Goal: Transaction & Acquisition: Purchase product/service

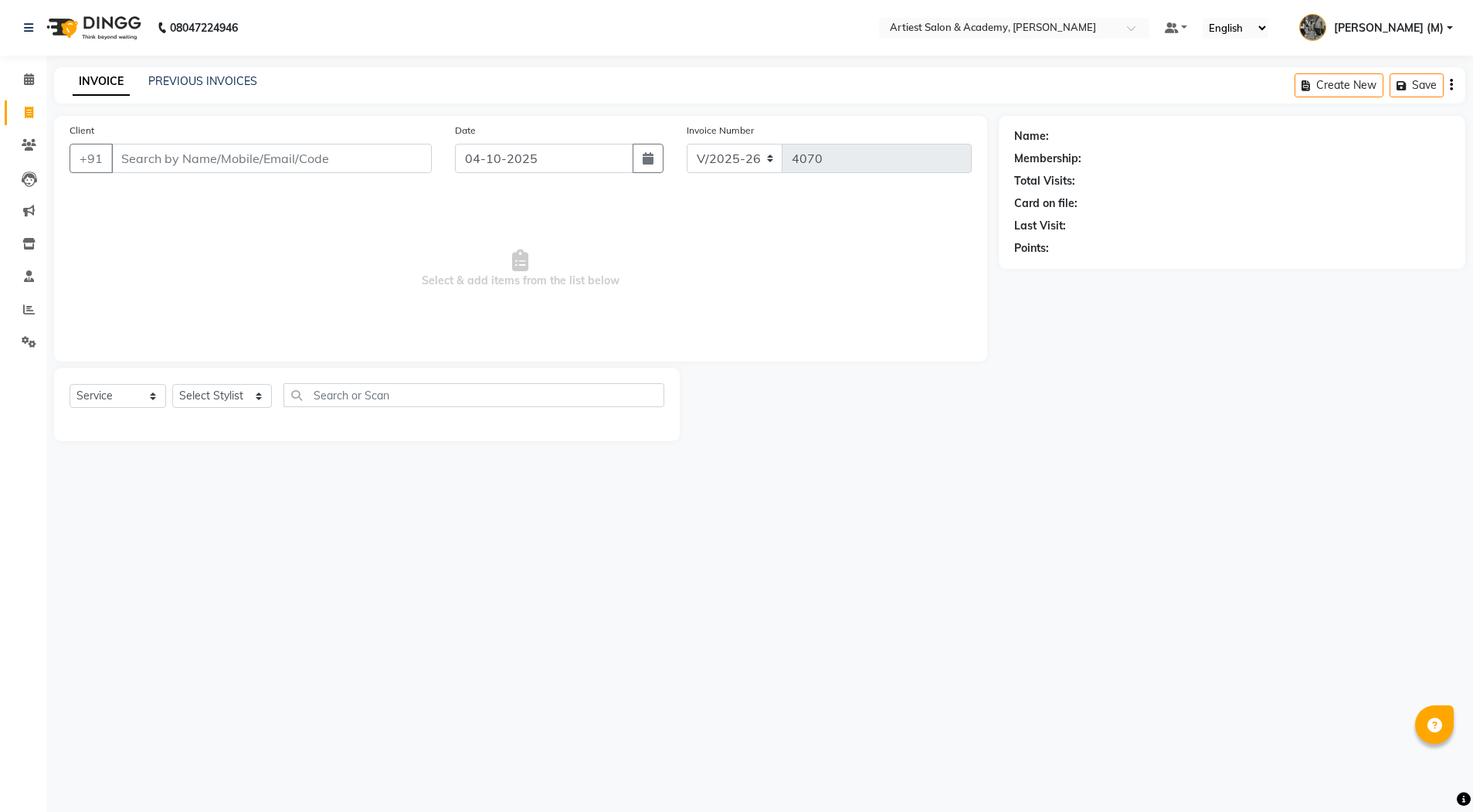
select select "5123"
select select "service"
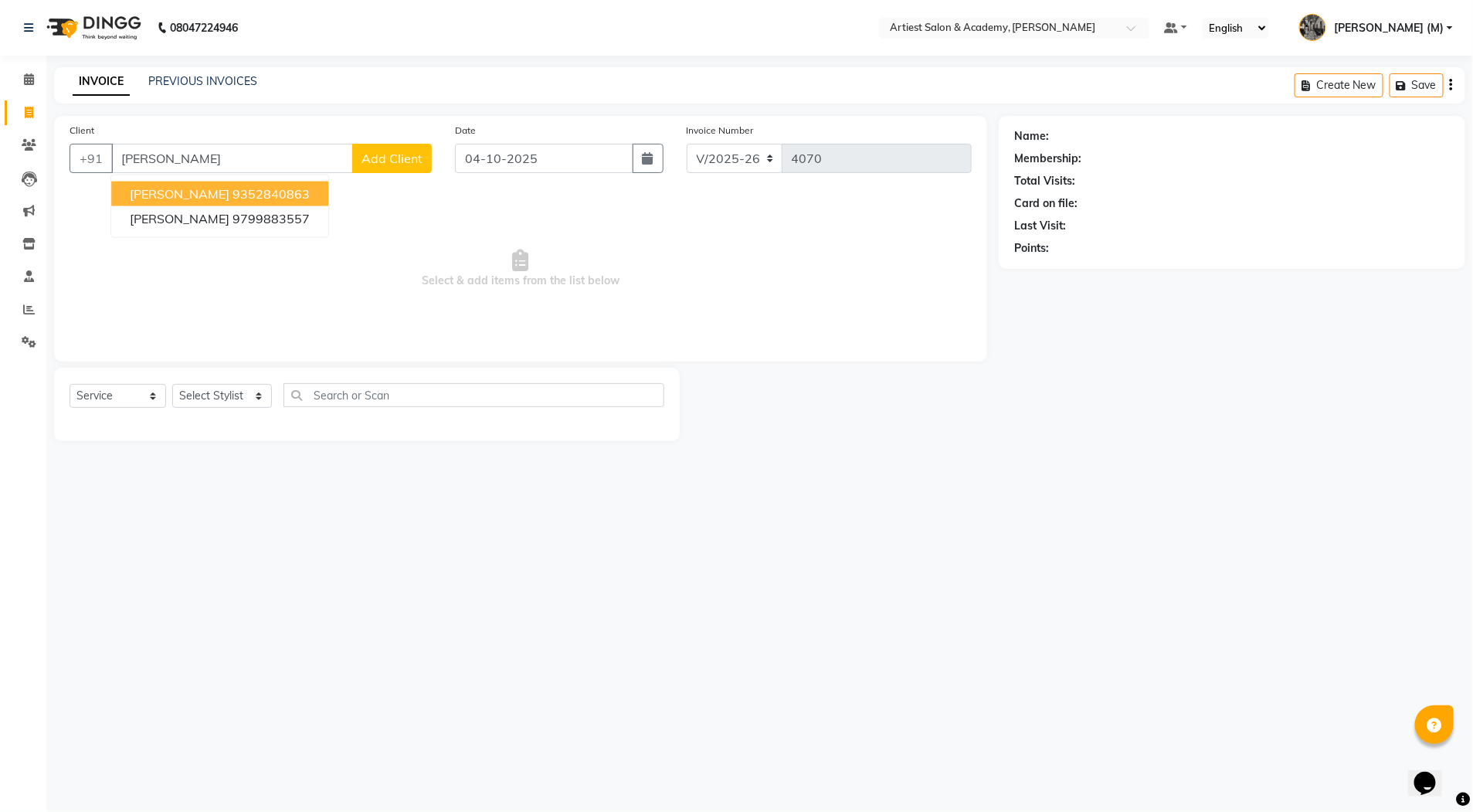
click at [184, 189] on span "[PERSON_NAME]" at bounding box center [179, 194] width 99 height 16
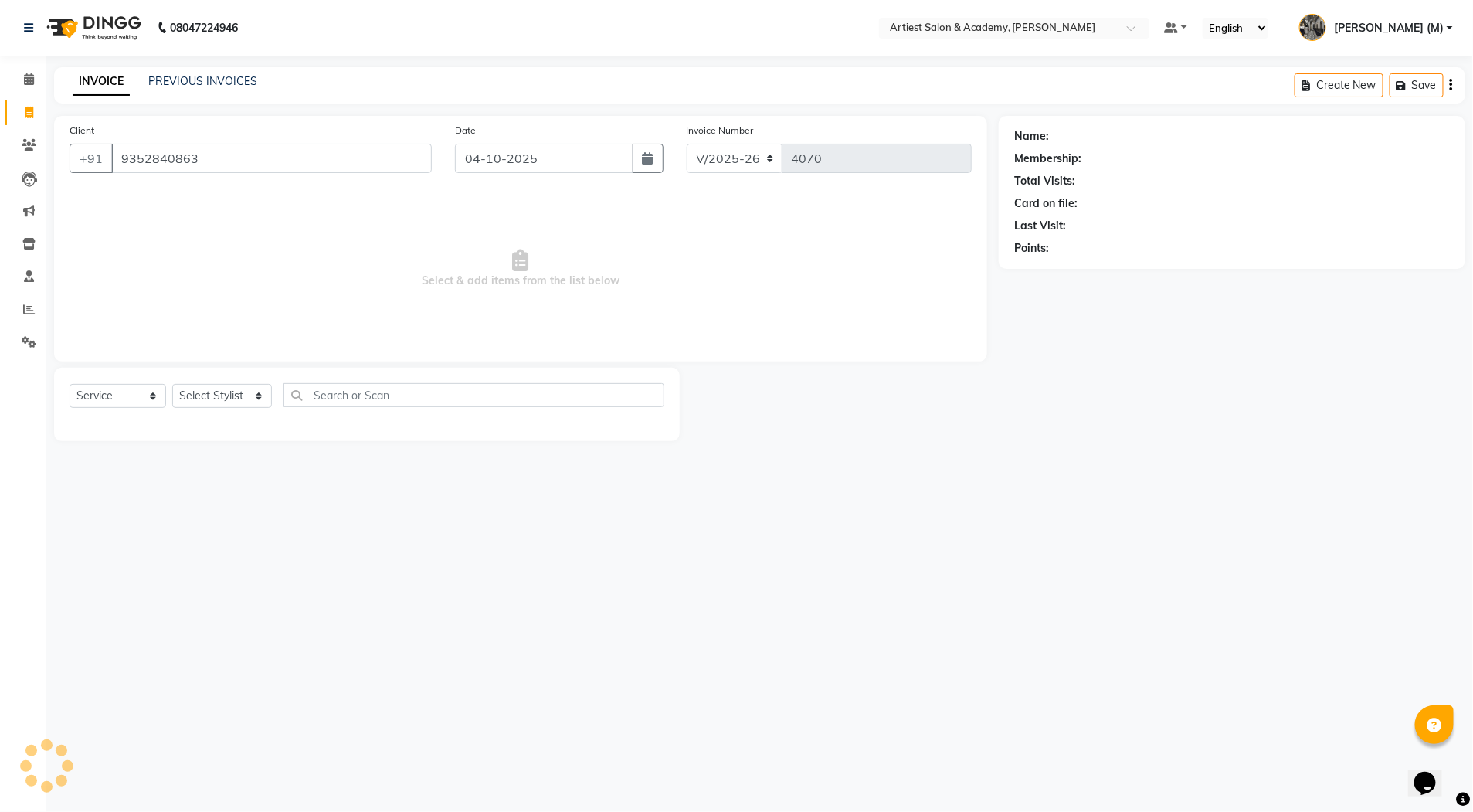
type input "9352840863"
click at [223, 407] on select "Select Stylist [PERSON_NAME] (M) [PERSON_NAME] (F) [PERSON_NAME] DRASHTI [PERSO…" at bounding box center [221, 396] width 99 height 24
select select "33199"
click at [172, 384] on select "Select Stylist [PERSON_NAME] (M) [PERSON_NAME] (F) [PERSON_NAME] DRASHTI [PERSO…" at bounding box center [221, 396] width 99 height 24
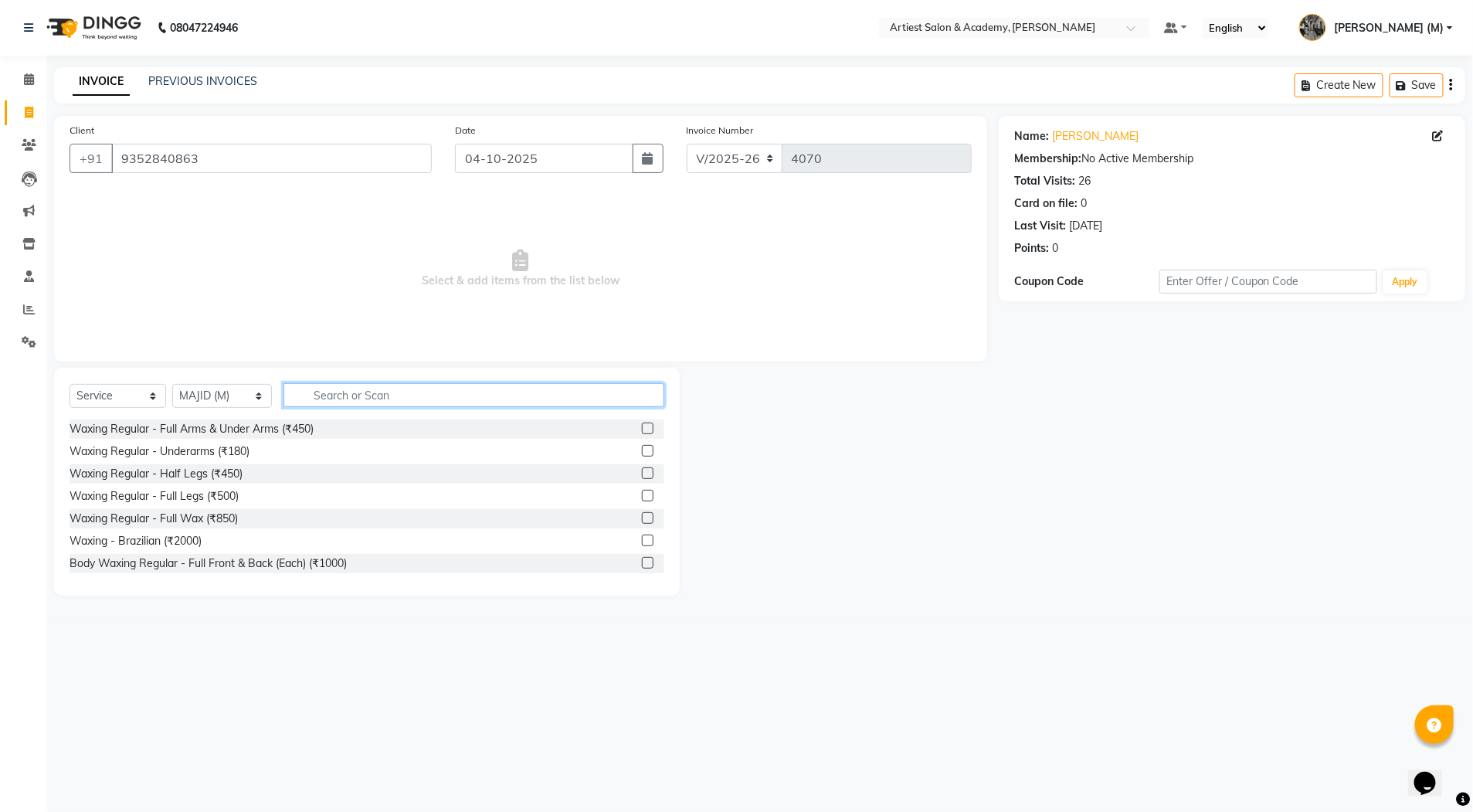
click at [360, 399] on input "text" at bounding box center [474, 395] width 381 height 24
type input "HA"
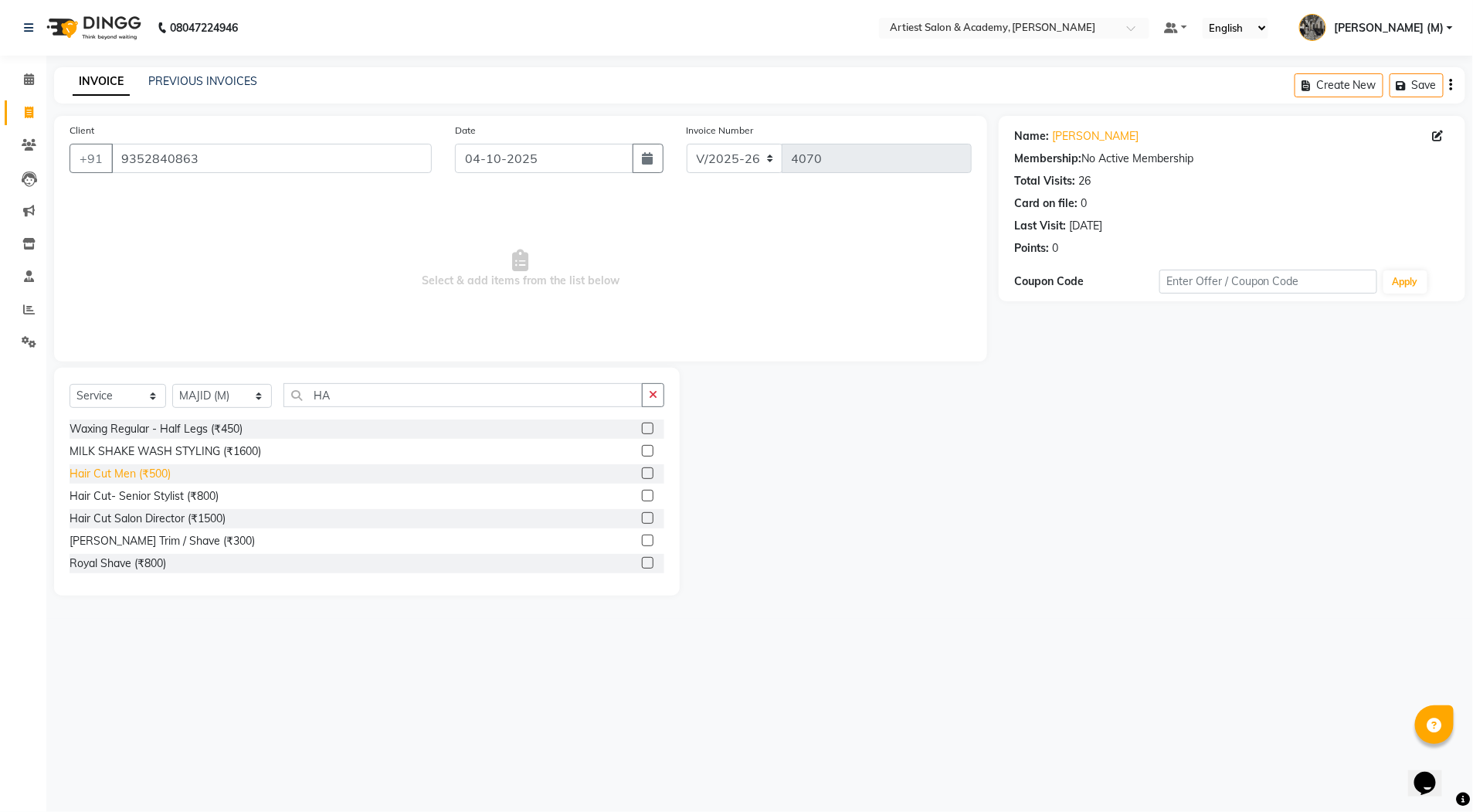
click at [161, 468] on div "Hair Cut Men (₹500)" at bounding box center [120, 473] width 101 height 17
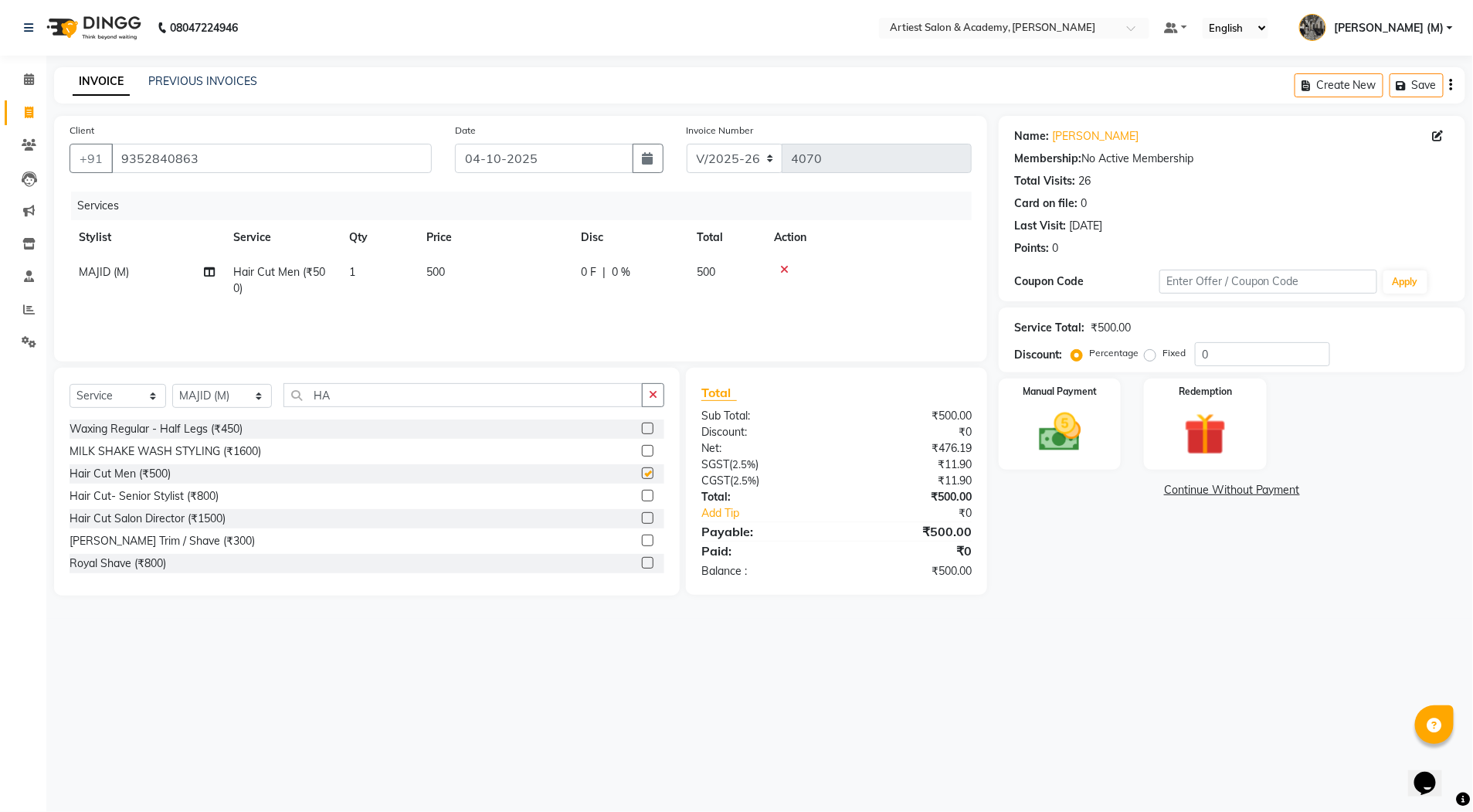
checkbox input "false"
drag, startPoint x: 395, startPoint y: 403, endPoint x: 241, endPoint y: 418, distance: 154.7
click at [242, 418] on div "Select Service Product Membership Package Voucher Prepaid Gift Card Select Styl…" at bounding box center [366, 481] width 626 height 228
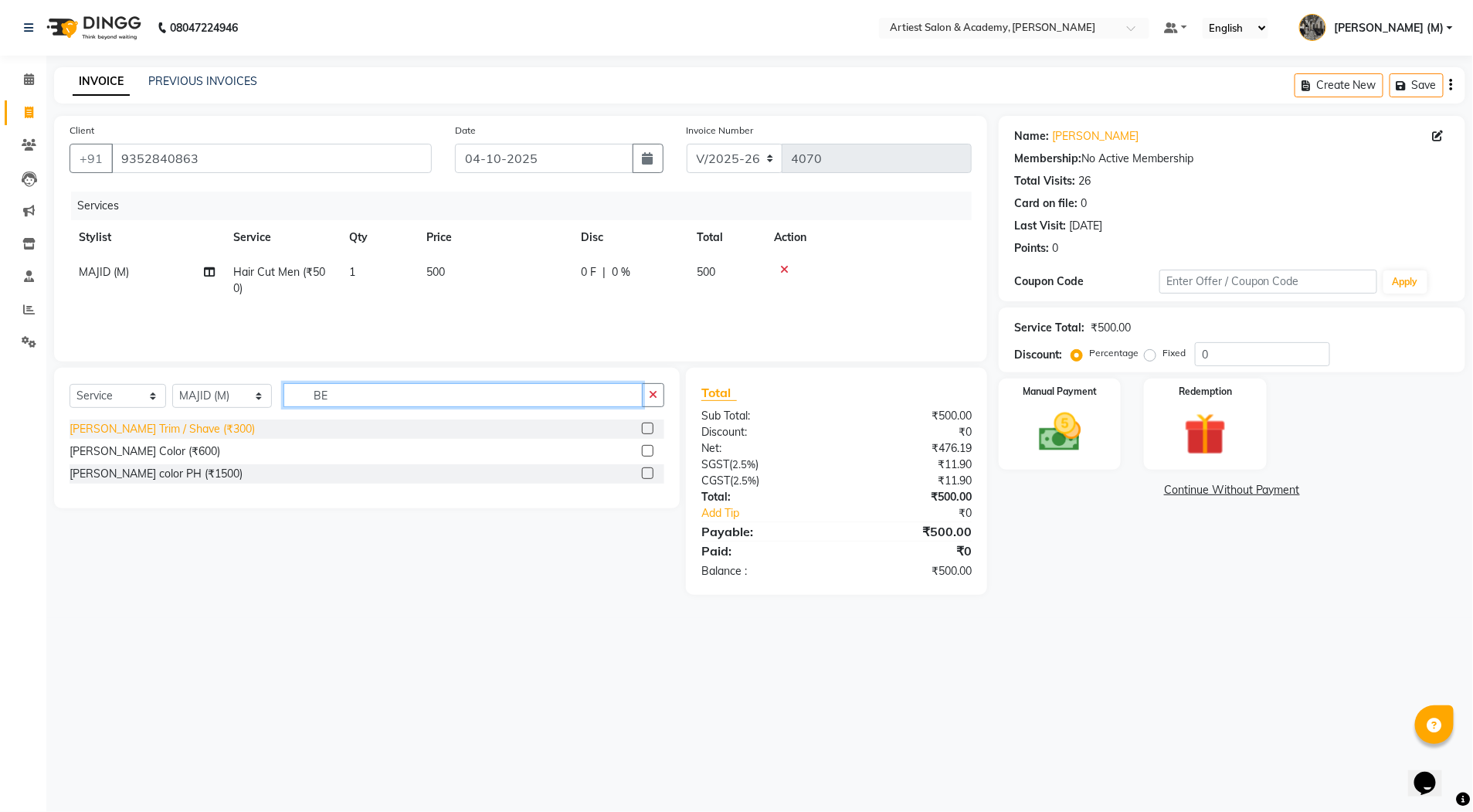
type input "BE"
click at [168, 426] on div "[PERSON_NAME] Trim / Shave (₹300)" at bounding box center [162, 429] width 186 height 17
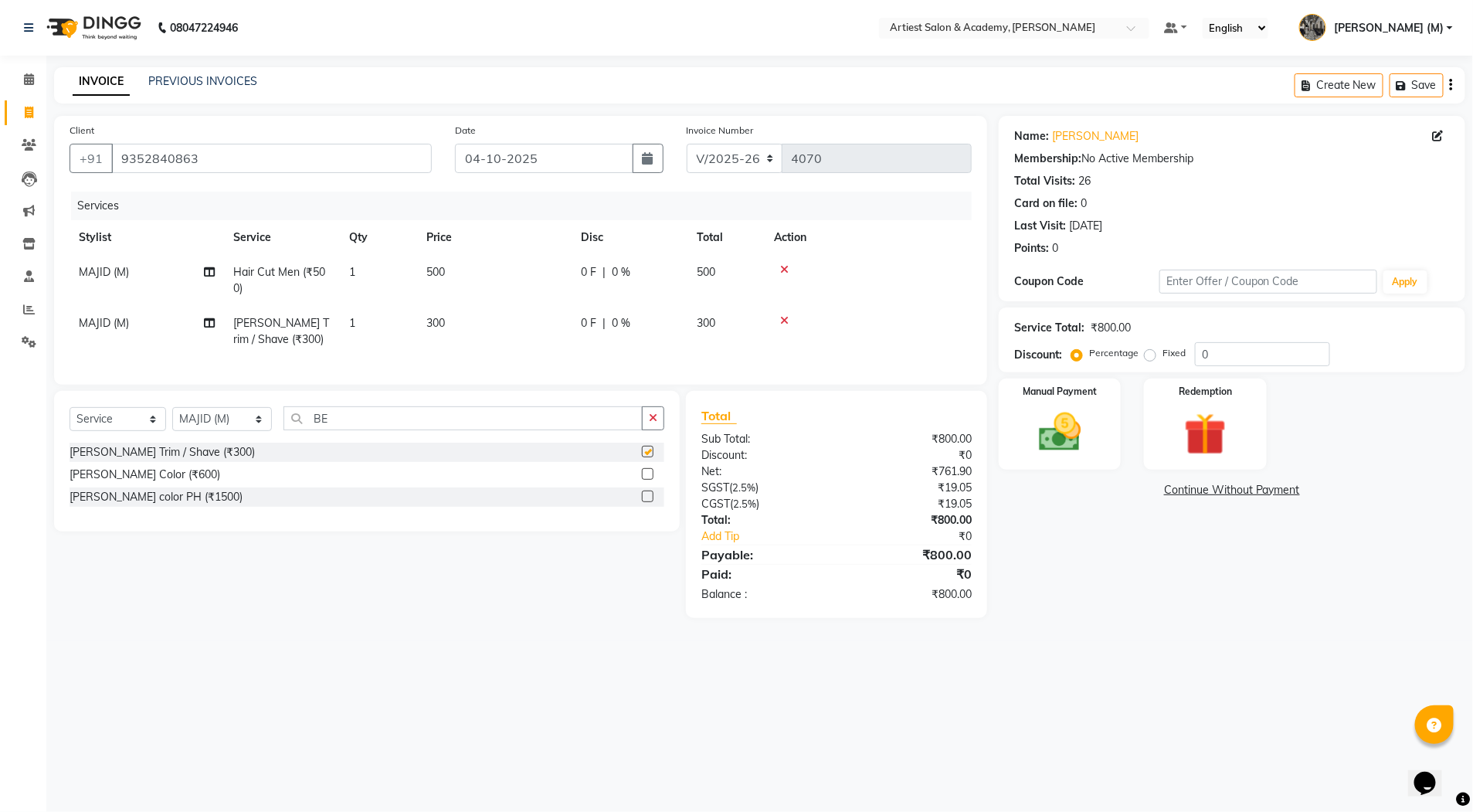
checkbox input "false"
click at [1070, 429] on img at bounding box center [1060, 433] width 71 height 51
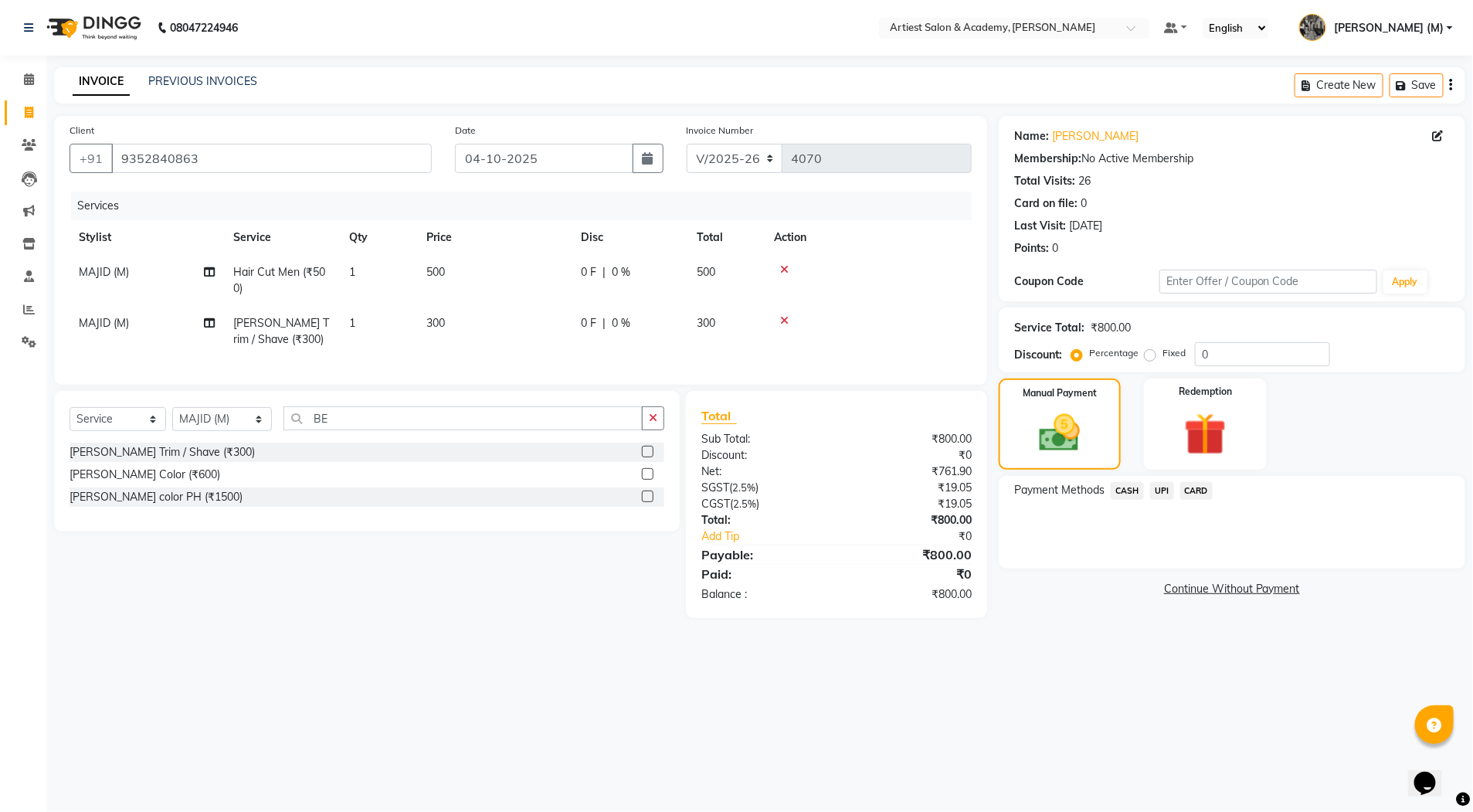
click at [1182, 491] on span "CARD" at bounding box center [1197, 491] width 33 height 18
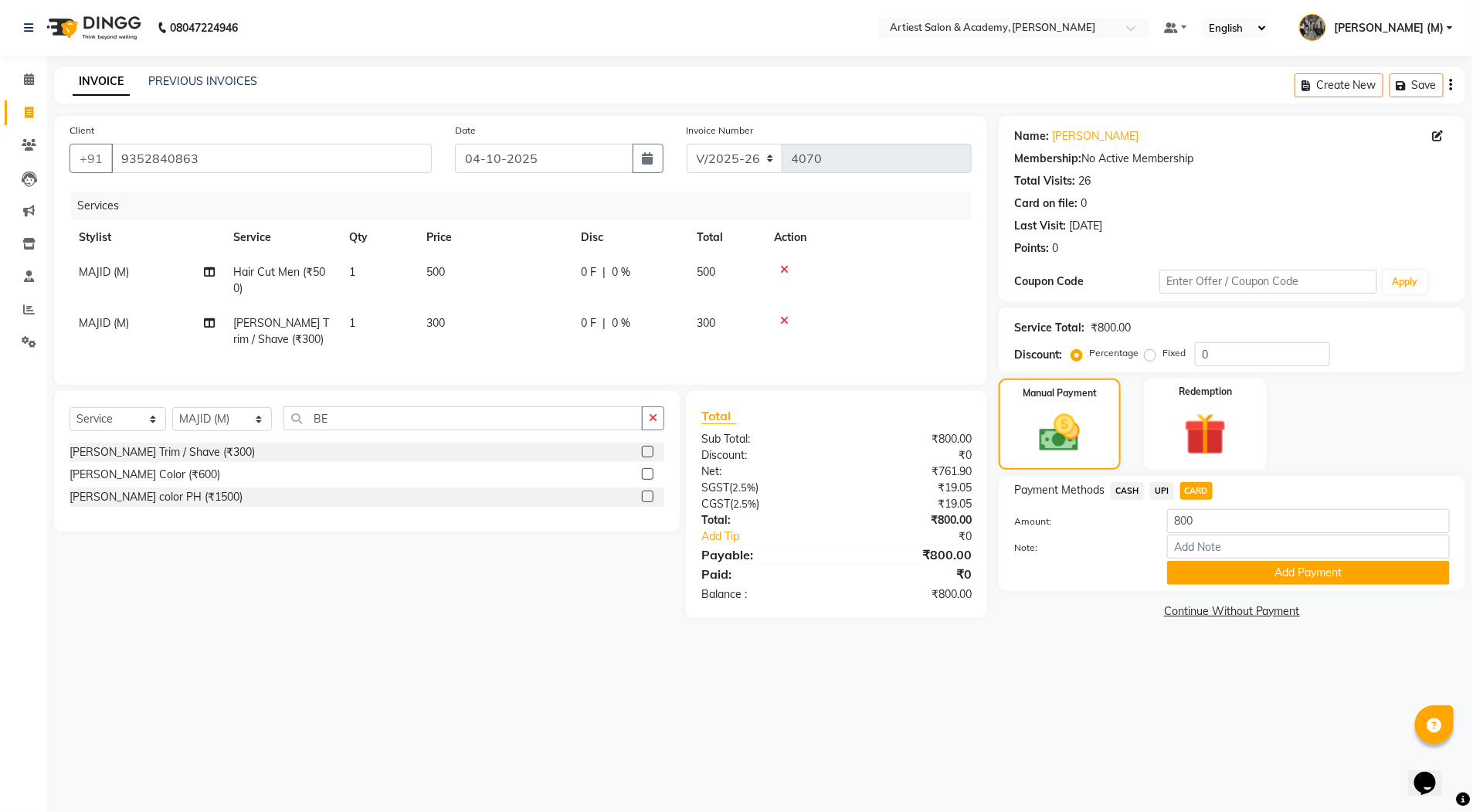
drag, startPoint x: 1130, startPoint y: 489, endPoint x: 1242, endPoint y: 570, distance: 138.2
click at [1130, 491] on span "CASH" at bounding box center [1127, 491] width 33 height 18
click at [1277, 587] on div "Payment Methods CASH UPI CARD Amount: 800 Note: Add Payment" at bounding box center [1231, 533] width 466 height 115
click at [1277, 574] on button "Add Payment" at bounding box center [1309, 572] width 283 height 24
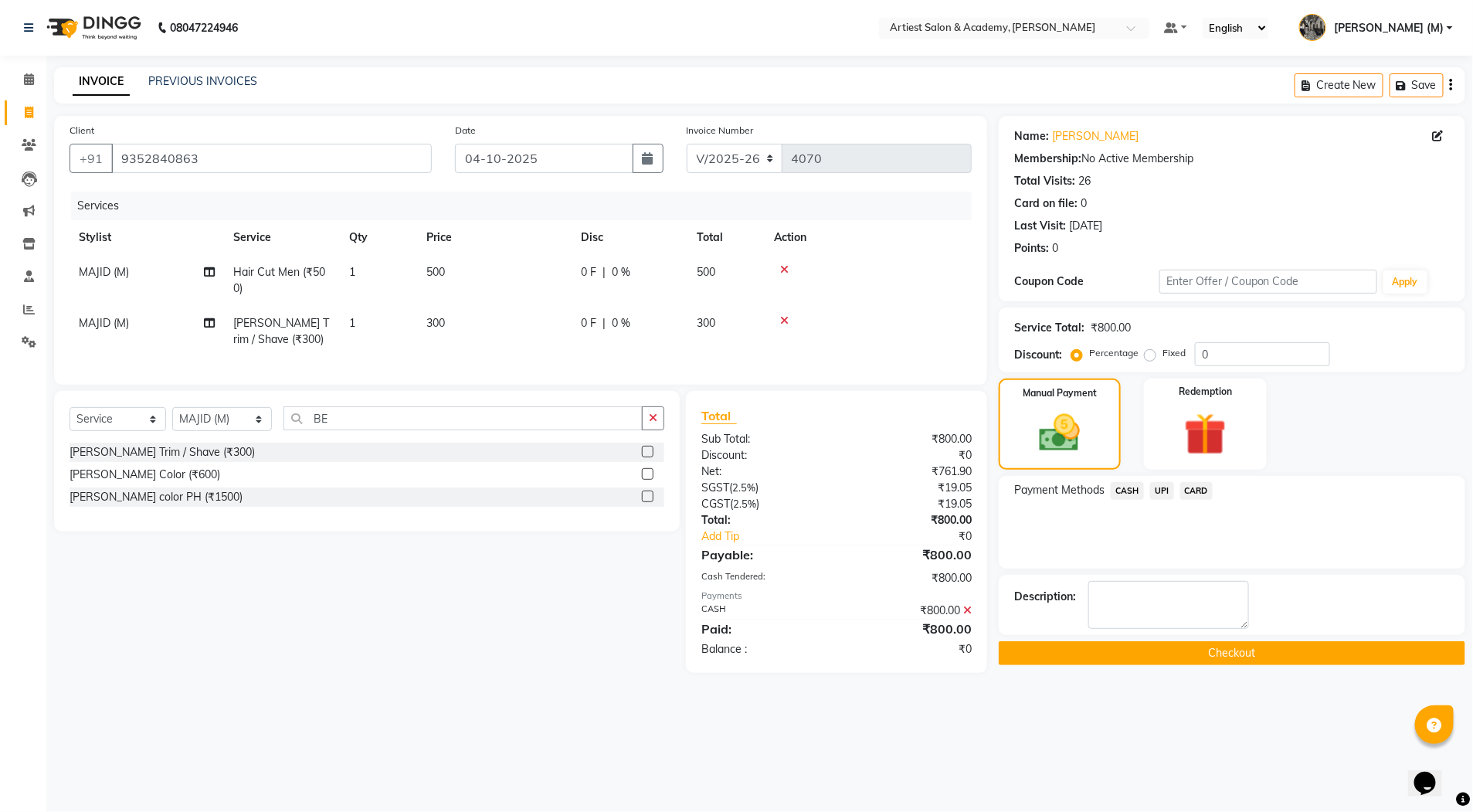
click at [971, 616] on icon at bounding box center [967, 610] width 9 height 11
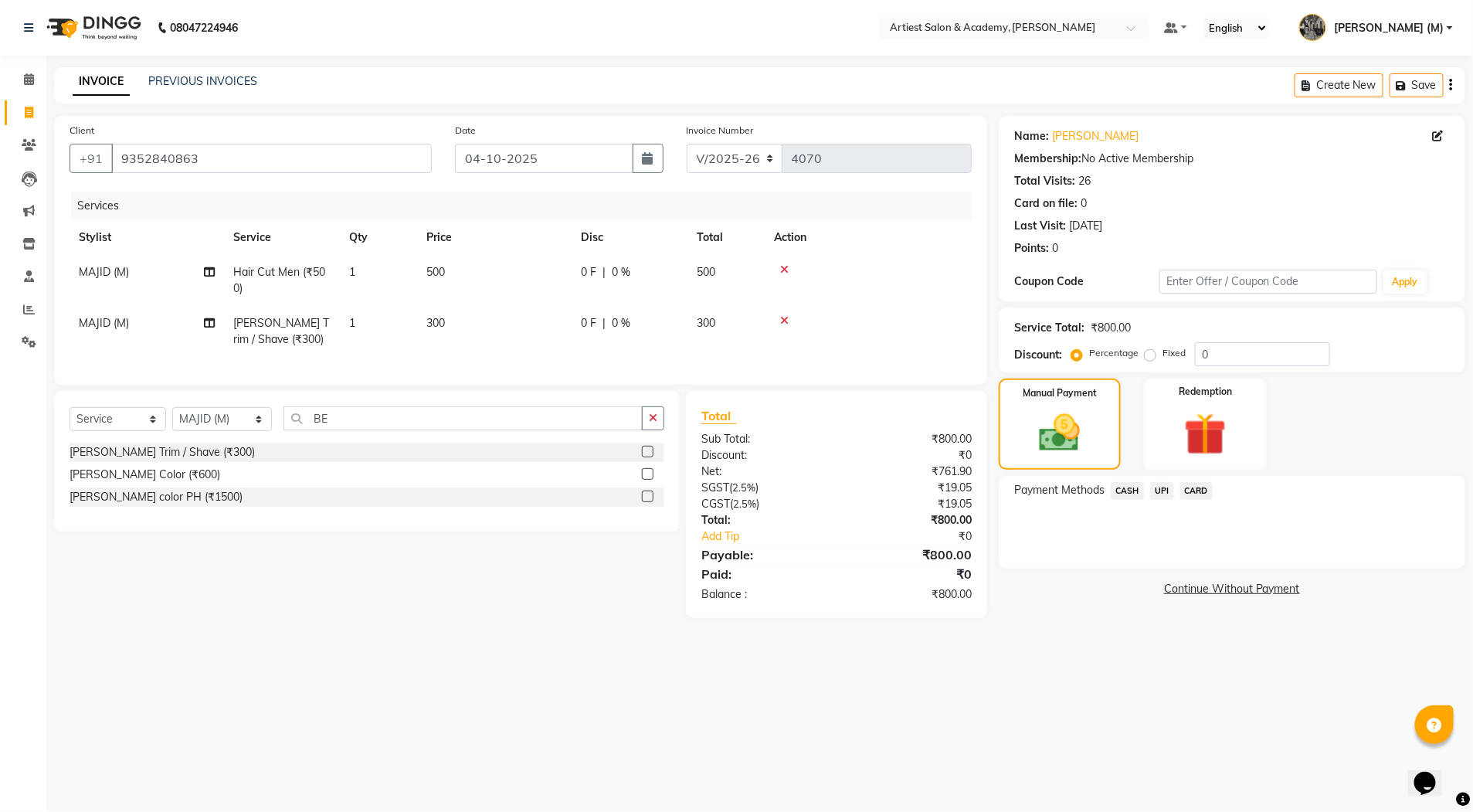
click at [1157, 490] on span "UPI" at bounding box center [1162, 491] width 24 height 18
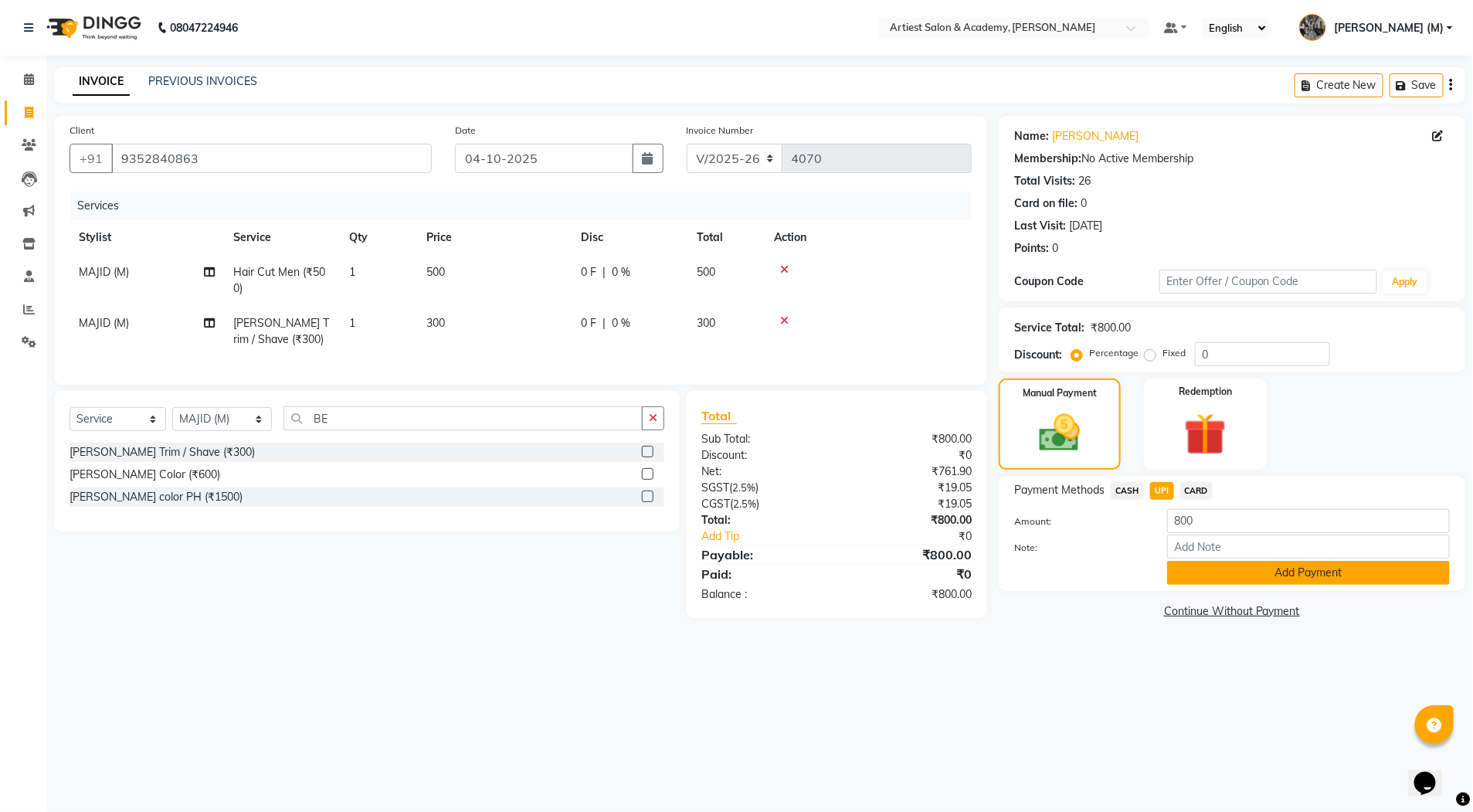
click at [1257, 571] on button "Add Payment" at bounding box center [1309, 572] width 283 height 24
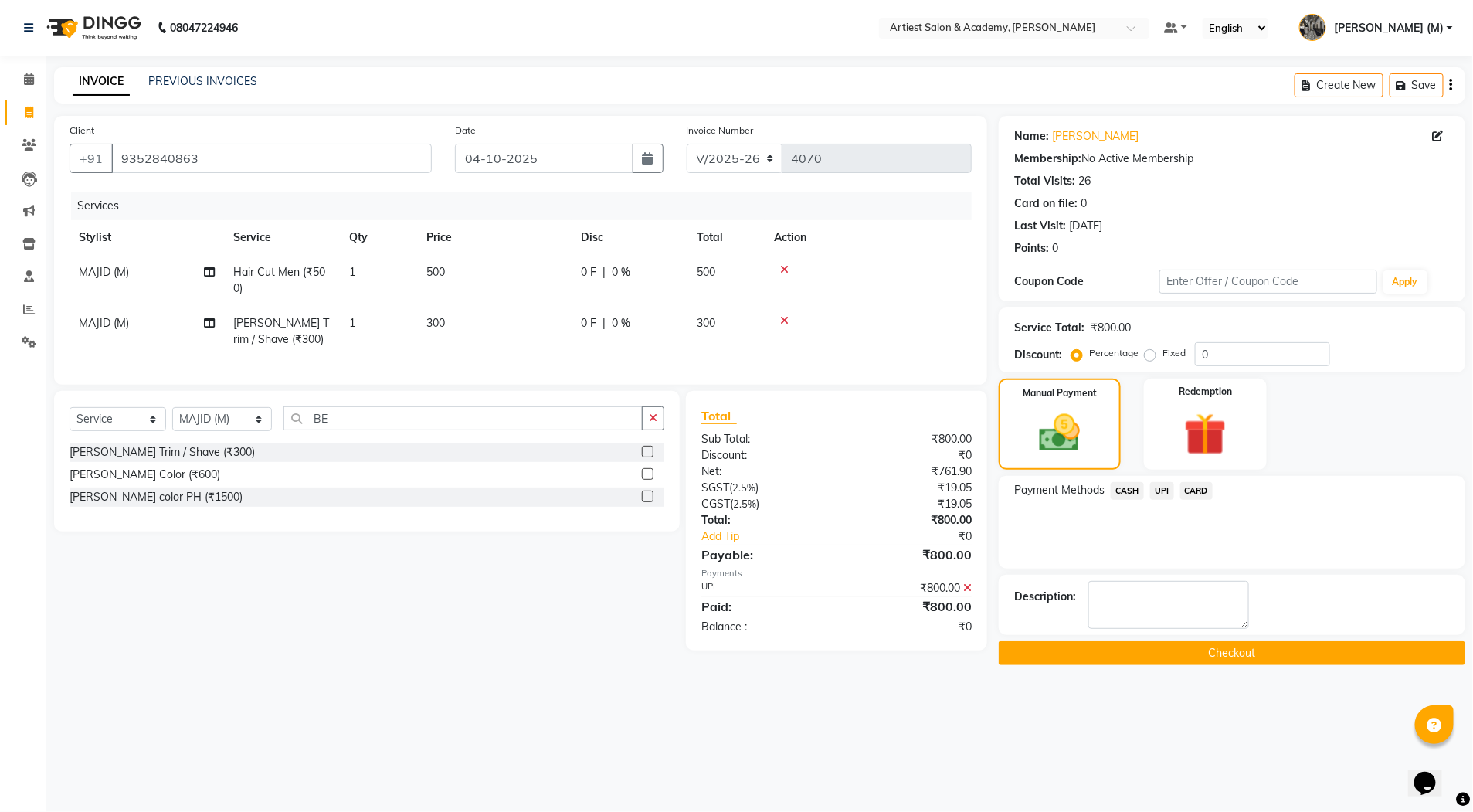
click at [1261, 655] on button "Checkout" at bounding box center [1231, 653] width 466 height 24
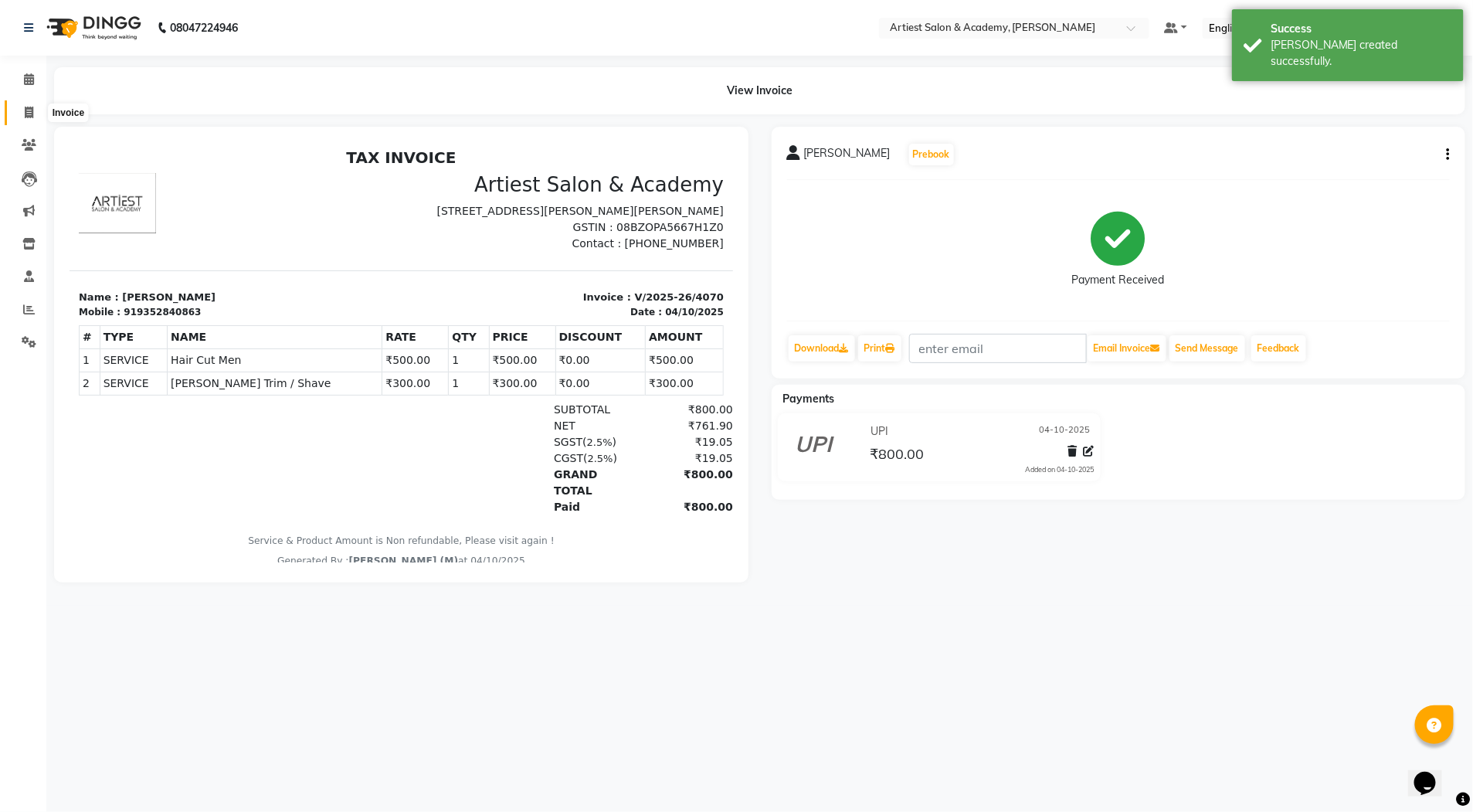
click at [19, 115] on span at bounding box center [29, 113] width 27 height 18
select select "5123"
select select "service"
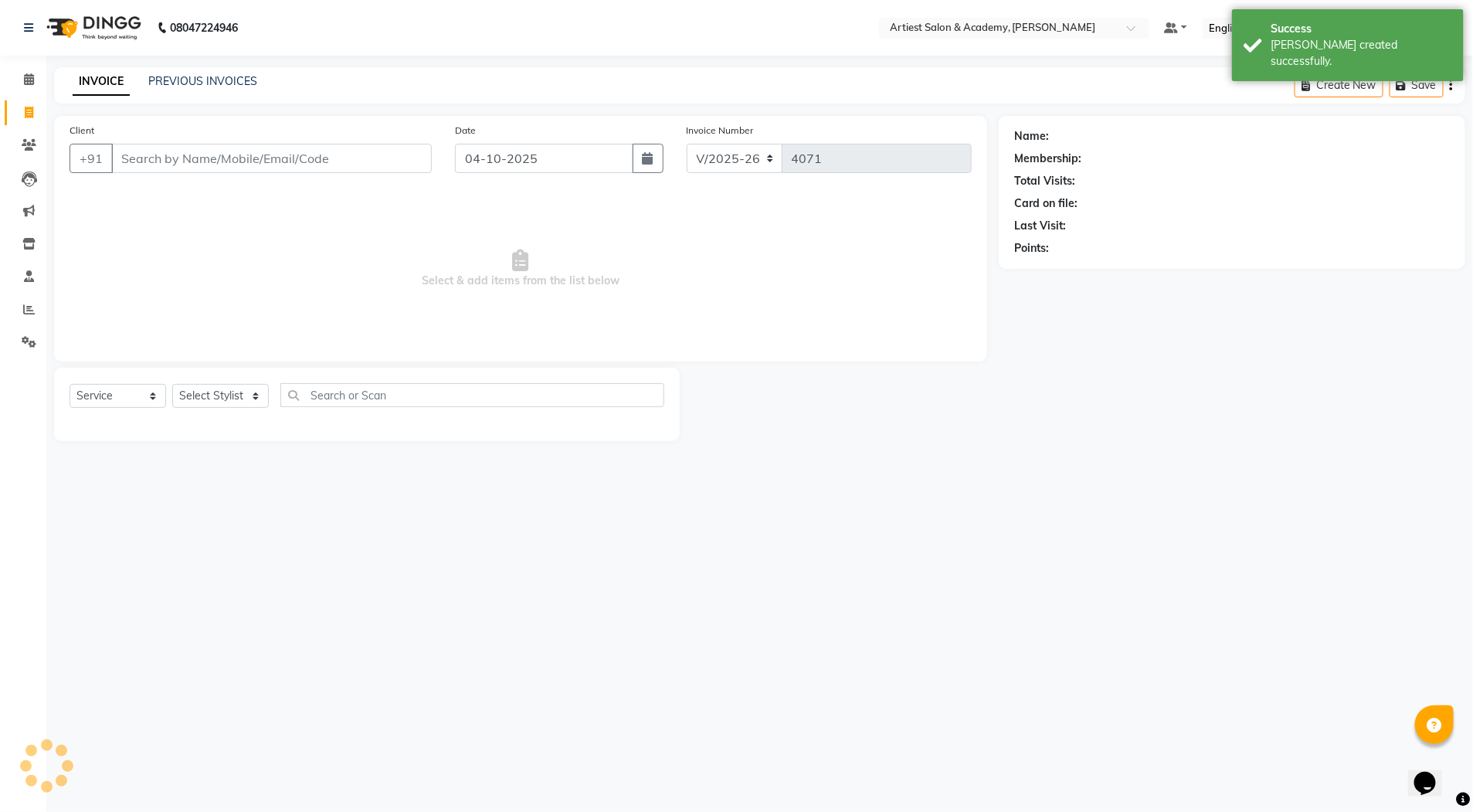
click at [166, 152] on input "Client" at bounding box center [271, 158] width 320 height 29
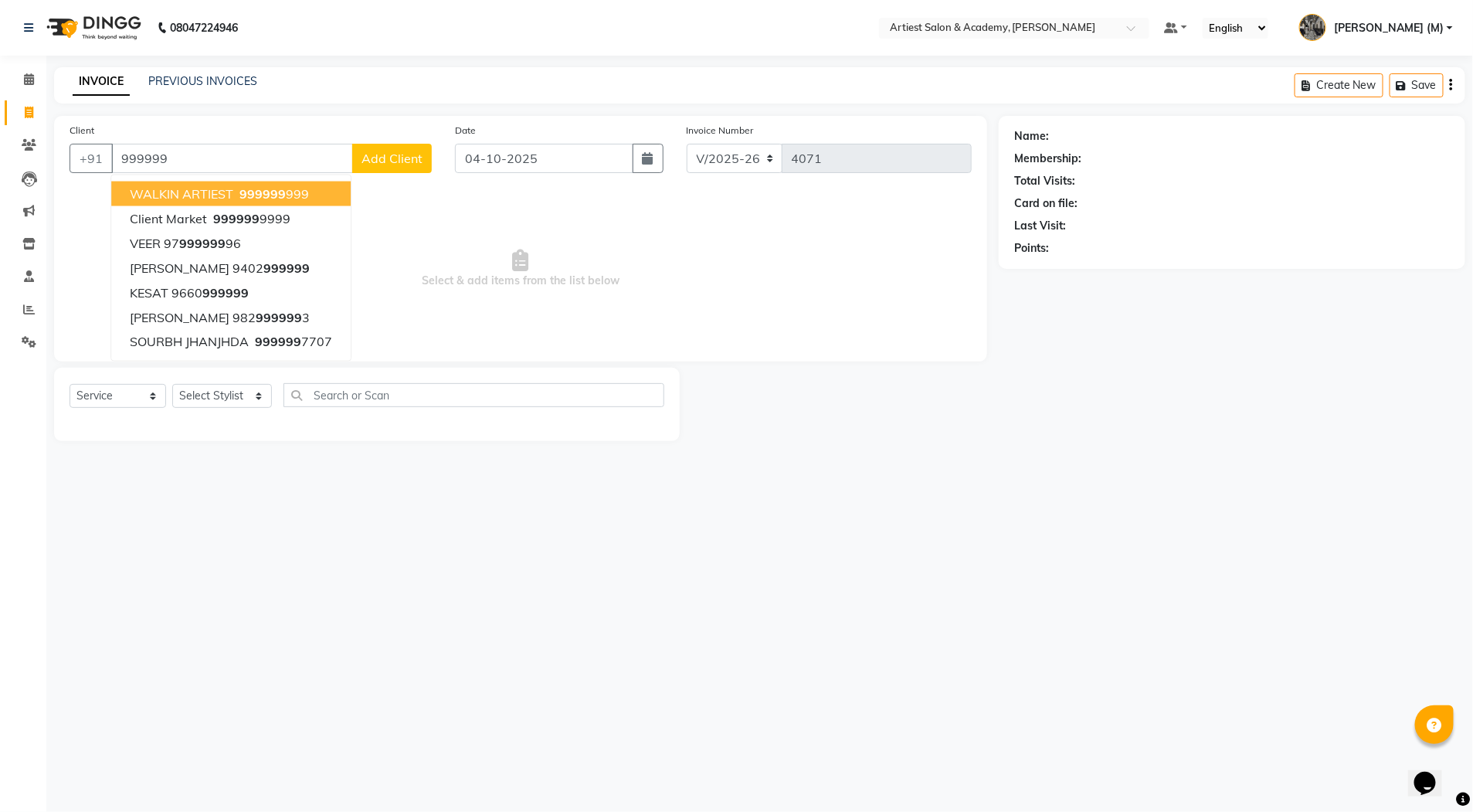
click at [199, 197] on span "WALKIN ARTIEST" at bounding box center [181, 194] width 103 height 16
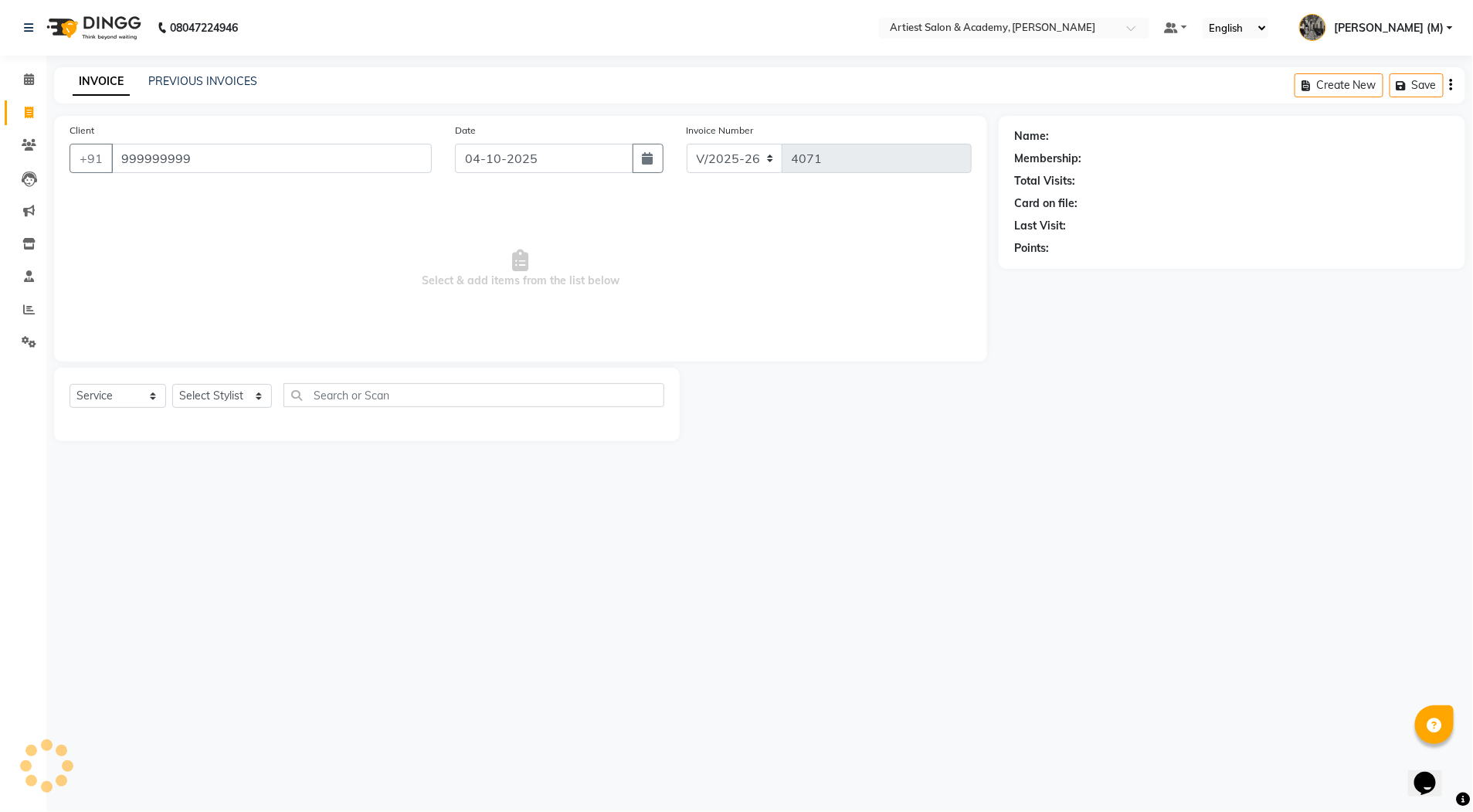
type input "999999999"
drag, startPoint x: 207, startPoint y: 368, endPoint x: 209, endPoint y: 390, distance: 22.1
click at [209, 386] on div "Select Service Product Membership Package Voucher Prepaid Gift Card Select Styl…" at bounding box center [366, 404] width 626 height 74
click at [209, 393] on select "Select Stylist [PERSON_NAME] (M) [PERSON_NAME] (F) [PERSON_NAME] DRASHTI [PERSO…" at bounding box center [221, 396] width 99 height 24
select select "33201"
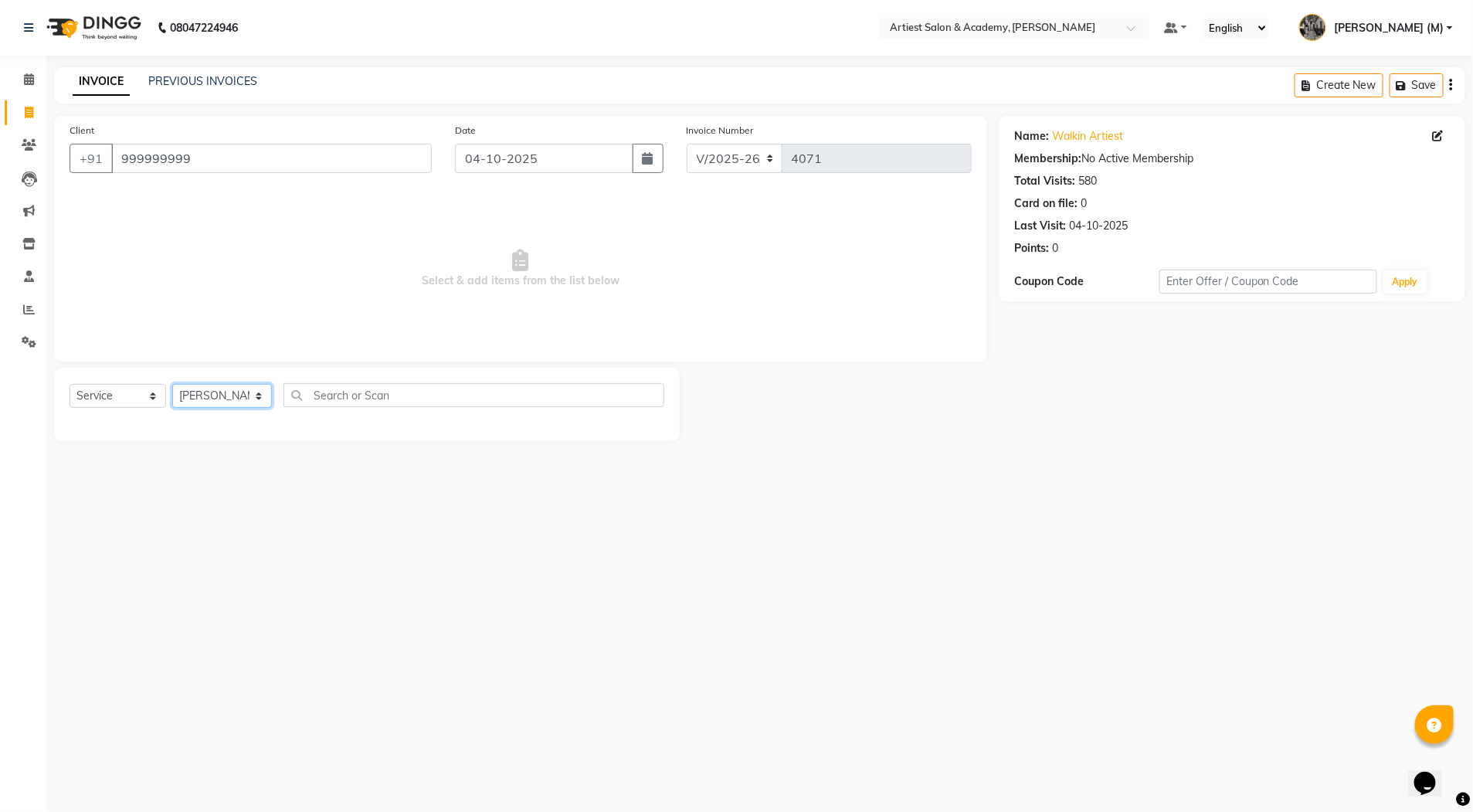
click at [172, 384] on select "Select Stylist [PERSON_NAME] (M) [PERSON_NAME] (F) [PERSON_NAME] DRASHTI [PERSO…" at bounding box center [221, 396] width 99 height 24
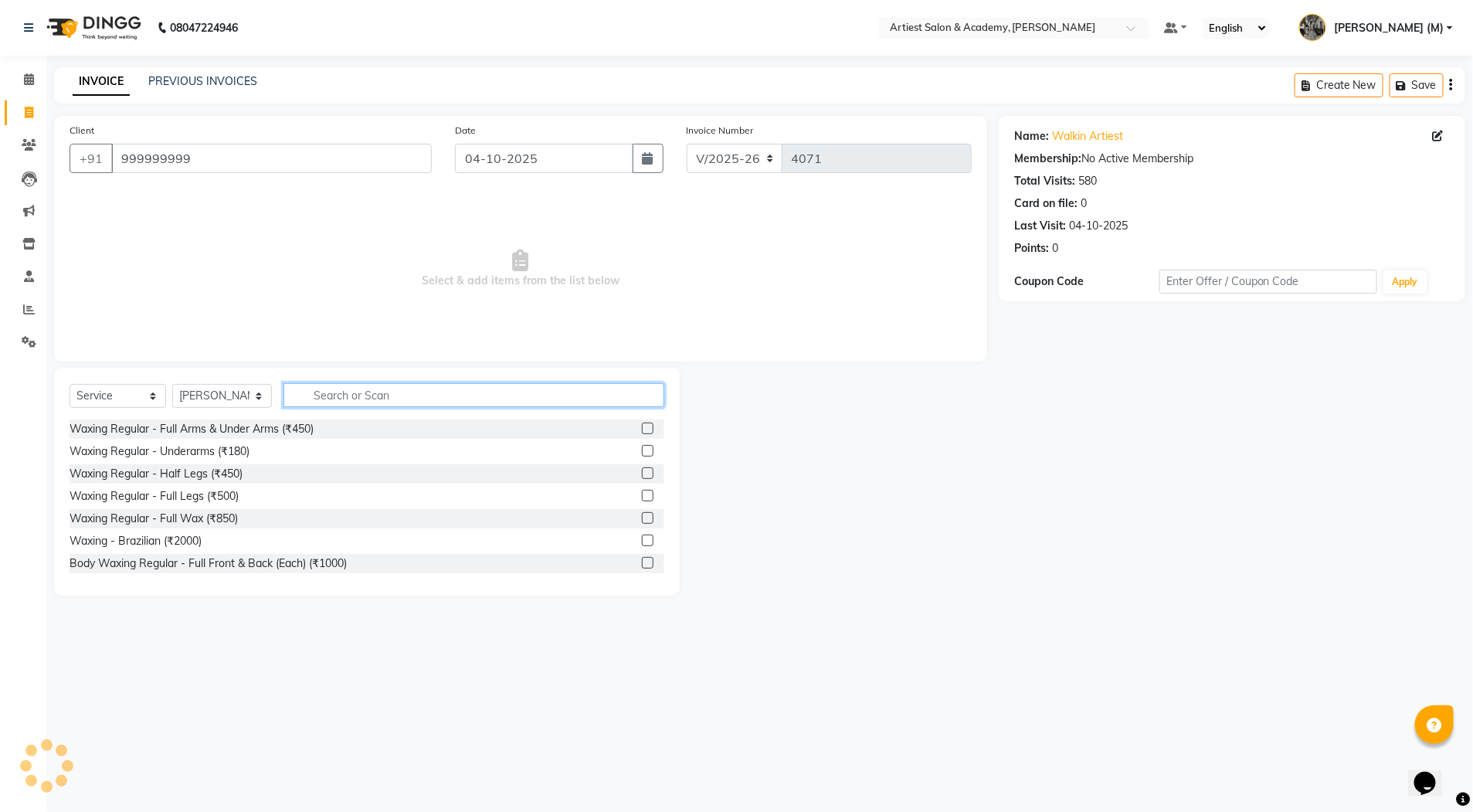
click at [336, 396] on input "text" at bounding box center [474, 395] width 381 height 24
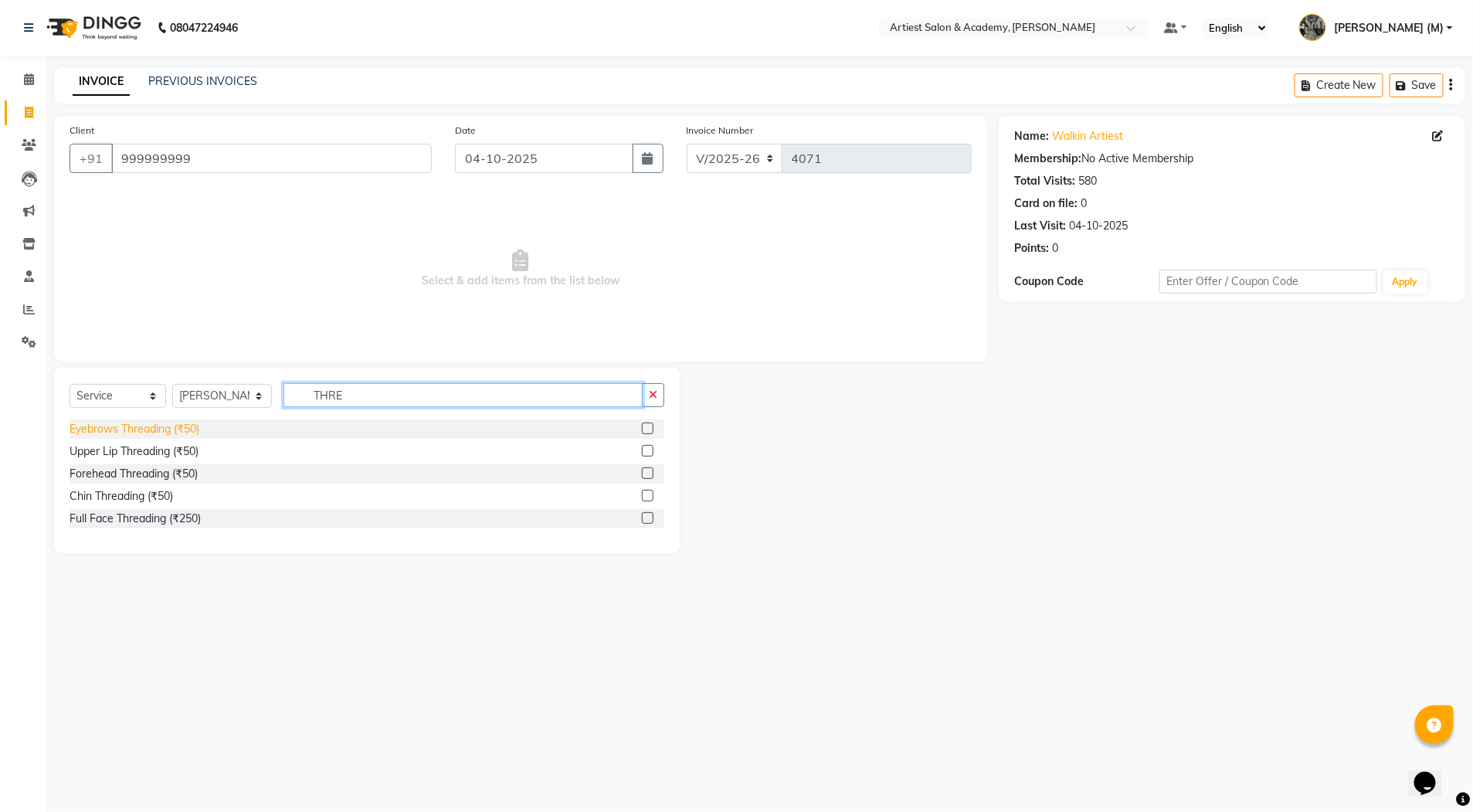
type input "THRE"
click at [129, 431] on div "Eyebrows Threading (₹50)" at bounding box center [135, 429] width 130 height 17
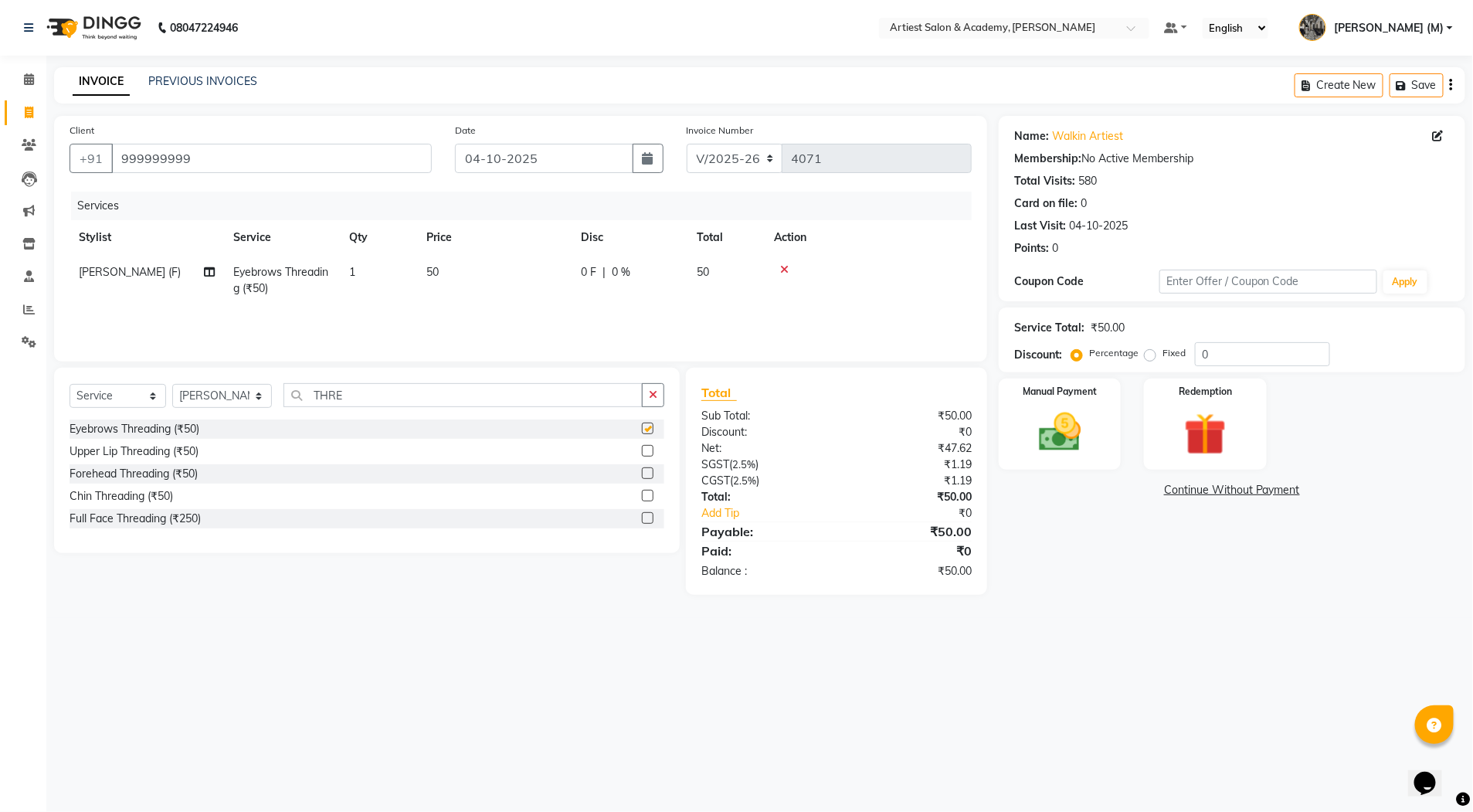
checkbox input "false"
click at [124, 457] on div "Upper Lip Threading (₹50)" at bounding box center [134, 452] width 129 height 17
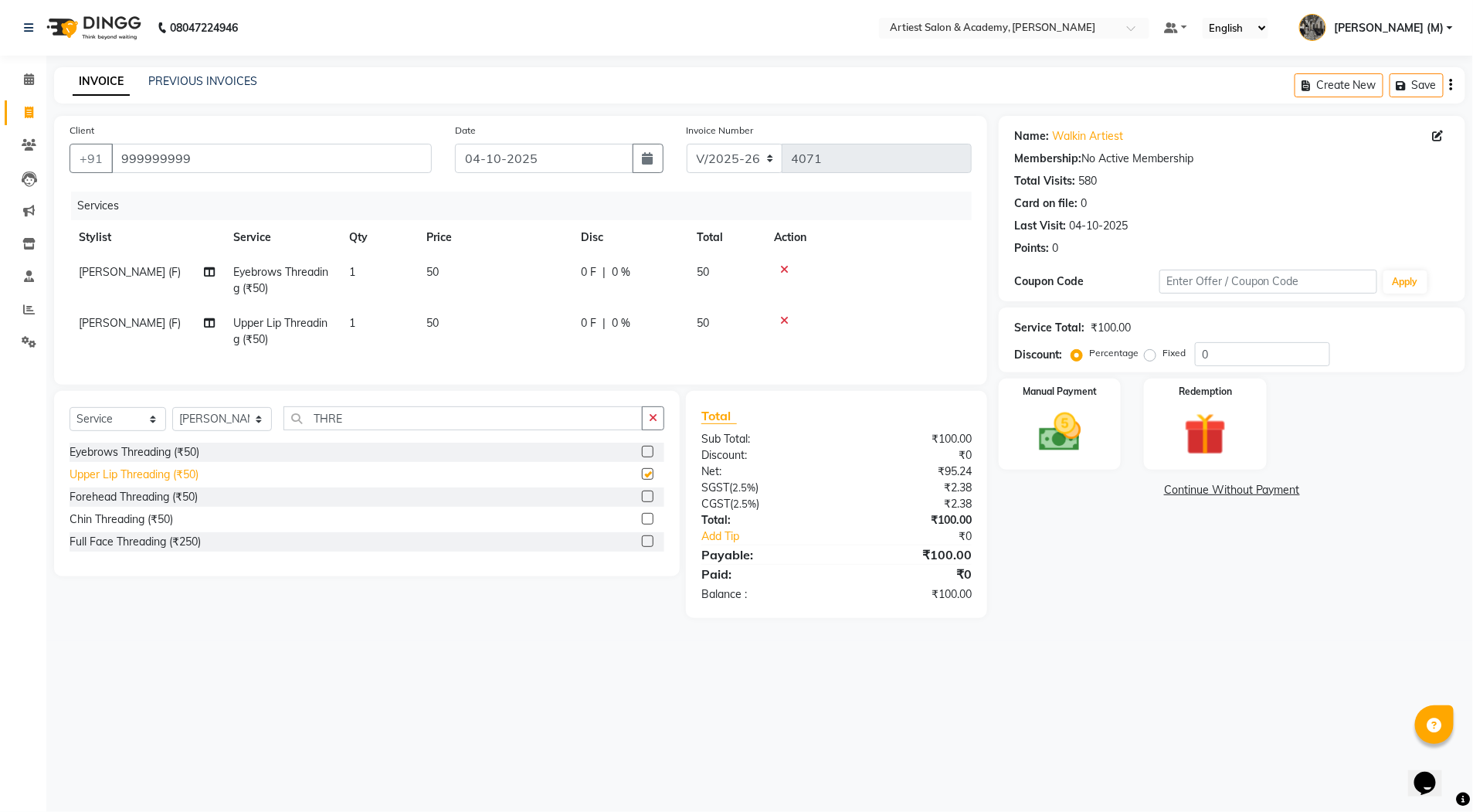
checkbox input "false"
click at [128, 506] on div "Forehead Threading (₹50)" at bounding box center [134, 497] width 129 height 17
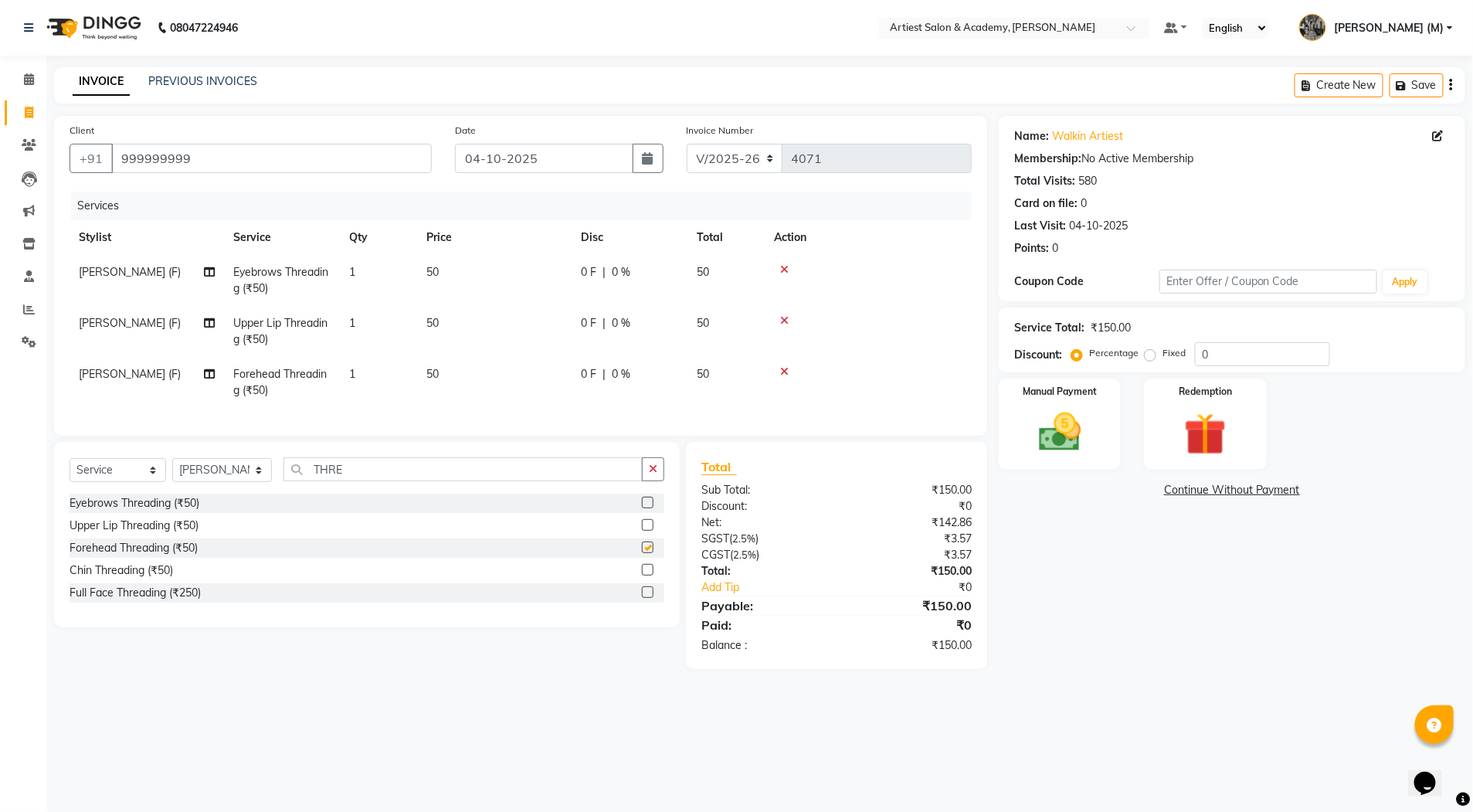
checkbox input "false"
click at [1081, 398] on div "Manual Payment" at bounding box center [1061, 424] width 128 height 95
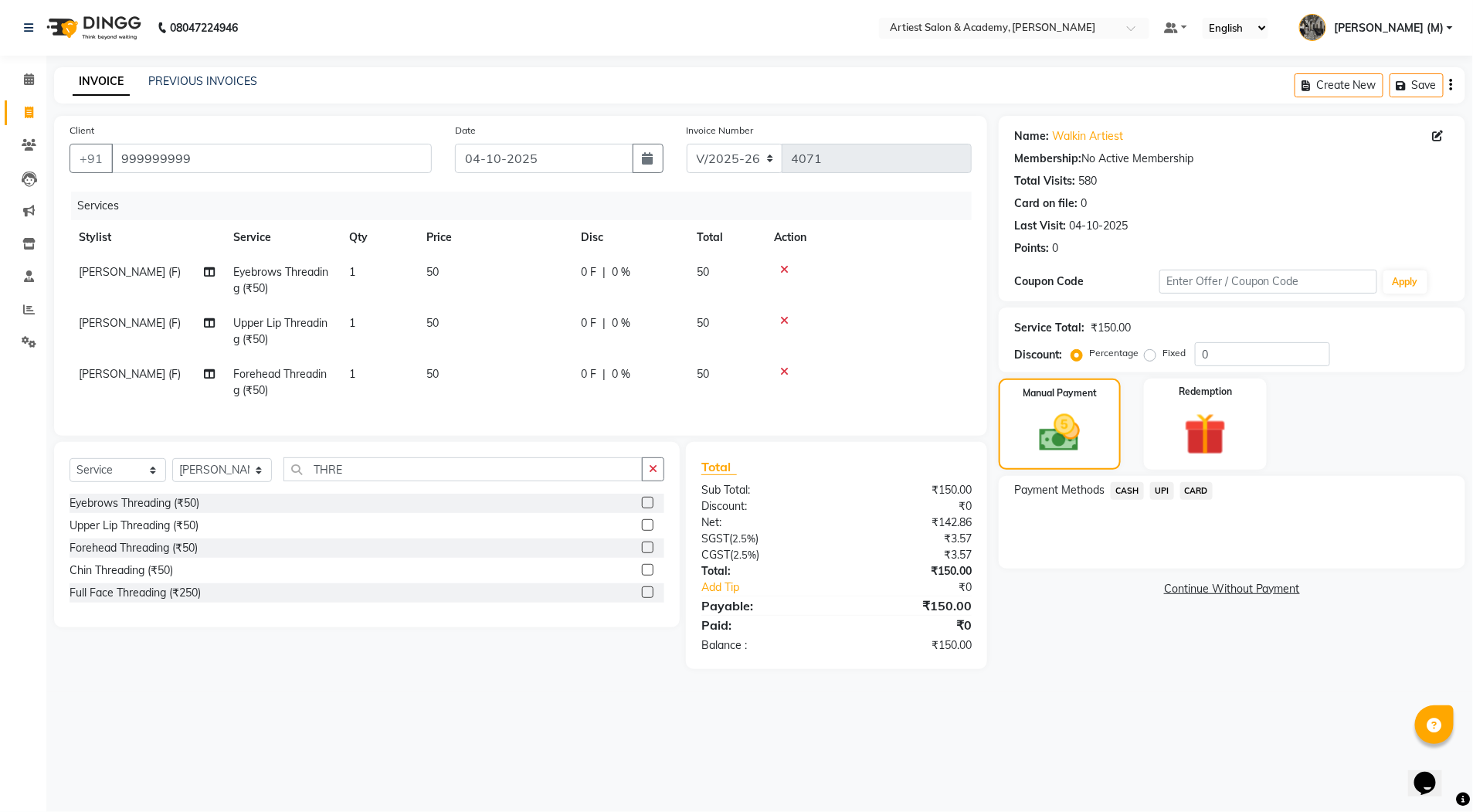
click at [1122, 494] on span "CASH" at bounding box center [1127, 491] width 33 height 18
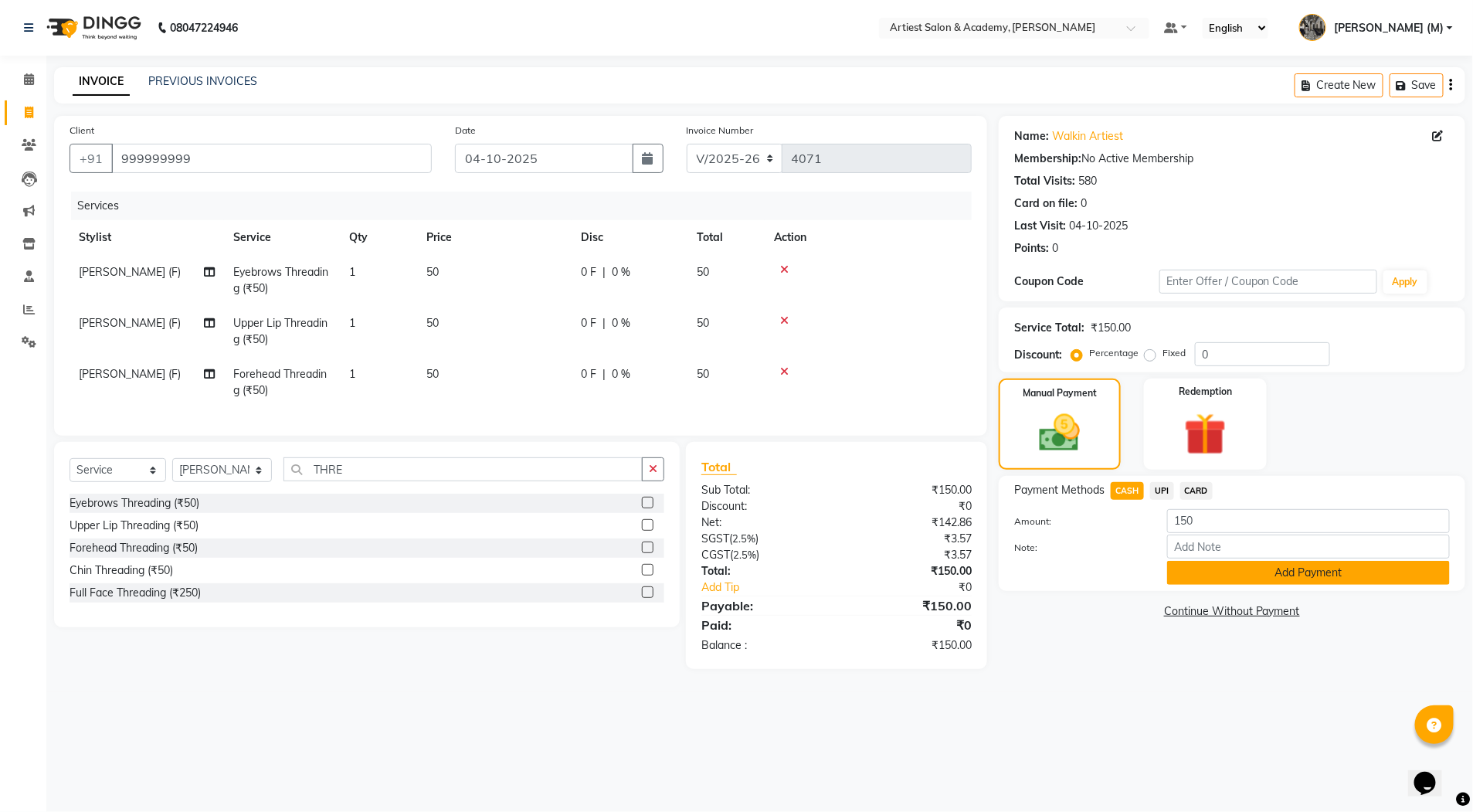
click at [1256, 577] on button "Add Payment" at bounding box center [1309, 572] width 283 height 24
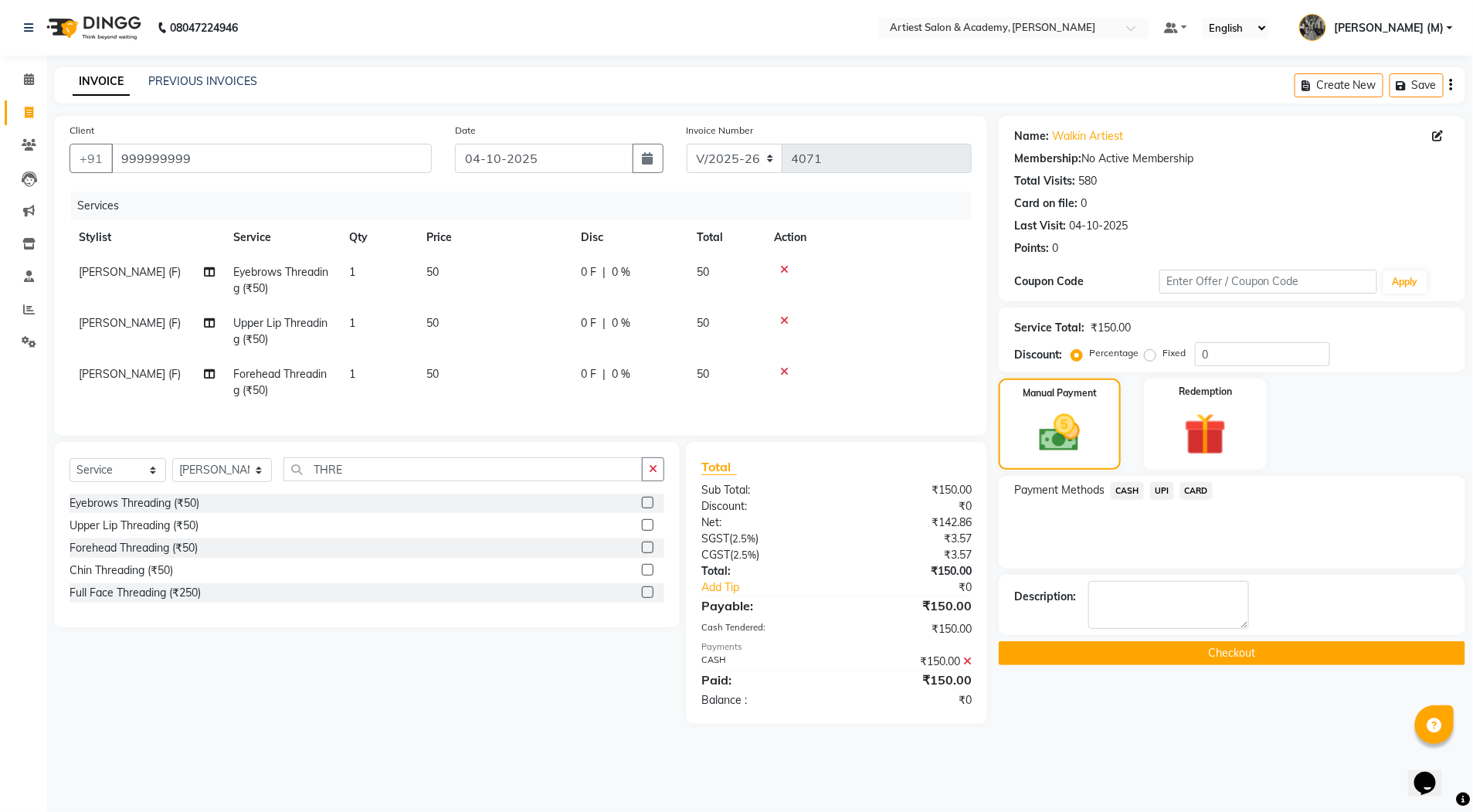
click at [1243, 656] on button "Checkout" at bounding box center [1231, 653] width 466 height 24
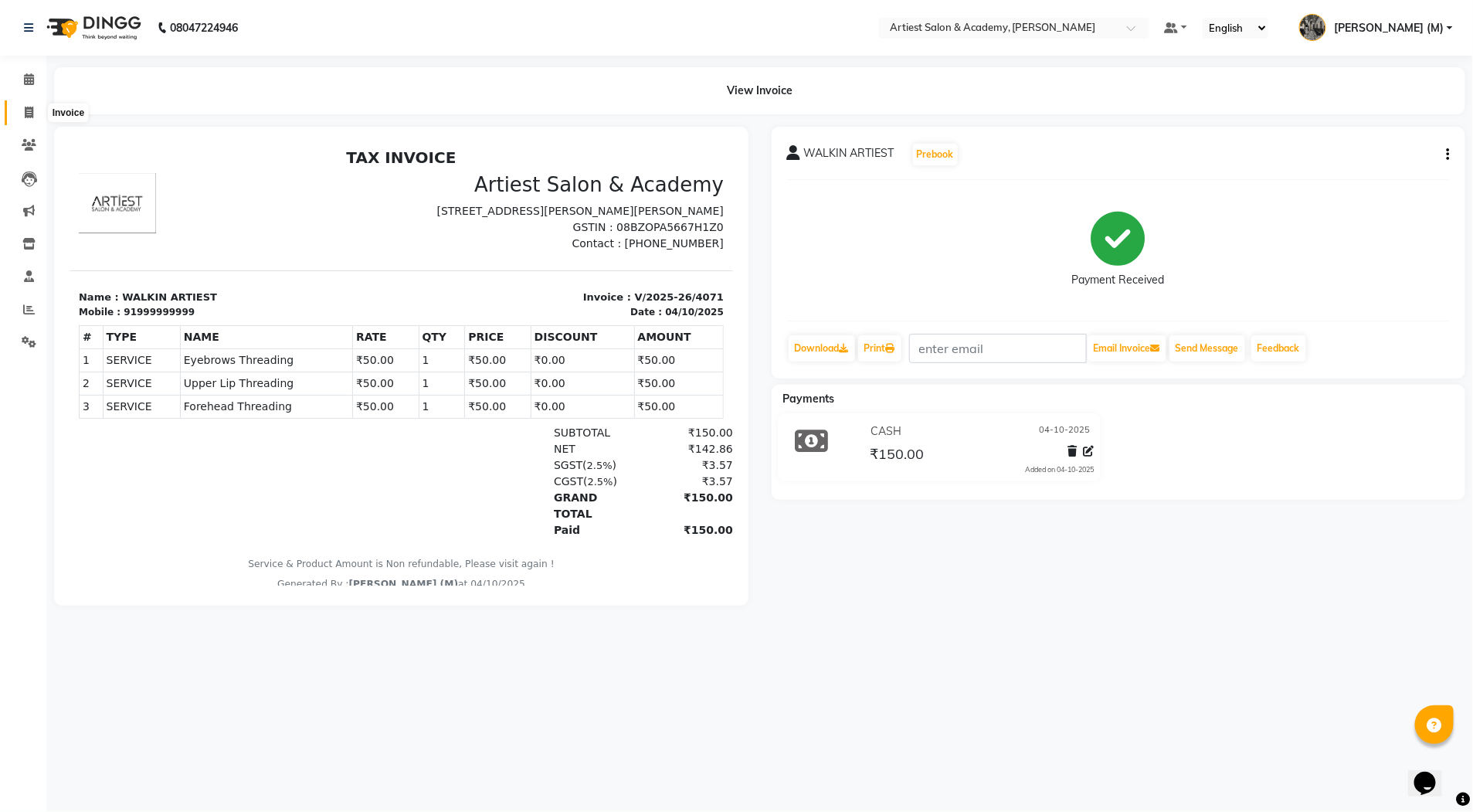
click at [20, 109] on span at bounding box center [29, 113] width 27 height 18
select select "service"
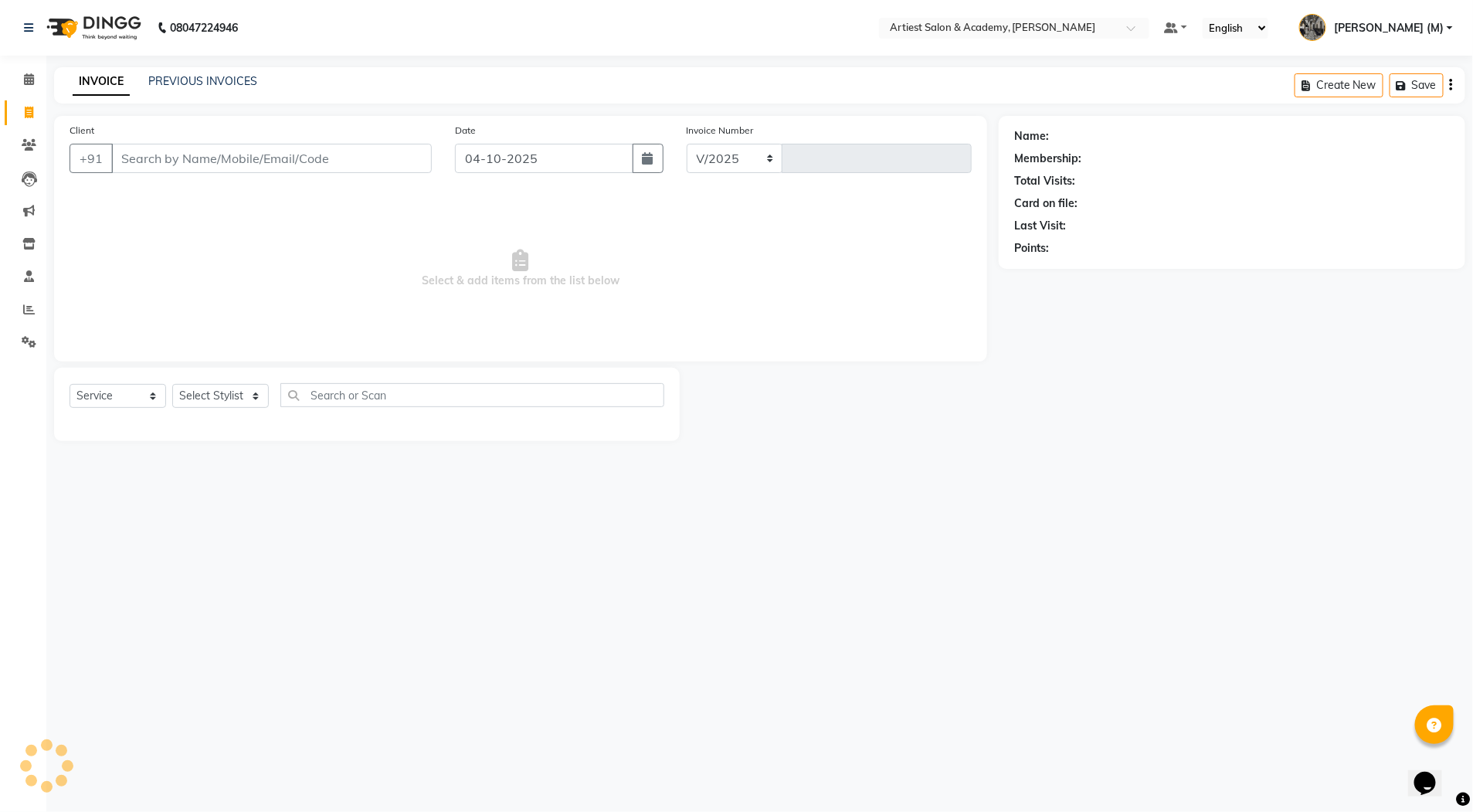
select select "5123"
type input "4072"
click at [222, 164] on input "Client" at bounding box center [271, 158] width 320 height 29
click at [201, 145] on input "Client" at bounding box center [271, 158] width 320 height 29
type input "9929970571"
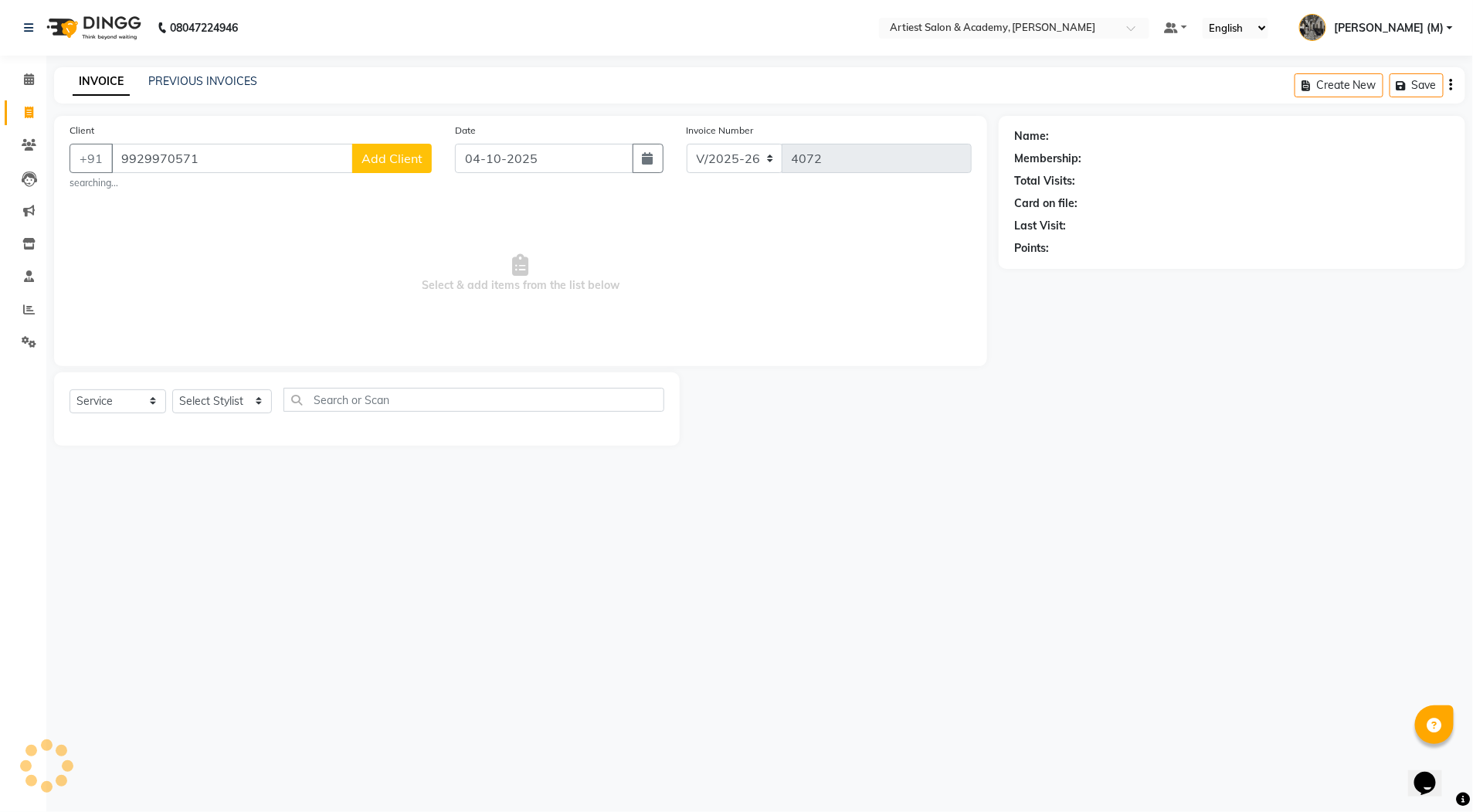
click at [396, 159] on span "Add Client" at bounding box center [392, 158] width 61 height 16
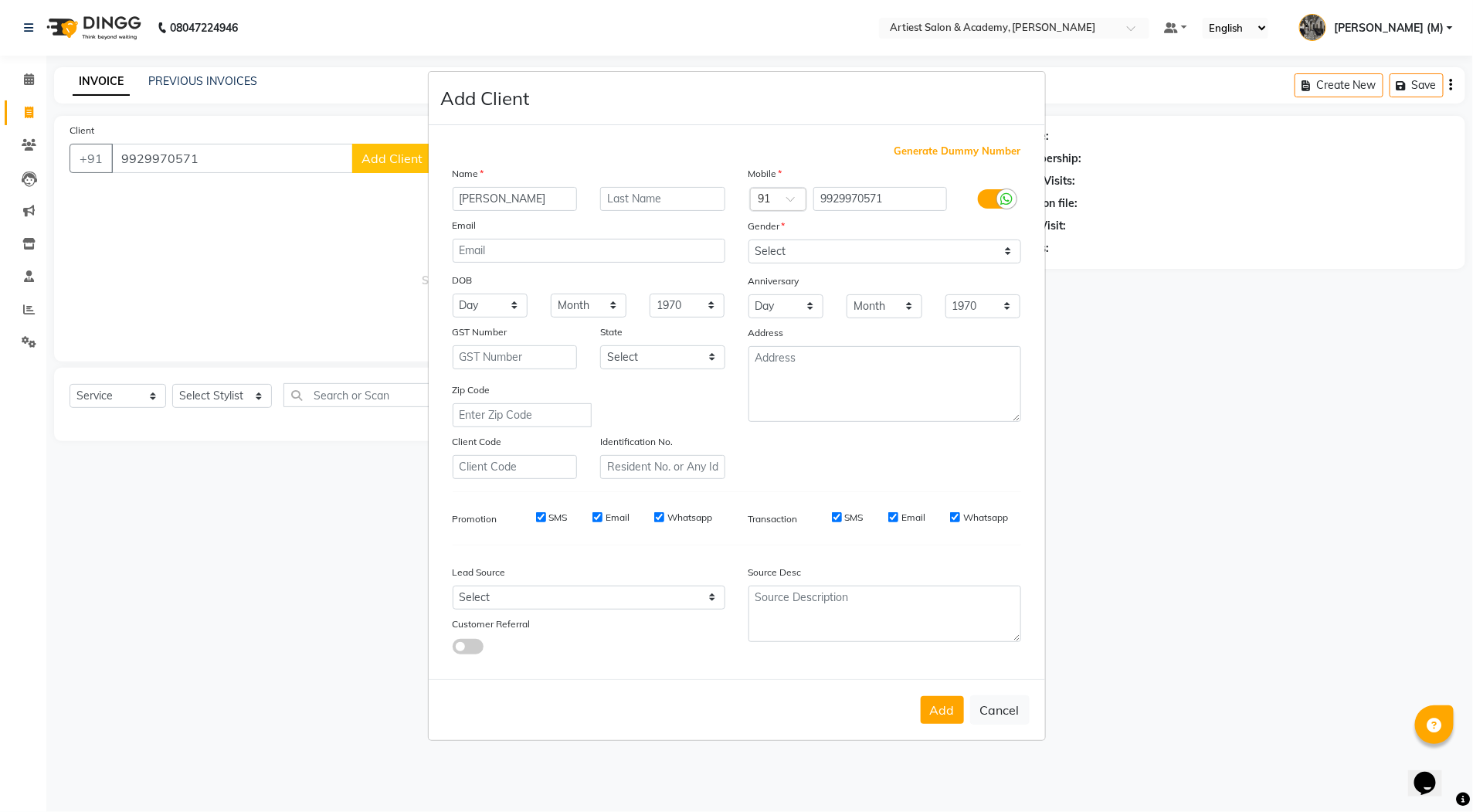
scroll to position [0, 10]
type input "[PERSON_NAME]"
click at [849, 248] on select "Select [DEMOGRAPHIC_DATA] [DEMOGRAPHIC_DATA] Other Prefer Not To Say" at bounding box center [885, 251] width 273 height 24
select select "[DEMOGRAPHIC_DATA]"
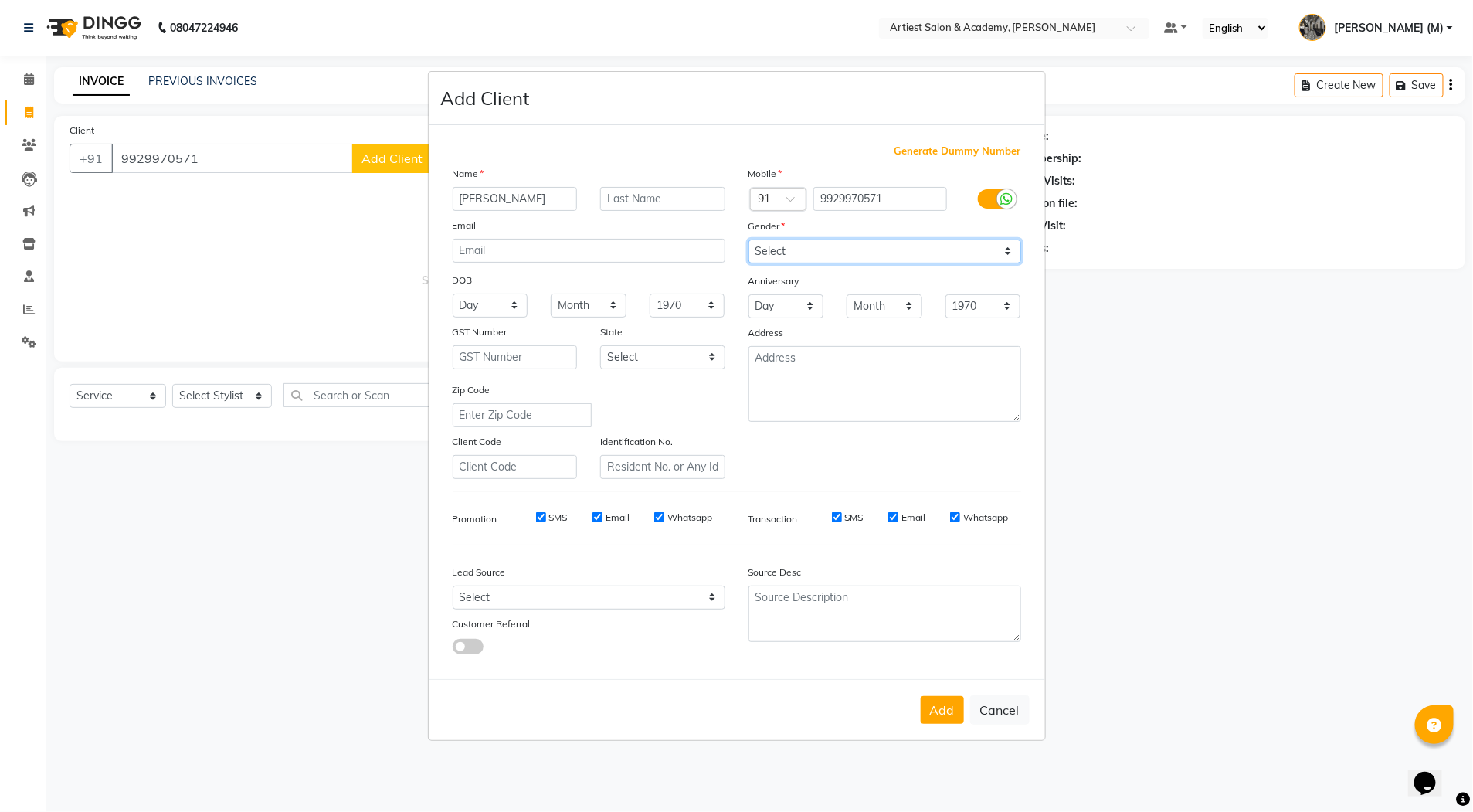
click at [748, 240] on select "Select [DEMOGRAPHIC_DATA] [DEMOGRAPHIC_DATA] Other Prefer Not To Say" at bounding box center [885, 251] width 273 height 24
click at [958, 713] on button "Add" at bounding box center [943, 710] width 43 height 27
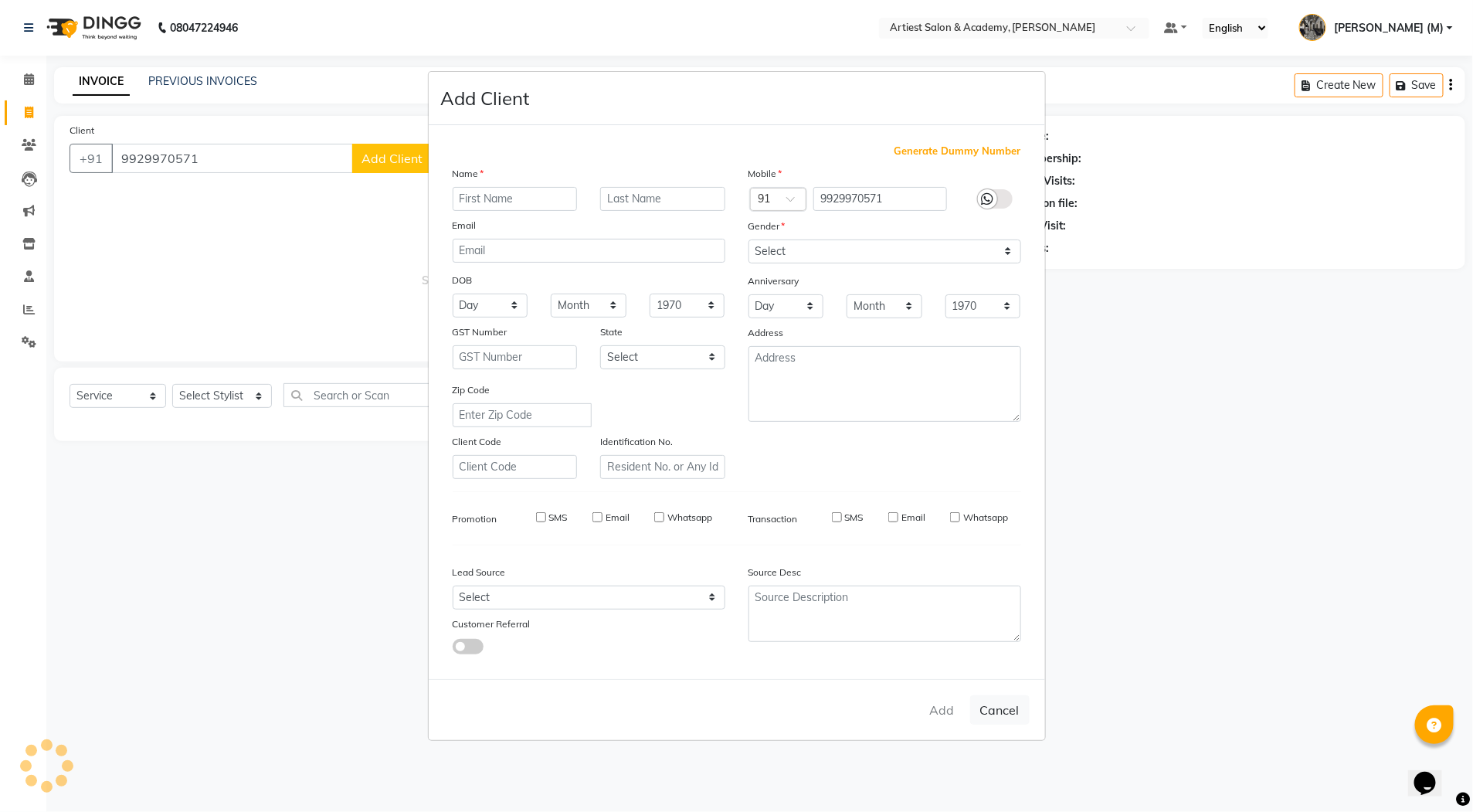
select select
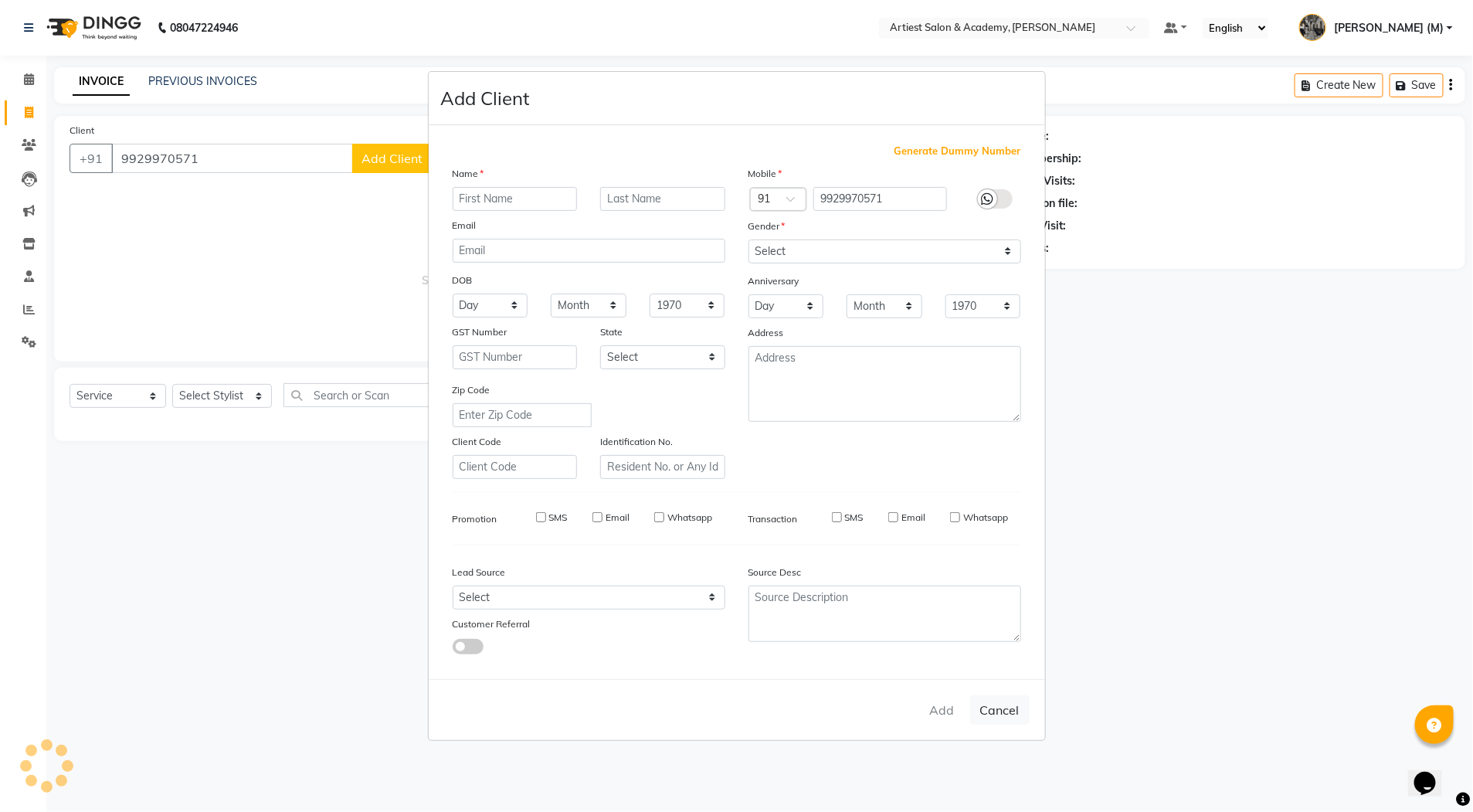
select select
checkbox input "false"
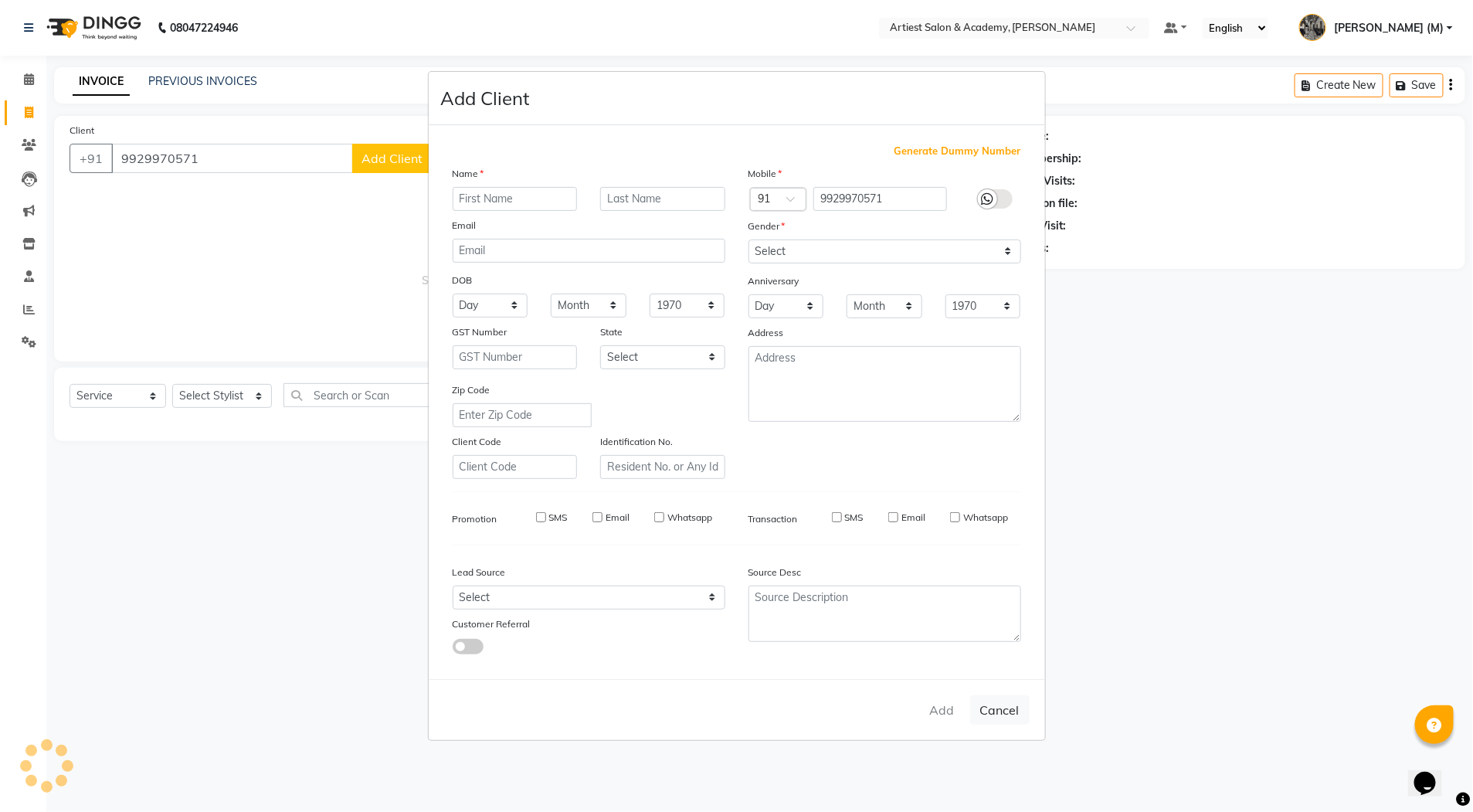
checkbox input "false"
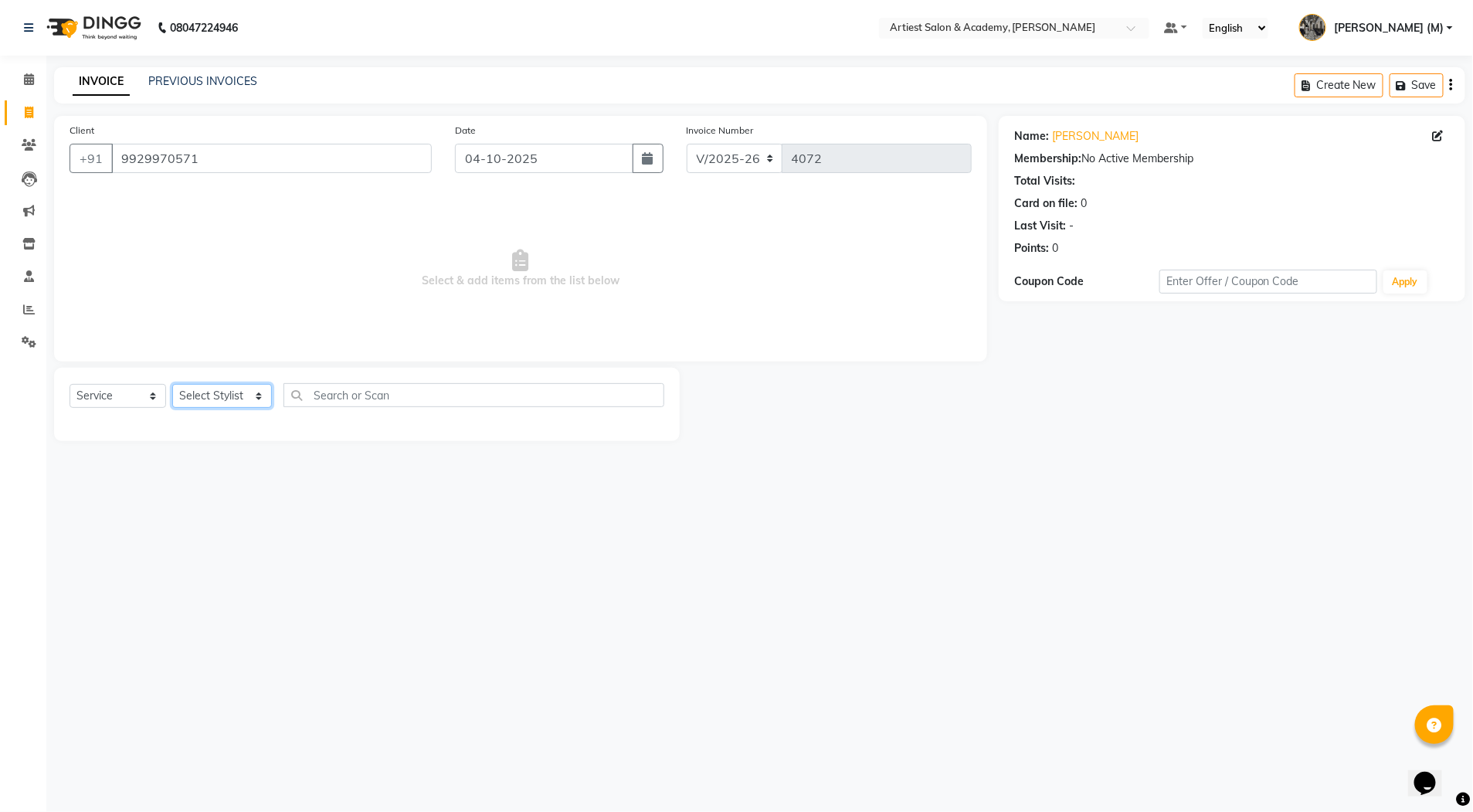
click at [183, 399] on select "Select Stylist [PERSON_NAME] (M) [PERSON_NAME] (F) [PERSON_NAME] DRASHTI [PERSO…" at bounding box center [221, 396] width 99 height 24
select select "33208"
click at [172, 384] on select "Select Stylist [PERSON_NAME] (M) [PERSON_NAME] (F) [PERSON_NAME] DRASHTI [PERSO…" at bounding box center [221, 396] width 99 height 24
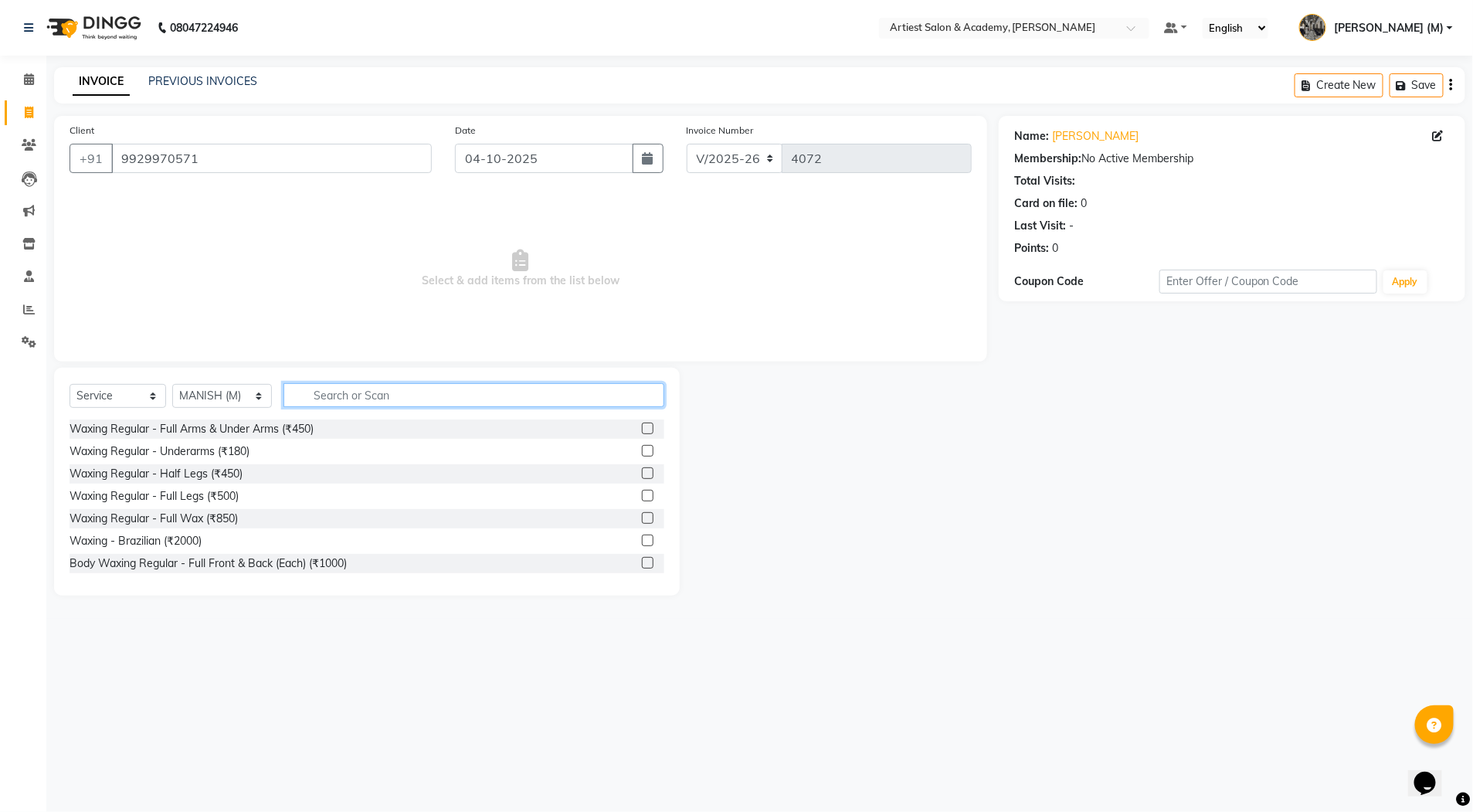
click at [401, 397] on input "text" at bounding box center [474, 395] width 381 height 24
type input "HA"
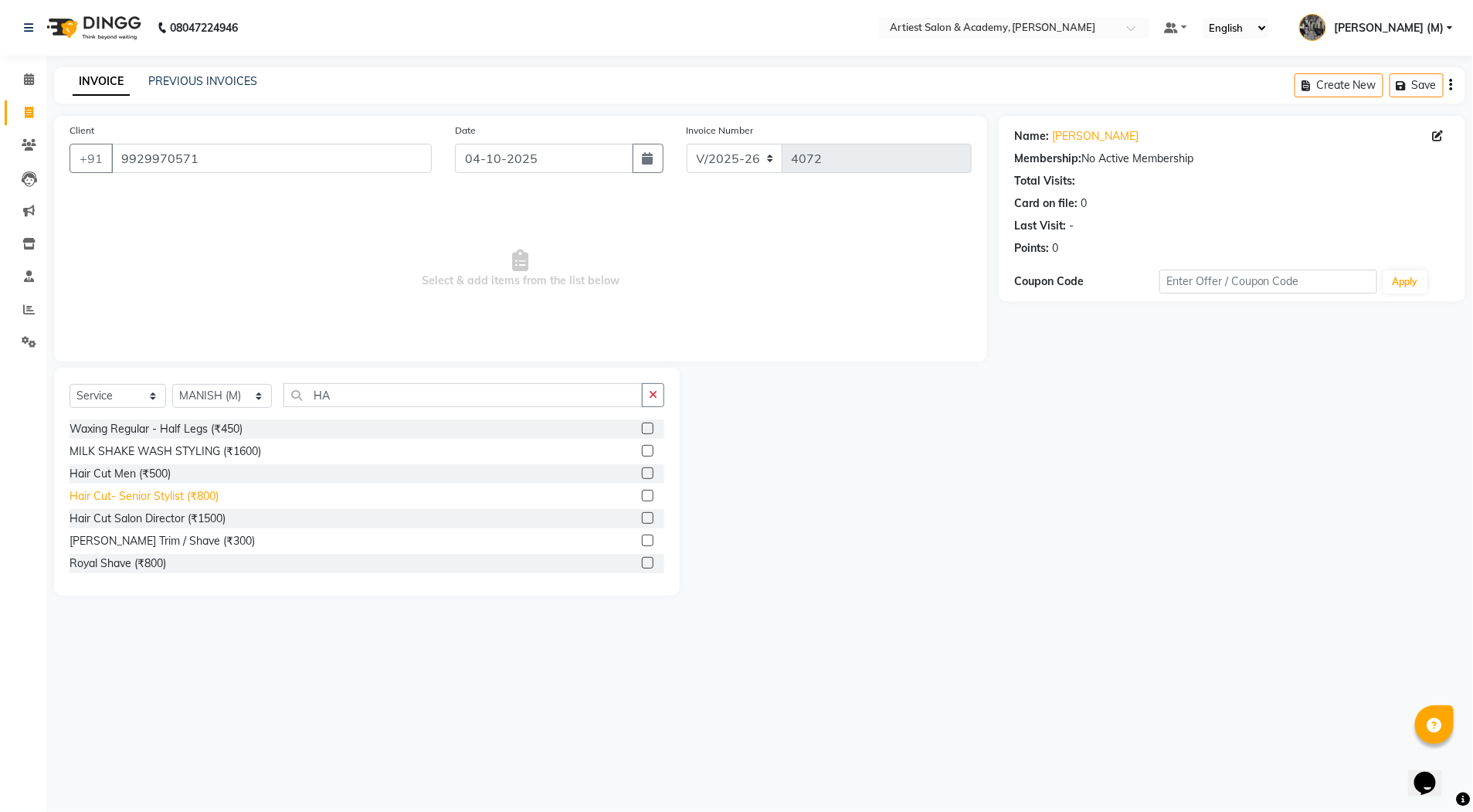
click at [161, 499] on div "Hair Cut- Senior Stylist (₹800)" at bounding box center [144, 496] width 149 height 17
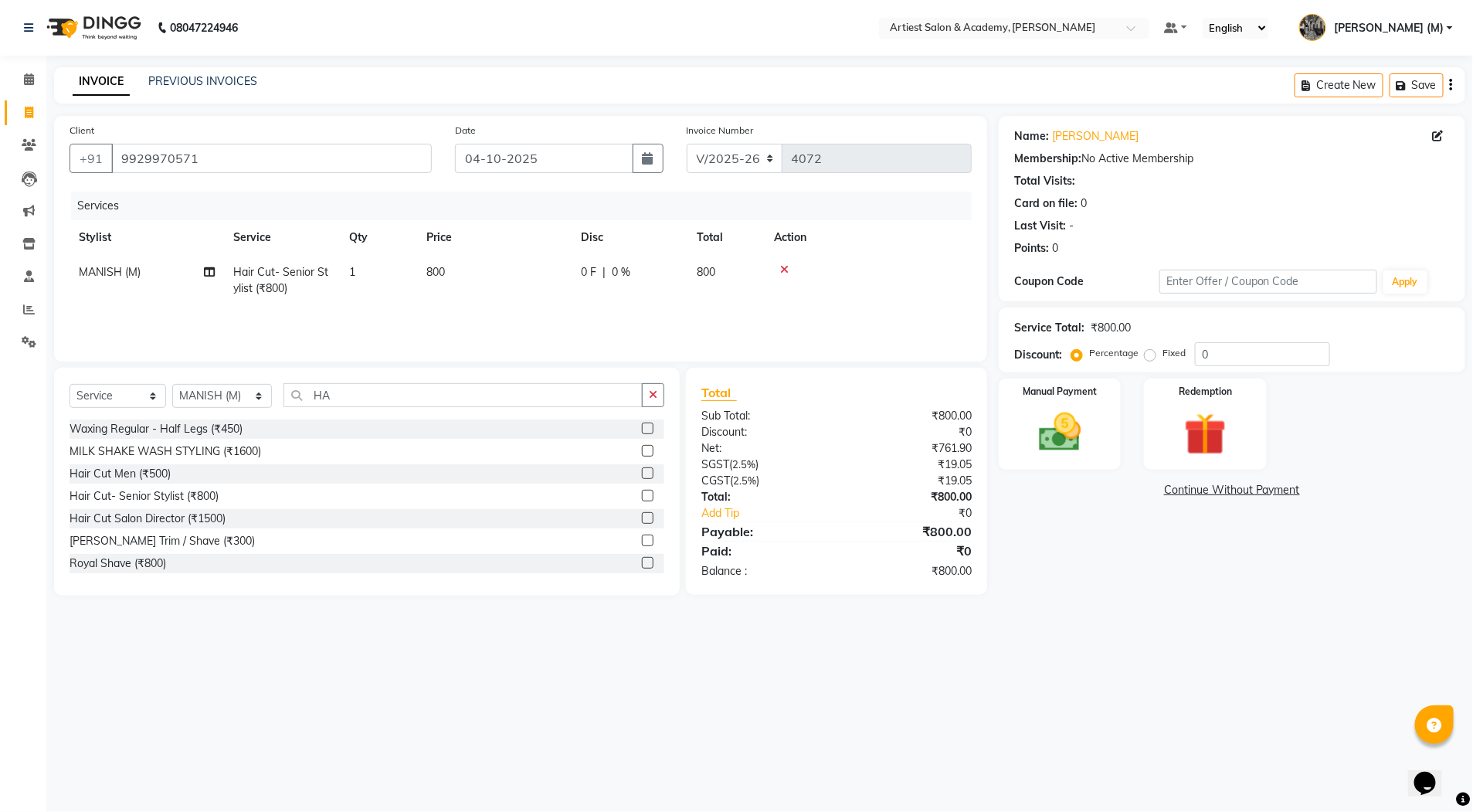
drag, startPoint x: 184, startPoint y: 498, endPoint x: 259, endPoint y: 461, distance: 83.6
click at [187, 498] on div "Hair Cut- Senior Stylist (₹800)" at bounding box center [144, 496] width 149 height 17
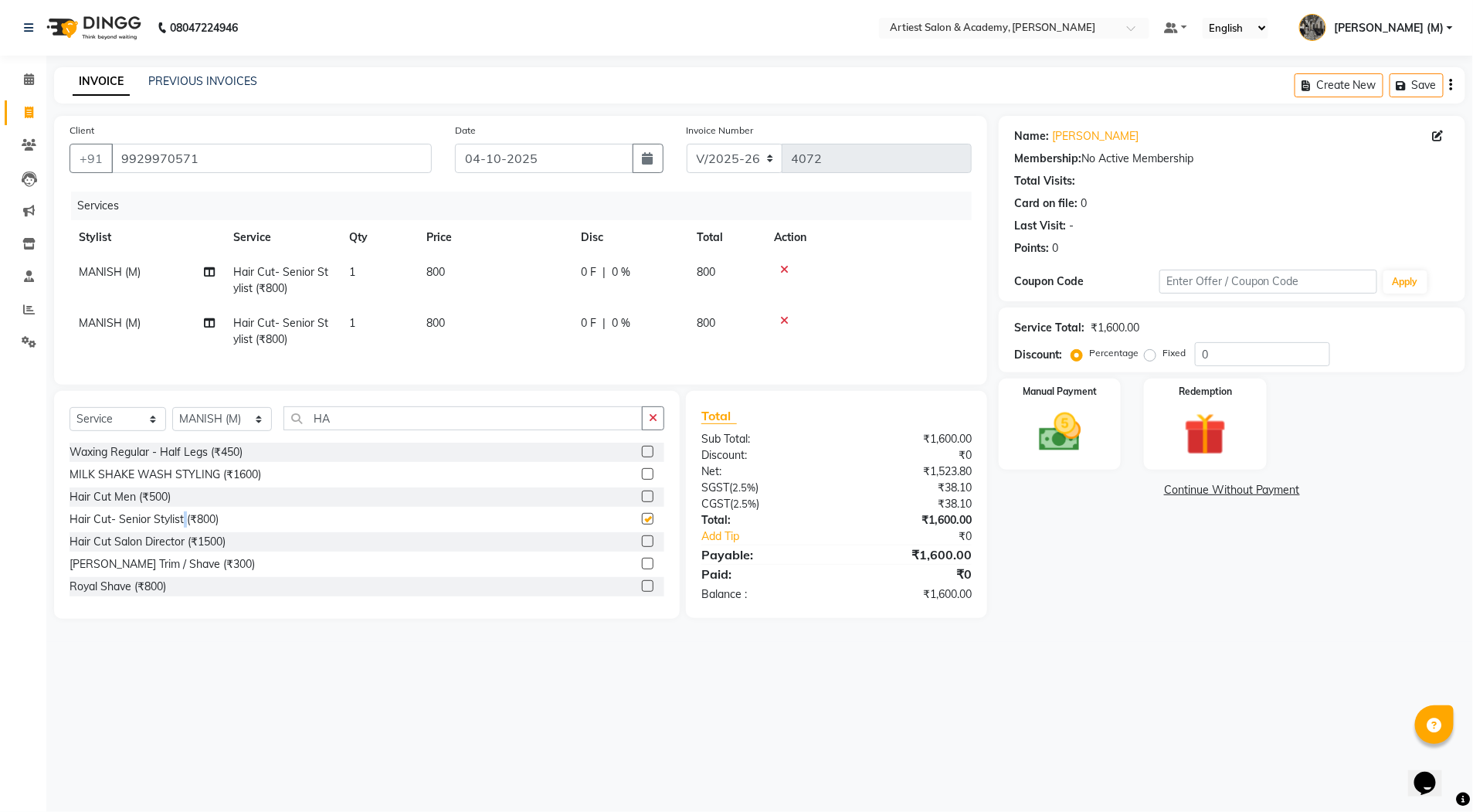
checkbox input "false"
click at [350, 430] on input "HA" at bounding box center [464, 418] width 359 height 24
click at [783, 320] on icon at bounding box center [785, 320] width 9 height 11
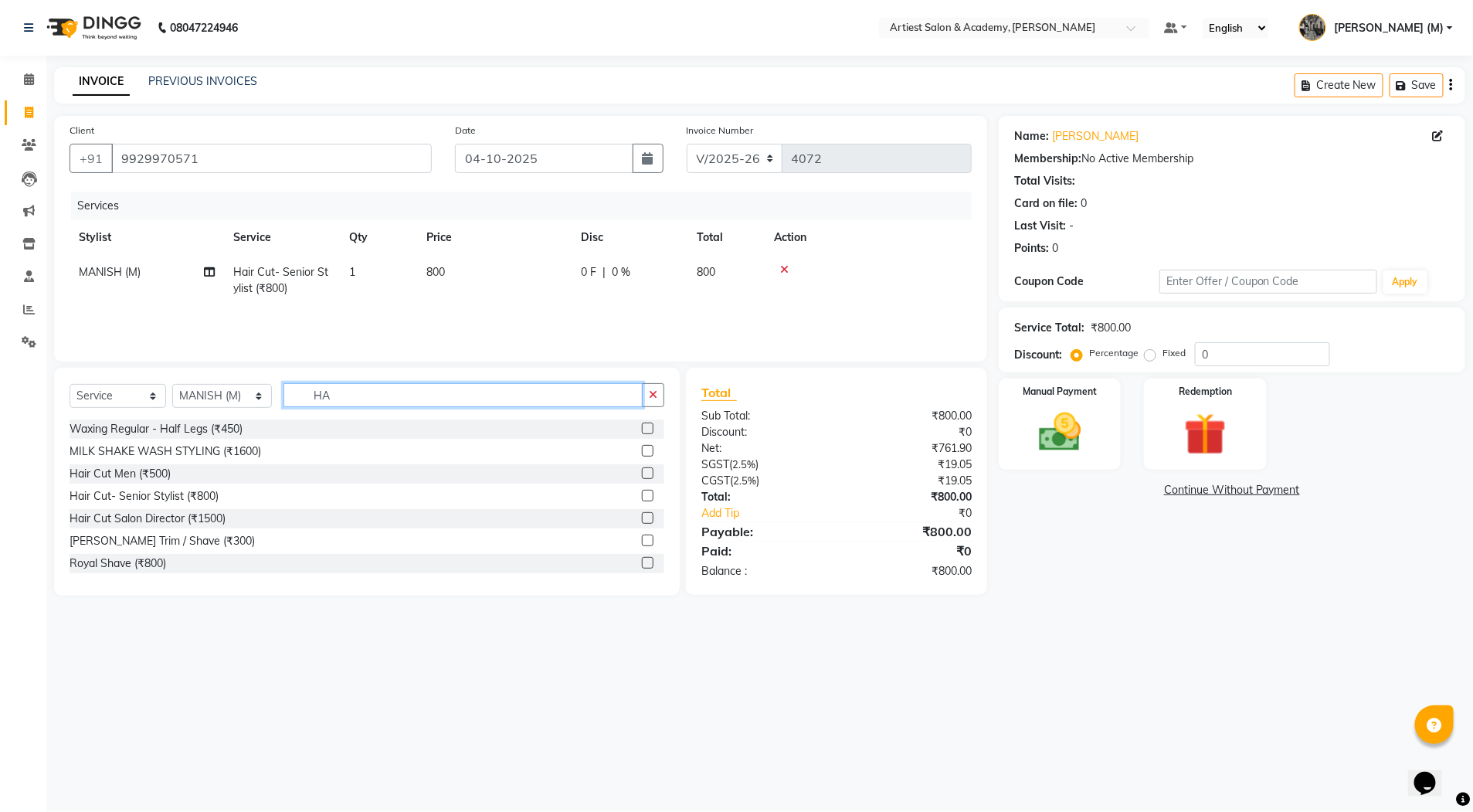
drag, startPoint x: 330, startPoint y: 396, endPoint x: 240, endPoint y: 419, distance: 92.9
click at [240, 419] on div "Select Service Product Membership Package Voucher Prepaid Gift Card Select Styl…" at bounding box center [366, 481] width 626 height 228
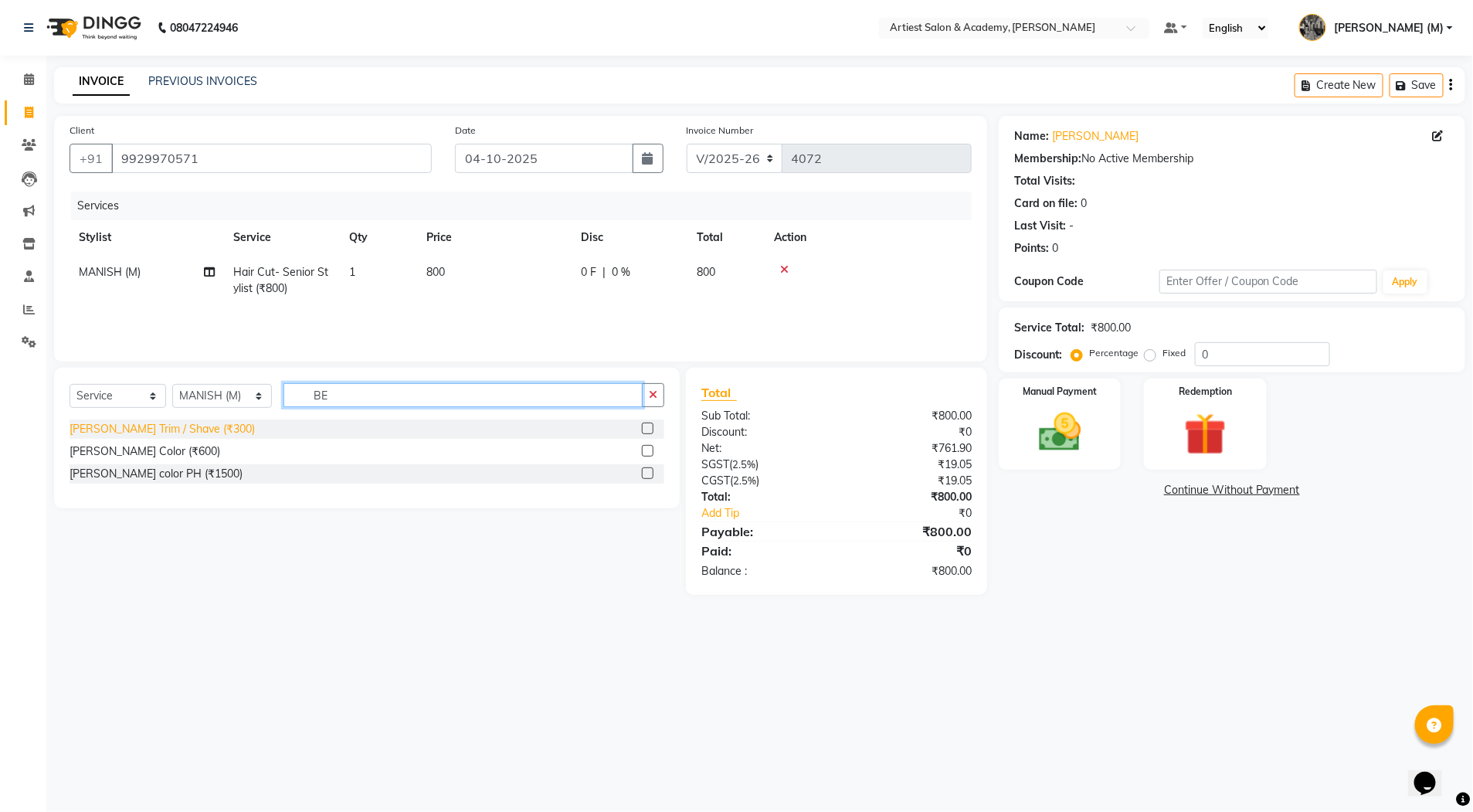
type input "BE"
drag, startPoint x: 166, startPoint y: 431, endPoint x: 279, endPoint y: 437, distance: 113.2
click at [171, 430] on div "[PERSON_NAME] Trim / Shave (₹300)" at bounding box center [162, 429] width 186 height 17
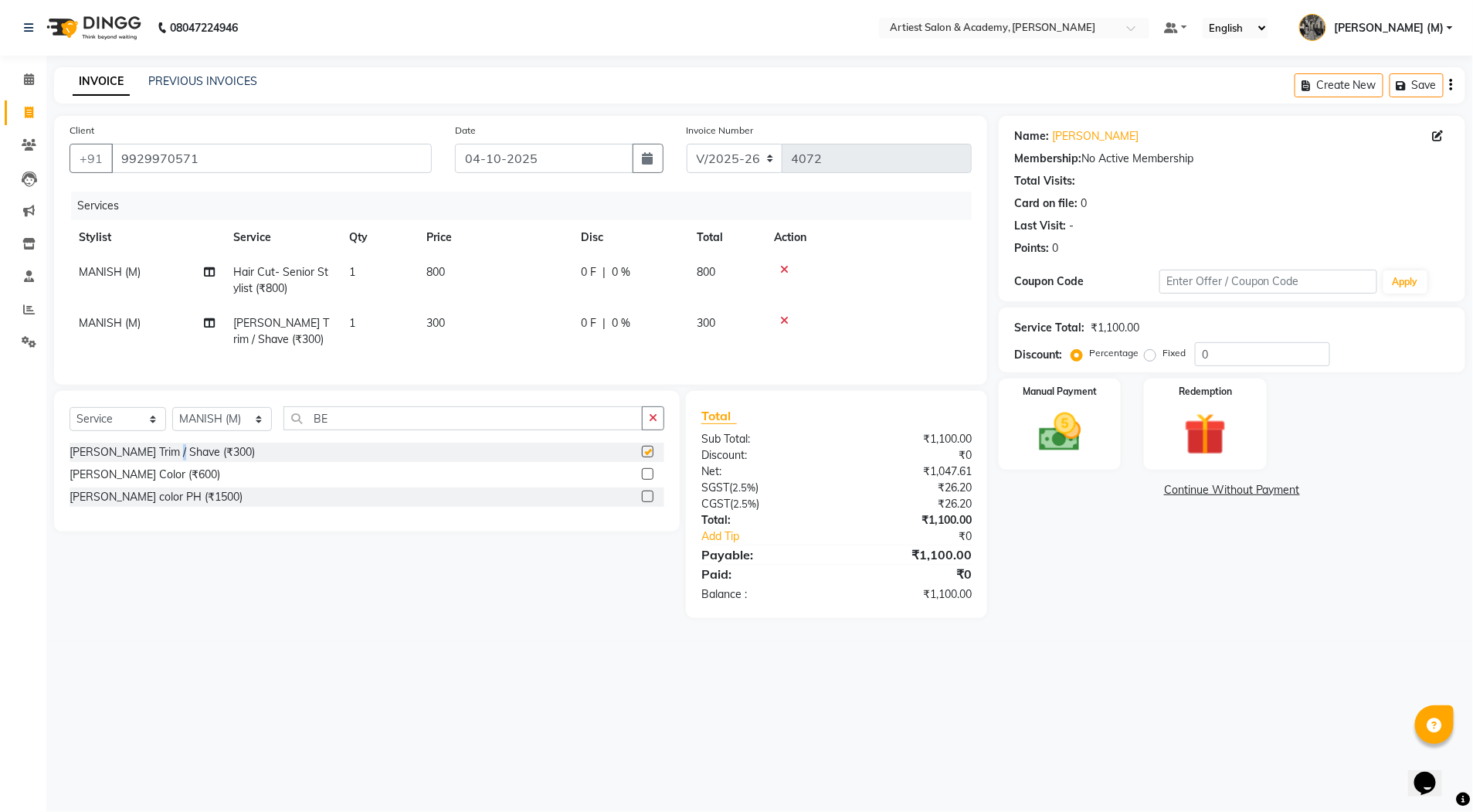
checkbox input "false"
drag, startPoint x: 335, startPoint y: 442, endPoint x: 285, endPoint y: 446, distance: 50.2
click at [285, 443] on div "Select Service Product Membership Package Voucher Prepaid Gift Card Select Styl…" at bounding box center [367, 424] width 595 height 36
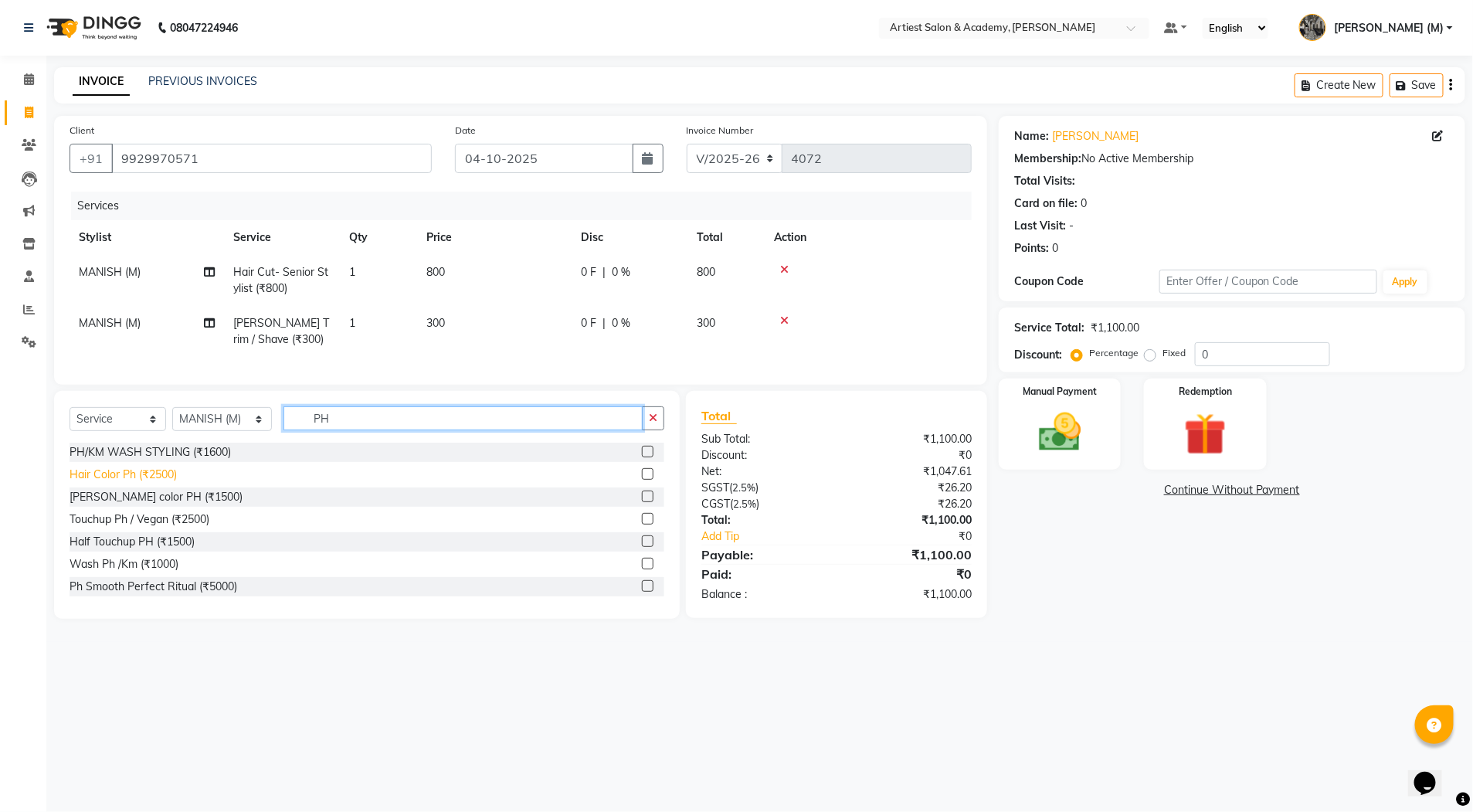
type input "PH"
click at [139, 483] on div "Hair Color Ph (₹2500)" at bounding box center [123, 474] width 107 height 17
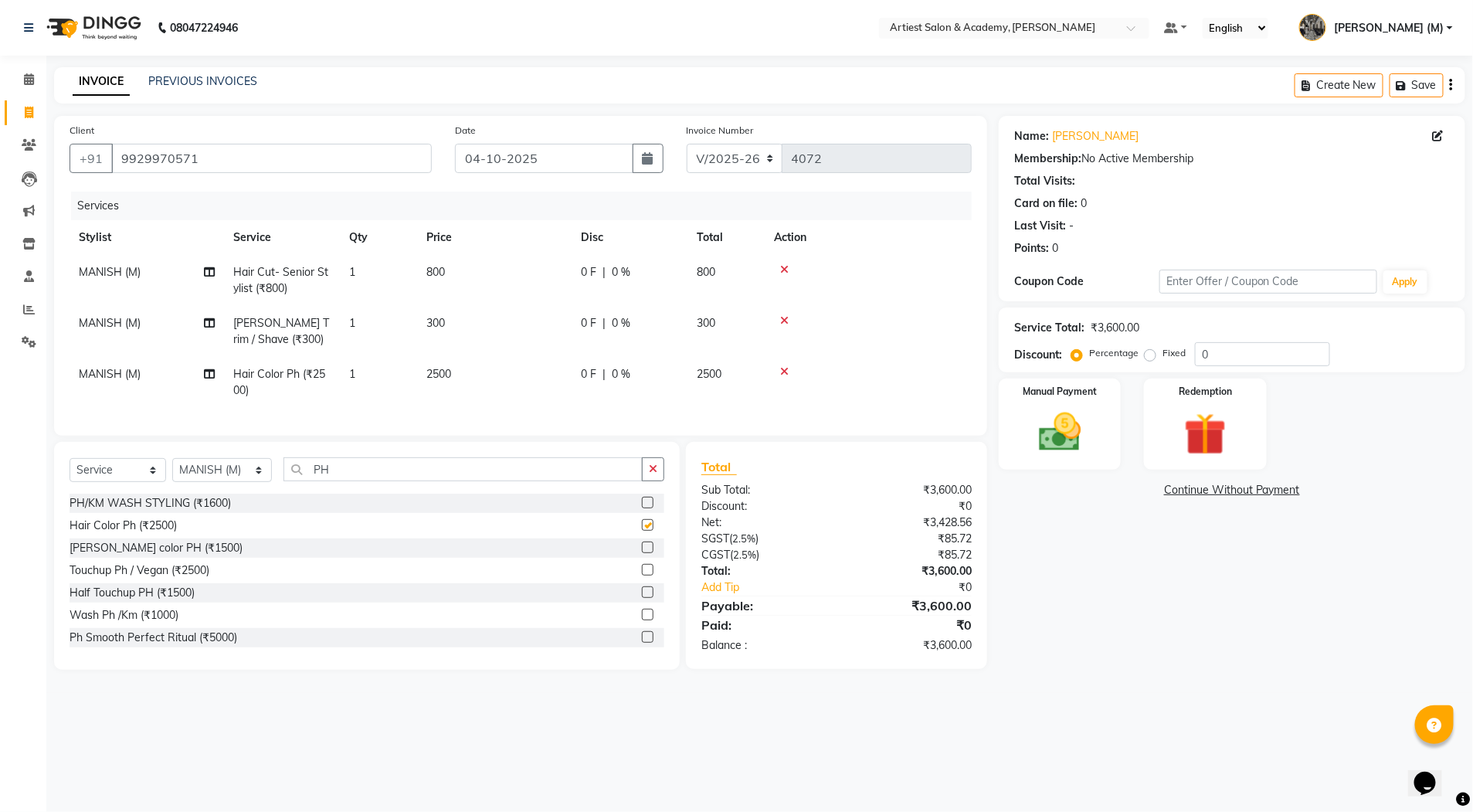
checkbox input "false"
click at [1085, 437] on img at bounding box center [1060, 433] width 71 height 51
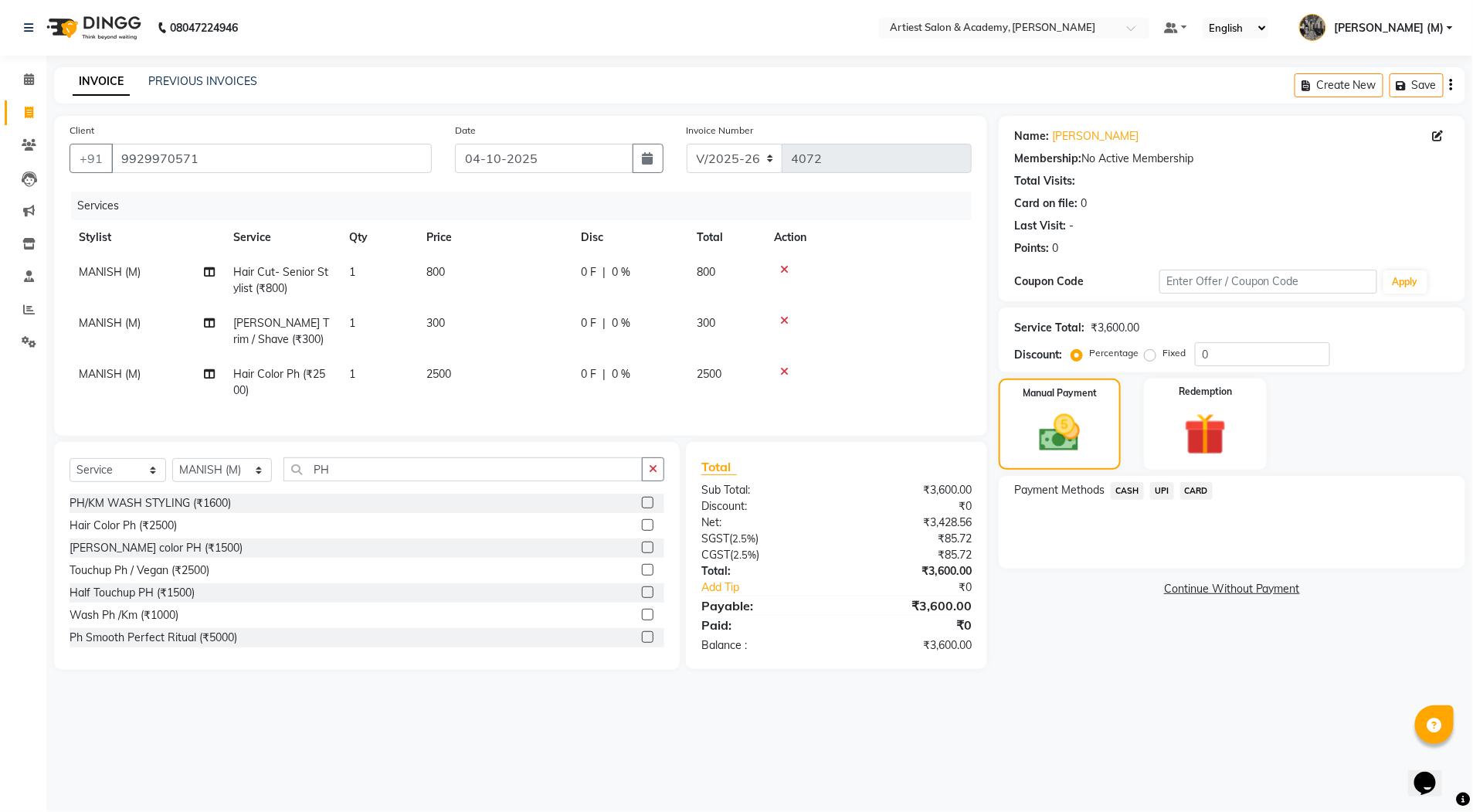
click at [1171, 487] on span "UPI" at bounding box center [1162, 491] width 24 height 18
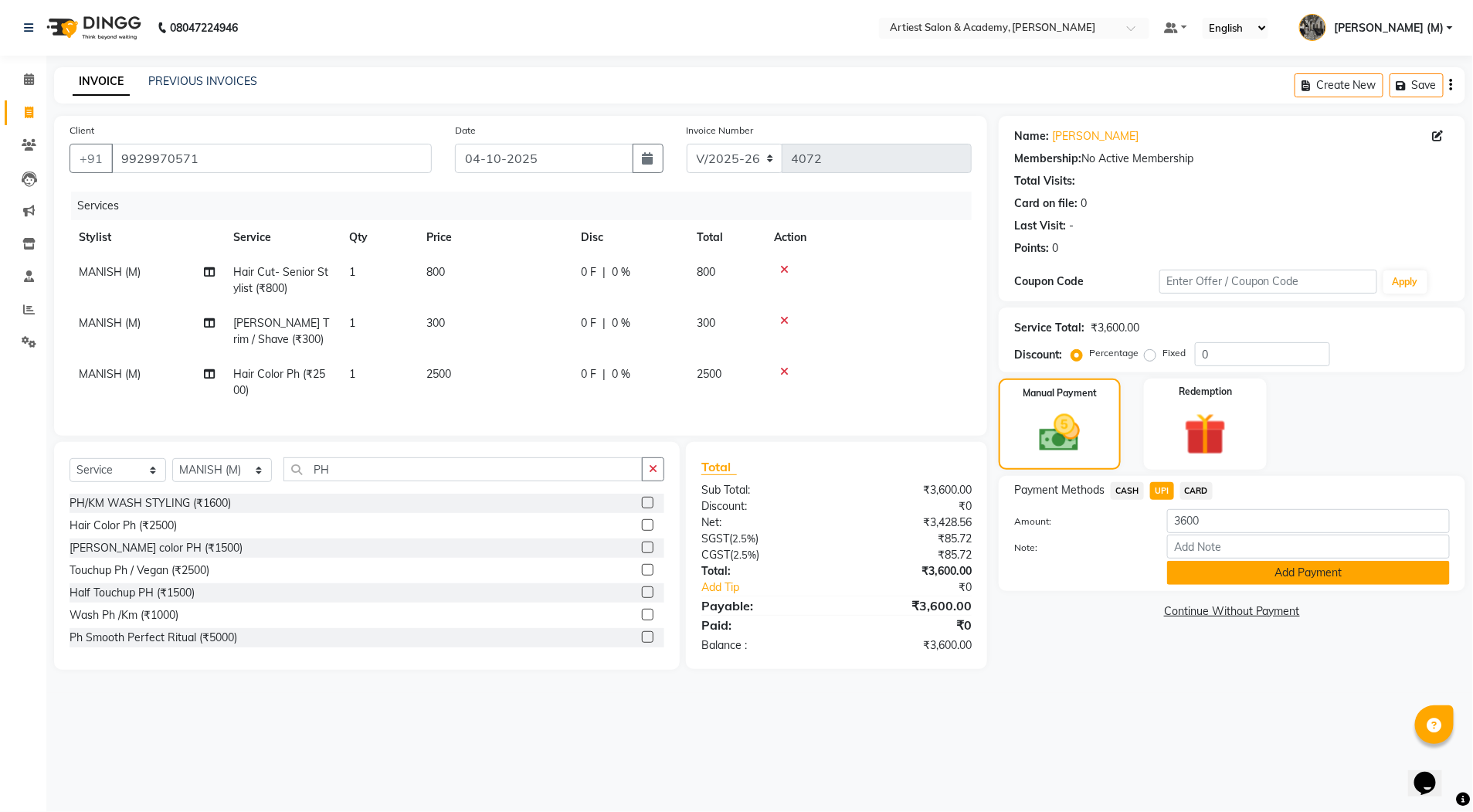
click at [1247, 577] on button "Add Payment" at bounding box center [1309, 572] width 283 height 24
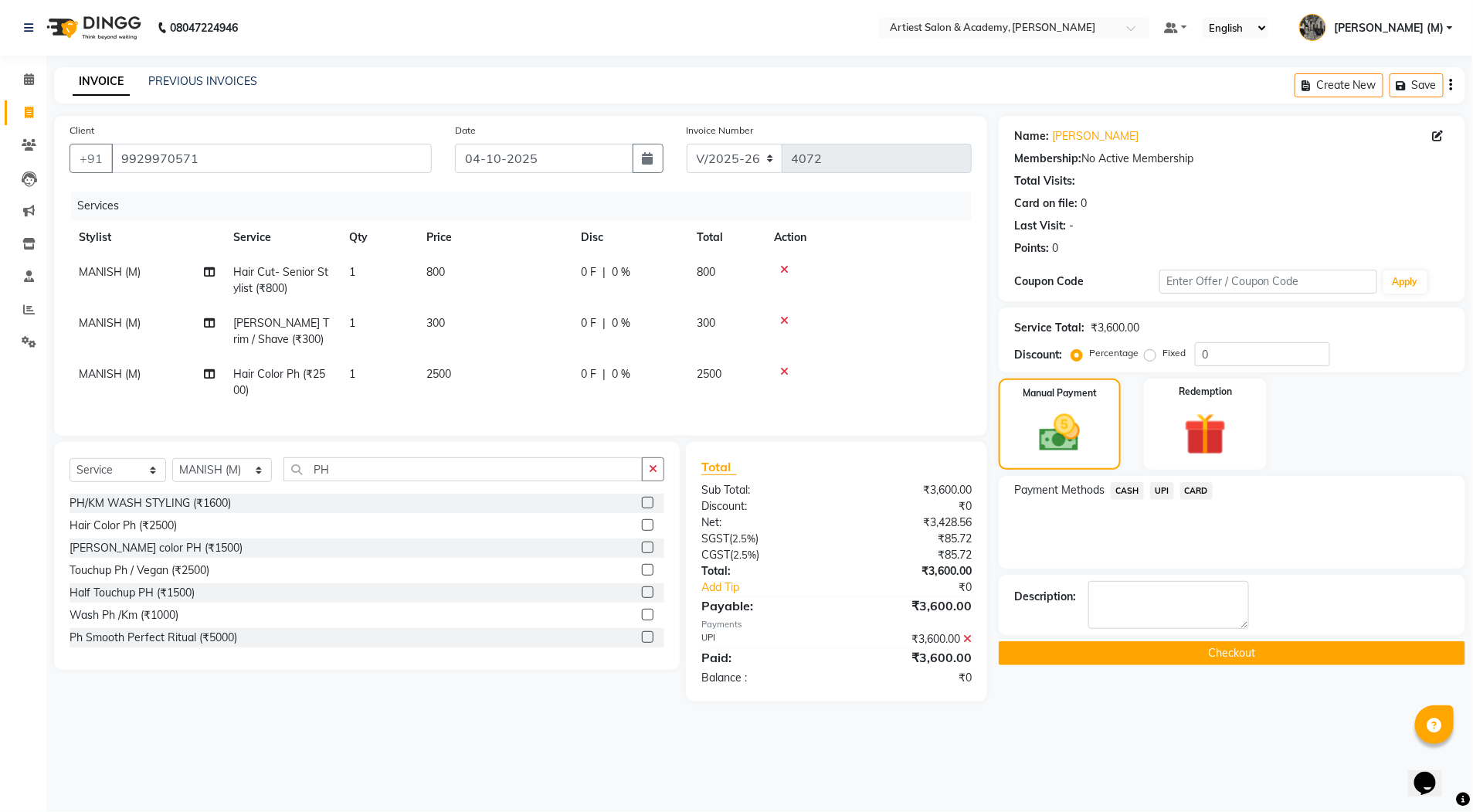
drag, startPoint x: 1251, startPoint y: 661, endPoint x: 1233, endPoint y: 661, distance: 18.0
click at [1247, 662] on button "Checkout" at bounding box center [1231, 653] width 466 height 24
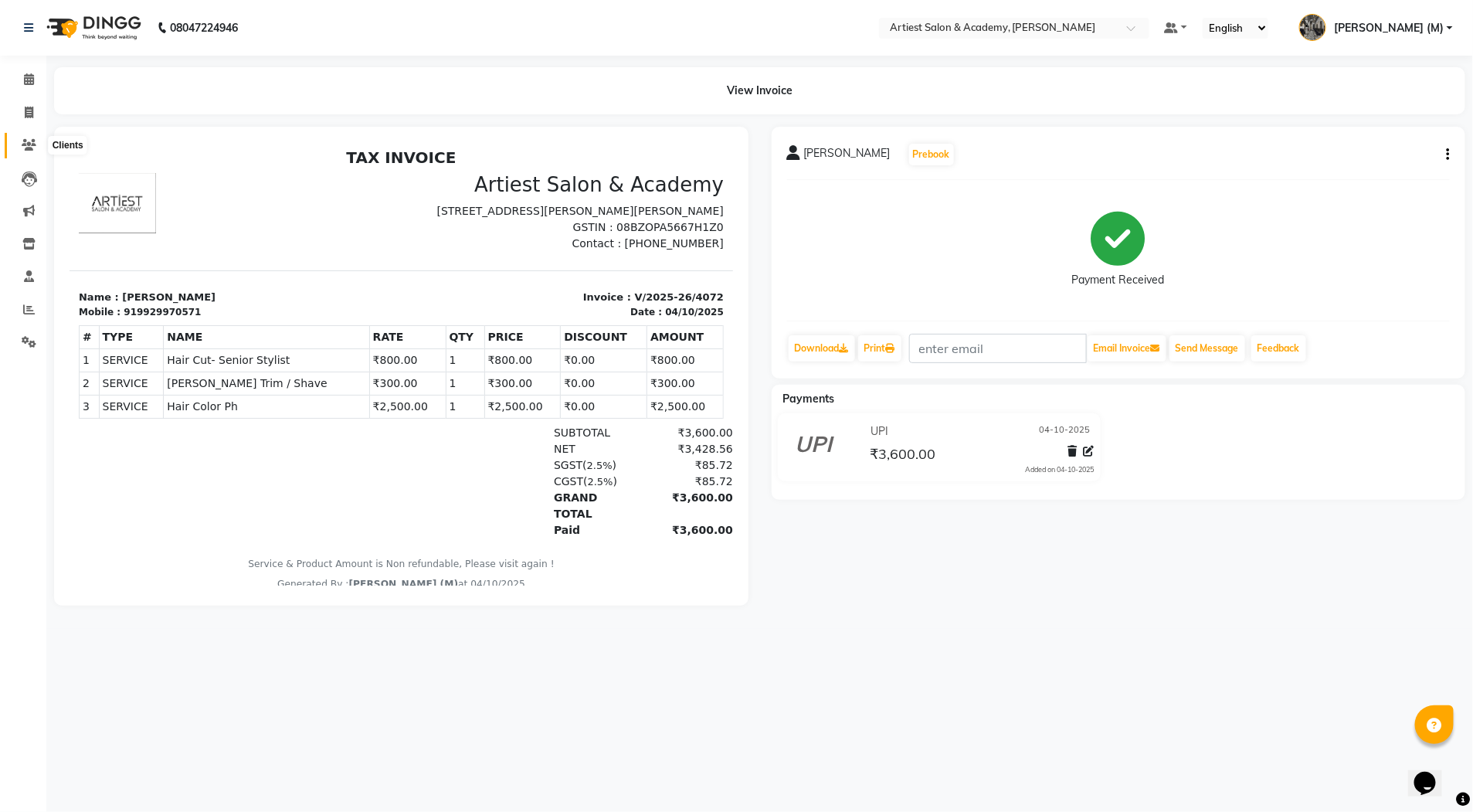
click at [30, 139] on icon at bounding box center [28, 145] width 15 height 12
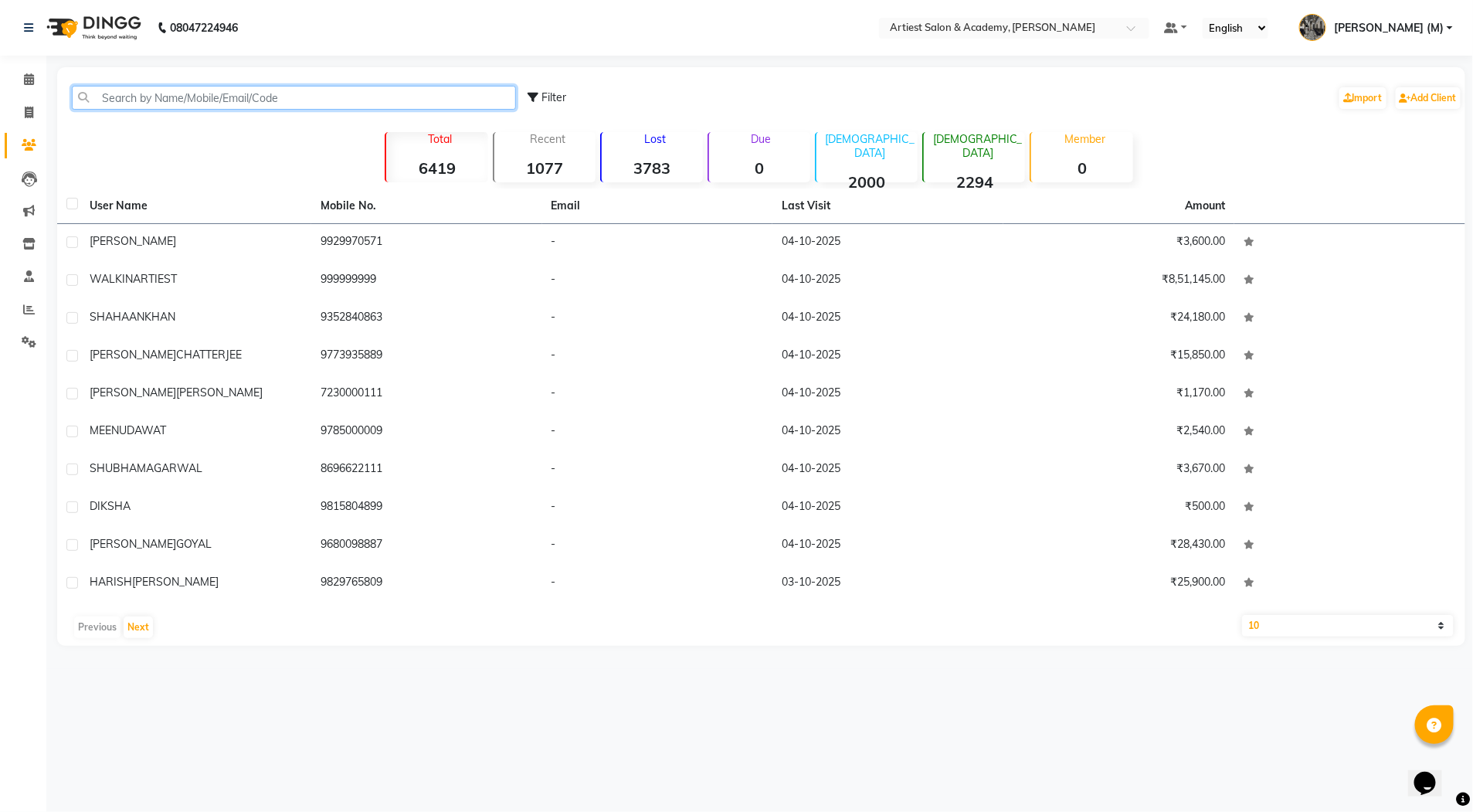
click at [183, 102] on input "text" at bounding box center [294, 97] width 444 height 24
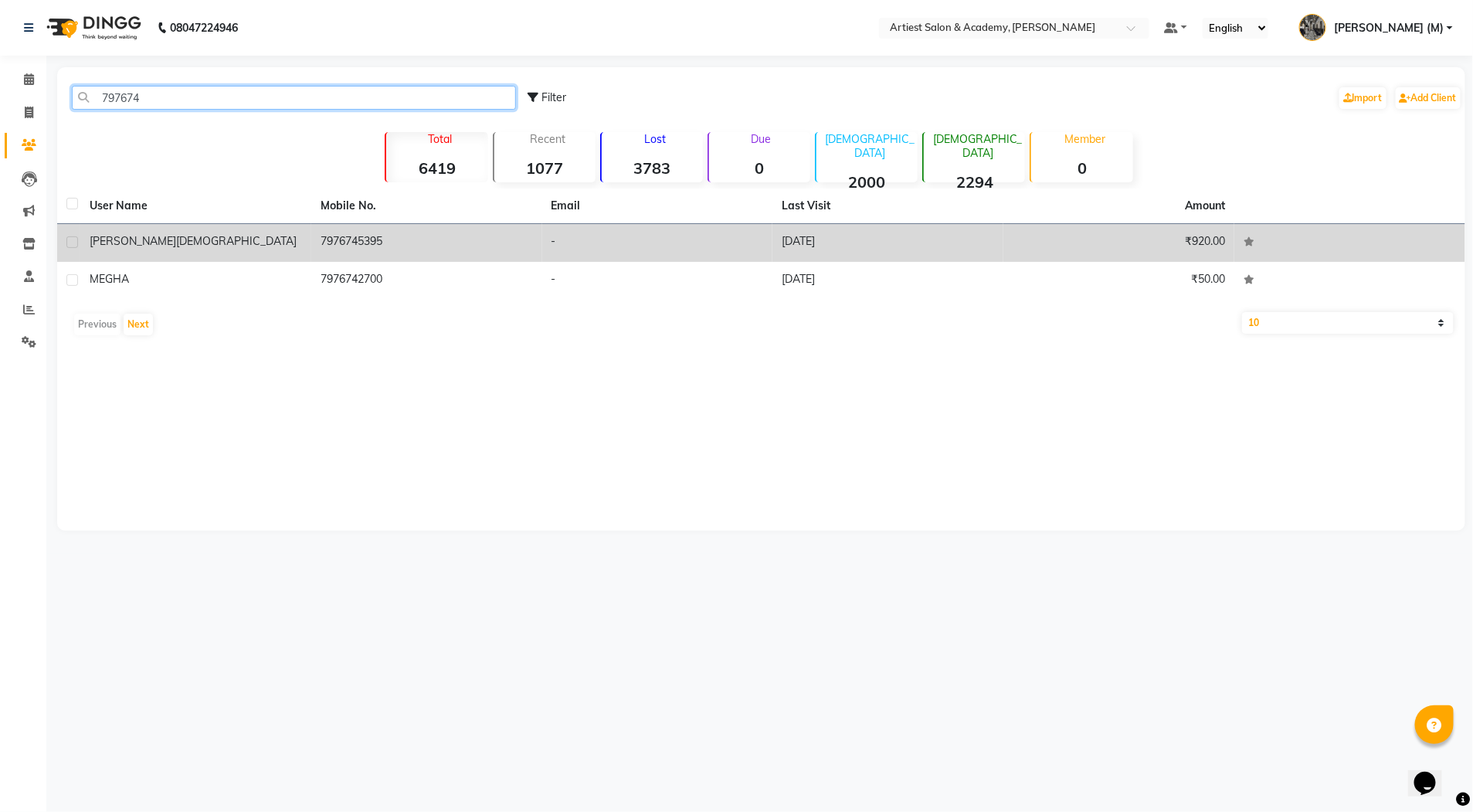
type input "797674"
click at [1137, 244] on td "₹920.00" at bounding box center [1118, 243] width 231 height 38
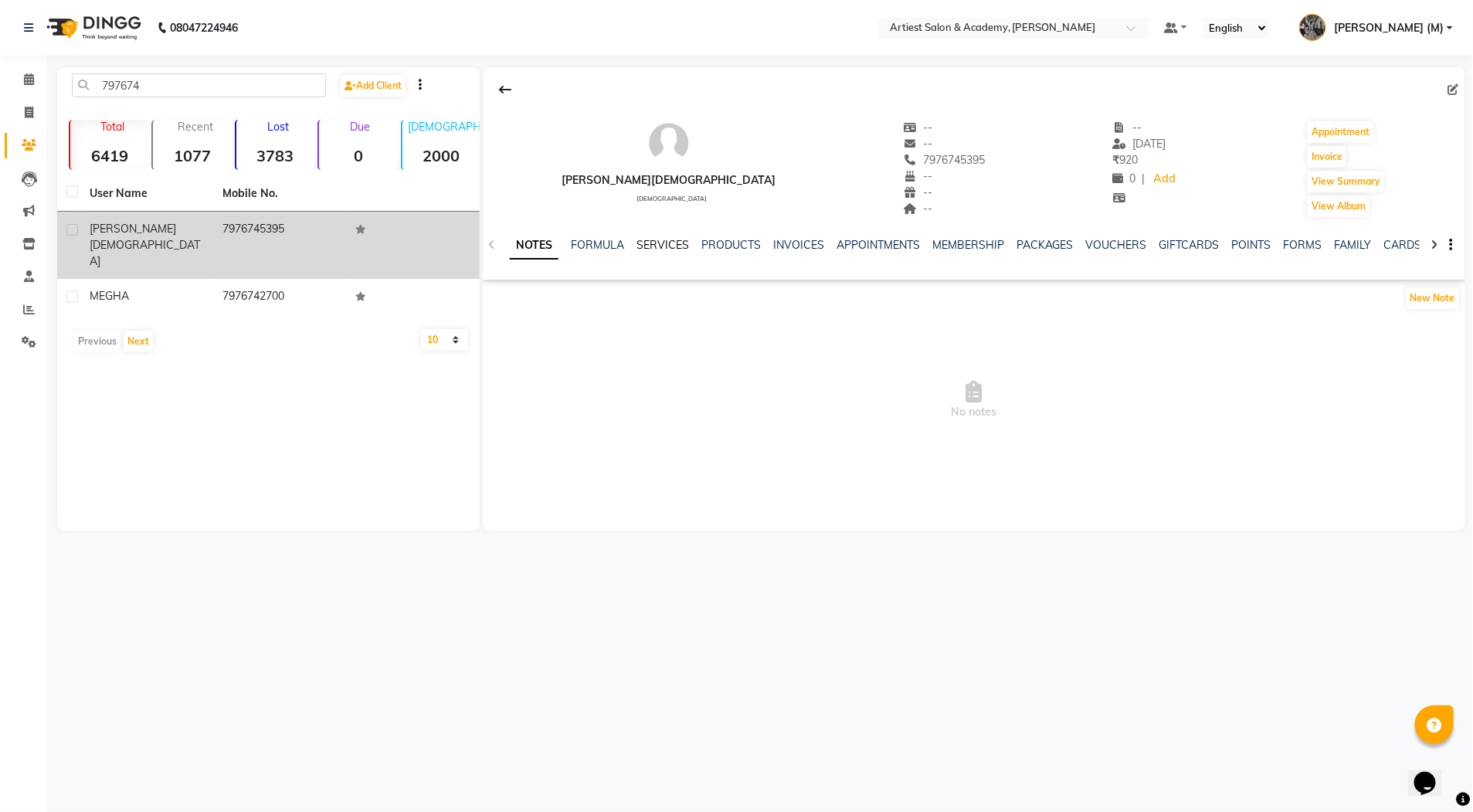
click at [644, 249] on link "SERVICES" at bounding box center [662, 244] width 52 height 14
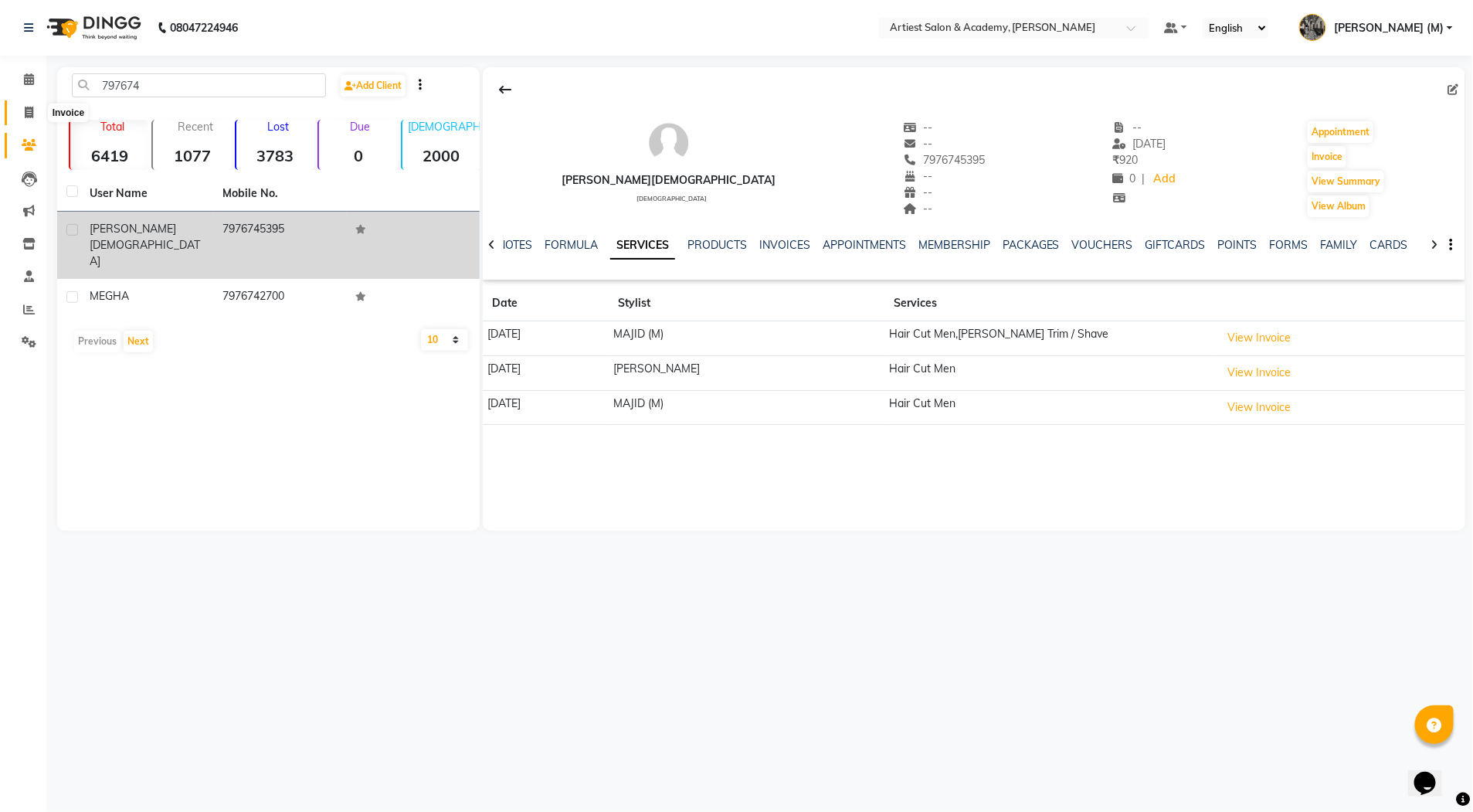
click at [30, 114] on icon at bounding box center [28, 113] width 9 height 12
select select "service"
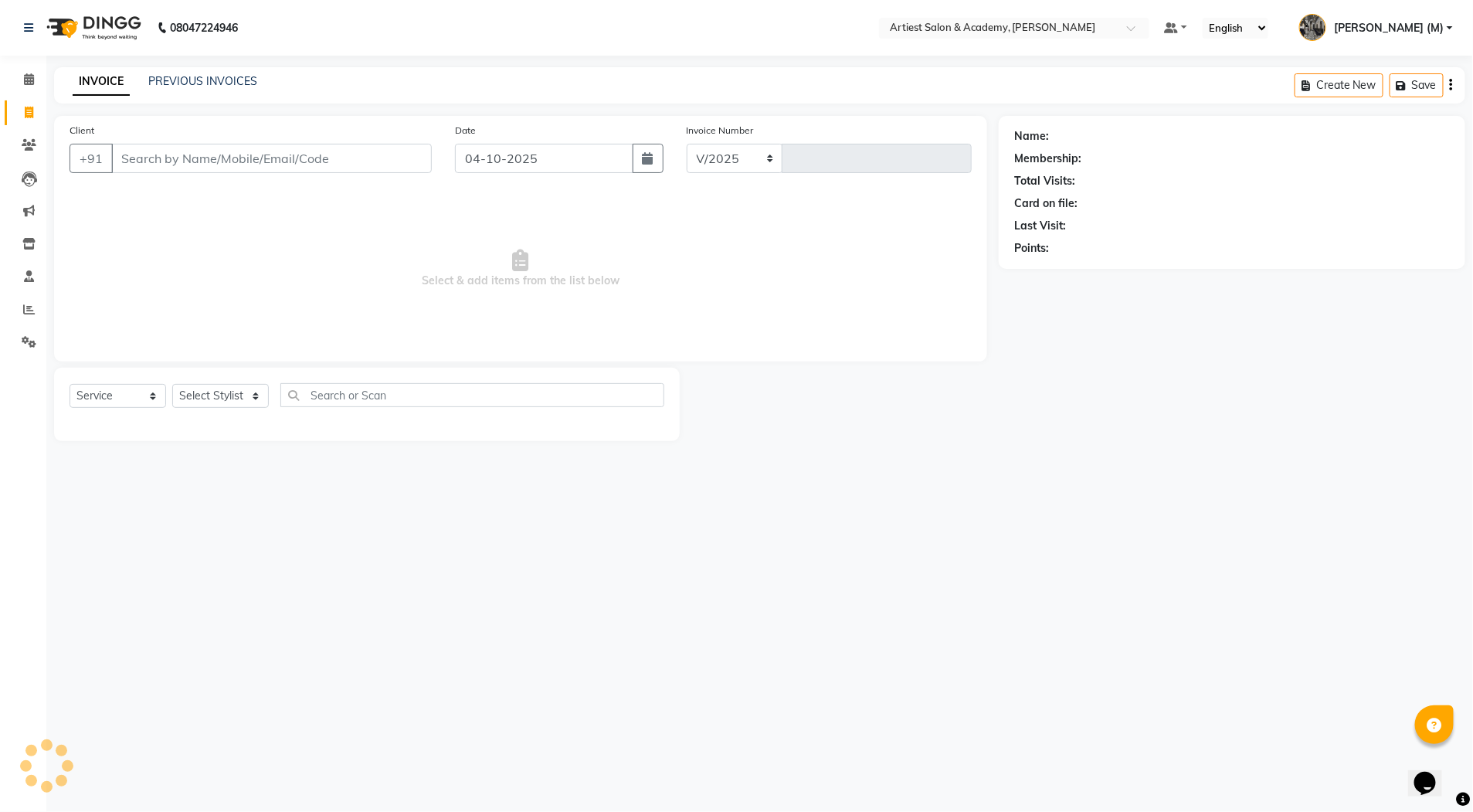
select select "5123"
type input "4073"
click at [241, 80] on link "PREVIOUS INVOICES" at bounding box center [202, 81] width 109 height 14
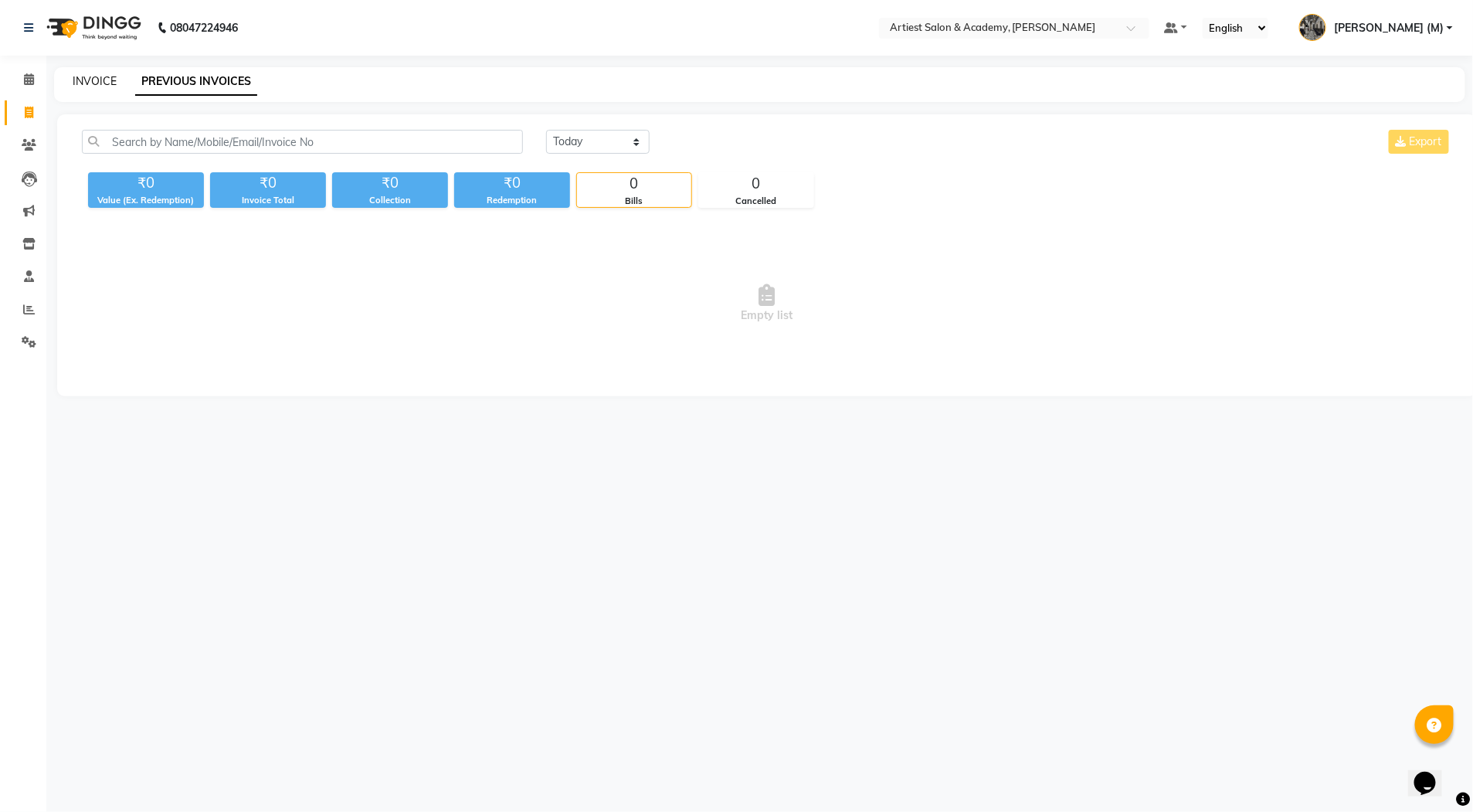
click at [87, 81] on link "INVOICE" at bounding box center [94, 81] width 44 height 14
select select "service"
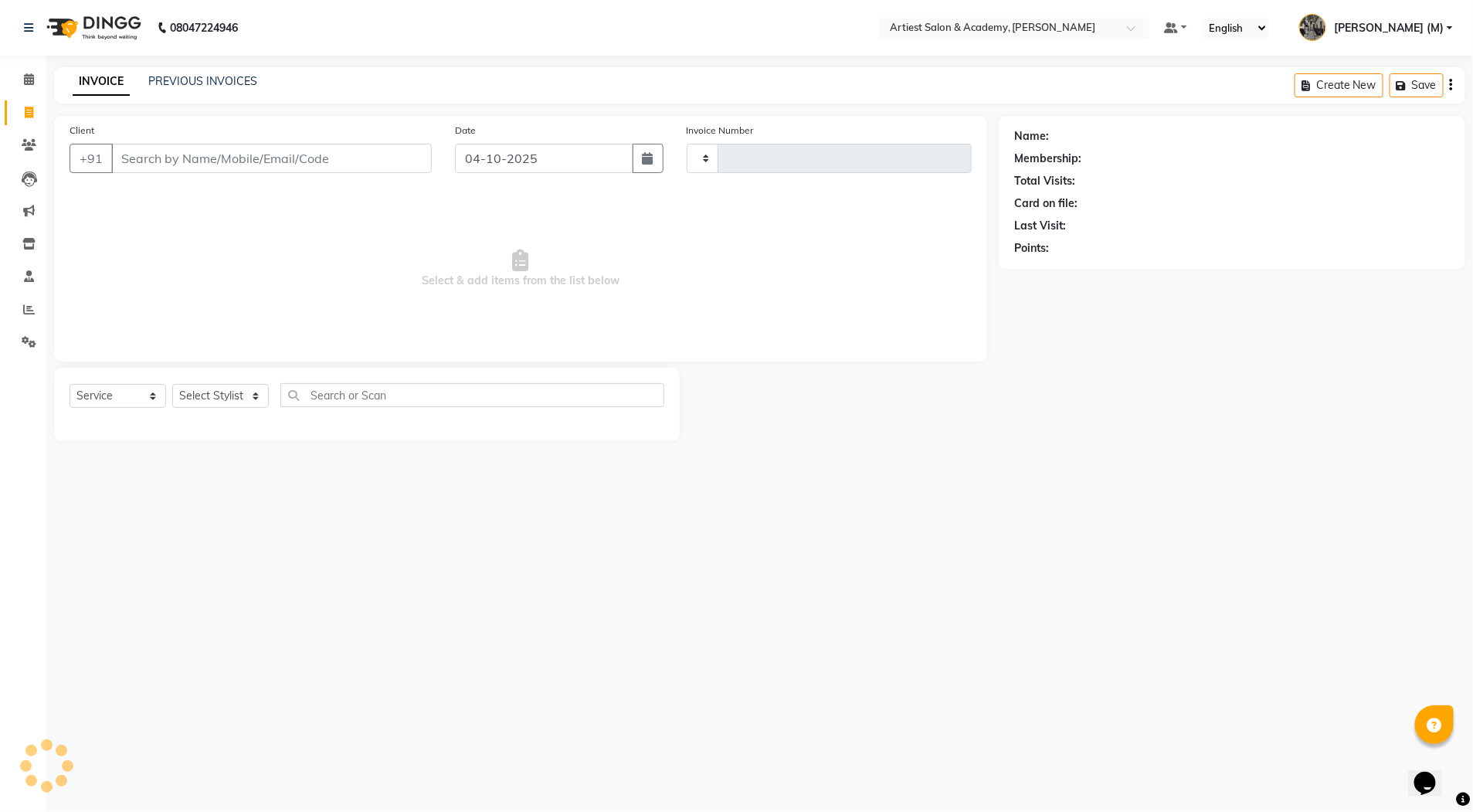
type input "4073"
select select "5123"
click at [191, 81] on link "PREVIOUS INVOICES" at bounding box center [202, 81] width 109 height 14
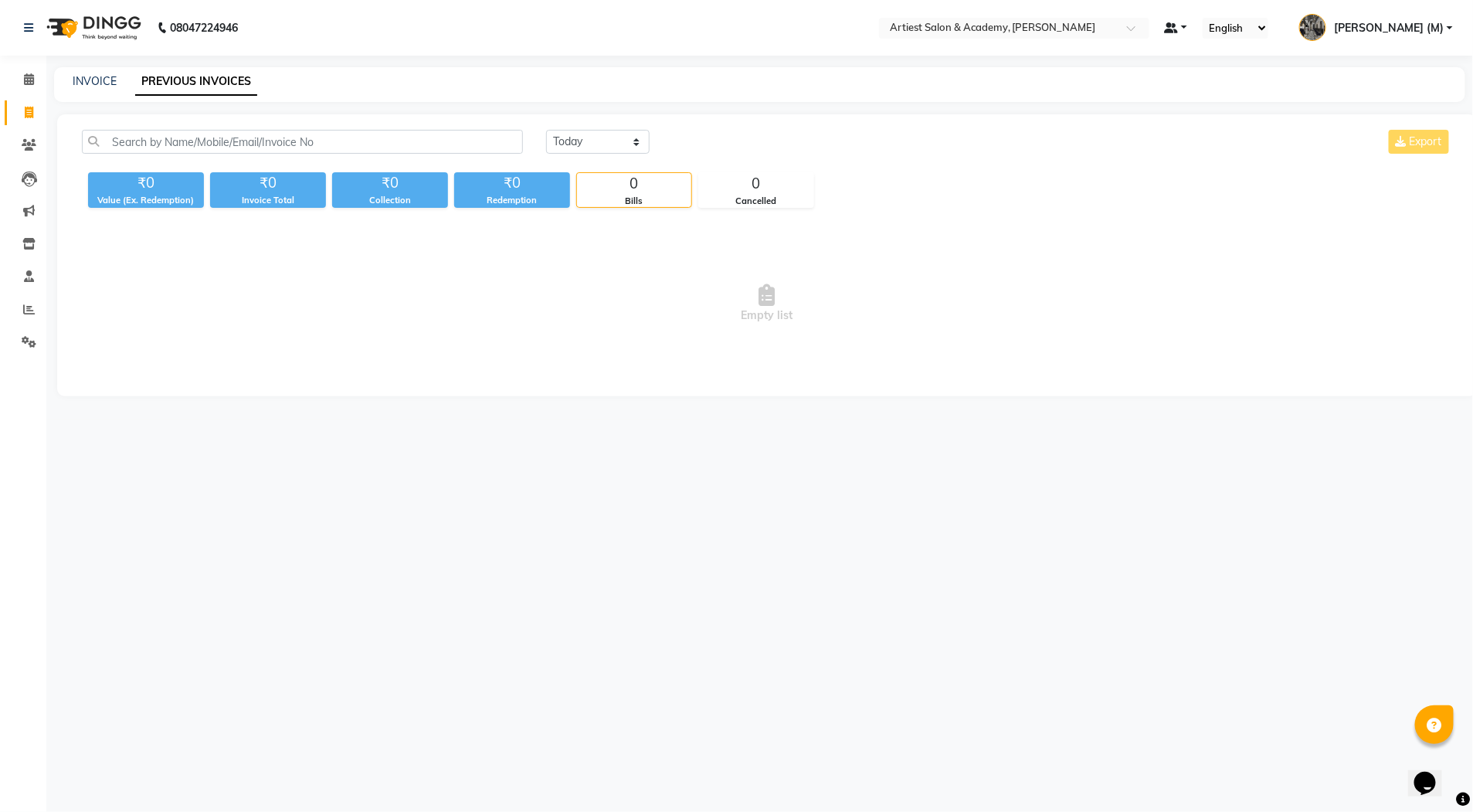
click at [1188, 27] on link at bounding box center [1176, 27] width 24 height 17
click at [1202, 71] on link "My Panel" at bounding box center [1227, 77] width 122 height 22
click at [1188, 27] on link at bounding box center [1178, 27] width 19 height 17
click at [1199, 55] on icon at bounding box center [1195, 55] width 13 height 10
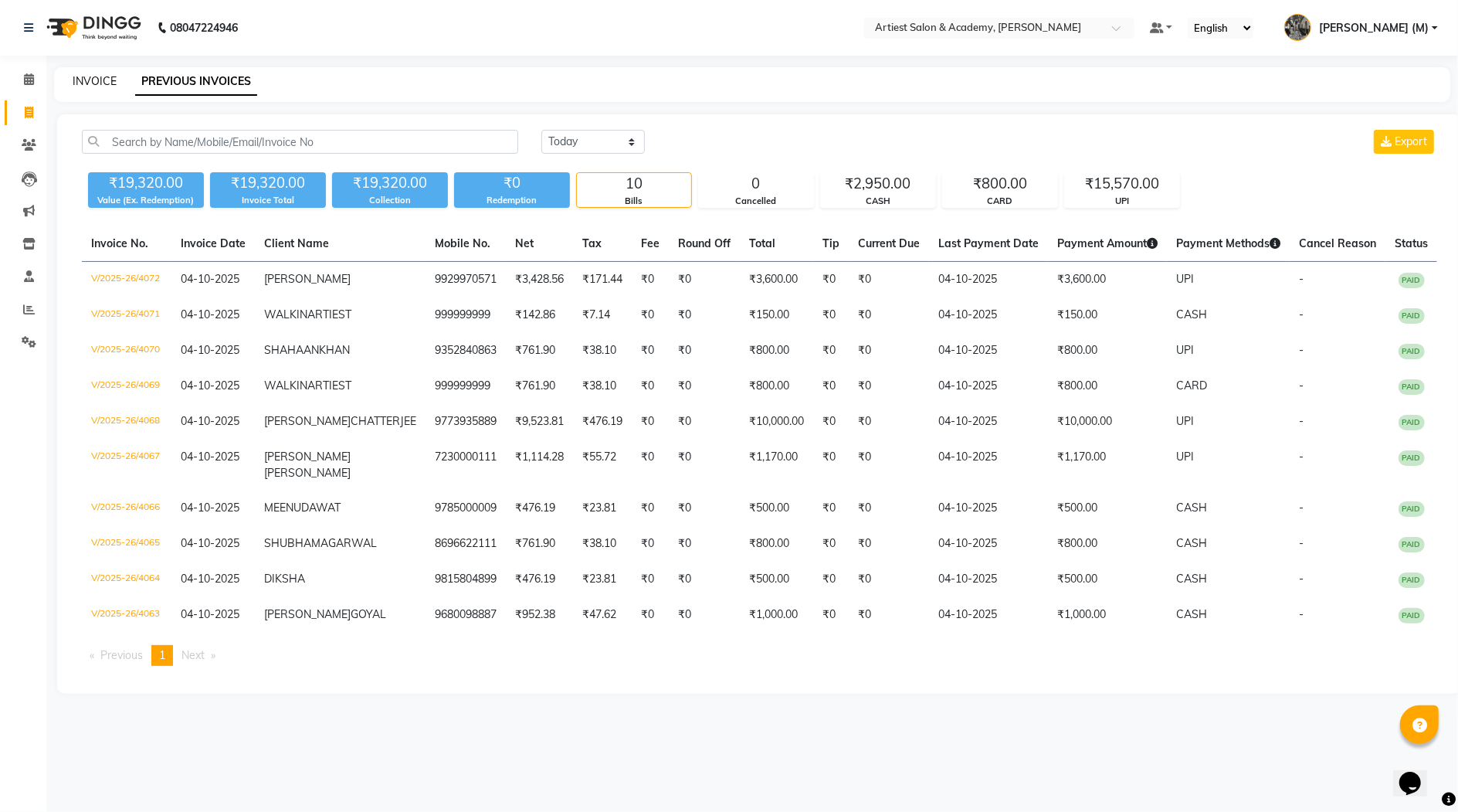
click at [94, 78] on link "INVOICE" at bounding box center [94, 81] width 44 height 14
select select "service"
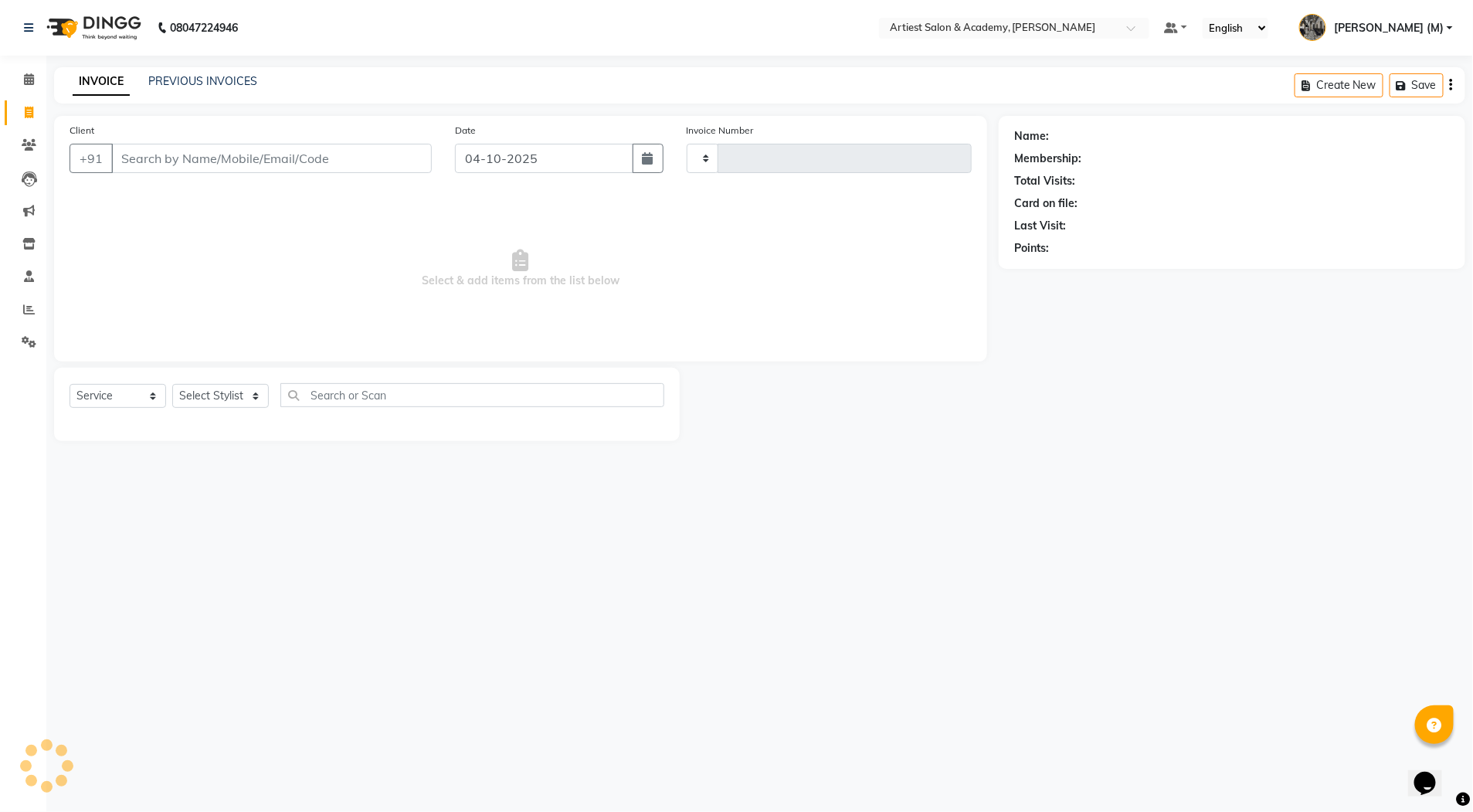
type input "4073"
select select "5123"
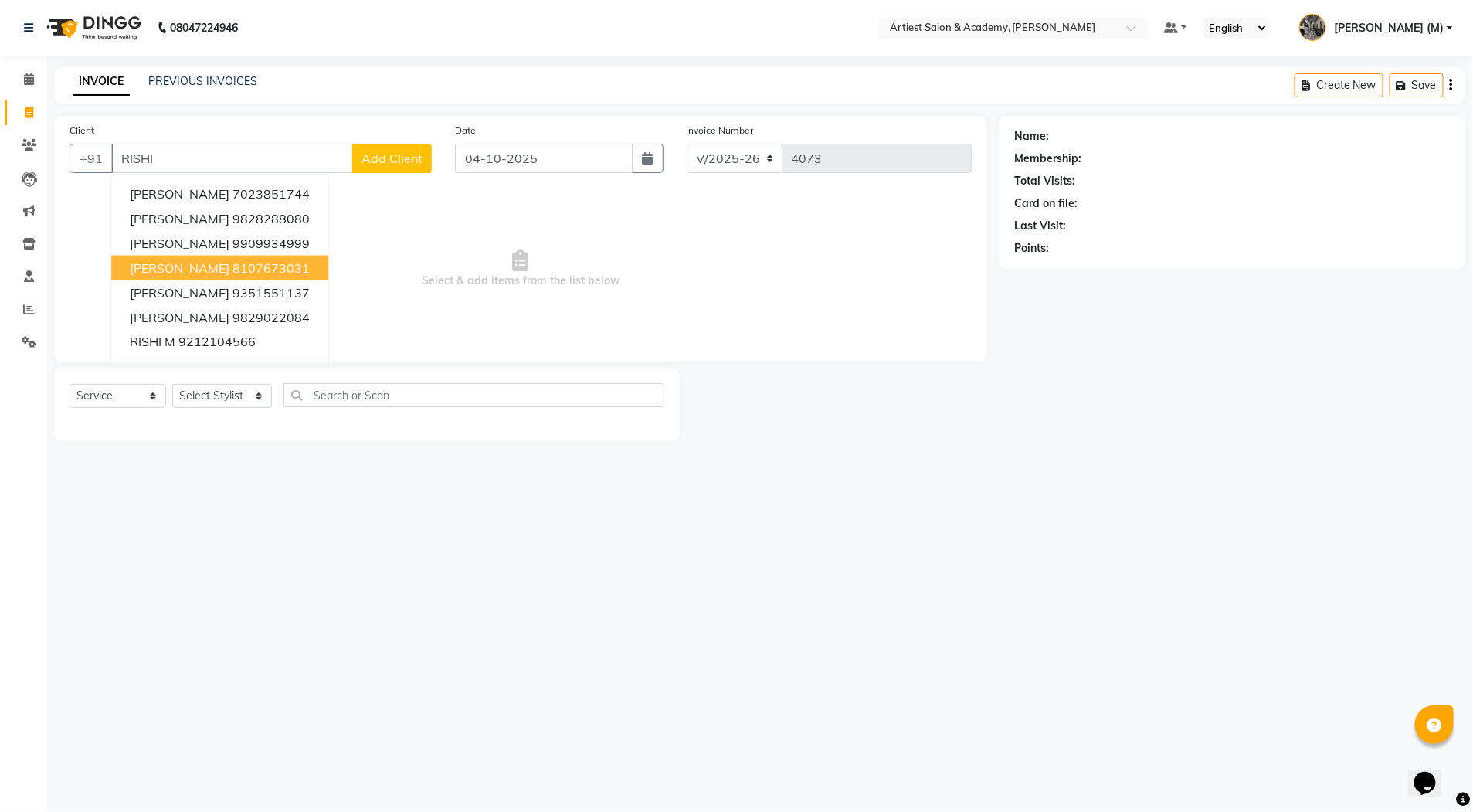
click at [307, 266] on ngb-highlight "8107673031" at bounding box center [271, 268] width 78 height 16
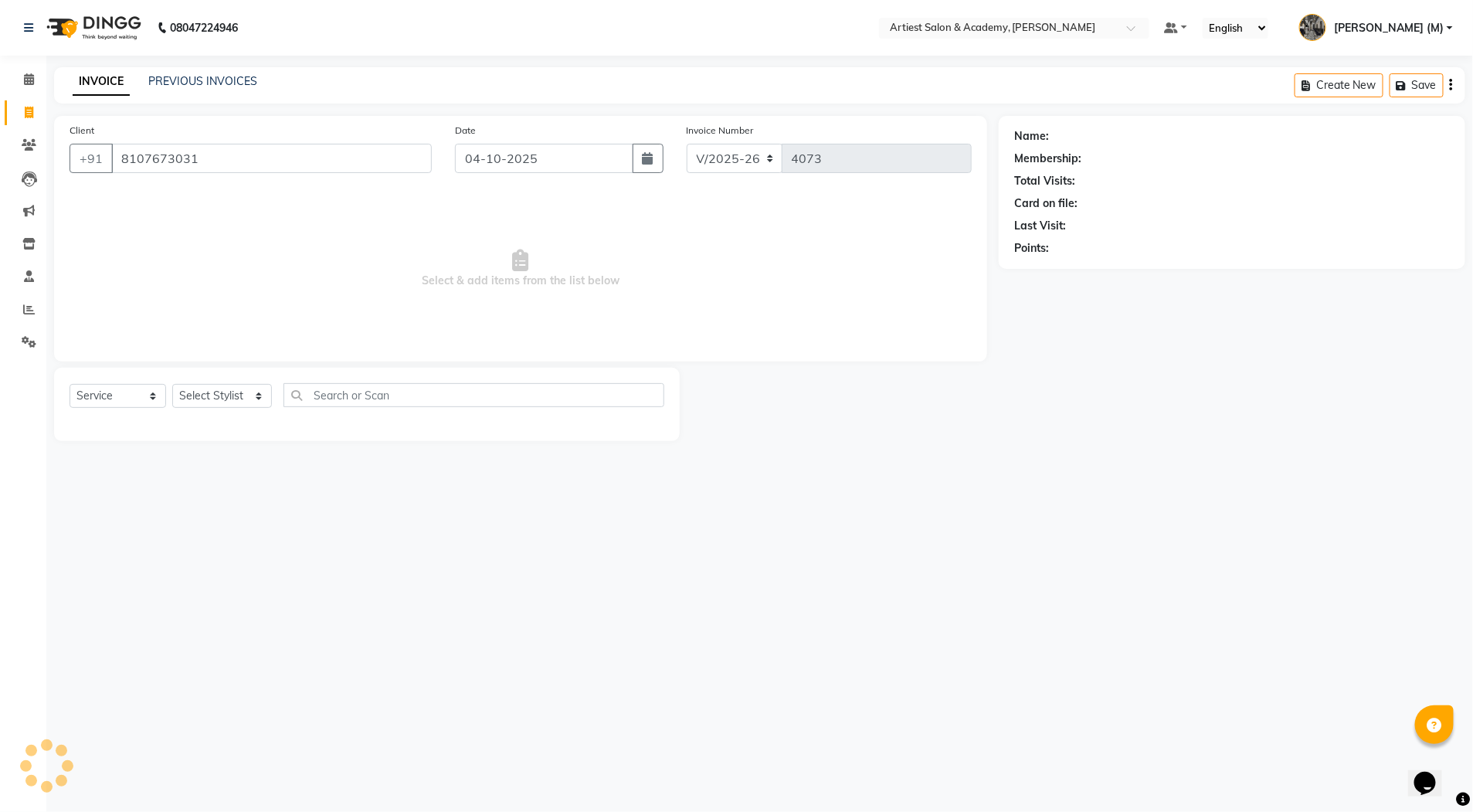
type input "8107673031"
click at [259, 397] on select "Select Stylist [PERSON_NAME] (M) [PERSON_NAME] (F) [PERSON_NAME] DRASHTI [PERSO…" at bounding box center [221, 396] width 99 height 24
select select "33199"
click at [172, 384] on select "Select Stylist [PERSON_NAME] (M) [PERSON_NAME] (F) [PERSON_NAME] DRASHTI [PERSO…" at bounding box center [221, 396] width 99 height 24
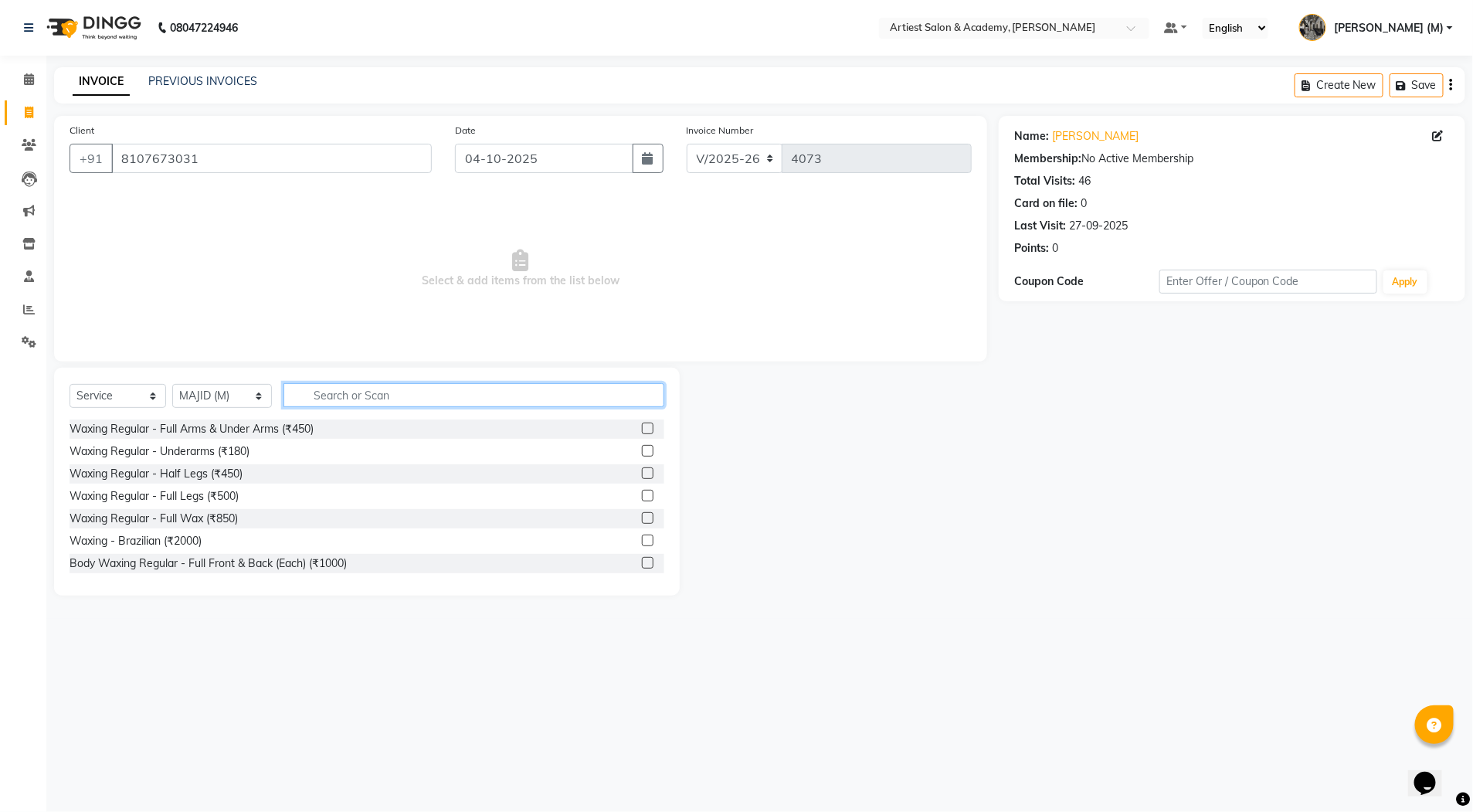
click at [374, 393] on input "text" at bounding box center [474, 395] width 381 height 24
type input "STY"
click at [642, 497] on label at bounding box center [648, 496] width 12 height 12
click at [642, 497] on input "checkbox" at bounding box center [647, 496] width 10 height 10
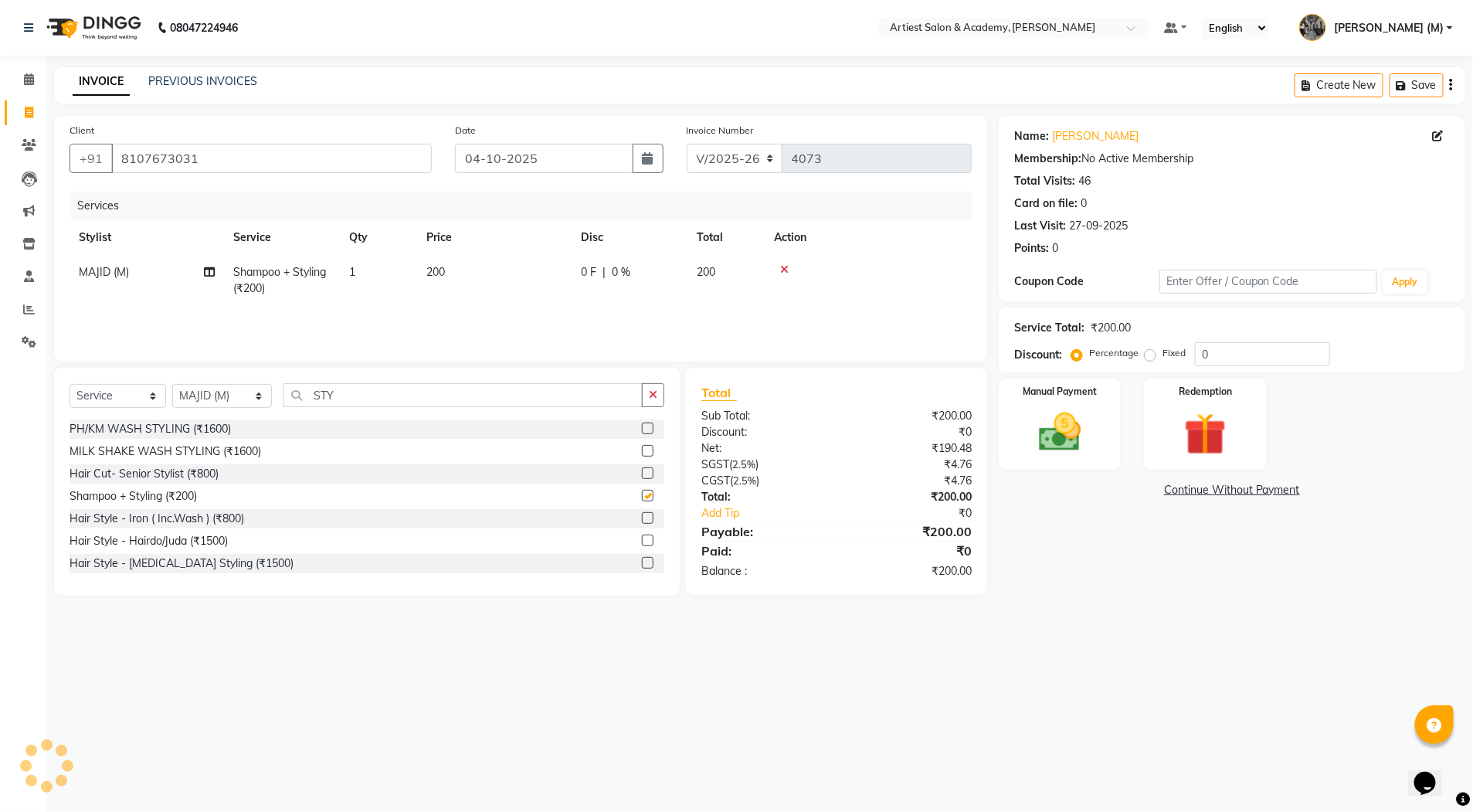
checkbox input "false"
click at [332, 395] on input "STY" at bounding box center [464, 395] width 359 height 24
type input "S"
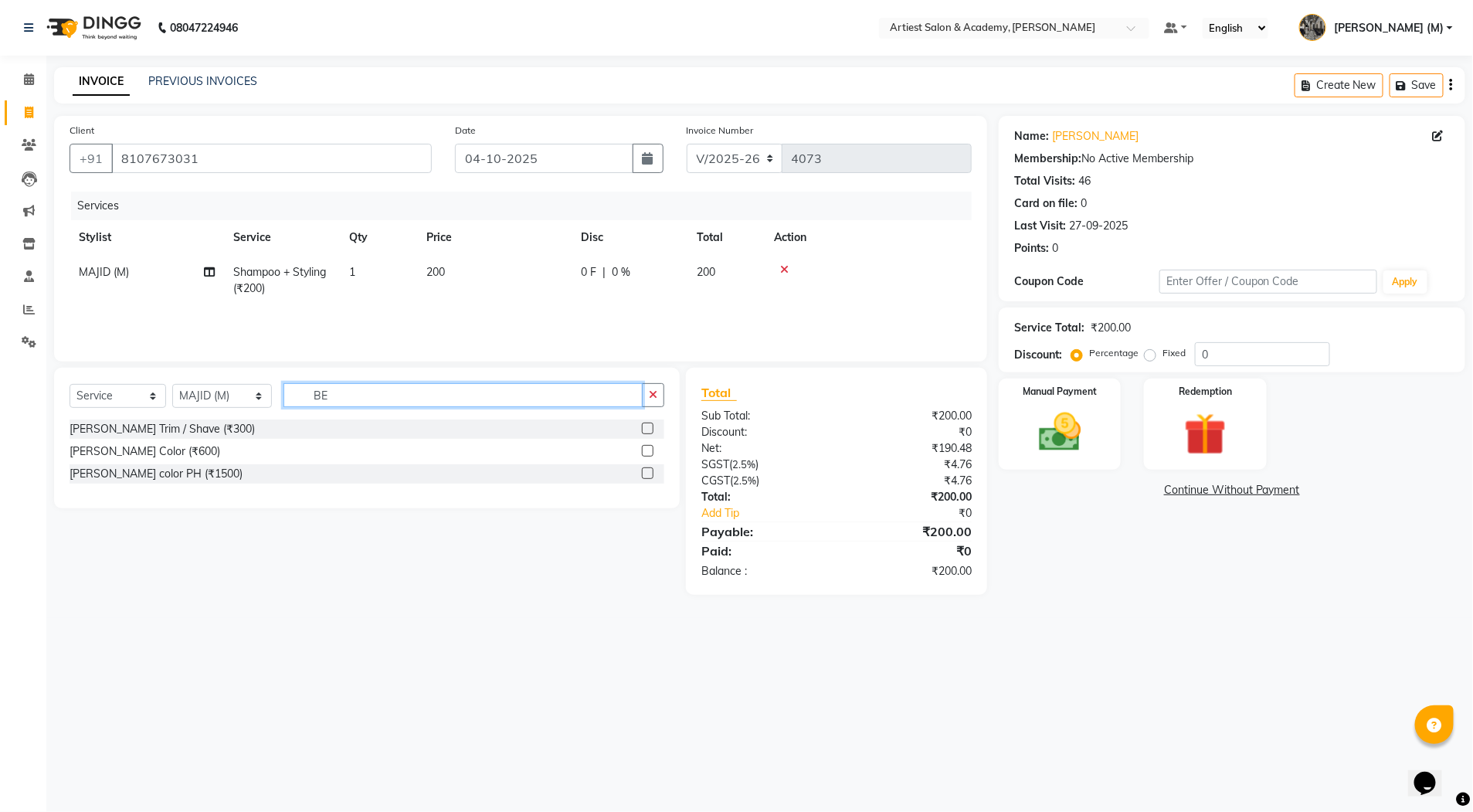
type input "BE"
click at [648, 425] on label at bounding box center [648, 428] width 12 height 12
click at [648, 425] on input "checkbox" at bounding box center [647, 429] width 10 height 10
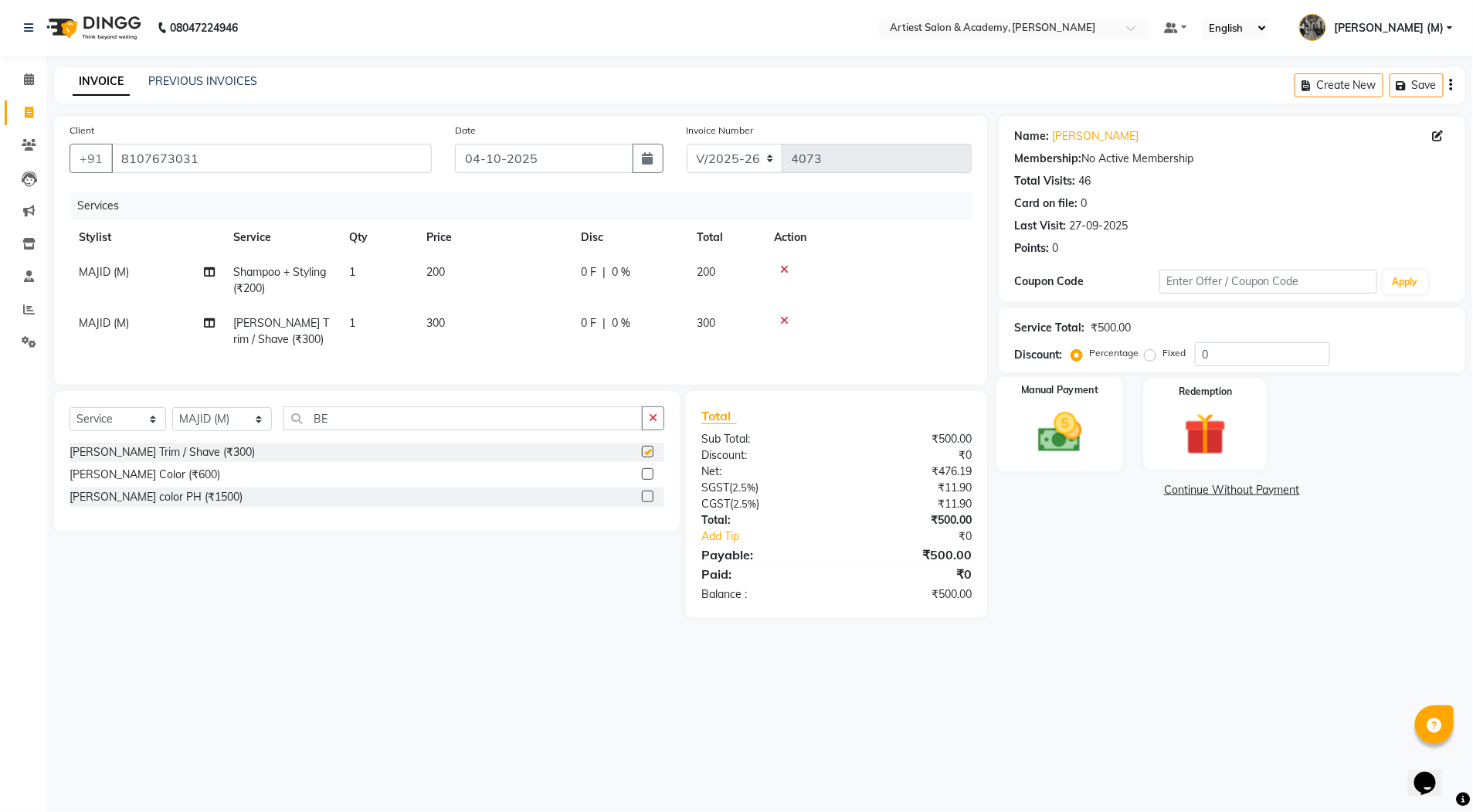
checkbox input "false"
click at [1061, 444] on img at bounding box center [1060, 433] width 71 height 51
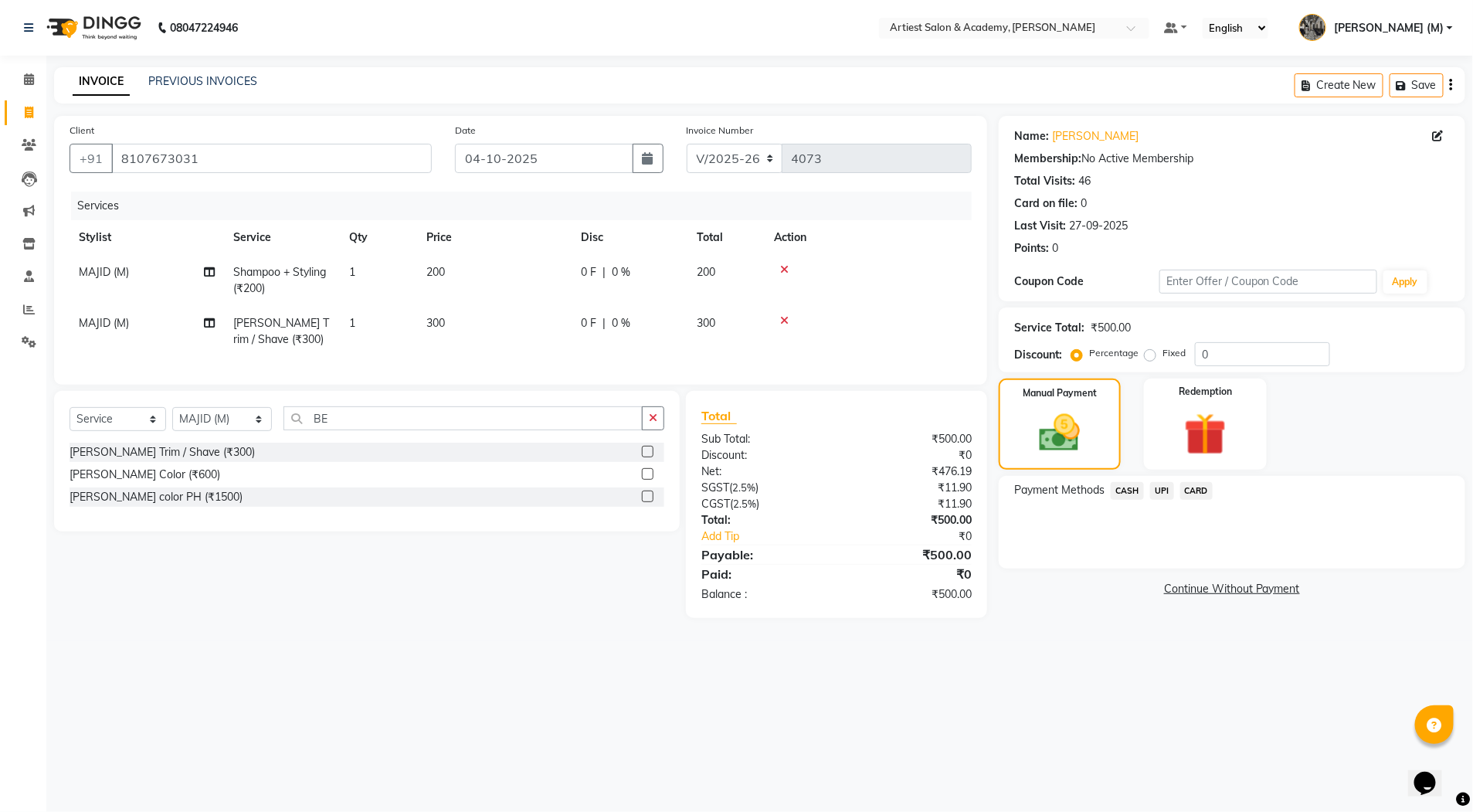
click at [1135, 489] on span "CASH" at bounding box center [1127, 491] width 33 height 18
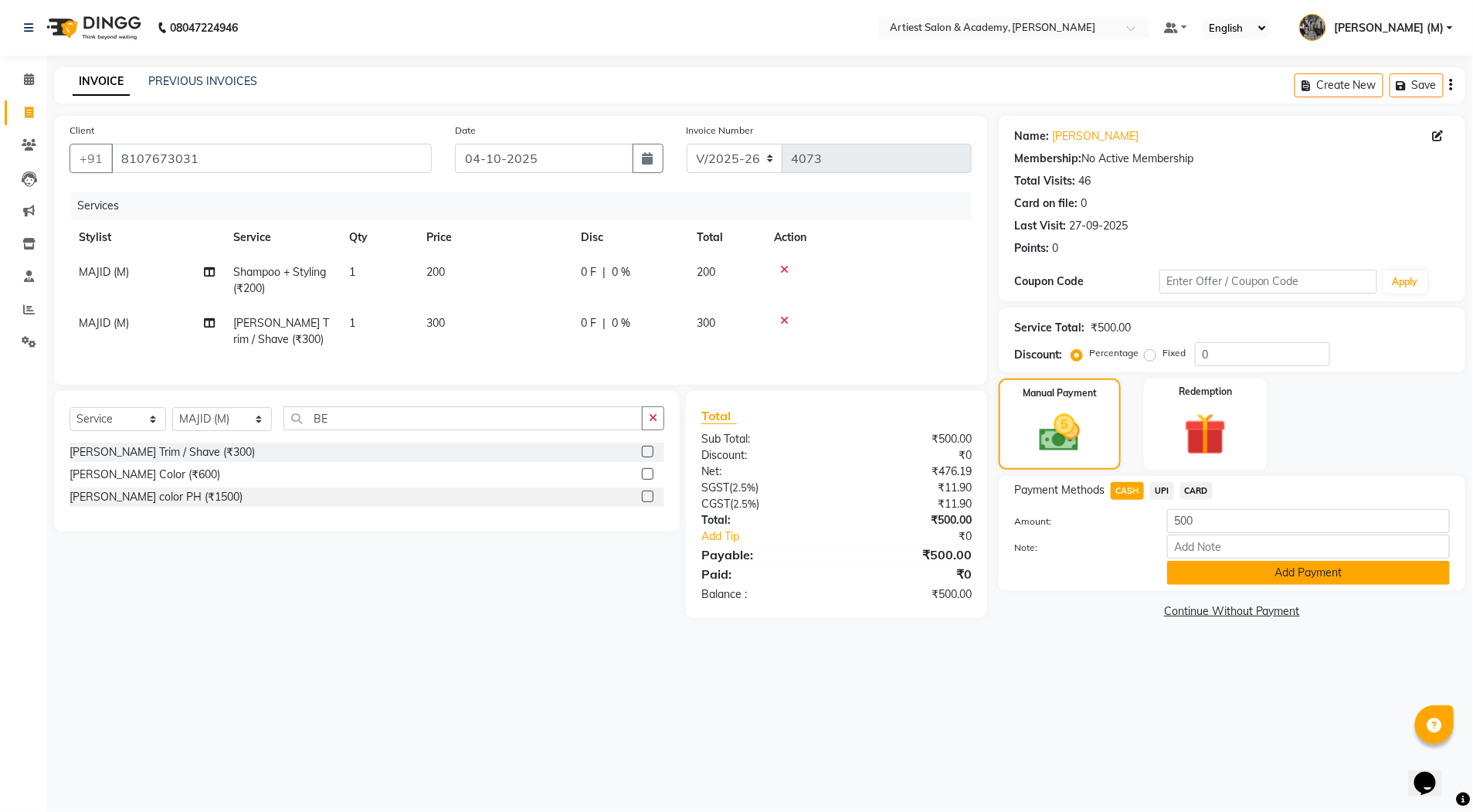
click at [1307, 564] on button "Add Payment" at bounding box center [1309, 572] width 283 height 24
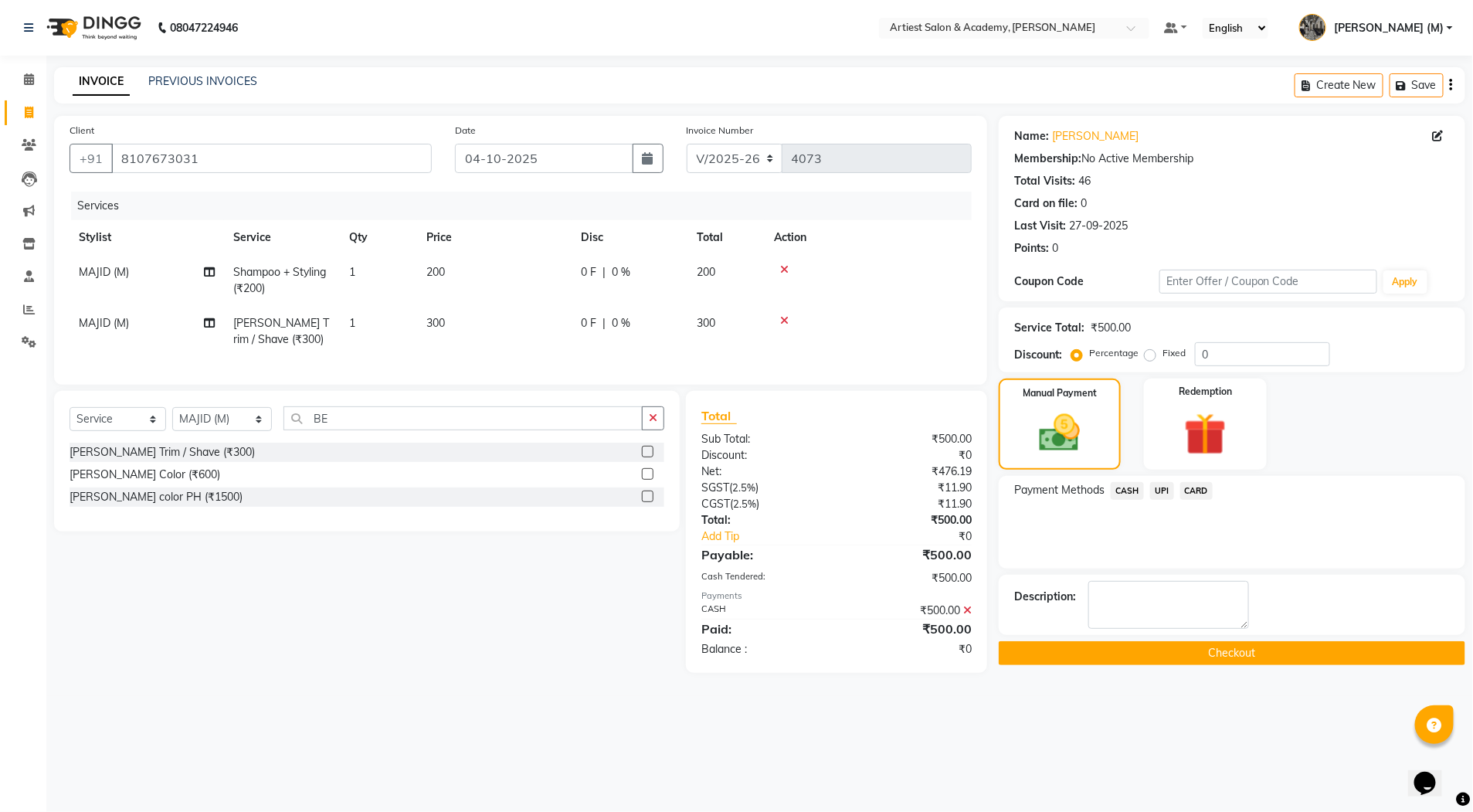
click at [1241, 646] on button "Checkout" at bounding box center [1231, 653] width 466 height 24
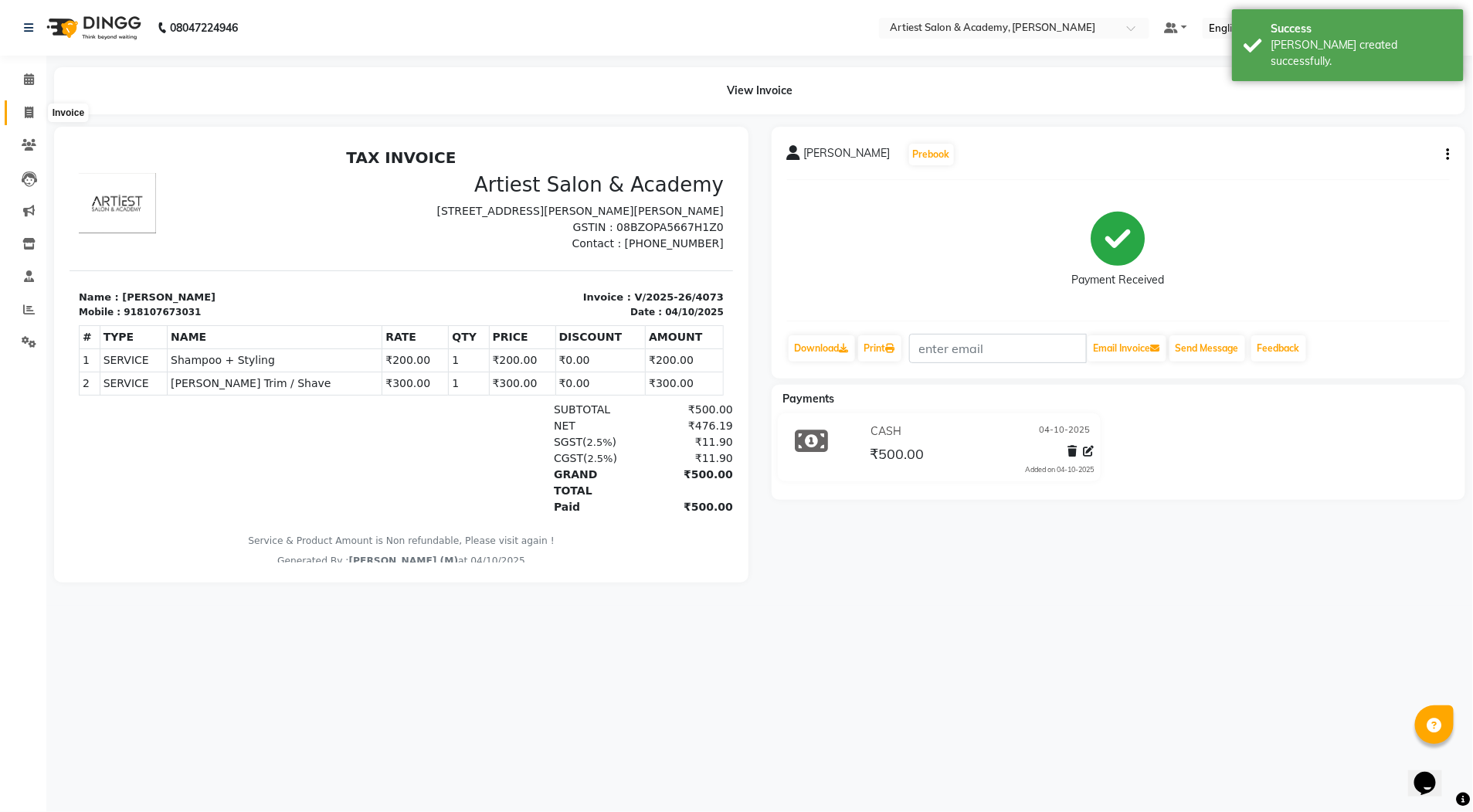
click at [27, 107] on icon at bounding box center [28, 113] width 9 height 12
select select "5123"
select select "service"
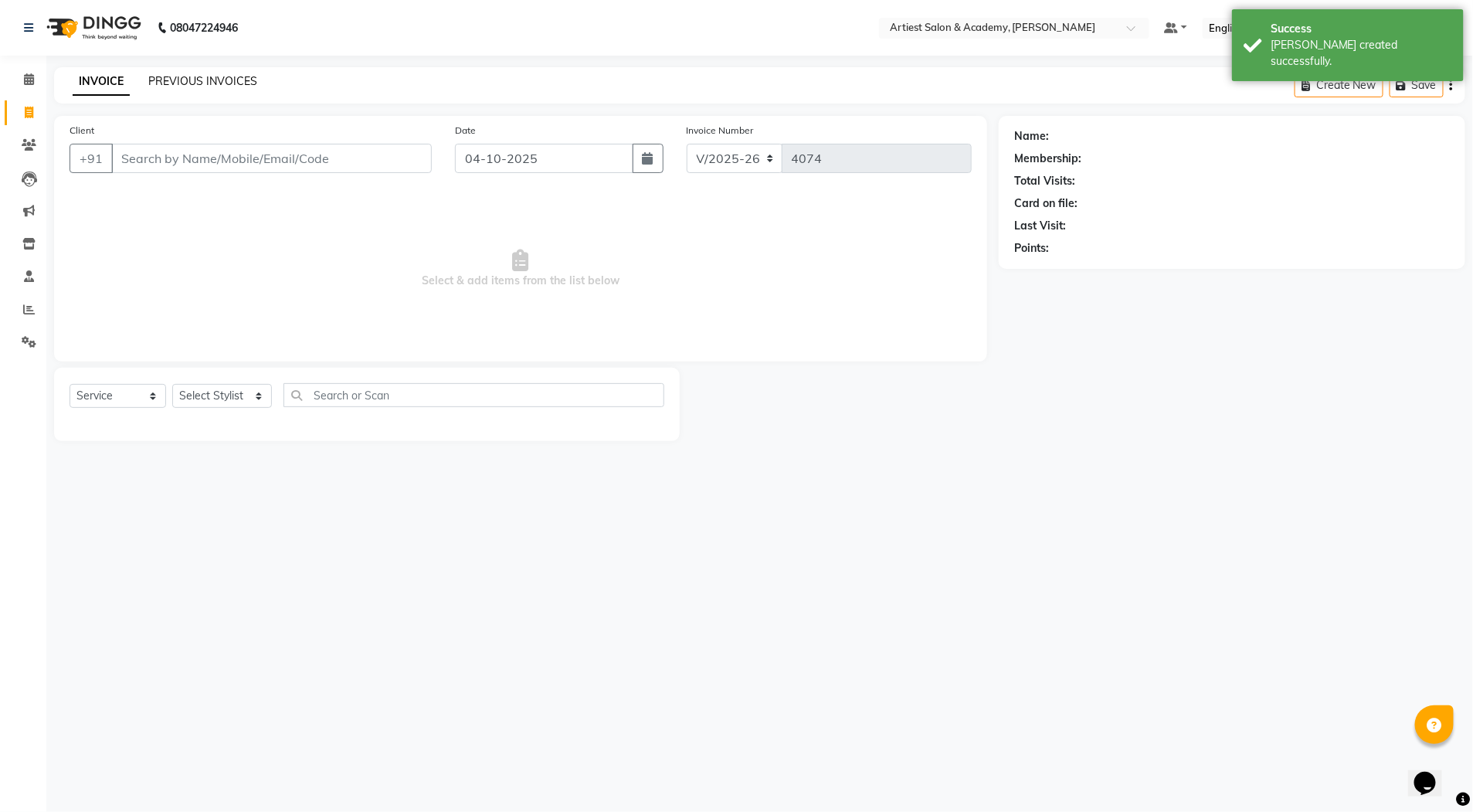
click at [223, 75] on link "PREVIOUS INVOICES" at bounding box center [202, 81] width 109 height 14
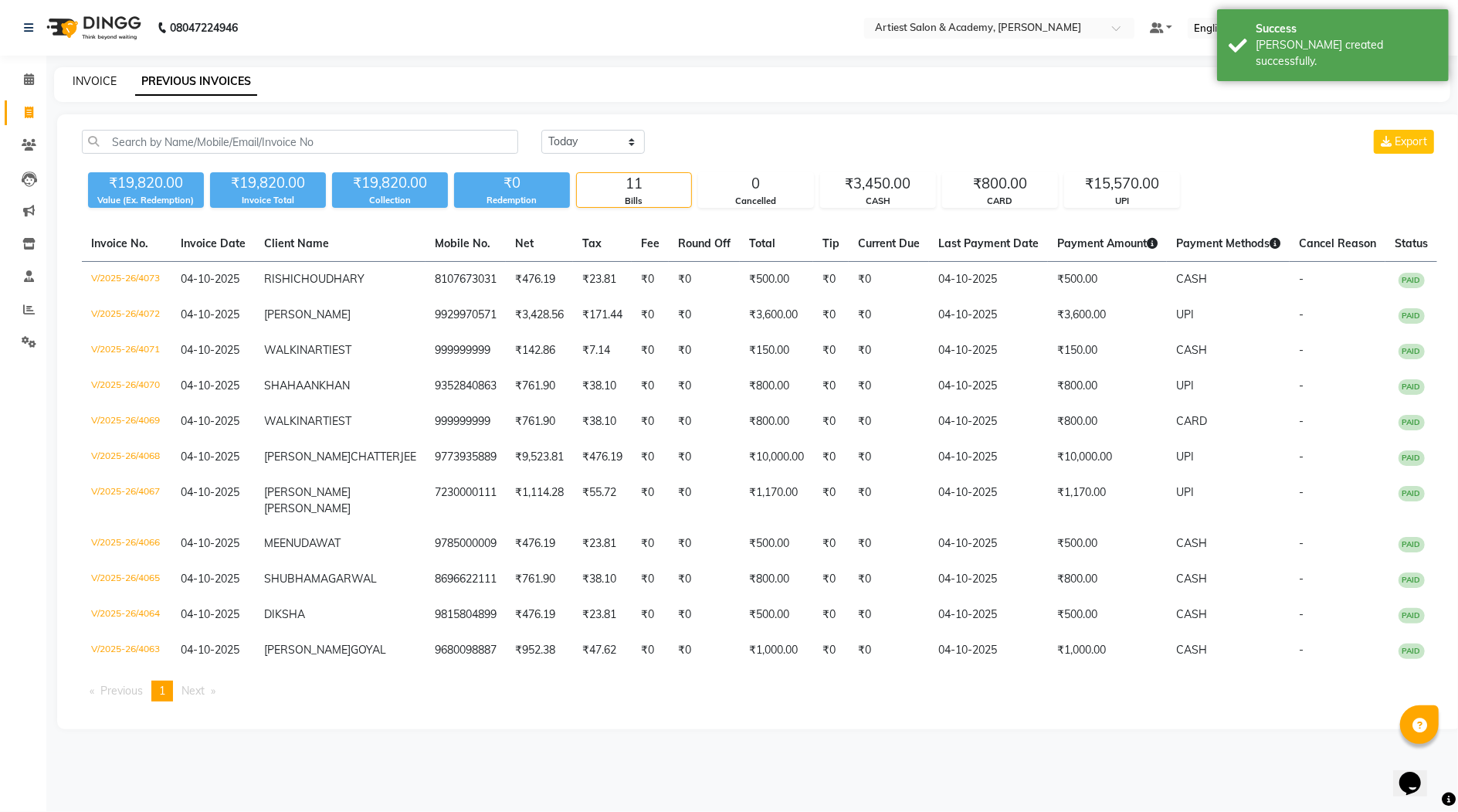
click at [99, 79] on link "INVOICE" at bounding box center [94, 81] width 44 height 14
select select "service"
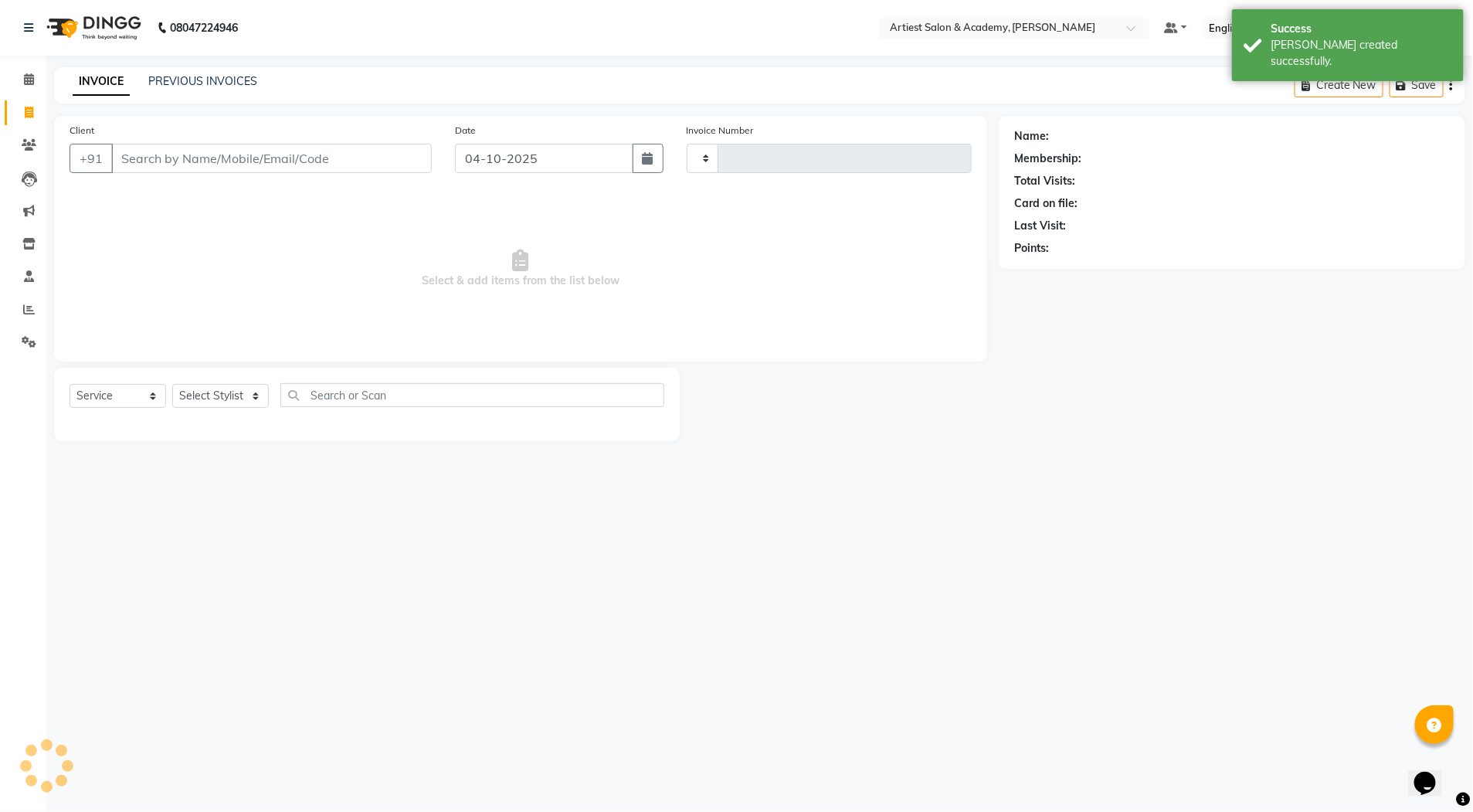
type input "4074"
select select "5123"
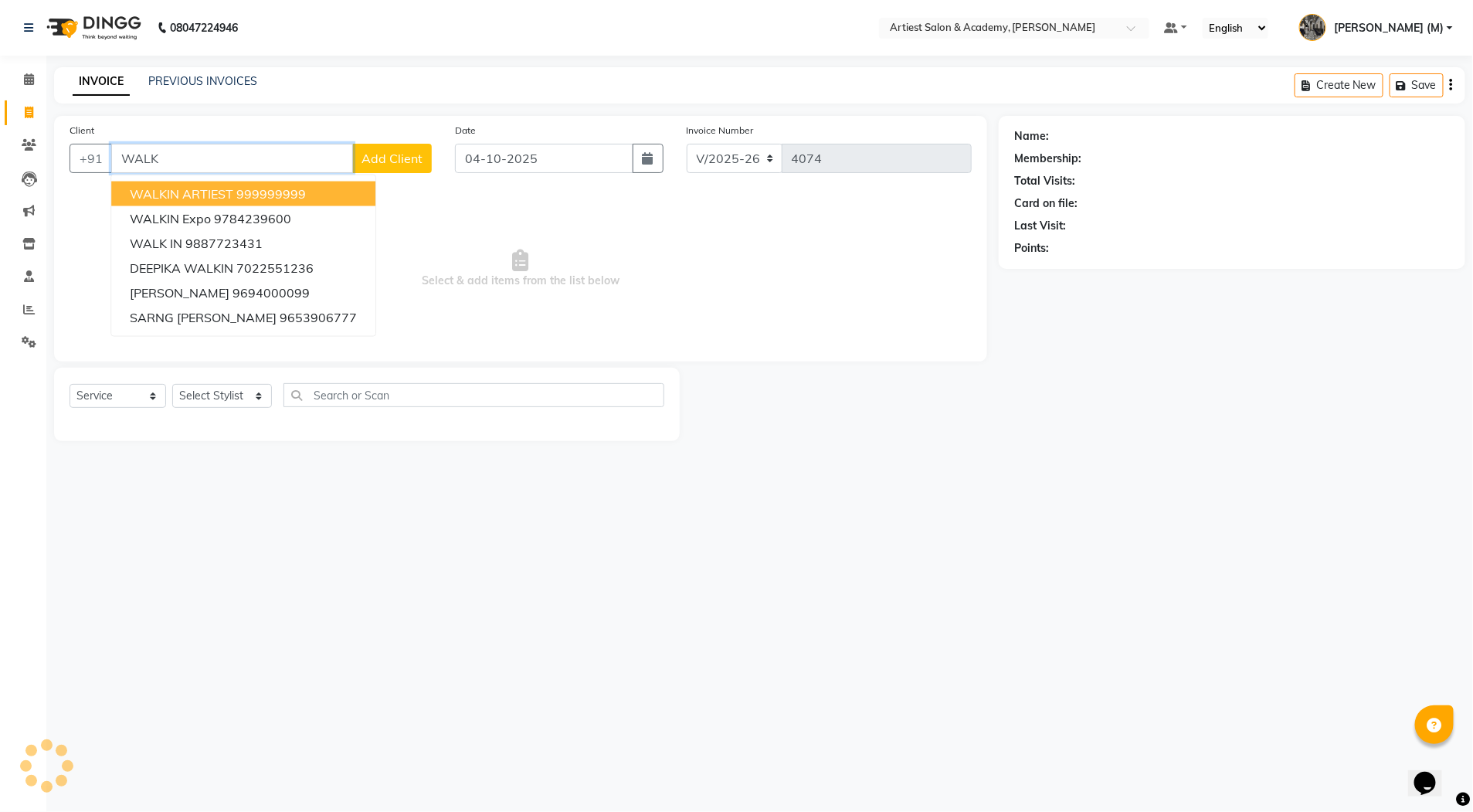
click at [252, 189] on ngb-highlight "999999999" at bounding box center [271, 194] width 70 height 16
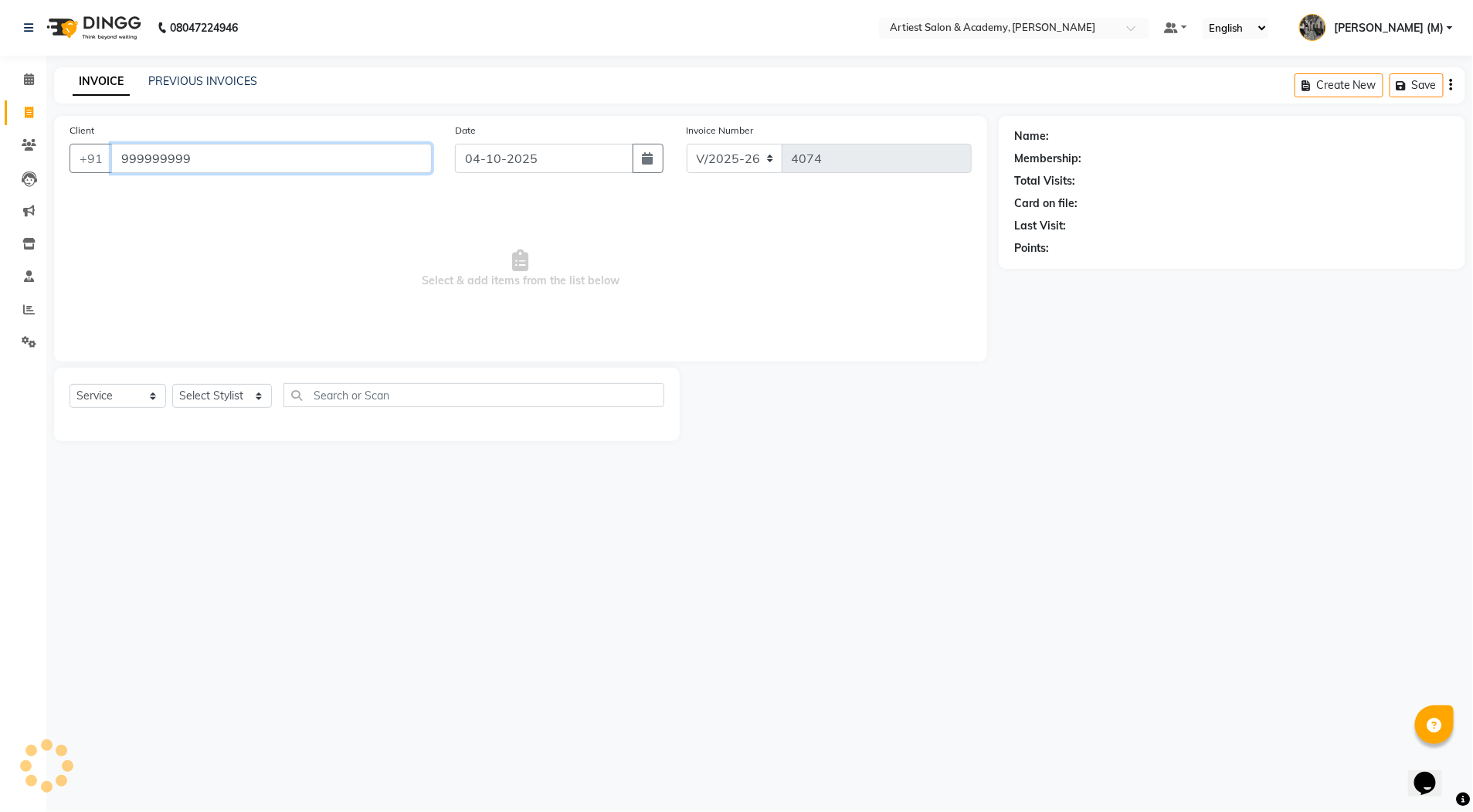
type input "999999999"
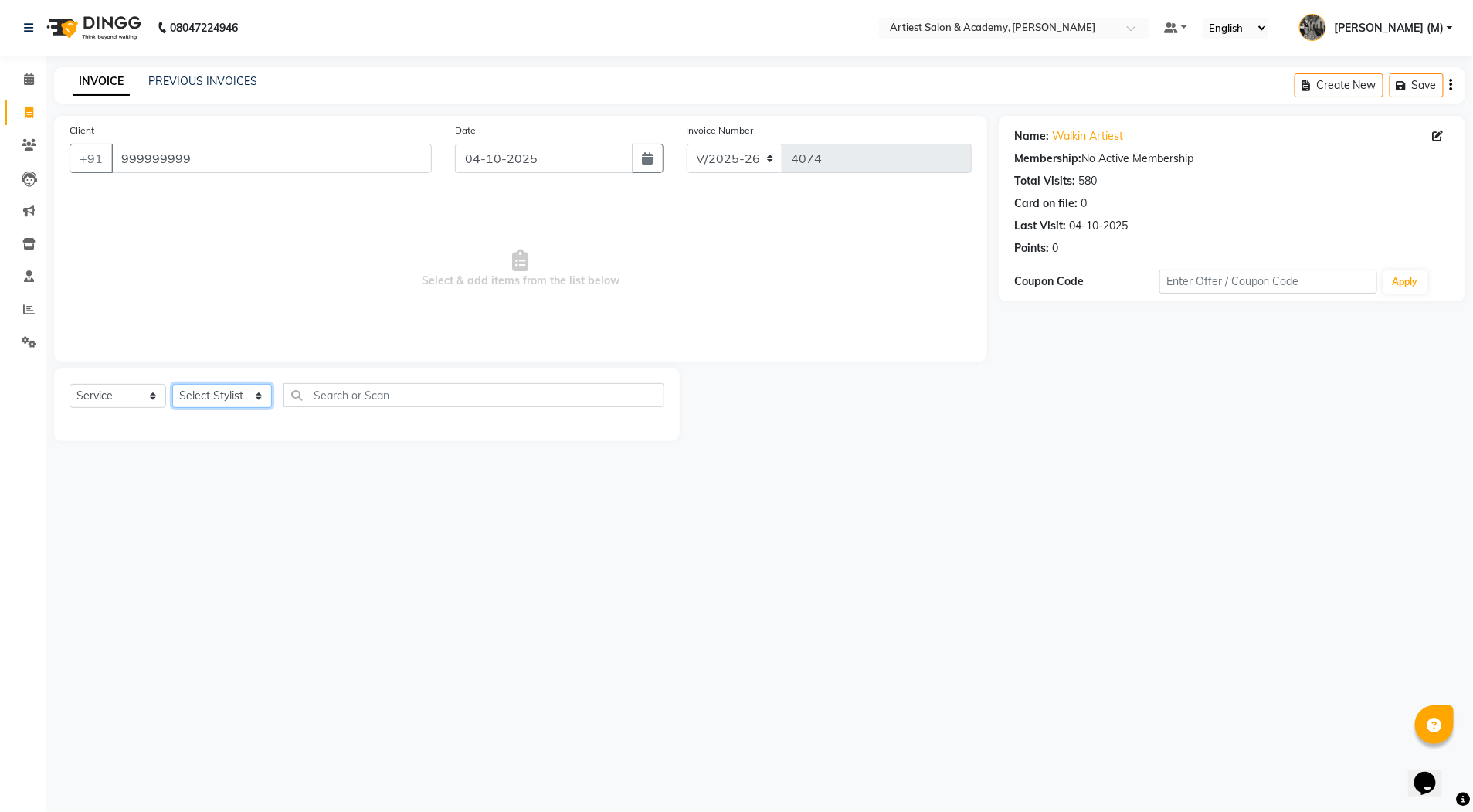
click at [224, 386] on select "Select Stylist [PERSON_NAME] (M) [PERSON_NAME] (F) [PERSON_NAME] DRASHTI [PERSO…" at bounding box center [221, 396] width 99 height 24
select select "35982"
click at [172, 384] on select "Select Stylist [PERSON_NAME] (M) [PERSON_NAME] (F) [PERSON_NAME] DRASHTI [PERSO…" at bounding box center [221, 396] width 99 height 24
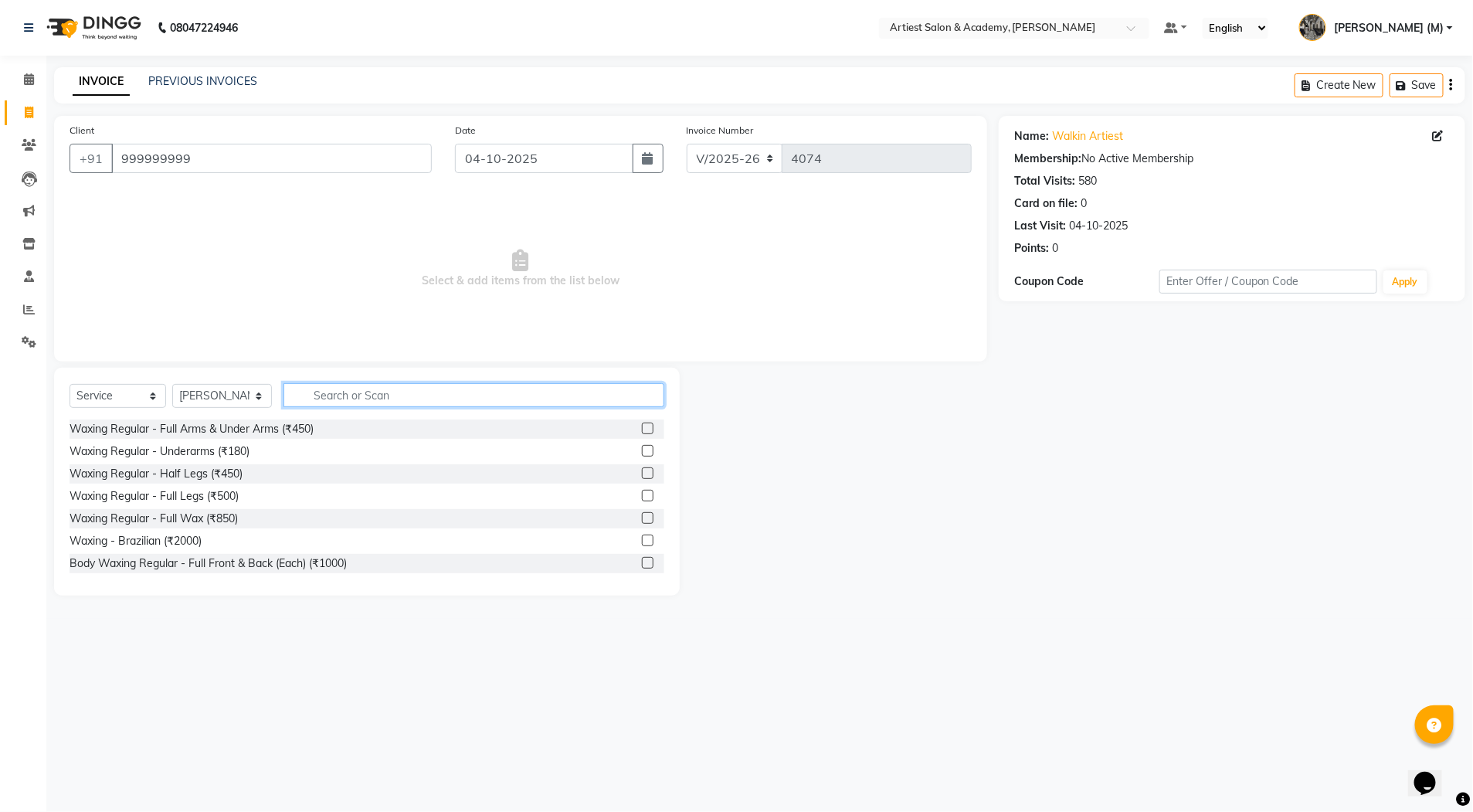
click at [350, 395] on input "text" at bounding box center [474, 395] width 381 height 24
type input "HAIR"
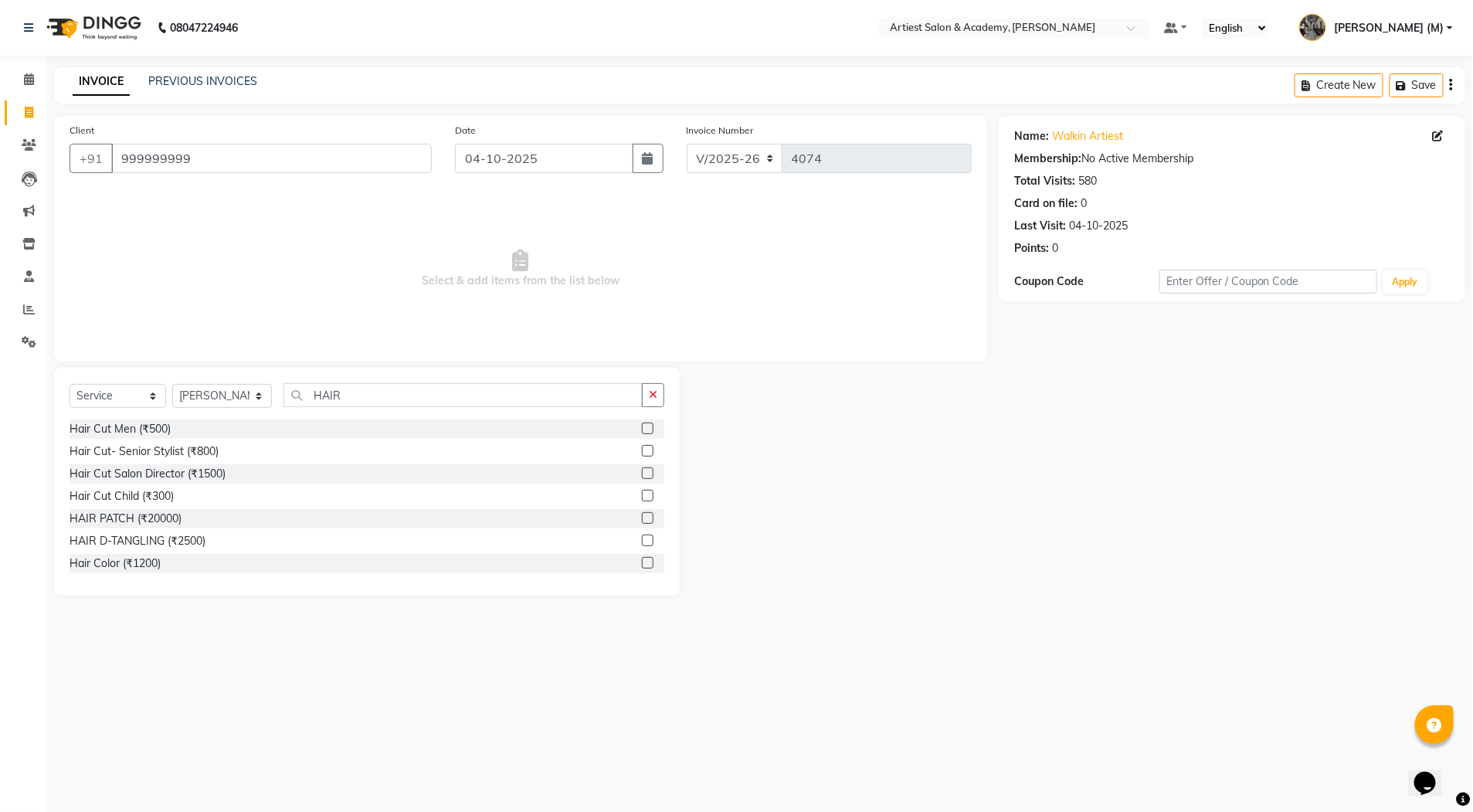
click at [642, 430] on label at bounding box center [648, 428] width 12 height 12
click at [642, 430] on input "checkbox" at bounding box center [647, 429] width 10 height 10
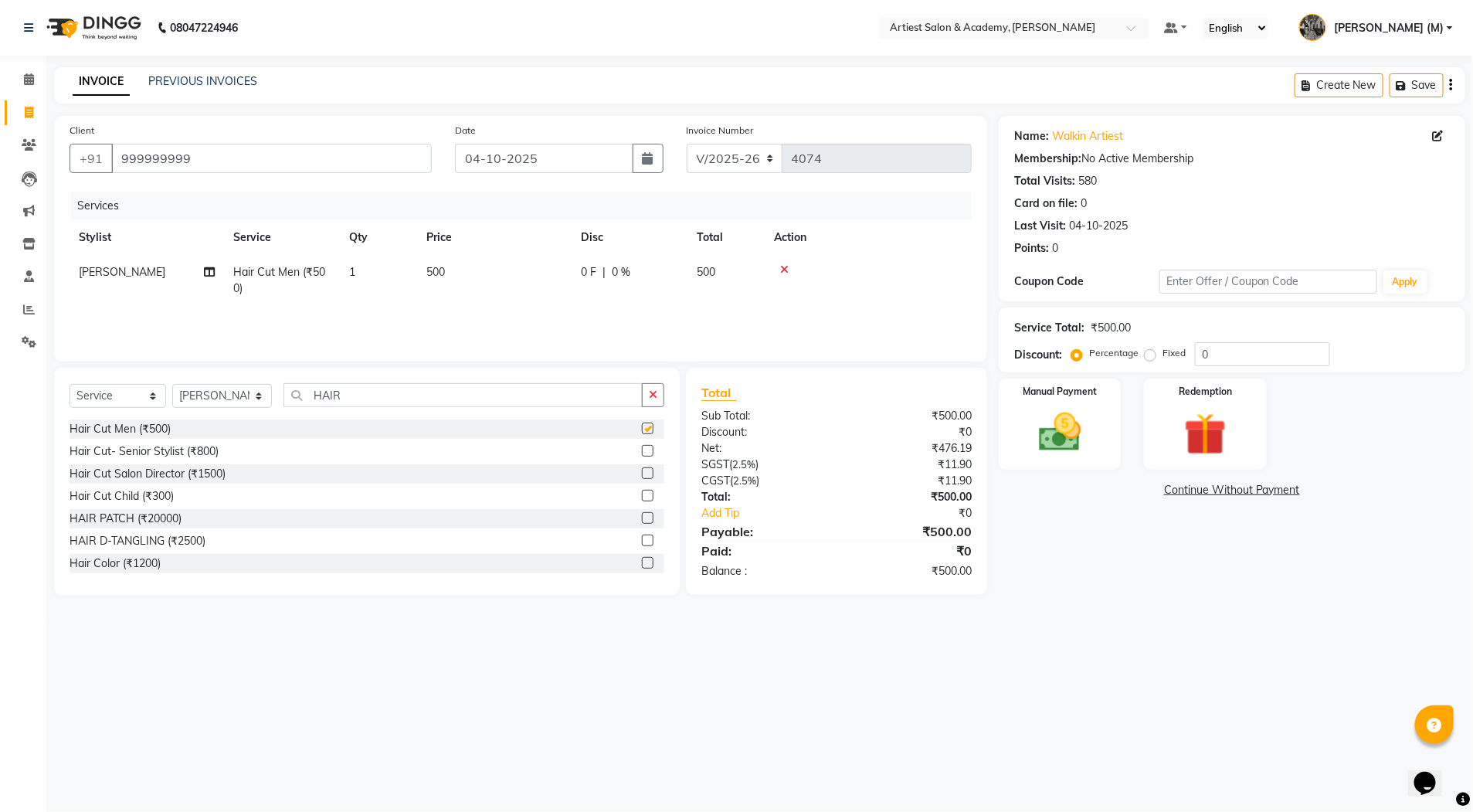
checkbox input "false"
click at [1074, 433] on img at bounding box center [1060, 433] width 71 height 51
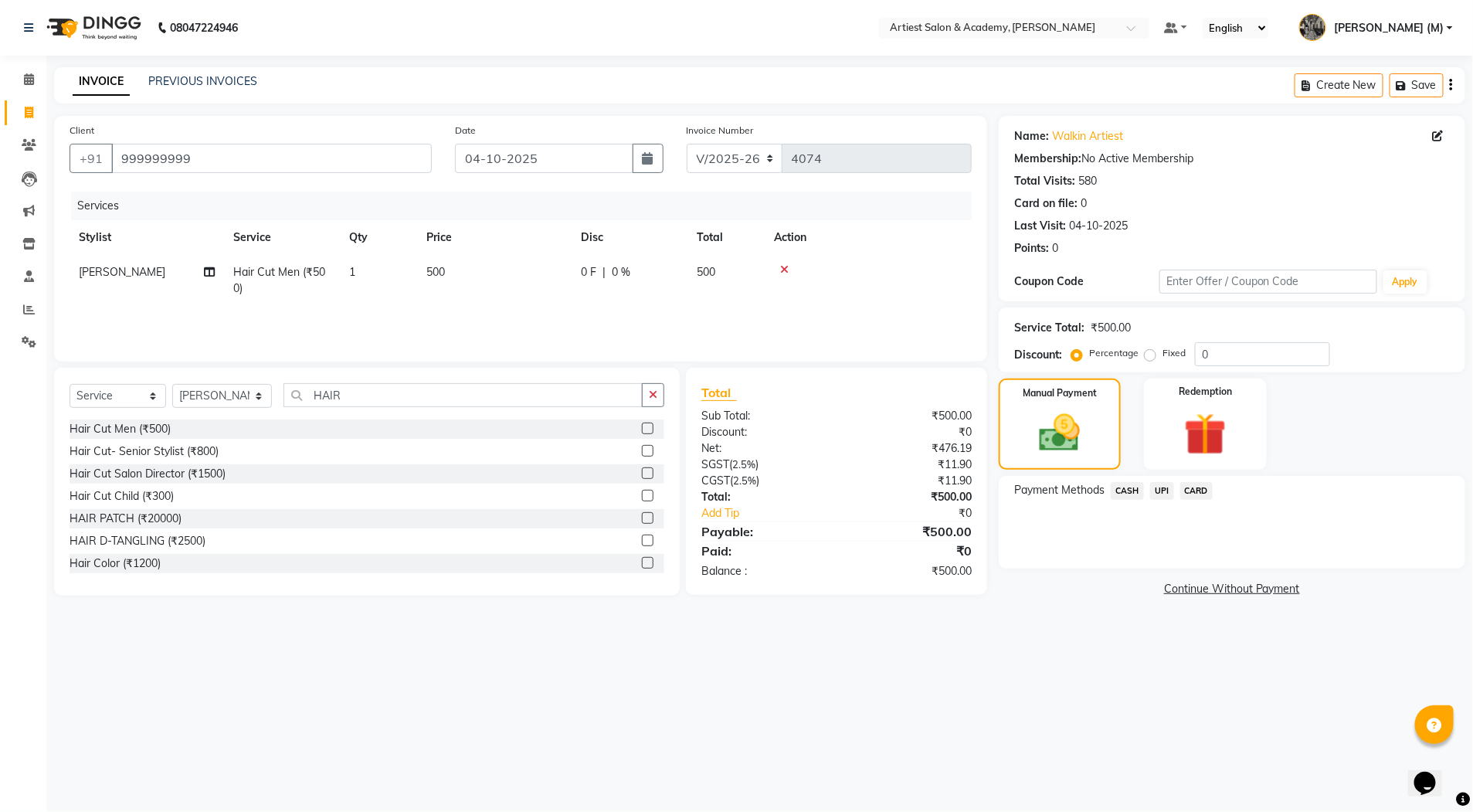
click at [1124, 488] on span "CASH" at bounding box center [1127, 491] width 33 height 18
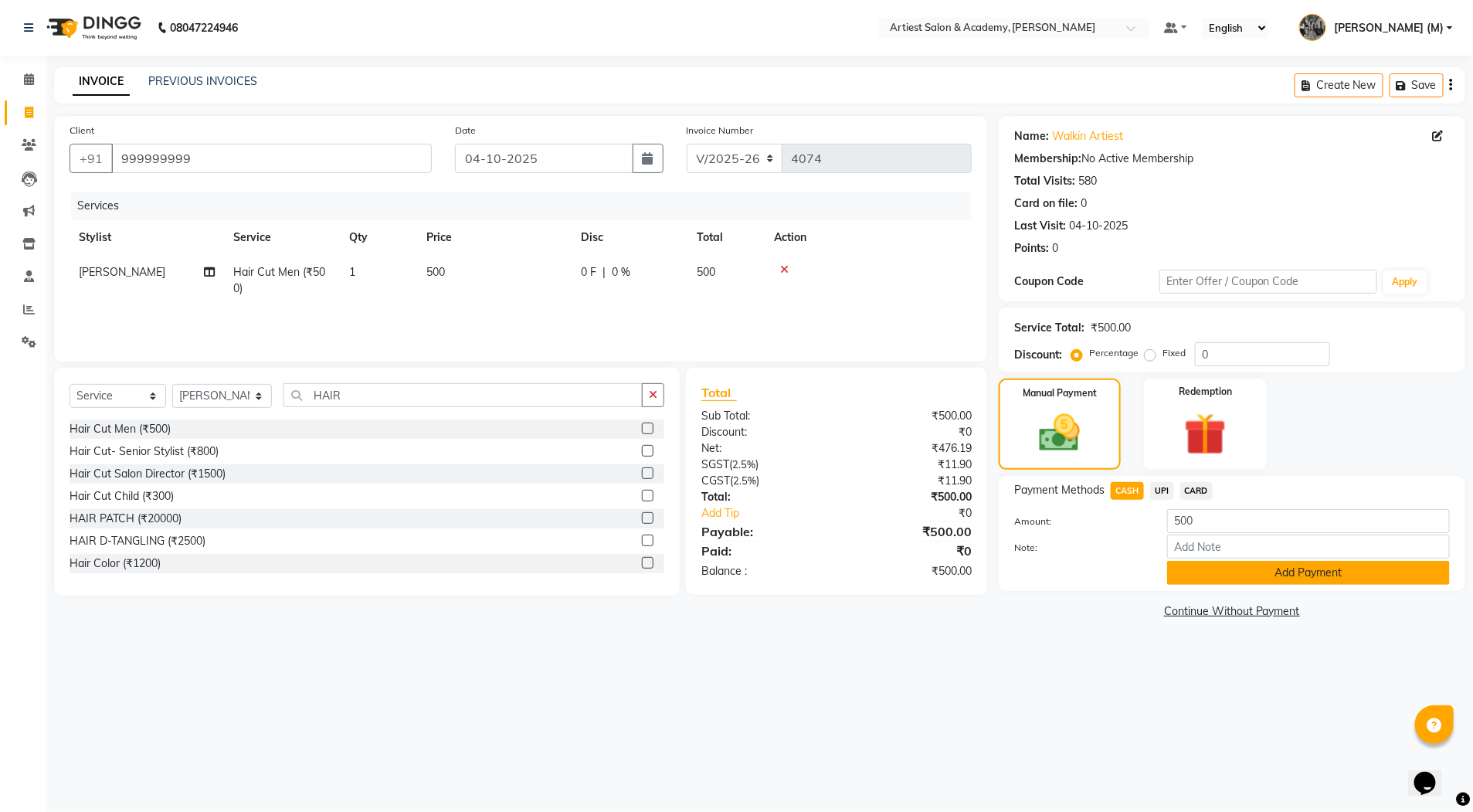
click at [1267, 570] on button "Add Payment" at bounding box center [1309, 572] width 283 height 24
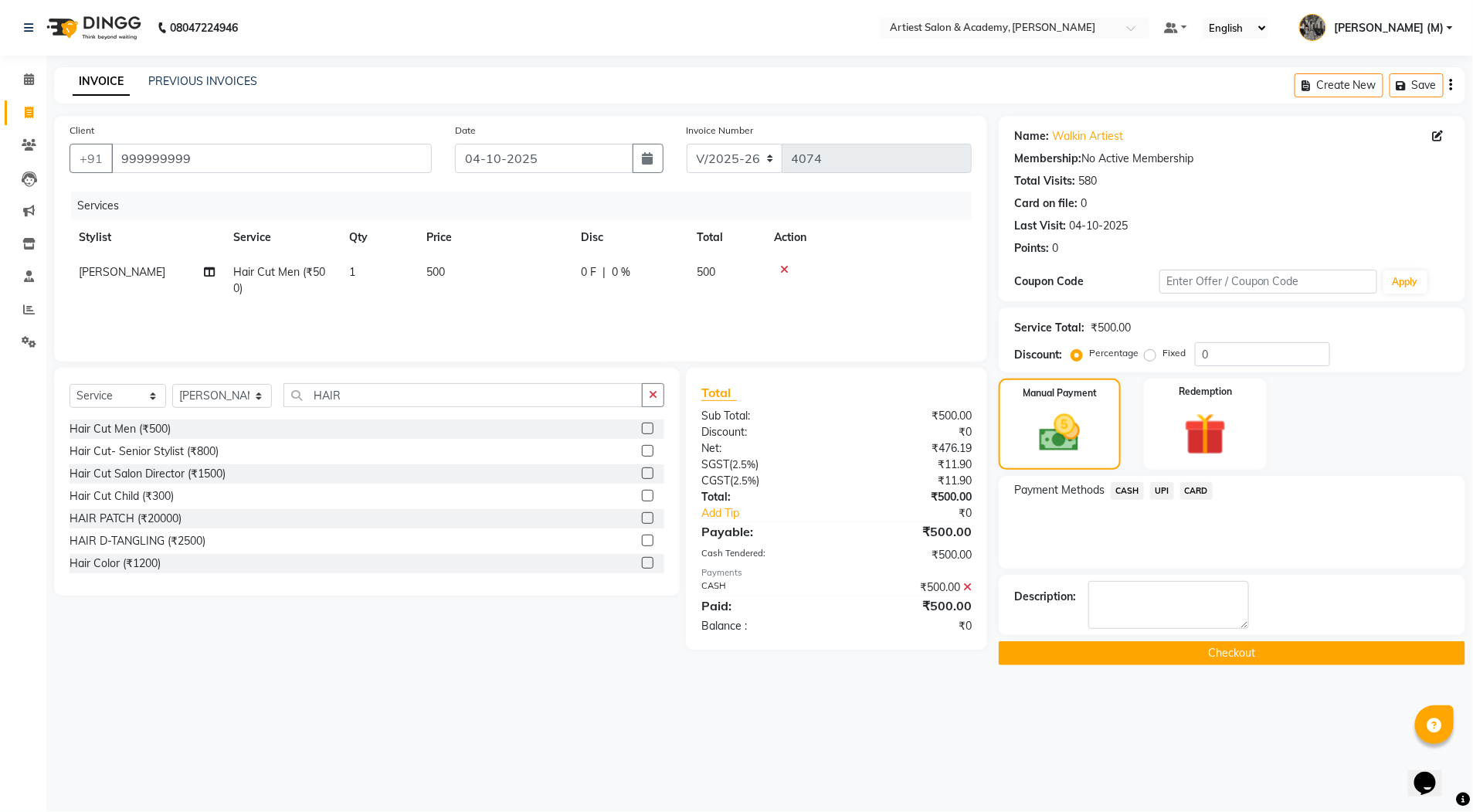
click at [1282, 644] on button "Checkout" at bounding box center [1231, 653] width 466 height 24
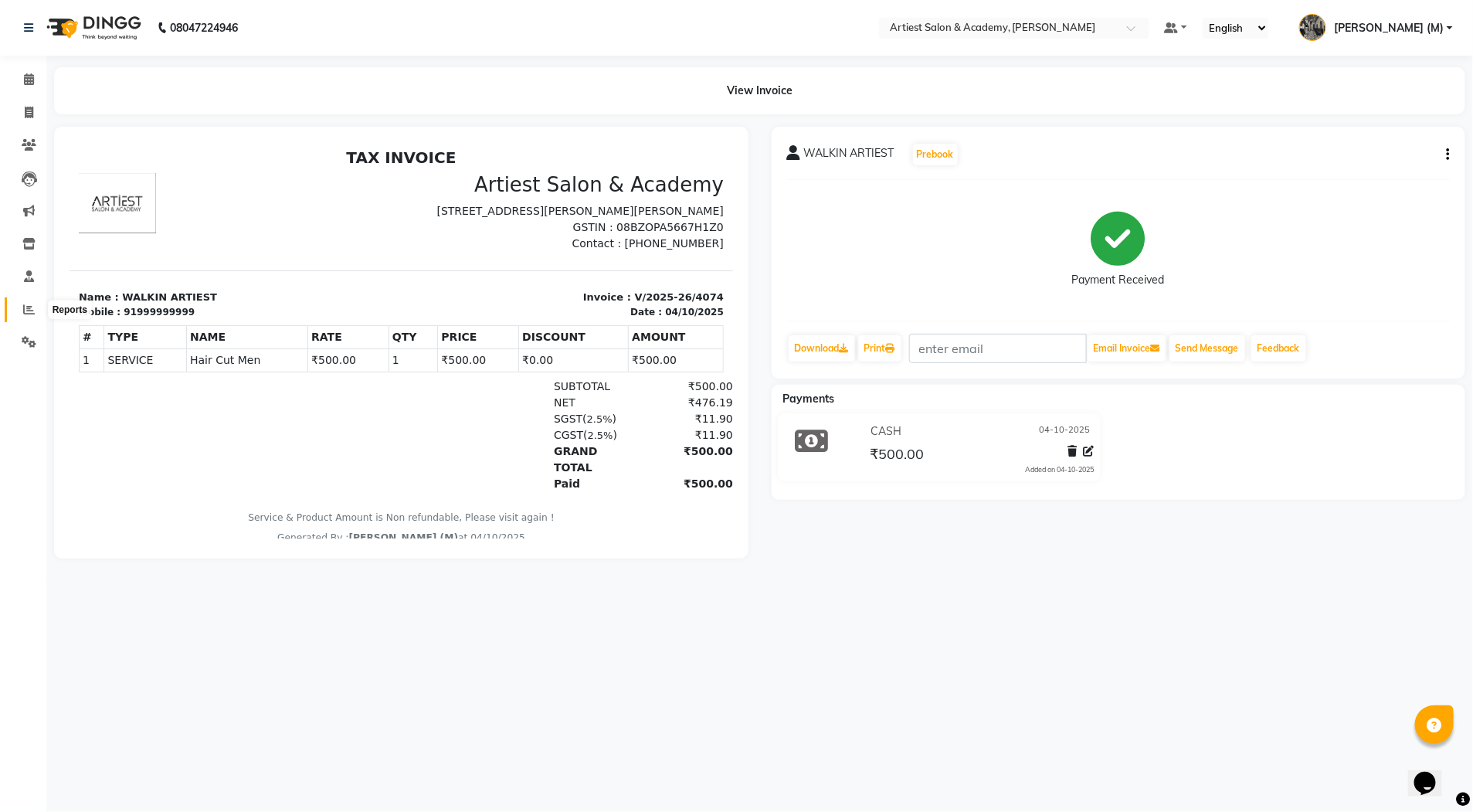
click at [25, 304] on icon at bounding box center [29, 309] width 12 height 12
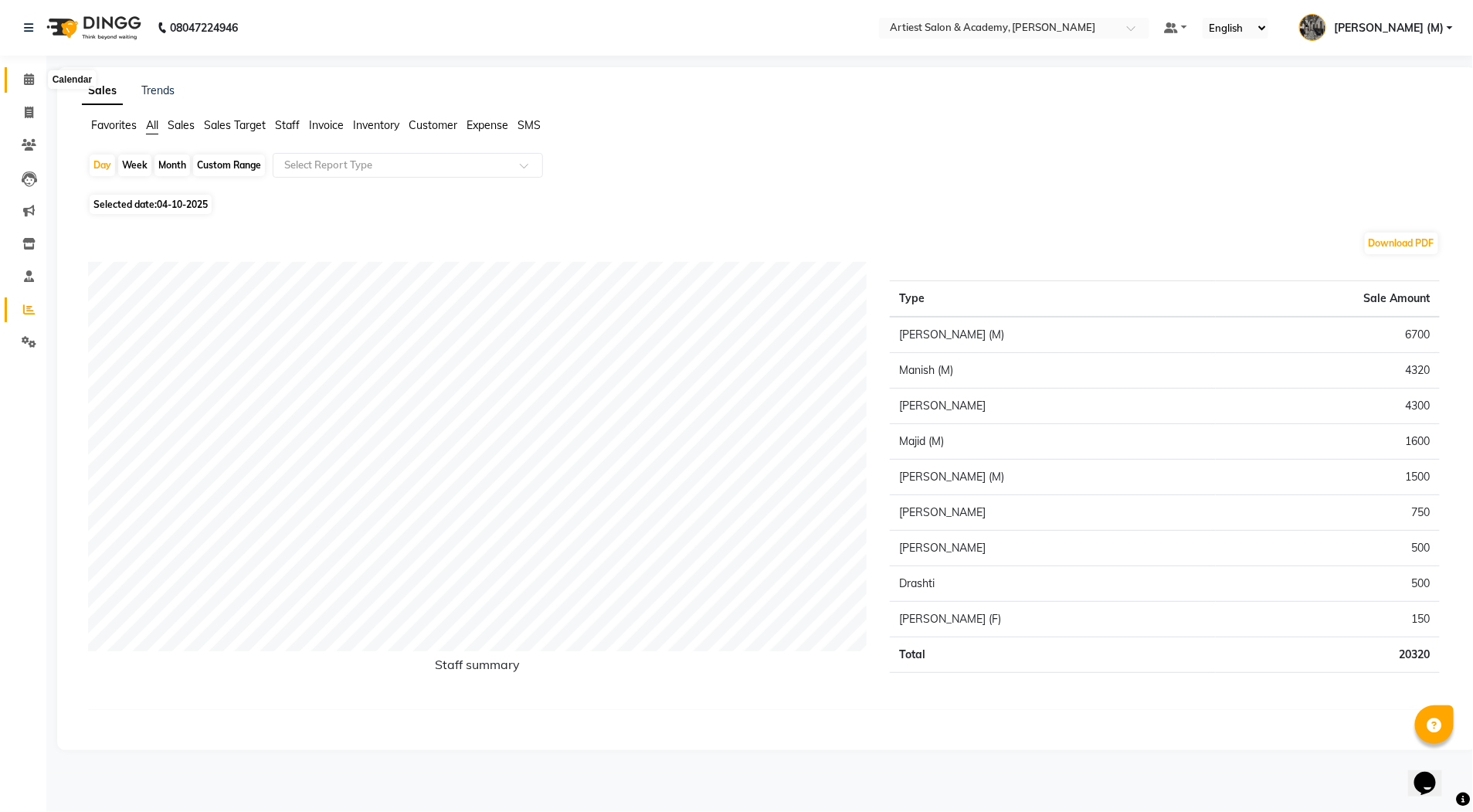
click at [25, 74] on icon at bounding box center [28, 80] width 10 height 12
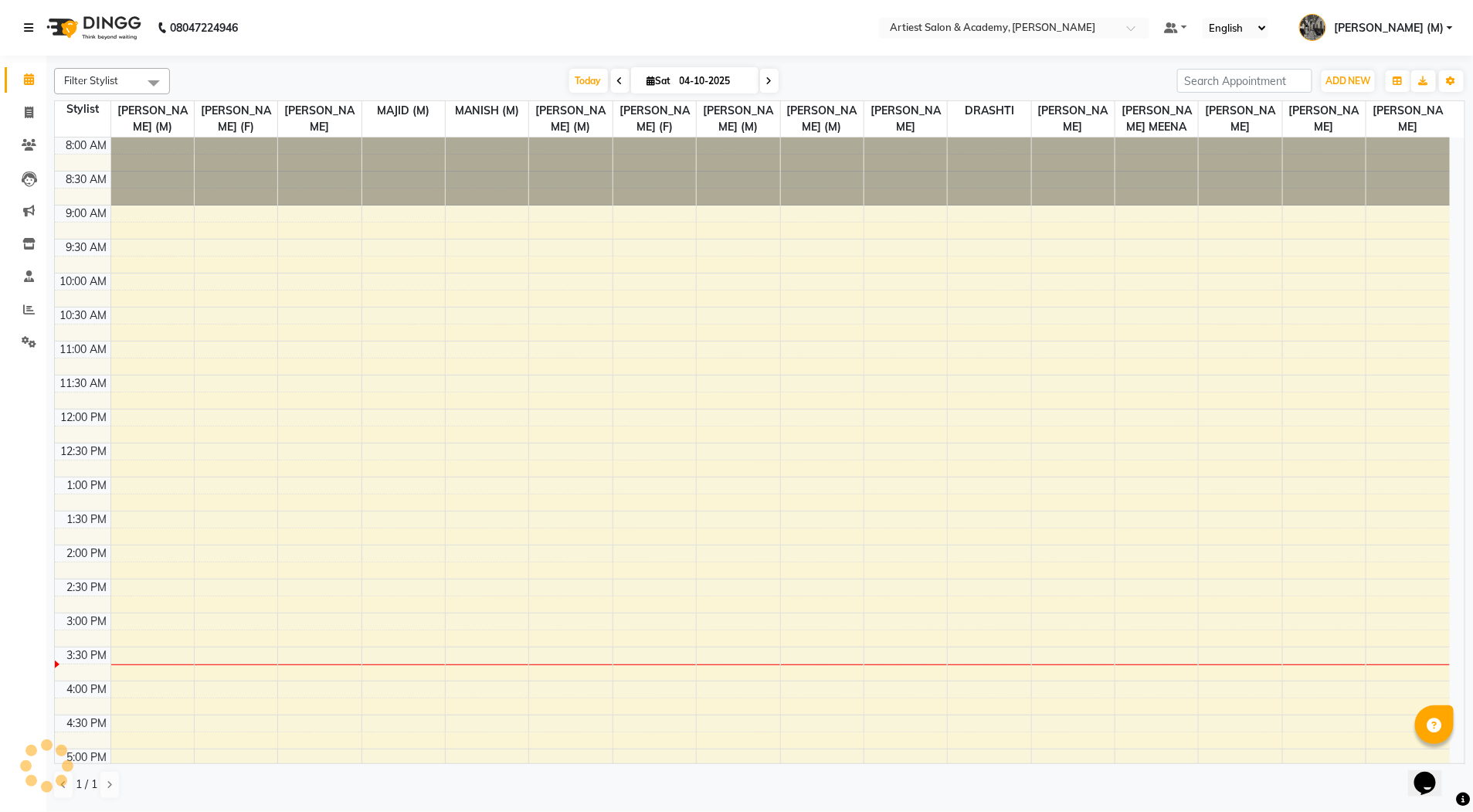
click at [30, 27] on icon at bounding box center [27, 27] width 9 height 11
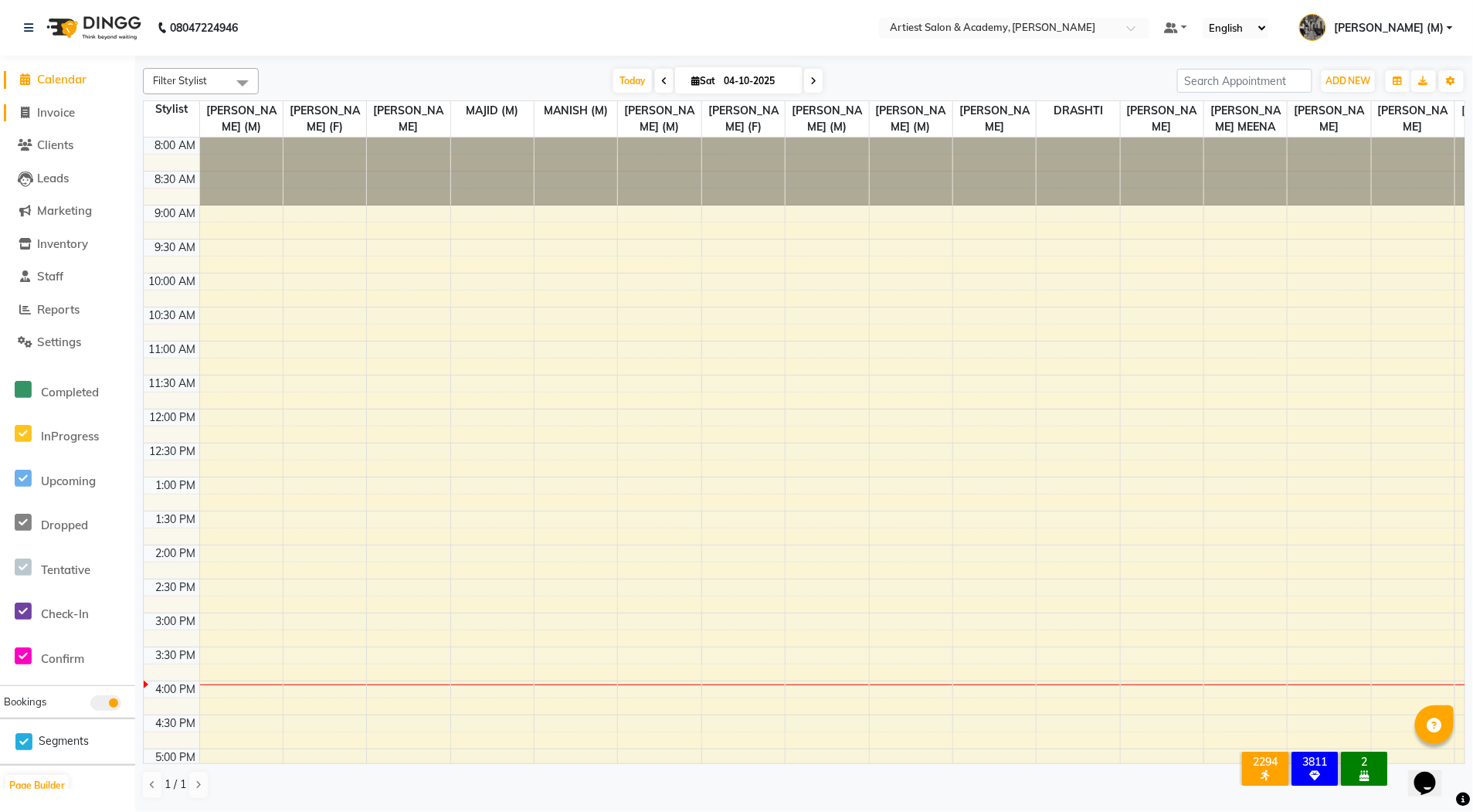
drag, startPoint x: 50, startPoint y: 119, endPoint x: 78, endPoint y: 122, distance: 28.2
click at [50, 119] on link "Invoice" at bounding box center [68, 113] width 128 height 18
select select "service"
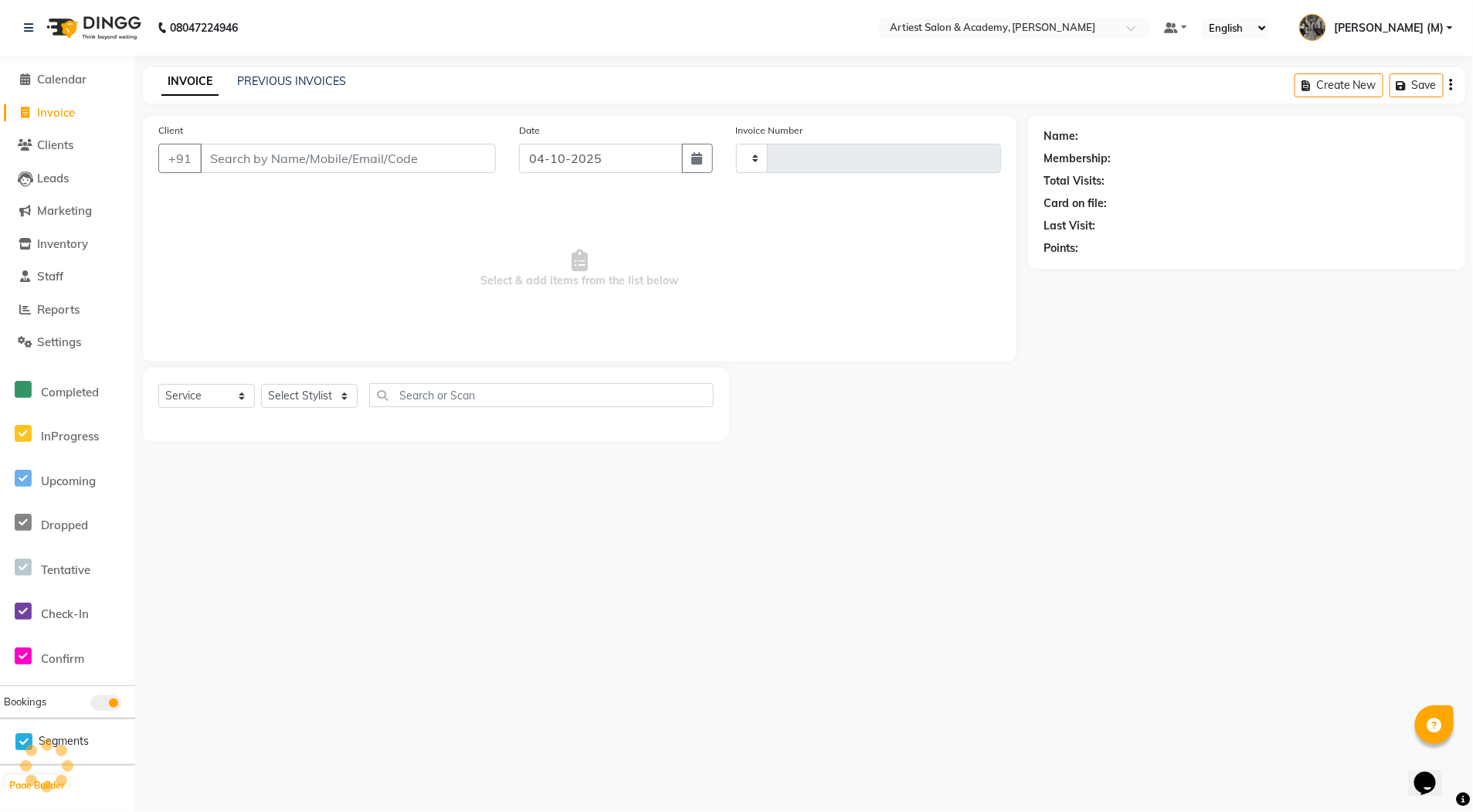
type input "4075"
select select "5123"
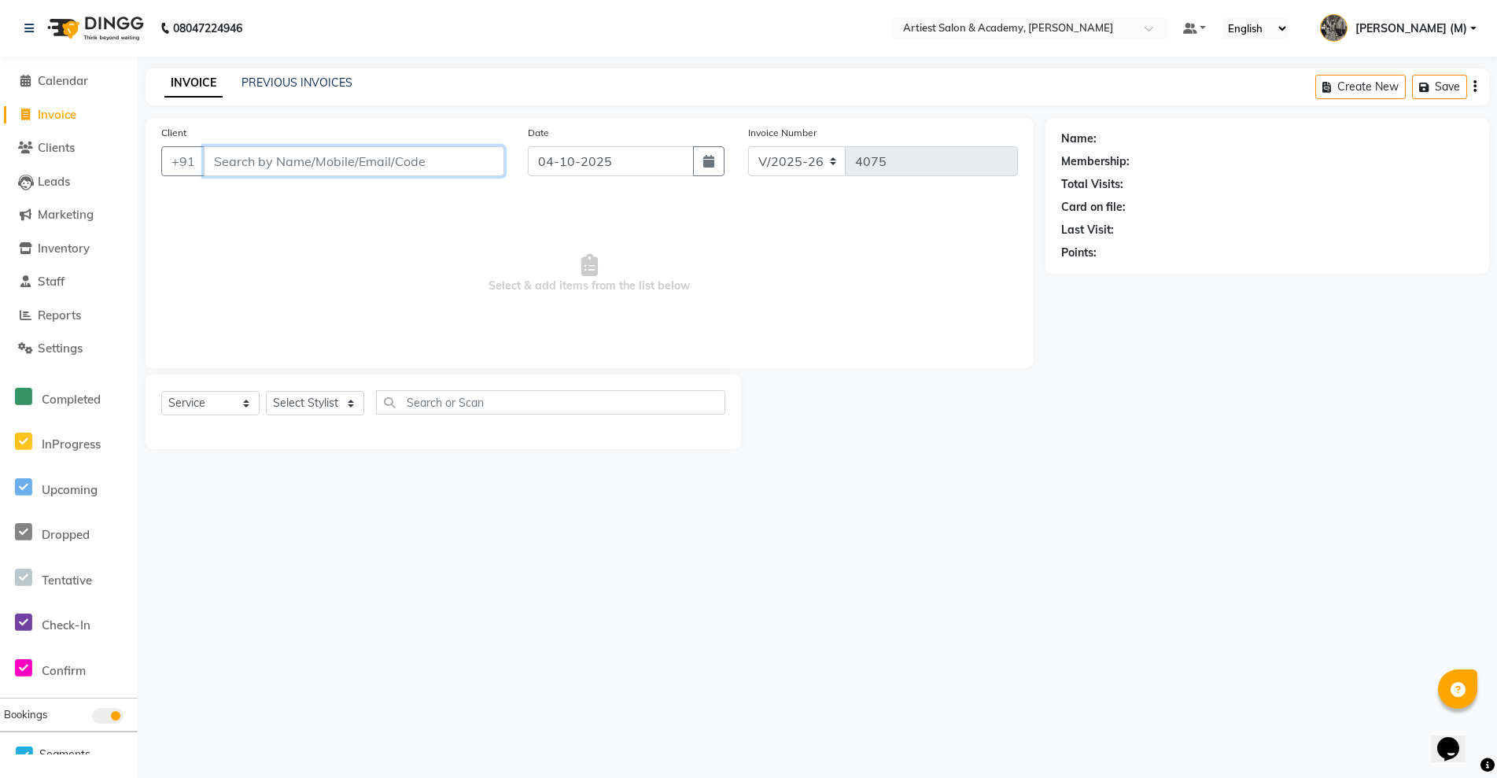
click at [293, 163] on input "Client" at bounding box center [354, 161] width 301 height 30
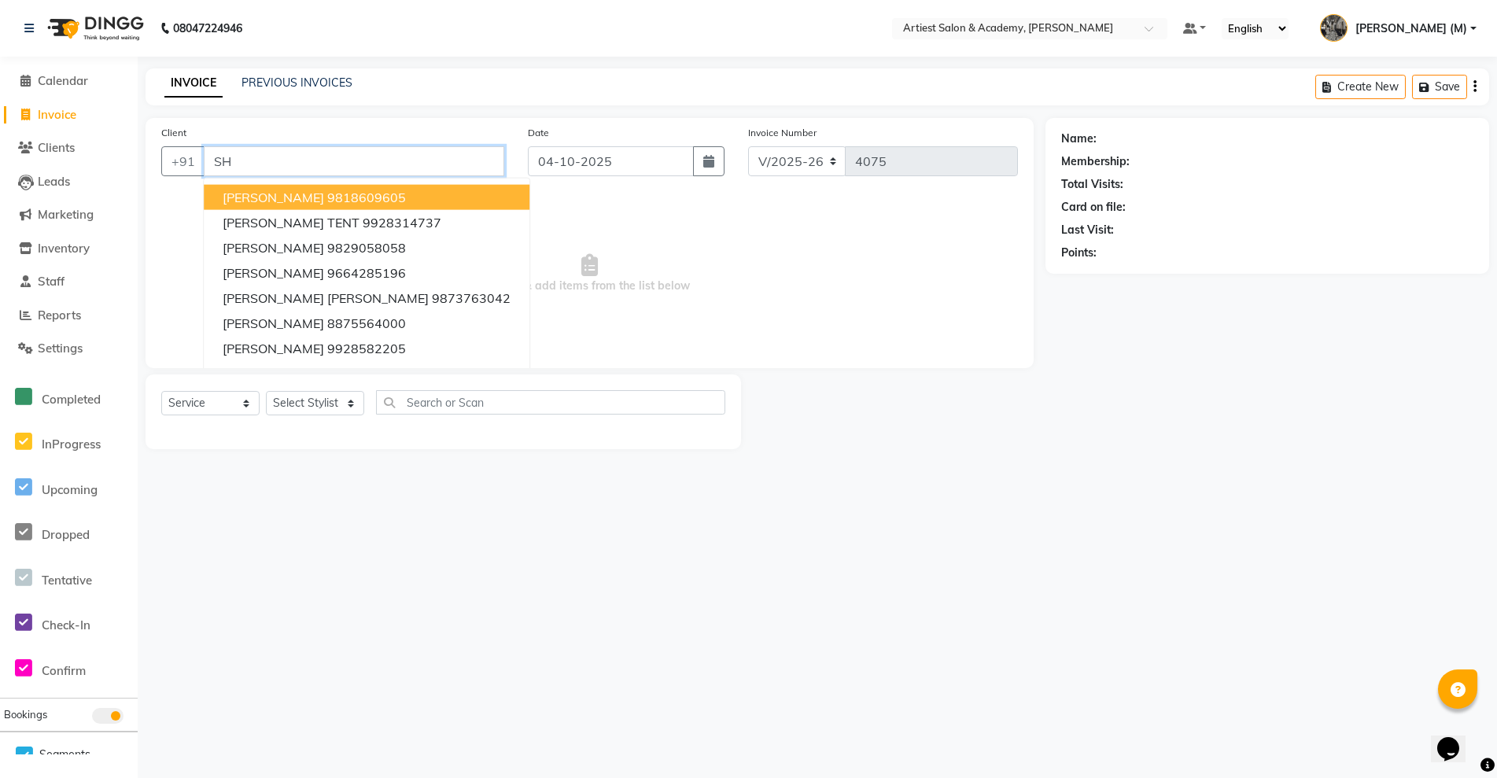
type input "S"
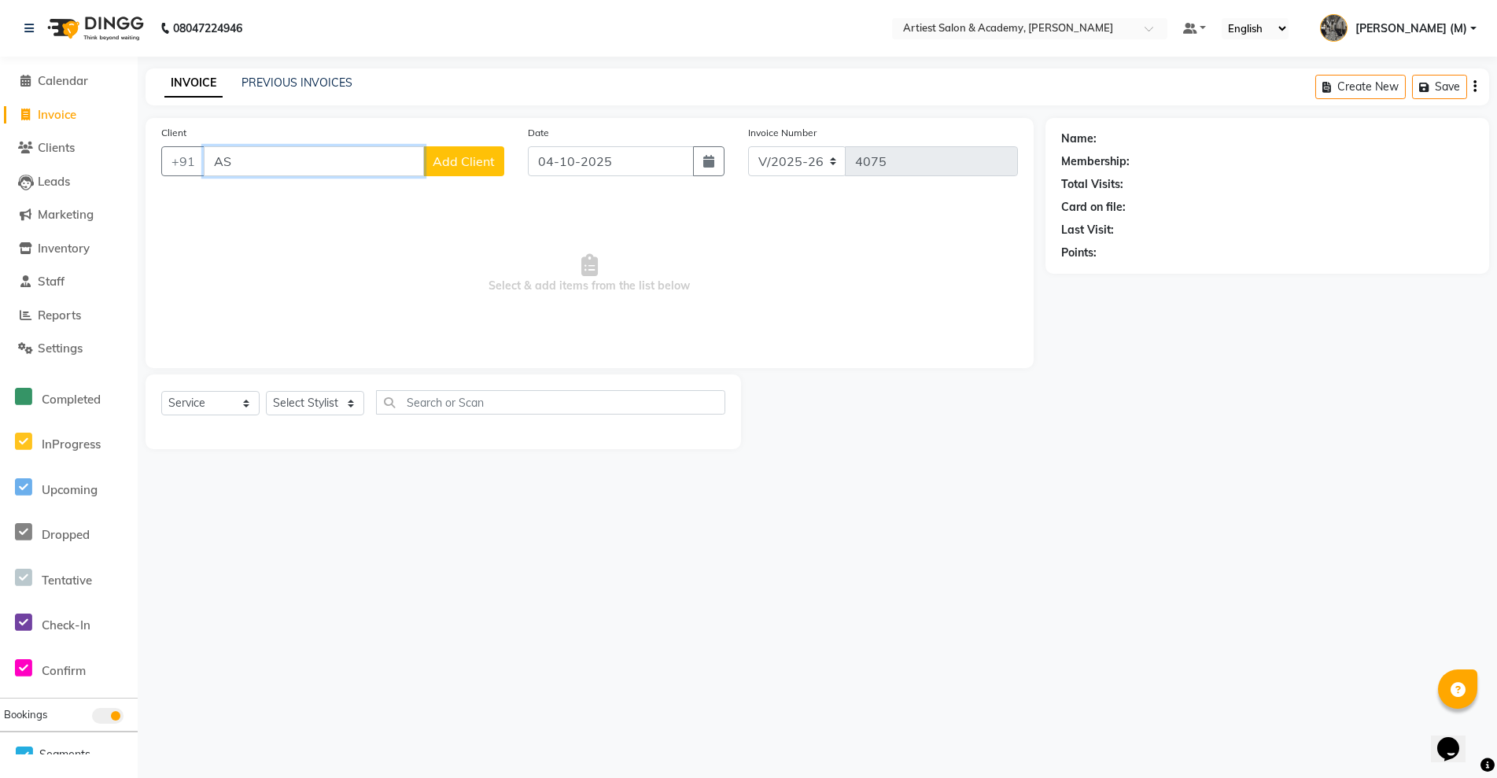
type input "A"
click at [412, 203] on span "ASHOK AGARWAL MERRY SUPARI" at bounding box center [321, 198] width 197 height 16
type input "9829312570"
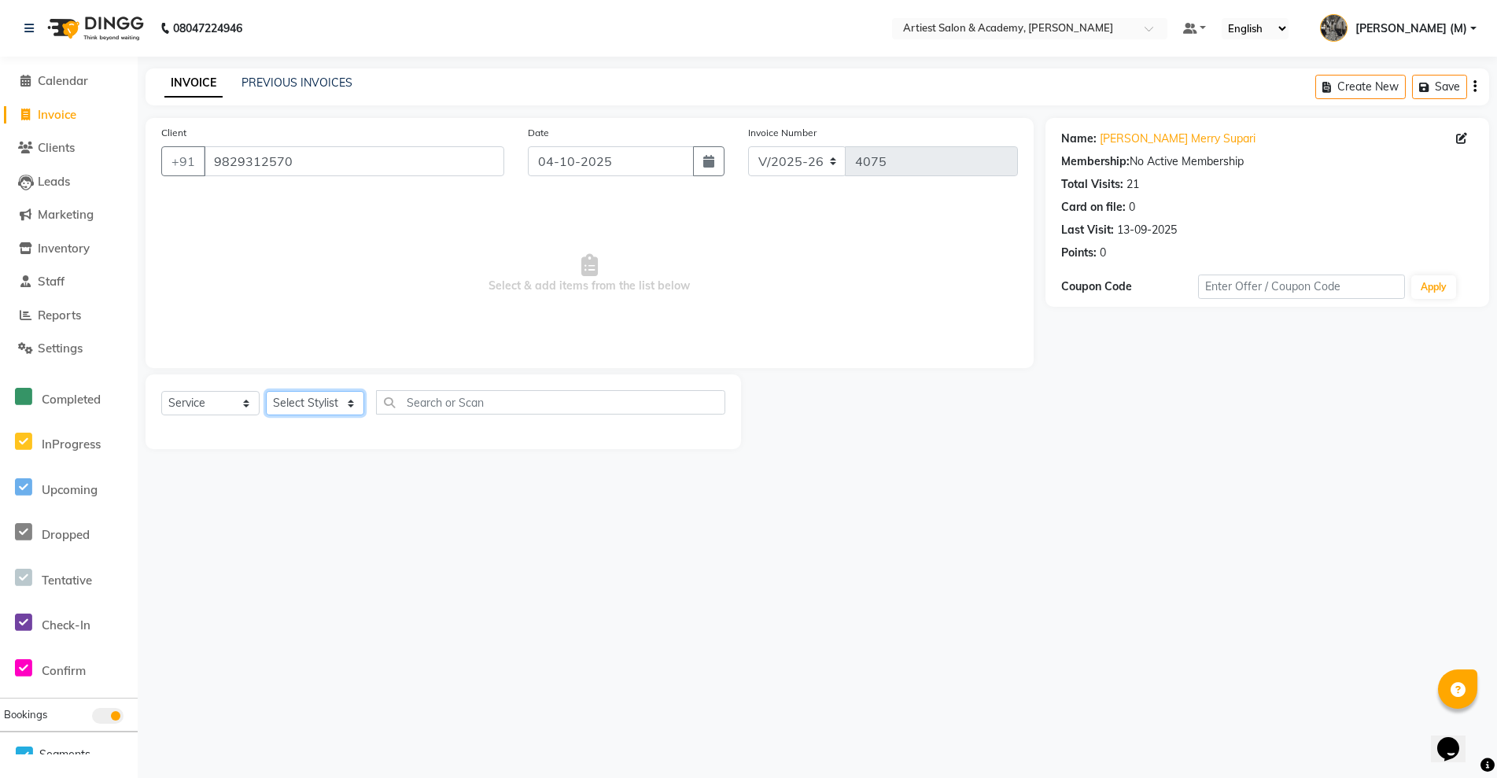
drag, startPoint x: 335, startPoint y: 403, endPoint x: 319, endPoint y: 393, distance: 19.4
click at [335, 403] on select "Select Stylist [PERSON_NAME] (M) [PERSON_NAME] (F) [PERSON_NAME] DRASHTI [PERSO…" at bounding box center [315, 403] width 98 height 24
select select "33208"
click at [266, 391] on select "Select Stylist [PERSON_NAME] (M) [PERSON_NAME] (F) [PERSON_NAME] DRASHTI [PERSO…" at bounding box center [315, 403] width 98 height 24
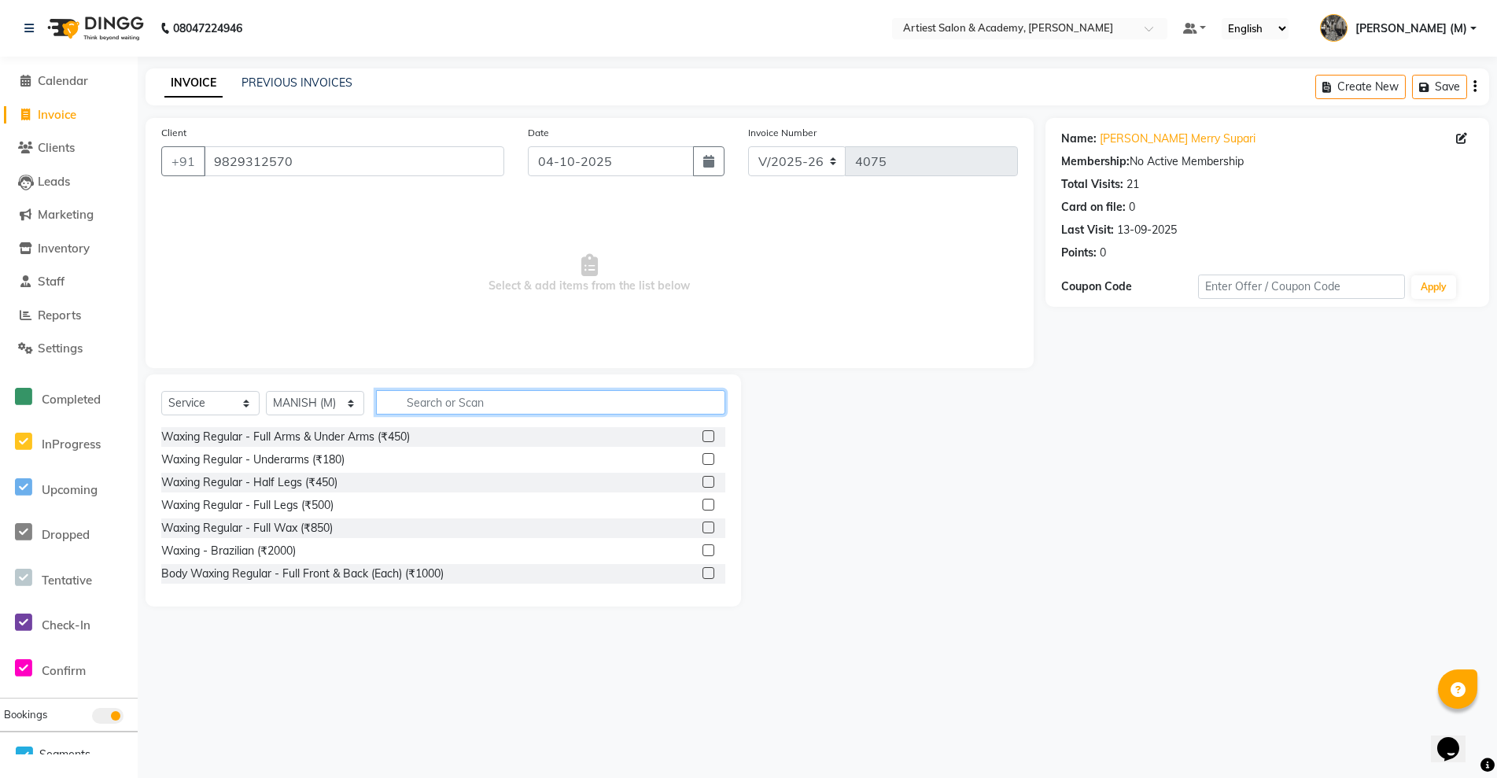
click at [489, 404] on input "text" at bounding box center [550, 402] width 349 height 24
type input "HA"
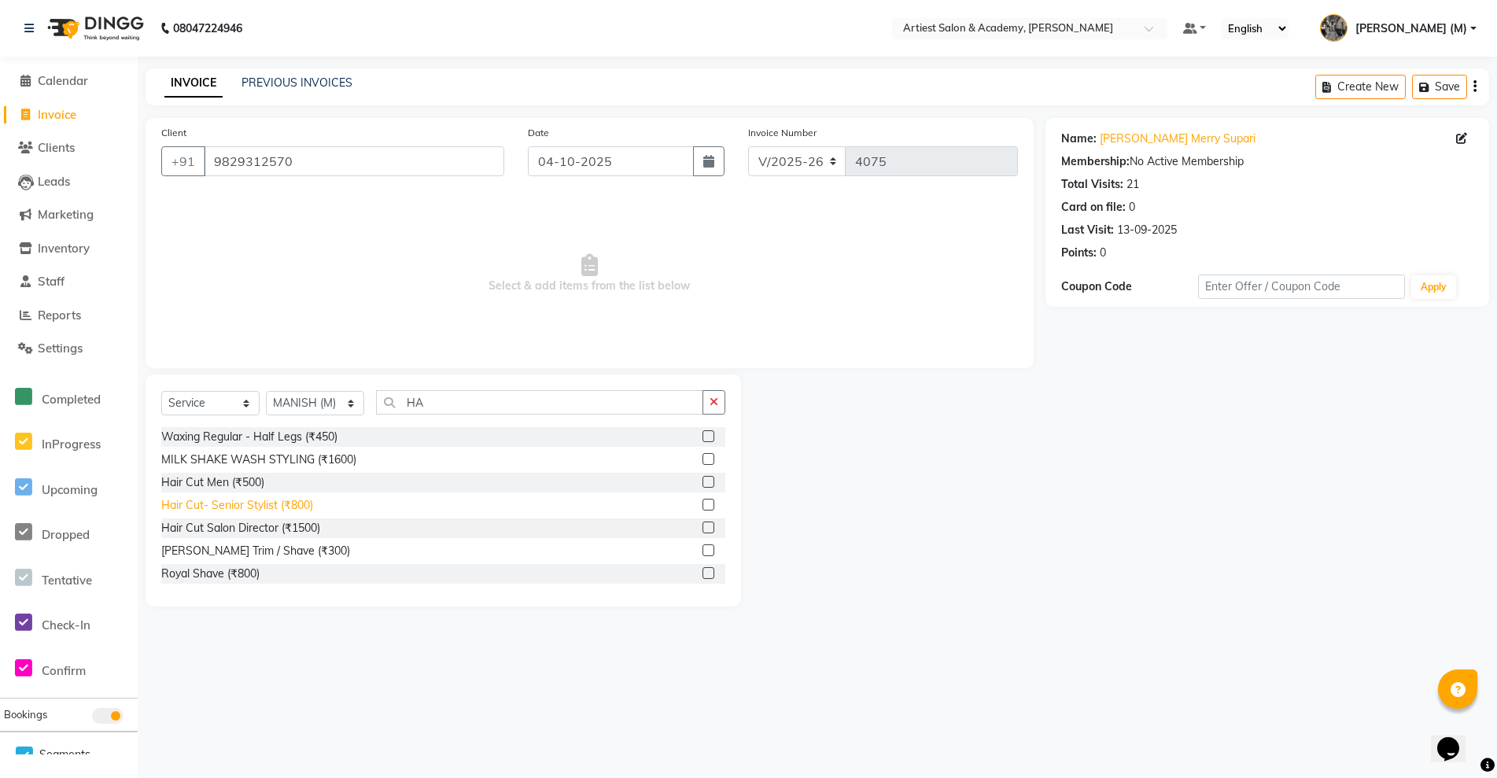
click at [251, 499] on div "Hair Cut- Senior Stylist (₹800)" at bounding box center [237, 505] width 152 height 17
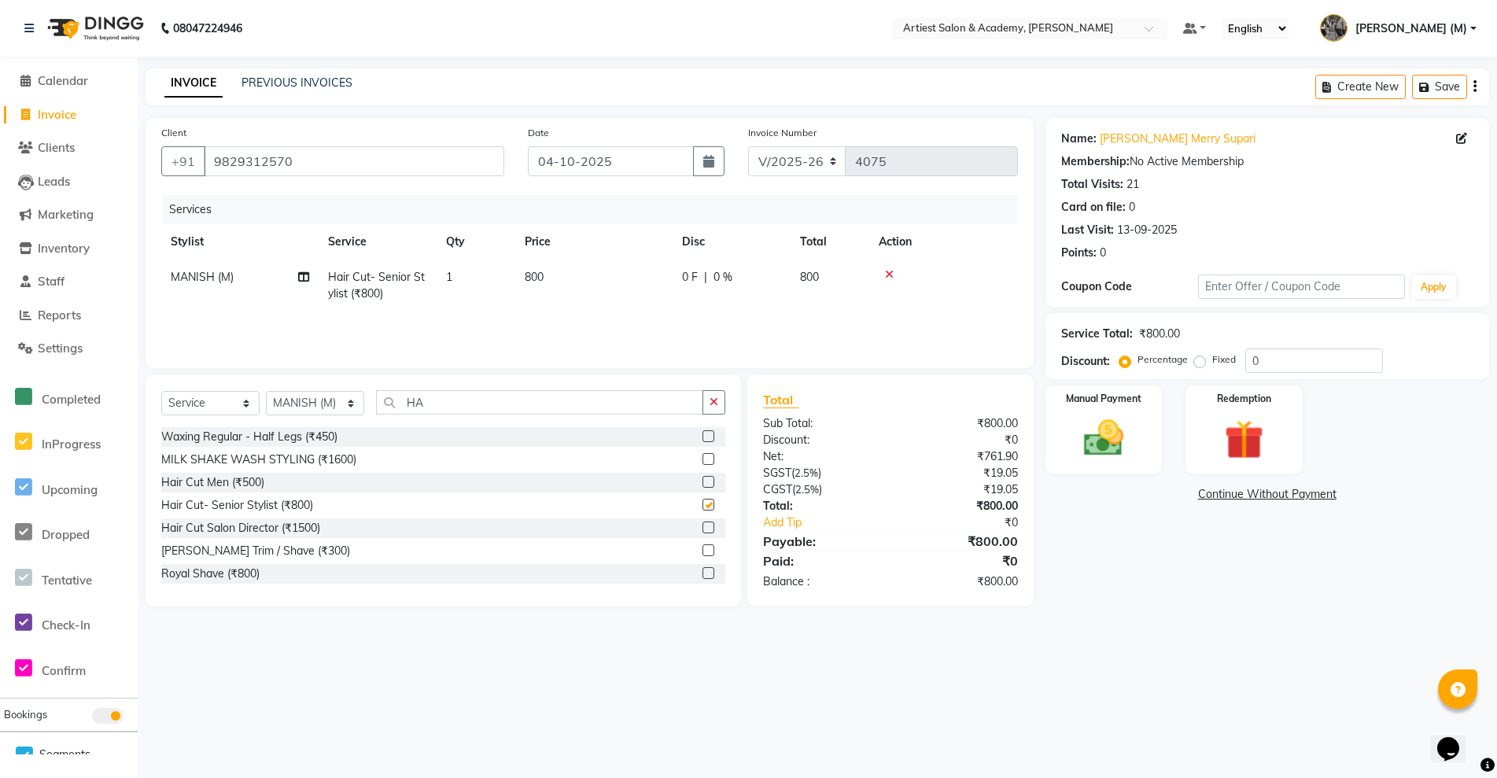
checkbox input "false"
click at [1156, 426] on div "Manual Payment" at bounding box center [1104, 430] width 122 height 92
click at [1171, 491] on span "CASH" at bounding box center [1177, 495] width 34 height 18
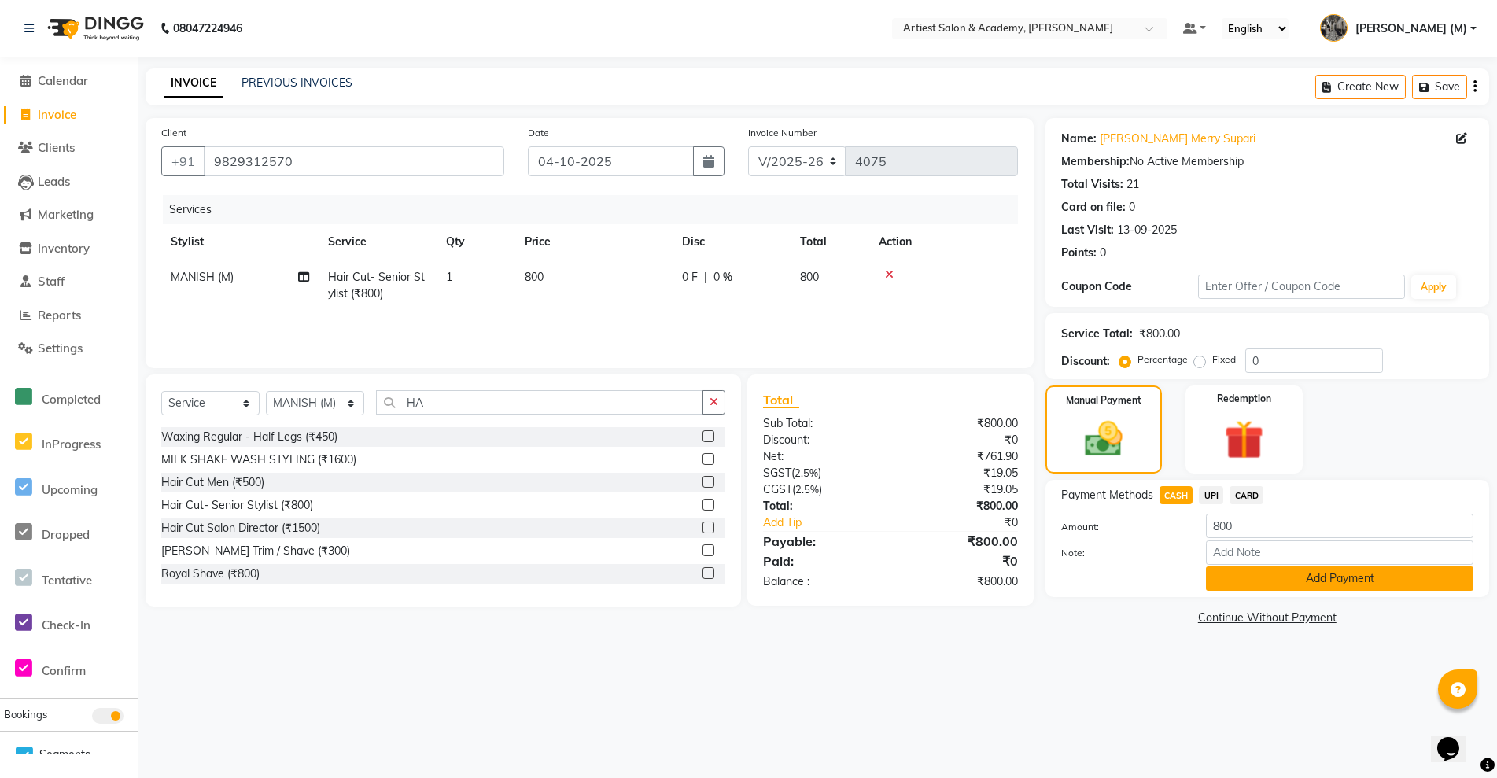
click at [1296, 588] on button "Add Payment" at bounding box center [1339, 578] width 267 height 24
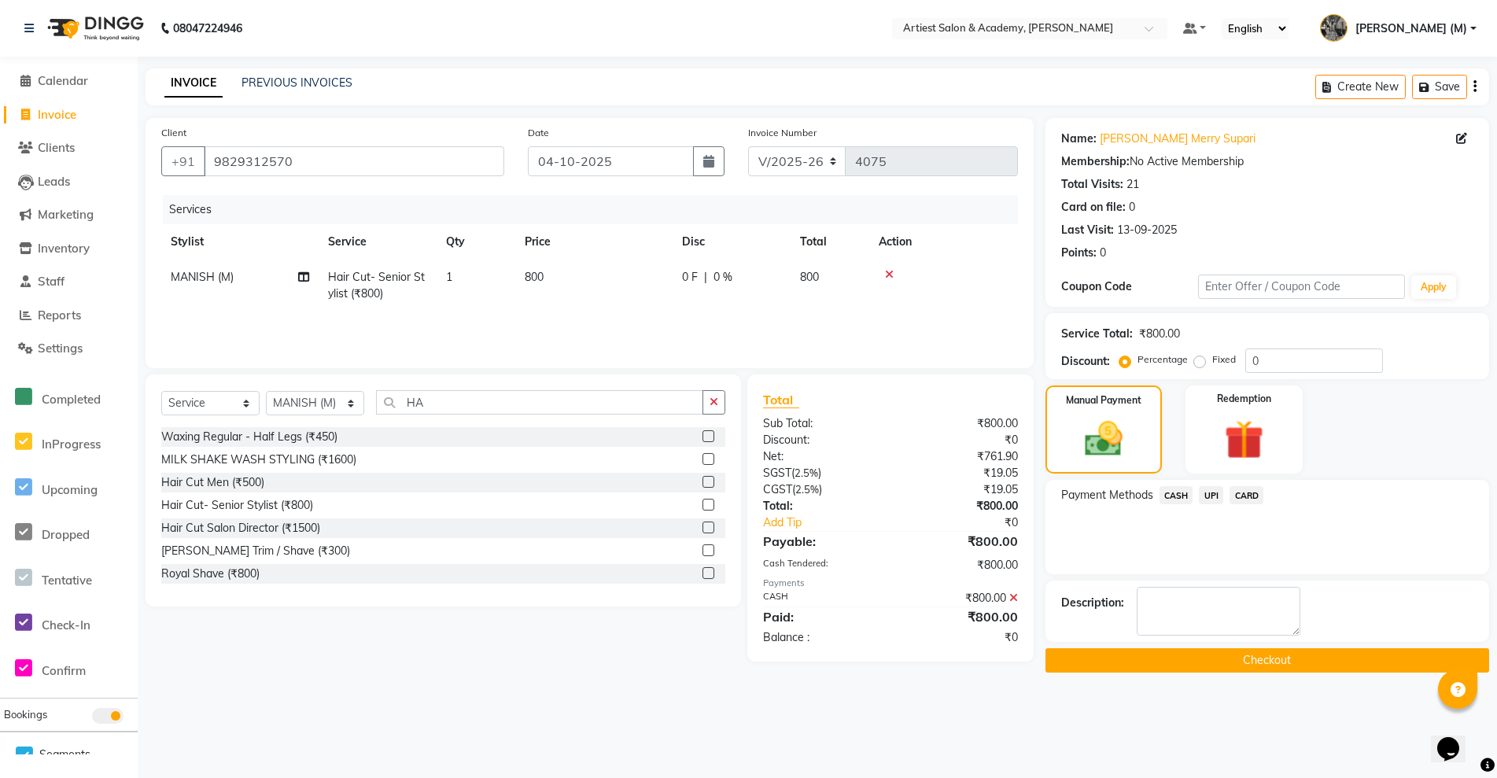
click at [1322, 656] on button "Checkout" at bounding box center [1268, 660] width 444 height 24
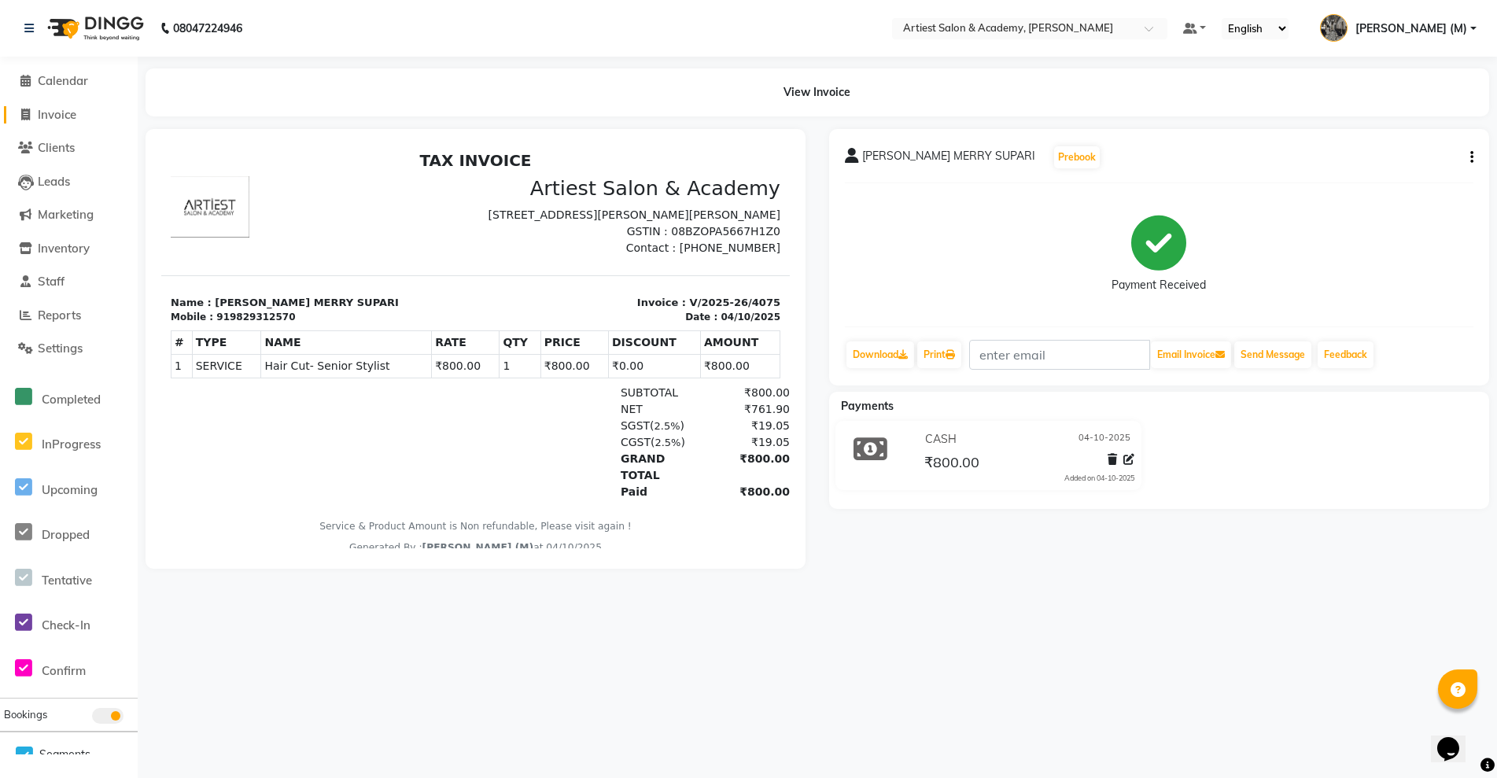
click at [53, 113] on span "Invoice" at bounding box center [57, 114] width 39 height 15
select select "service"
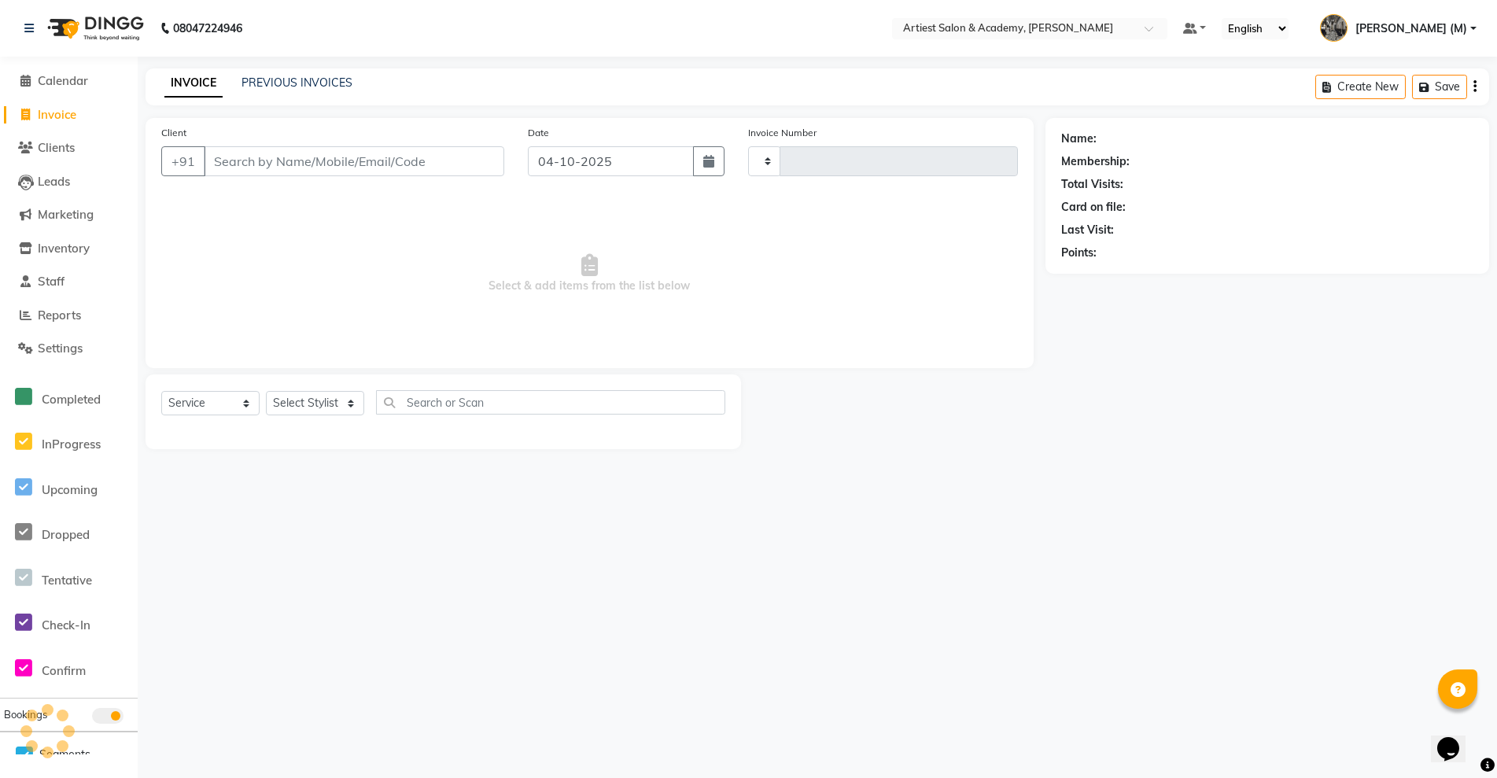
type input "4076"
select select "5123"
click at [249, 164] on input "Client" at bounding box center [354, 161] width 301 height 30
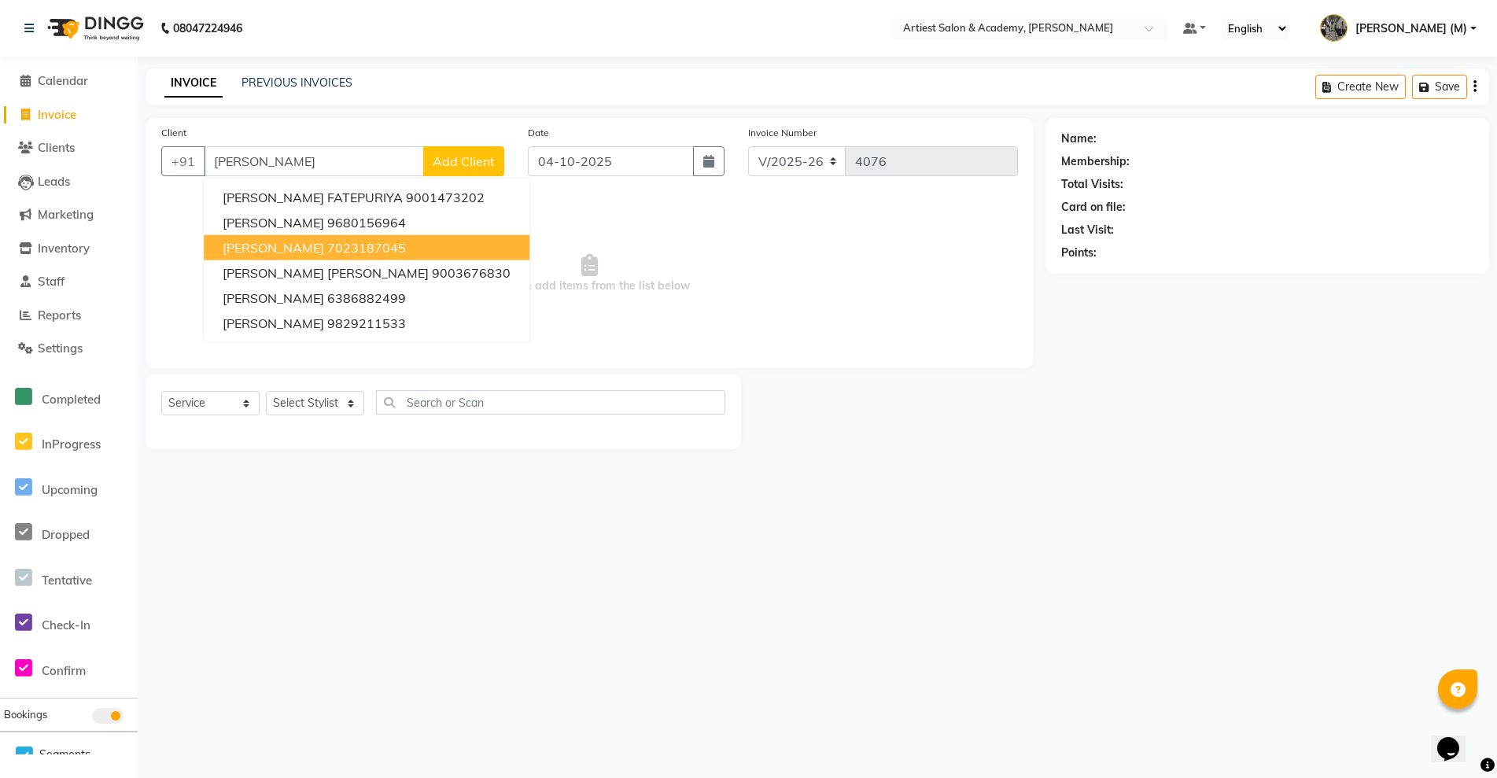
click at [335, 249] on ngb-highlight "7023187045" at bounding box center [366, 248] width 79 height 16
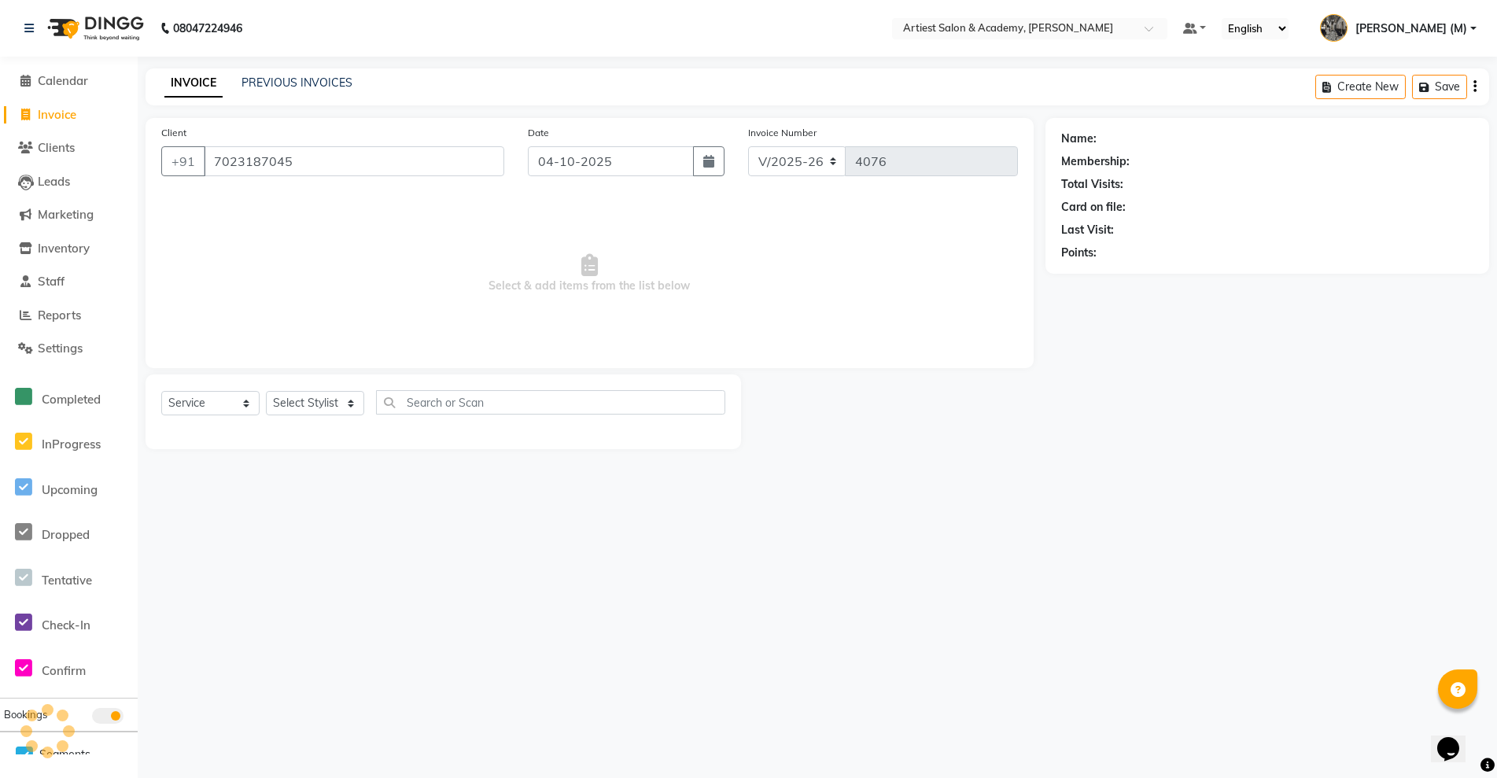
type input "7023187045"
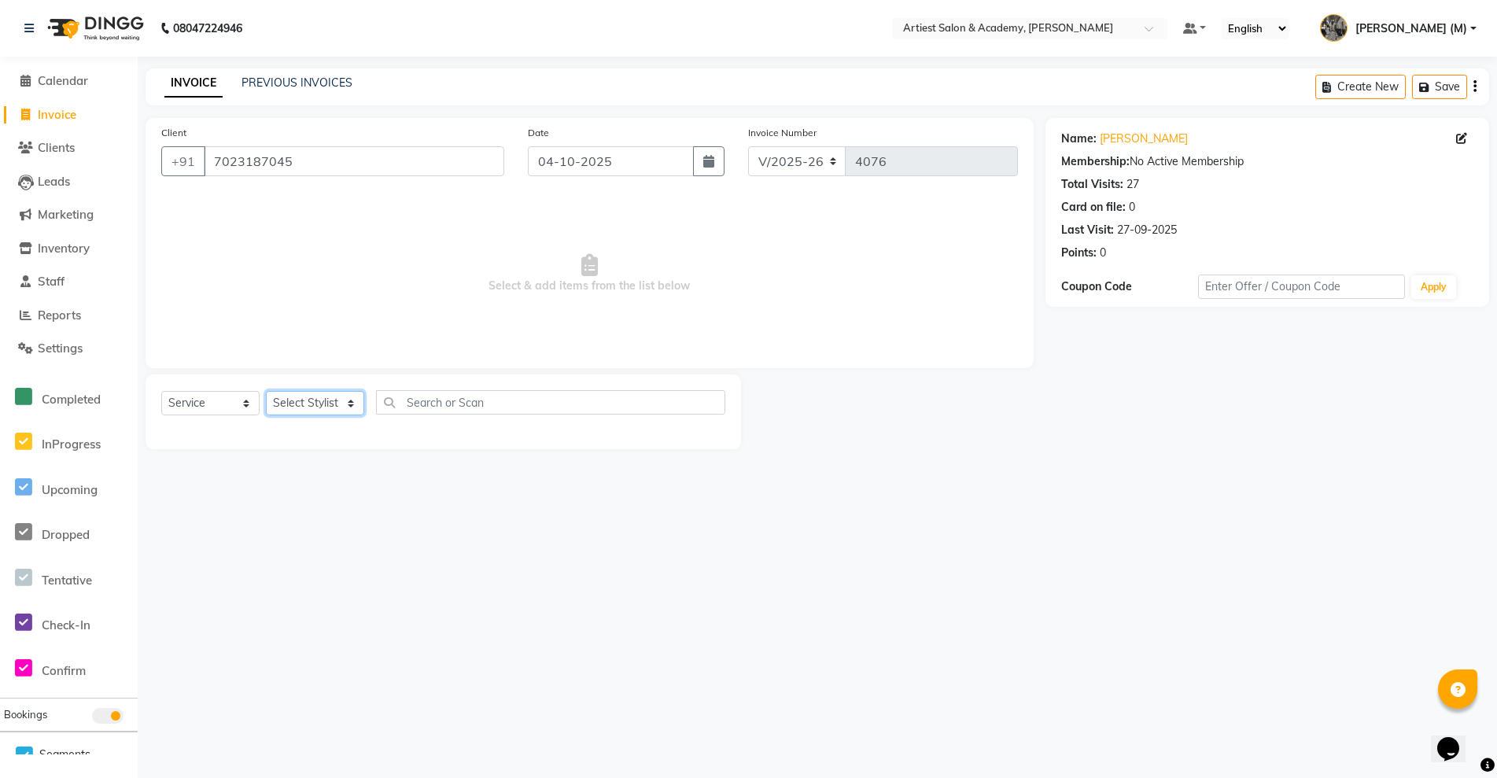
click at [345, 404] on select "Select Stylist [PERSON_NAME] (M) [PERSON_NAME] (F) [PERSON_NAME] DRASHTI [PERSO…" at bounding box center [315, 403] width 98 height 24
select select "33211"
click at [266, 391] on select "Select Stylist [PERSON_NAME] (M) [PERSON_NAME] (F) [PERSON_NAME] DRASHTI [PERSO…" at bounding box center [315, 403] width 98 height 24
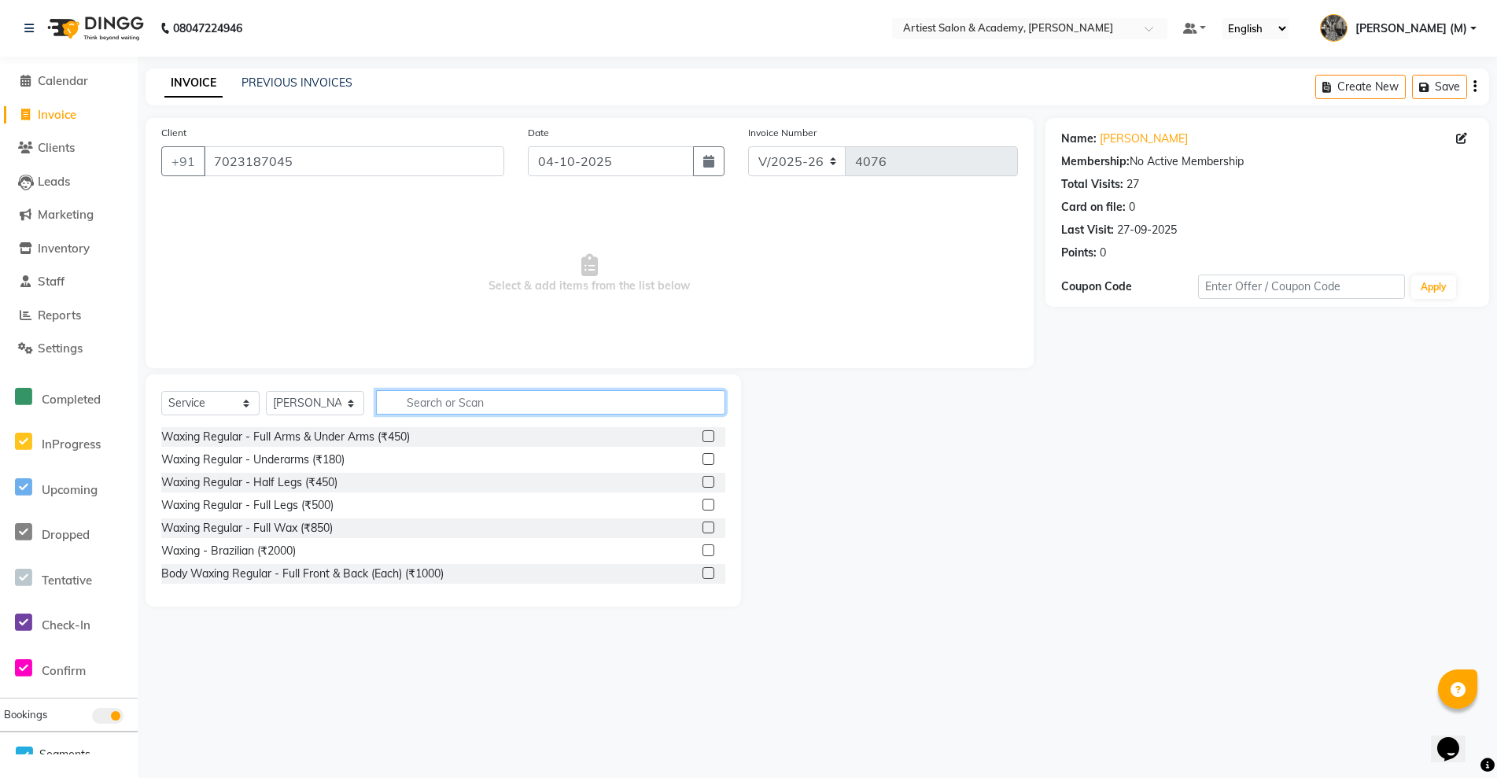
click at [423, 399] on input "text" at bounding box center [550, 402] width 349 height 24
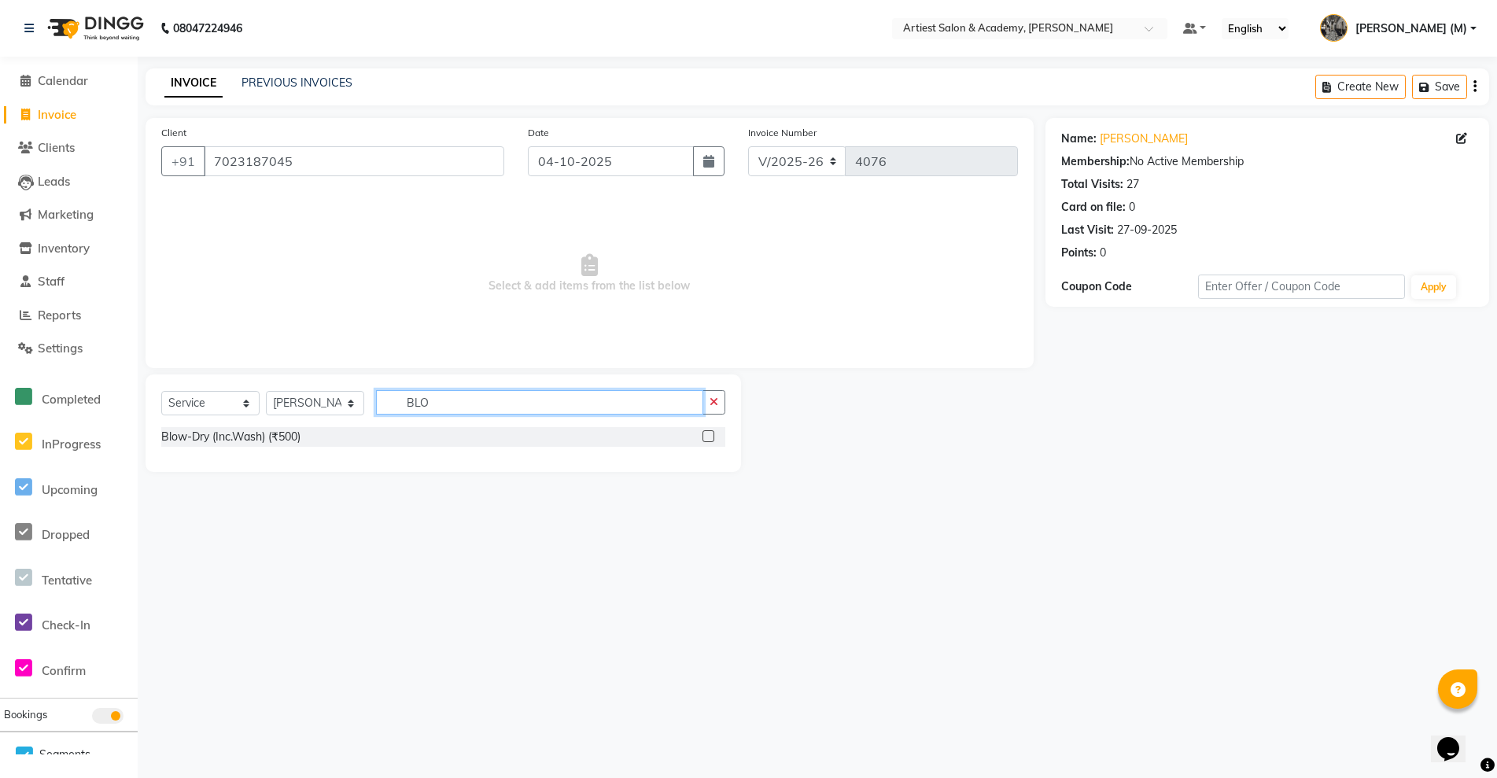
type input "BLO"
click at [710, 437] on label at bounding box center [709, 436] width 12 height 12
click at [710, 437] on input "checkbox" at bounding box center [708, 437] width 10 height 10
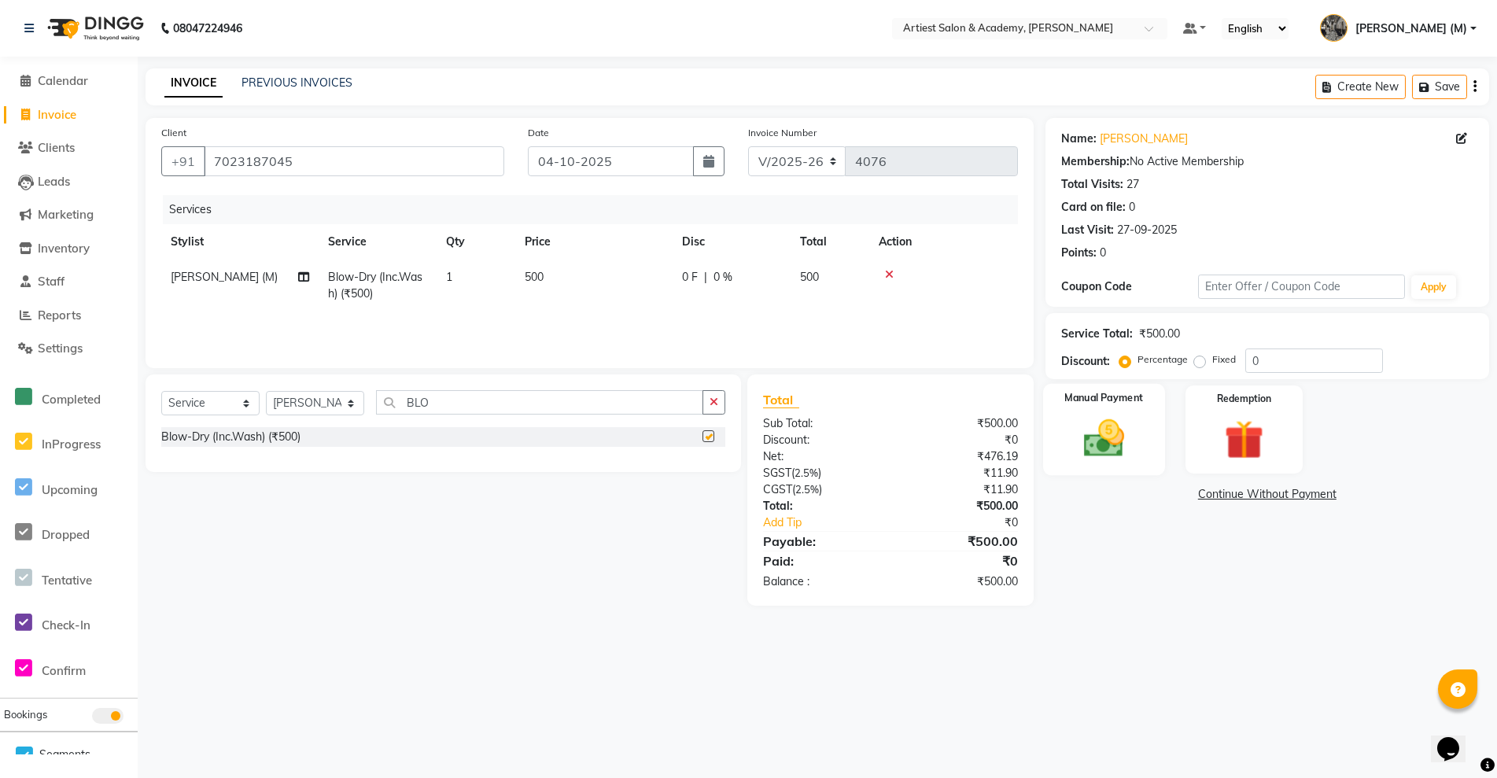
checkbox input "false"
click at [1090, 451] on img at bounding box center [1104, 438] width 67 height 47
click at [1216, 493] on span "UPI" at bounding box center [1211, 495] width 24 height 18
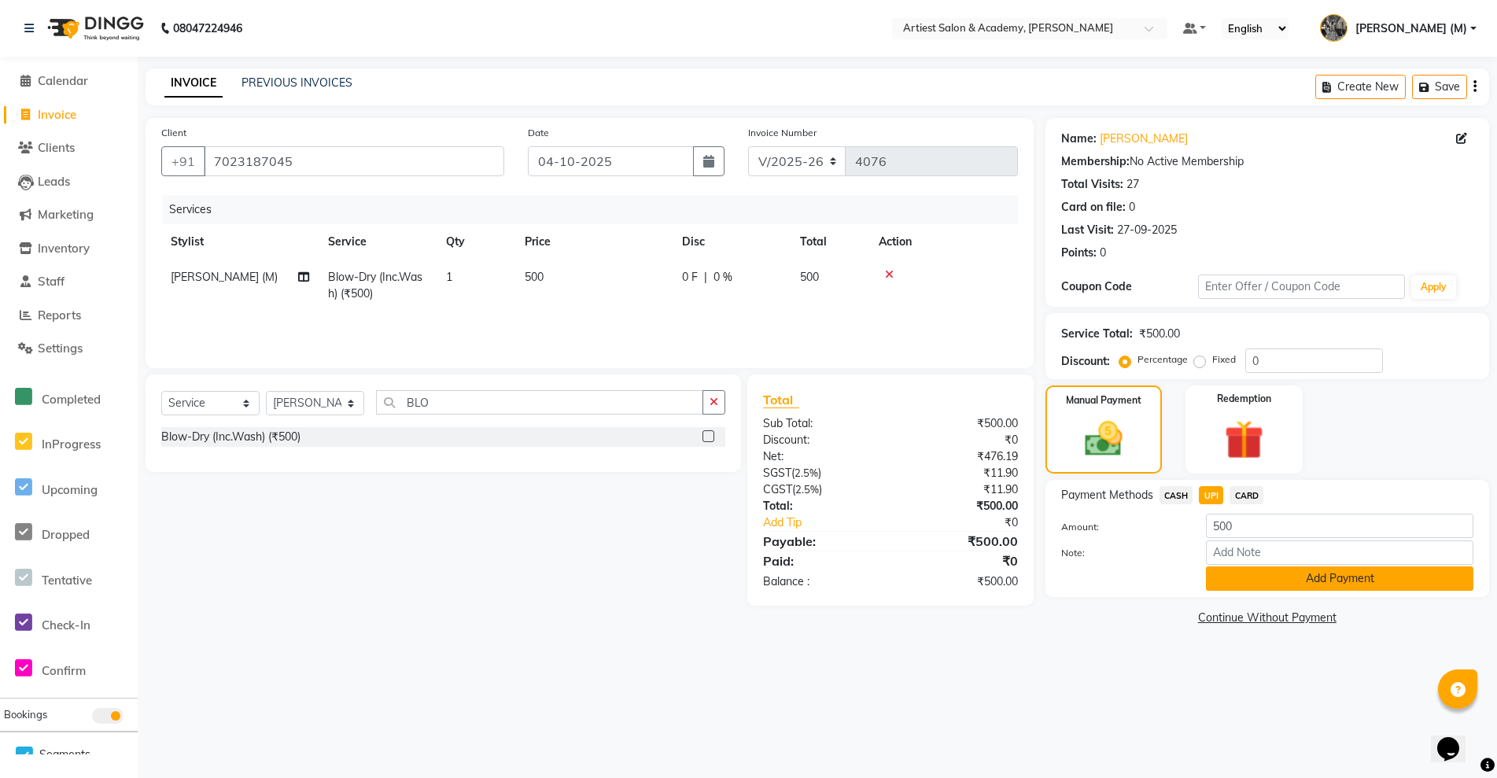
click at [1333, 581] on button "Add Payment" at bounding box center [1339, 578] width 267 height 24
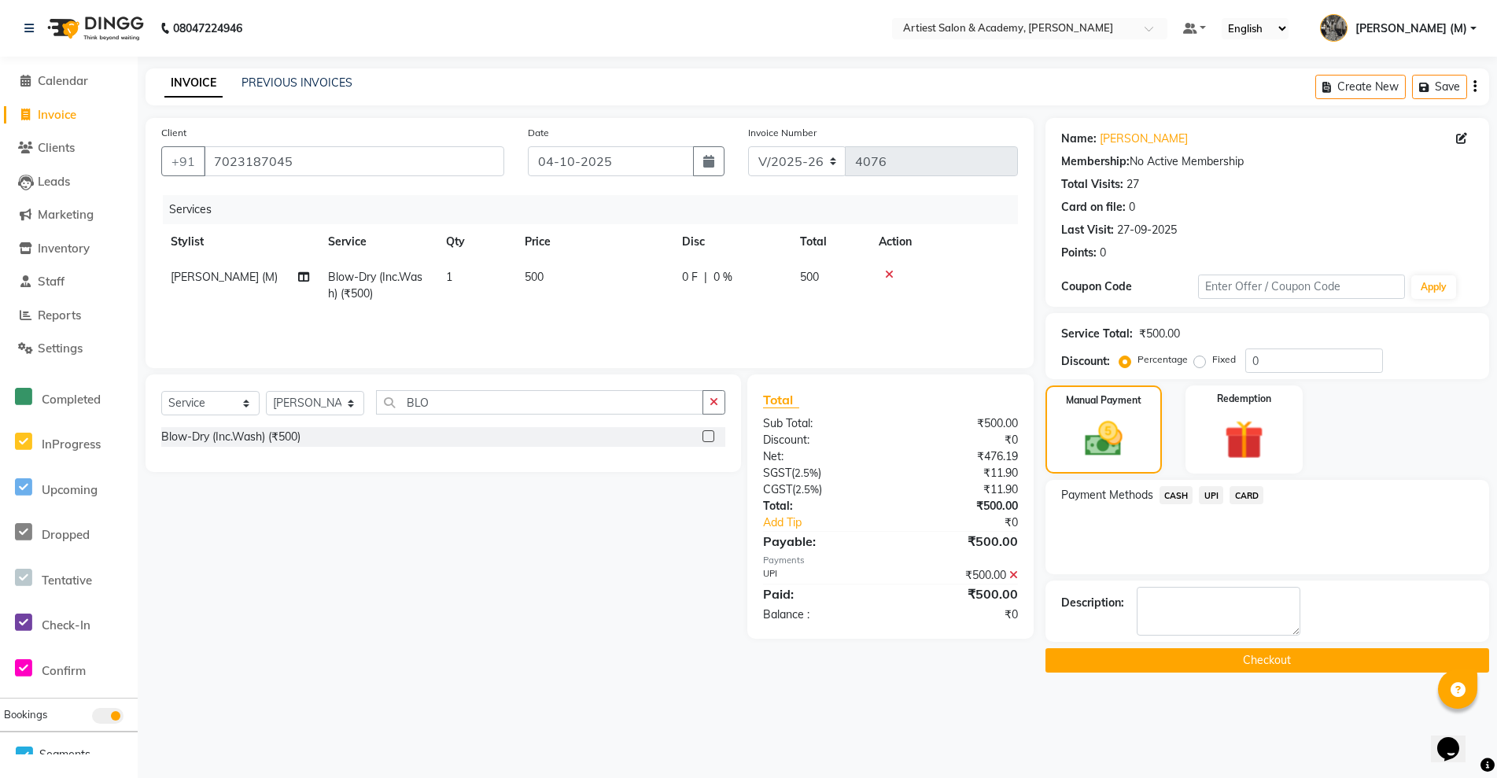
click at [1273, 664] on button "Checkout" at bounding box center [1268, 660] width 444 height 24
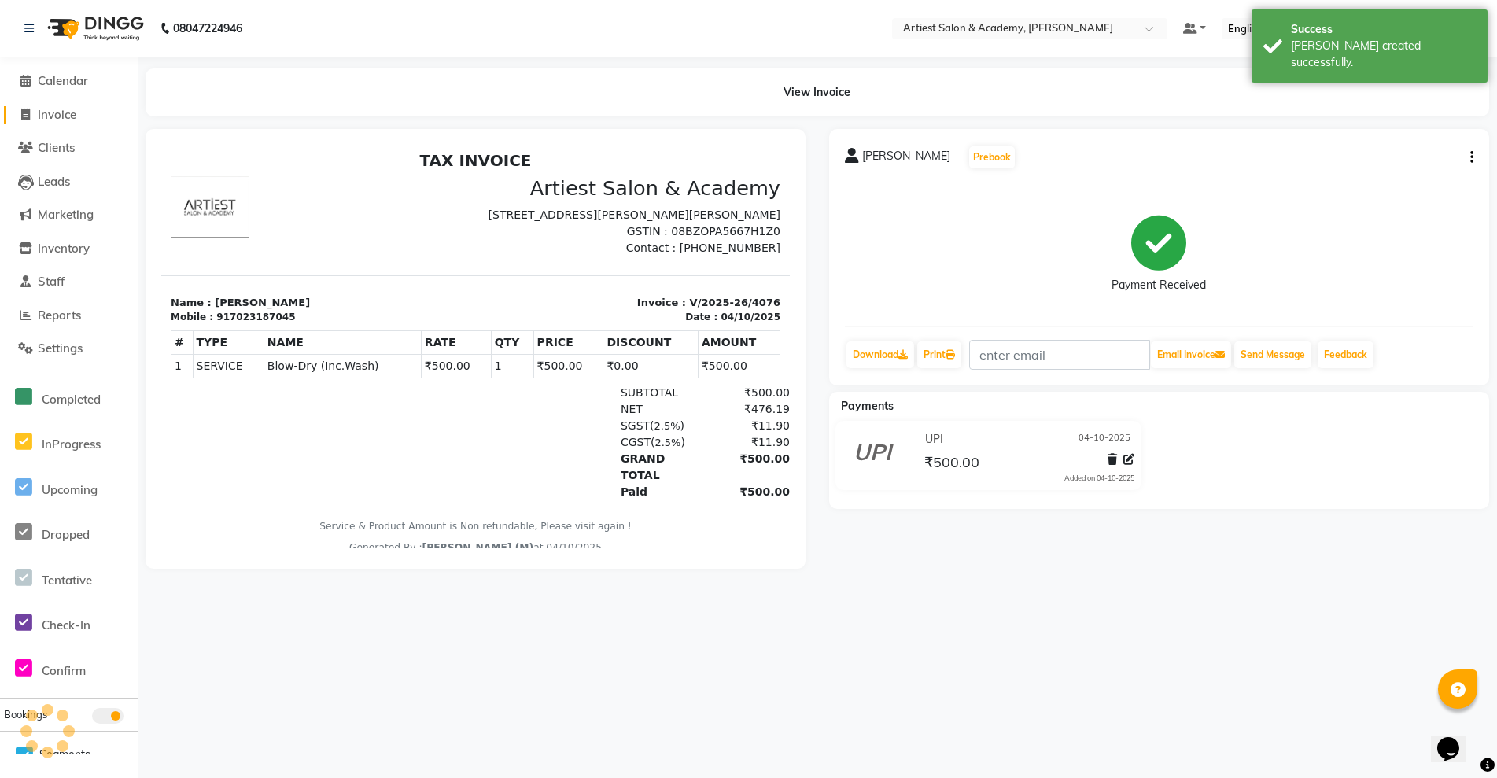
click at [56, 110] on span "Invoice" at bounding box center [57, 114] width 39 height 15
select select "5123"
select select "service"
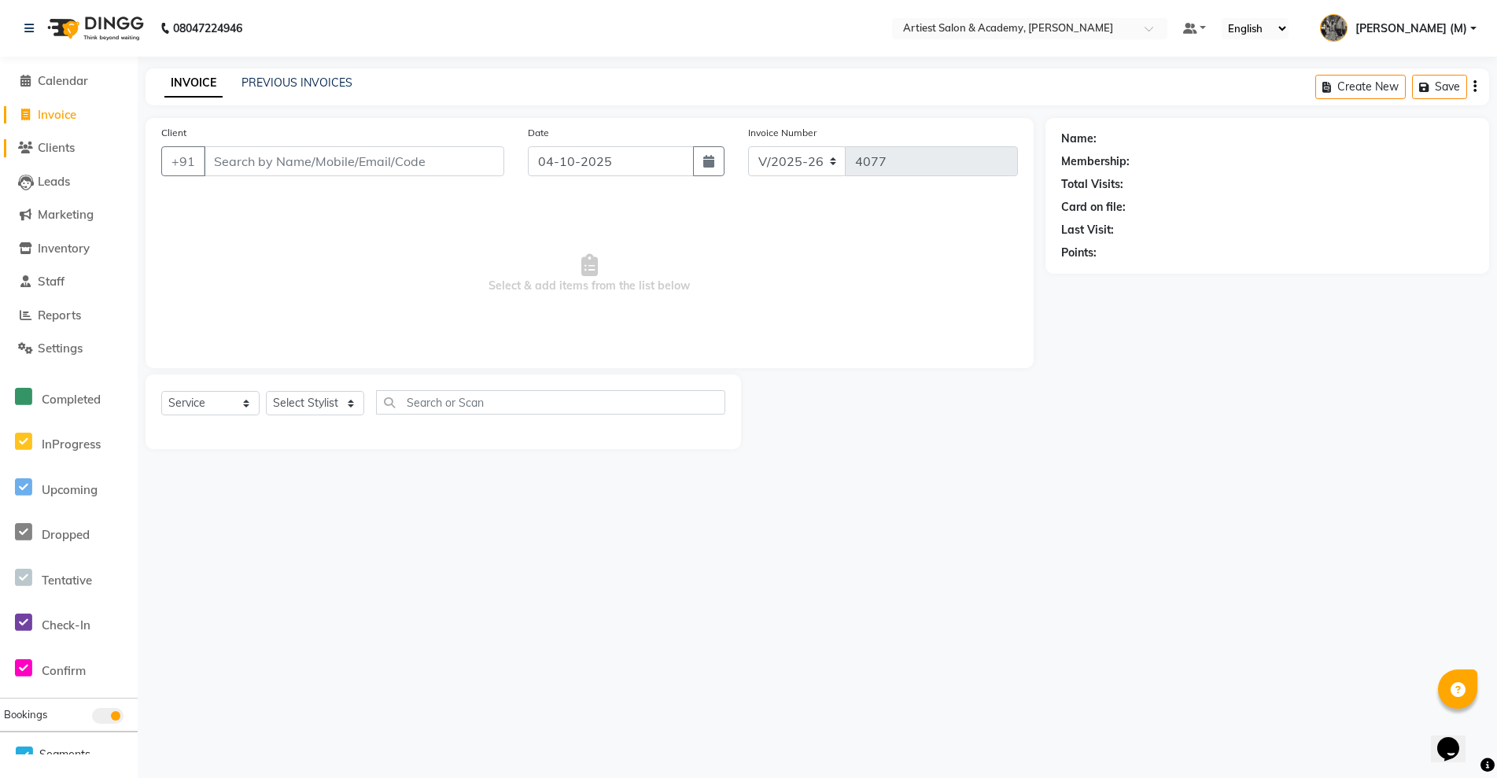
click at [50, 142] on span "Clients" at bounding box center [56, 147] width 37 height 15
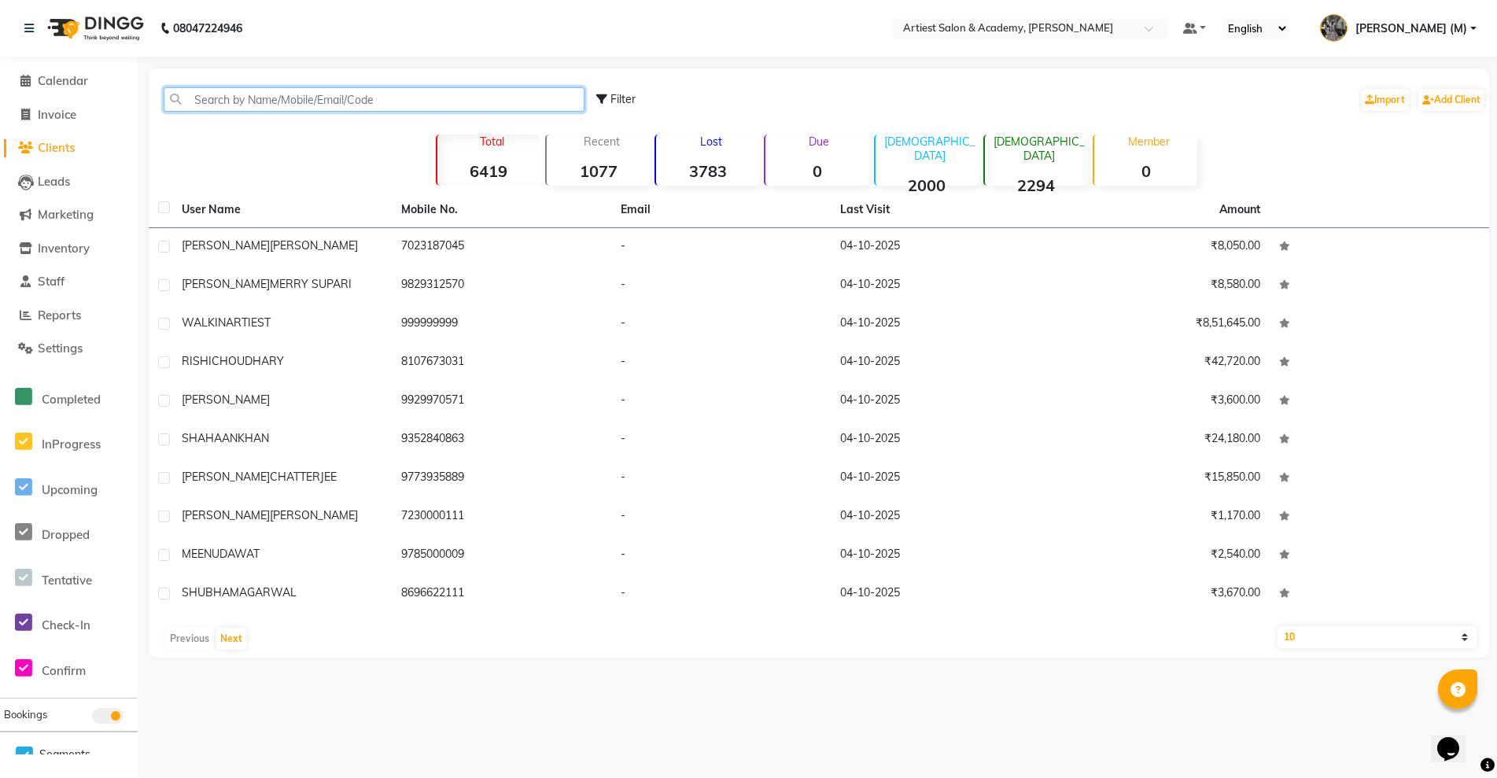
click at [225, 96] on input "text" at bounding box center [374, 99] width 421 height 24
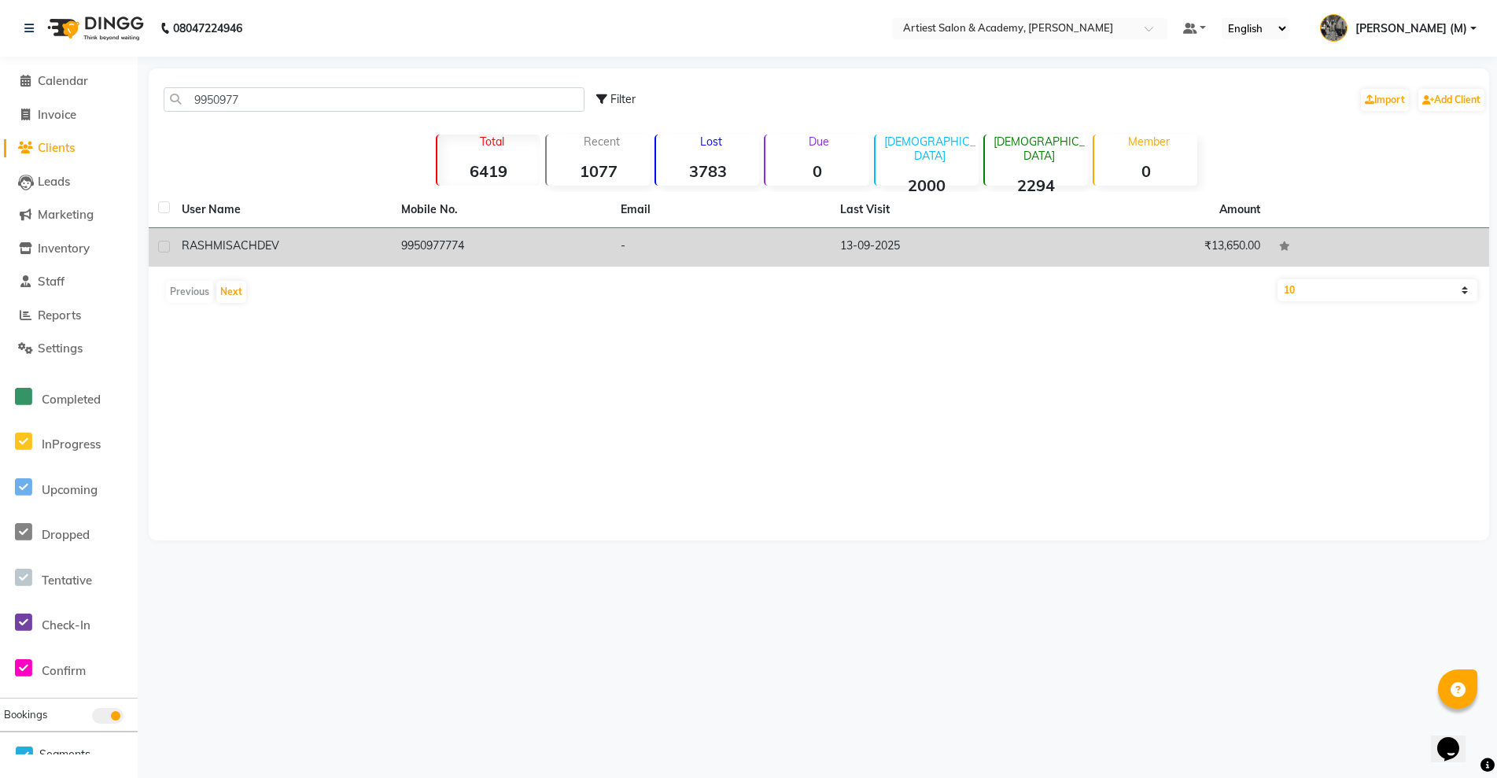
click at [908, 237] on td "13-09-2025" at bounding box center [940, 247] width 219 height 39
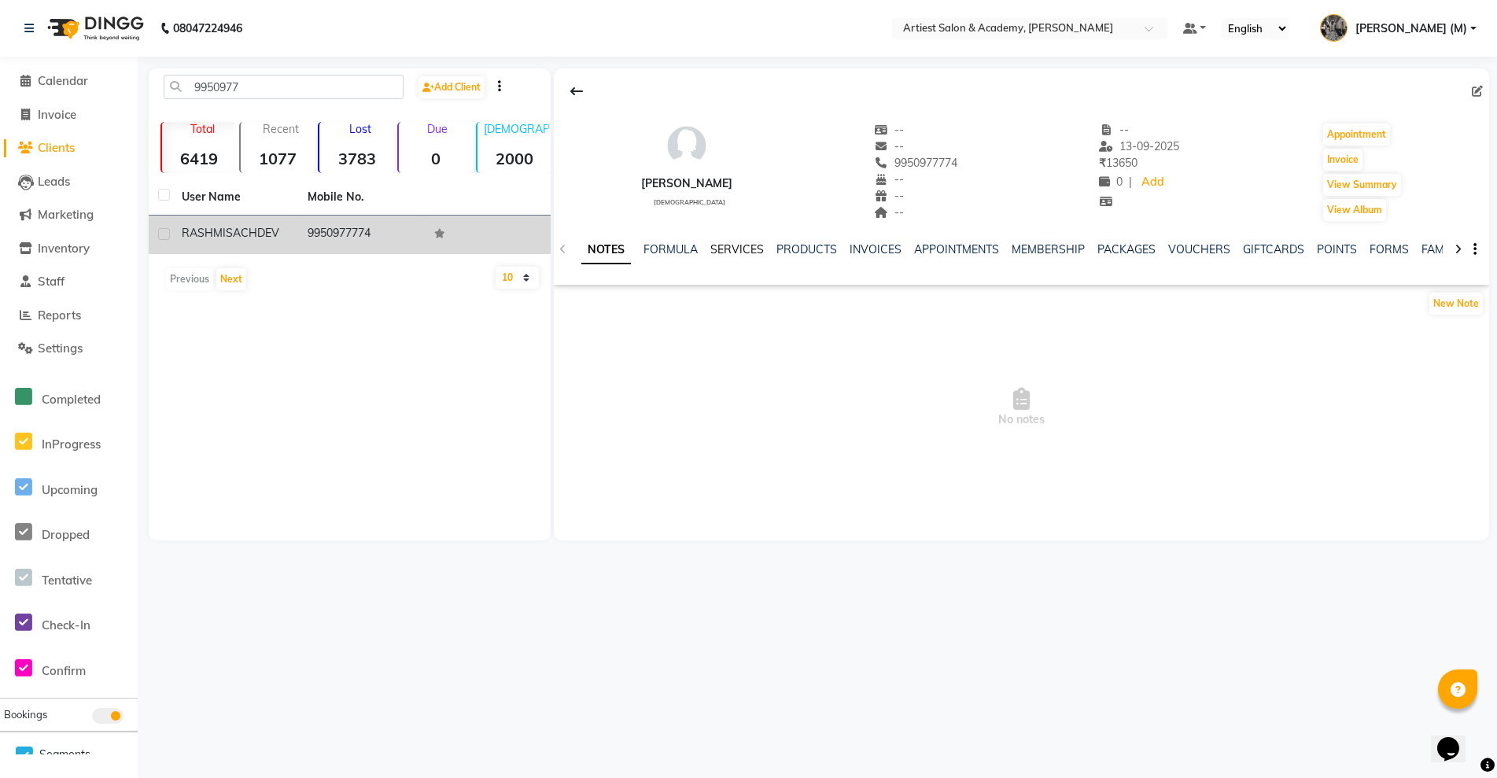
click at [730, 250] on link "SERVICES" at bounding box center [736, 249] width 53 height 14
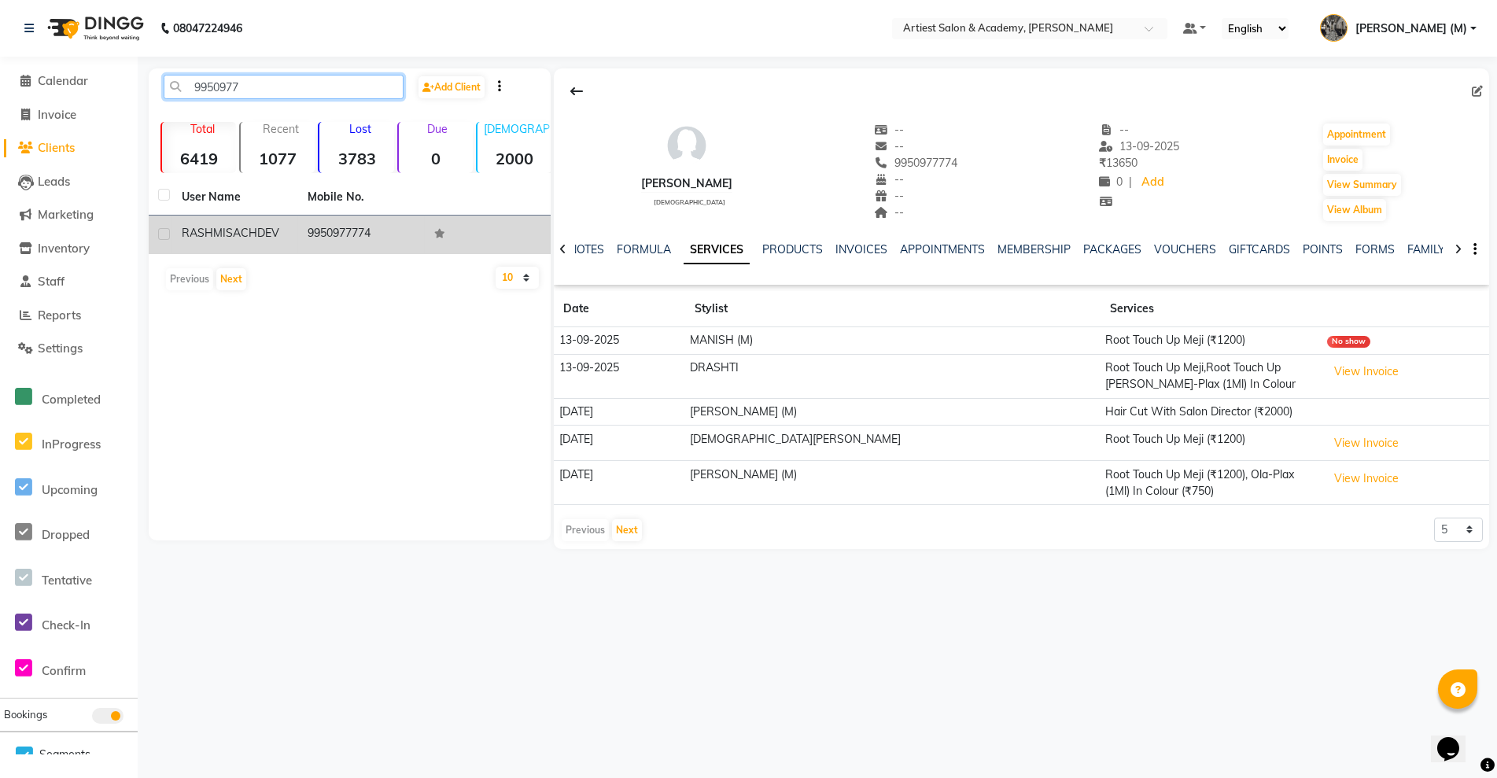
click at [250, 88] on input "9950977" at bounding box center [284, 87] width 240 height 24
type input "9"
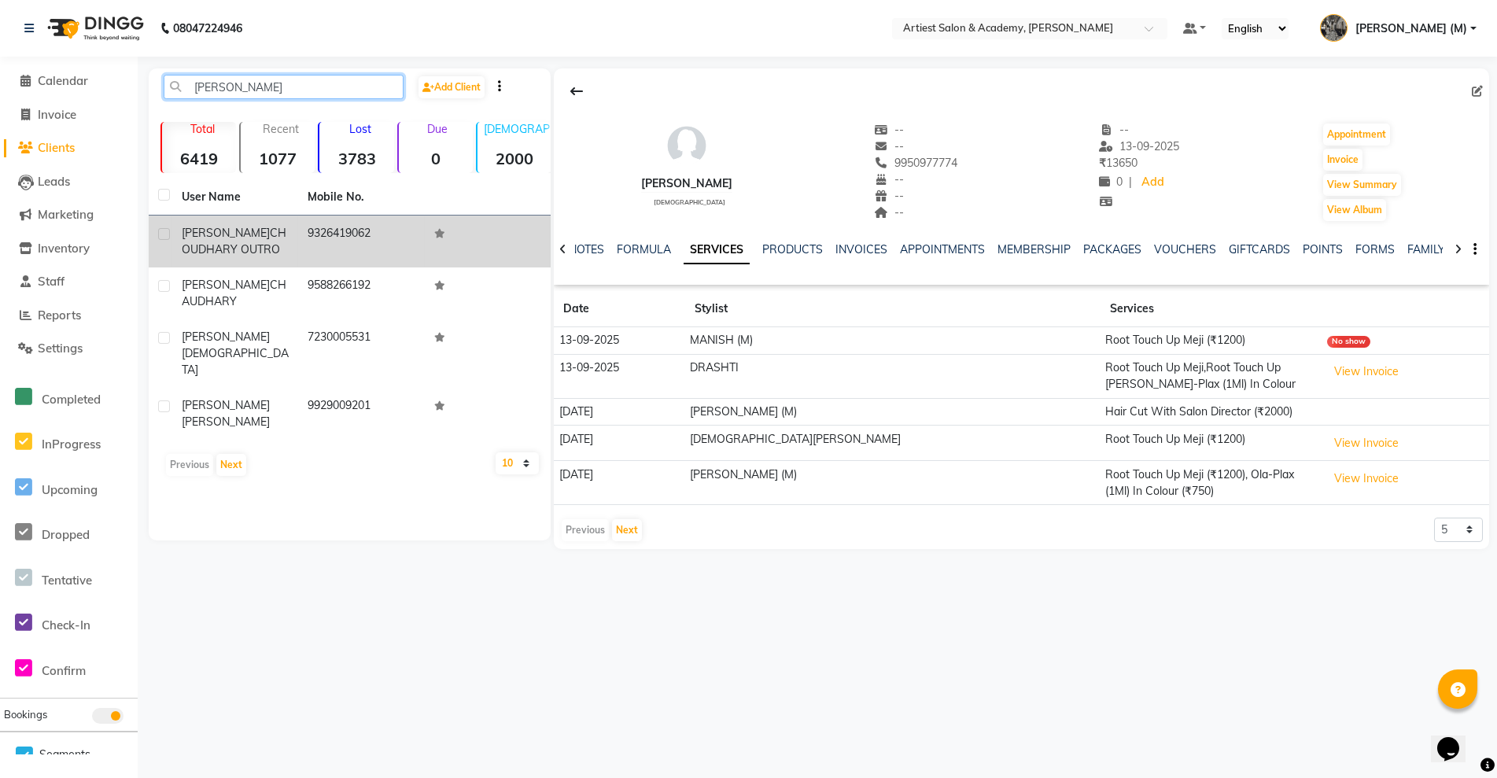
type input "ANULIKA"
click at [368, 244] on td "9326419062" at bounding box center [361, 242] width 126 height 52
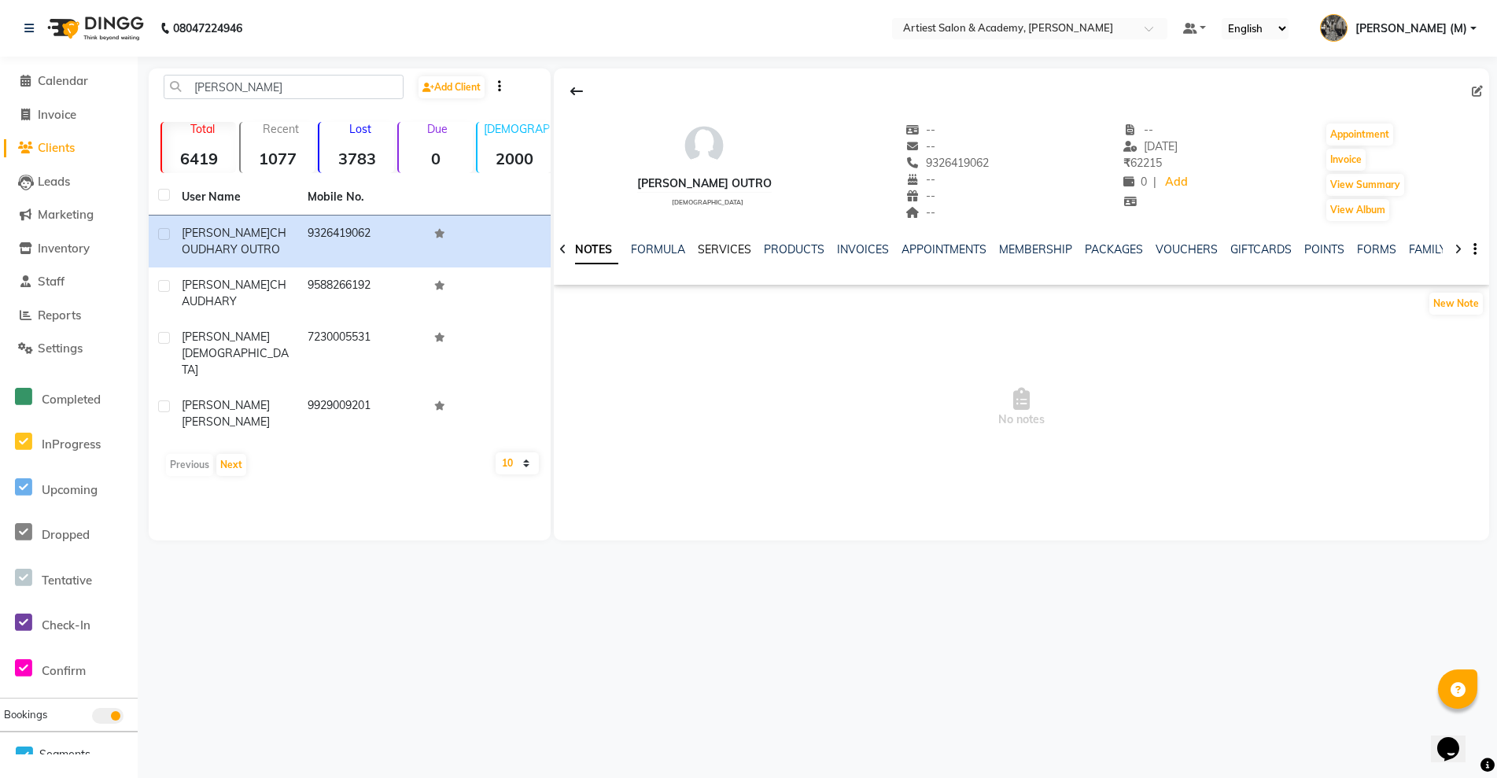
click at [731, 245] on link "SERVICES" at bounding box center [724, 249] width 53 height 14
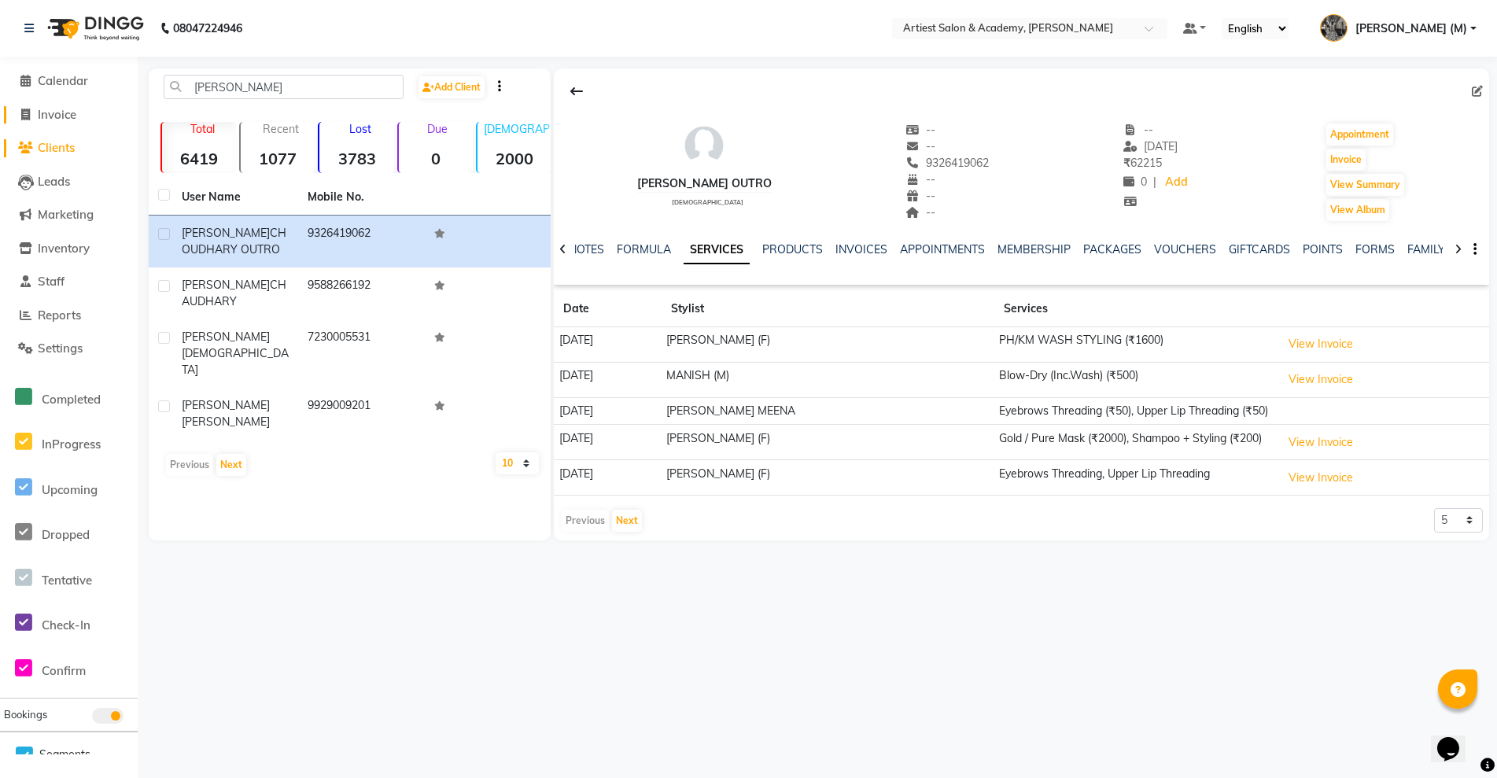
click at [56, 116] on span "Invoice" at bounding box center [57, 114] width 39 height 15
select select "service"
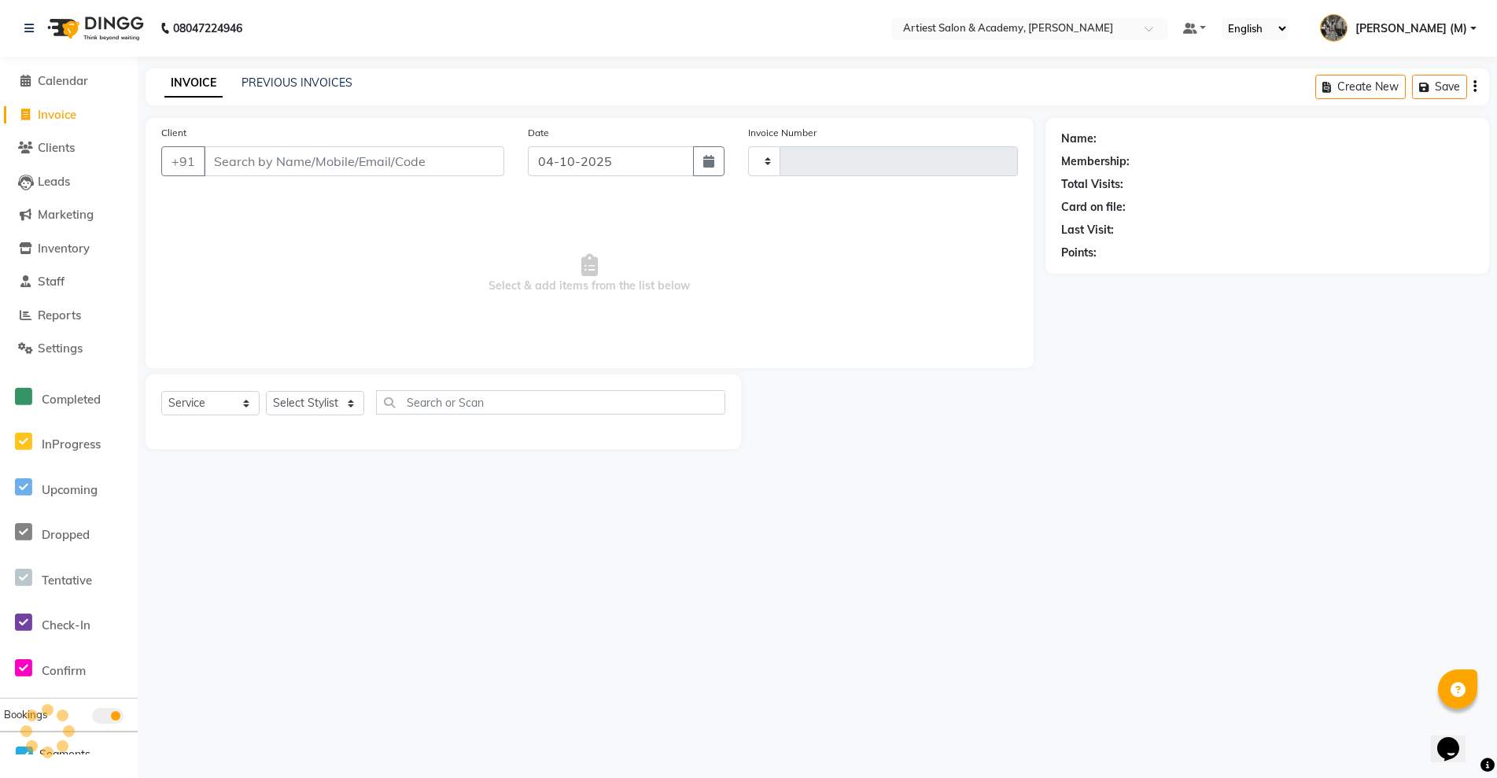
type input "4077"
select select "5123"
click at [286, 84] on link "PREVIOUS INVOICES" at bounding box center [297, 83] width 111 height 14
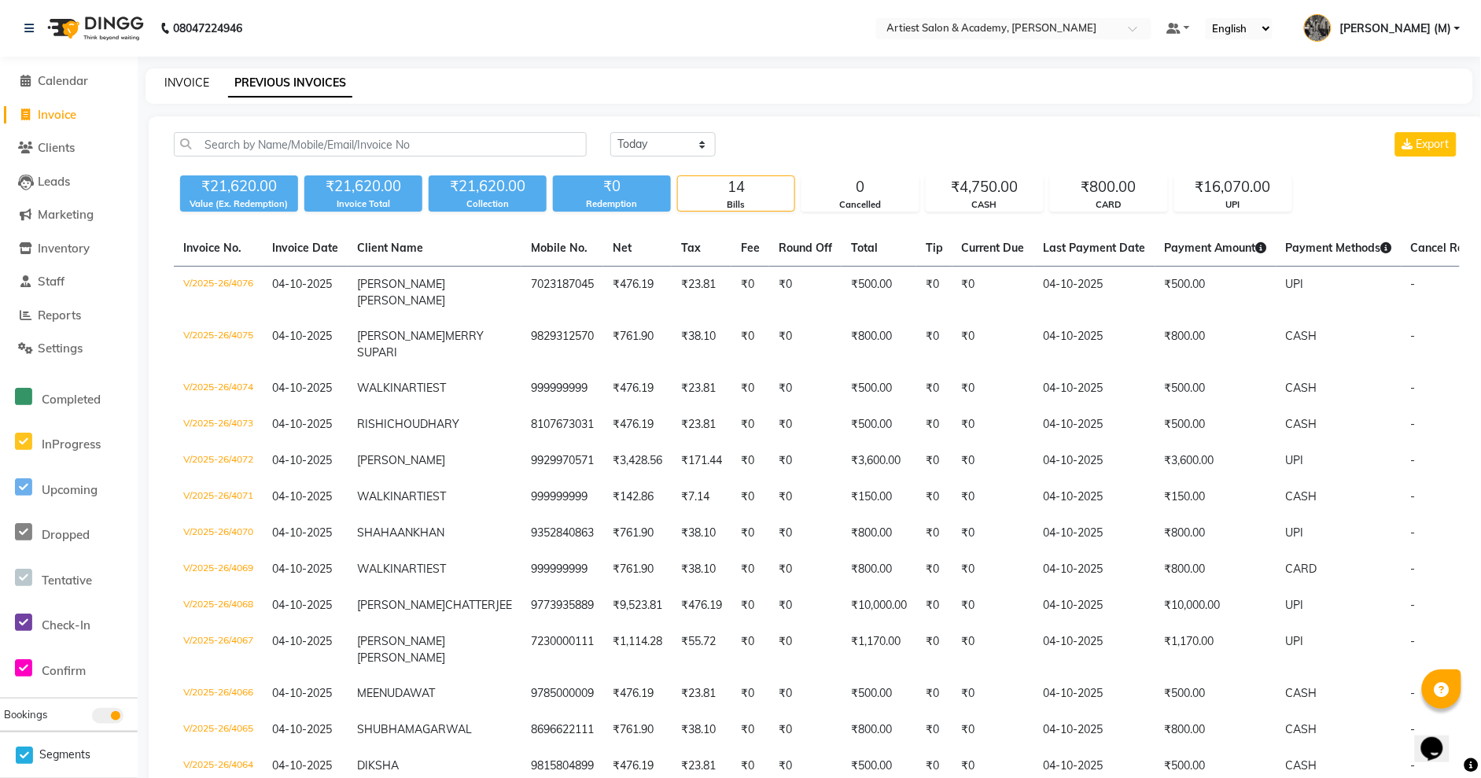
click at [194, 79] on link "INVOICE" at bounding box center [186, 83] width 45 height 14
select select "5123"
select select "service"
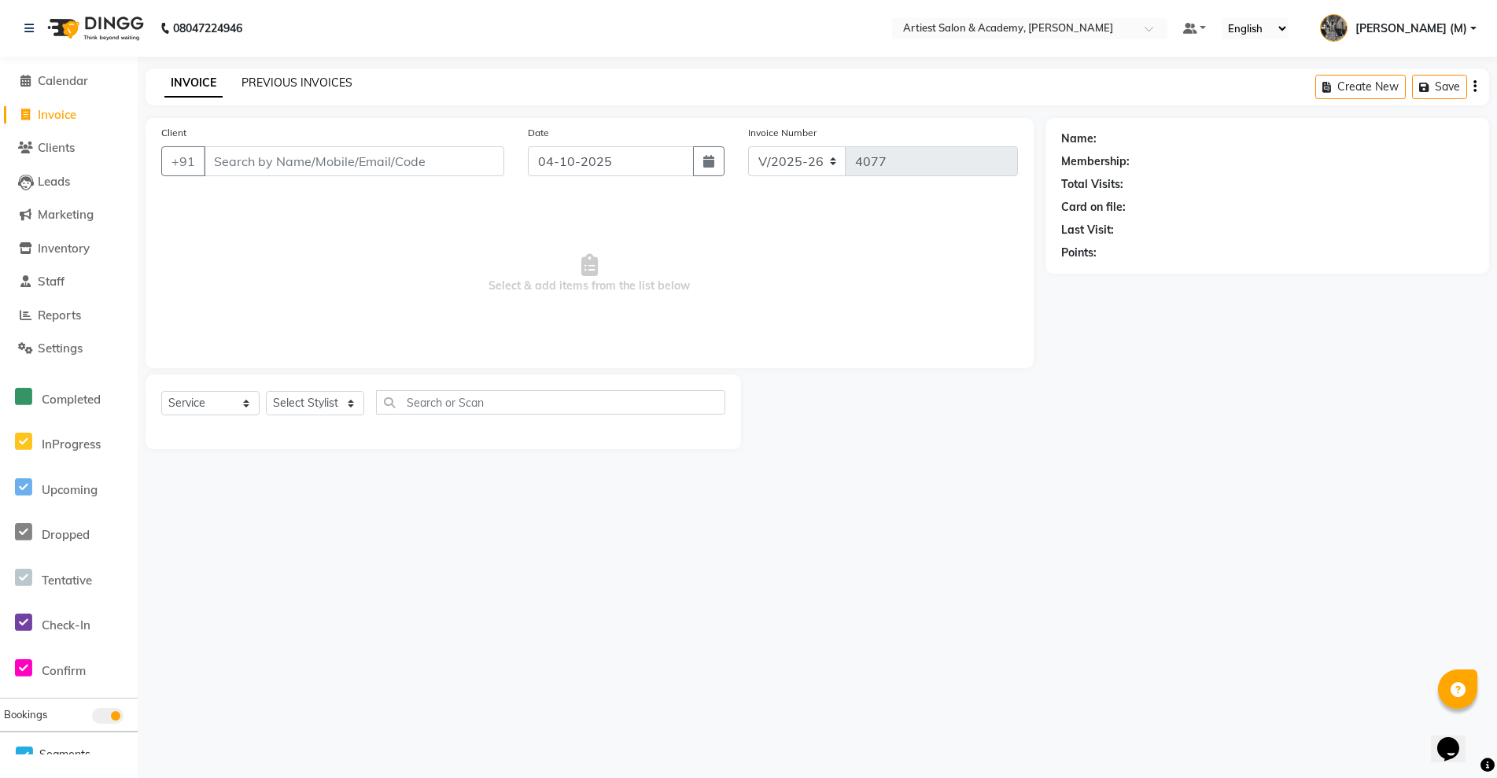
click at [304, 82] on link "PREVIOUS INVOICES" at bounding box center [297, 83] width 111 height 14
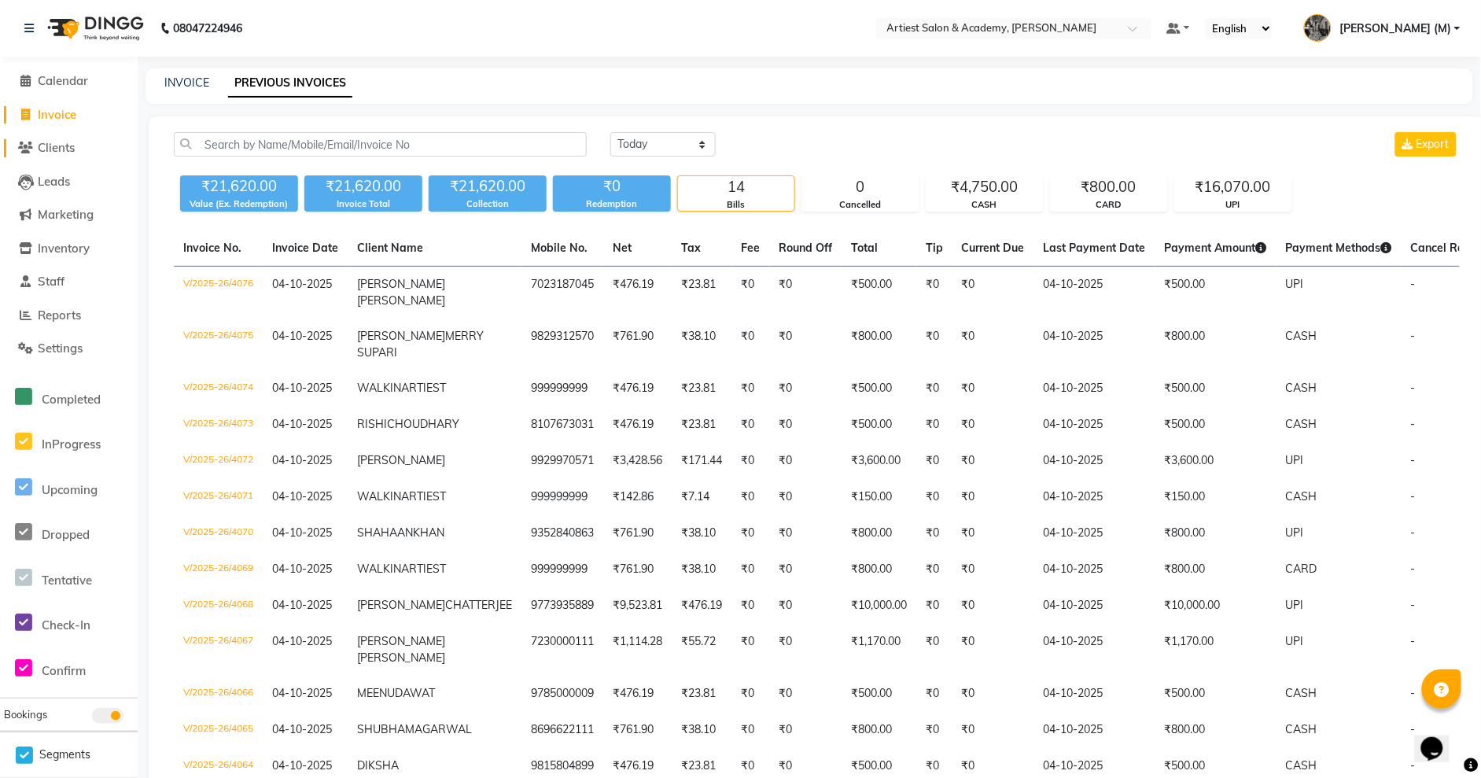
click at [53, 149] on span "Clients" at bounding box center [56, 147] width 37 height 15
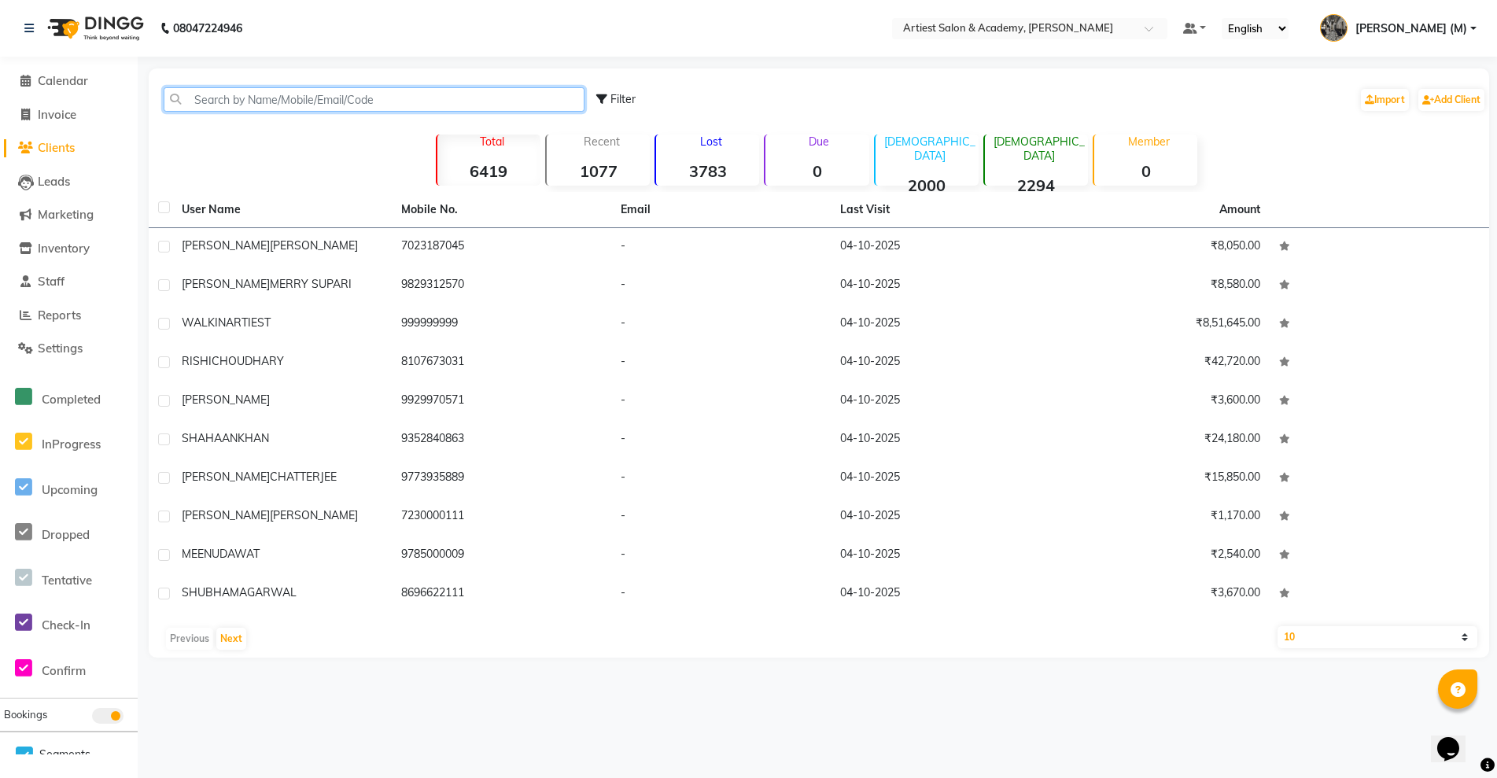
click at [224, 108] on input "text" at bounding box center [374, 99] width 421 height 24
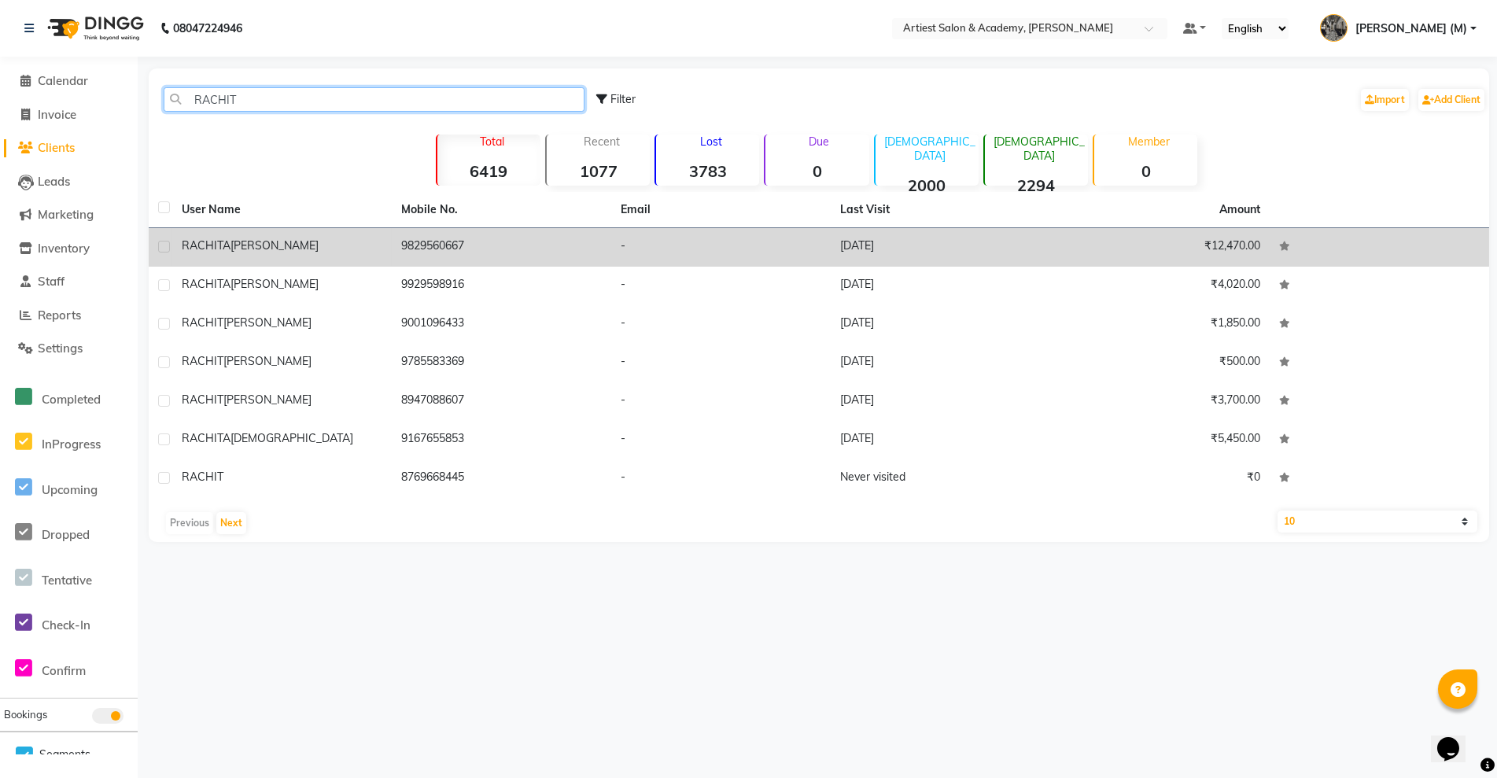
type input "RACHIT"
click at [928, 252] on td "06-09-2025" at bounding box center [940, 247] width 219 height 39
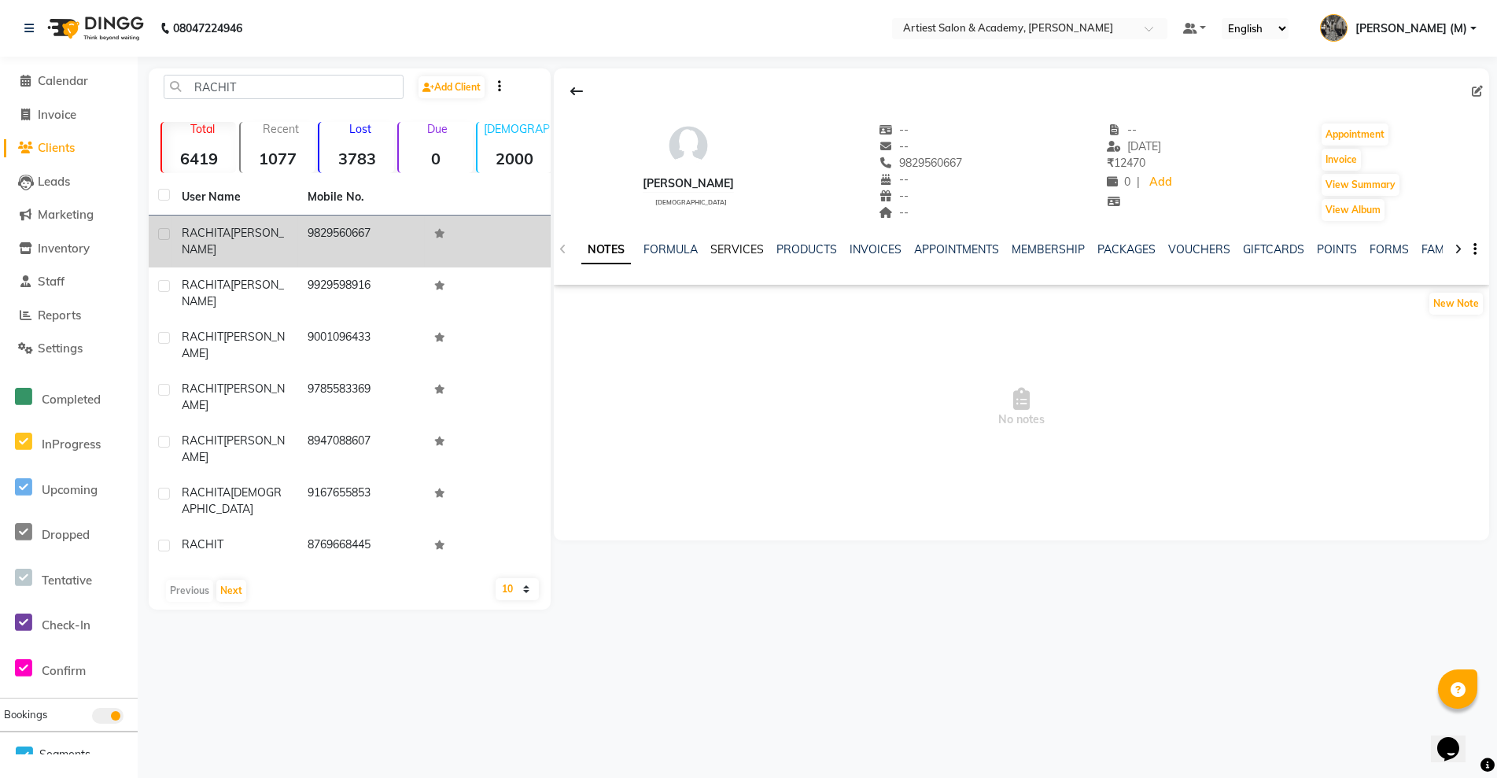
click at [733, 249] on link "SERVICES" at bounding box center [736, 249] width 53 height 14
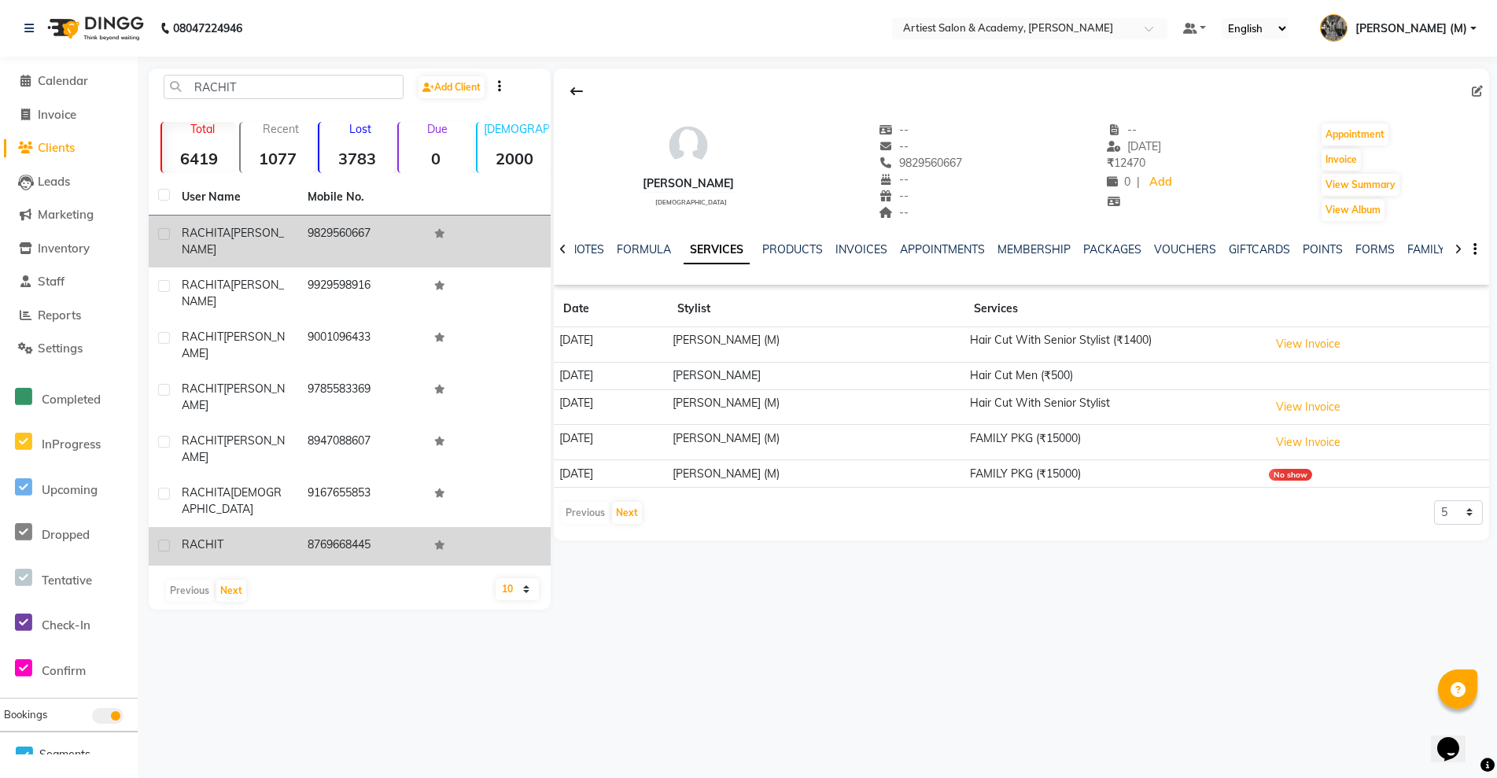
click at [356, 527] on td "8769668445" at bounding box center [361, 546] width 126 height 39
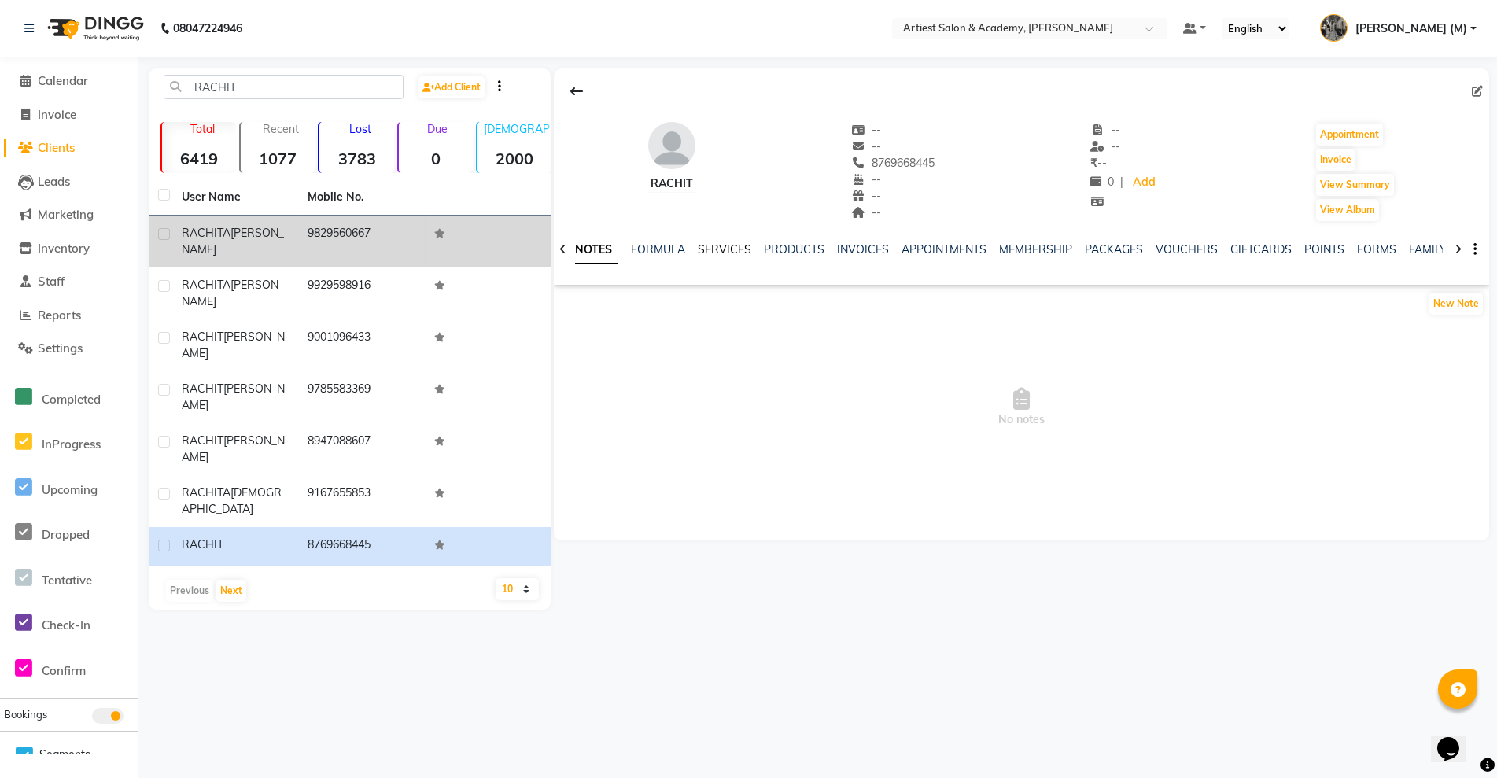
click at [733, 248] on link "SERVICES" at bounding box center [724, 249] width 53 height 14
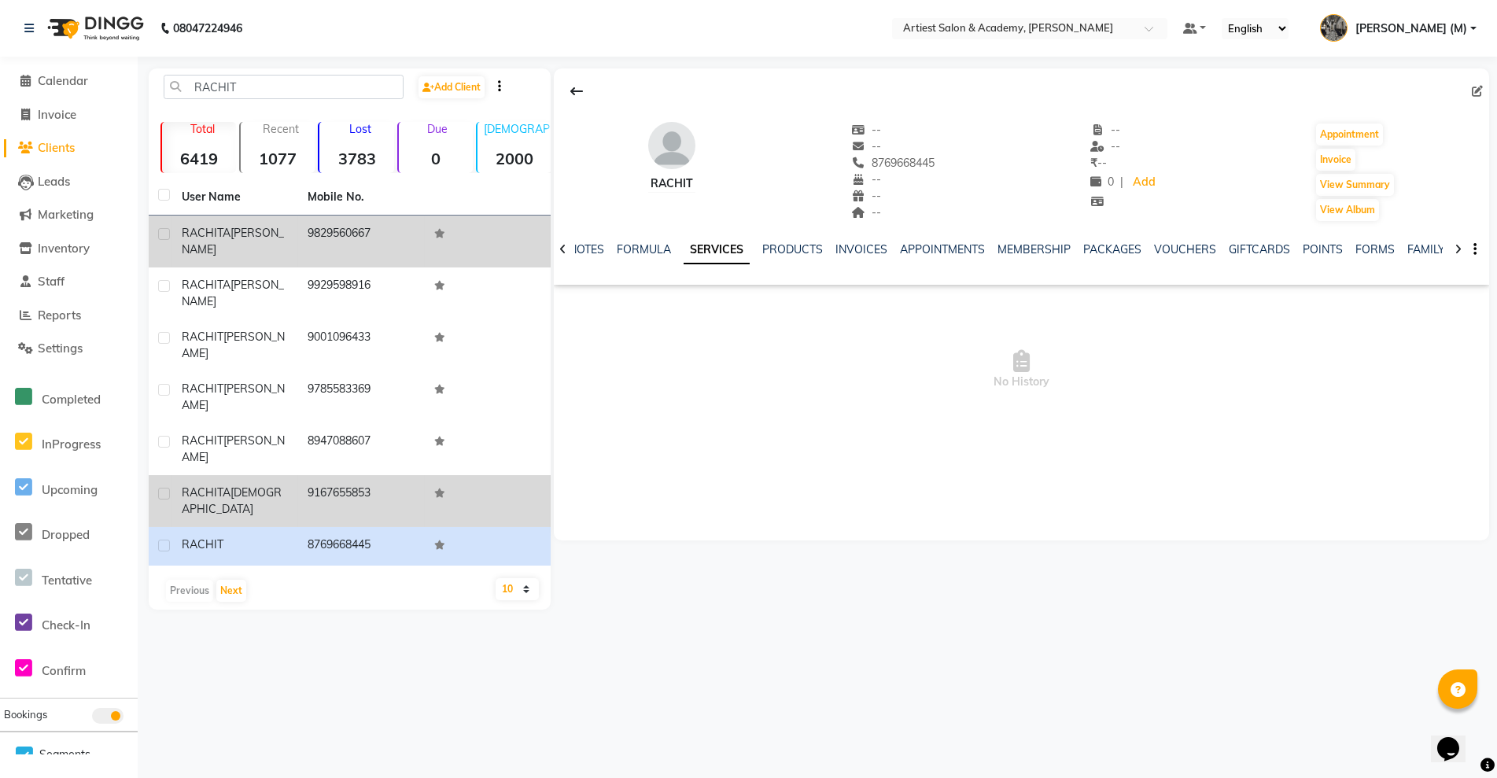
click at [354, 475] on td "9167655853" at bounding box center [361, 501] width 126 height 52
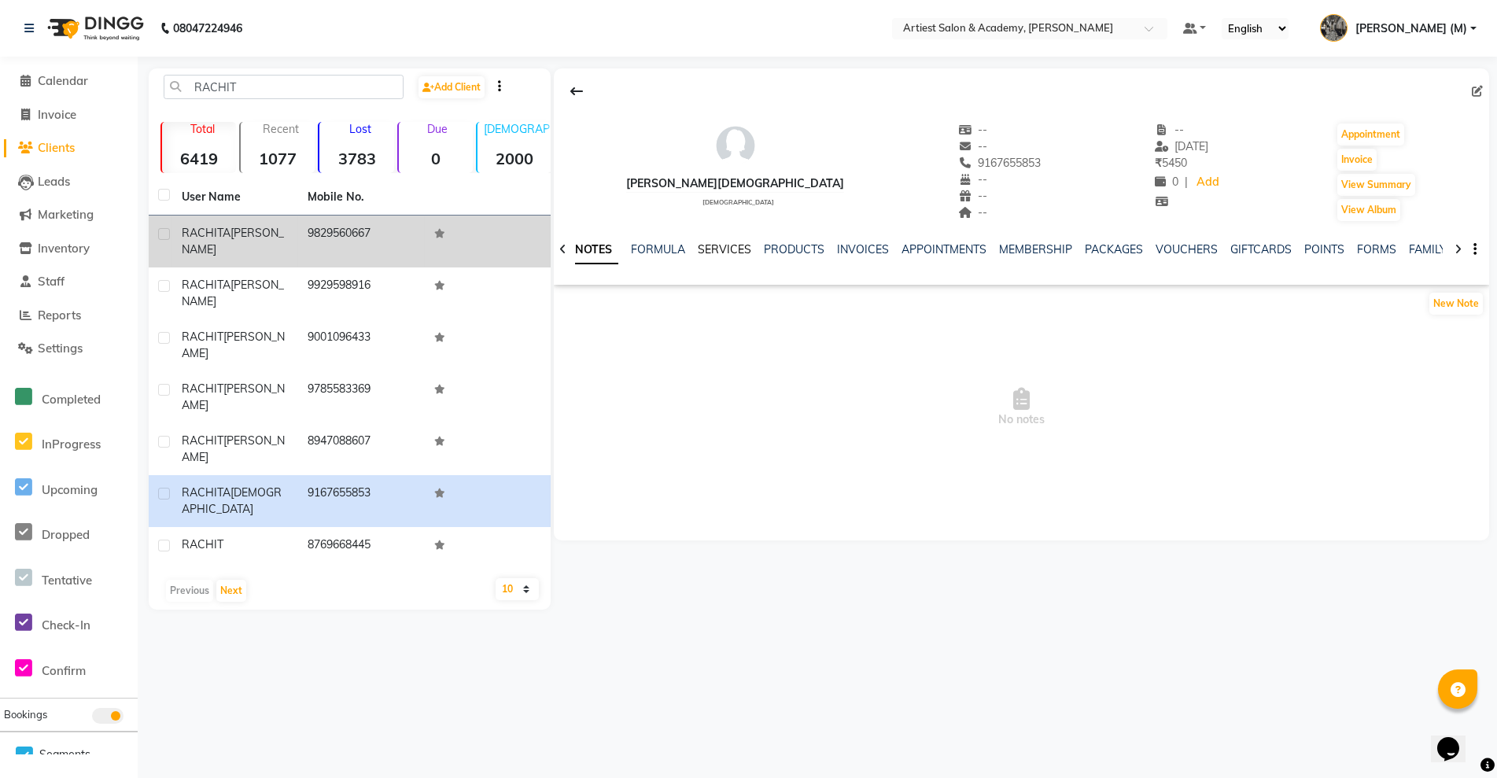
click at [725, 245] on link "SERVICES" at bounding box center [724, 249] width 53 height 14
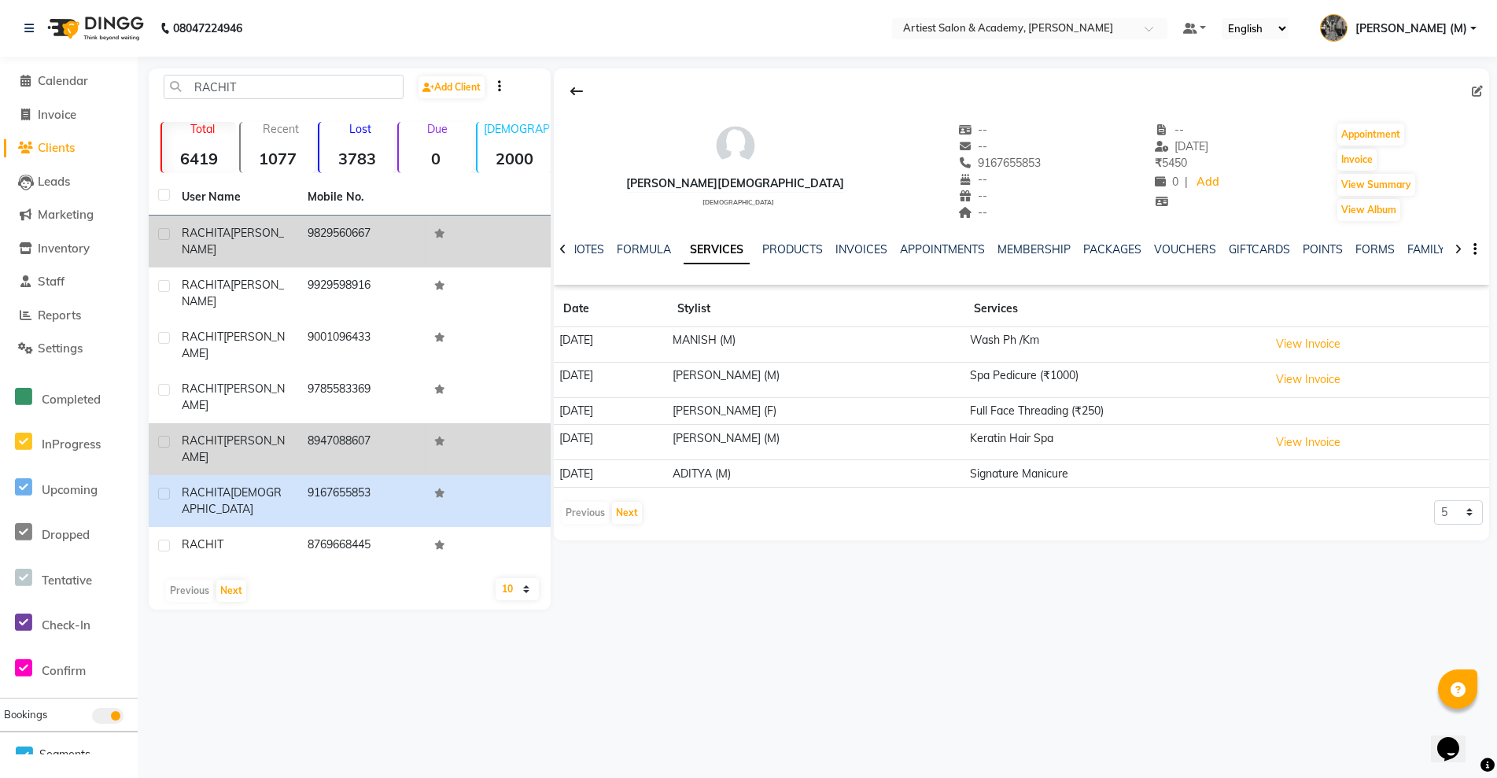
click at [356, 423] on td "8947088607" at bounding box center [361, 449] width 126 height 52
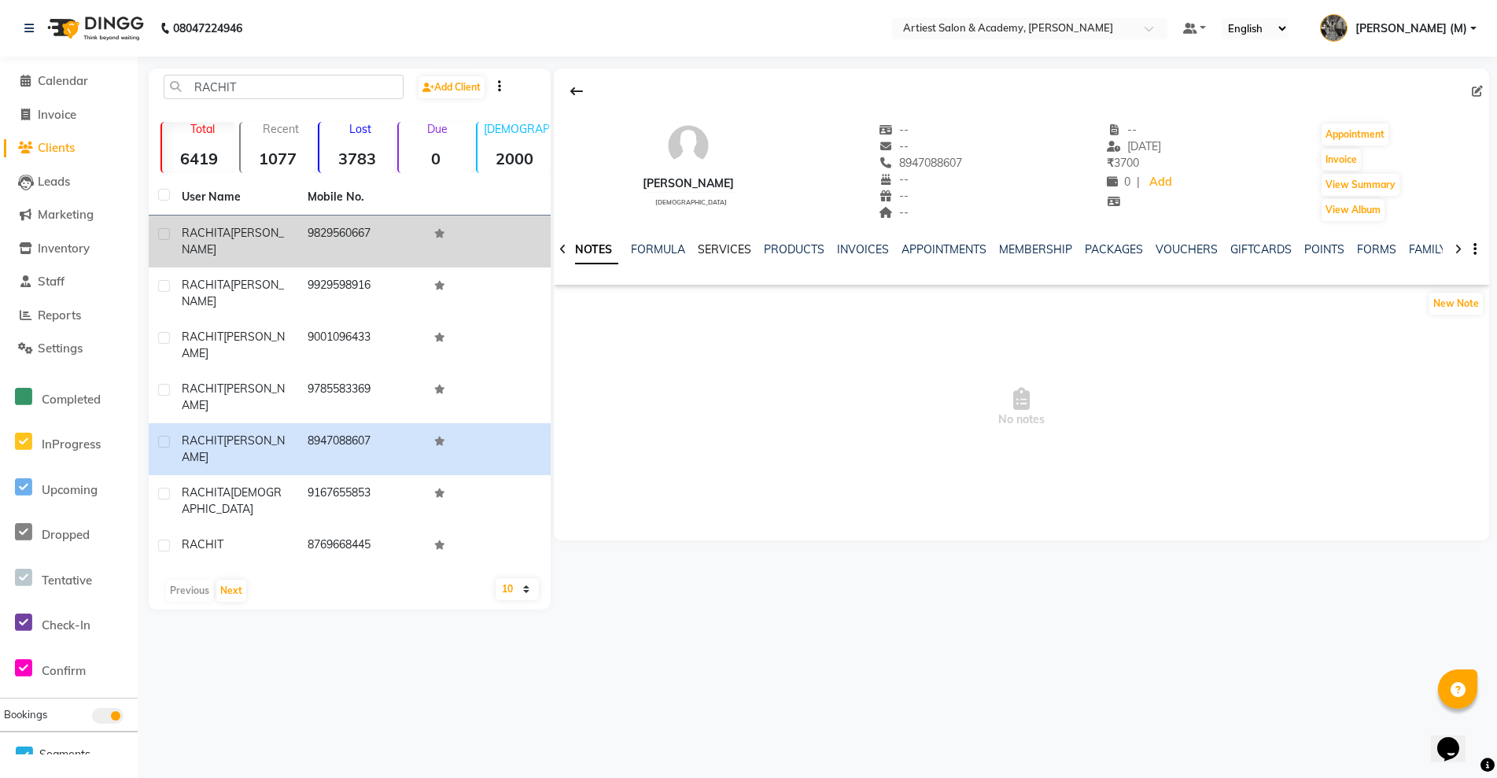
click at [728, 244] on link "SERVICES" at bounding box center [724, 249] width 53 height 14
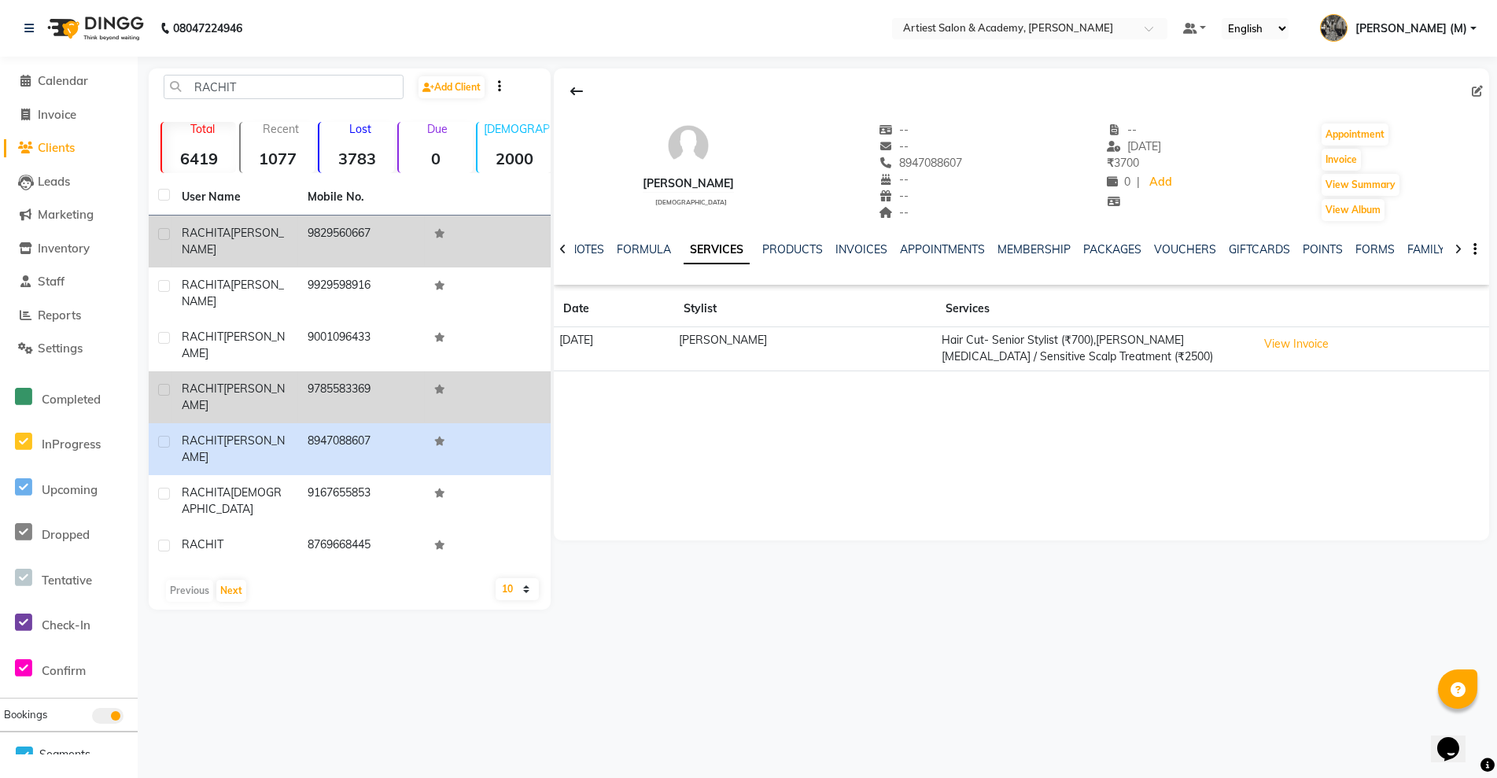
click at [210, 382] on span "RACHIT" at bounding box center [203, 389] width 42 height 14
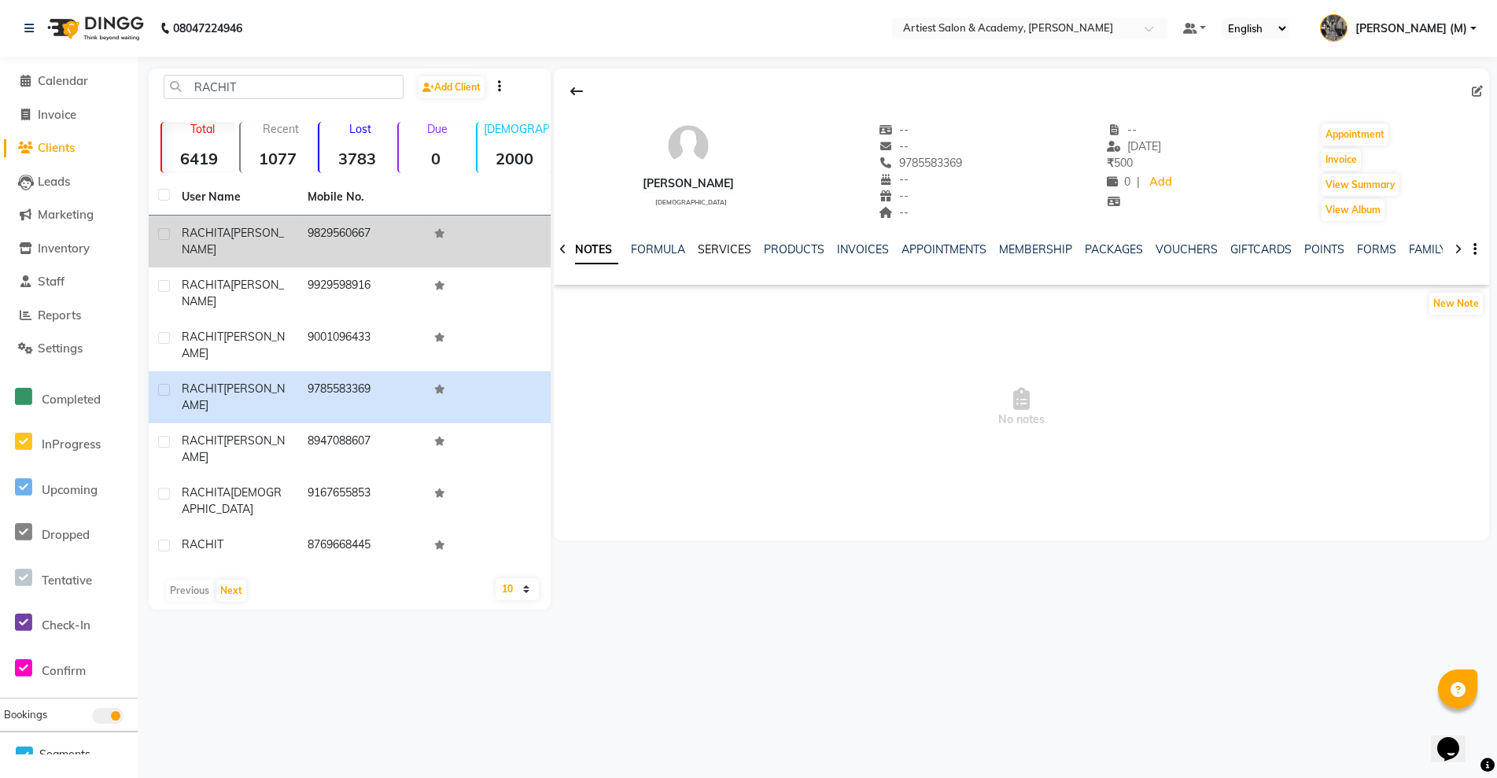
click at [721, 249] on link "SERVICES" at bounding box center [724, 249] width 53 height 14
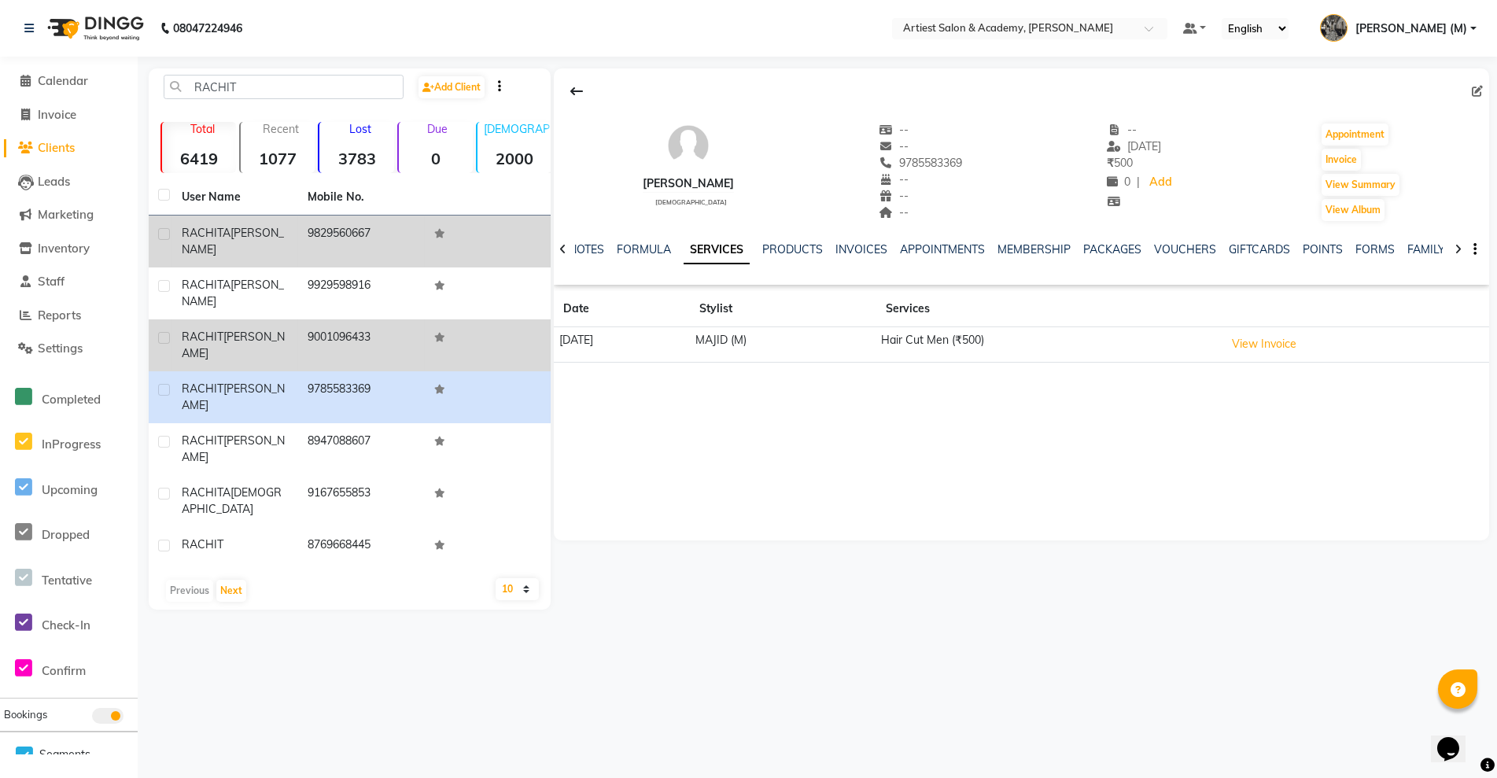
click at [259, 319] on td "RACHIT GUPTA" at bounding box center [235, 345] width 126 height 52
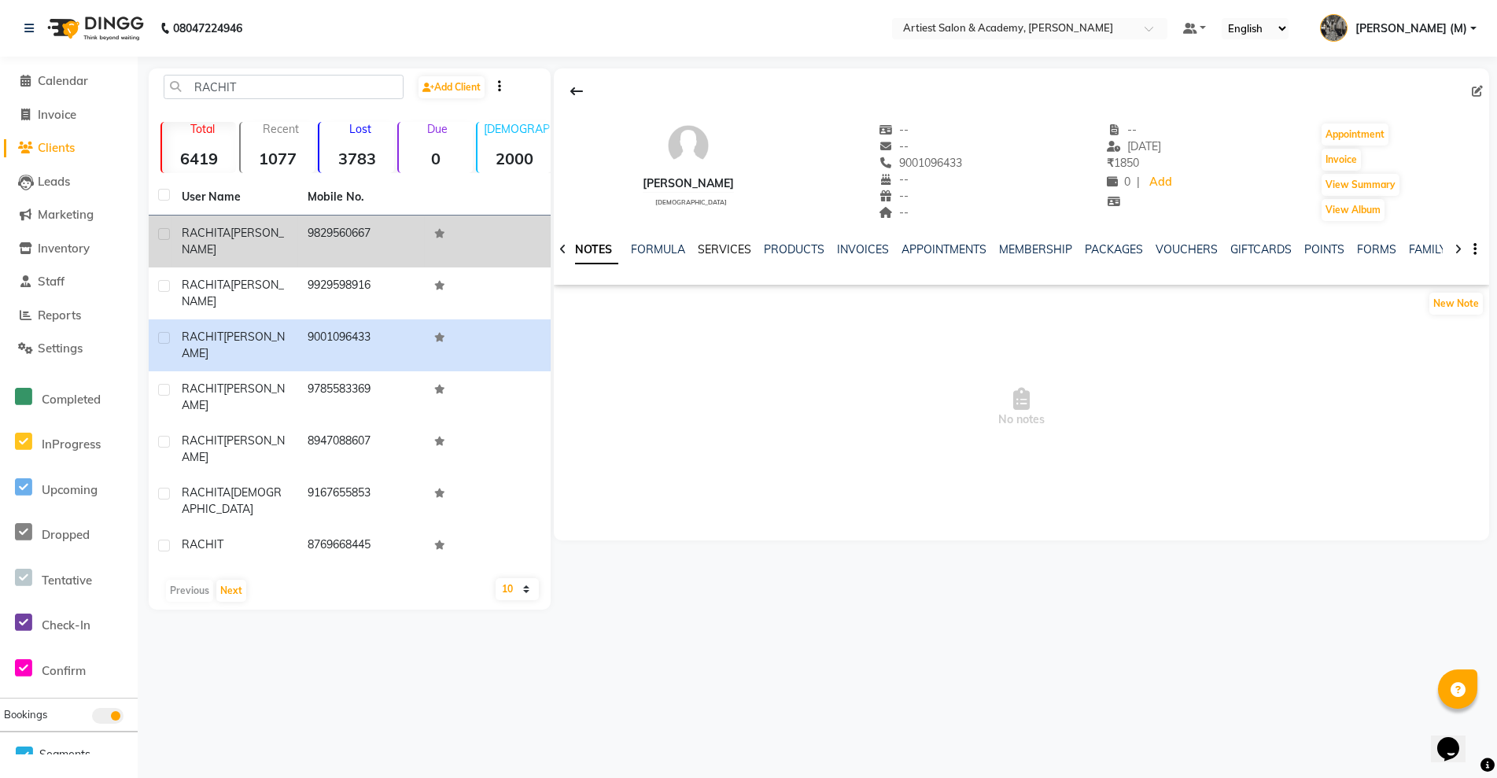
click at [722, 249] on link "SERVICES" at bounding box center [724, 249] width 53 height 14
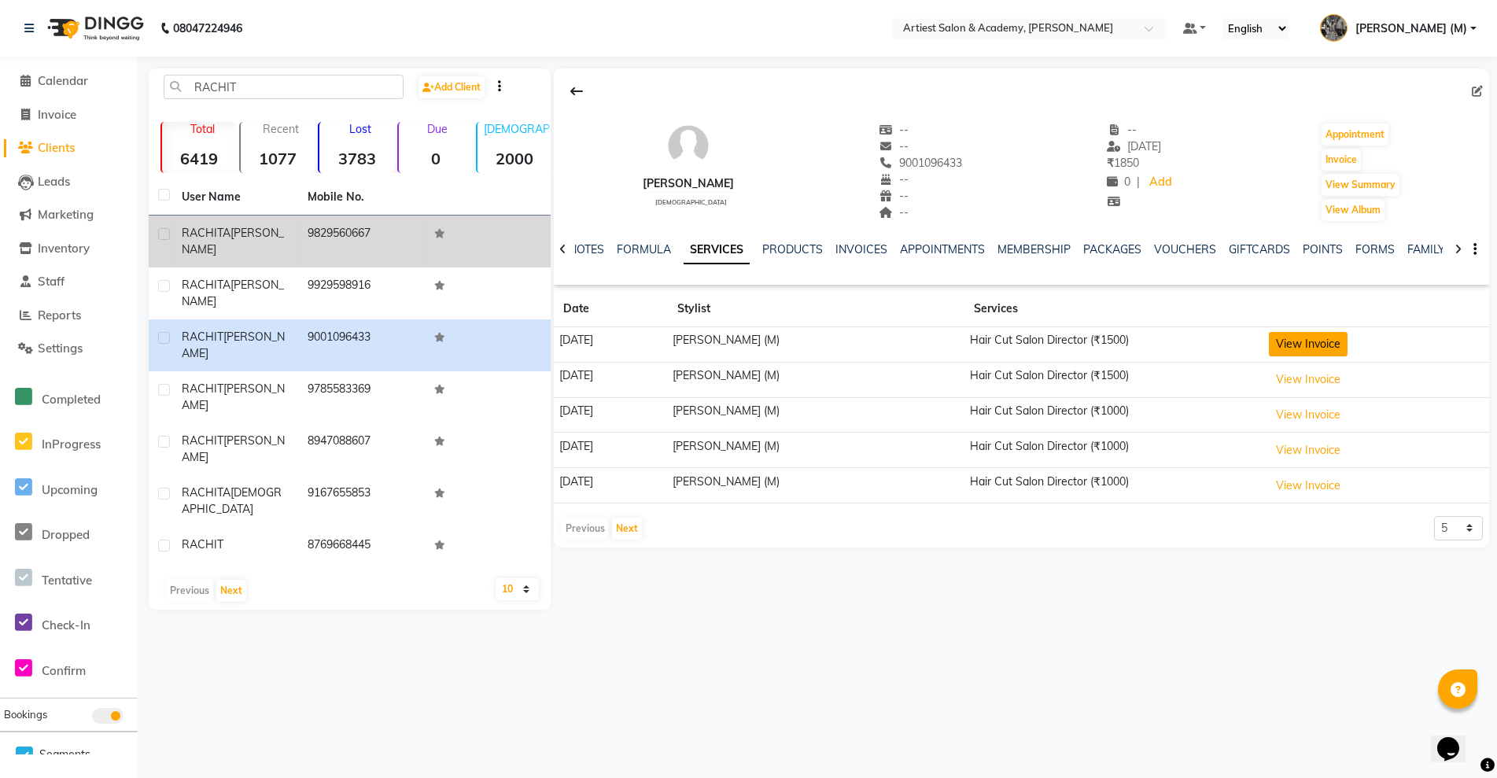
click at [1327, 336] on button "View Invoice" at bounding box center [1308, 344] width 79 height 24
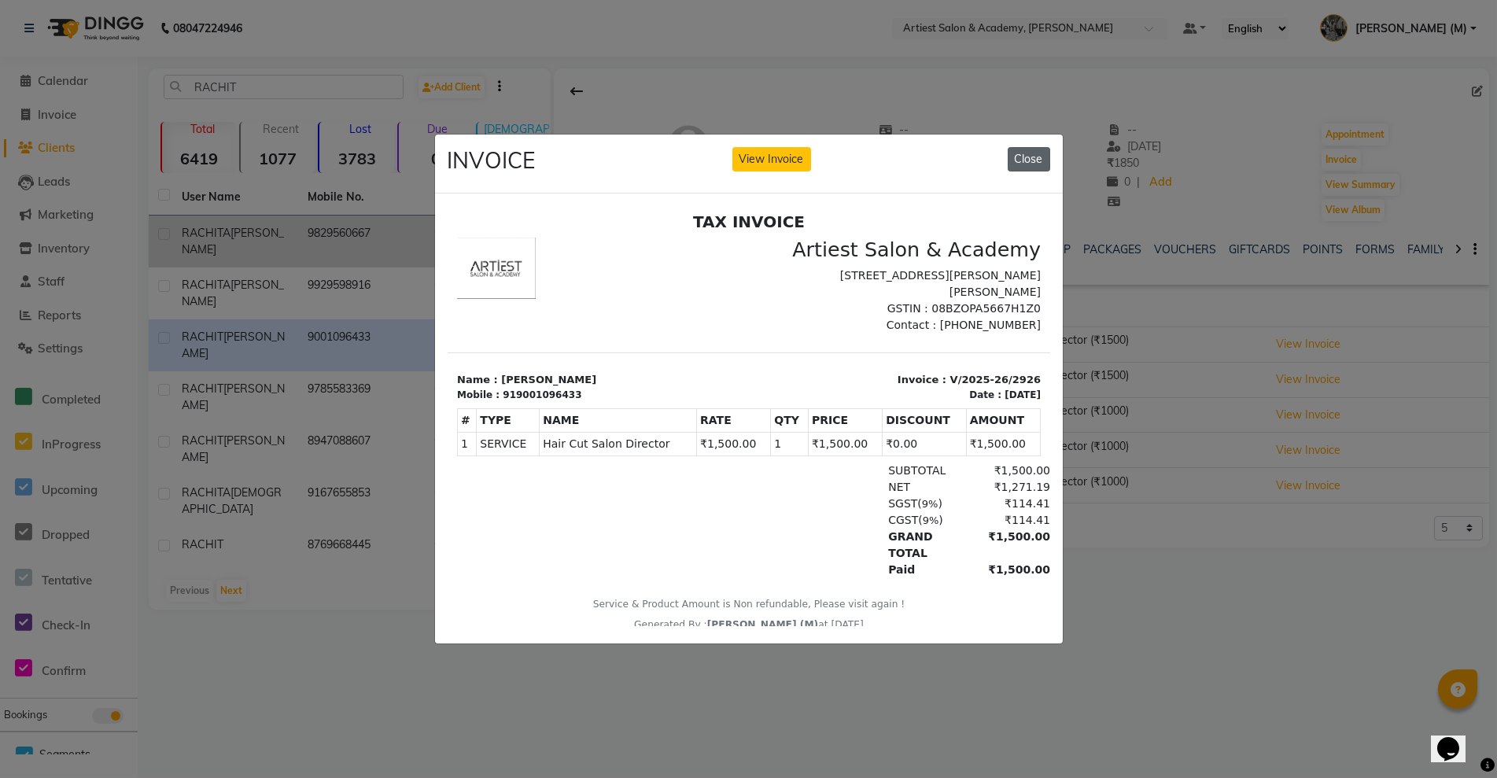
click at [1035, 154] on button "Close" at bounding box center [1029, 159] width 42 height 24
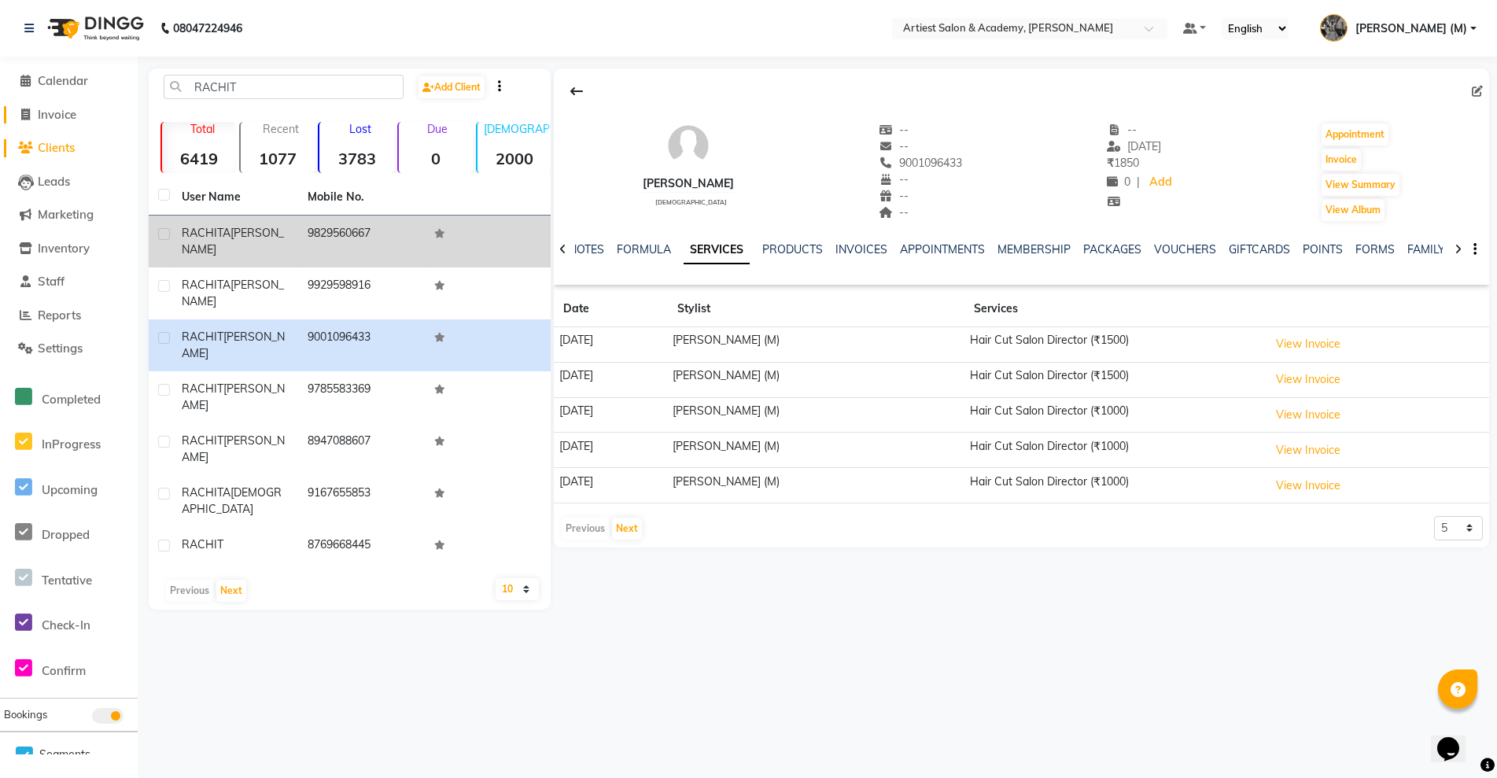
click at [59, 115] on span "Invoice" at bounding box center [57, 114] width 39 height 15
select select "service"
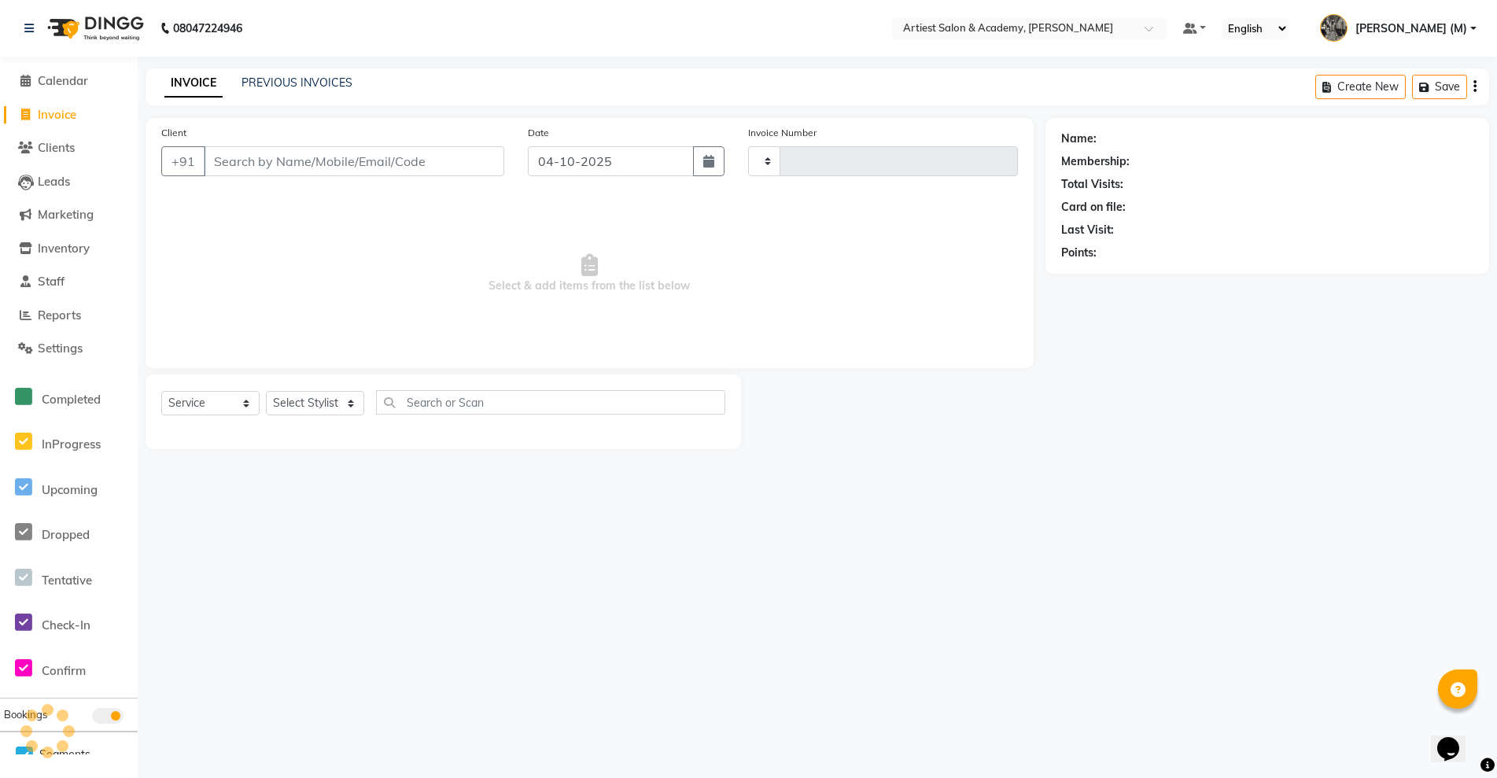
type input "4077"
select select "5123"
click at [260, 170] on input "Client" at bounding box center [354, 161] width 301 height 30
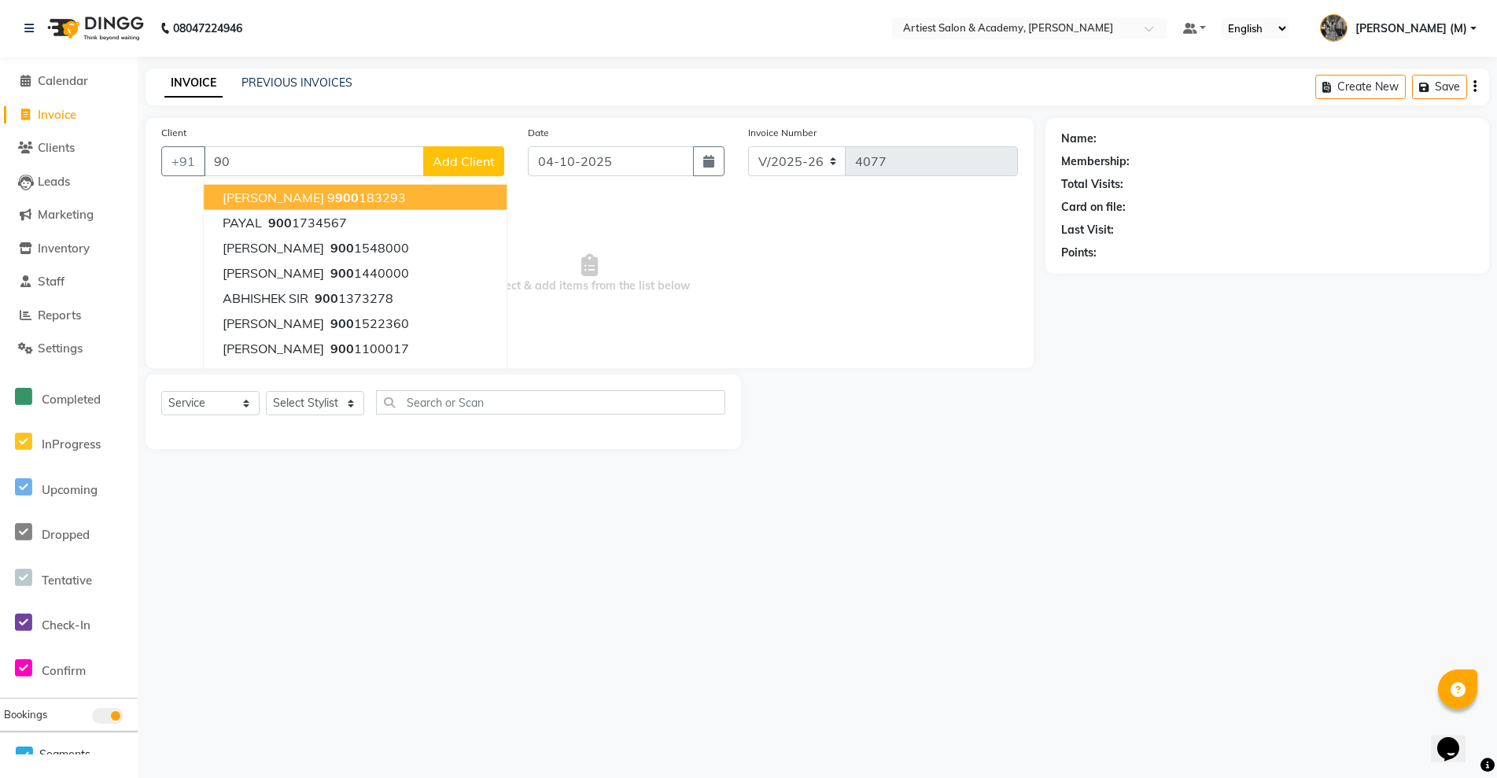
type input "9"
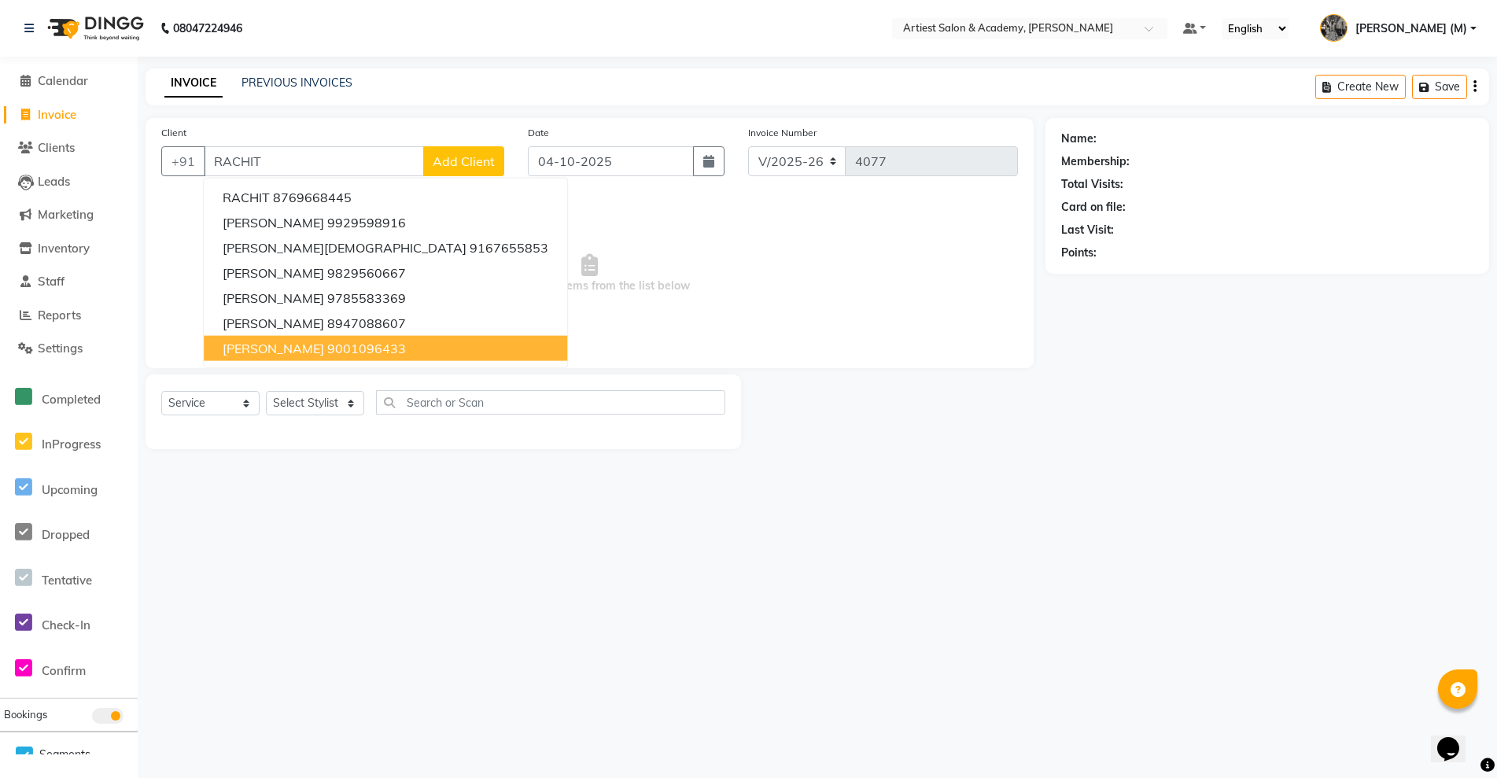
click at [388, 346] on ngb-highlight "9001096433" at bounding box center [366, 349] width 79 height 16
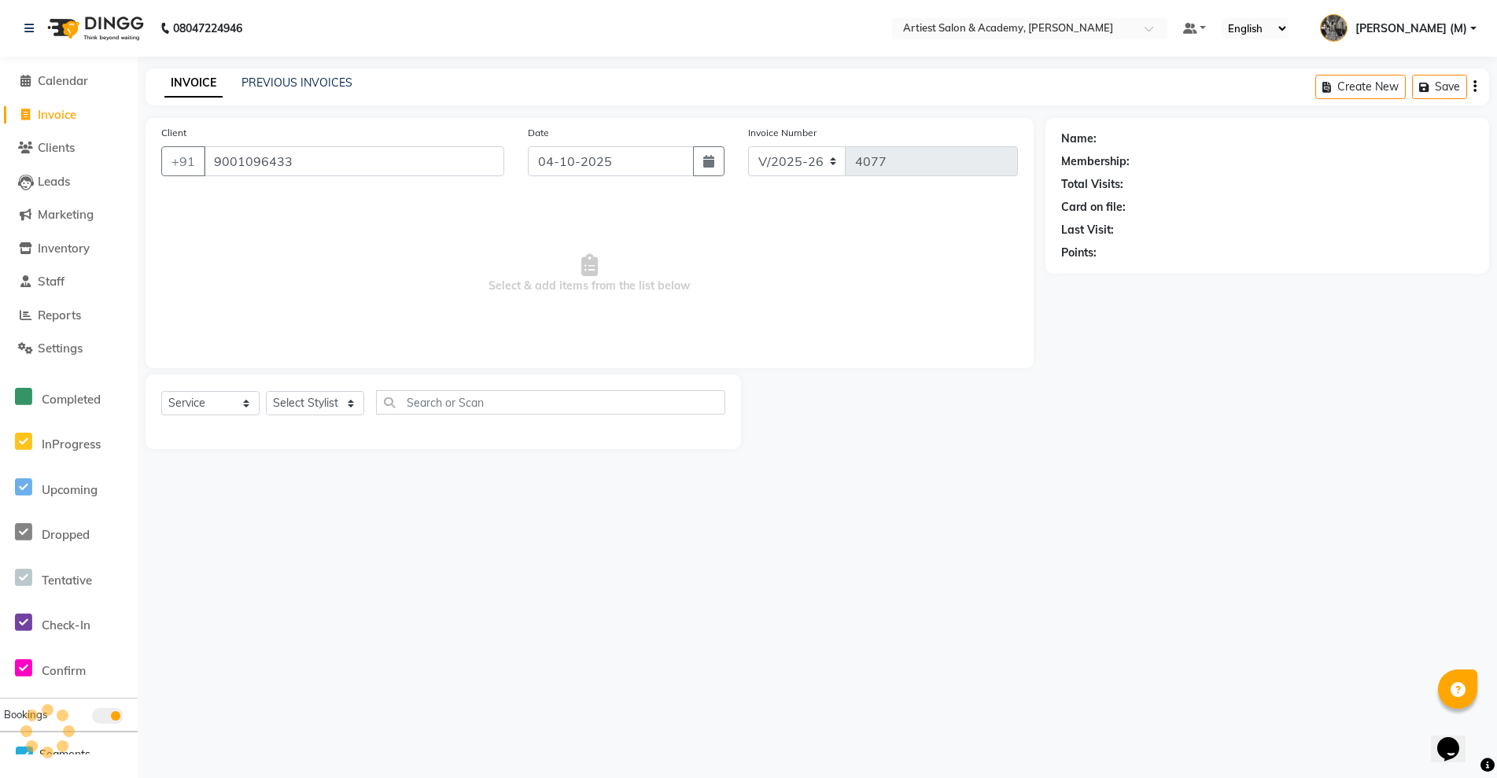
type input "9001096433"
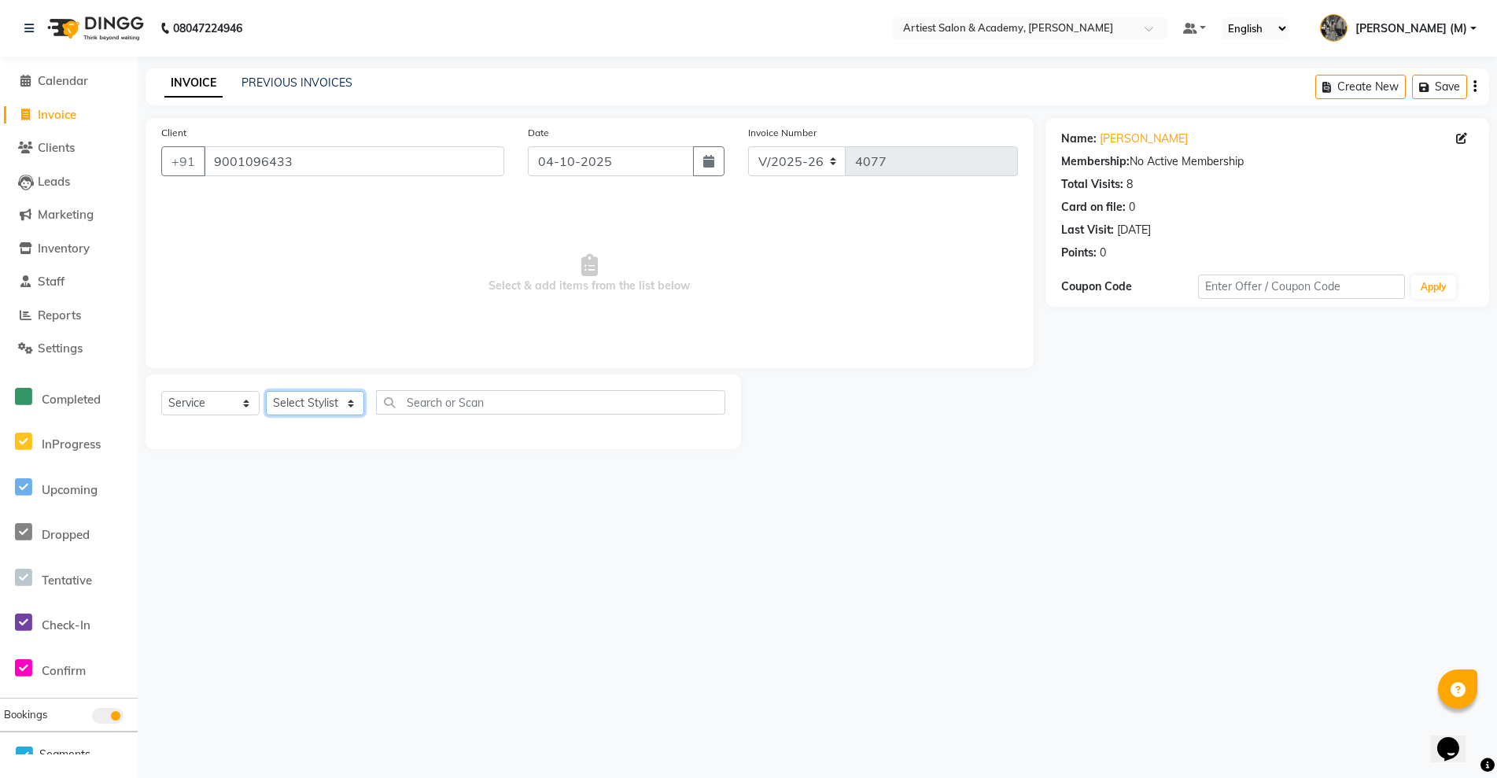
click at [355, 402] on select "Select Stylist [PERSON_NAME] (M) [PERSON_NAME] (F) [PERSON_NAME] DRASHTI [PERSO…" at bounding box center [315, 403] width 98 height 24
select select "33213"
click at [266, 391] on select "Select Stylist [PERSON_NAME] (M) [PERSON_NAME] (F) [PERSON_NAME] DRASHTI [PERSO…" at bounding box center [315, 403] width 98 height 24
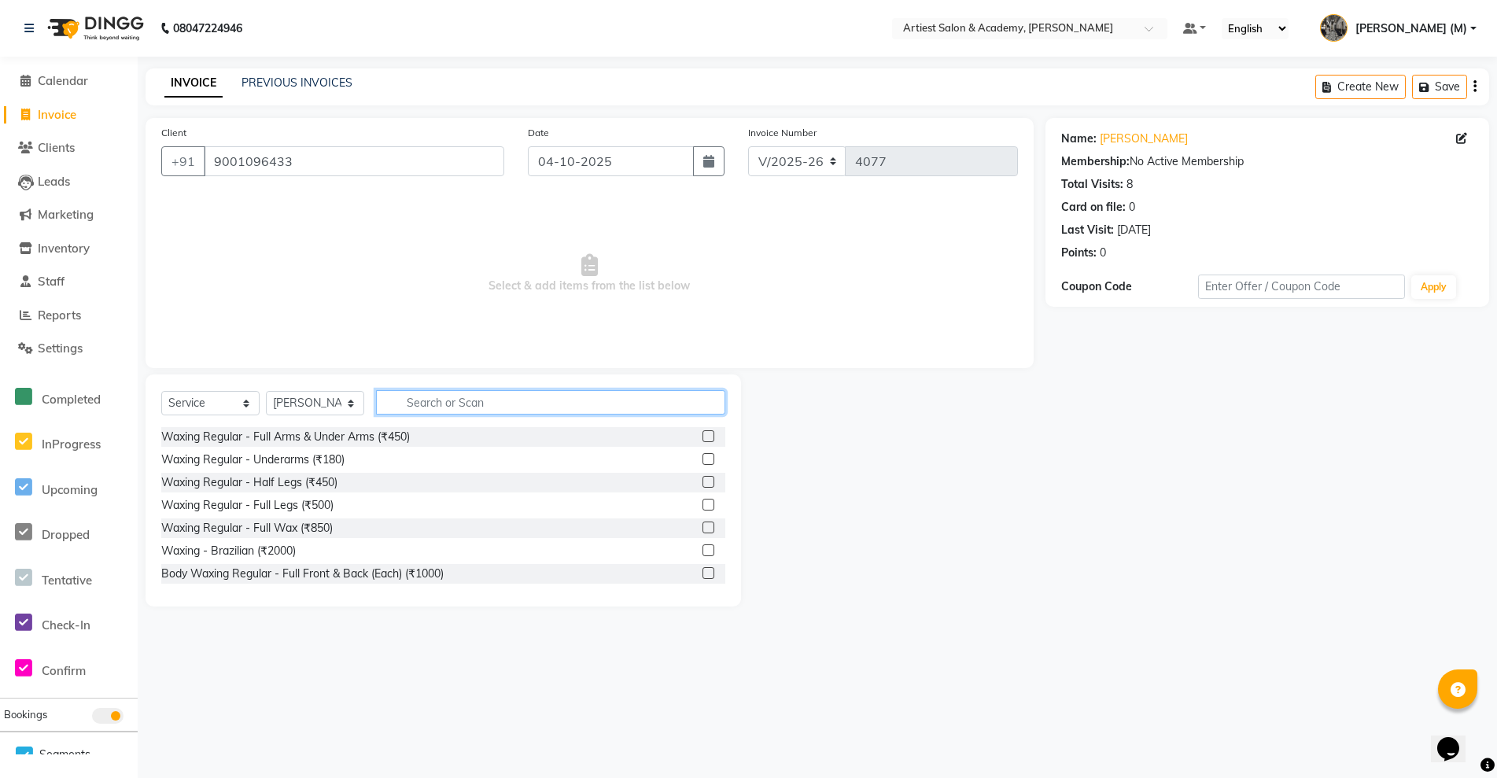
click at [453, 405] on input "text" at bounding box center [550, 402] width 349 height 24
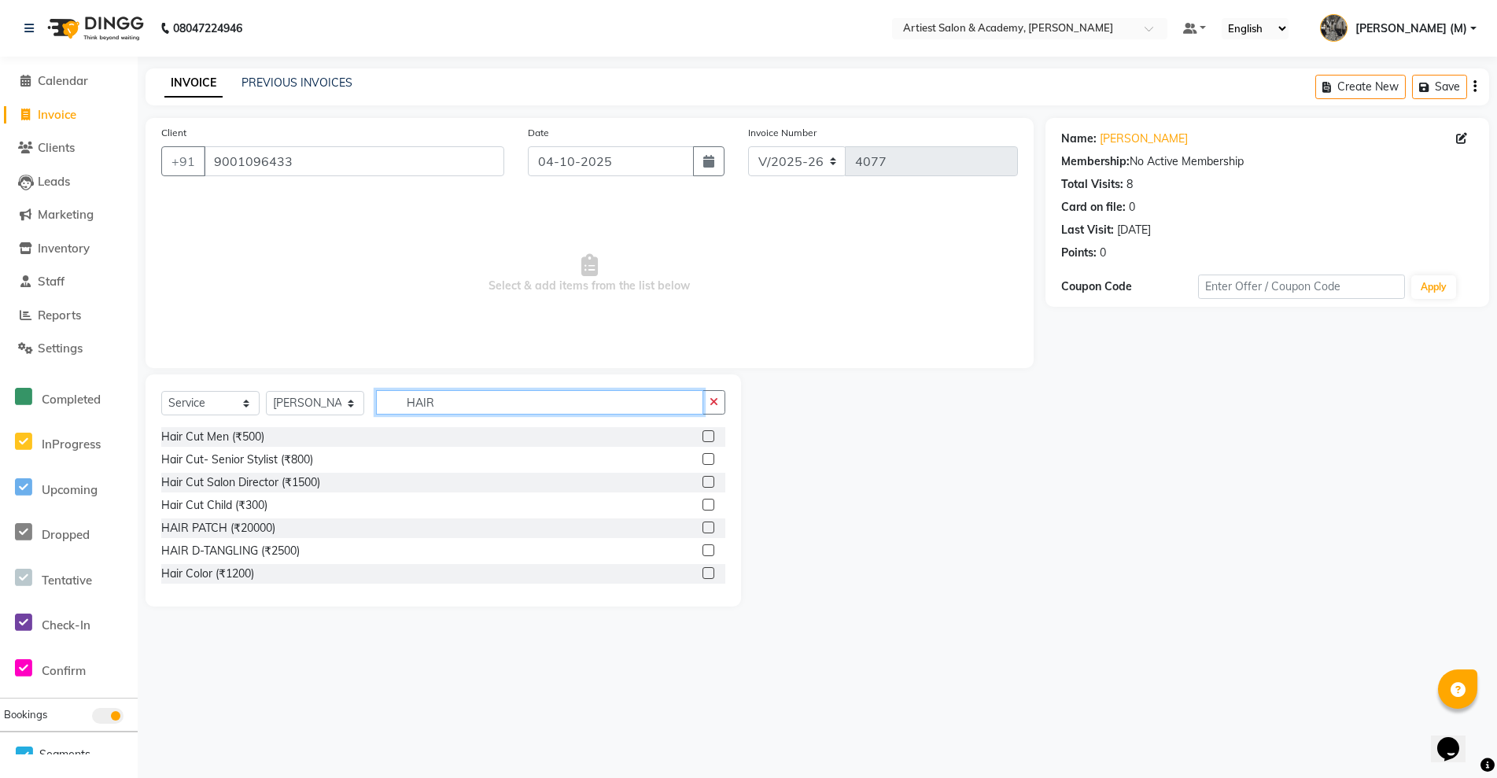
type input "HAIR"
click at [703, 481] on label at bounding box center [709, 482] width 12 height 12
click at [703, 481] on input "checkbox" at bounding box center [708, 483] width 10 height 10
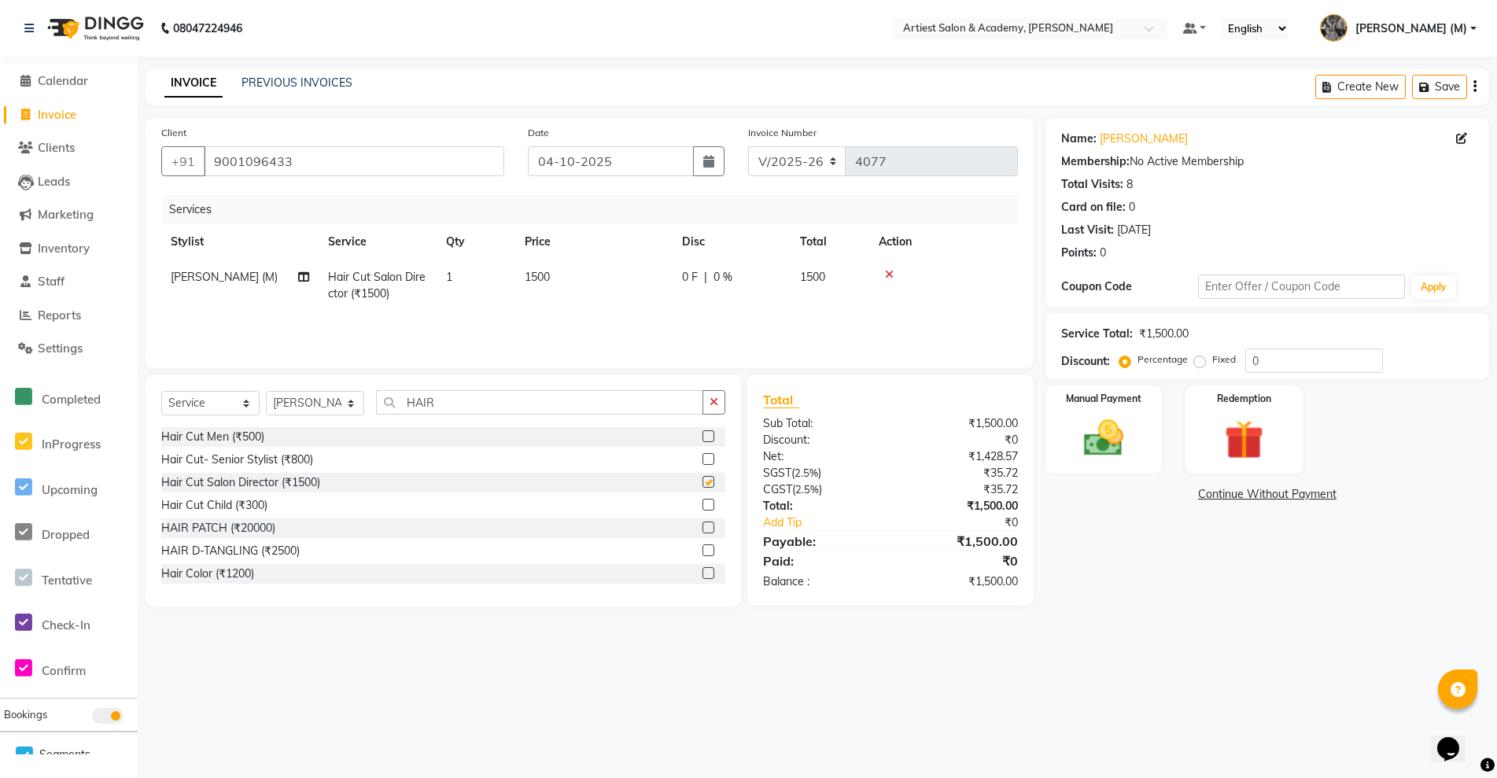
checkbox input "false"
click at [1106, 446] on img at bounding box center [1104, 438] width 67 height 47
click at [1175, 496] on span "CASH" at bounding box center [1177, 495] width 34 height 18
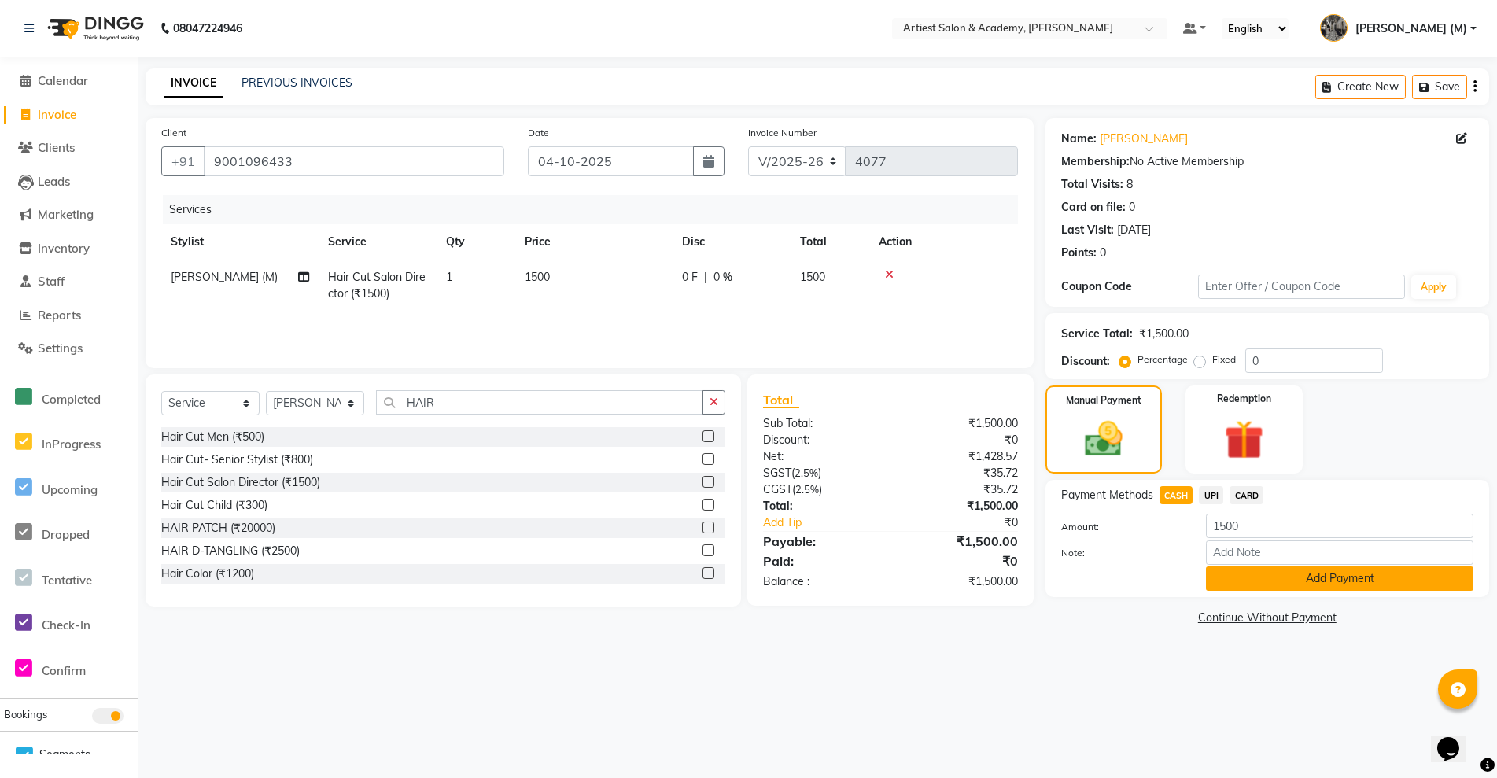
click at [1363, 580] on button "Add Payment" at bounding box center [1339, 578] width 267 height 24
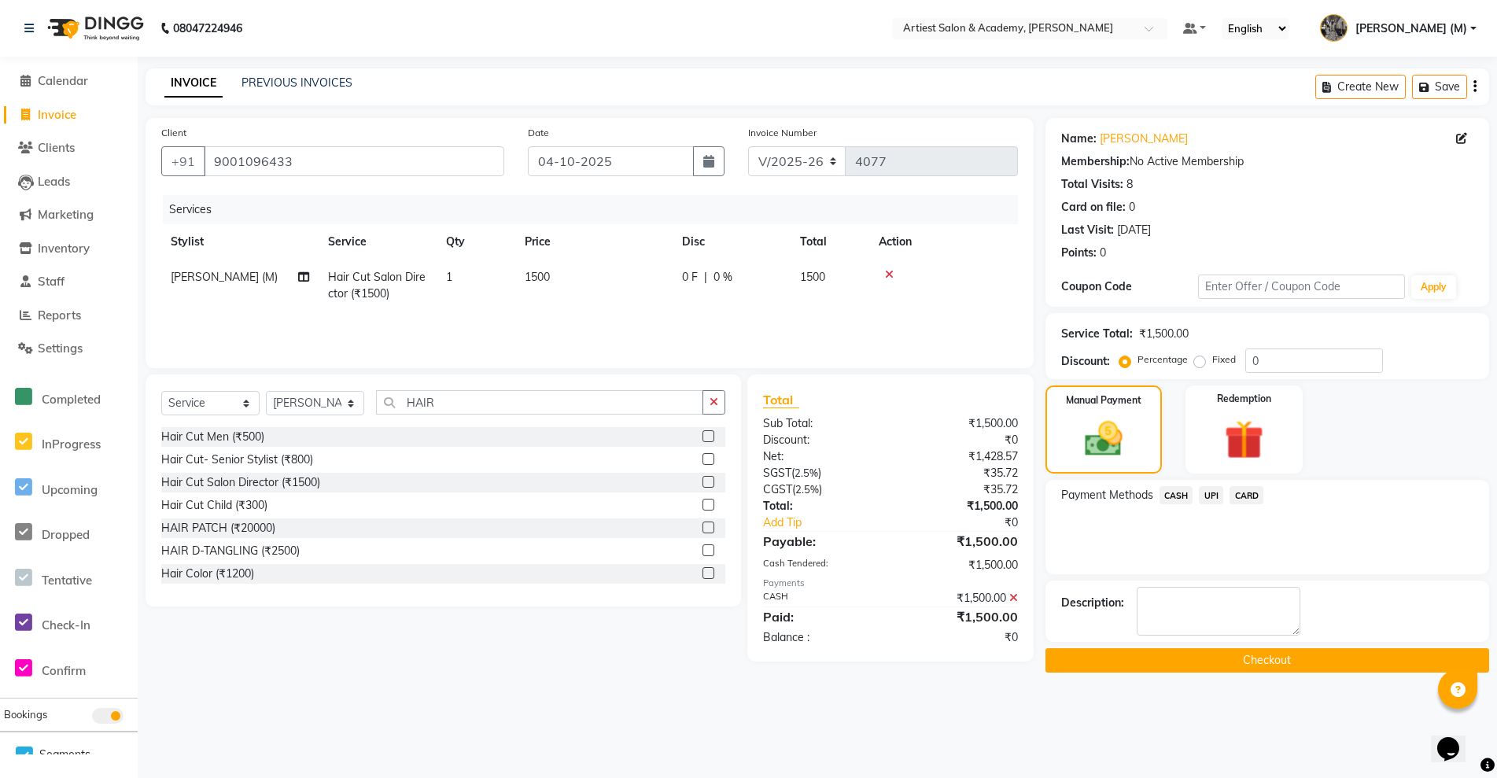
click at [1291, 666] on button "Checkout" at bounding box center [1268, 660] width 444 height 24
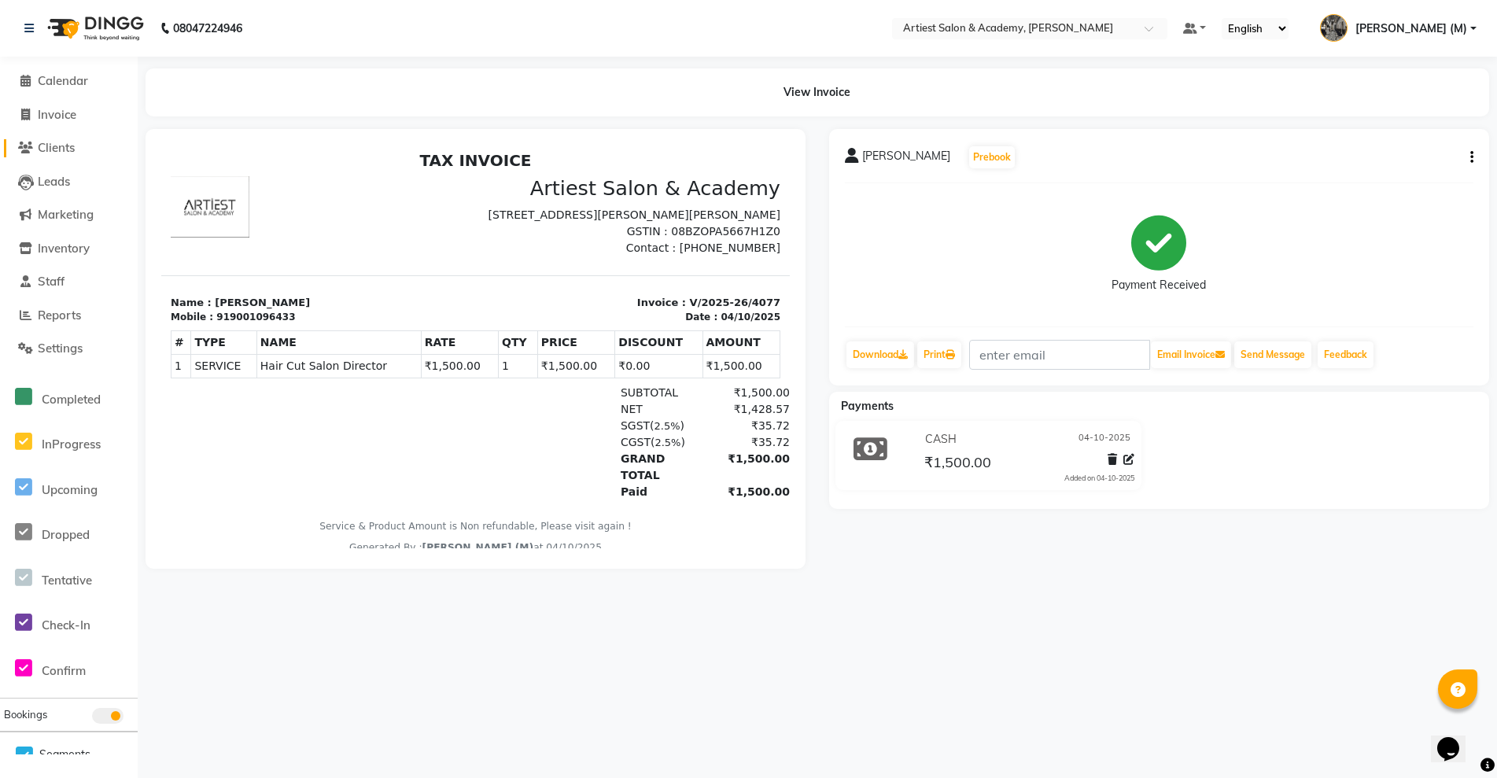
click at [65, 149] on span "Clients" at bounding box center [56, 147] width 37 height 15
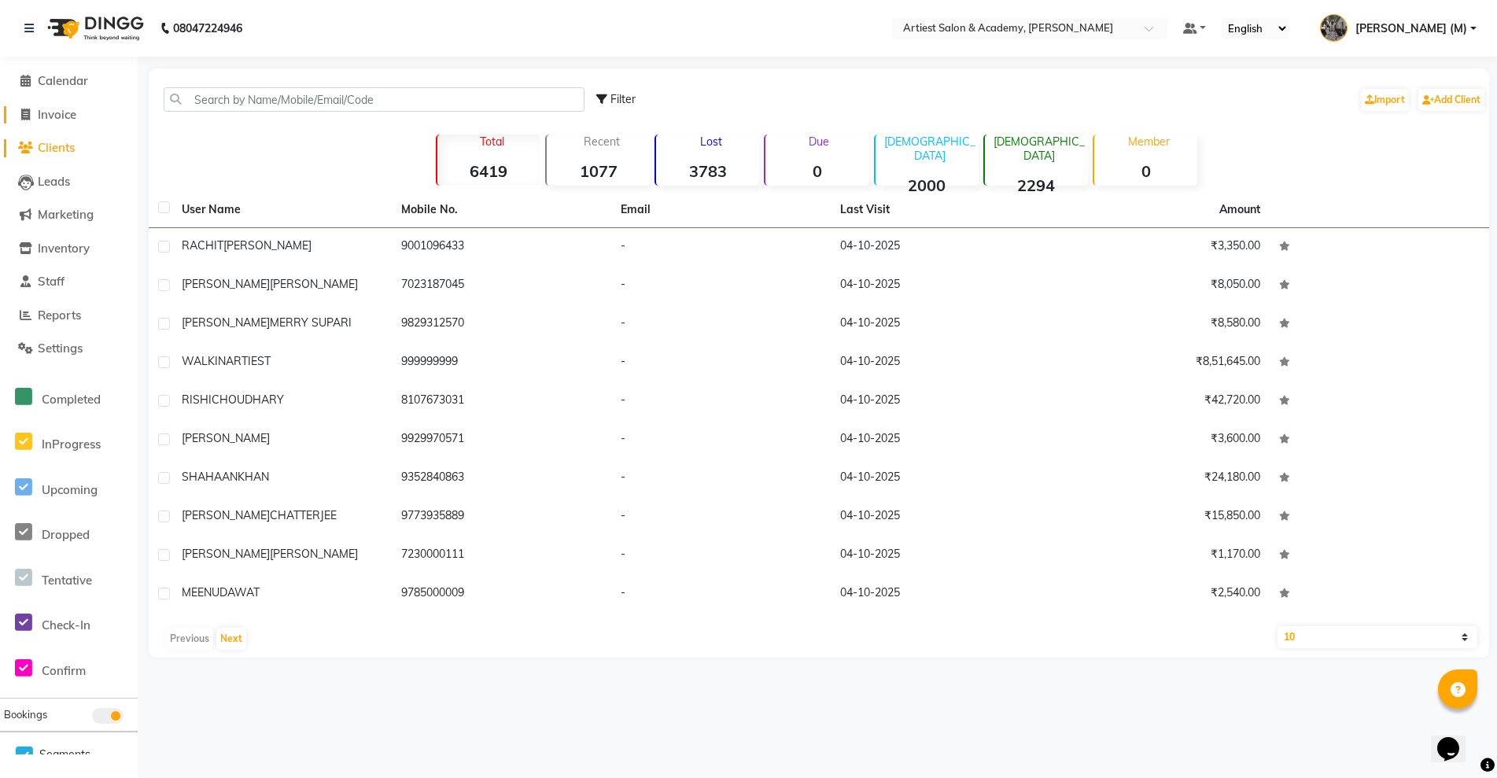
click at [63, 111] on span "Invoice" at bounding box center [57, 114] width 39 height 15
select select "service"
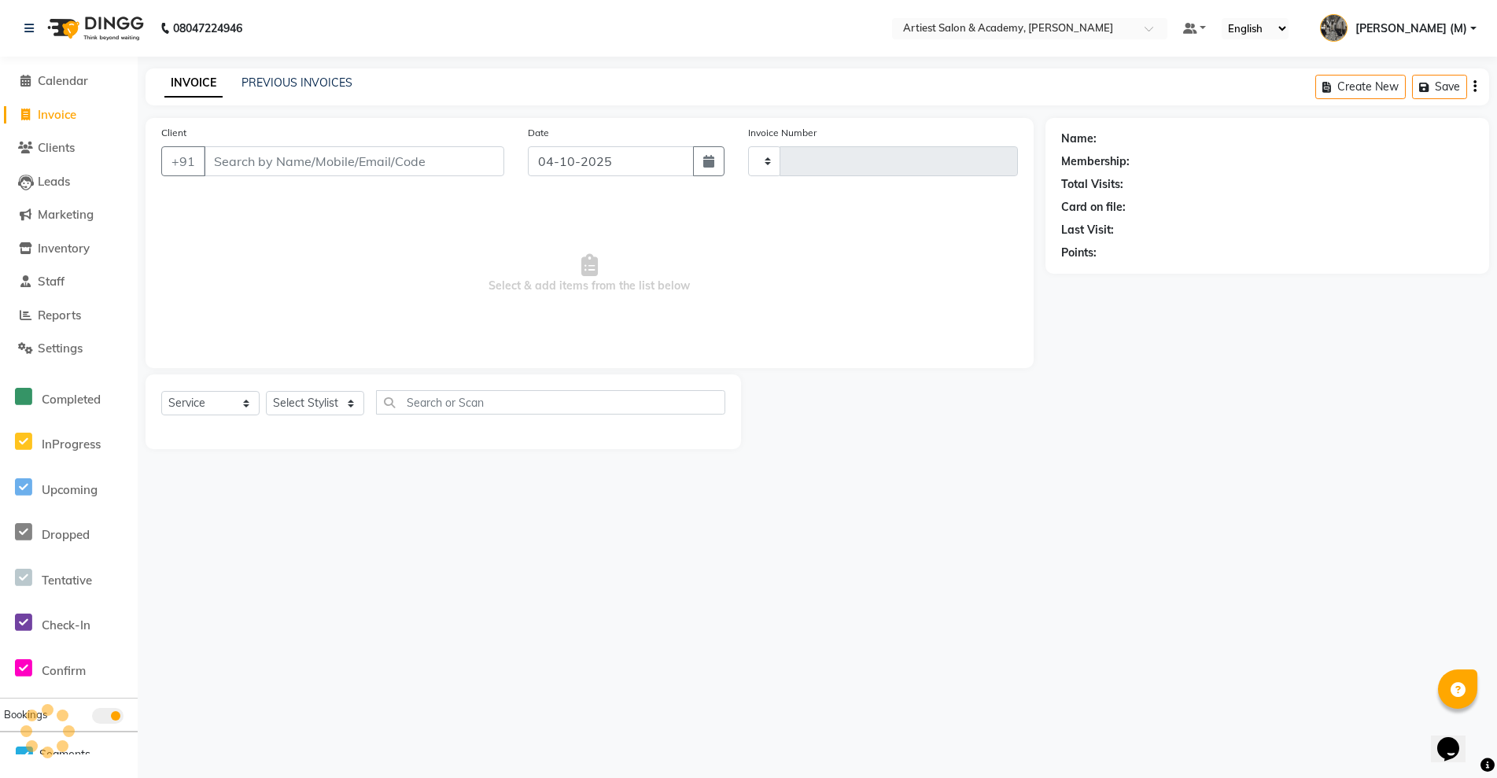
type input "4078"
select select "5123"
click at [325, 81] on link "PREVIOUS INVOICES" at bounding box center [297, 83] width 111 height 14
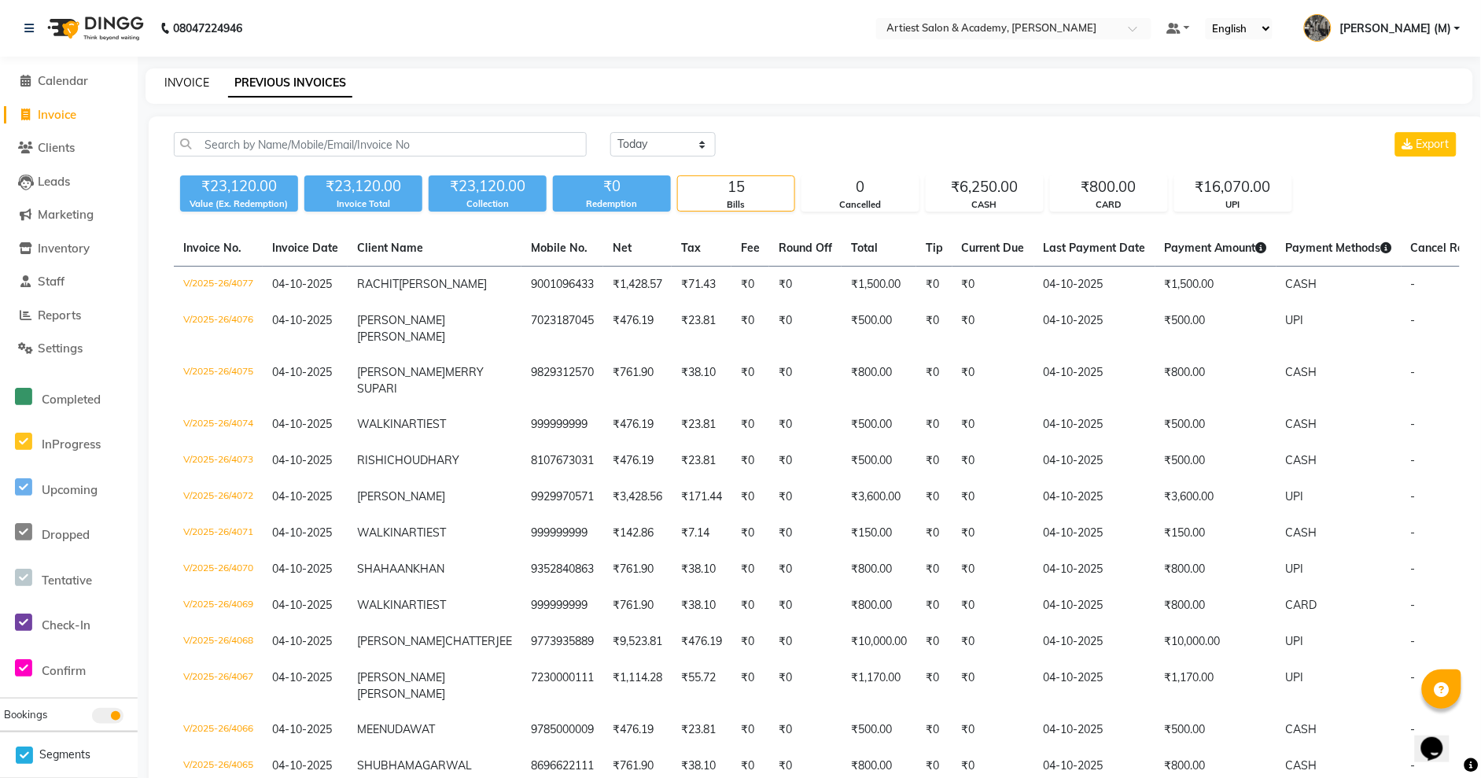
click at [181, 79] on link "INVOICE" at bounding box center [186, 83] width 45 height 14
select select "service"
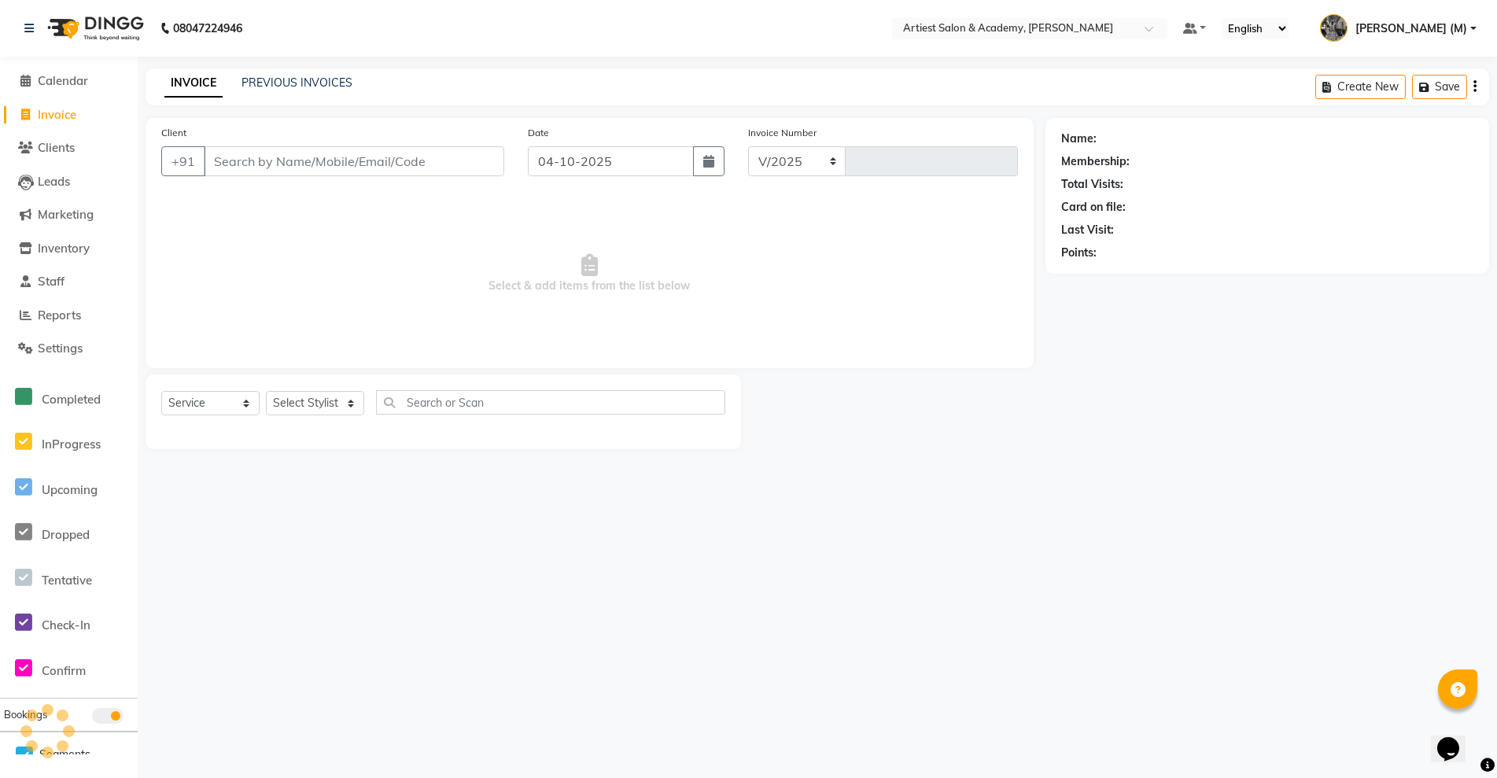
select select "5123"
type input "4078"
click at [261, 171] on input "Client" at bounding box center [354, 161] width 301 height 30
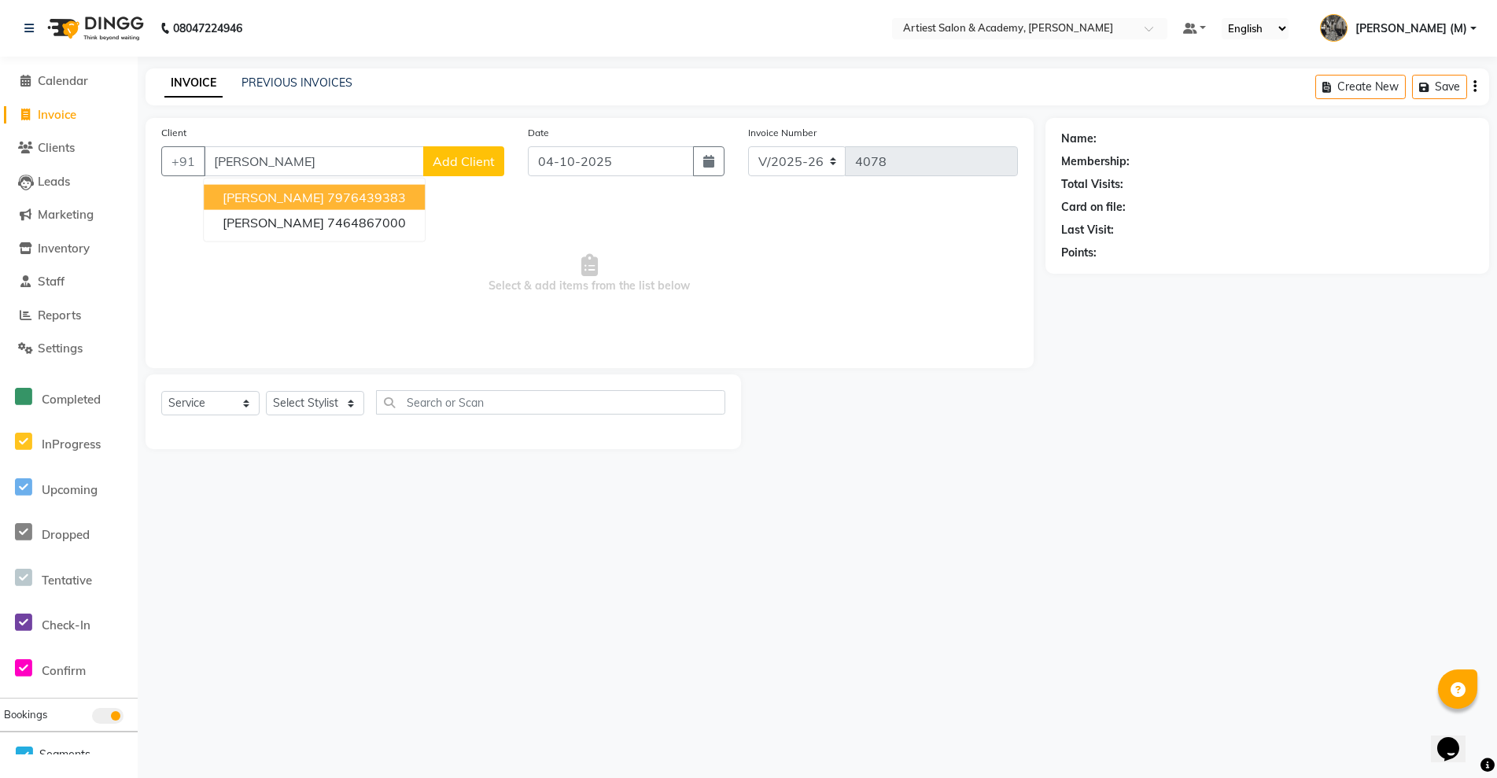
click at [396, 191] on ngb-highlight "7976439383" at bounding box center [366, 198] width 79 height 16
type input "7976439383"
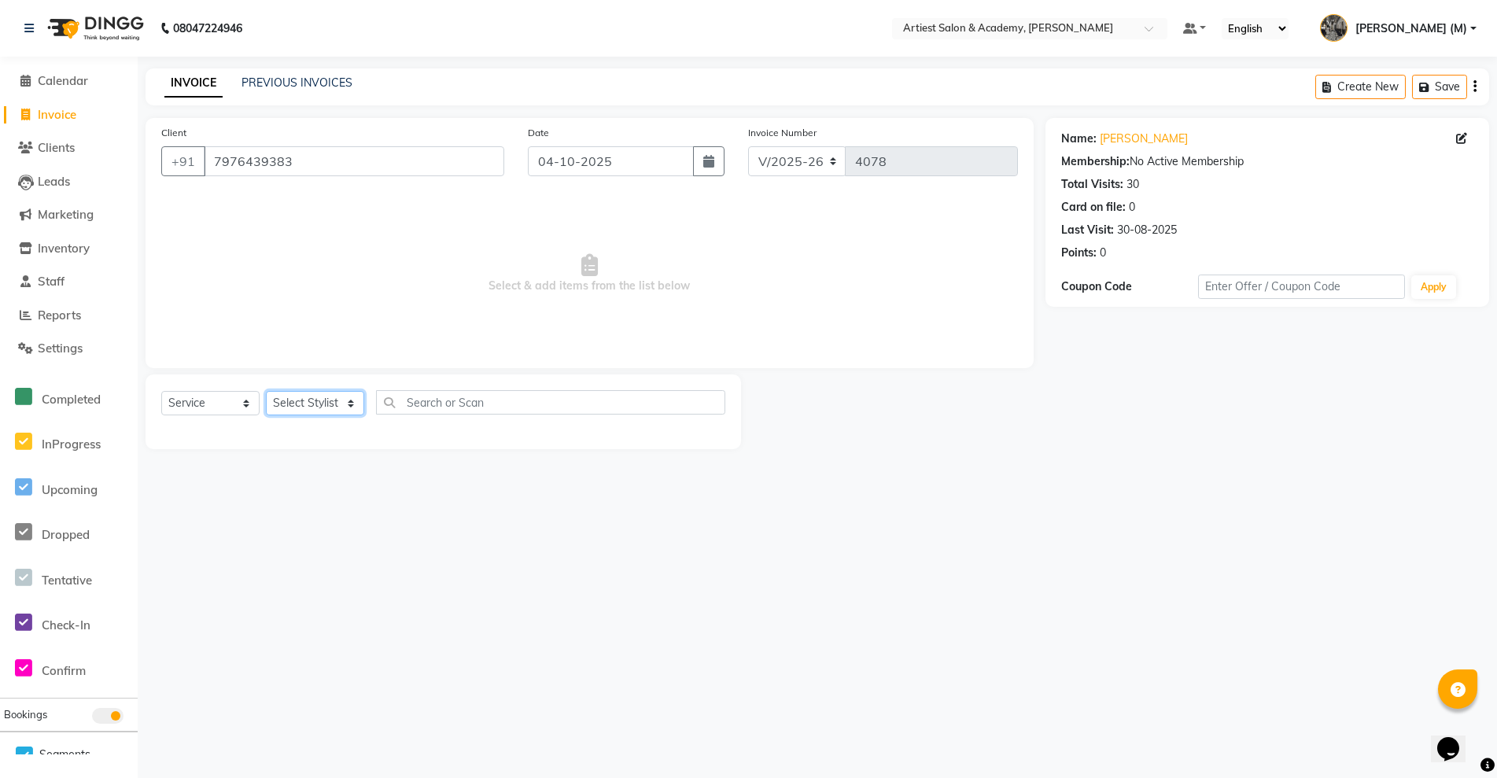
click at [352, 400] on select "Select Stylist [PERSON_NAME] (M) [PERSON_NAME] (F) [PERSON_NAME] DRASHTI [PERSO…" at bounding box center [315, 403] width 98 height 24
select select "33199"
click at [266, 391] on select "Select Stylist [PERSON_NAME] (M) [PERSON_NAME] (F) [PERSON_NAME] DRASHTI [PERSO…" at bounding box center [315, 403] width 98 height 24
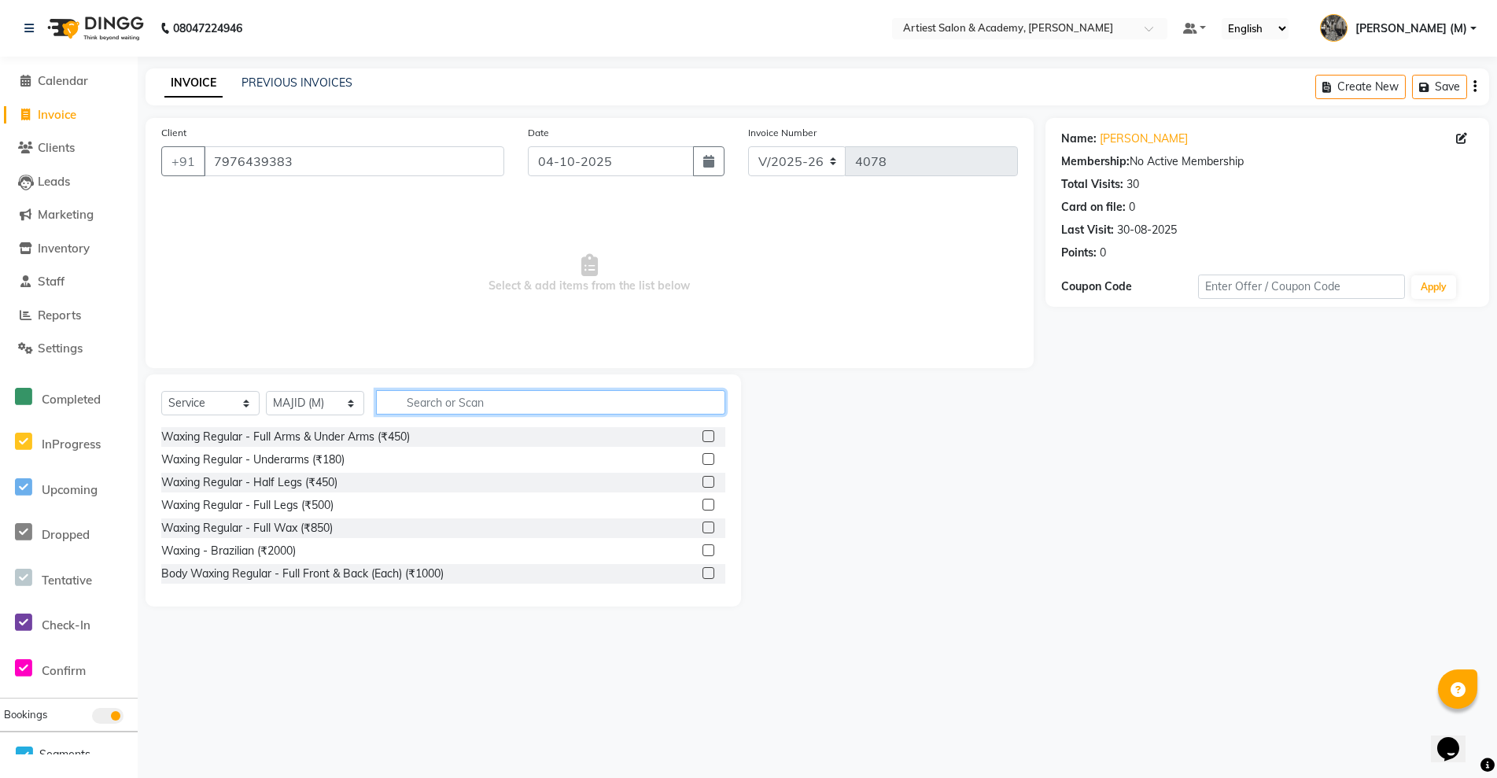
click at [430, 399] on input "text" at bounding box center [550, 402] width 349 height 24
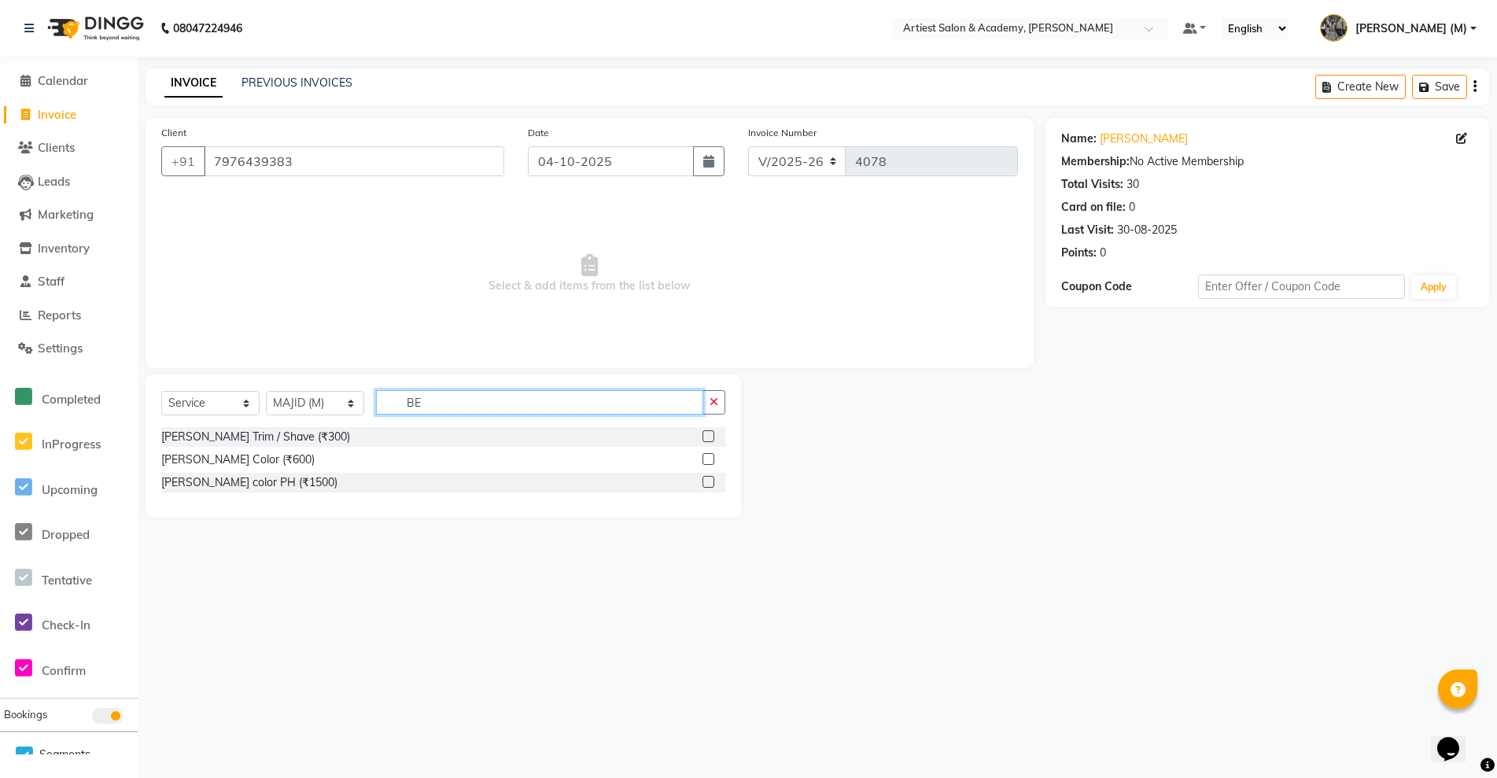
type input "BE"
click at [707, 436] on label at bounding box center [709, 436] width 12 height 12
click at [707, 436] on input "checkbox" at bounding box center [708, 437] width 10 height 10
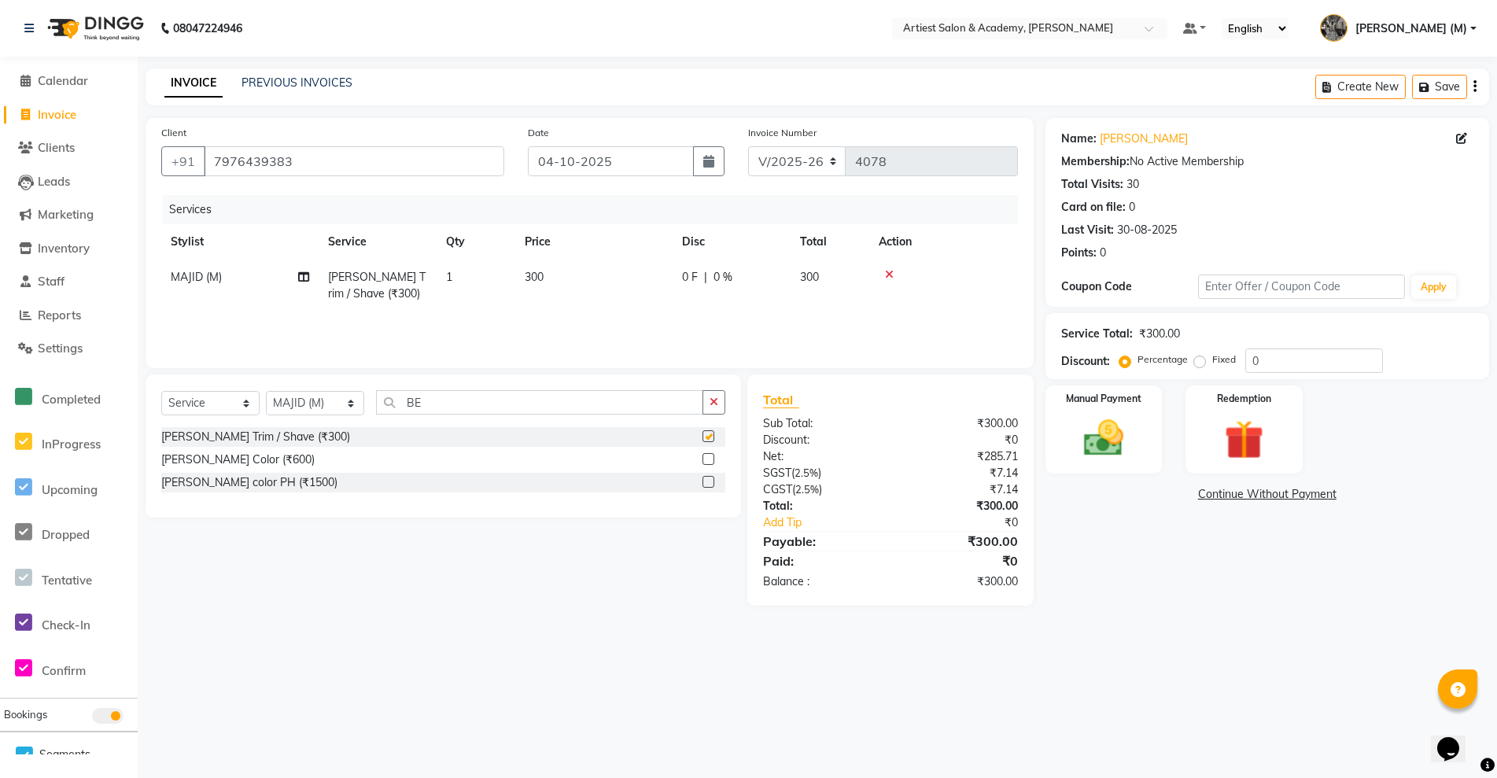
checkbox input "false"
click at [533, 275] on span "300" at bounding box center [534, 277] width 19 height 14
select select "33199"
click at [609, 282] on input "300" at bounding box center [664, 281] width 137 height 24
type input "500"
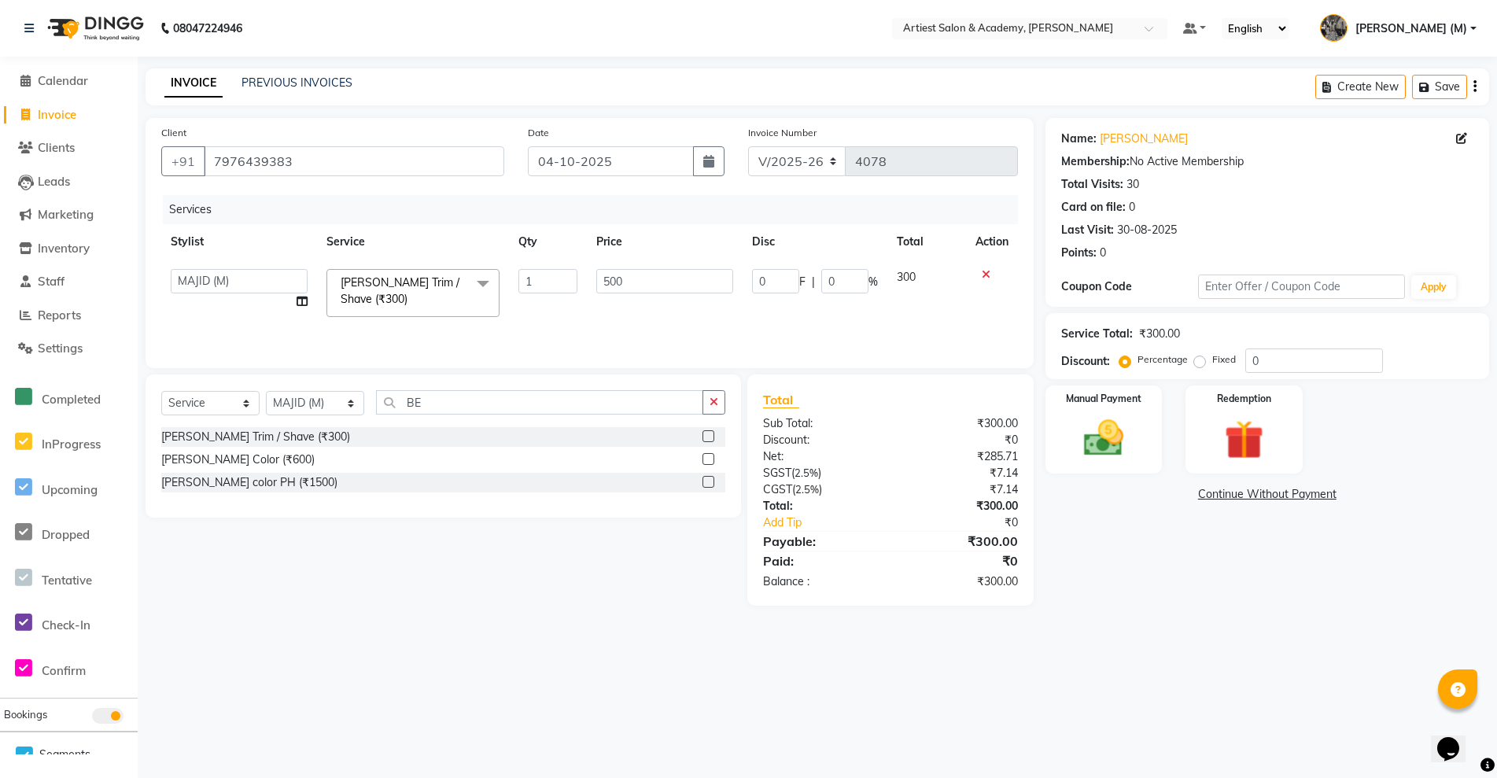
click at [1203, 529] on div "Name: Aradhya Joshi Membership: No Active Membership Total Visits: 30 Card on f…" at bounding box center [1274, 362] width 456 height 488
click at [1094, 450] on img at bounding box center [1104, 438] width 67 height 47
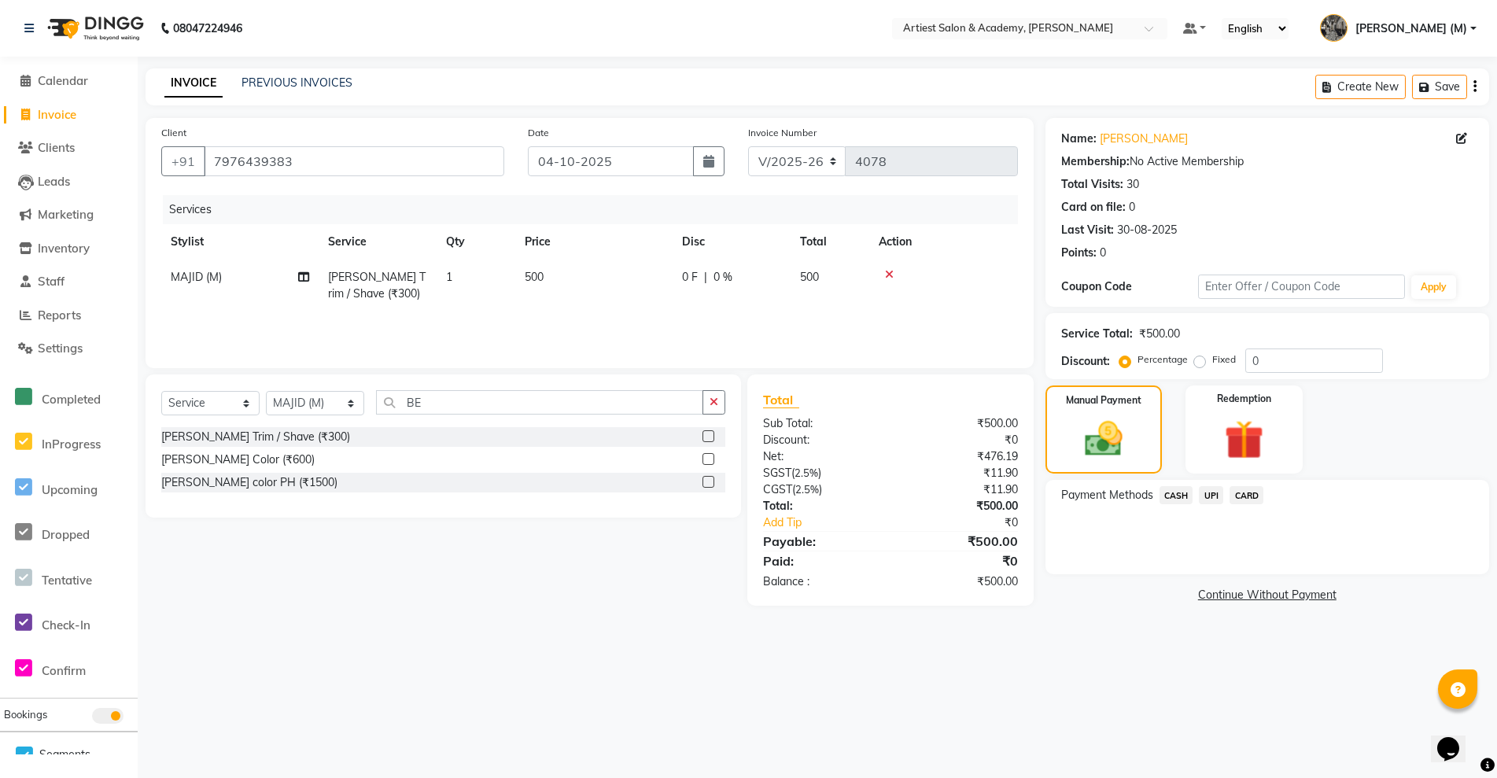
click at [1210, 495] on span "UPI" at bounding box center [1211, 495] width 24 height 18
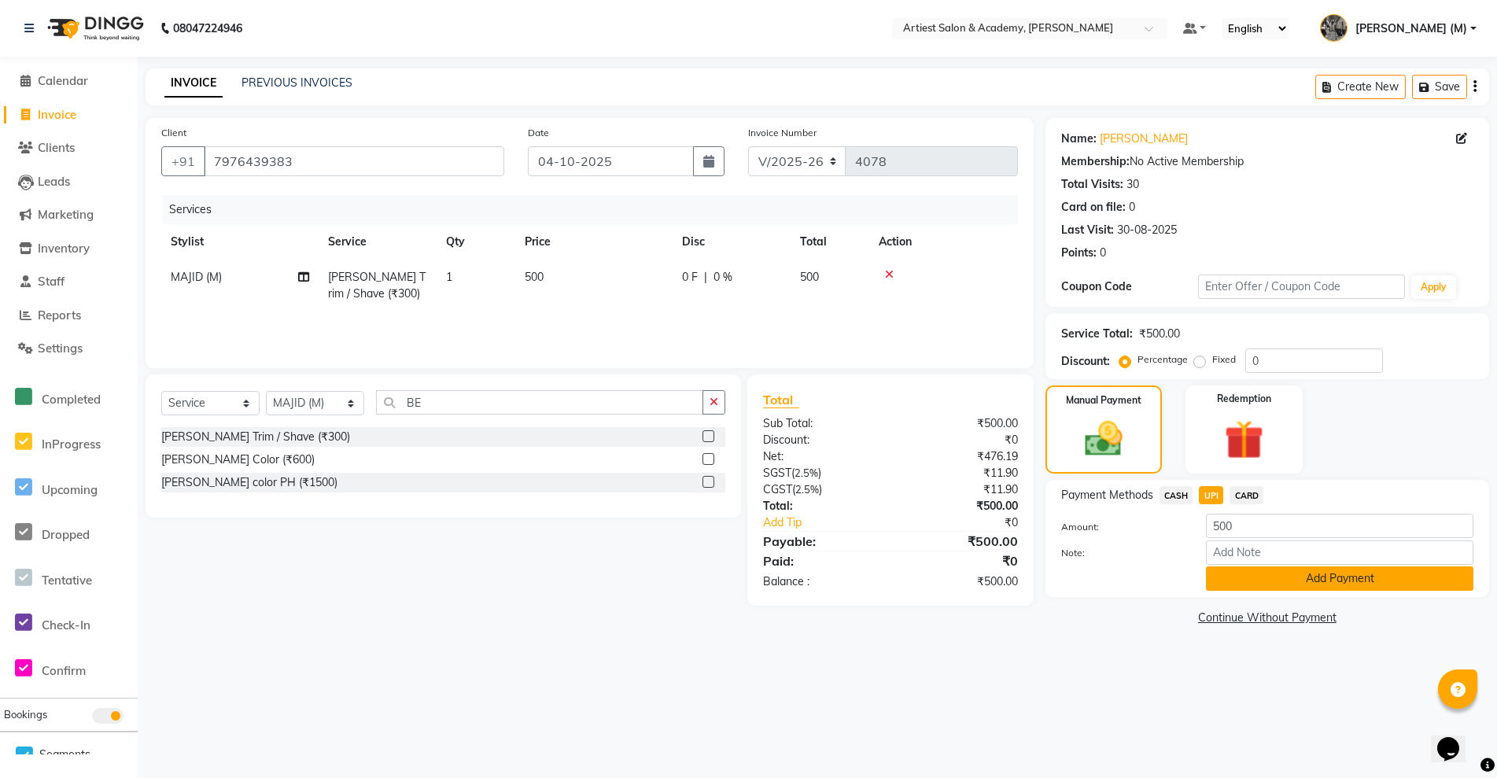
click at [1391, 587] on button "Add Payment" at bounding box center [1339, 578] width 267 height 24
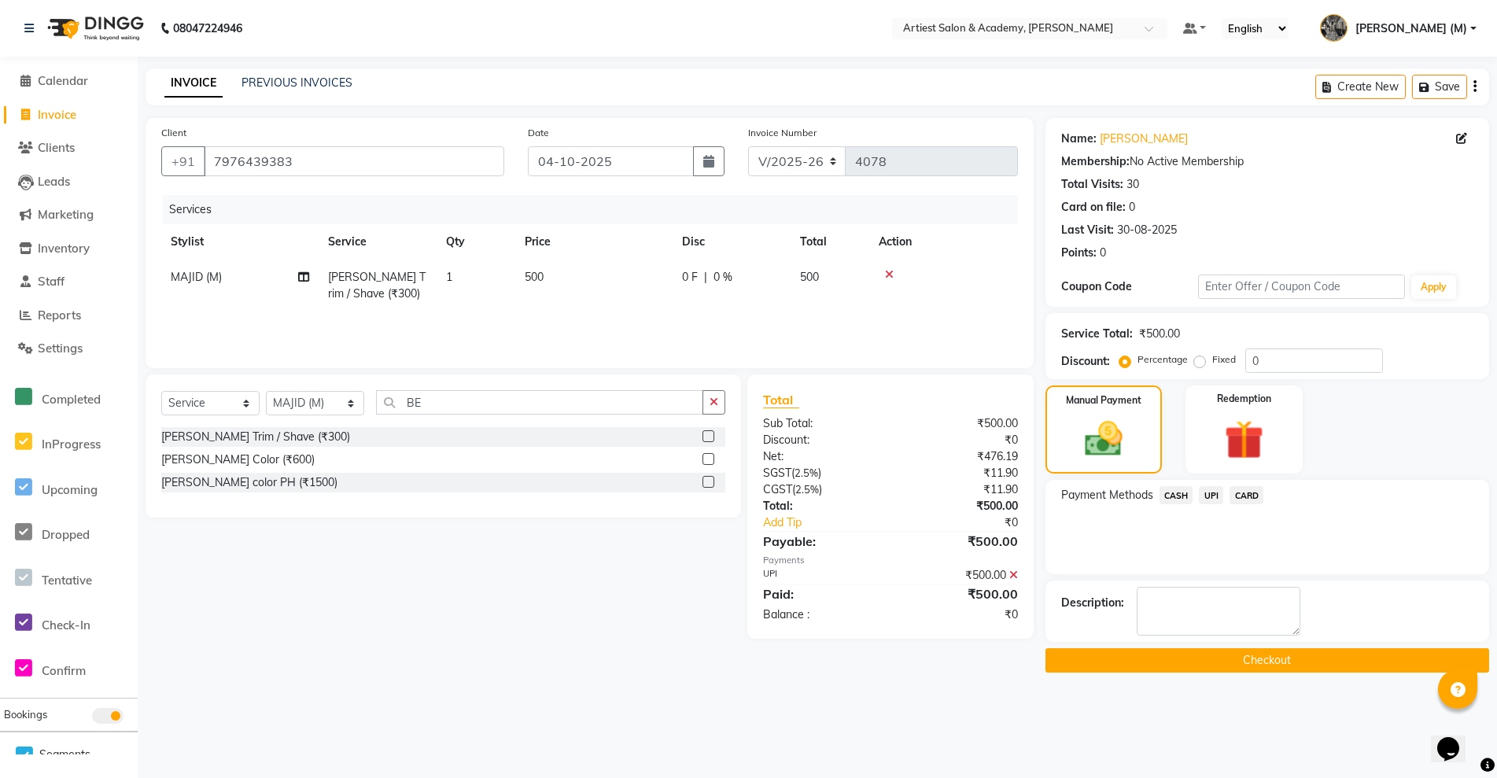
click at [1268, 658] on button "Checkout" at bounding box center [1268, 660] width 444 height 24
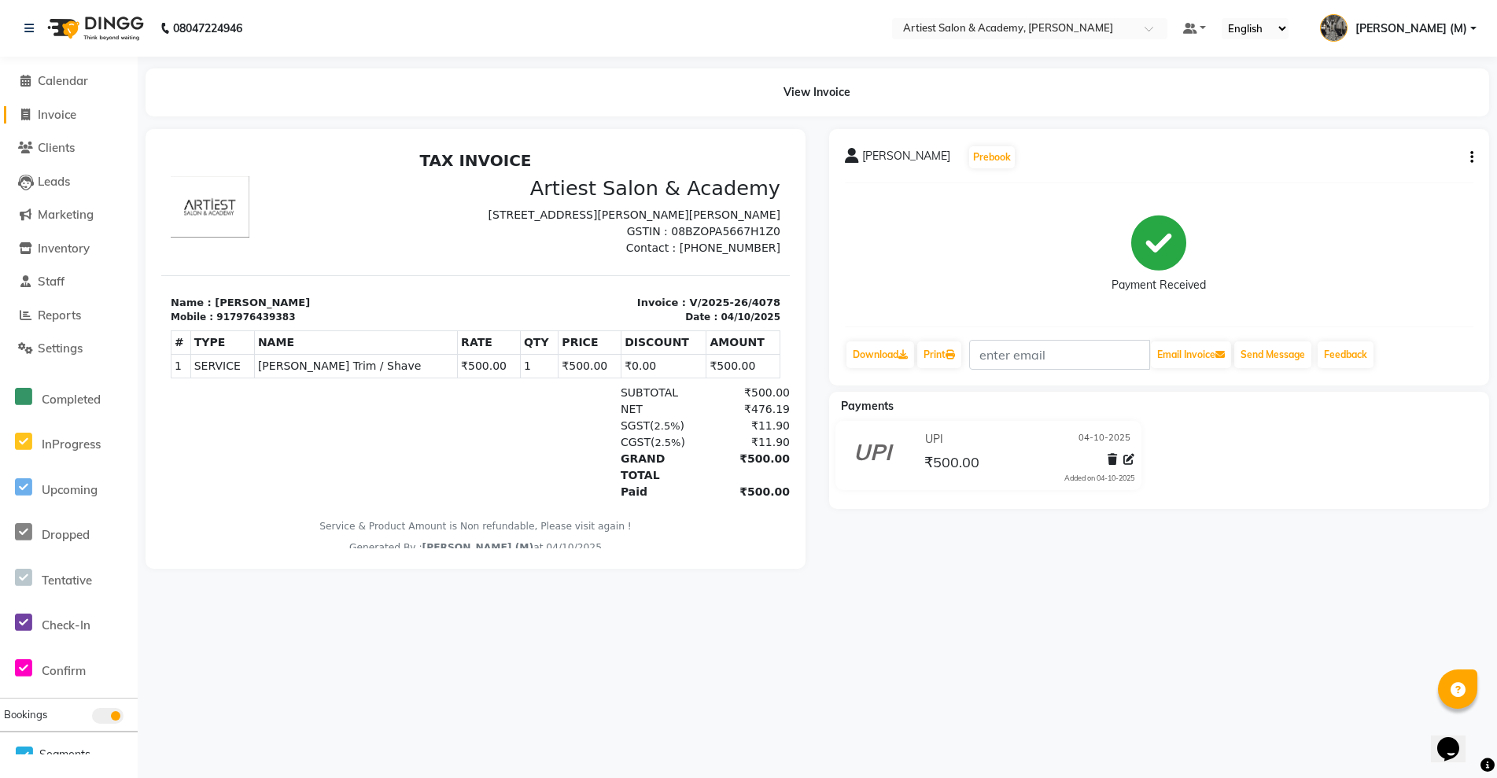
click at [61, 112] on span "Invoice" at bounding box center [57, 114] width 39 height 15
select select "service"
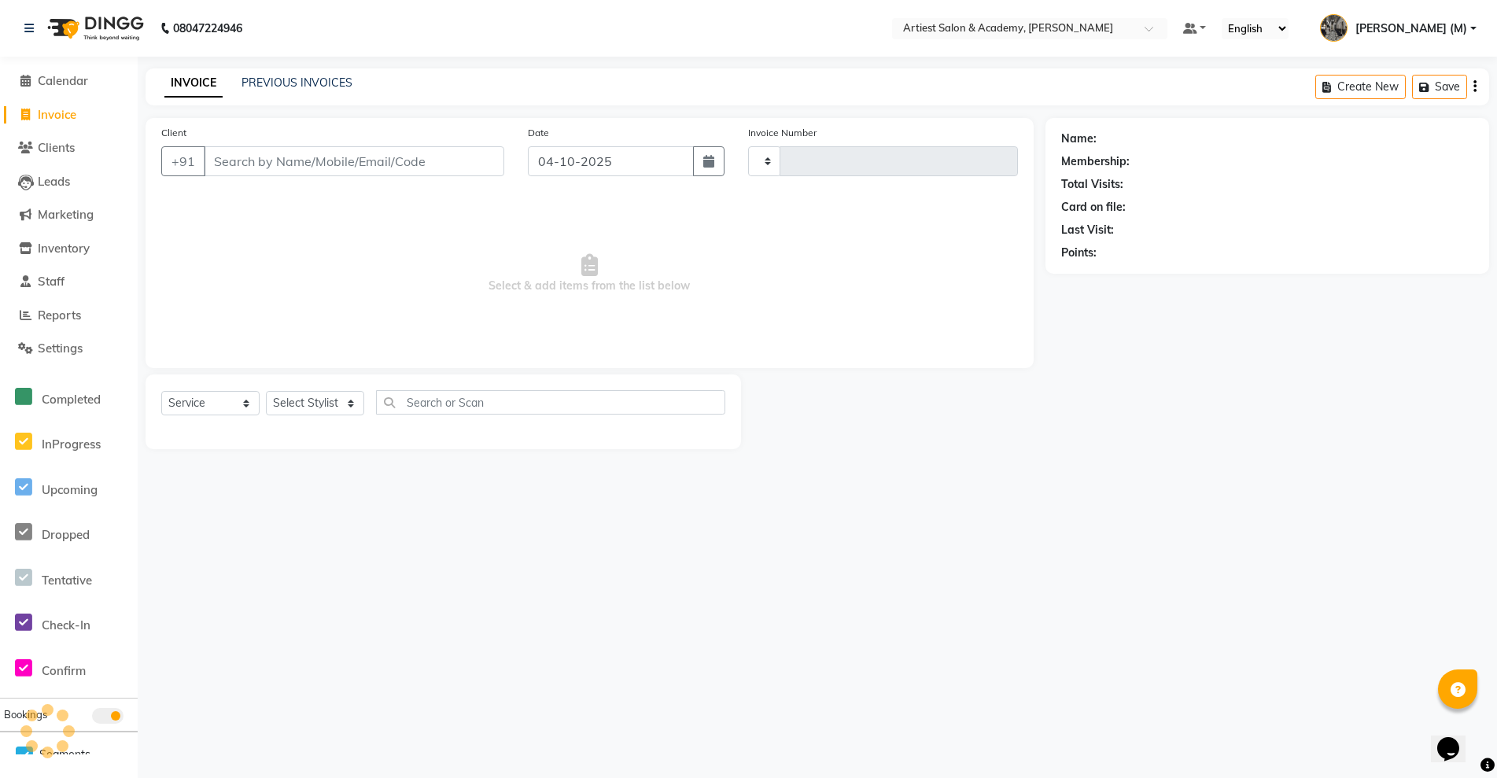
type input "4079"
select select "5123"
click at [304, 82] on link "PREVIOUS INVOICES" at bounding box center [297, 83] width 111 height 14
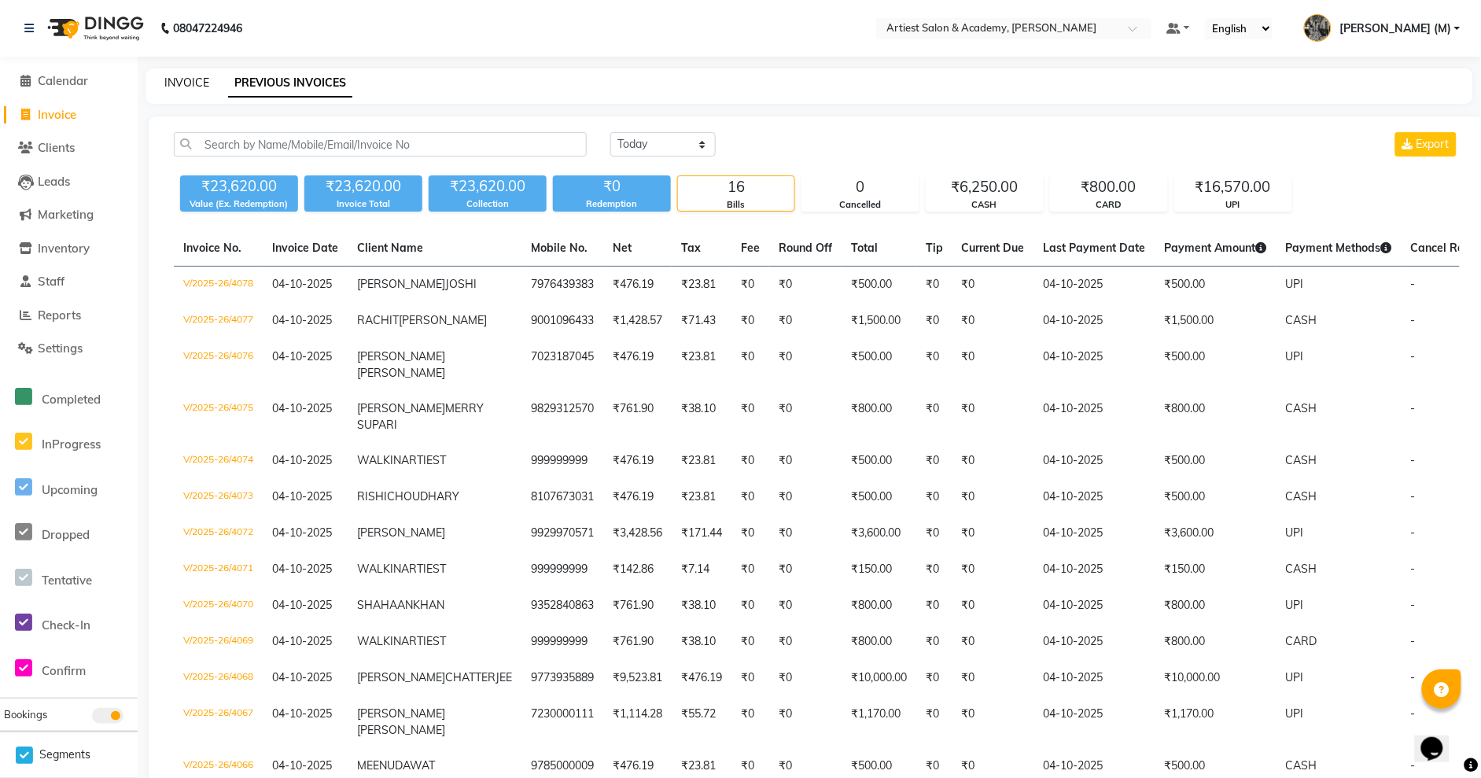
click at [196, 79] on link "INVOICE" at bounding box center [186, 83] width 45 height 14
select select "service"
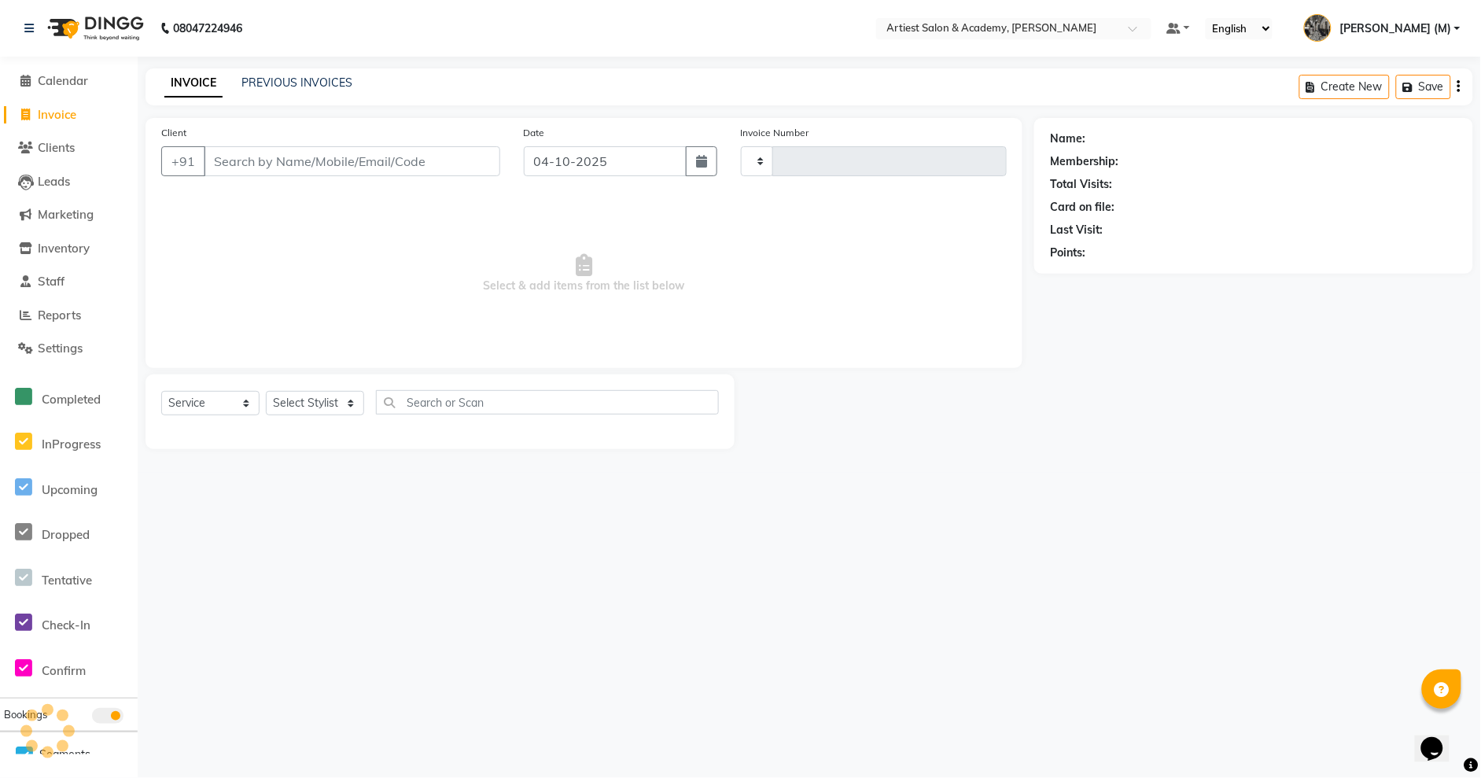
type input "4079"
select select "5123"
click at [304, 88] on link "PREVIOUS INVOICES" at bounding box center [297, 83] width 111 height 14
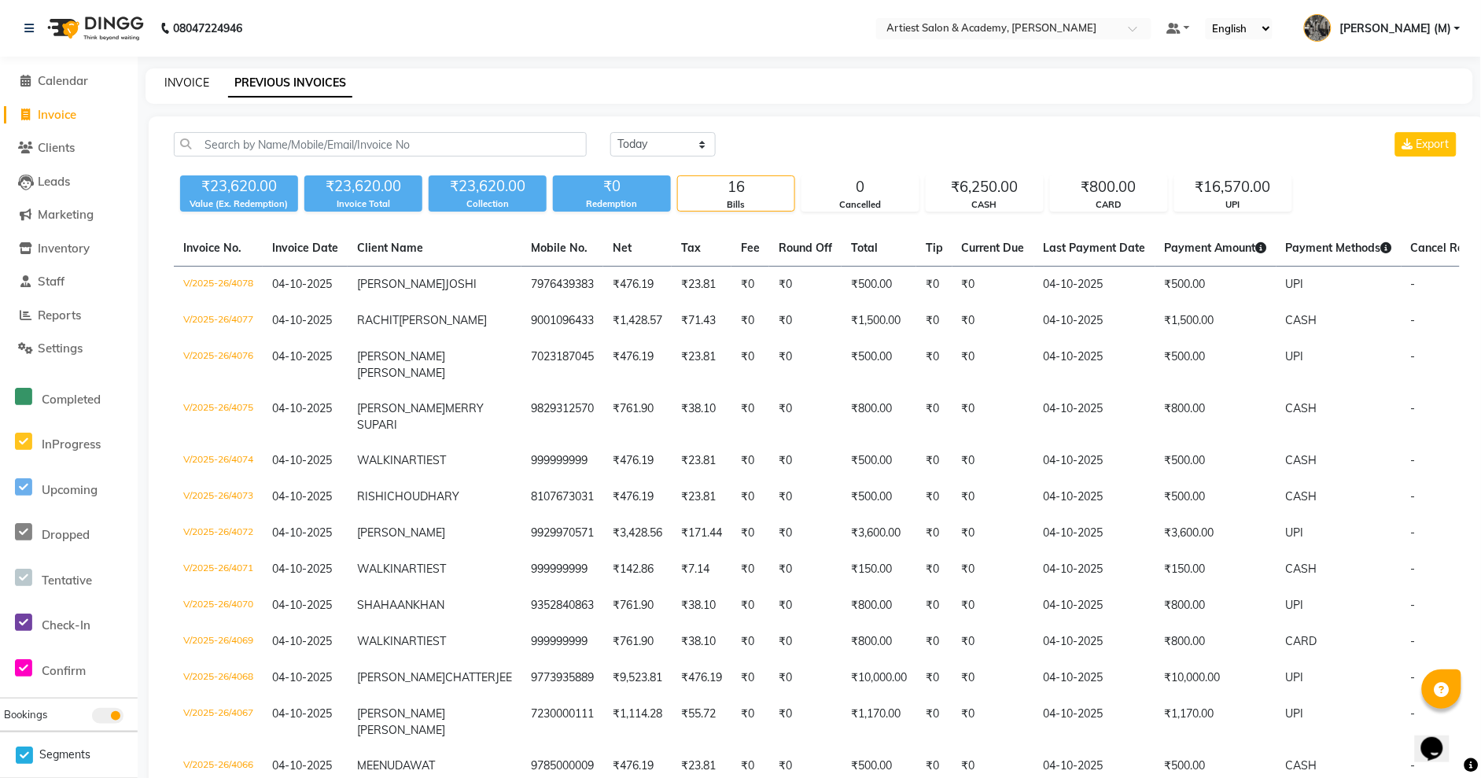
click at [186, 83] on link "INVOICE" at bounding box center [186, 83] width 45 height 14
select select "service"
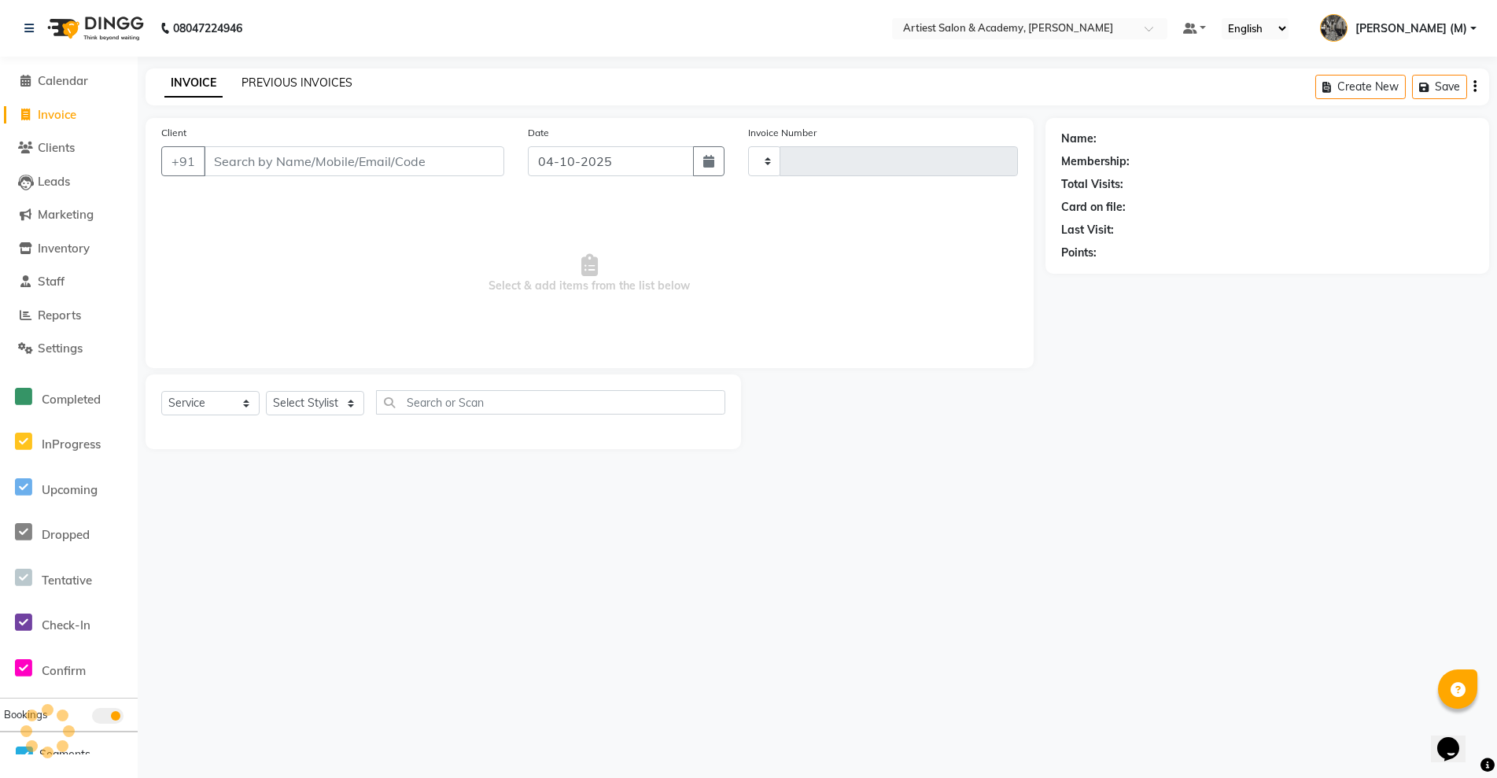
type input "4079"
select select "5123"
click at [279, 80] on link "PREVIOUS INVOICES" at bounding box center [297, 83] width 111 height 14
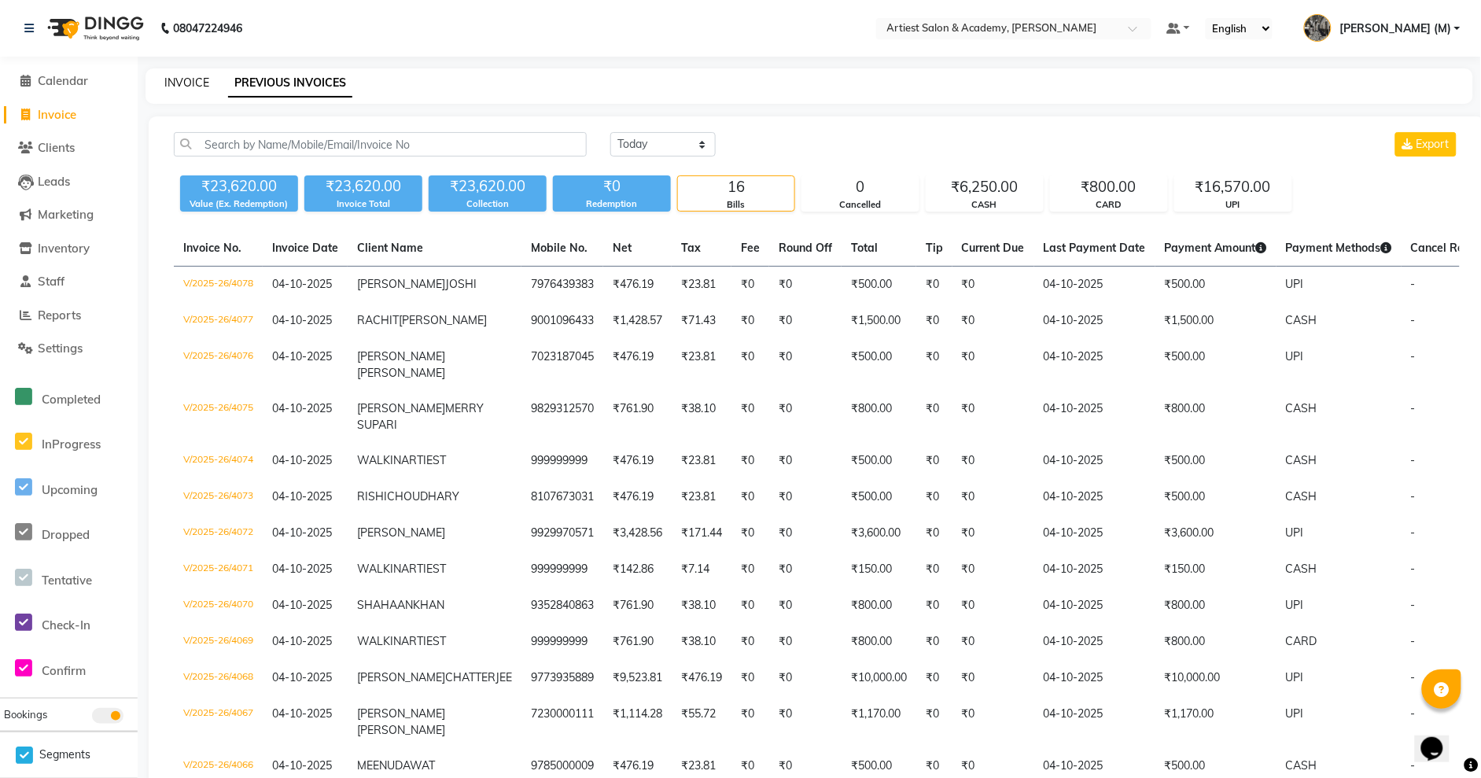
click at [201, 83] on link "INVOICE" at bounding box center [186, 83] width 45 height 14
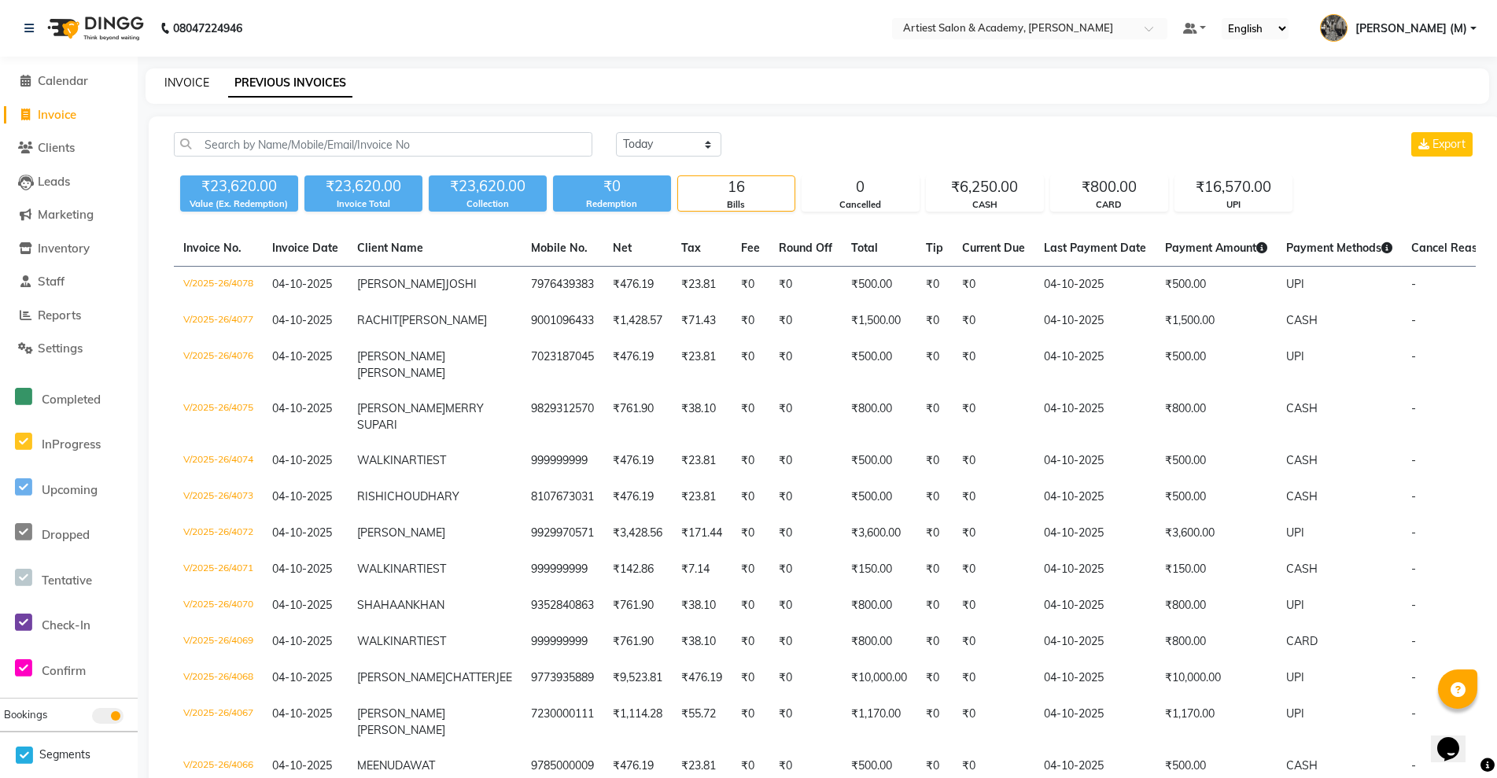
select select "5123"
select select "service"
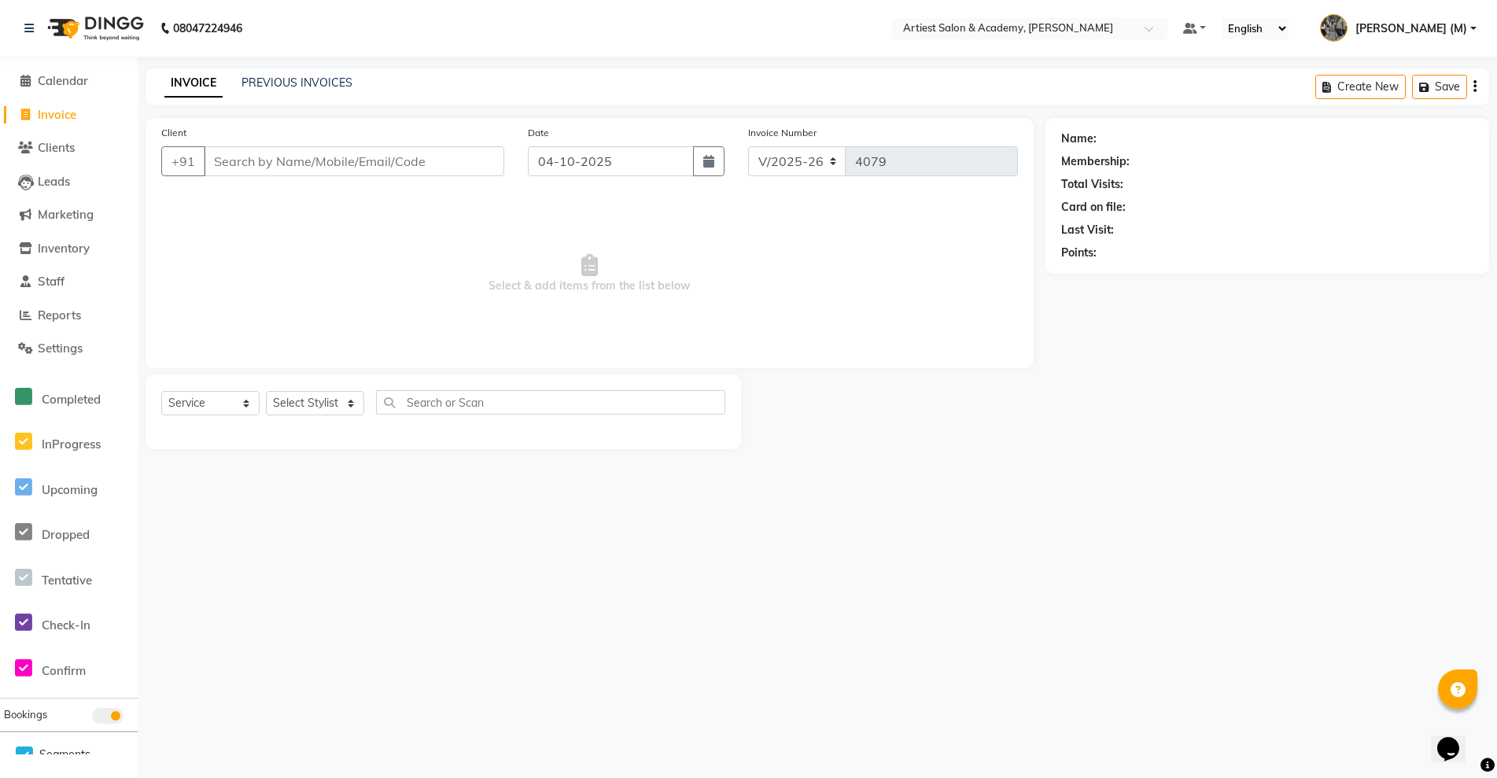
click at [234, 167] on input "Client" at bounding box center [354, 161] width 301 height 30
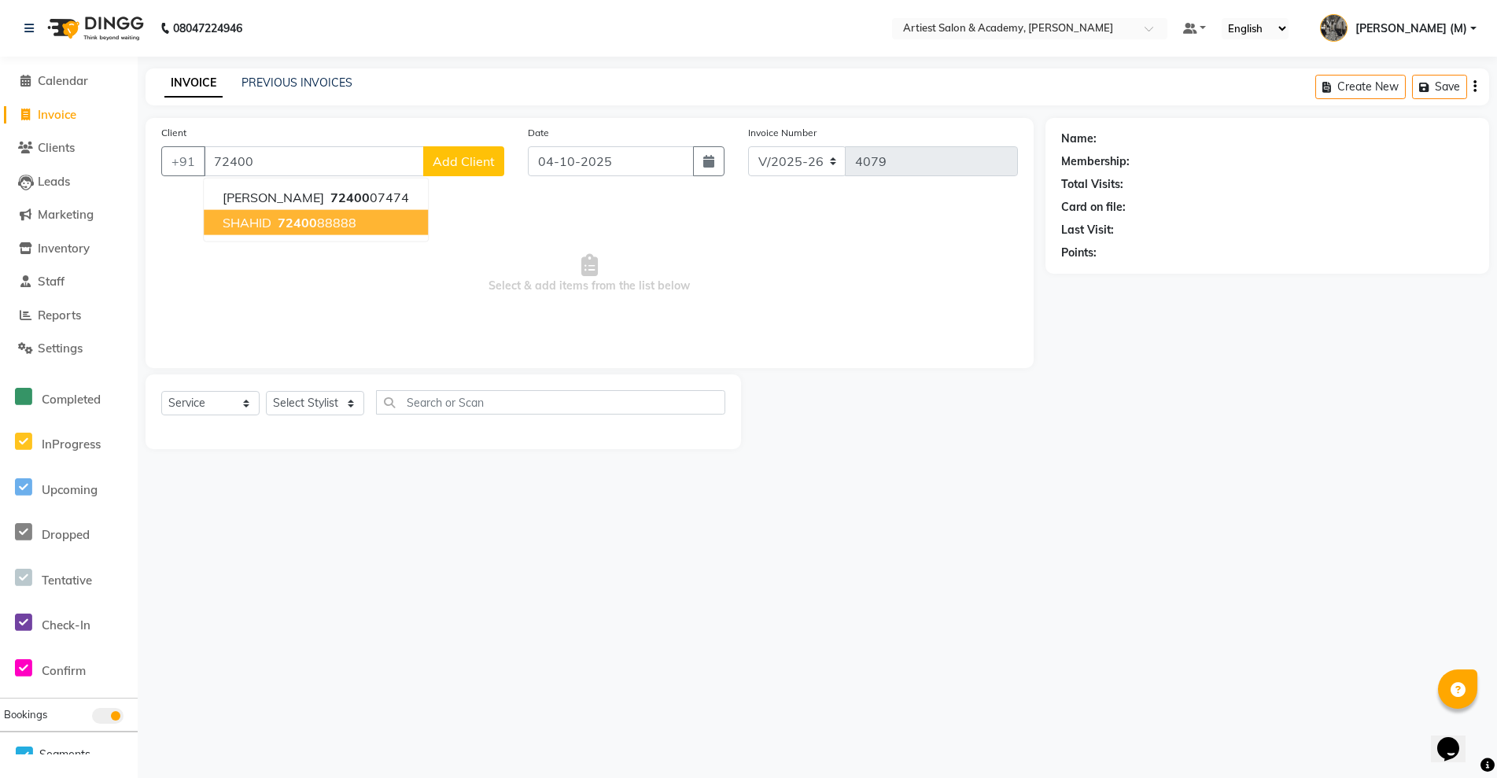
click at [353, 213] on button "SHAHID 72400 88888" at bounding box center [316, 222] width 224 height 25
type input "7240088888"
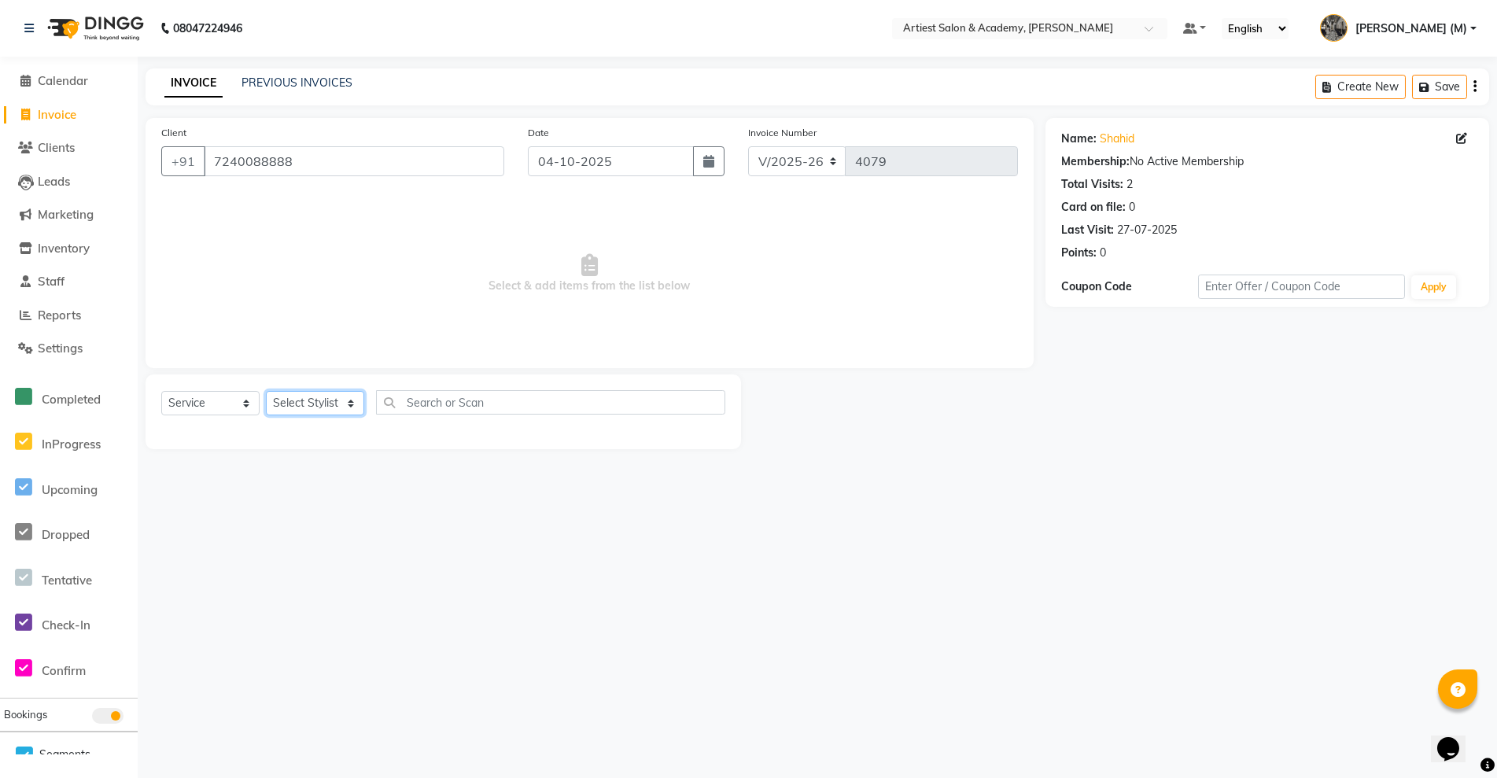
click at [349, 404] on select "Select Stylist [PERSON_NAME] (M) [PERSON_NAME] (F) [PERSON_NAME] DRASHTI [PERSO…" at bounding box center [315, 403] width 98 height 24
select select "35982"
click at [266, 391] on select "Select Stylist [PERSON_NAME] (M) [PERSON_NAME] (F) [PERSON_NAME] DRASHTI [PERSO…" at bounding box center [315, 403] width 98 height 24
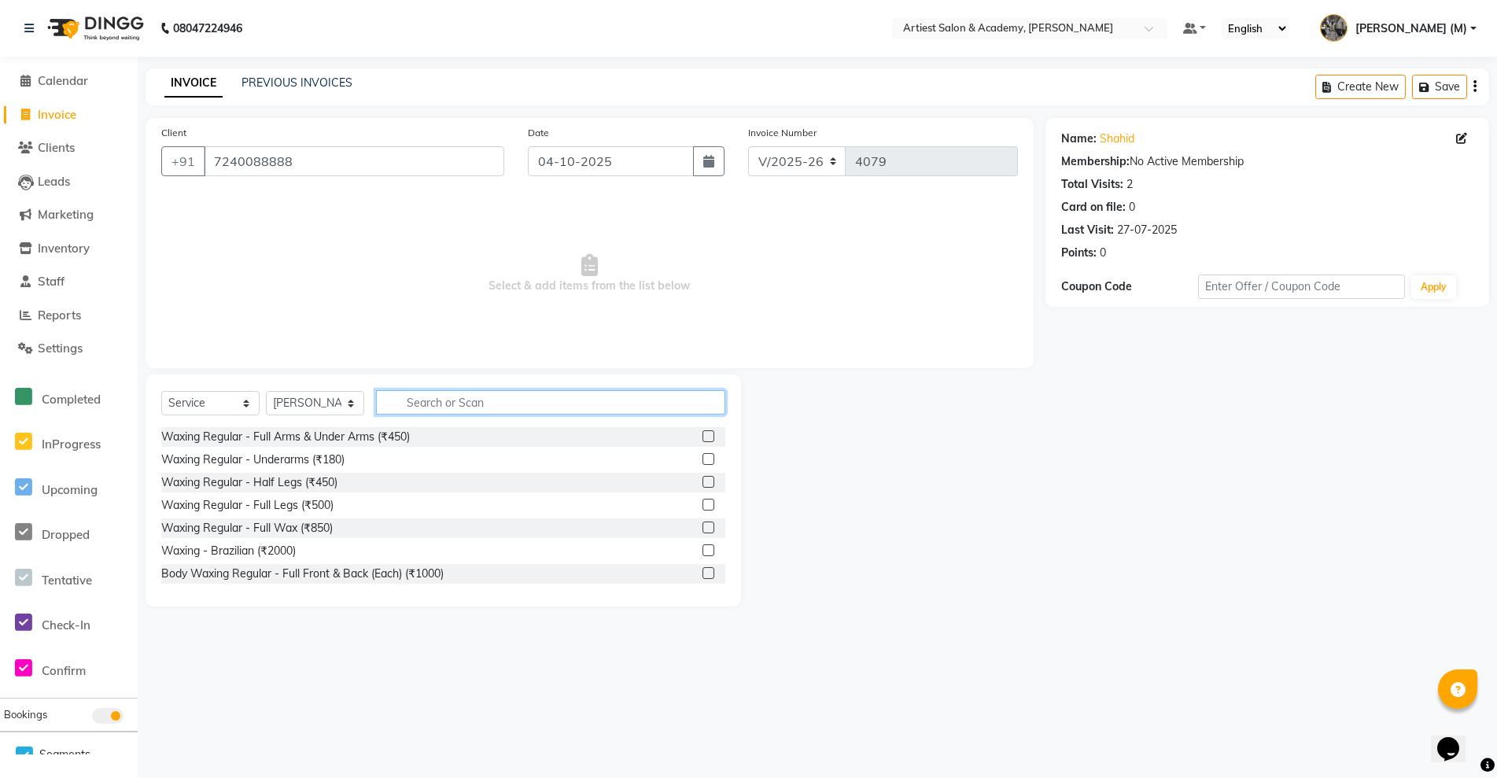
click at [441, 404] on input "text" at bounding box center [550, 402] width 349 height 24
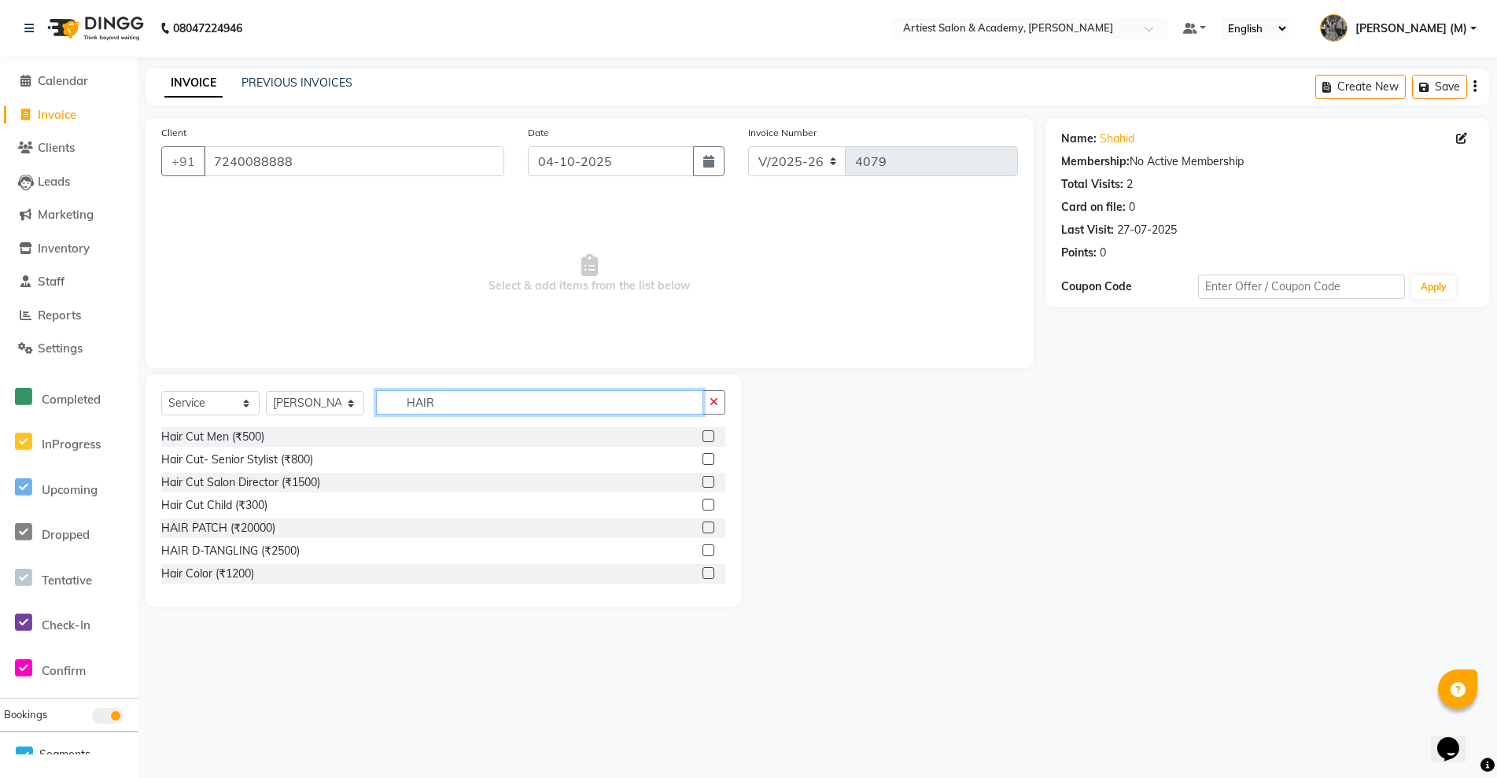
type input "HAIR"
click at [703, 436] on label at bounding box center [709, 436] width 12 height 12
click at [703, 436] on input "checkbox" at bounding box center [708, 437] width 10 height 10
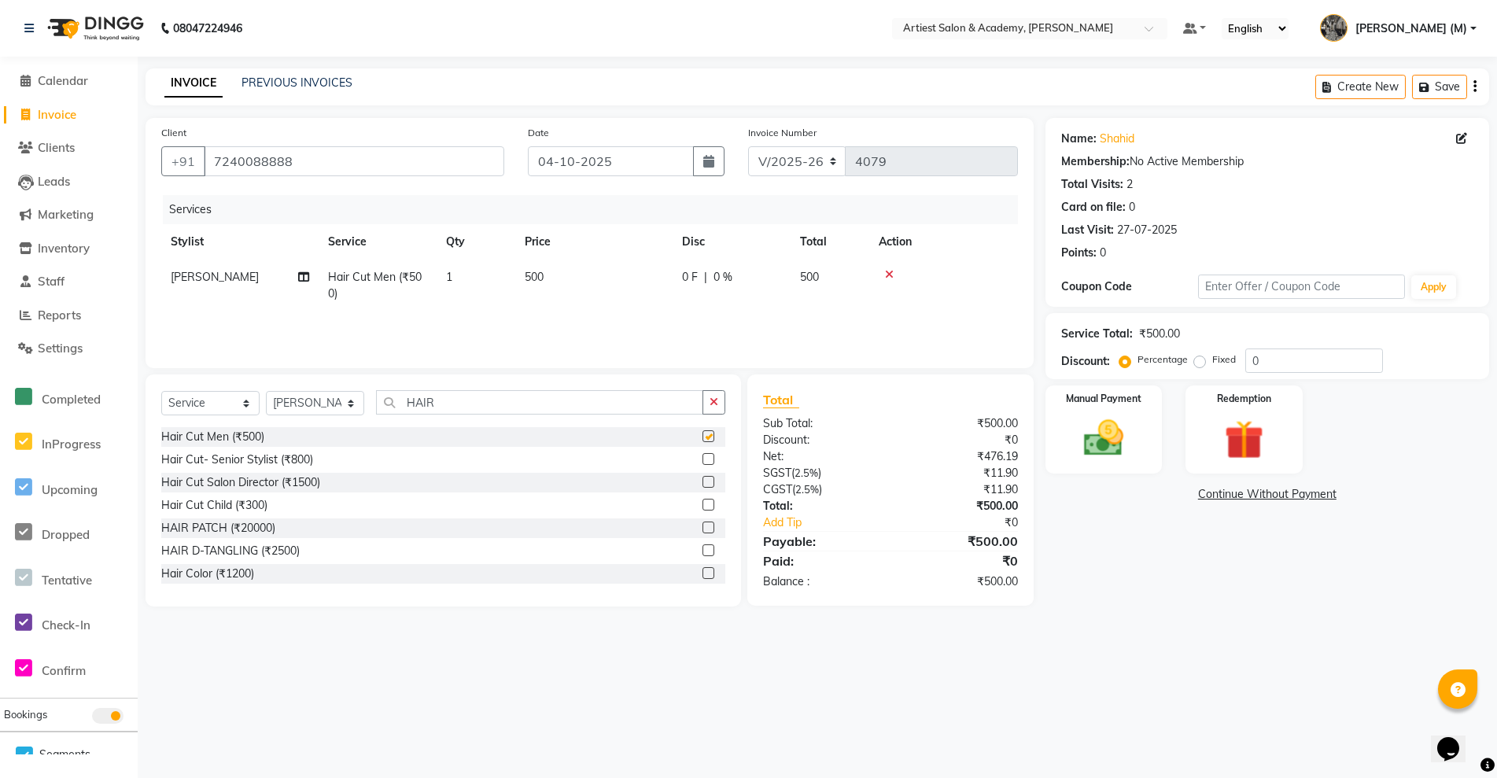
checkbox input "false"
click at [459, 402] on input "HAIR" at bounding box center [539, 402] width 327 height 24
type input "H"
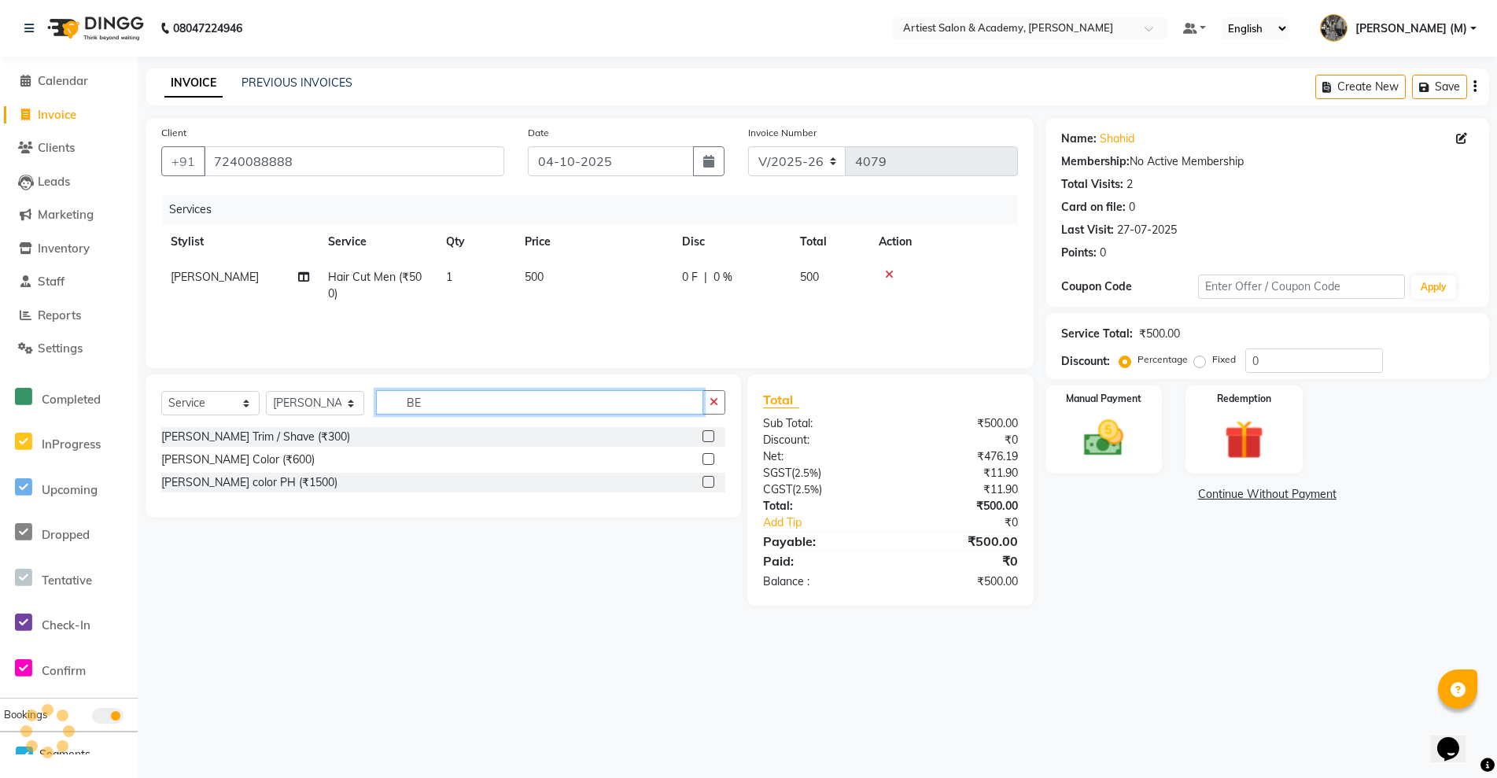
type input "BE"
click at [709, 437] on label at bounding box center [709, 436] width 12 height 12
click at [709, 437] on input "checkbox" at bounding box center [708, 437] width 10 height 10
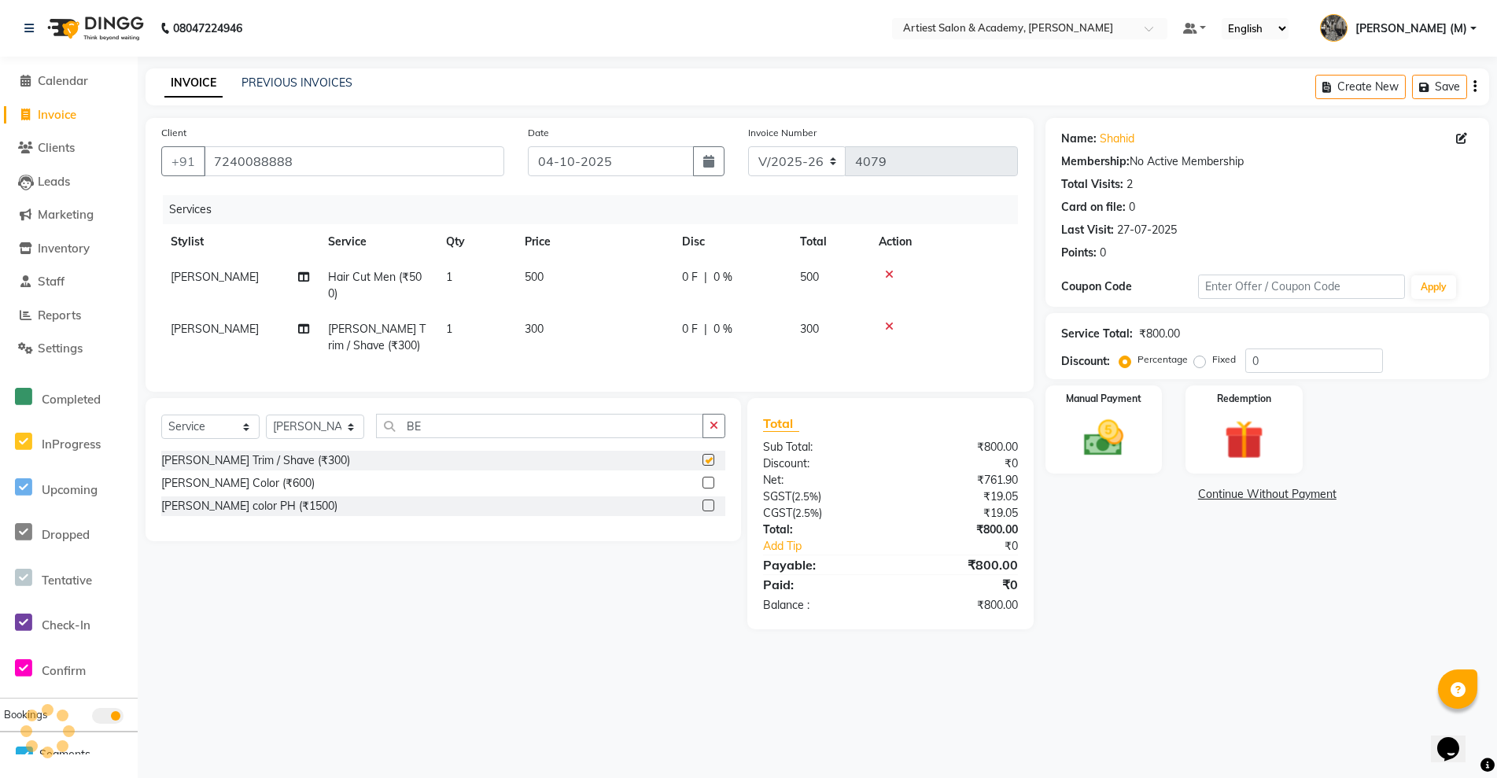
checkbox input "false"
click at [1289, 349] on input "0" at bounding box center [1314, 361] width 138 height 24
type input "15"
click at [1102, 457] on img at bounding box center [1104, 438] width 67 height 47
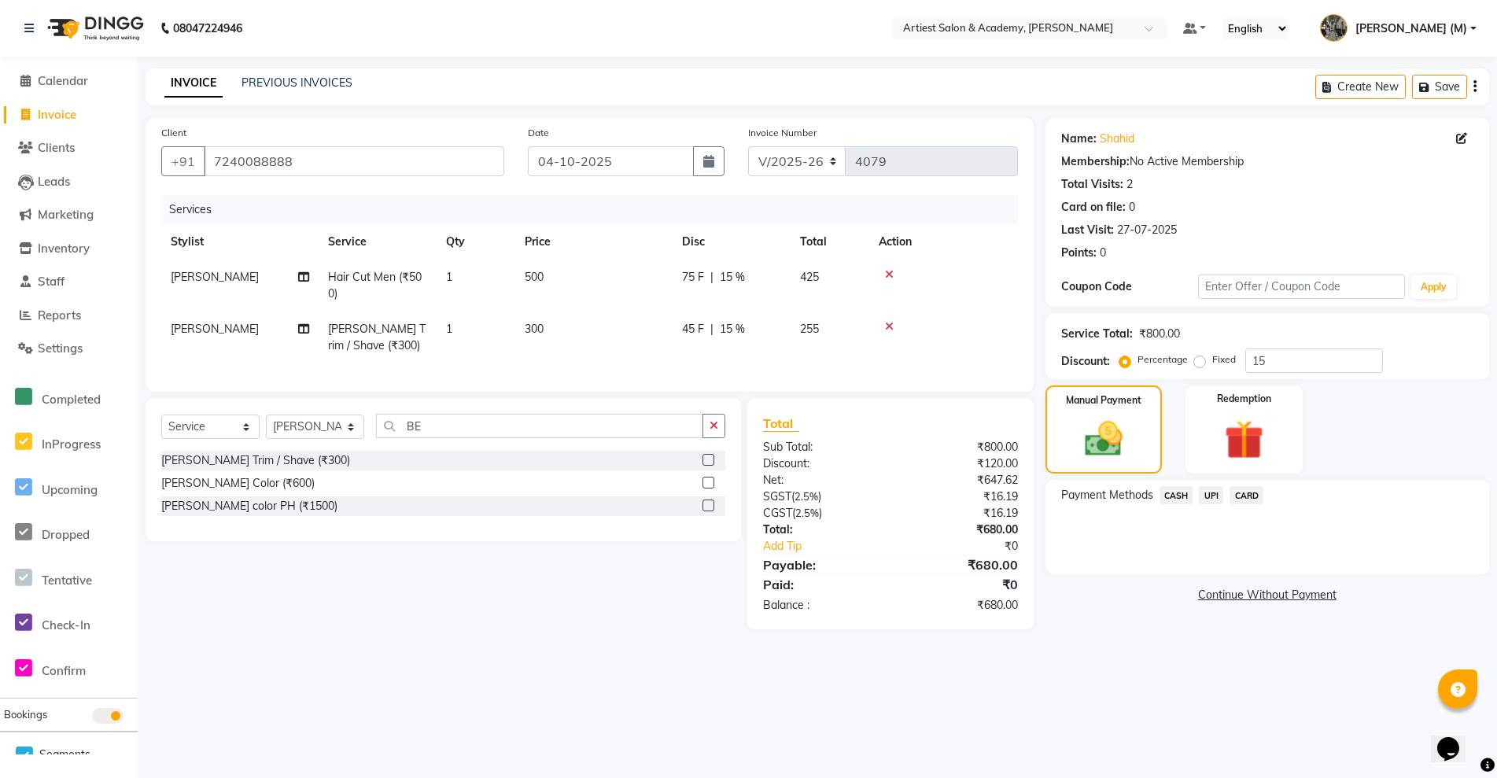
click at [1209, 495] on span "UPI" at bounding box center [1211, 495] width 24 height 18
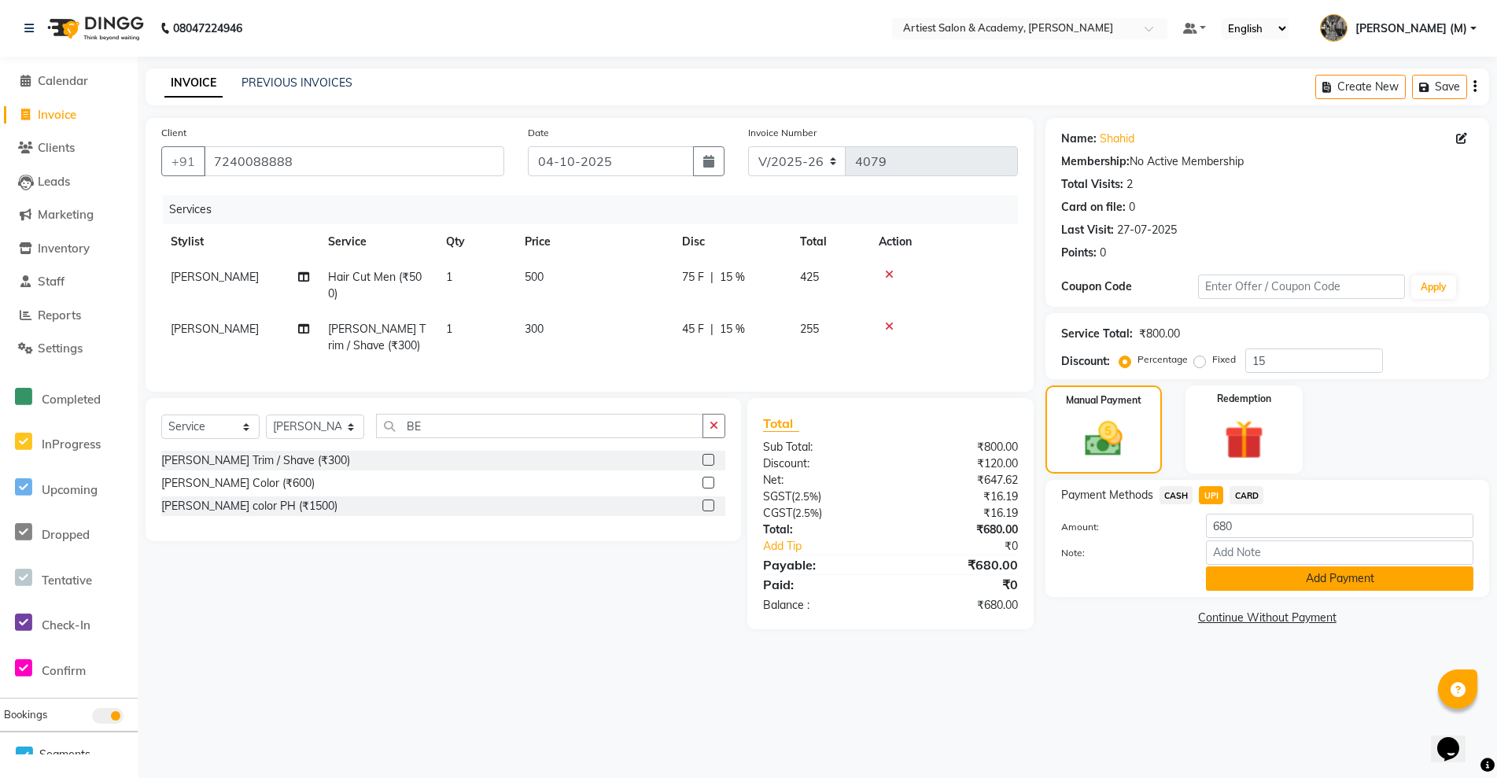
click at [1337, 589] on button "Add Payment" at bounding box center [1339, 578] width 267 height 24
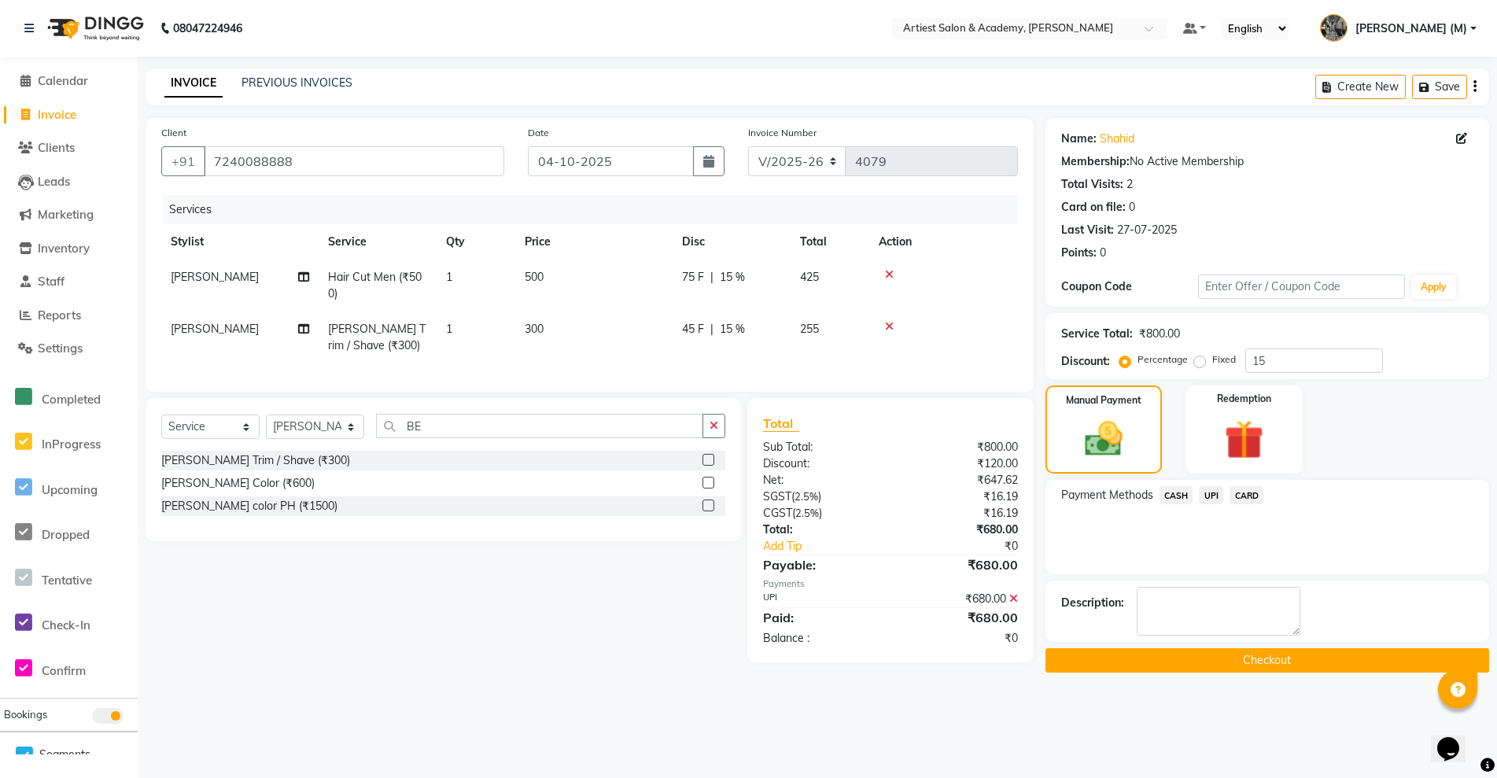
click at [1282, 663] on button "Checkout" at bounding box center [1268, 660] width 444 height 24
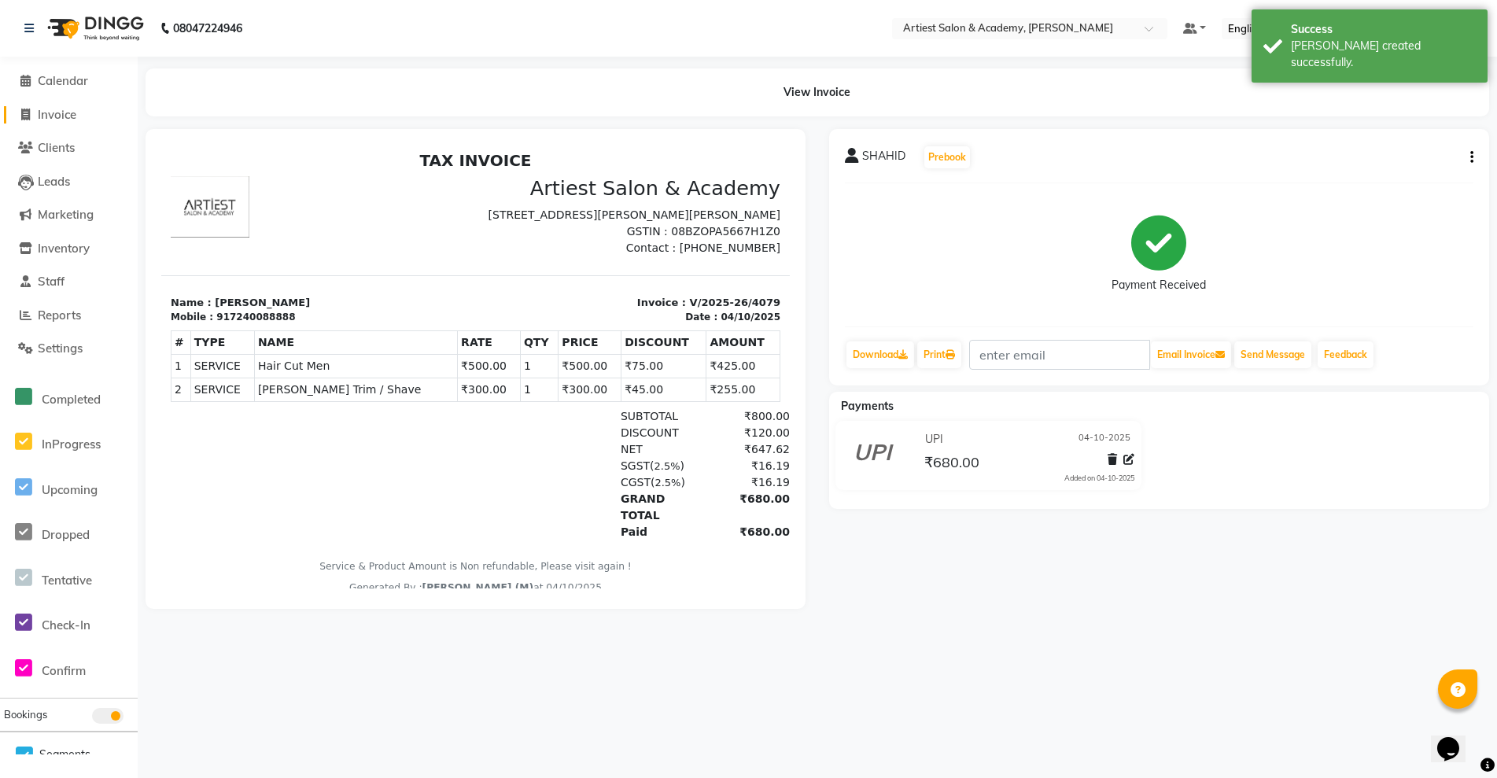
click at [59, 116] on span "Invoice" at bounding box center [57, 114] width 39 height 15
select select "5123"
select select "service"
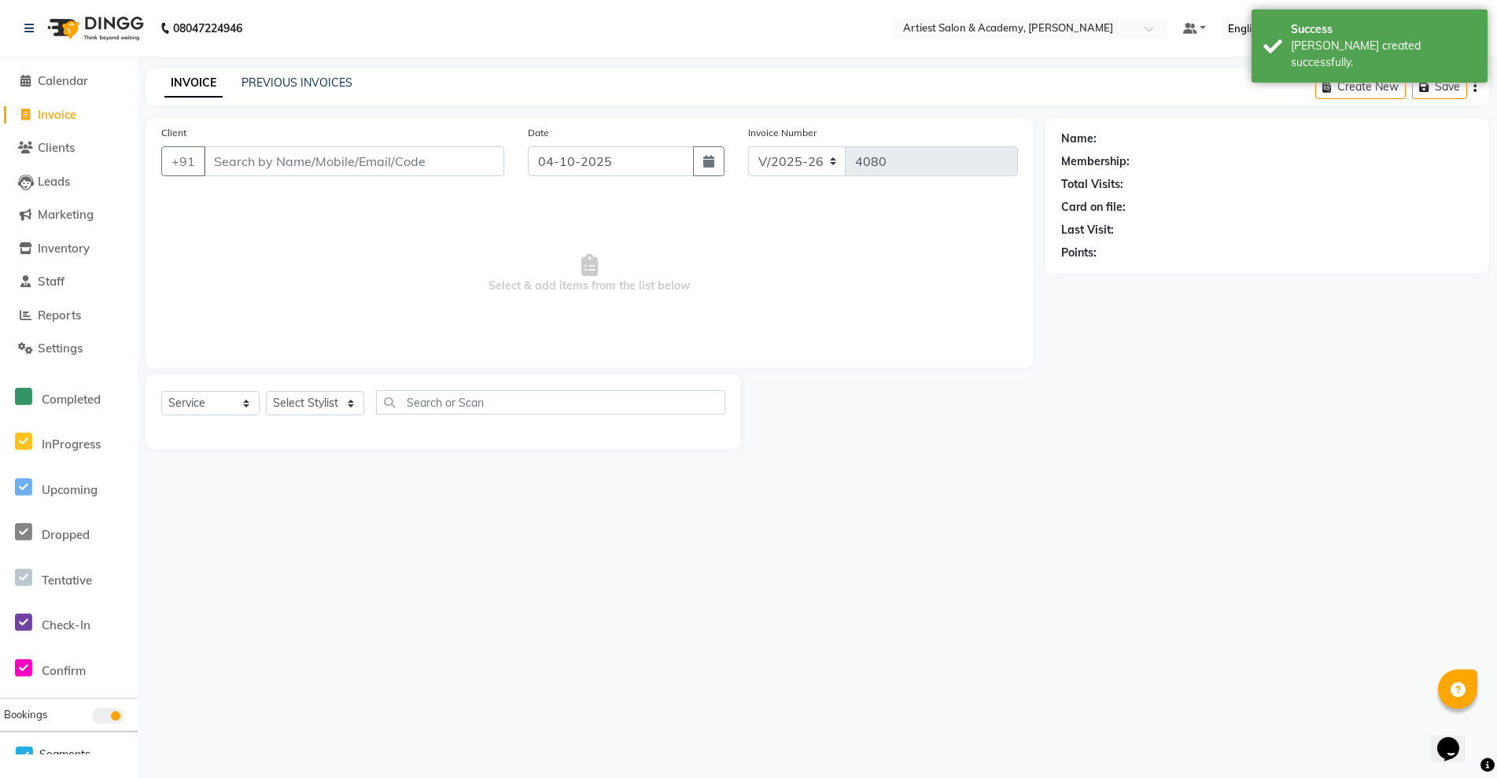
click at [266, 171] on input "Client" at bounding box center [354, 161] width 301 height 30
click at [51, 150] on span "Clients" at bounding box center [56, 147] width 37 height 15
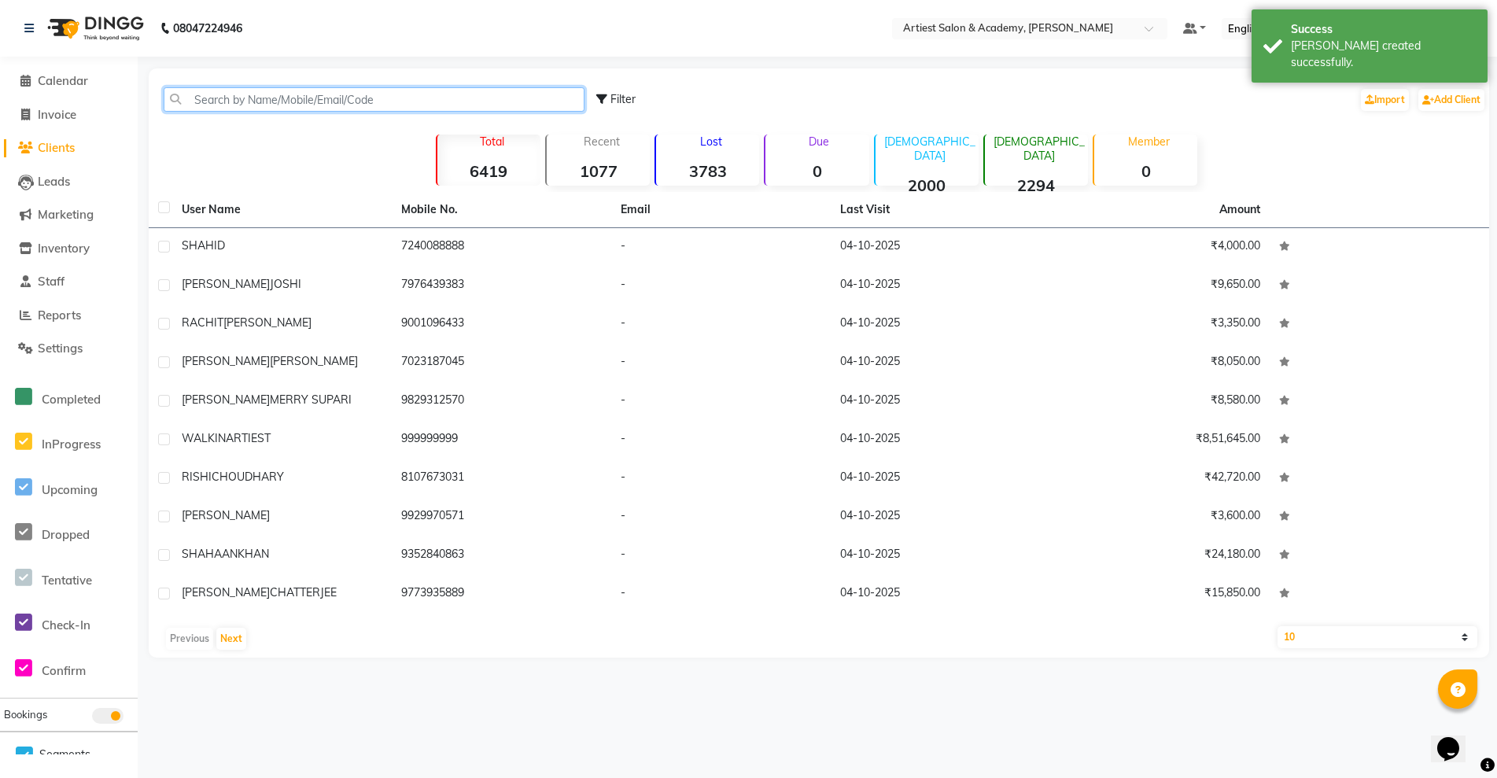
drag, startPoint x: 245, startPoint y: 98, endPoint x: 810, endPoint y: 168, distance: 568.4
click at [247, 98] on input "text" at bounding box center [374, 99] width 421 height 24
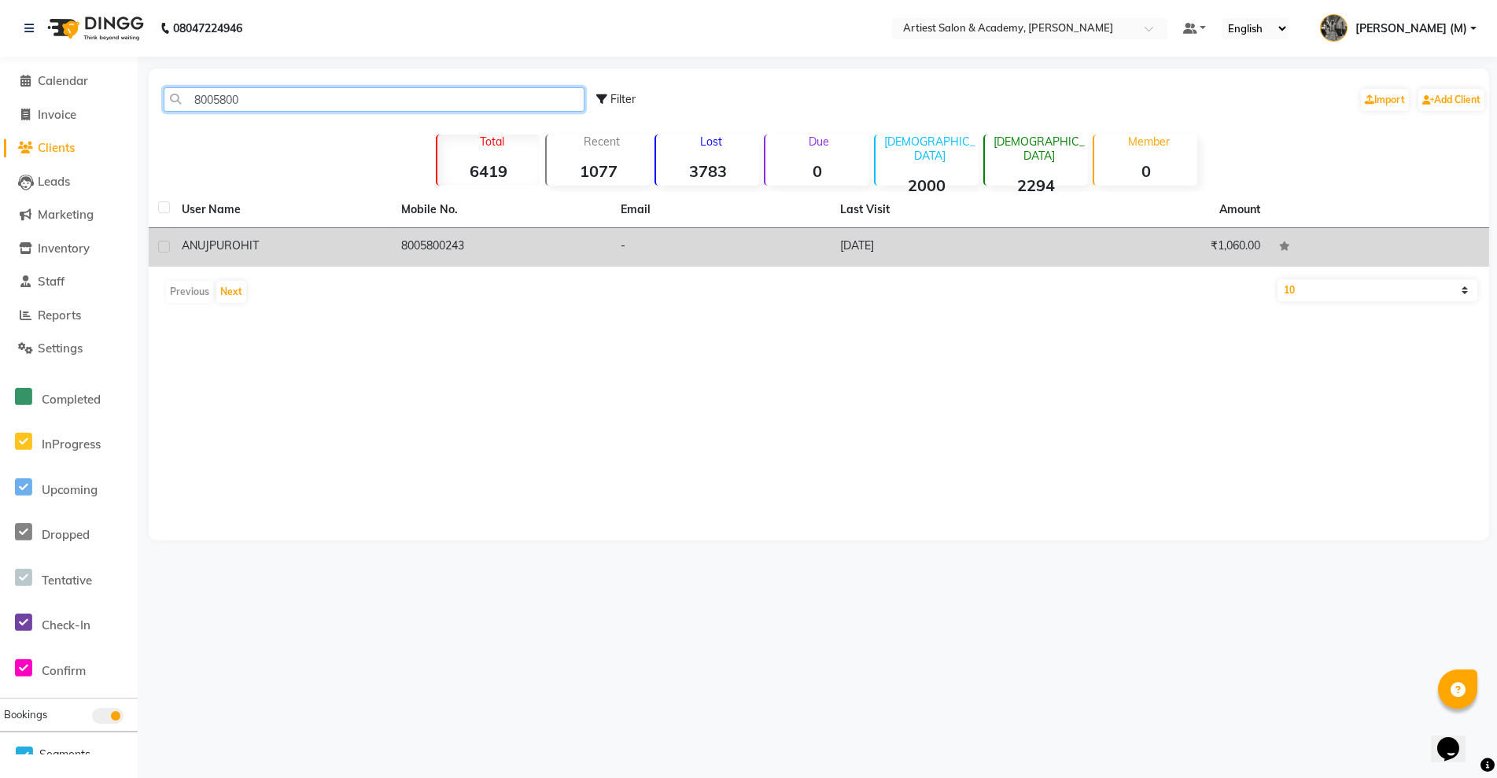
type input "8005800"
click at [966, 249] on td "15-03-2024" at bounding box center [940, 247] width 219 height 39
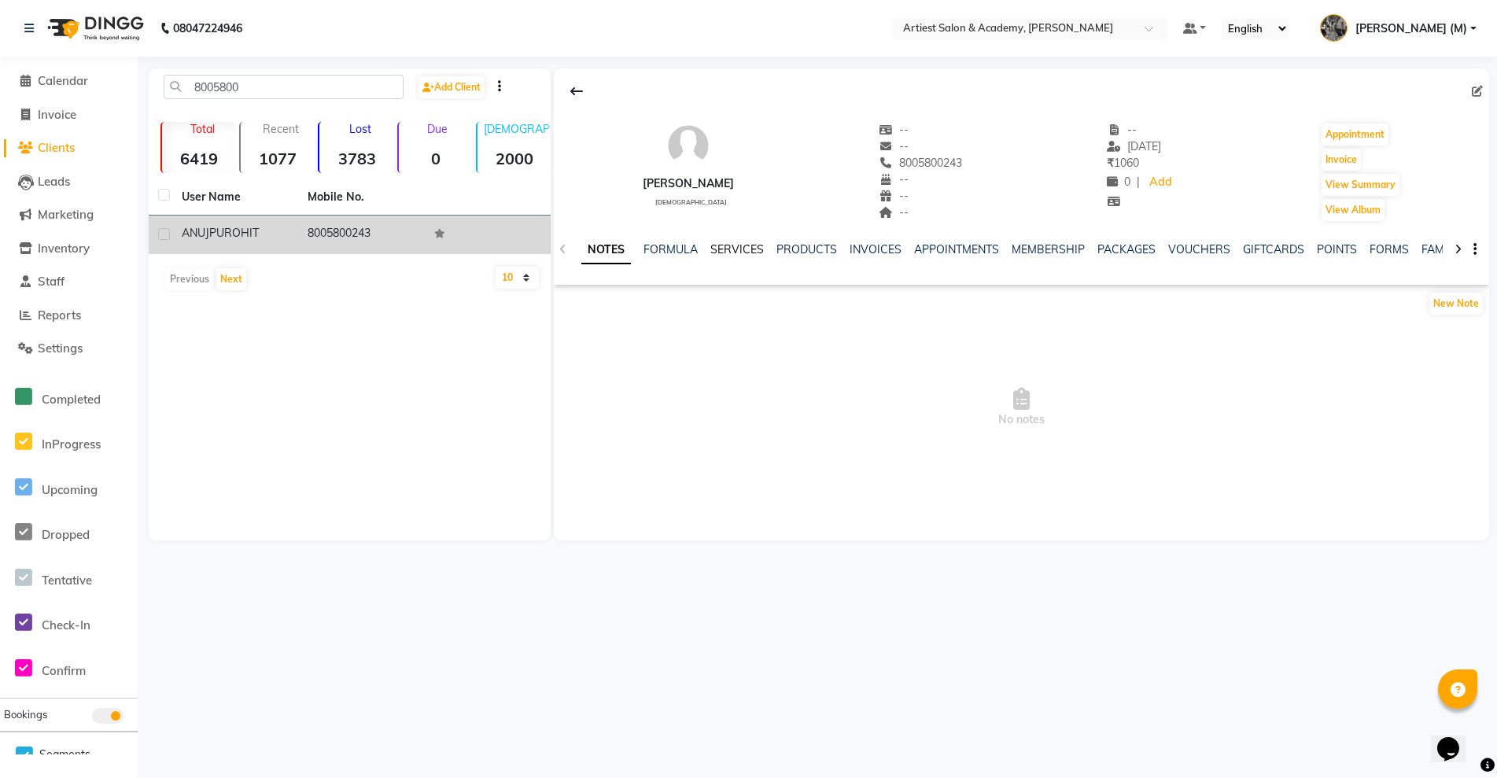
click at [736, 245] on link "SERVICES" at bounding box center [736, 249] width 53 height 14
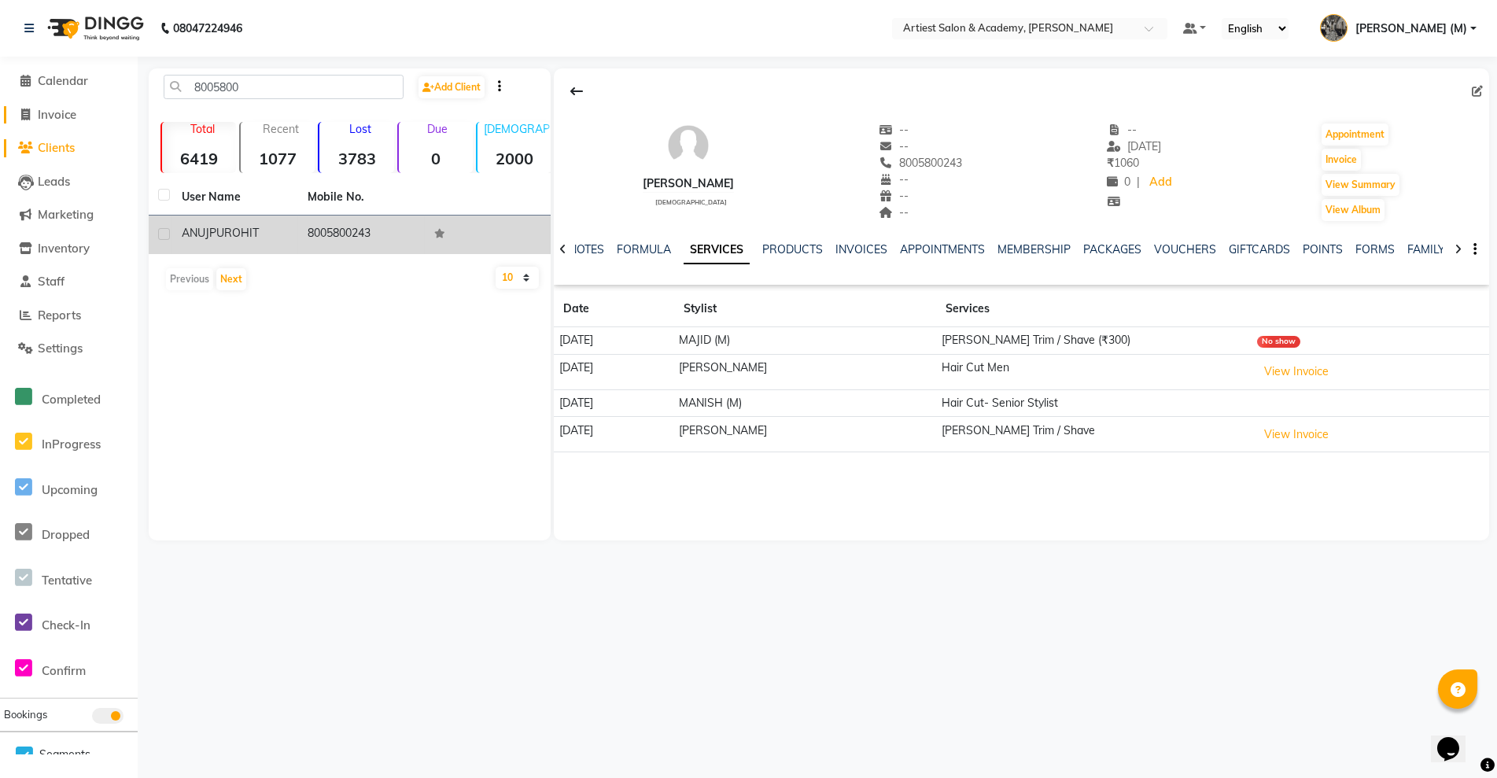
click at [61, 109] on span "Invoice" at bounding box center [57, 114] width 39 height 15
select select "service"
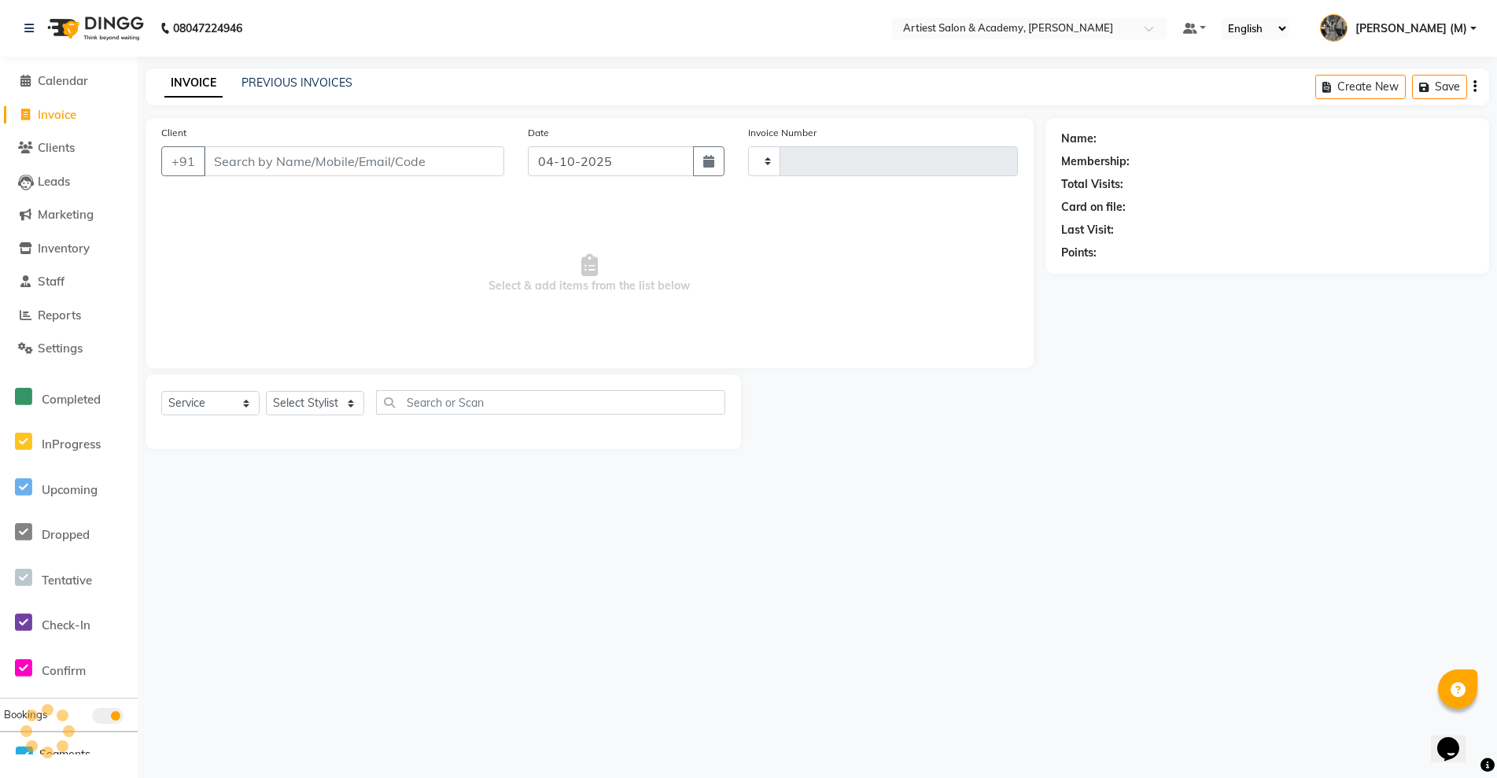
click at [260, 162] on input "Client" at bounding box center [354, 161] width 301 height 30
type input "4080"
select select "5123"
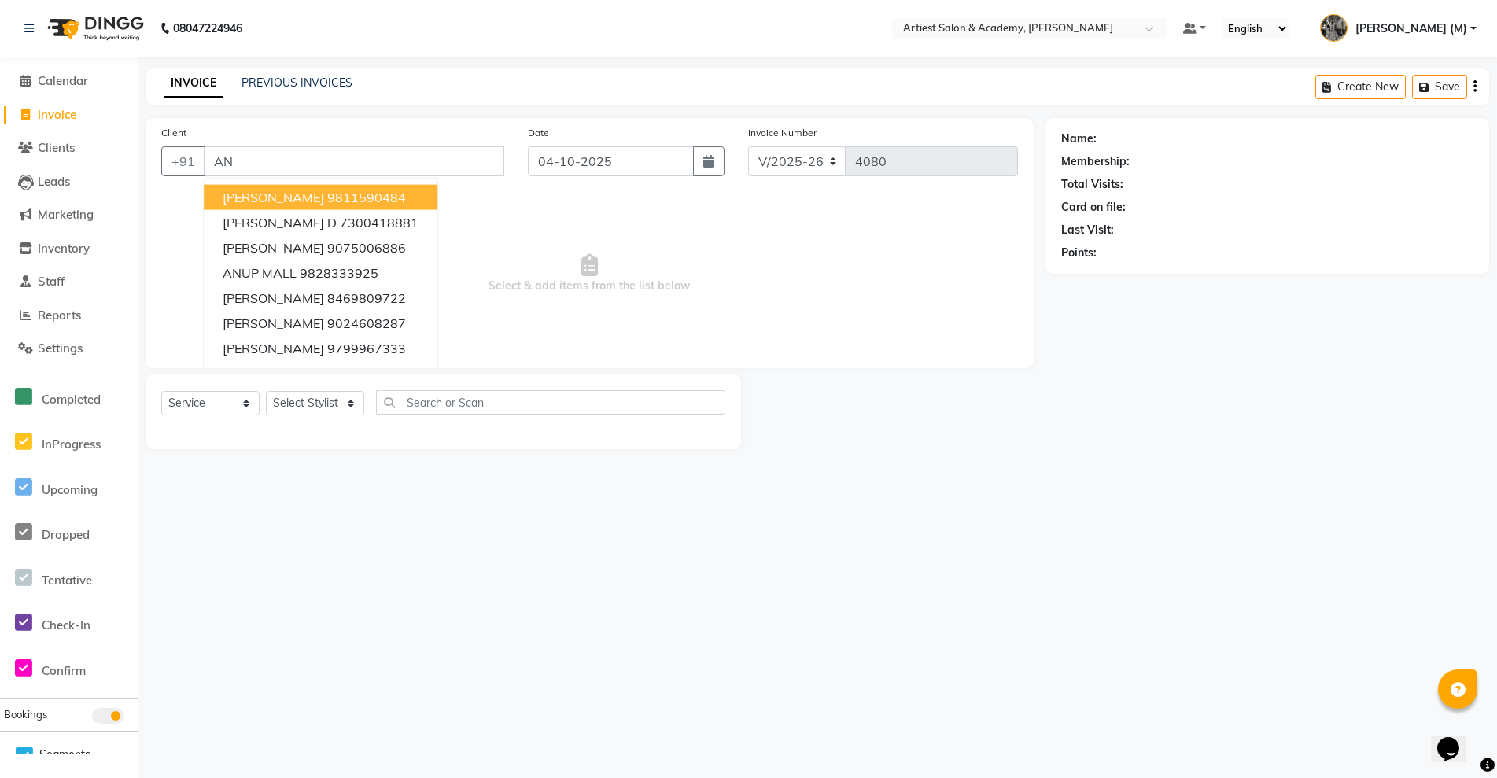
type input "A"
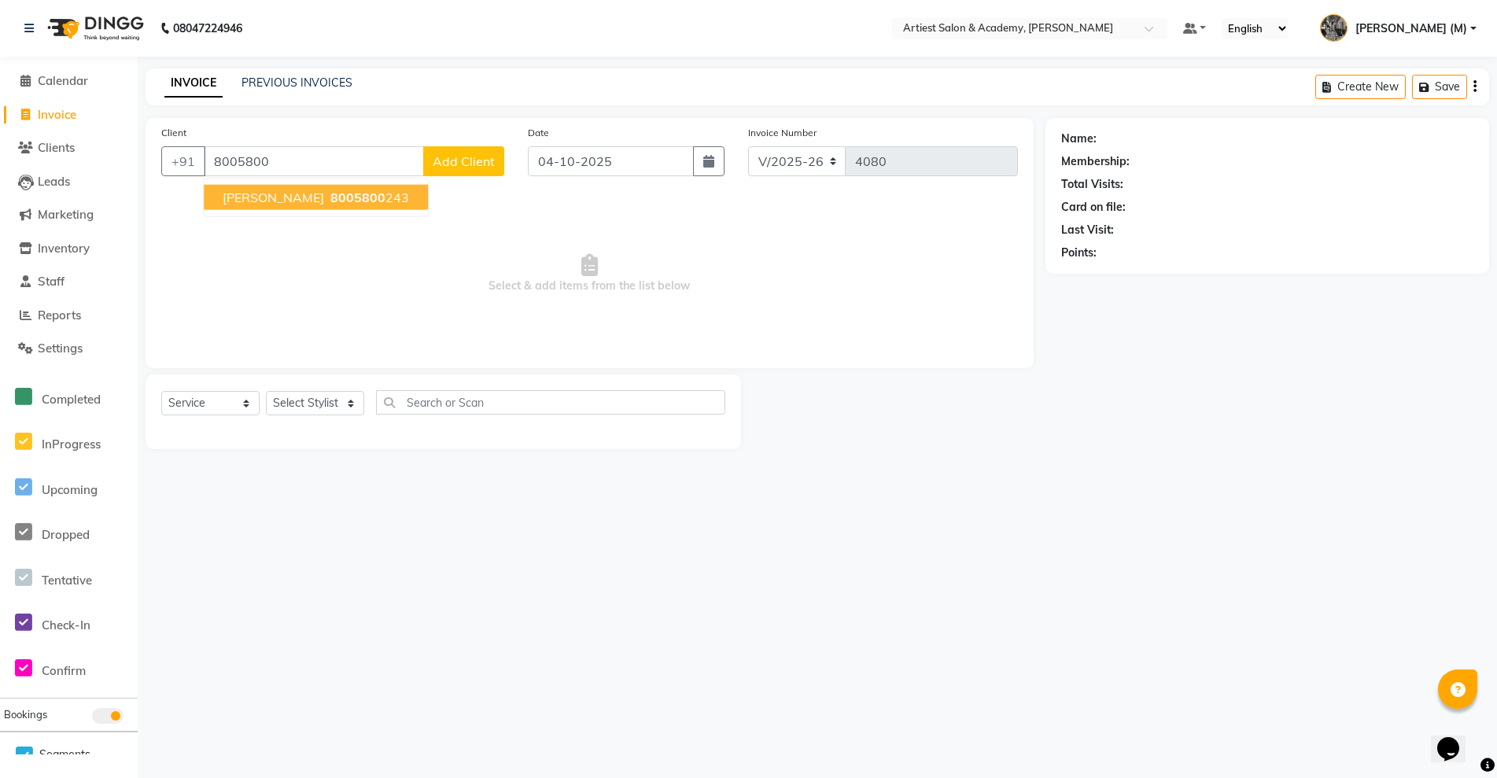
click at [395, 198] on ngb-highlight "8005800 243" at bounding box center [368, 198] width 82 height 16
type input "8005800243"
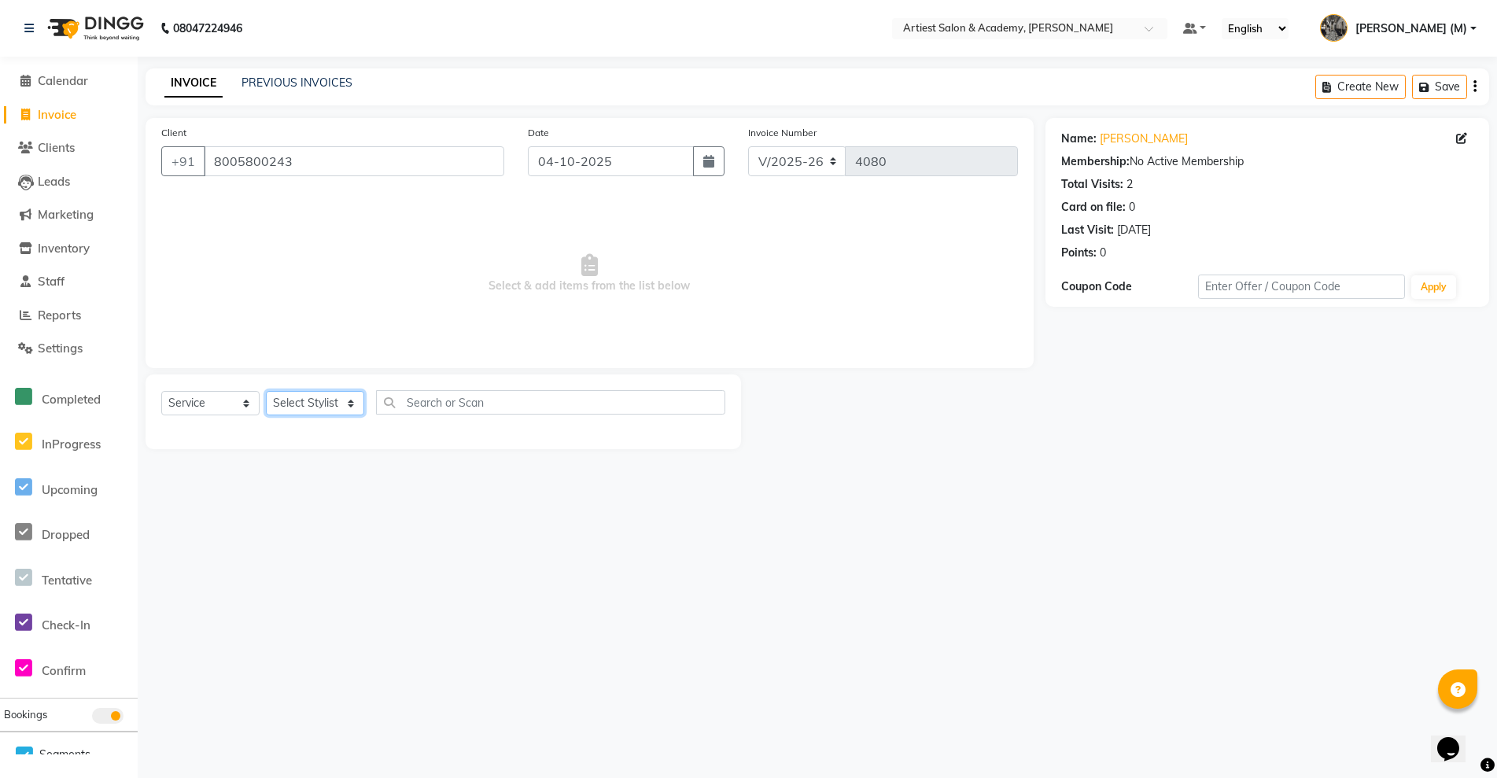
click at [352, 403] on select "Select Stylist [PERSON_NAME] (M) [PERSON_NAME] (F) [PERSON_NAME] DRASHTI [PERSO…" at bounding box center [315, 403] width 98 height 24
select select "33211"
click at [266, 391] on select "Select Stylist [PERSON_NAME] (M) [PERSON_NAME] (F) [PERSON_NAME] DRASHTI [PERSO…" at bounding box center [315, 403] width 98 height 24
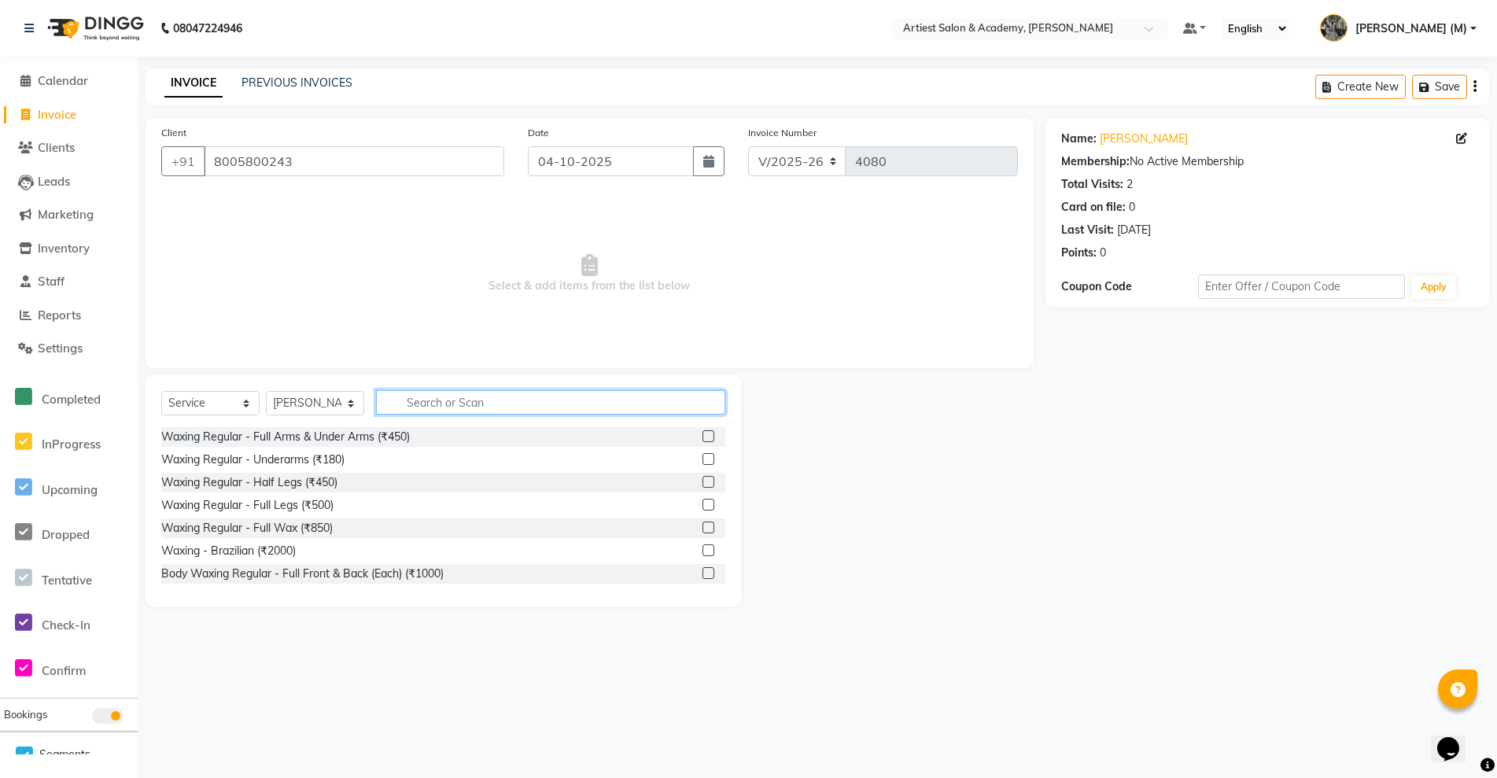
click at [446, 398] on input "text" at bounding box center [550, 402] width 349 height 24
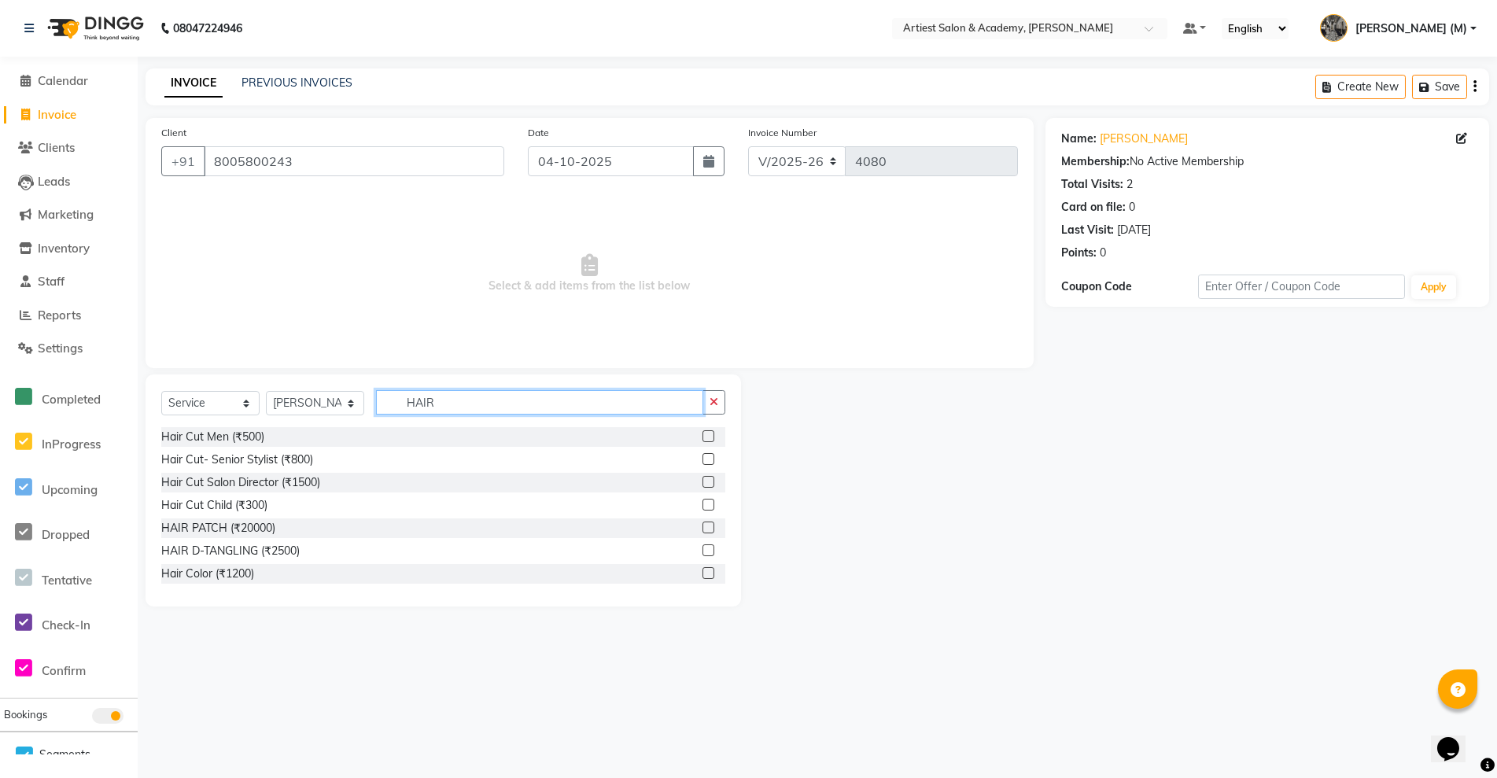
type input "HAIR"
click at [703, 437] on label at bounding box center [709, 436] width 12 height 12
click at [703, 437] on input "checkbox" at bounding box center [708, 437] width 10 height 10
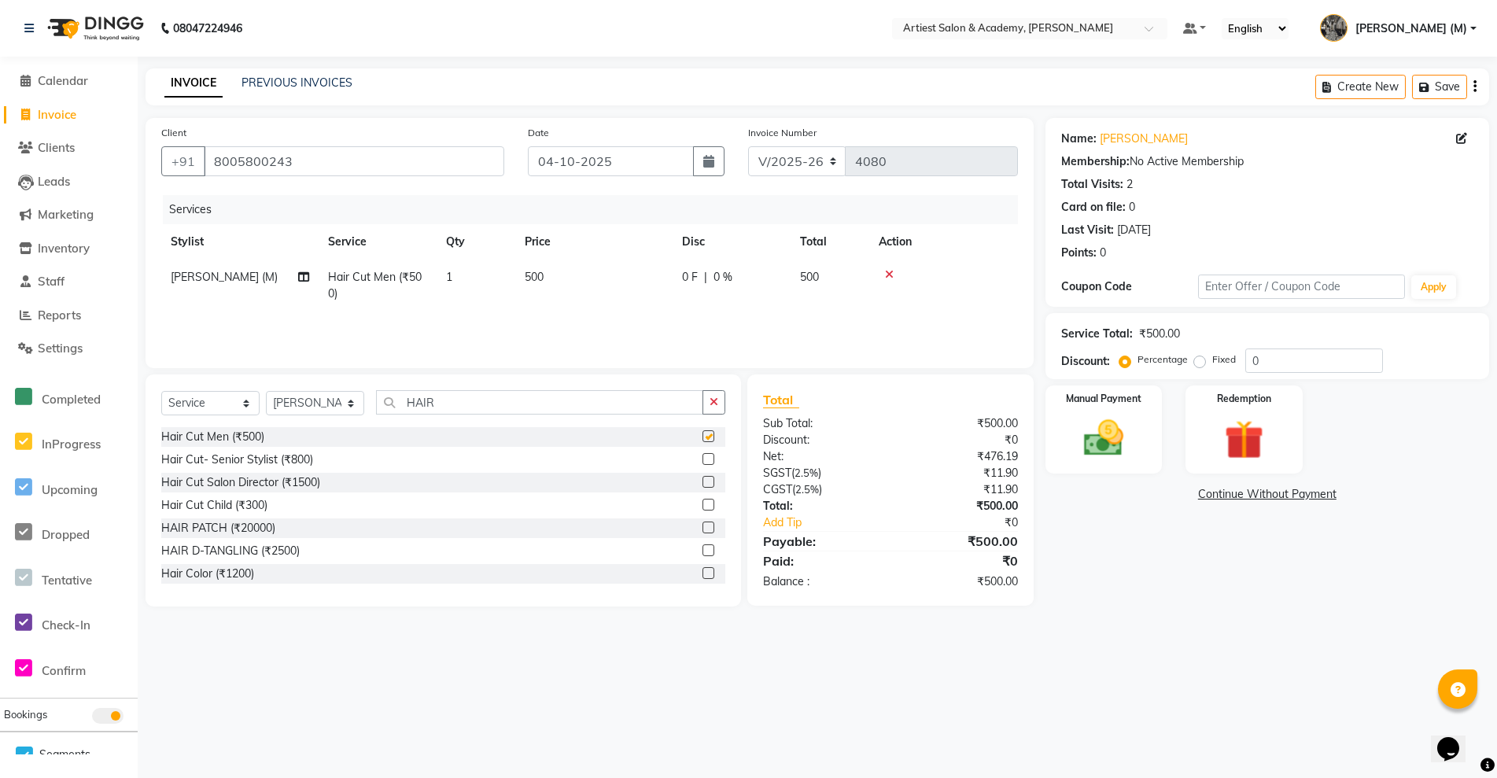
checkbox input "false"
drag, startPoint x: 349, startPoint y: 399, endPoint x: 352, endPoint y: 406, distance: 8.1
click at [349, 399] on select "Select Stylist [PERSON_NAME] (M) [PERSON_NAME] (F) [PERSON_NAME] DRASHTI [PERSO…" at bounding box center [315, 403] width 98 height 24
select select "90981"
click at [266, 391] on select "Select Stylist [PERSON_NAME] (M) [PERSON_NAME] (F) [PERSON_NAME] DRASHTI [PERSO…" at bounding box center [315, 403] width 98 height 24
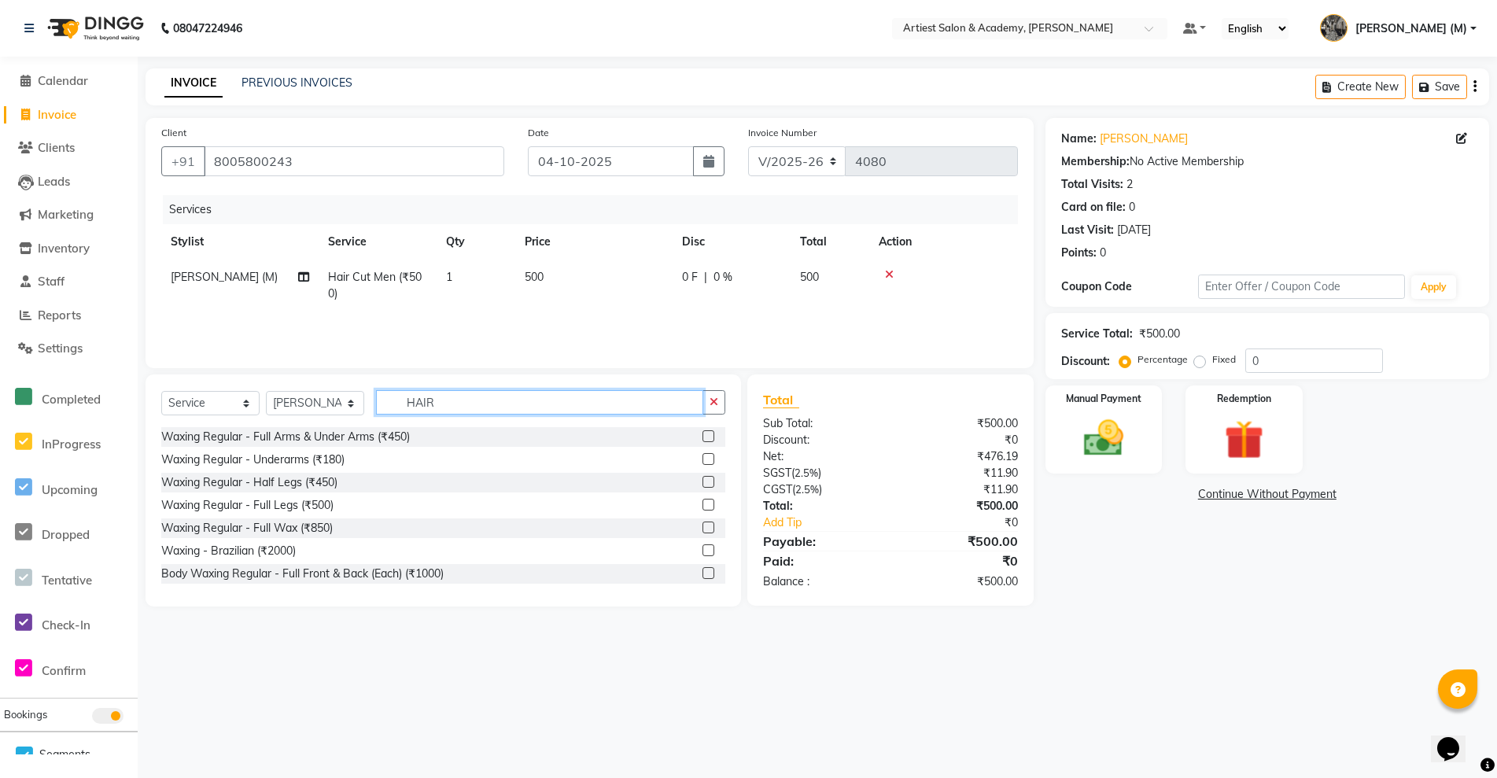
click at [467, 402] on input "HAIR" at bounding box center [539, 402] width 327 height 24
type input "H"
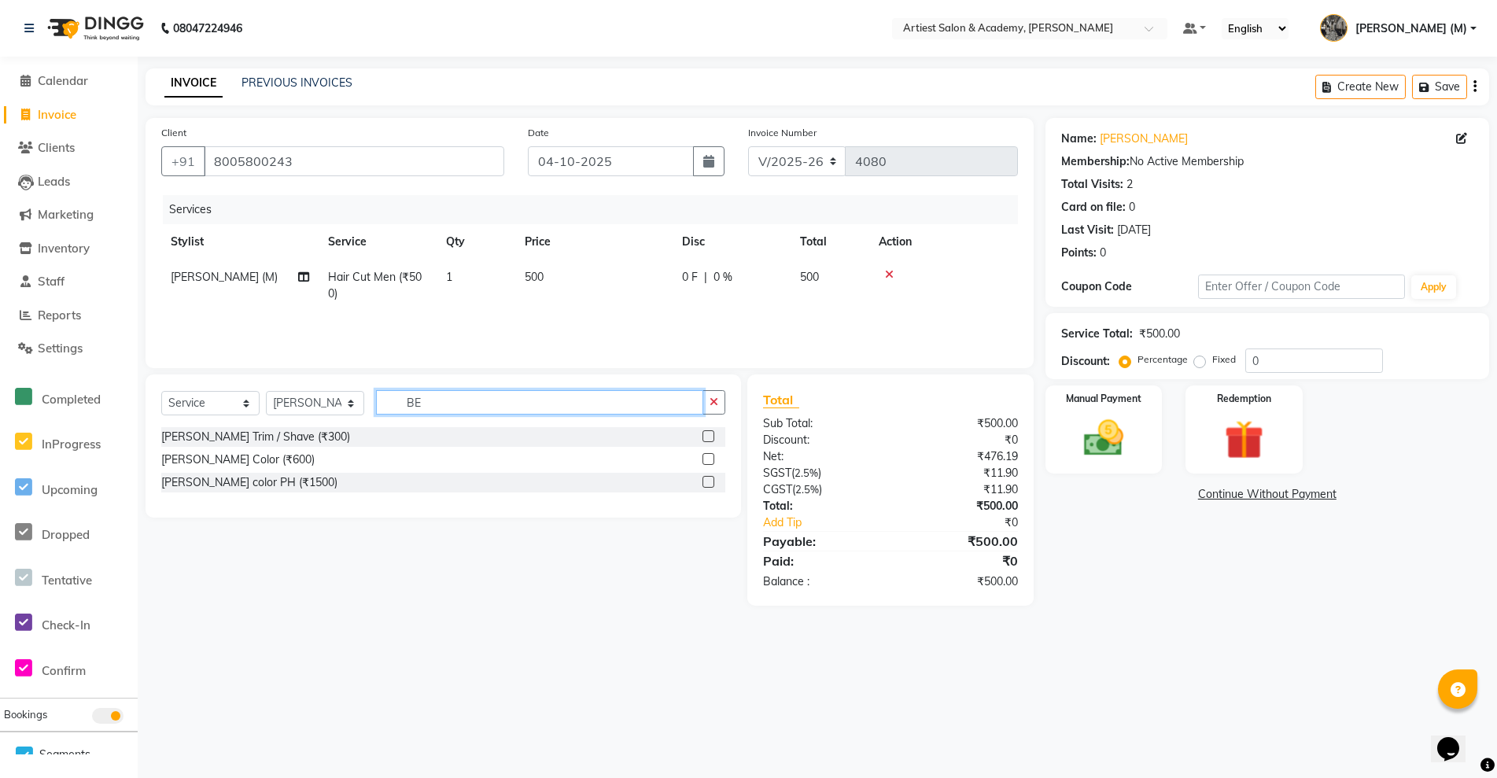
type input "BE"
click at [712, 433] on label at bounding box center [709, 436] width 12 height 12
click at [712, 433] on input "checkbox" at bounding box center [708, 437] width 10 height 10
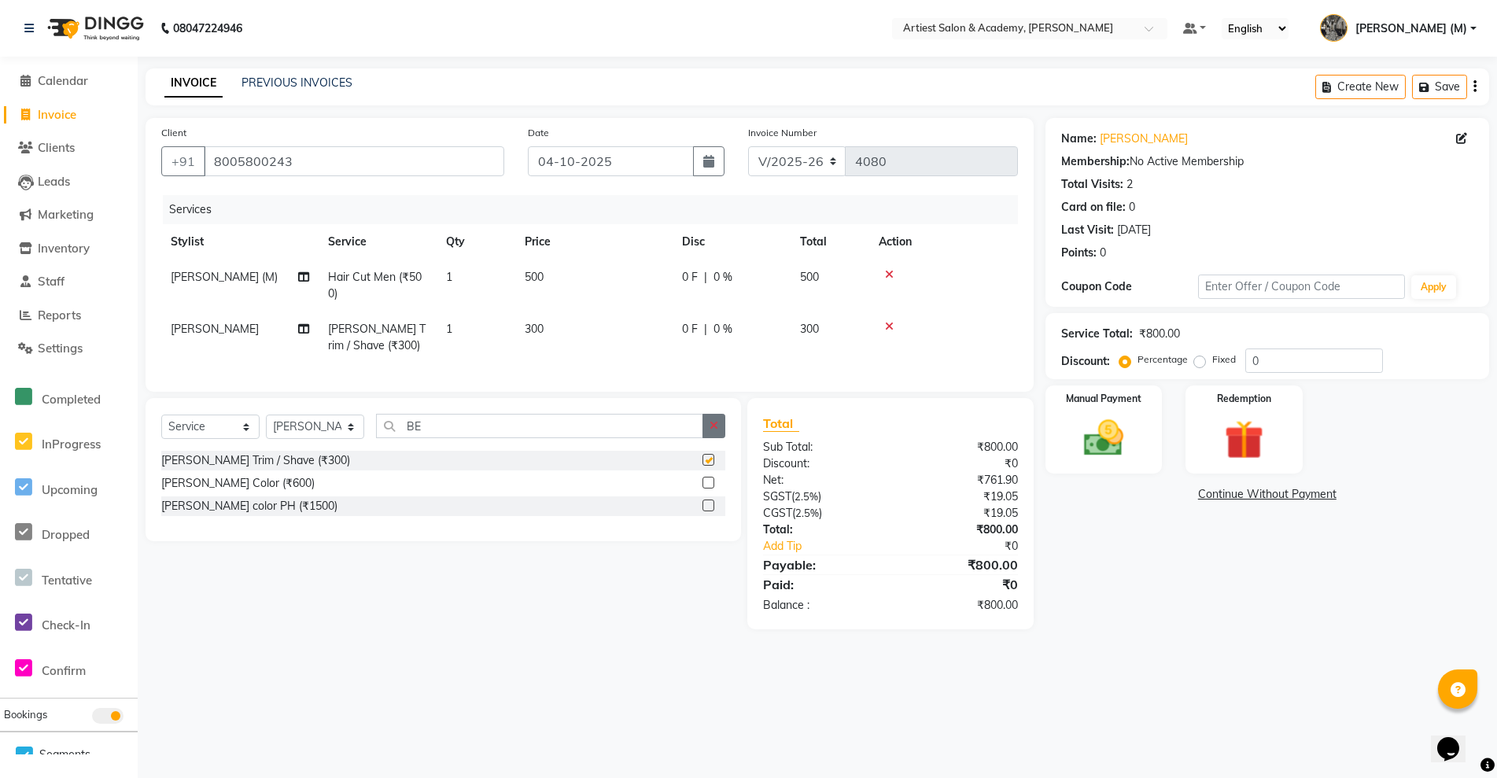
checkbox input "false"
click at [1115, 445] on img at bounding box center [1104, 438] width 67 height 47
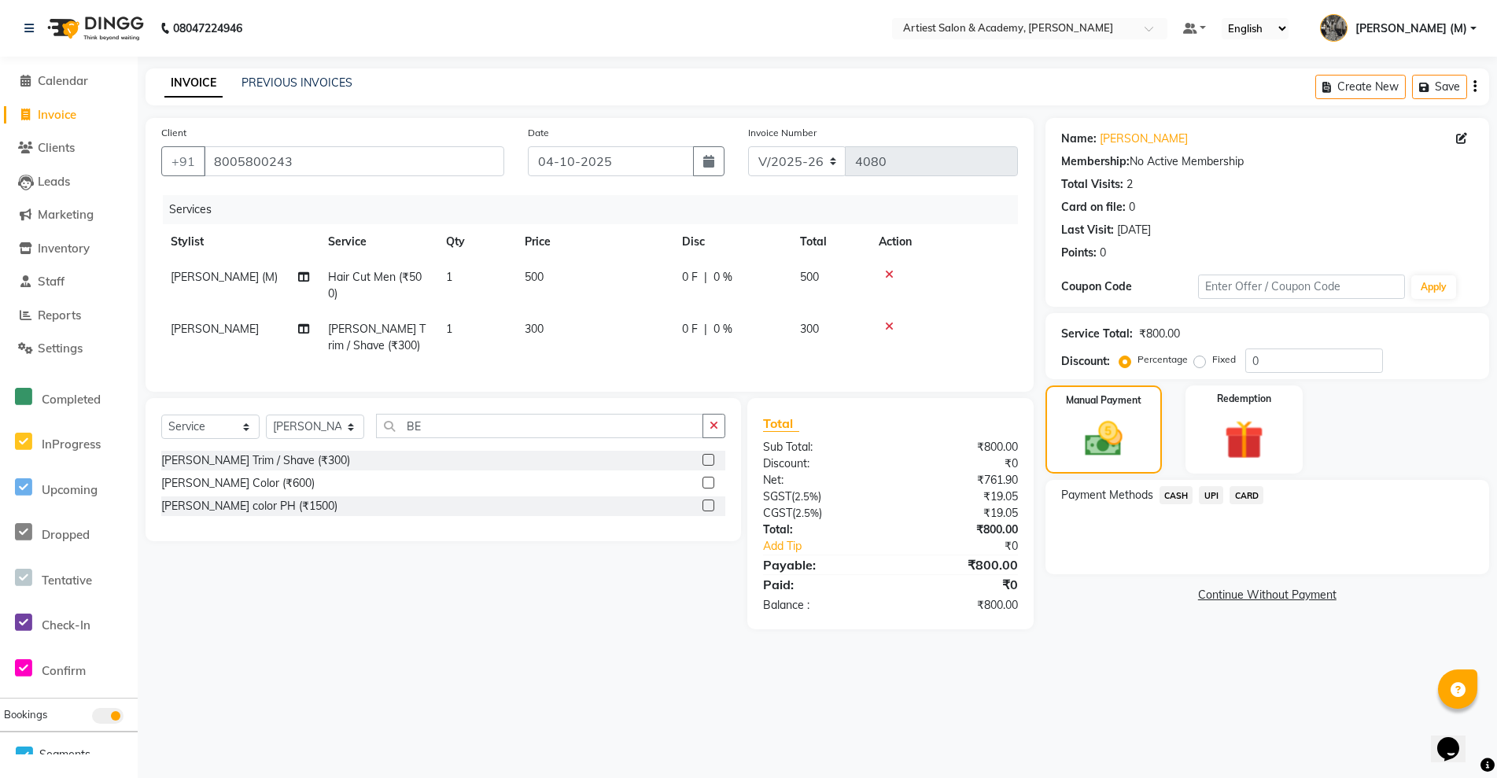
click at [1214, 498] on span "UPI" at bounding box center [1211, 495] width 24 height 18
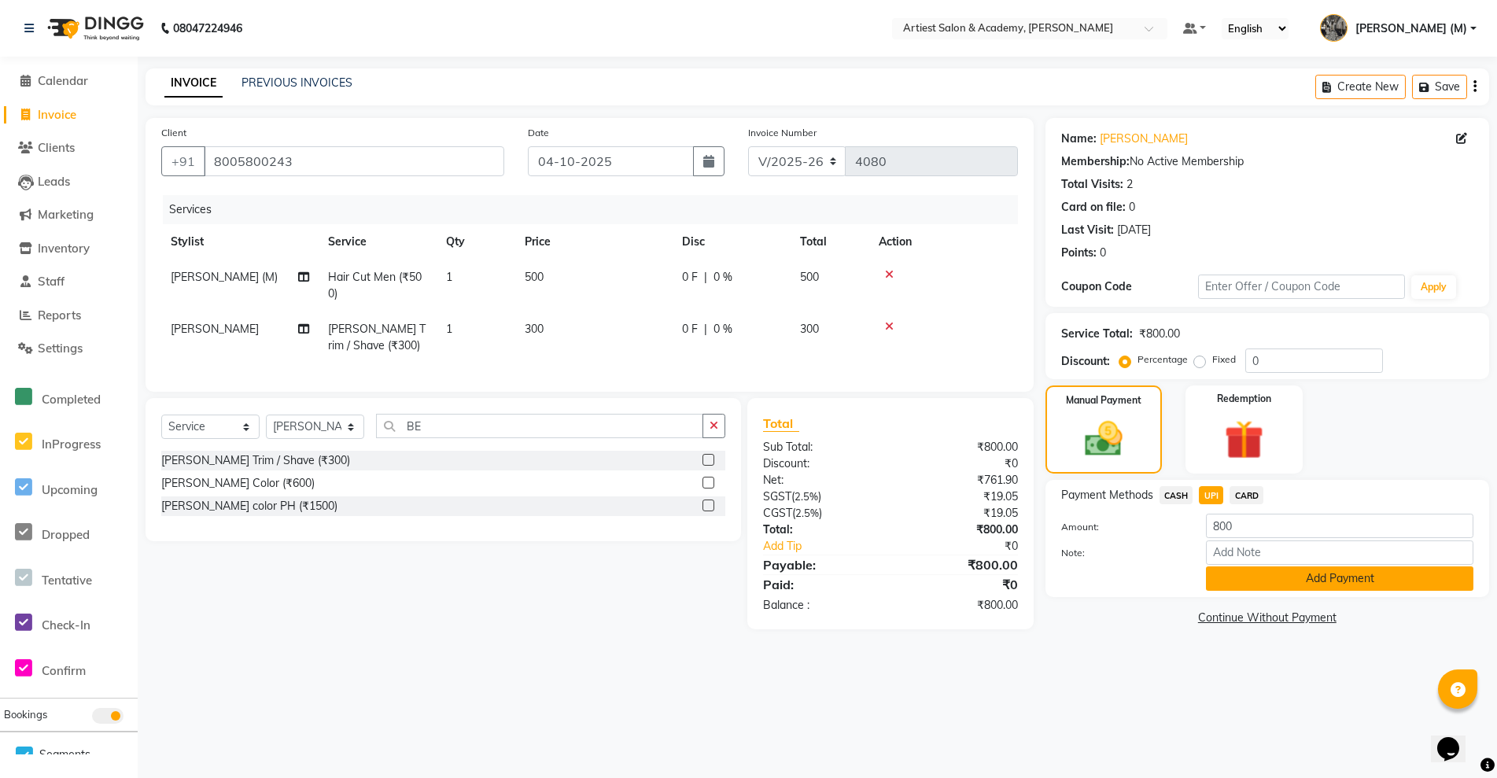
click at [1340, 573] on button "Add Payment" at bounding box center [1339, 578] width 267 height 24
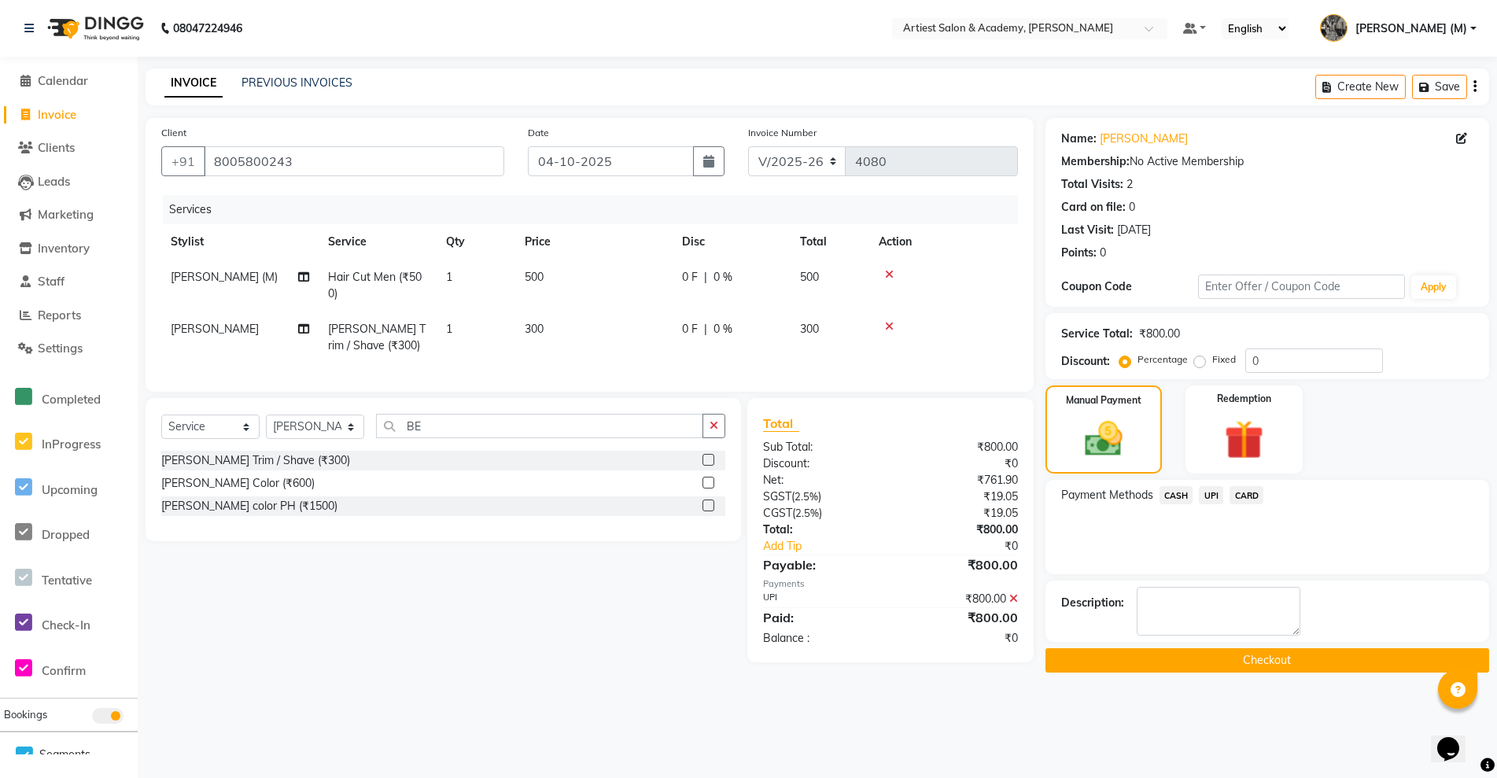
click at [1282, 669] on button "Checkout" at bounding box center [1268, 660] width 444 height 24
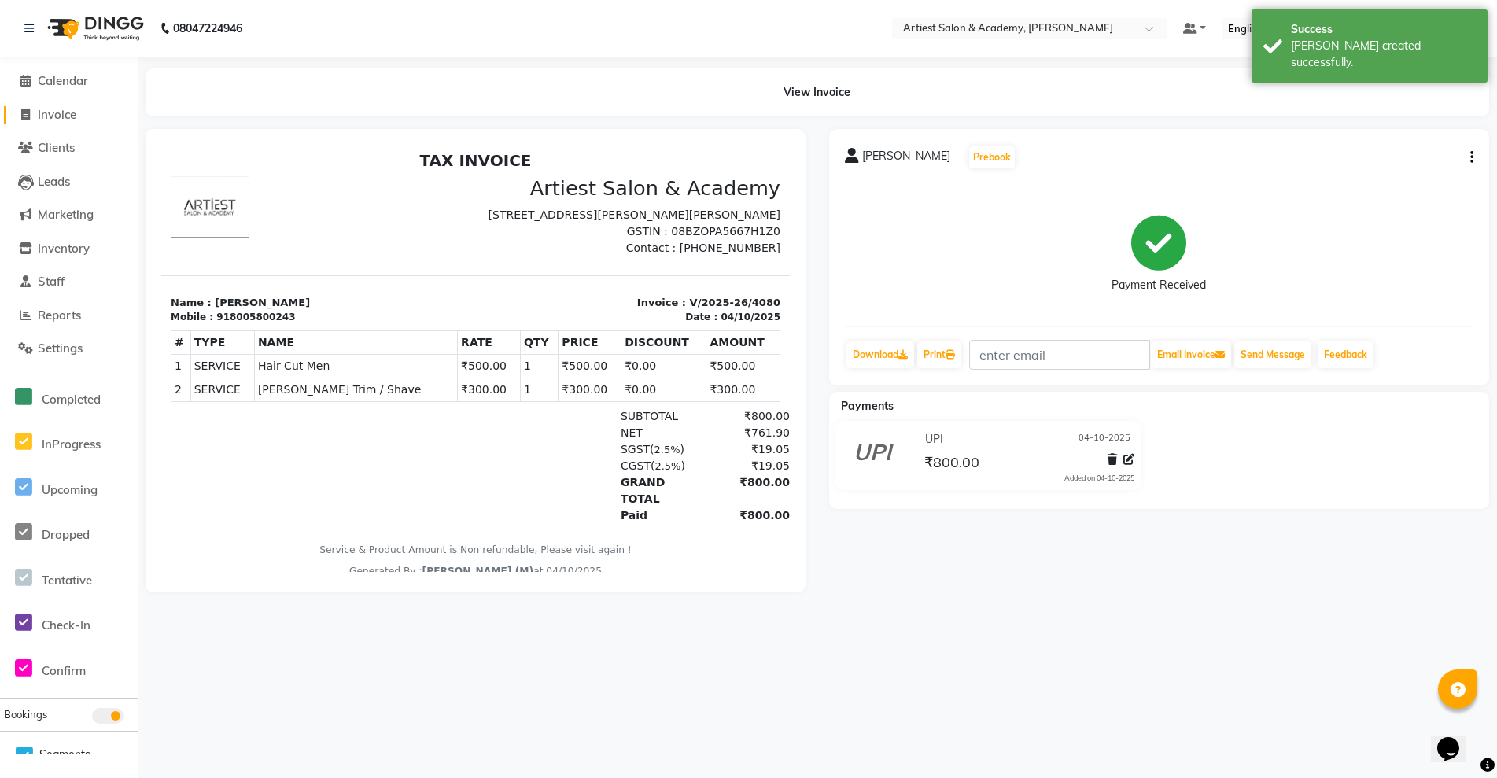
click at [68, 115] on span "Invoice" at bounding box center [57, 114] width 39 height 15
select select "service"
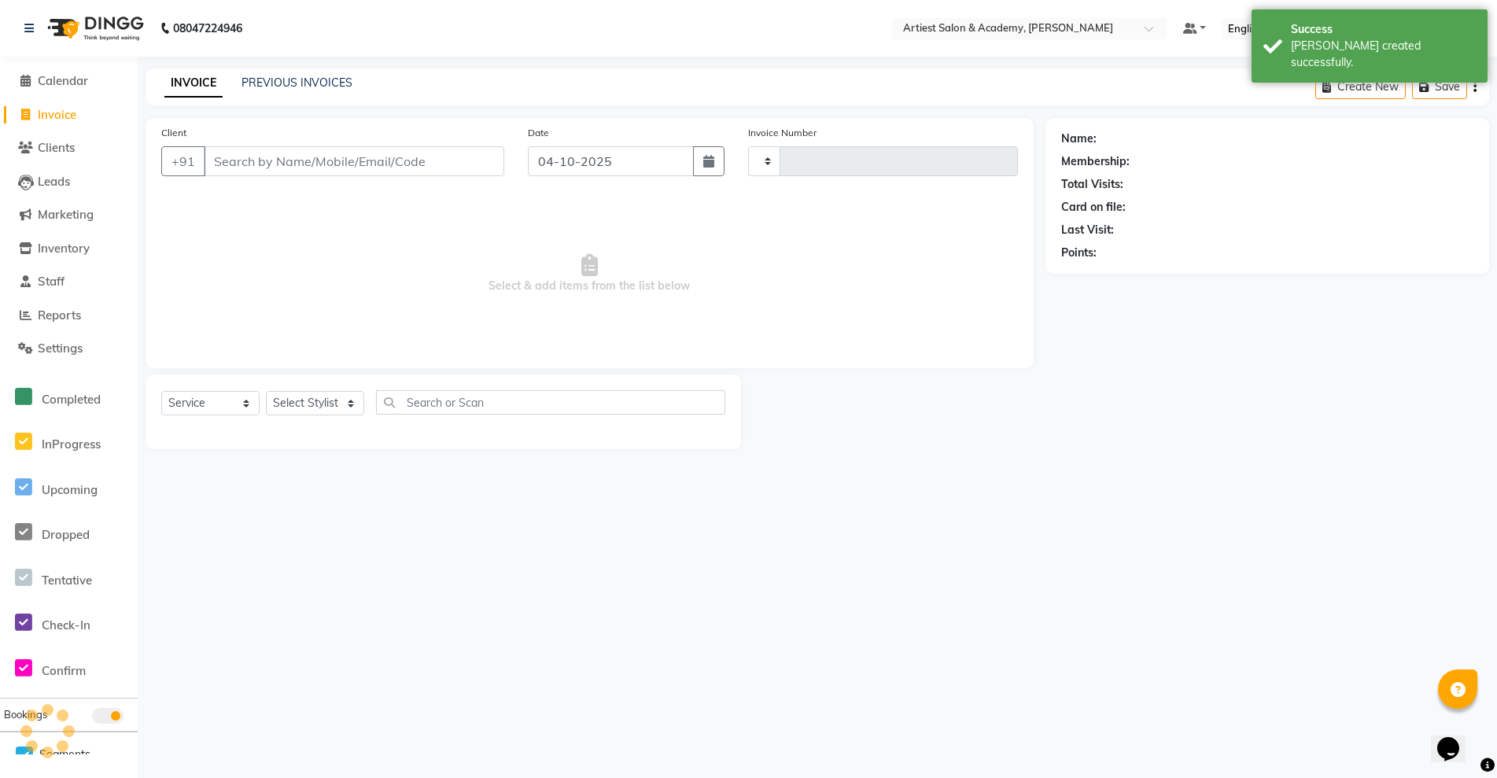
type input "4081"
select select "5123"
click at [267, 79] on link "PREVIOUS INVOICES" at bounding box center [297, 83] width 111 height 14
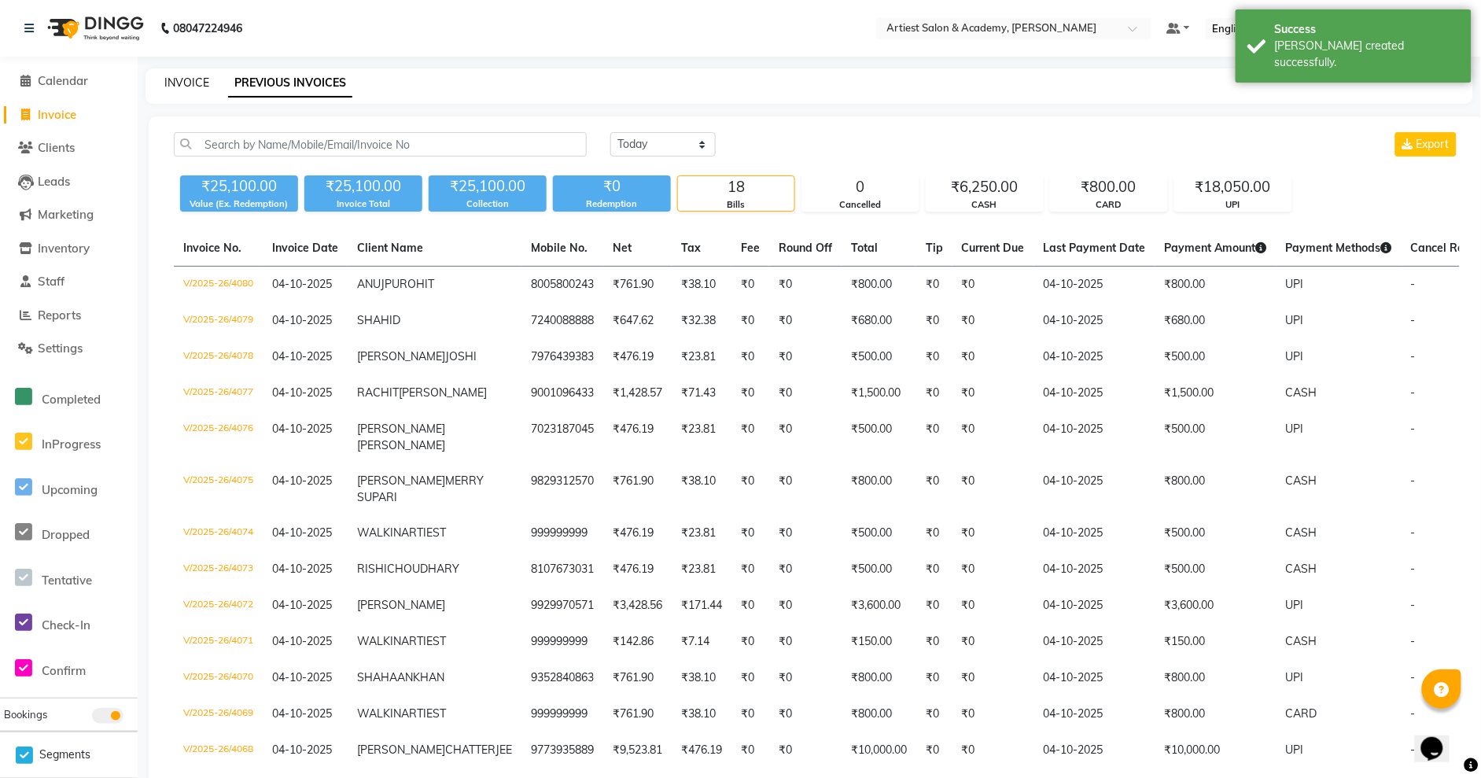
click at [190, 84] on link "INVOICE" at bounding box center [186, 83] width 45 height 14
select select "service"
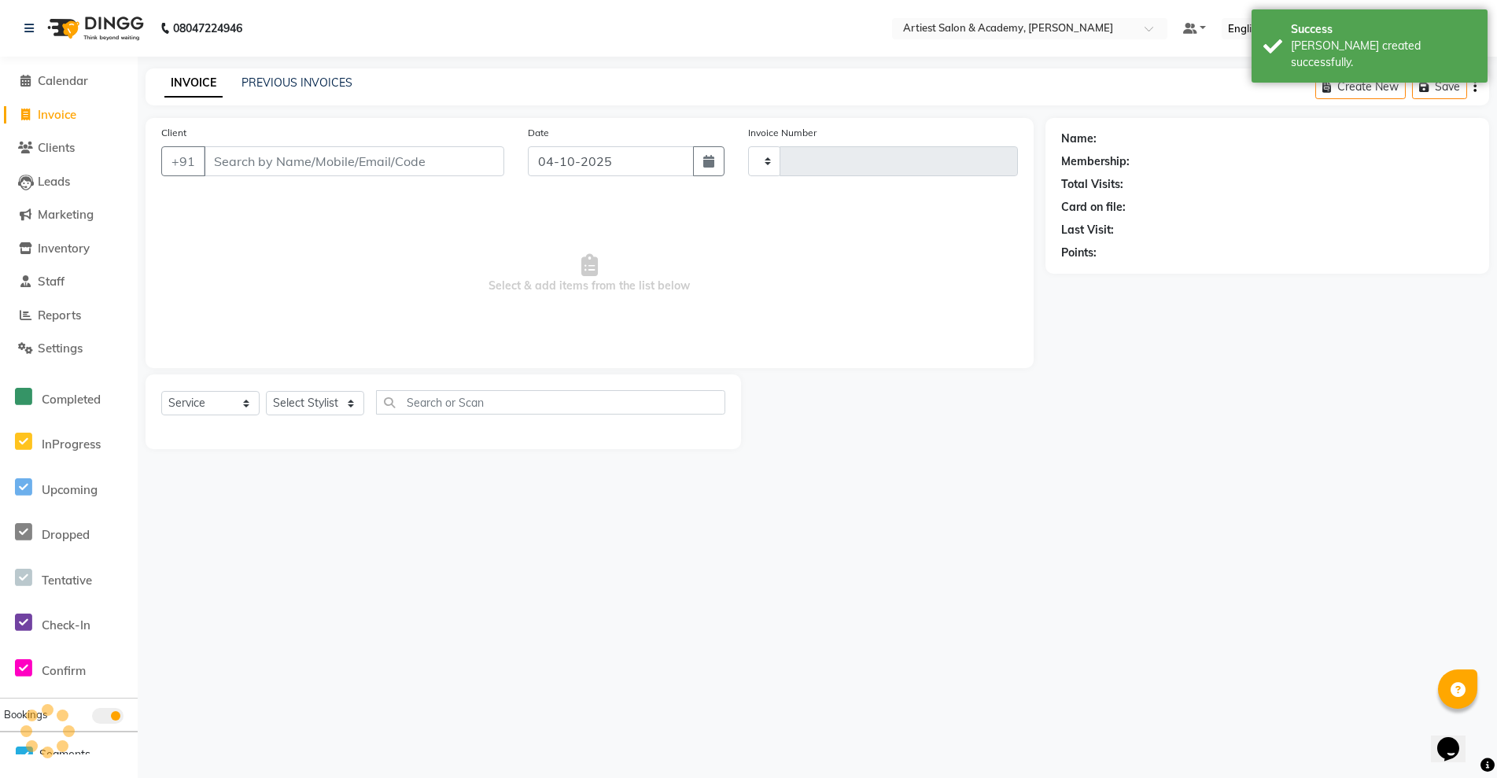
type input "4081"
select select "5123"
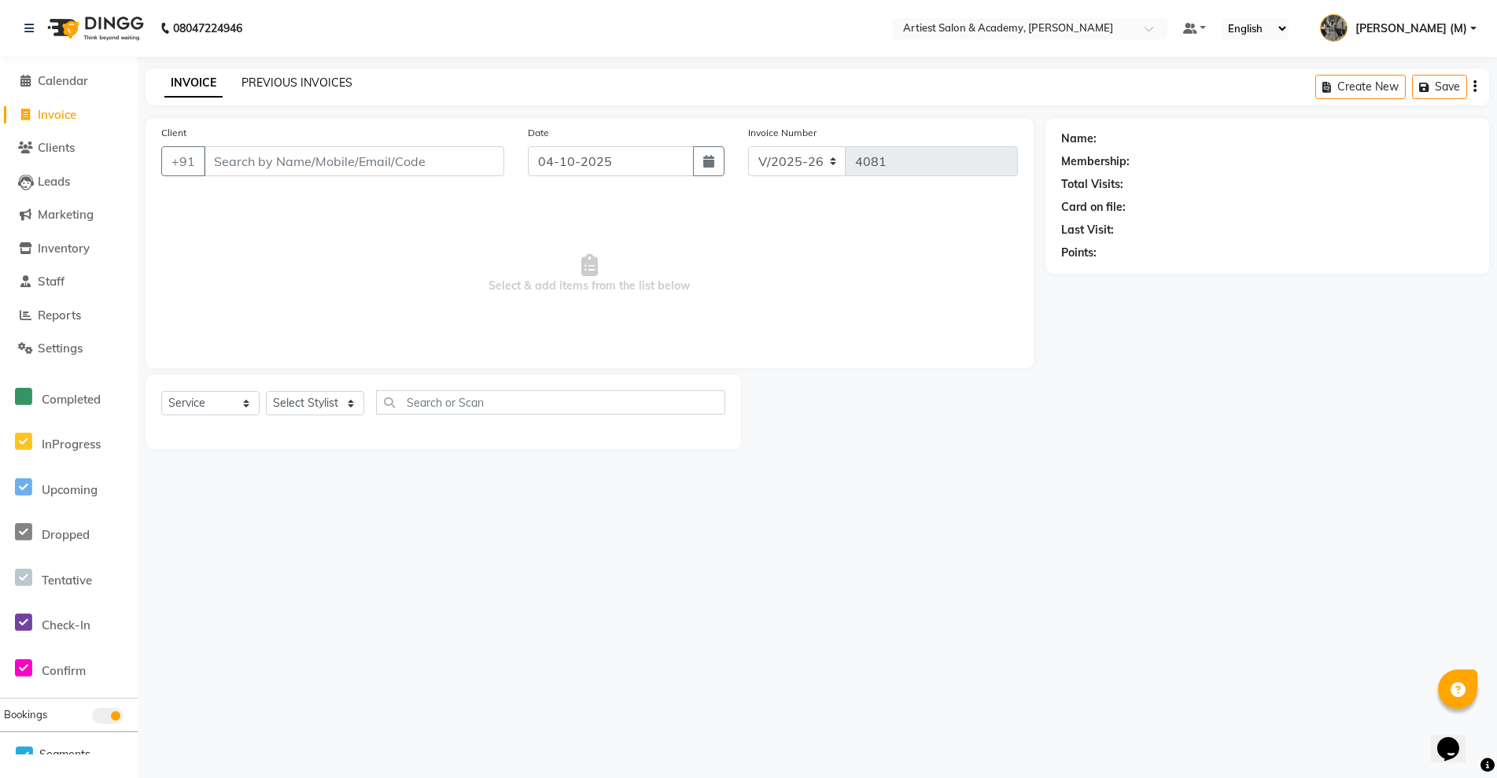
click at [297, 83] on link "PREVIOUS INVOICES" at bounding box center [297, 83] width 111 height 14
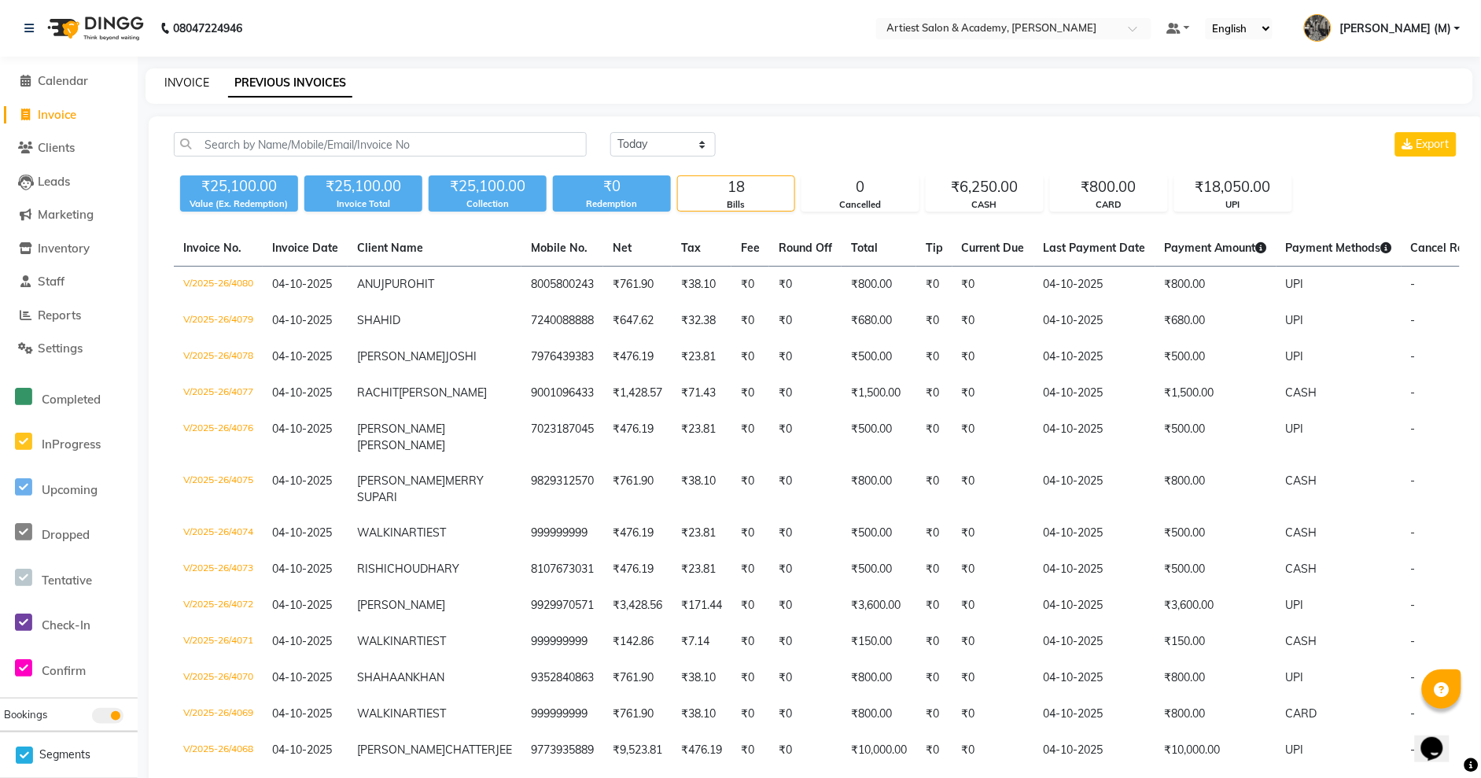
click at [192, 83] on link "INVOICE" at bounding box center [186, 83] width 45 height 14
select select "5123"
select select "service"
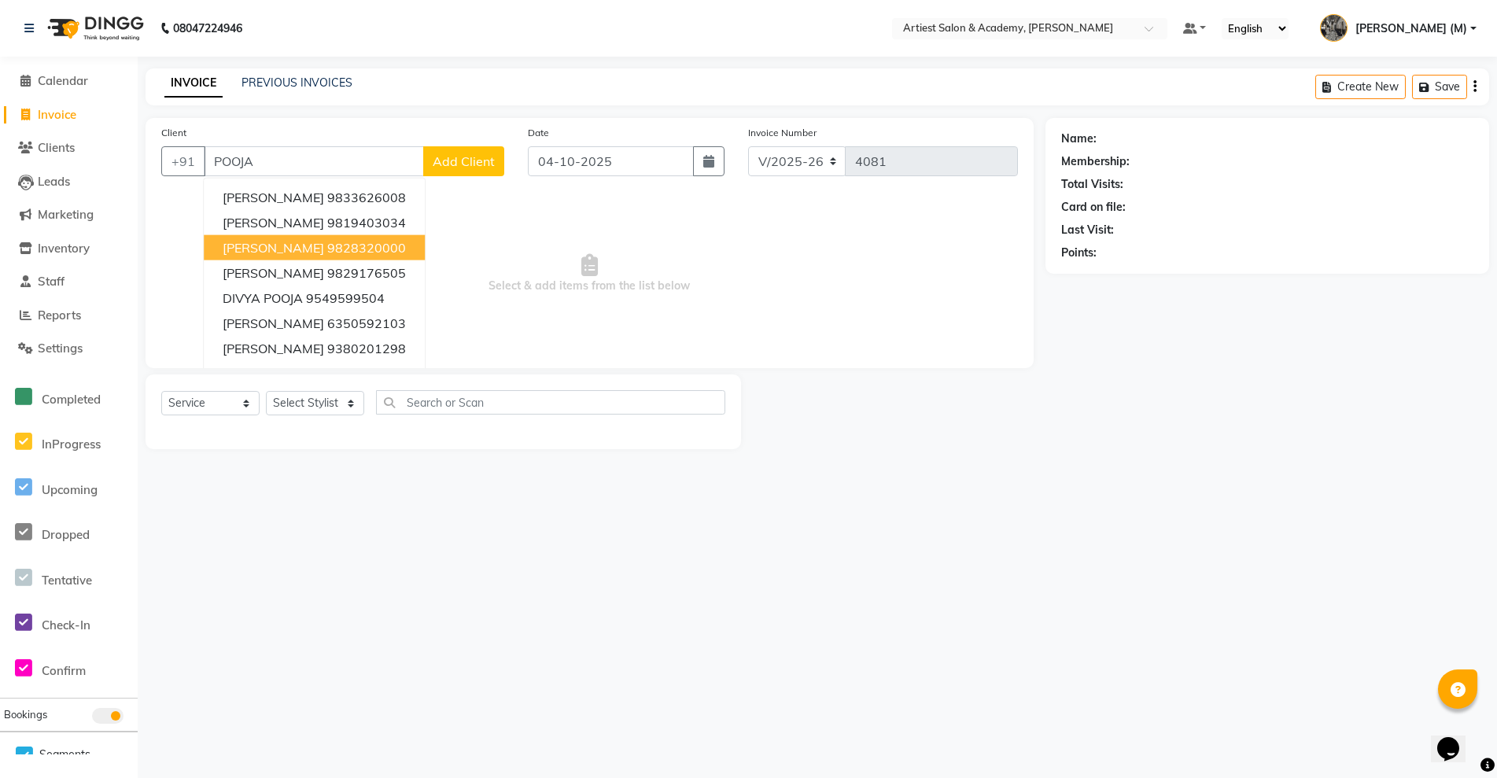
click at [407, 244] on button "POOJA SHARMA 9828320000" at bounding box center [314, 247] width 221 height 25
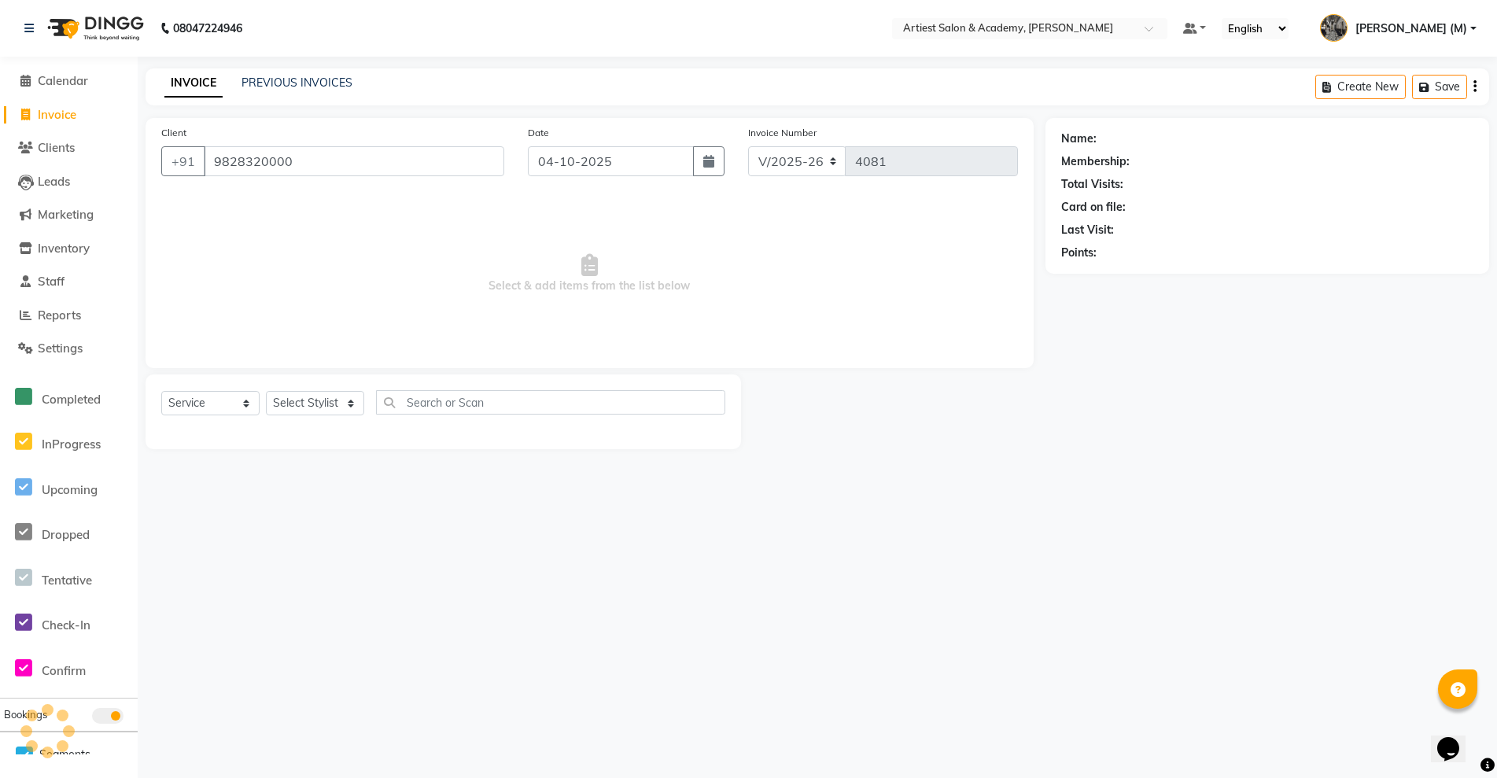
type input "9828320000"
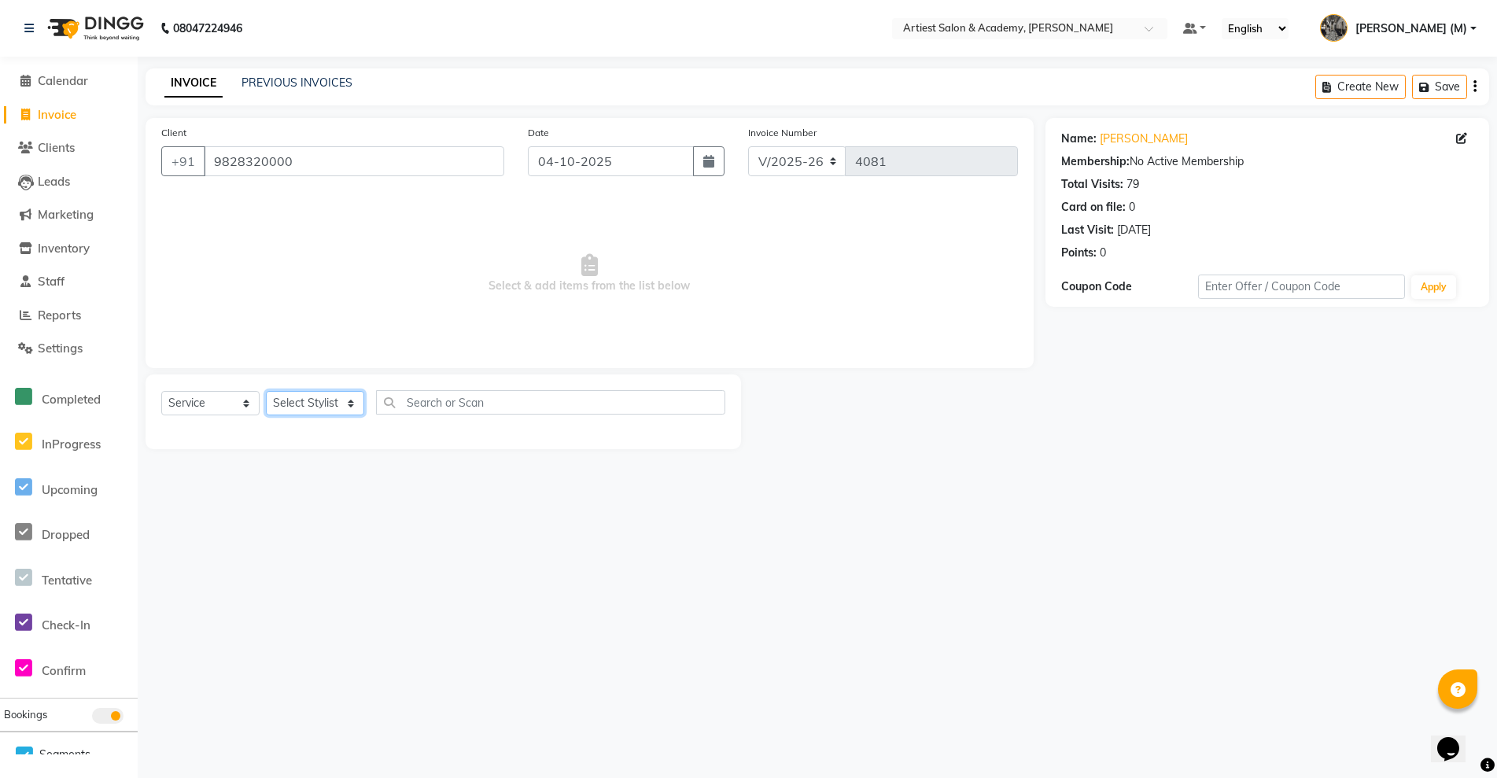
click at [352, 402] on select "Select Stylist [PERSON_NAME] (M) [PERSON_NAME] (F) [PERSON_NAME] DRASHTI [PERSO…" at bounding box center [315, 403] width 98 height 24
select select "33211"
click at [266, 391] on select "Select Stylist [PERSON_NAME] (M) [PERSON_NAME] (F) [PERSON_NAME] DRASHTI [PERSO…" at bounding box center [315, 403] width 98 height 24
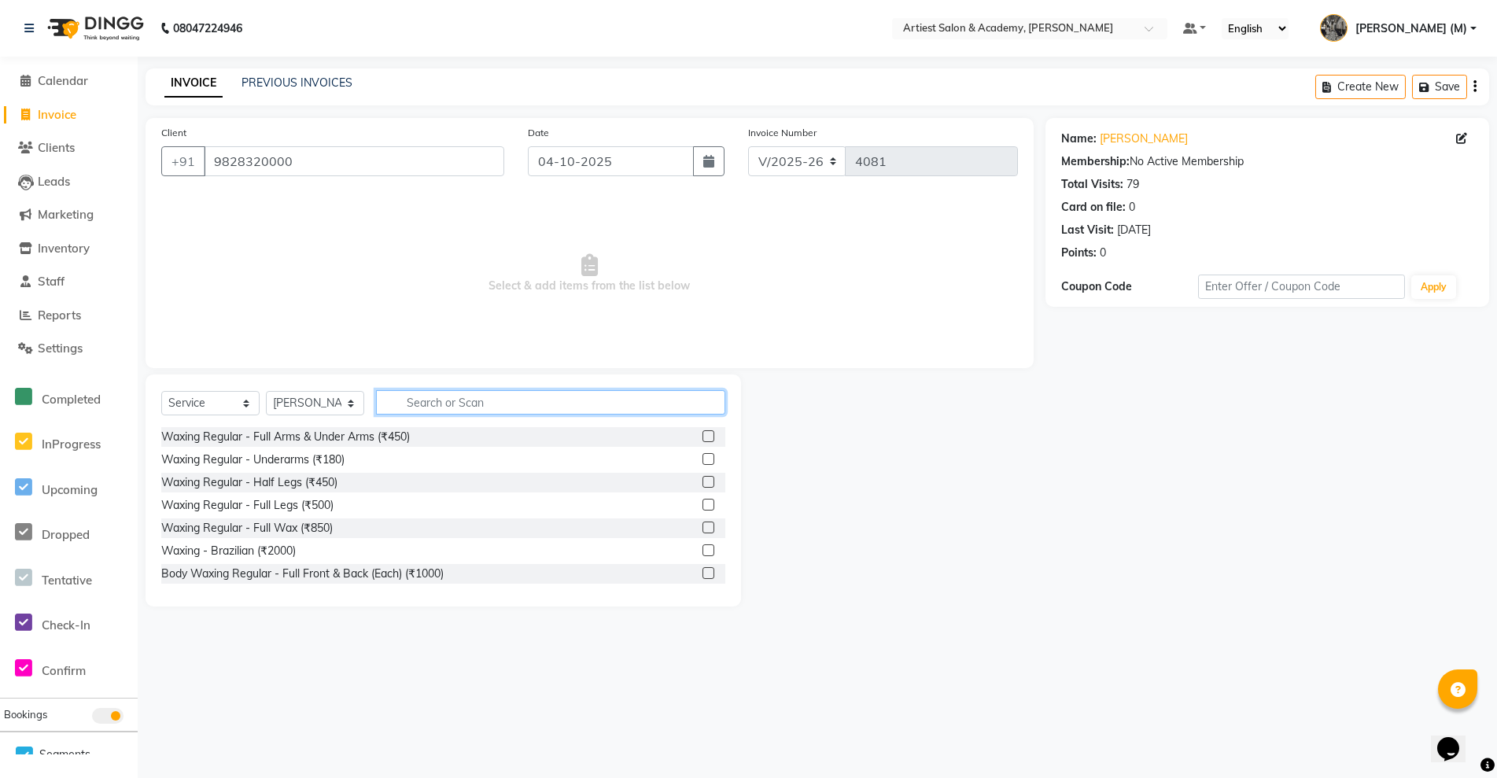
click at [429, 400] on input "text" at bounding box center [550, 402] width 349 height 24
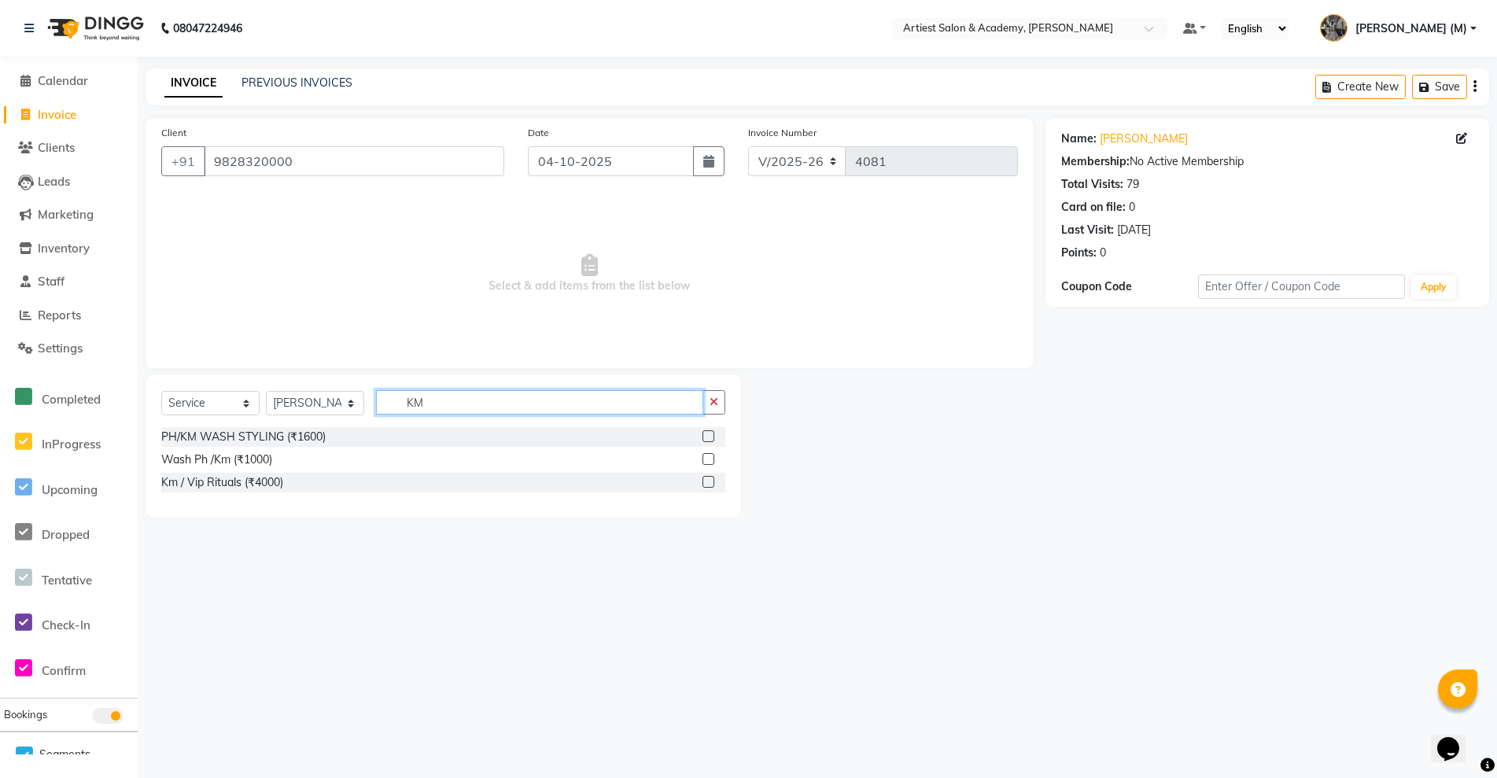
type input "KM"
click at [707, 459] on label at bounding box center [709, 459] width 12 height 12
click at [707, 459] on input "checkbox" at bounding box center [708, 460] width 10 height 10
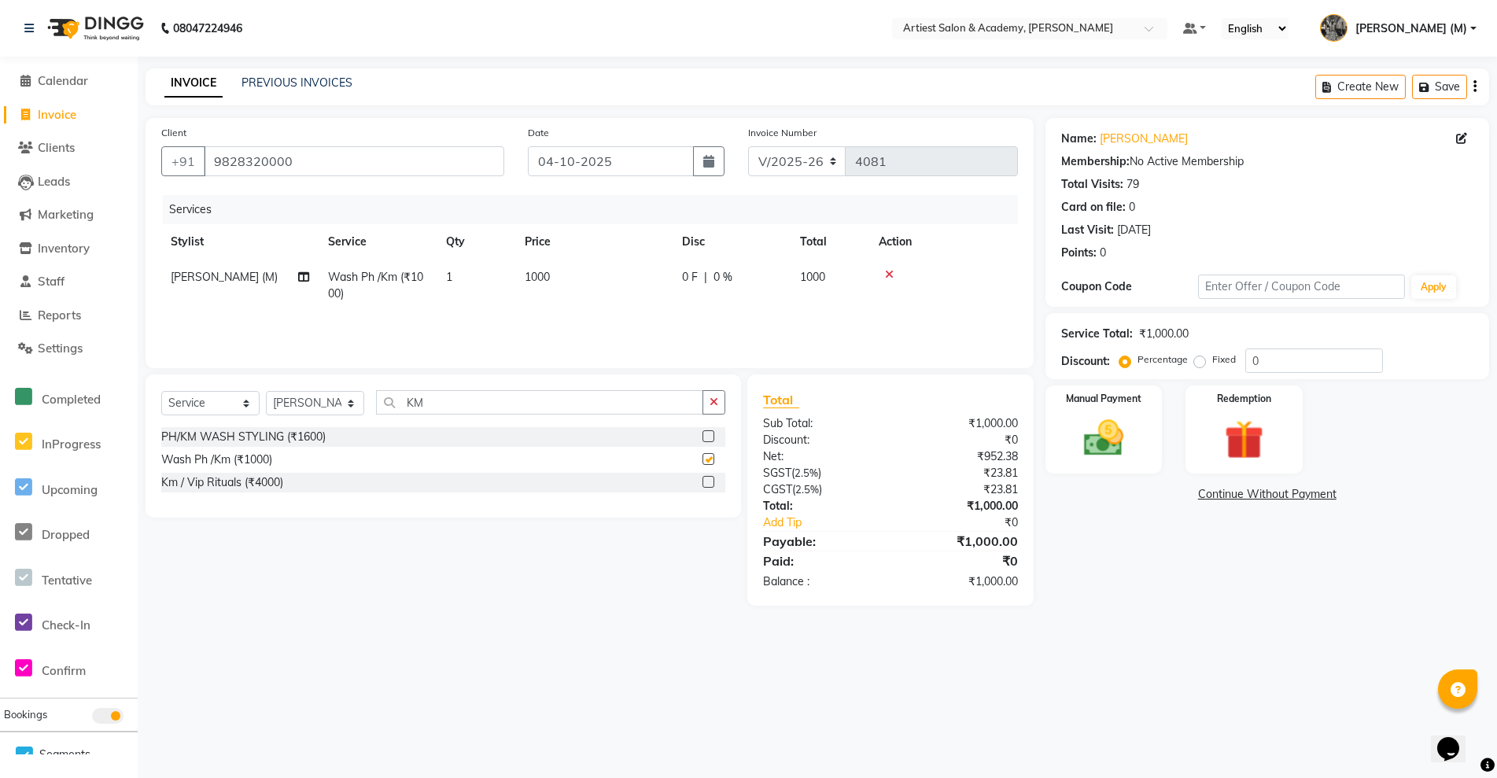
checkbox input "false"
click at [348, 397] on select "Select Stylist [PERSON_NAME] (M) [PERSON_NAME] (F) [PERSON_NAME] DRASHTI [PERSO…" at bounding box center [315, 403] width 98 height 24
select select "33201"
click at [266, 391] on select "Select Stylist [PERSON_NAME] (M) [PERSON_NAME] (F) [PERSON_NAME] DRASHTI [PERSO…" at bounding box center [315, 403] width 98 height 24
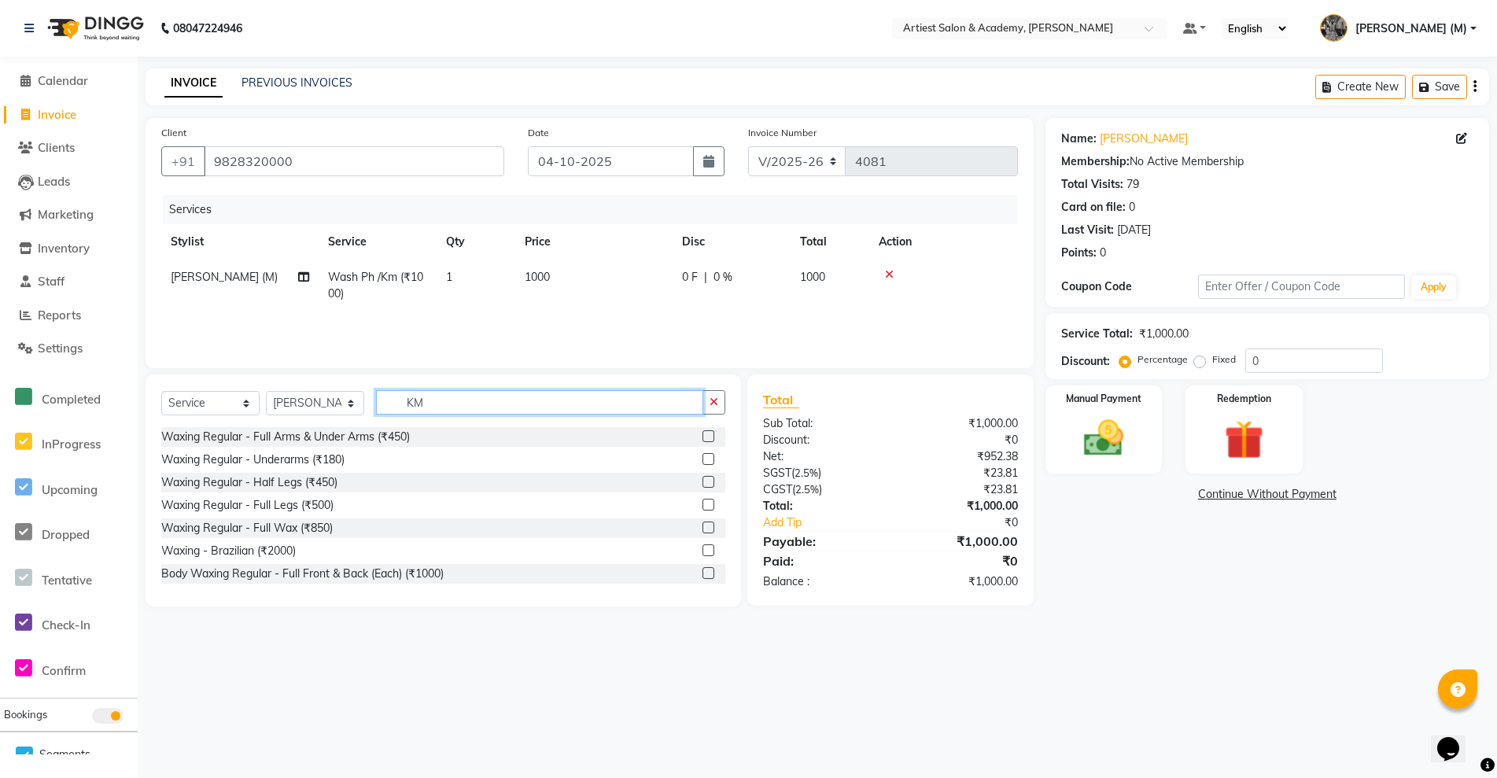
click at [448, 396] on input "KM" at bounding box center [539, 402] width 327 height 24
type input "K"
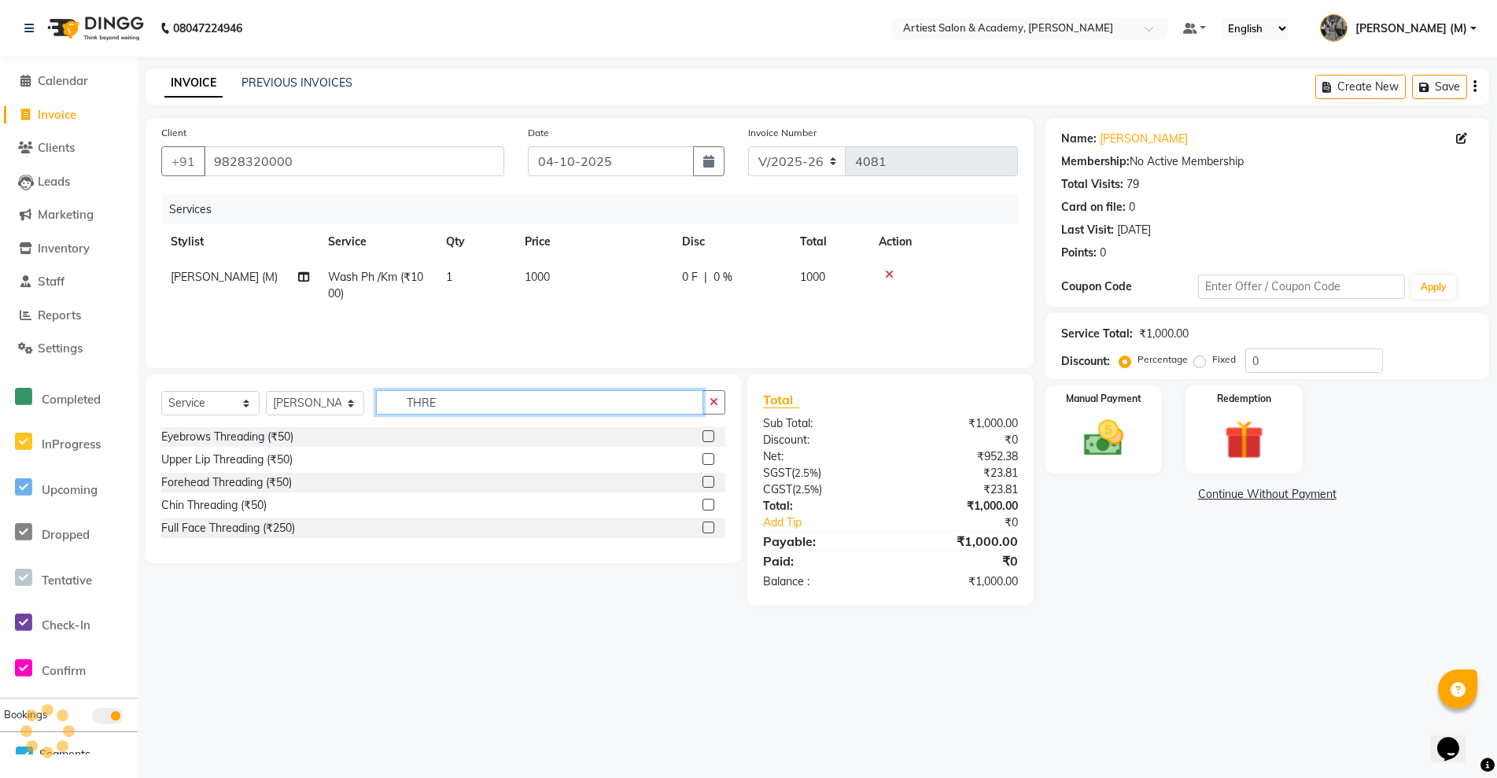
type input "THRE"
click at [709, 530] on label at bounding box center [709, 528] width 12 height 12
click at [709, 530] on input "checkbox" at bounding box center [708, 528] width 10 height 10
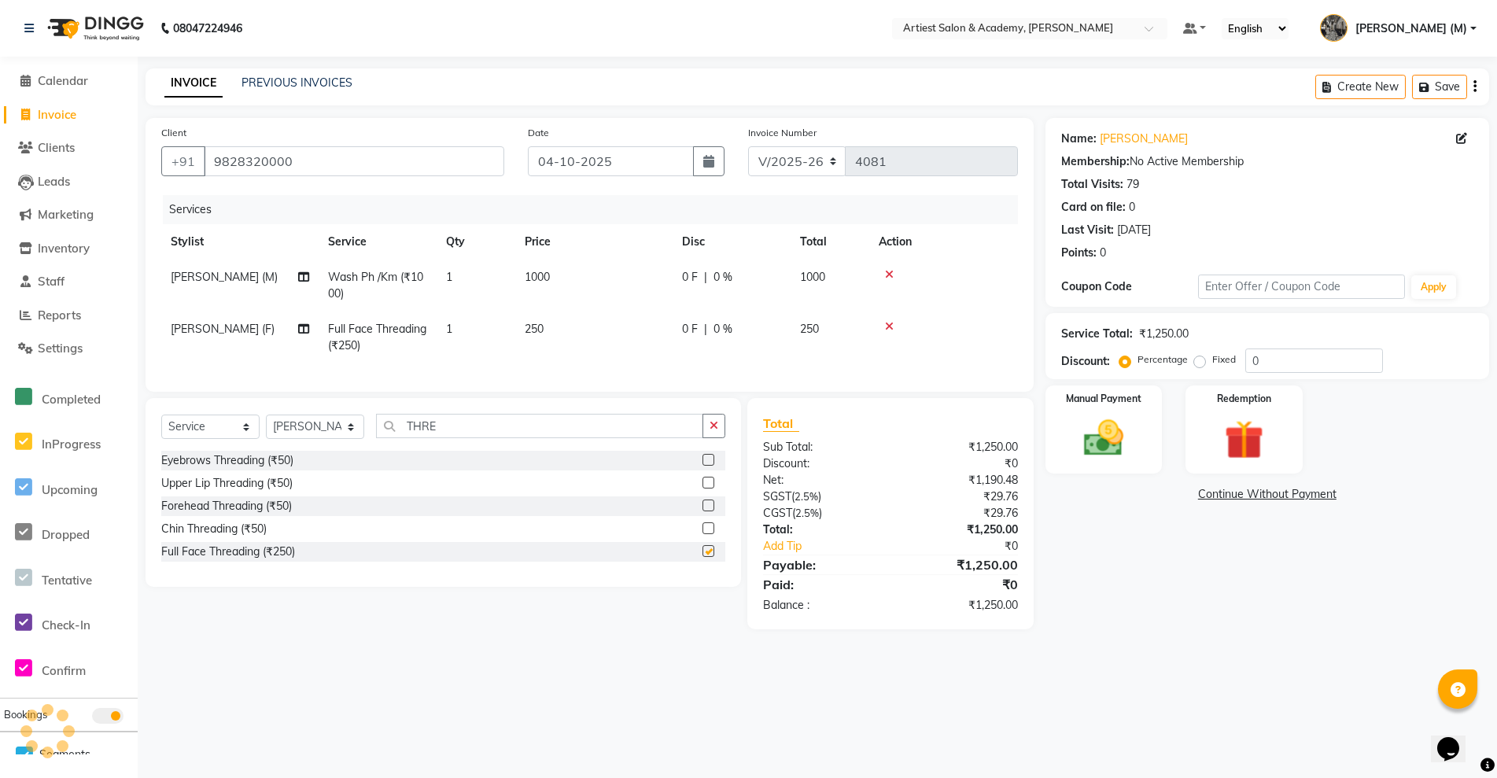
checkbox input "false"
click at [529, 329] on span "250" at bounding box center [534, 329] width 19 height 14
select select "33201"
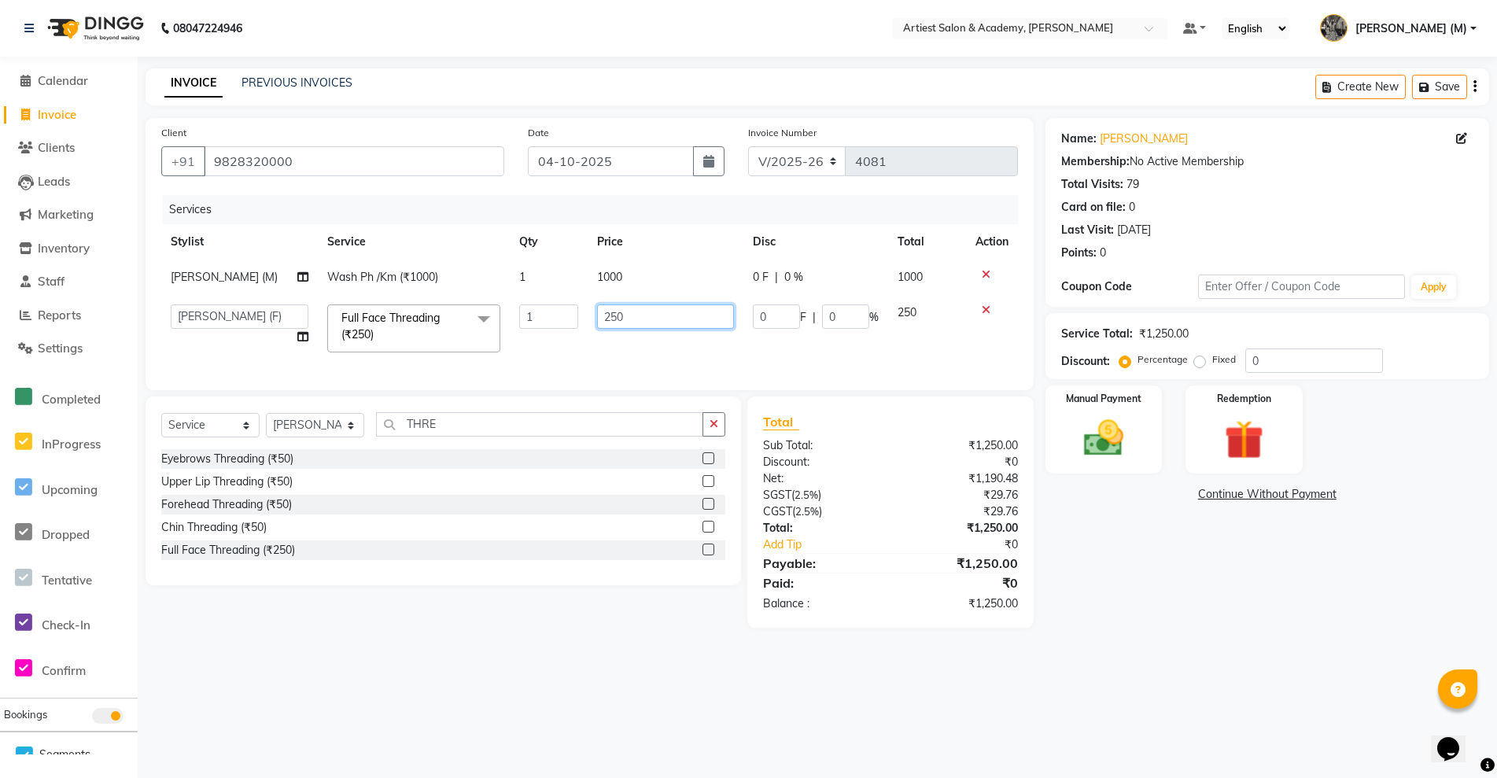
click at [612, 316] on input "250" at bounding box center [665, 316] width 137 height 24
type input "150"
click at [1189, 680] on div "08047224946 Select Location × Artiest Salon & Academy, Subhash Marg Default Pan…" at bounding box center [748, 389] width 1497 height 778
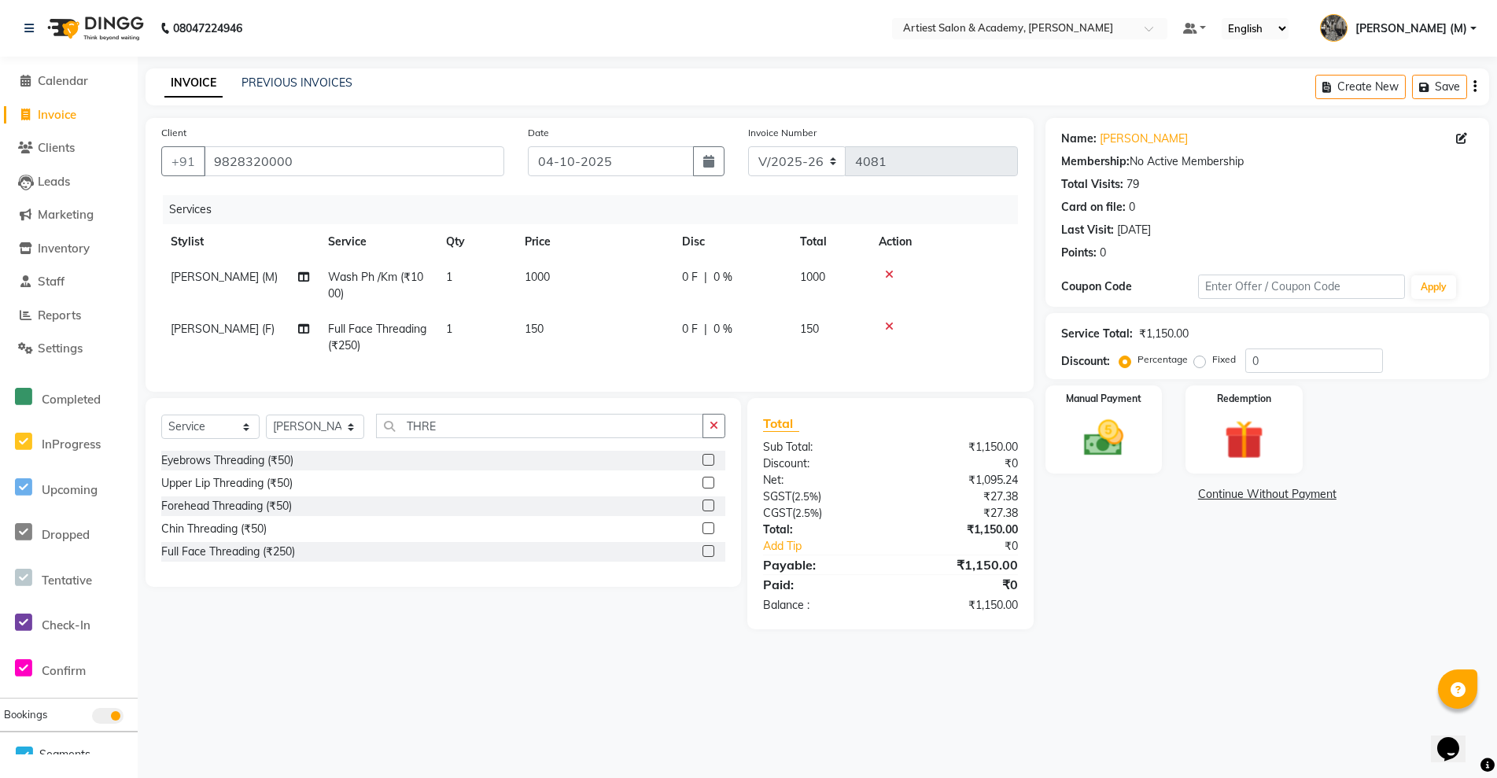
click at [718, 275] on span "0 %" at bounding box center [723, 277] width 19 height 17
select select "33211"
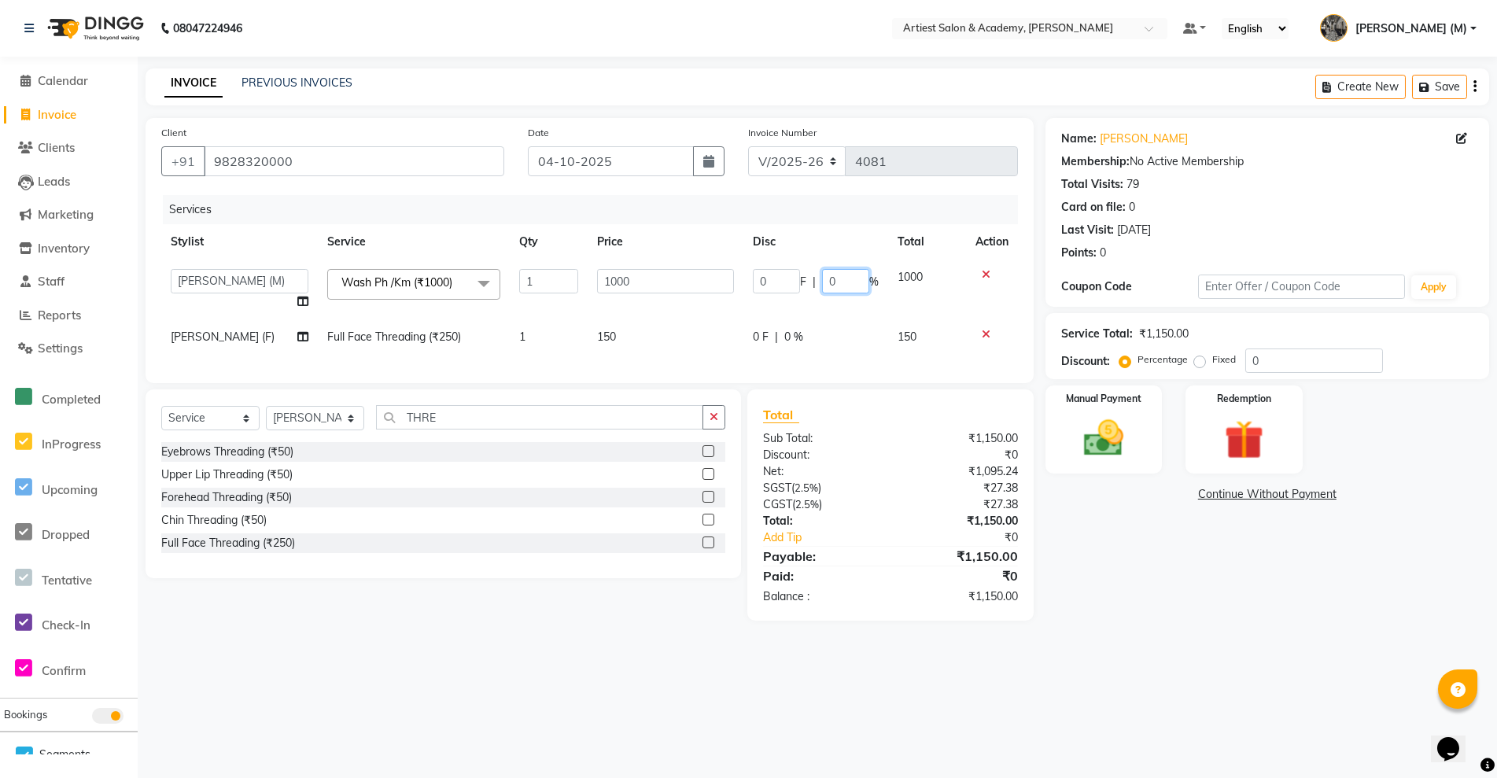
click at [839, 281] on input "0" at bounding box center [845, 281] width 47 height 24
type input "10"
drag, startPoint x: 1185, startPoint y: 595, endPoint x: 1174, endPoint y: 594, distance: 11.0
click at [1184, 595] on div "Name: Pooja Sharma Membership: No Active Membership Total Visits: 79 Card on fi…" at bounding box center [1274, 369] width 456 height 503
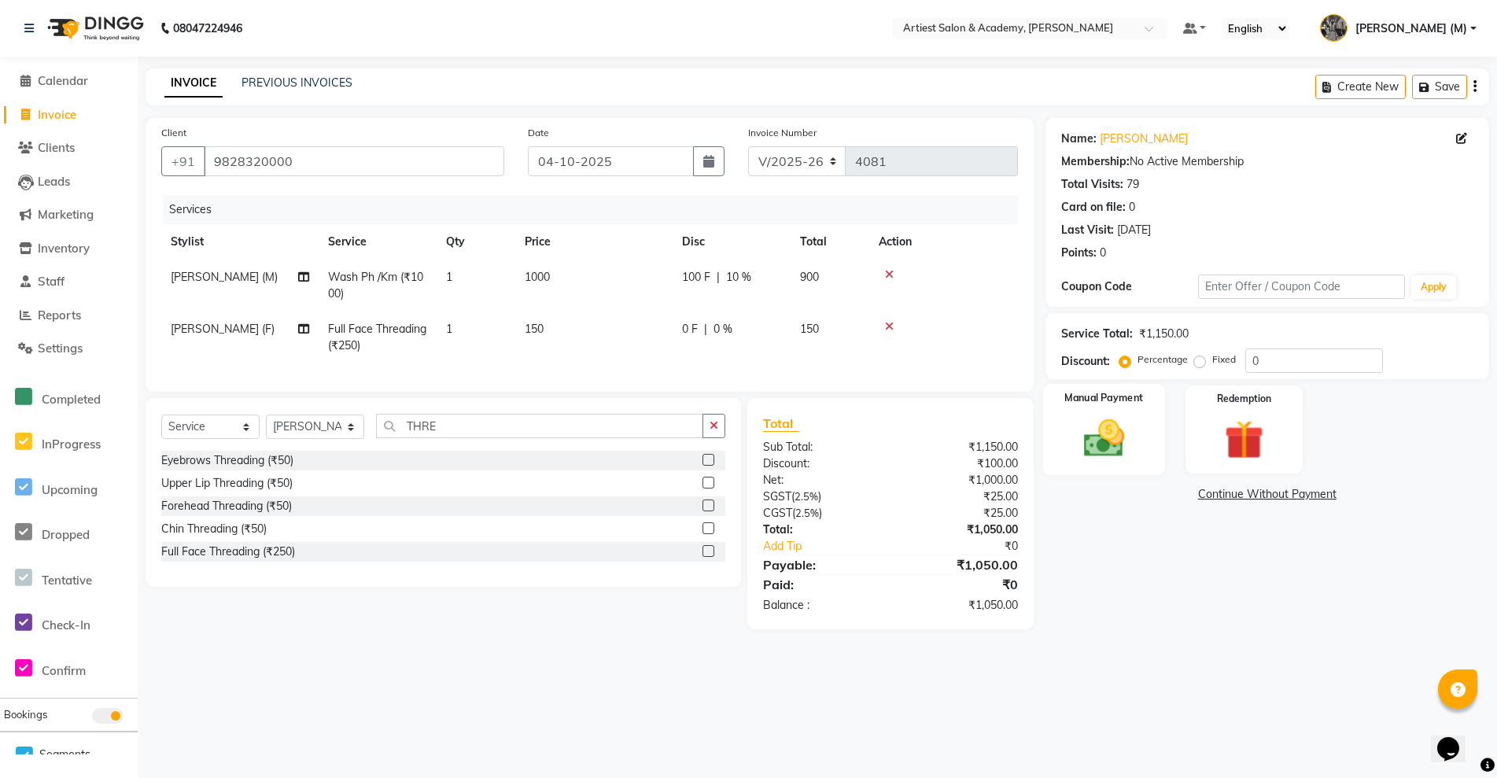
click at [1113, 452] on img at bounding box center [1104, 438] width 67 height 47
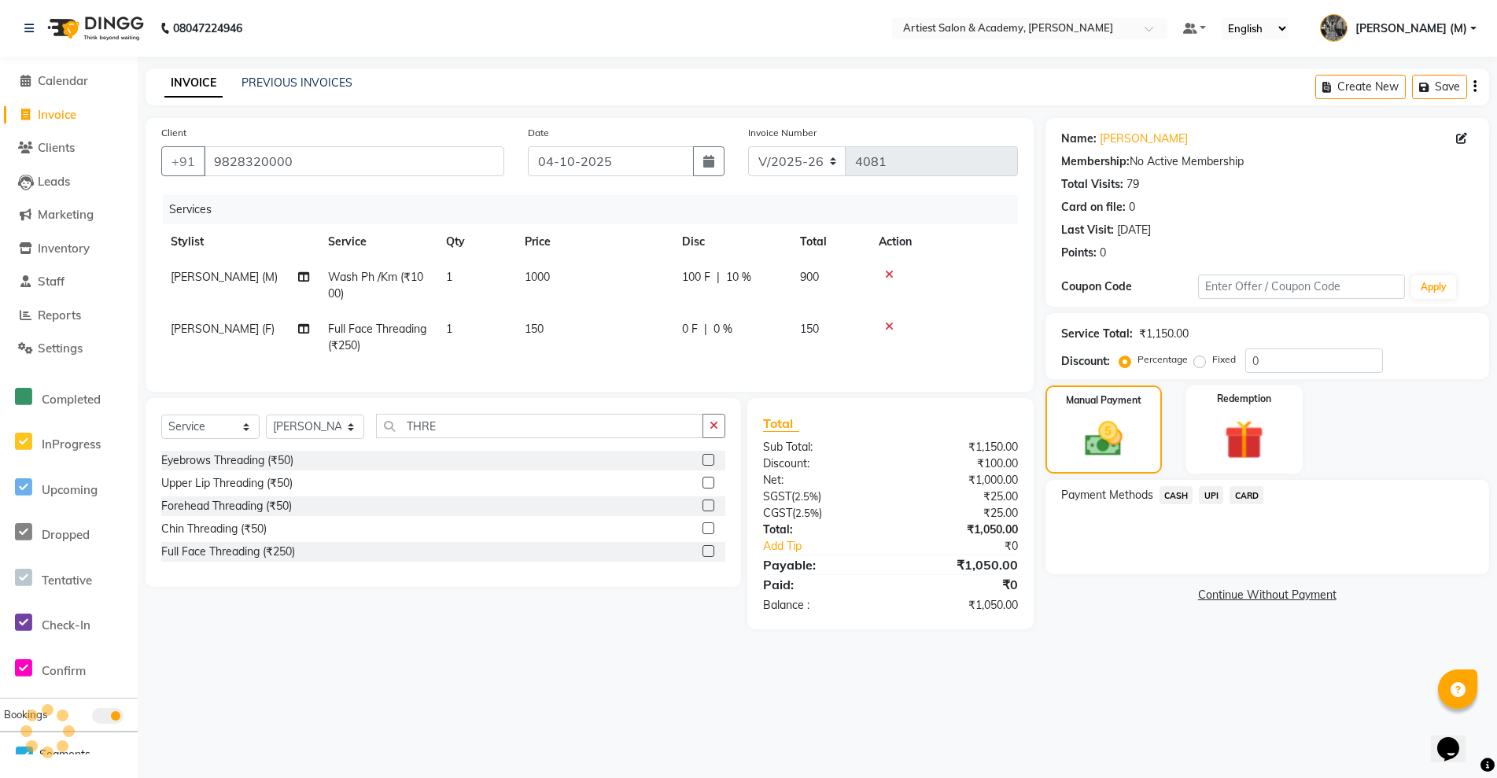
click at [1211, 493] on span "UPI" at bounding box center [1211, 495] width 24 height 18
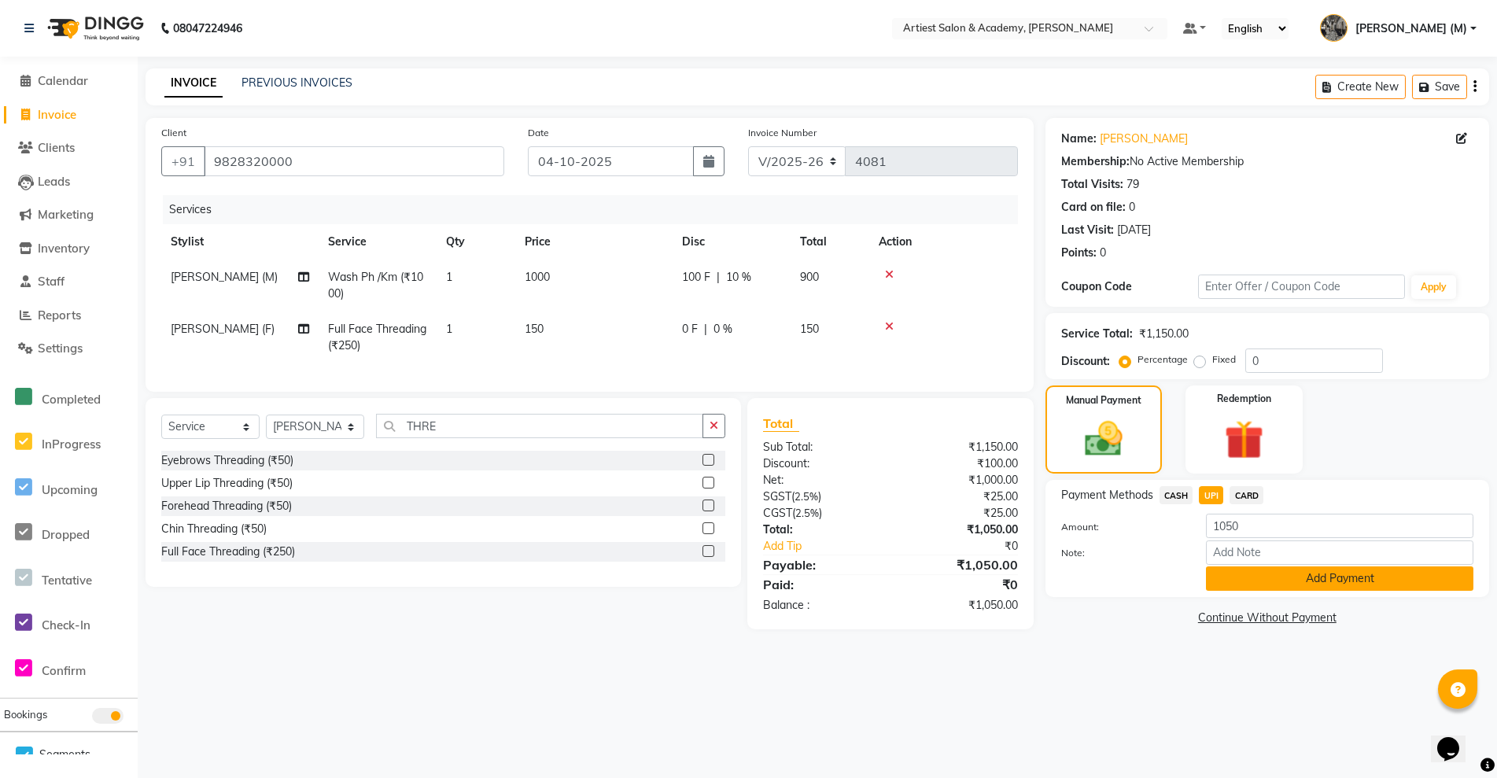
click at [1332, 580] on button "Add Payment" at bounding box center [1339, 578] width 267 height 24
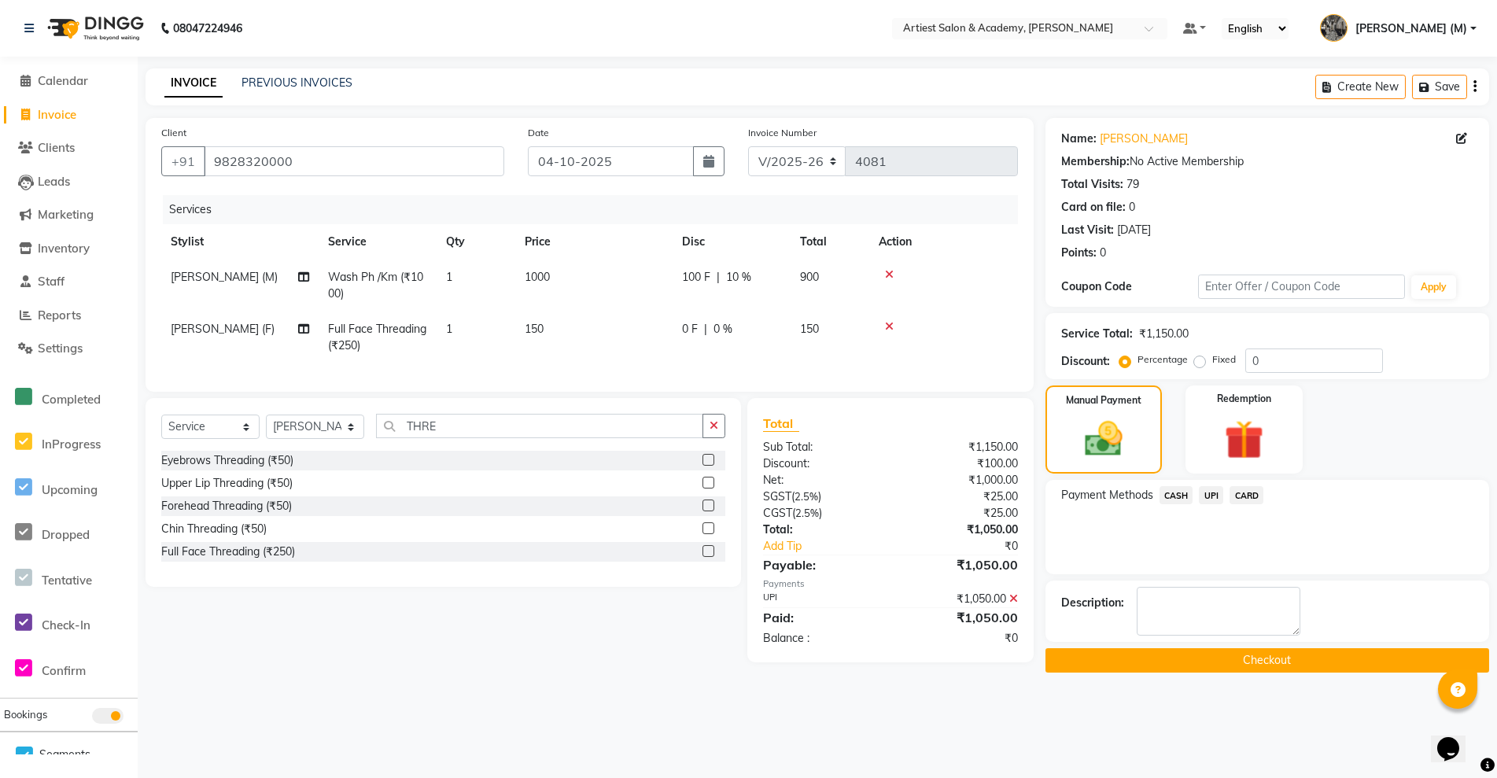
click at [1296, 659] on button "Checkout" at bounding box center [1268, 660] width 444 height 24
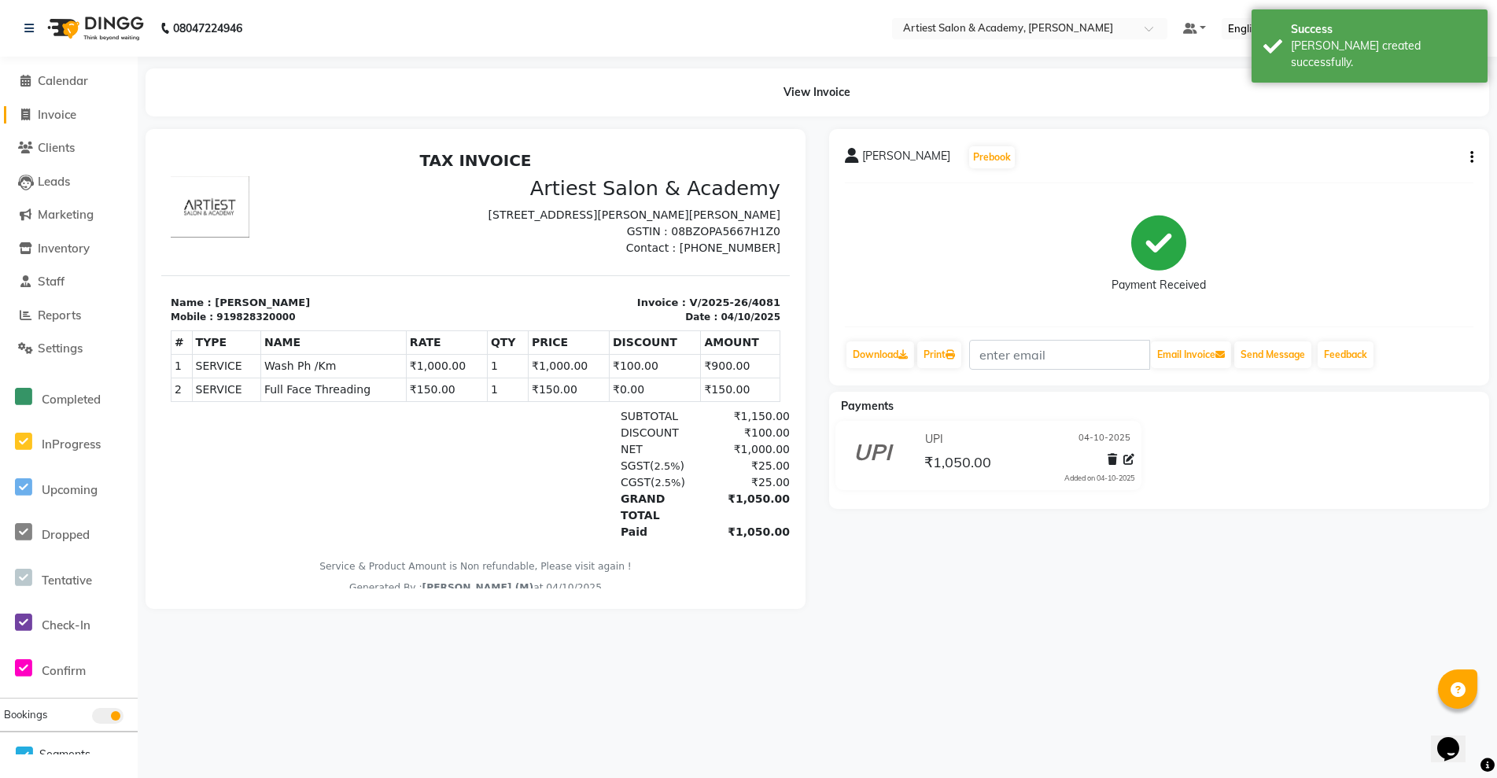
click at [54, 112] on span "Invoice" at bounding box center [57, 114] width 39 height 15
select select "service"
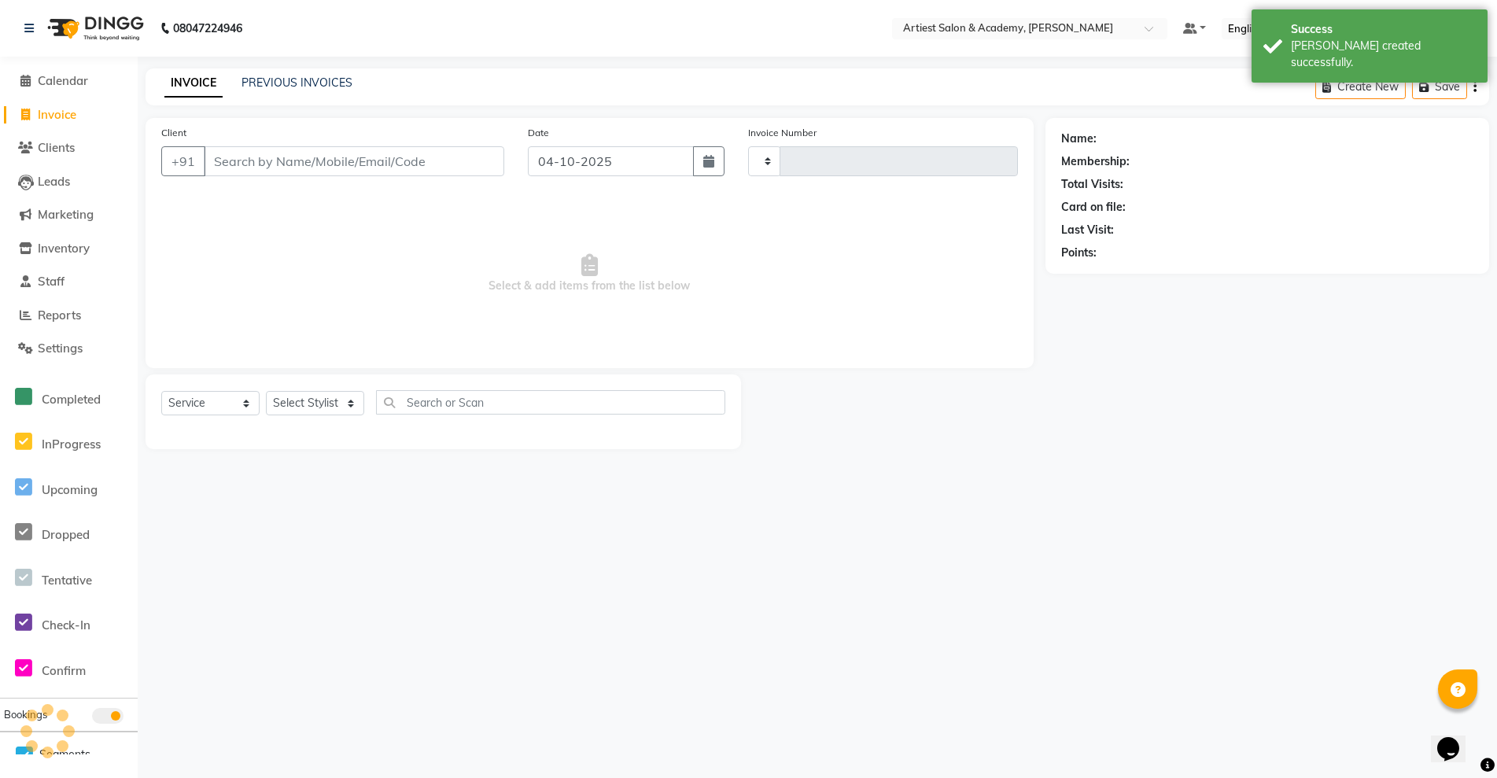
type input "4082"
select select "5123"
click at [279, 87] on link "PREVIOUS INVOICES" at bounding box center [297, 83] width 111 height 14
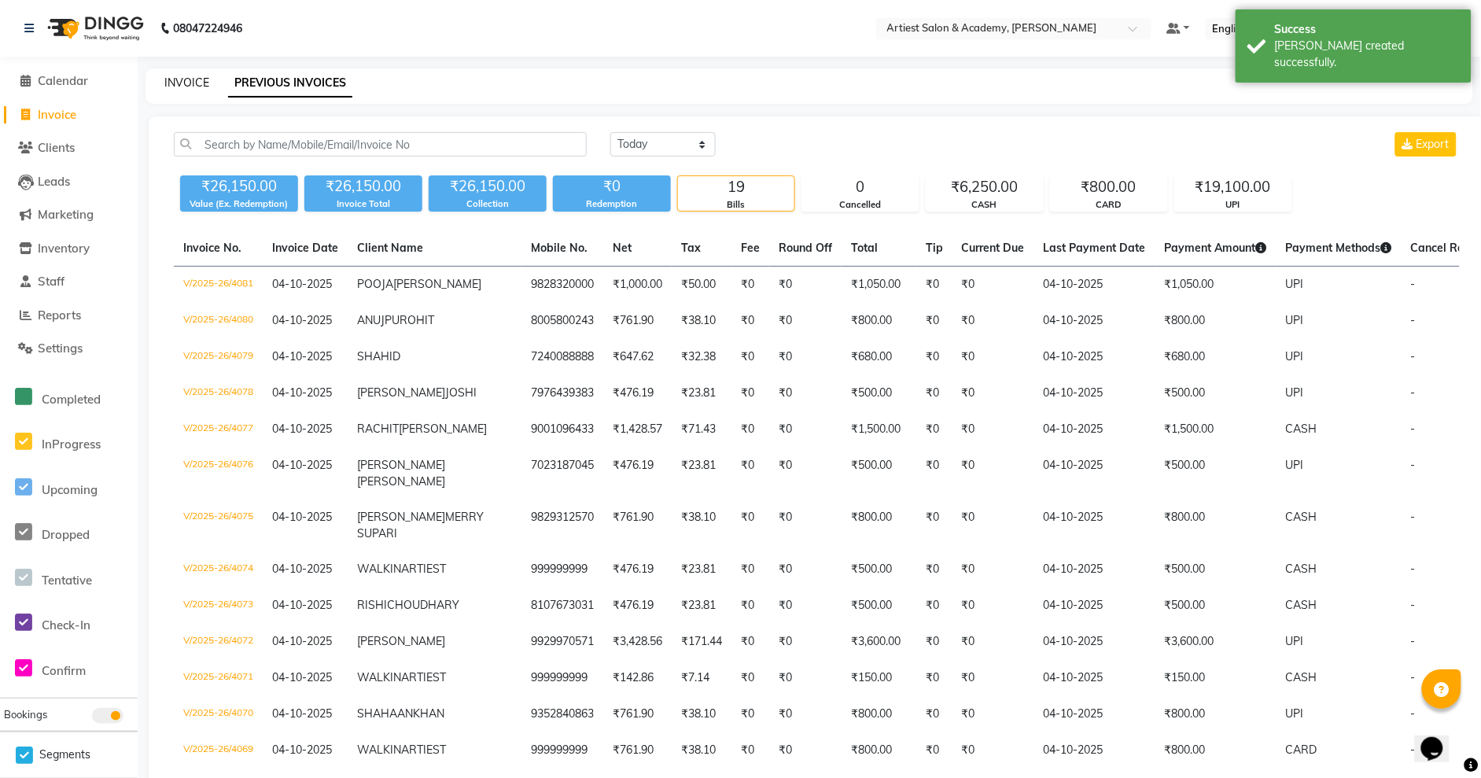
click at [205, 81] on link "INVOICE" at bounding box center [186, 83] width 45 height 14
select select "service"
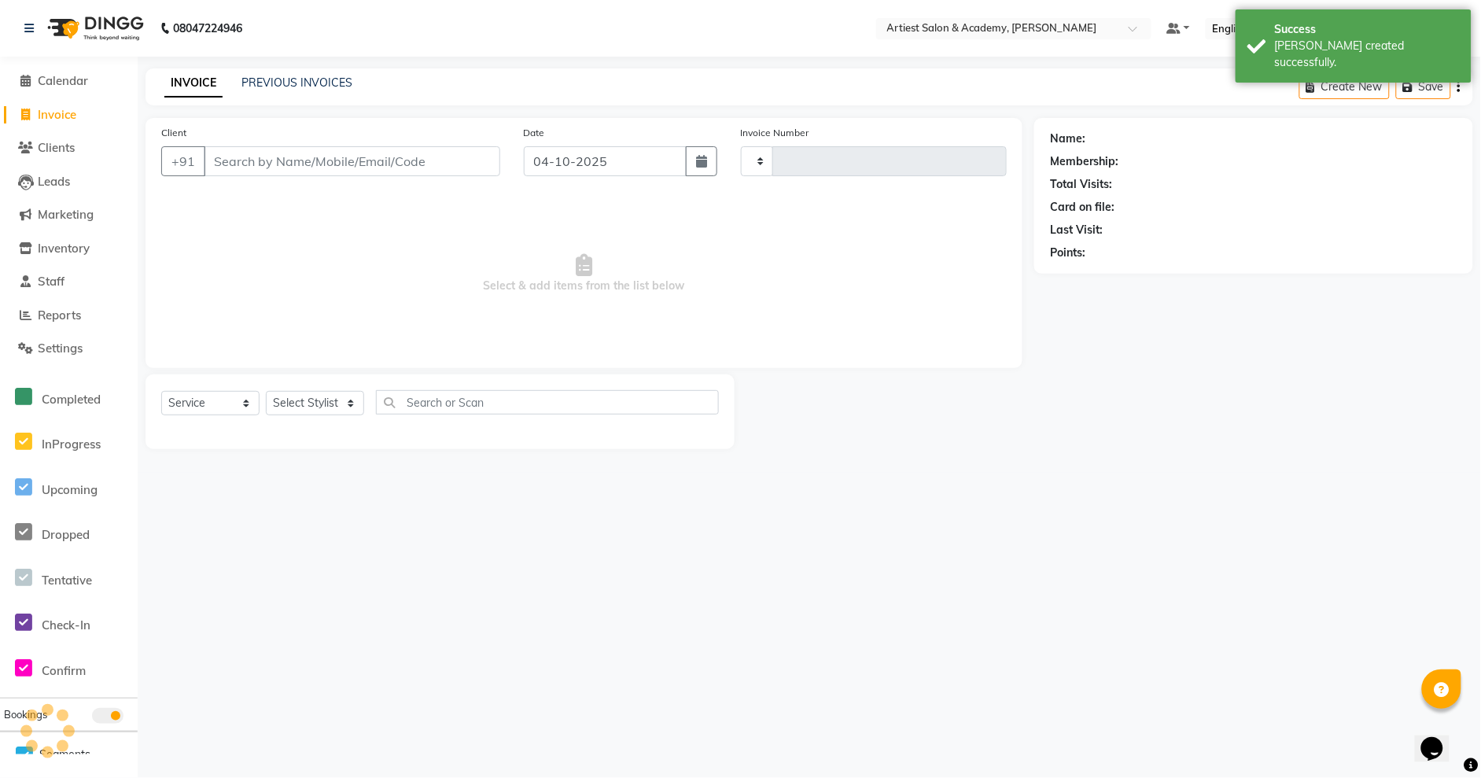
type input "4082"
select select "5123"
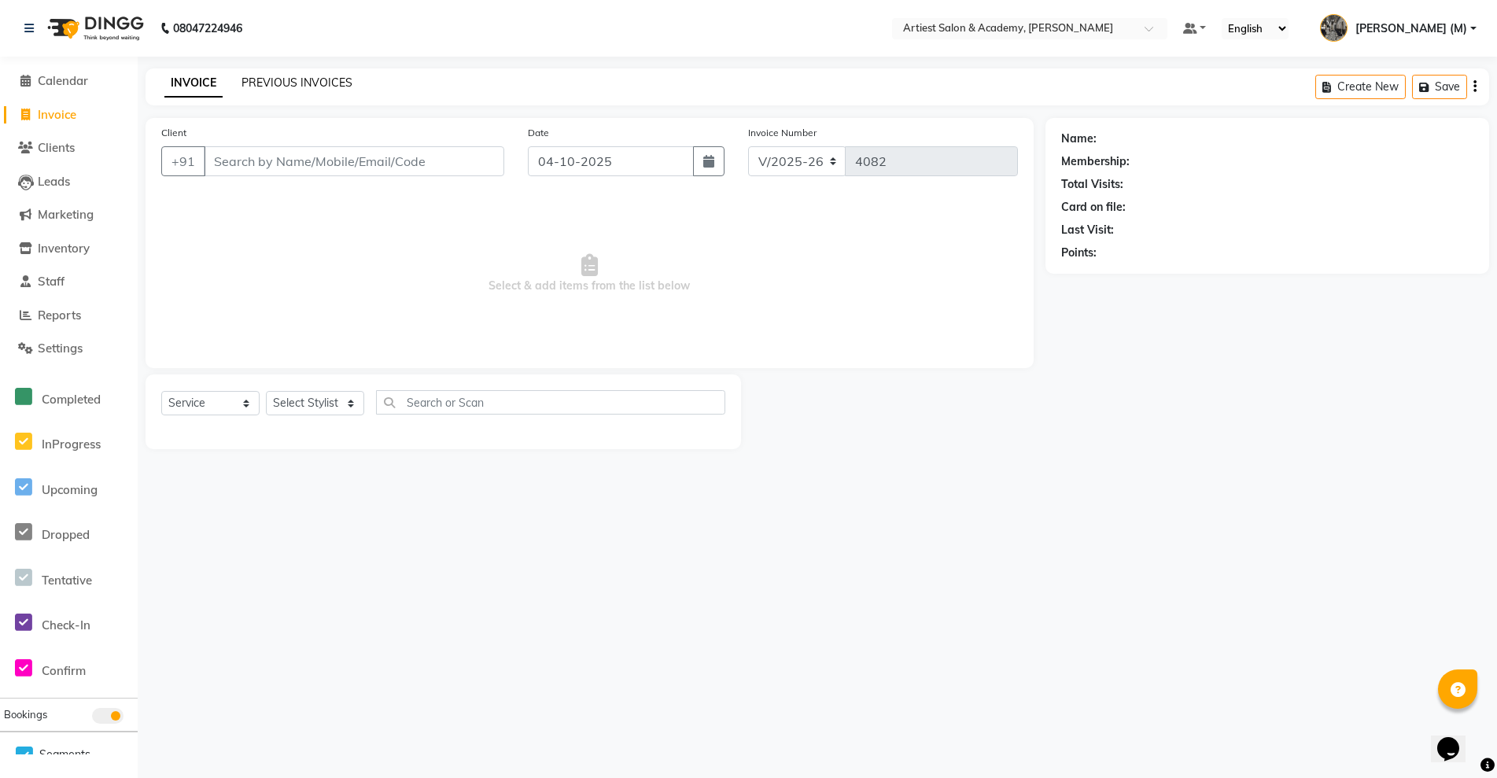
click at [305, 84] on link "PREVIOUS INVOICES" at bounding box center [297, 83] width 111 height 14
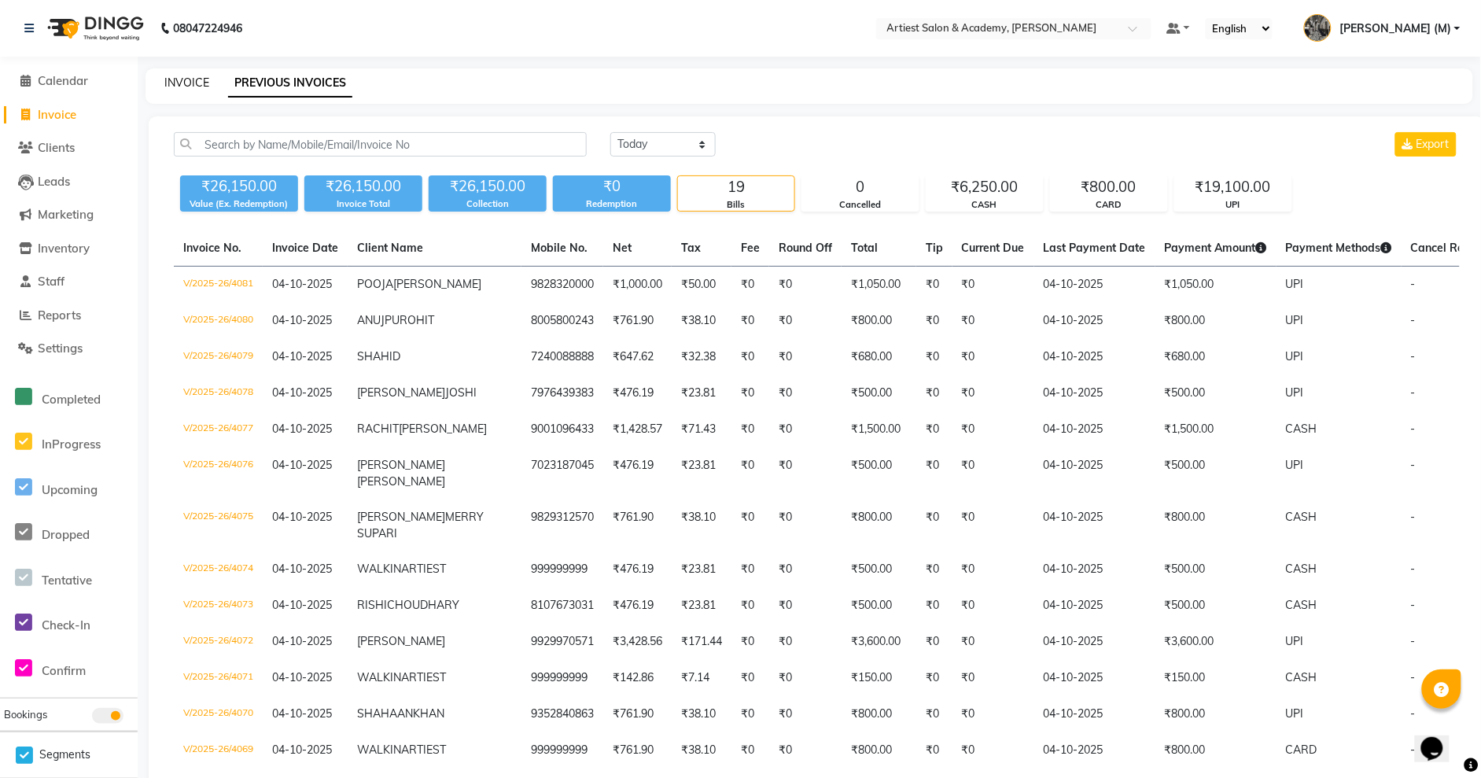
click at [199, 81] on link "INVOICE" at bounding box center [186, 83] width 45 height 14
select select "service"
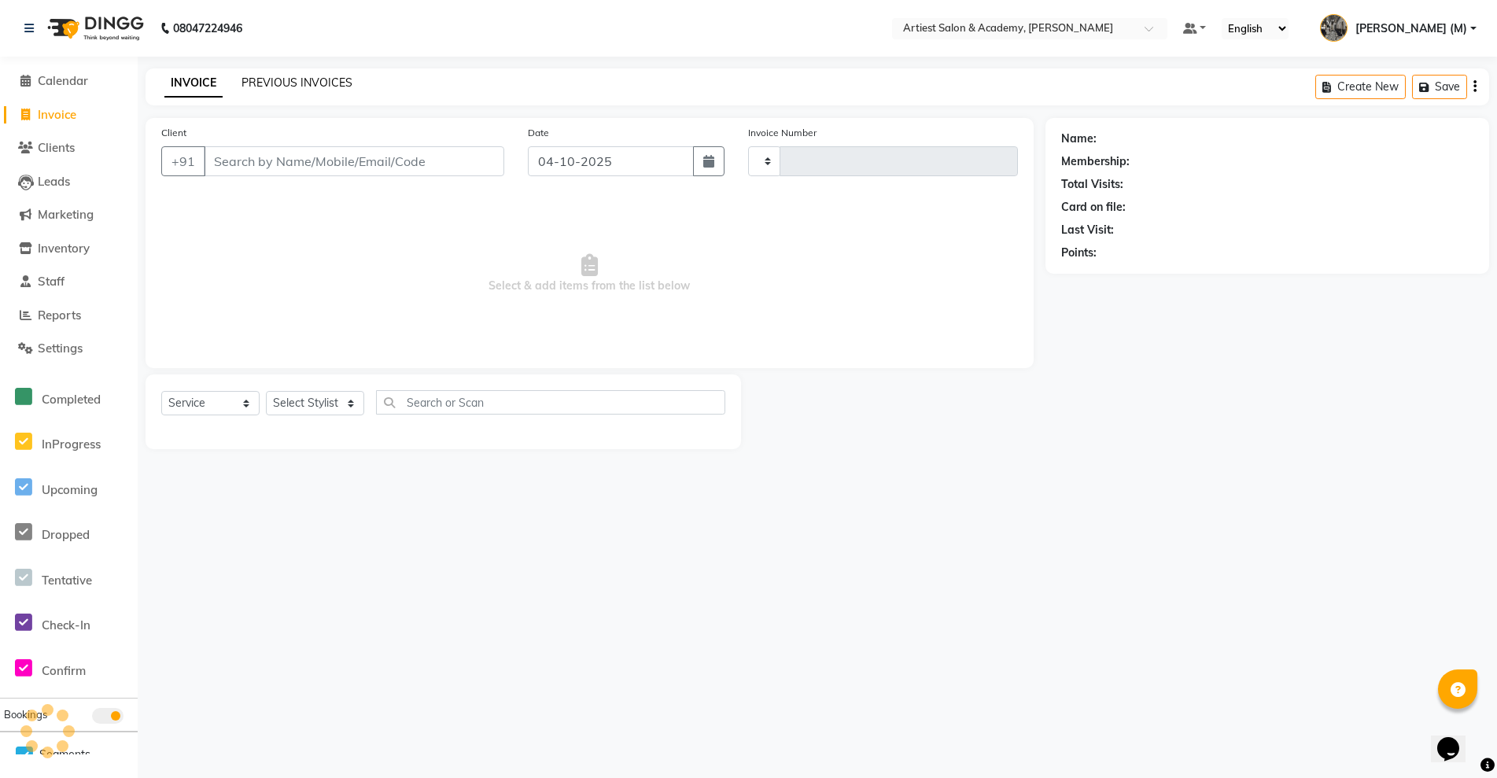
type input "4082"
click at [327, 76] on link "PREVIOUS INVOICES" at bounding box center [297, 83] width 111 height 14
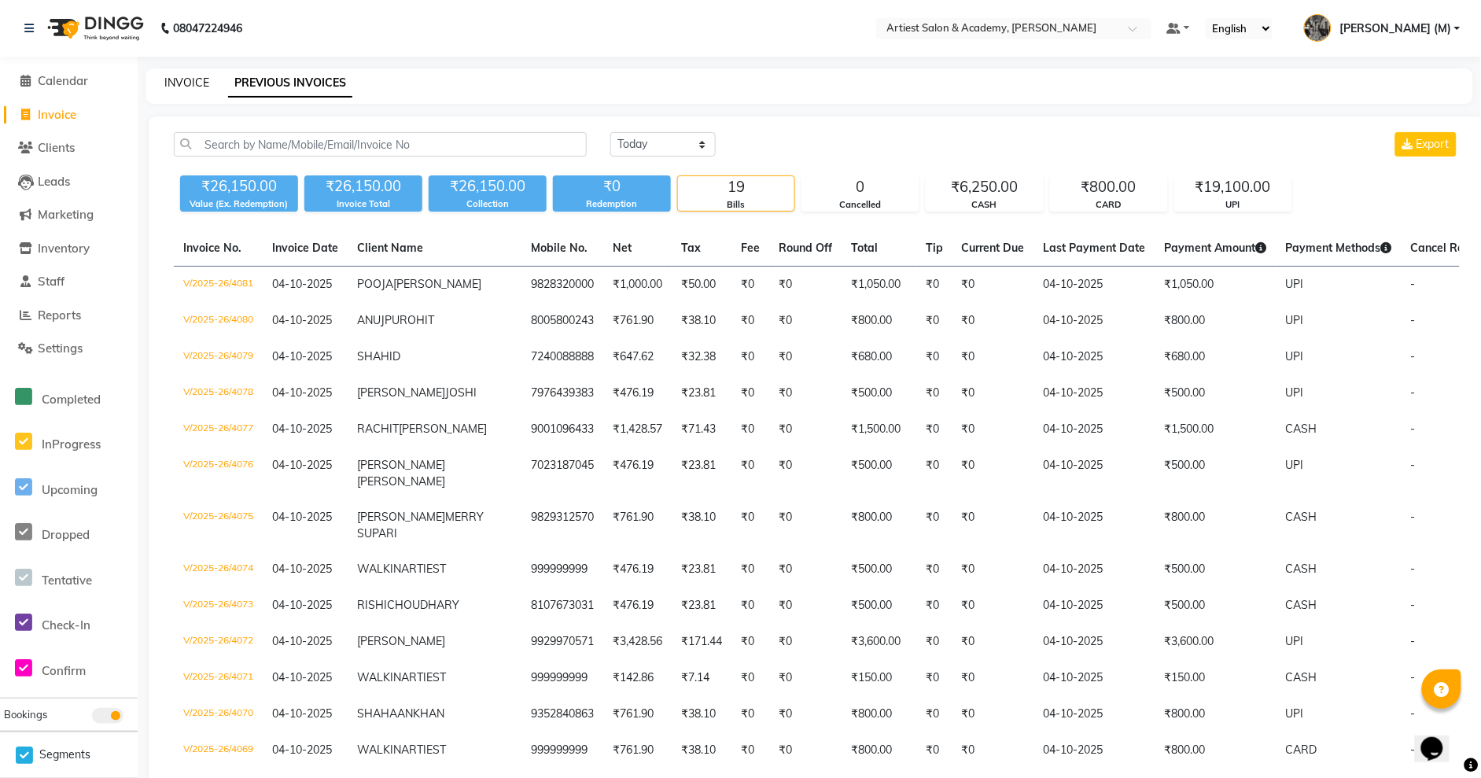
click at [185, 79] on link "INVOICE" at bounding box center [186, 83] width 45 height 14
select select "service"
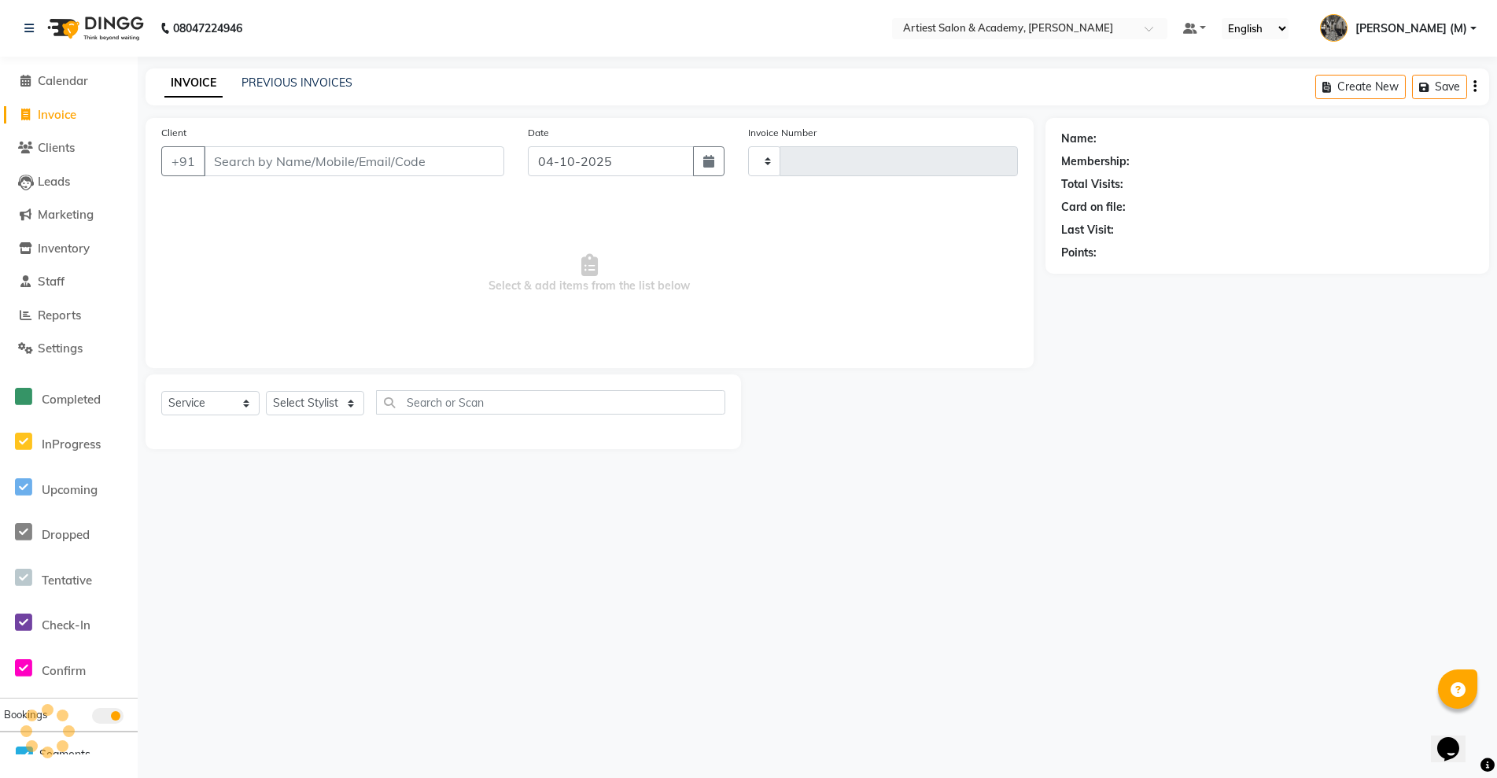
type input "4082"
select select "5123"
click at [233, 157] on input "Client" at bounding box center [354, 161] width 301 height 30
paste input "9521400009"
type input "9521400009"
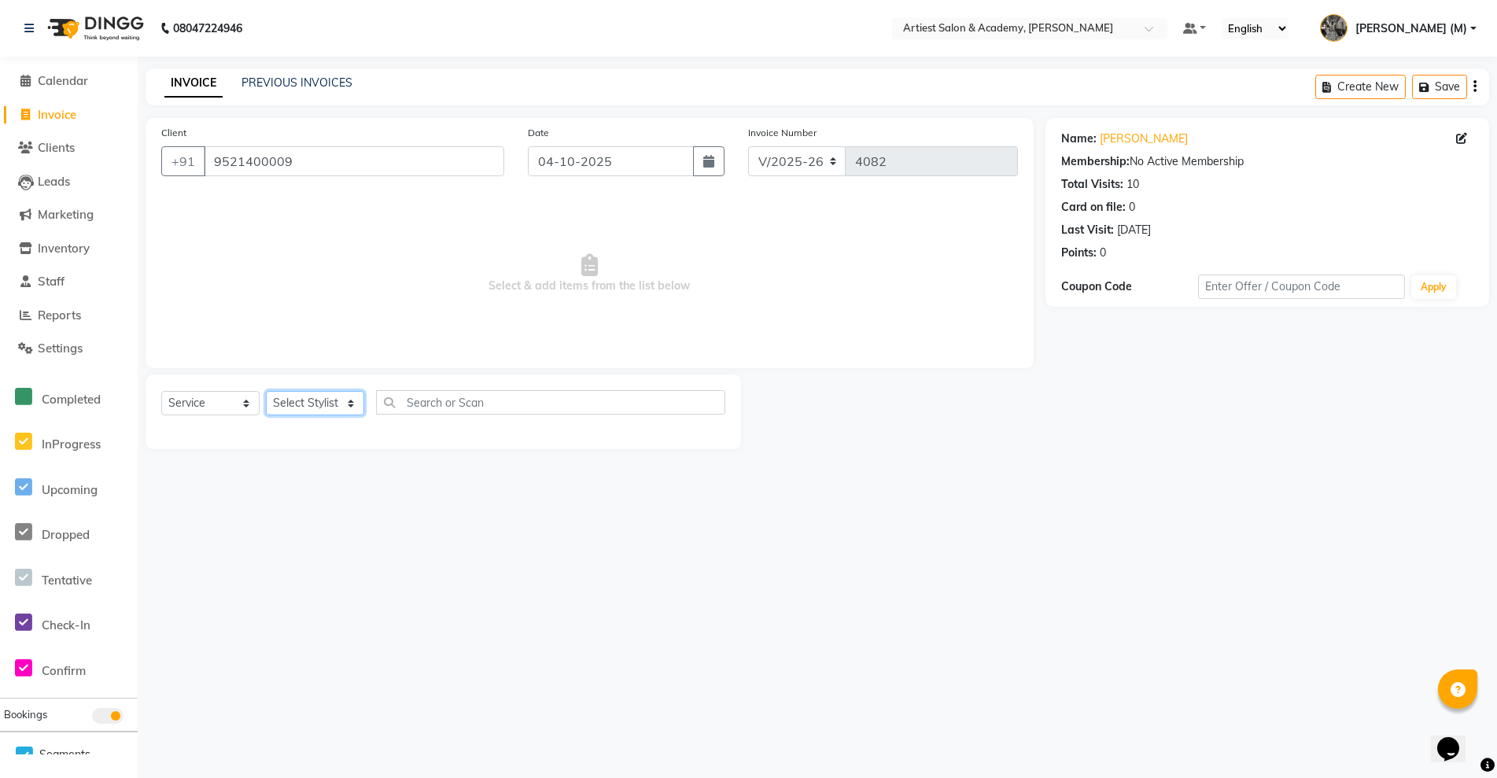
click at [349, 408] on select "Select Stylist [PERSON_NAME] (M) [PERSON_NAME] (F) [PERSON_NAME] DRASHTI [PERSO…" at bounding box center [315, 403] width 98 height 24
select select "90981"
click at [266, 391] on select "Select Stylist [PERSON_NAME] (M) [PERSON_NAME] (F) [PERSON_NAME] DRASHTI [PERSO…" at bounding box center [315, 403] width 98 height 24
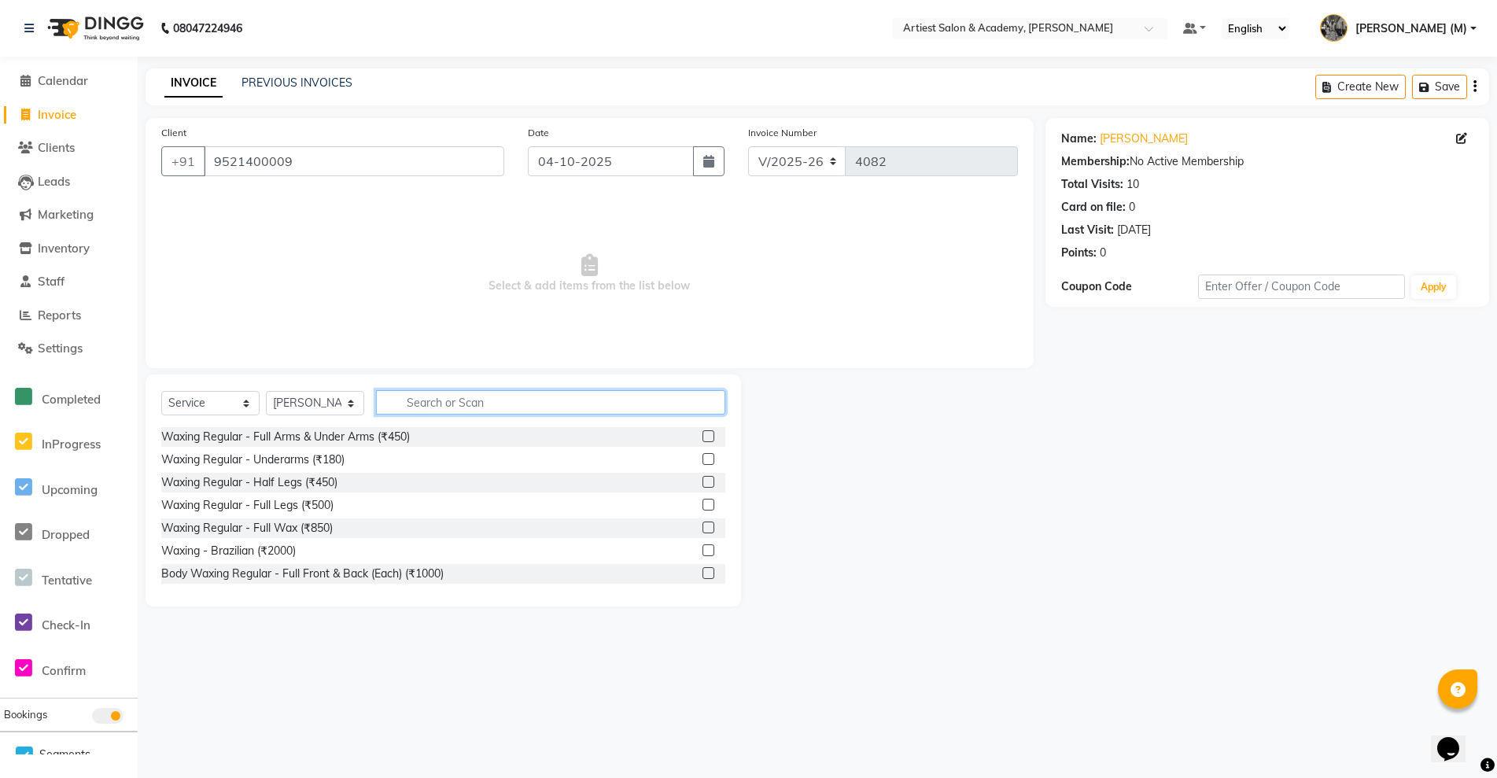
click at [437, 396] on input "text" at bounding box center [550, 402] width 349 height 24
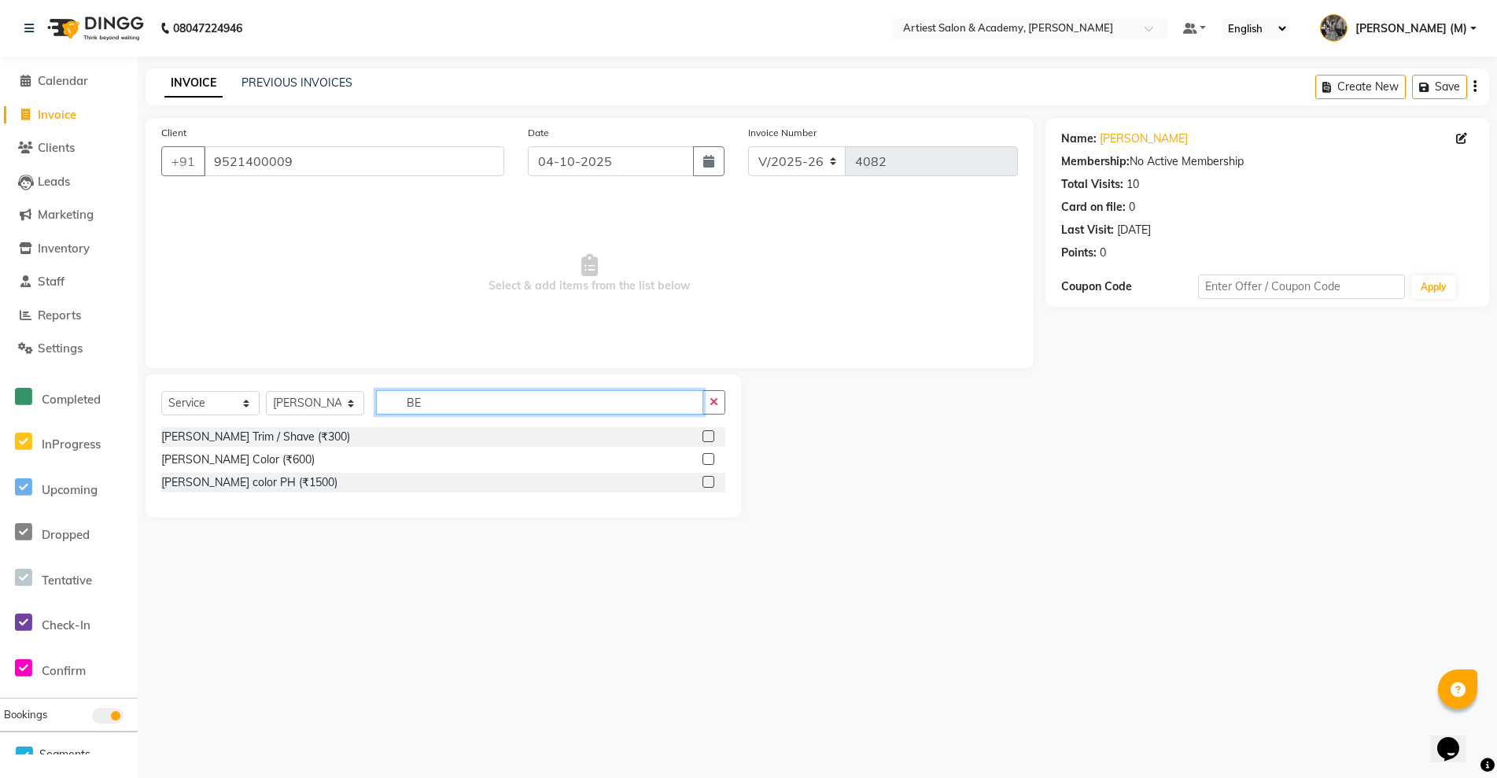
type input "BE"
click at [705, 437] on label at bounding box center [709, 436] width 12 height 12
click at [705, 437] on input "checkbox" at bounding box center [708, 437] width 10 height 10
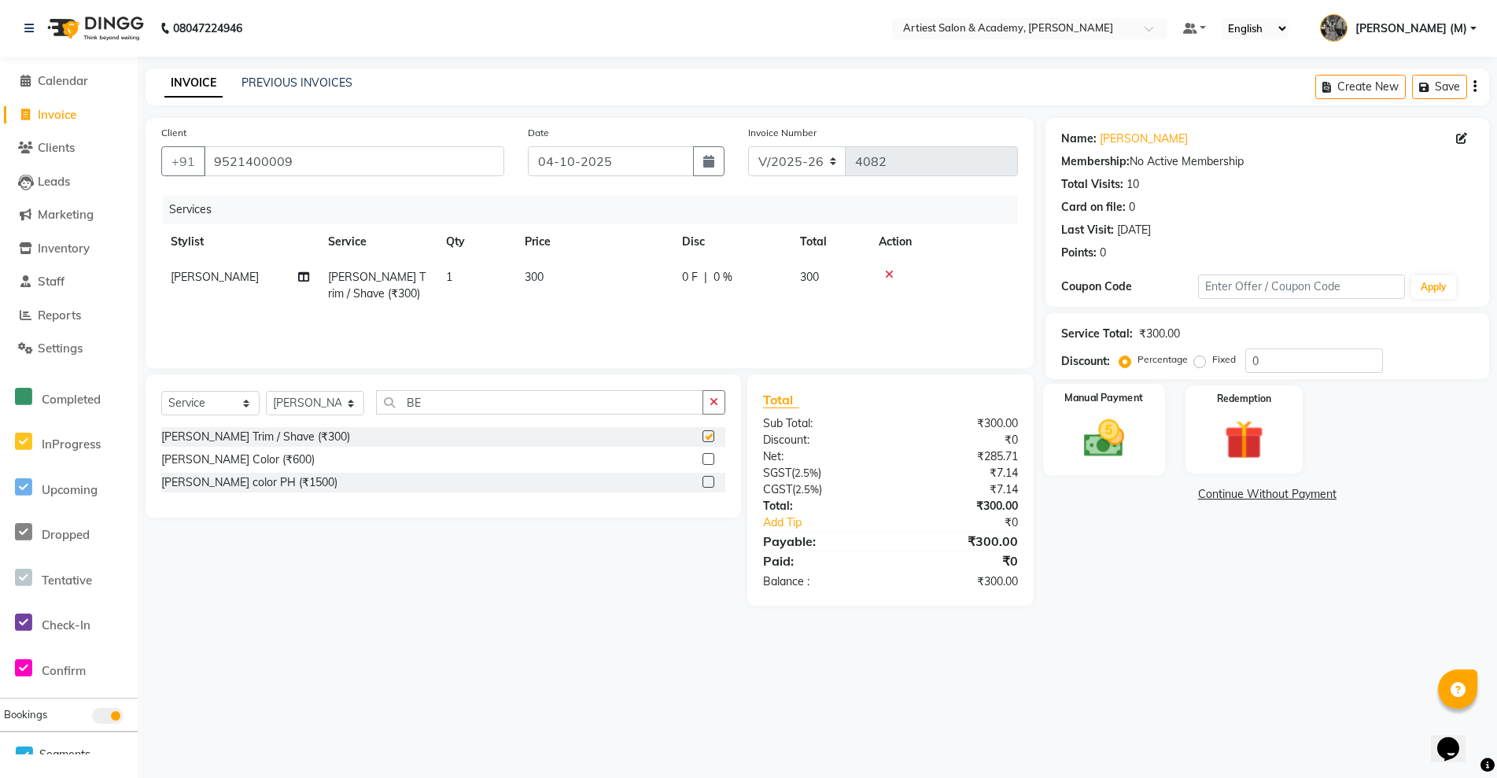
checkbox input "false"
click at [1111, 440] on img at bounding box center [1104, 438] width 67 height 47
click at [1186, 491] on span "CASH" at bounding box center [1177, 495] width 34 height 18
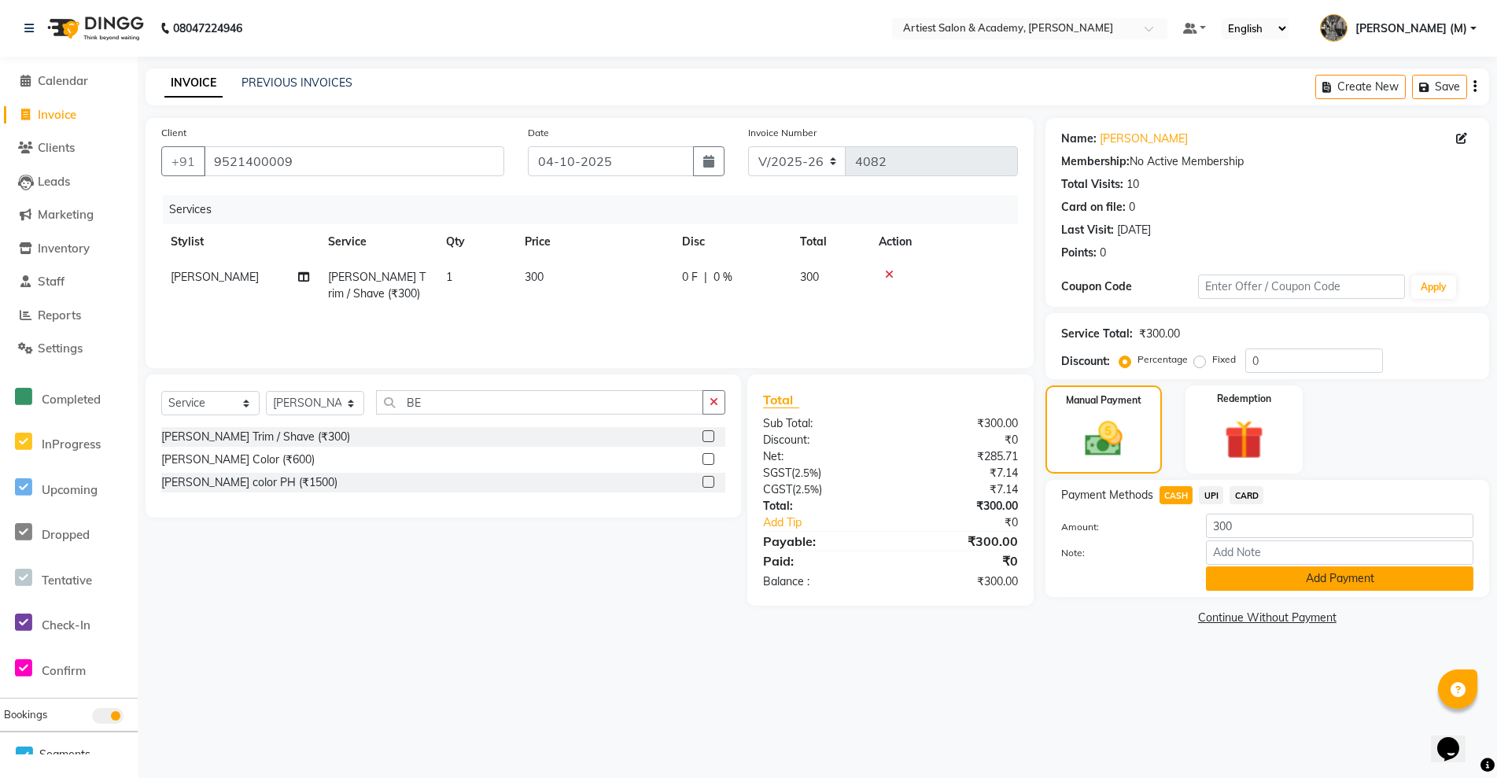
click at [1344, 586] on button "Add Payment" at bounding box center [1339, 578] width 267 height 24
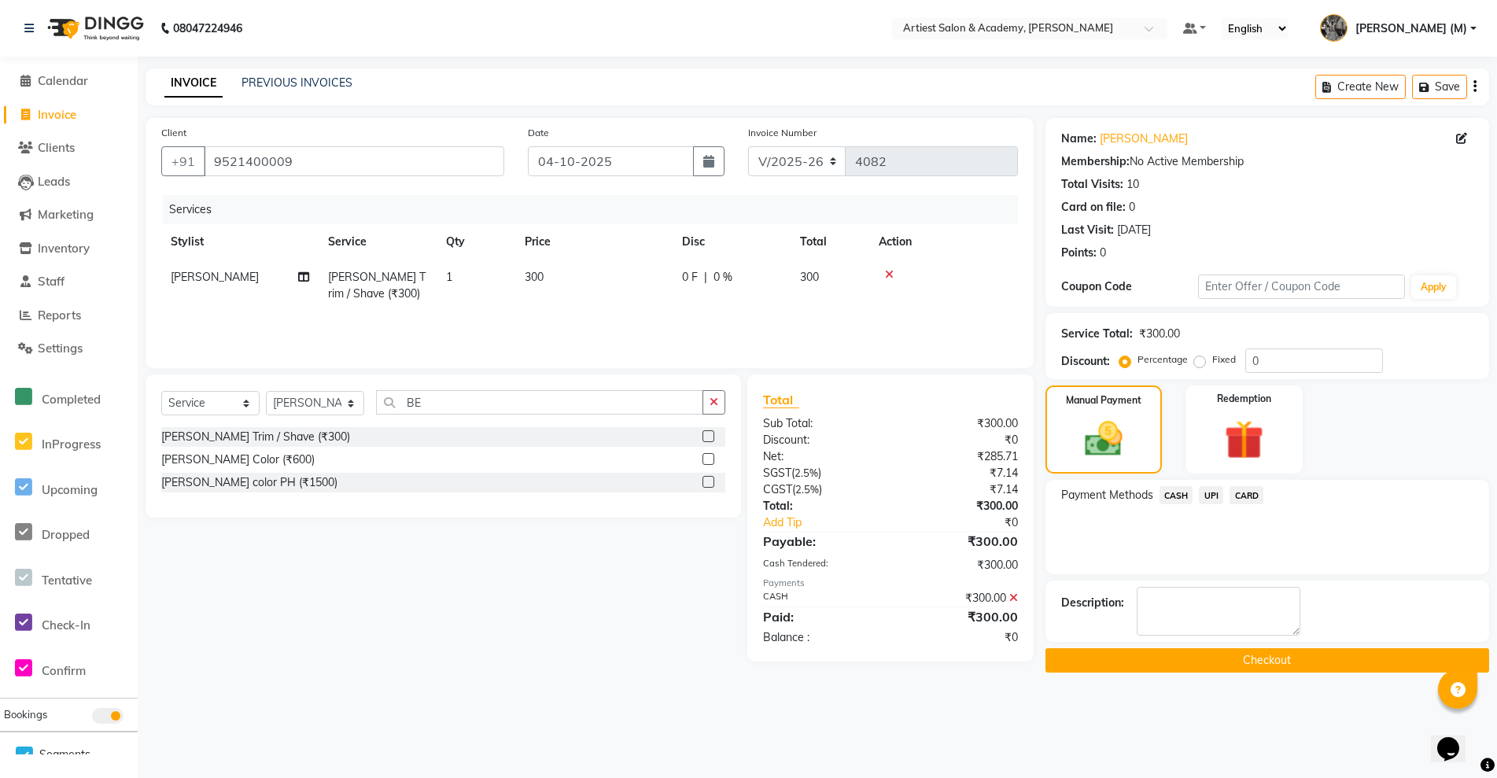
click at [1277, 657] on button "Checkout" at bounding box center [1268, 660] width 444 height 24
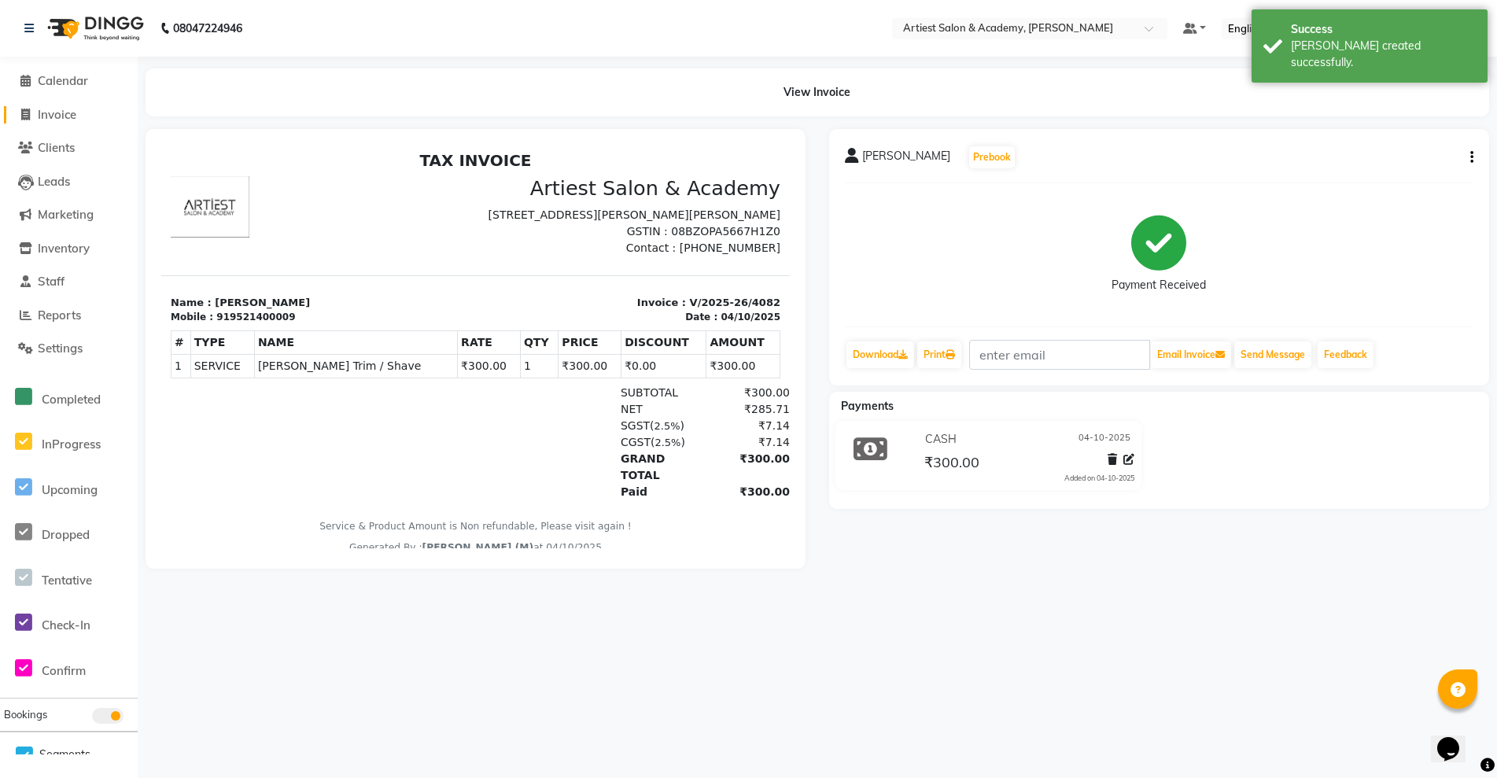
click at [70, 119] on span "Invoice" at bounding box center [57, 114] width 39 height 15
select select "service"
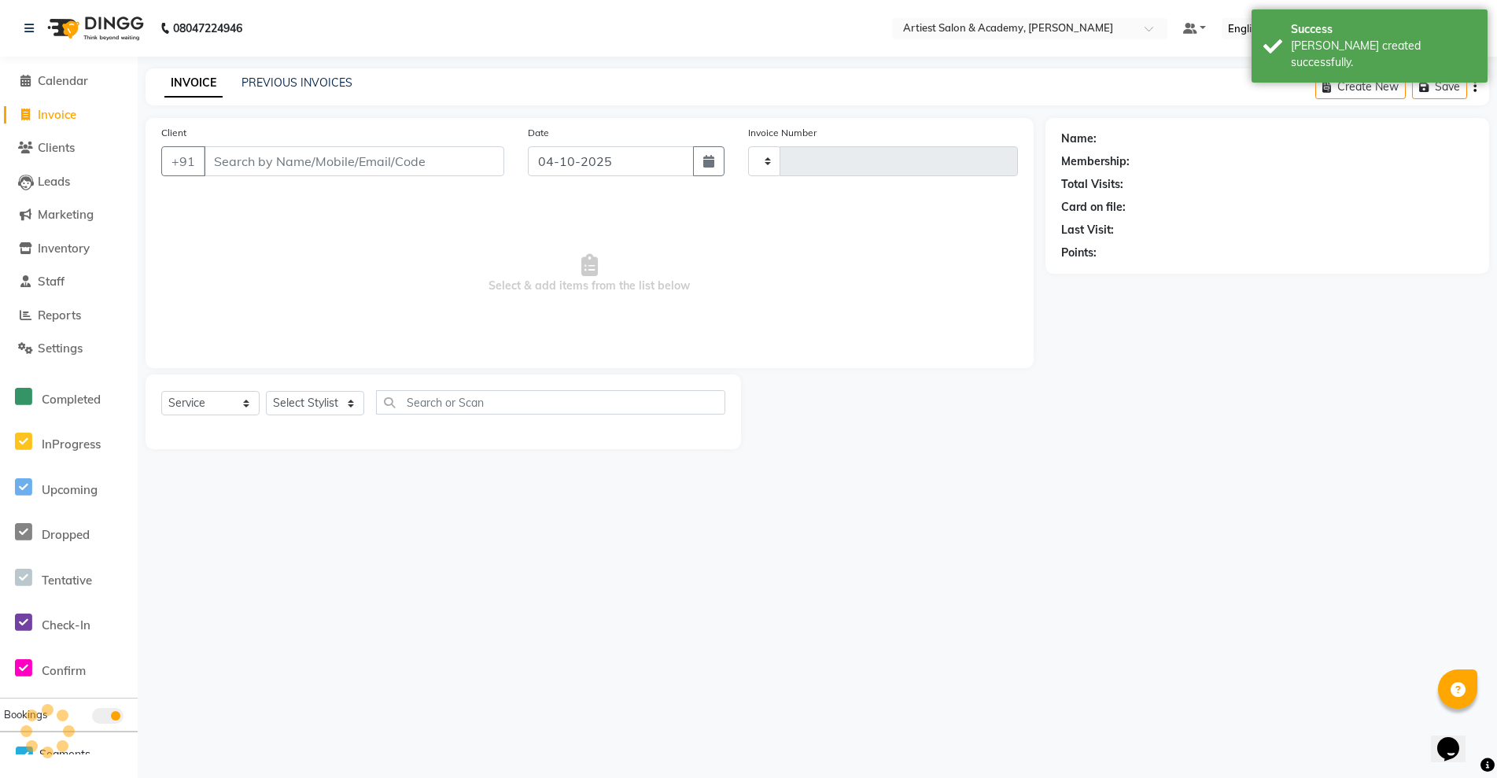
type input "4083"
select select "5123"
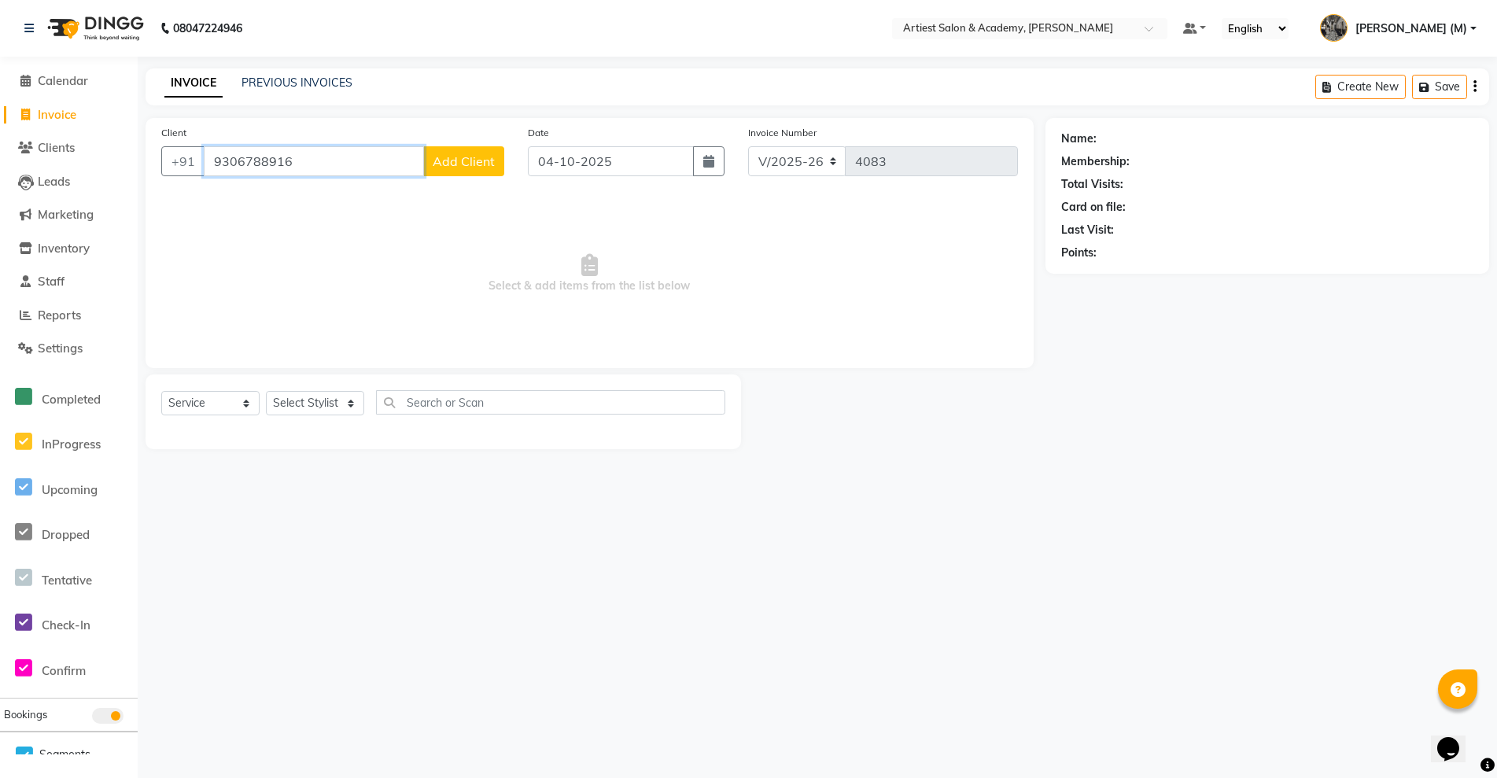
type input "9306788916"
click at [478, 160] on span "Add Client" at bounding box center [464, 161] width 62 height 16
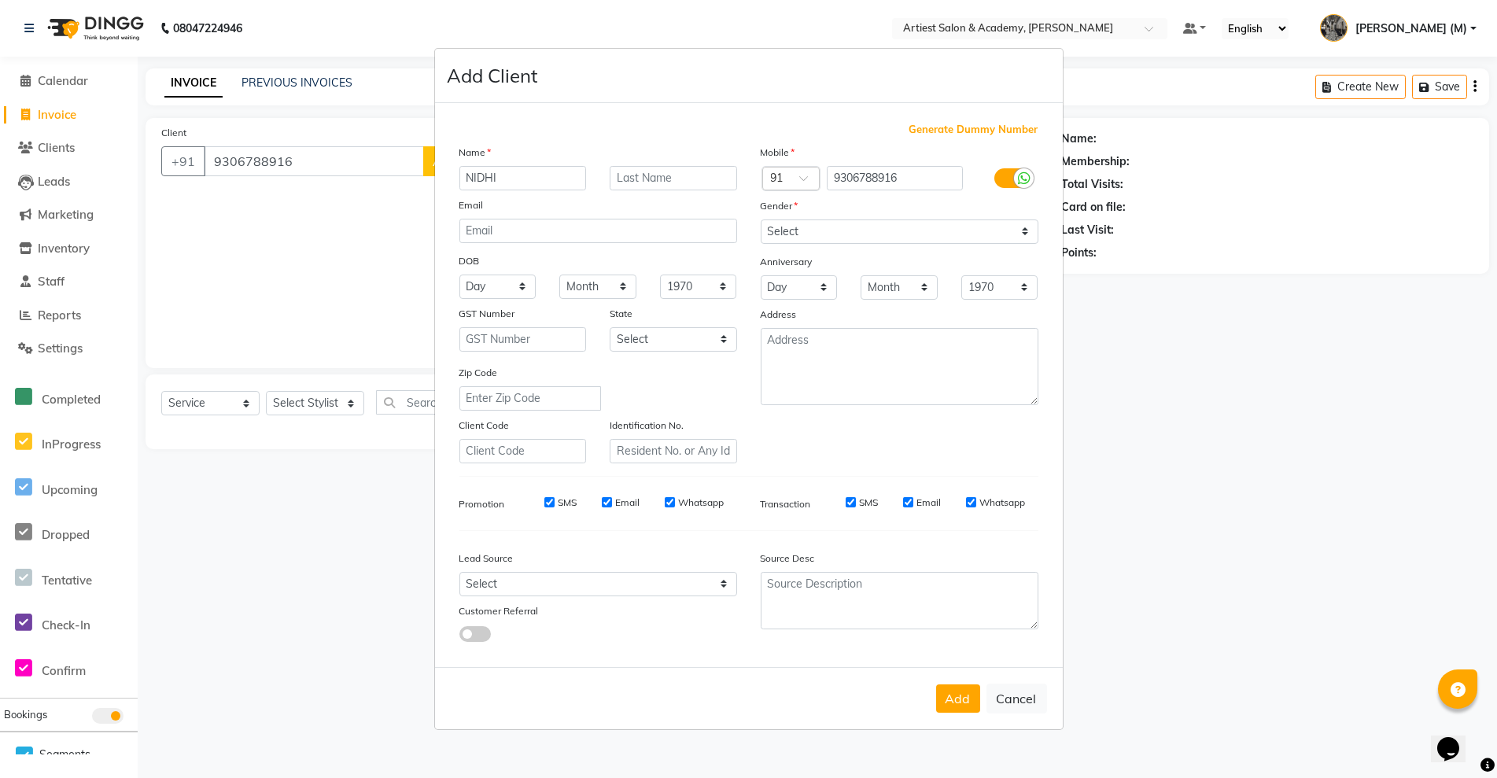
type input "NIDHI"
click at [653, 178] on input "text" at bounding box center [673, 178] width 127 height 24
type input "PRAJAPATI"
click at [836, 227] on select "Select [DEMOGRAPHIC_DATA] [DEMOGRAPHIC_DATA] Other Prefer Not To Say" at bounding box center [900, 231] width 278 height 24
select select "female"
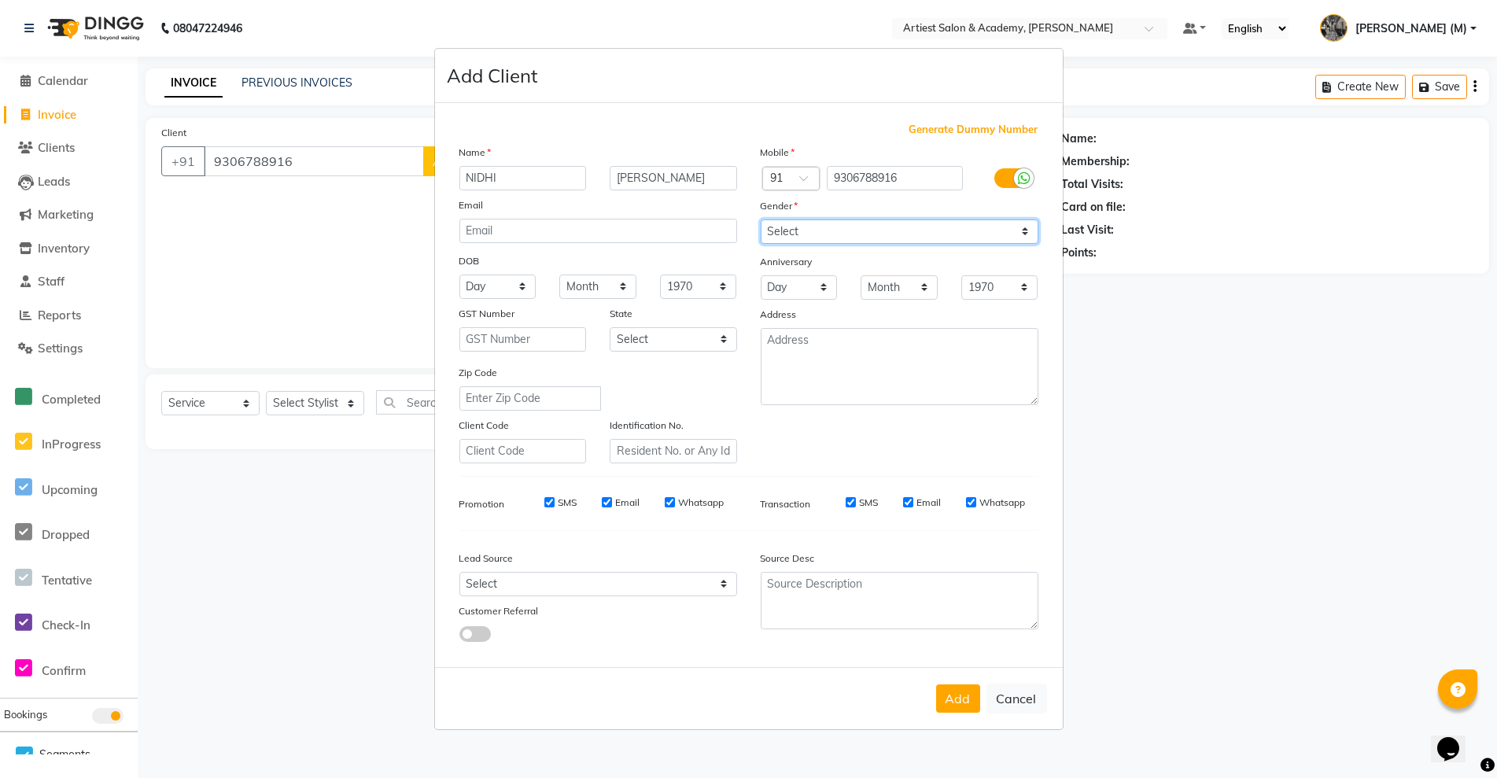
click at [761, 219] on select "Select [DEMOGRAPHIC_DATA] [DEMOGRAPHIC_DATA] Other Prefer Not To Say" at bounding box center [900, 231] width 278 height 24
click at [970, 692] on button "Add" at bounding box center [958, 698] width 44 height 28
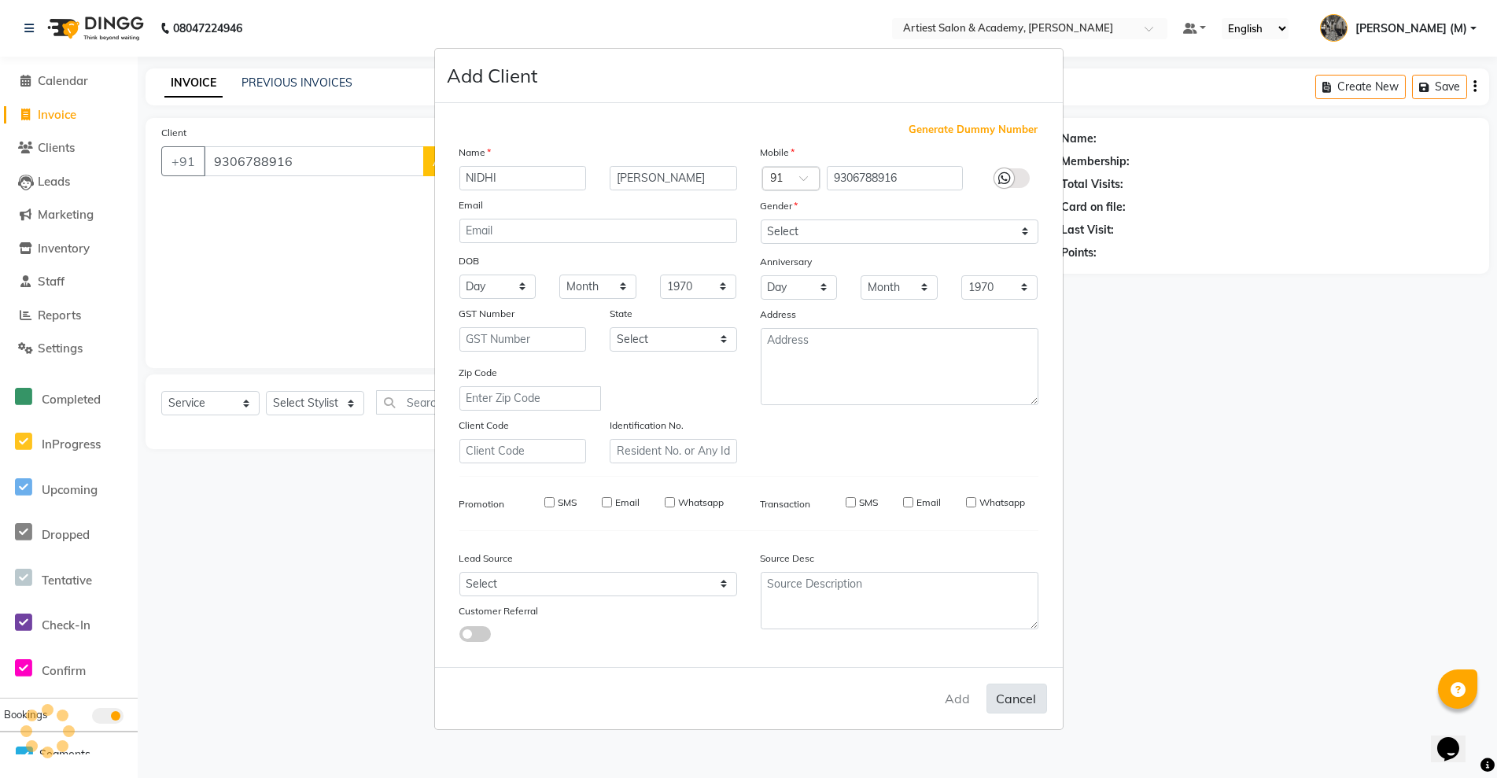
select select
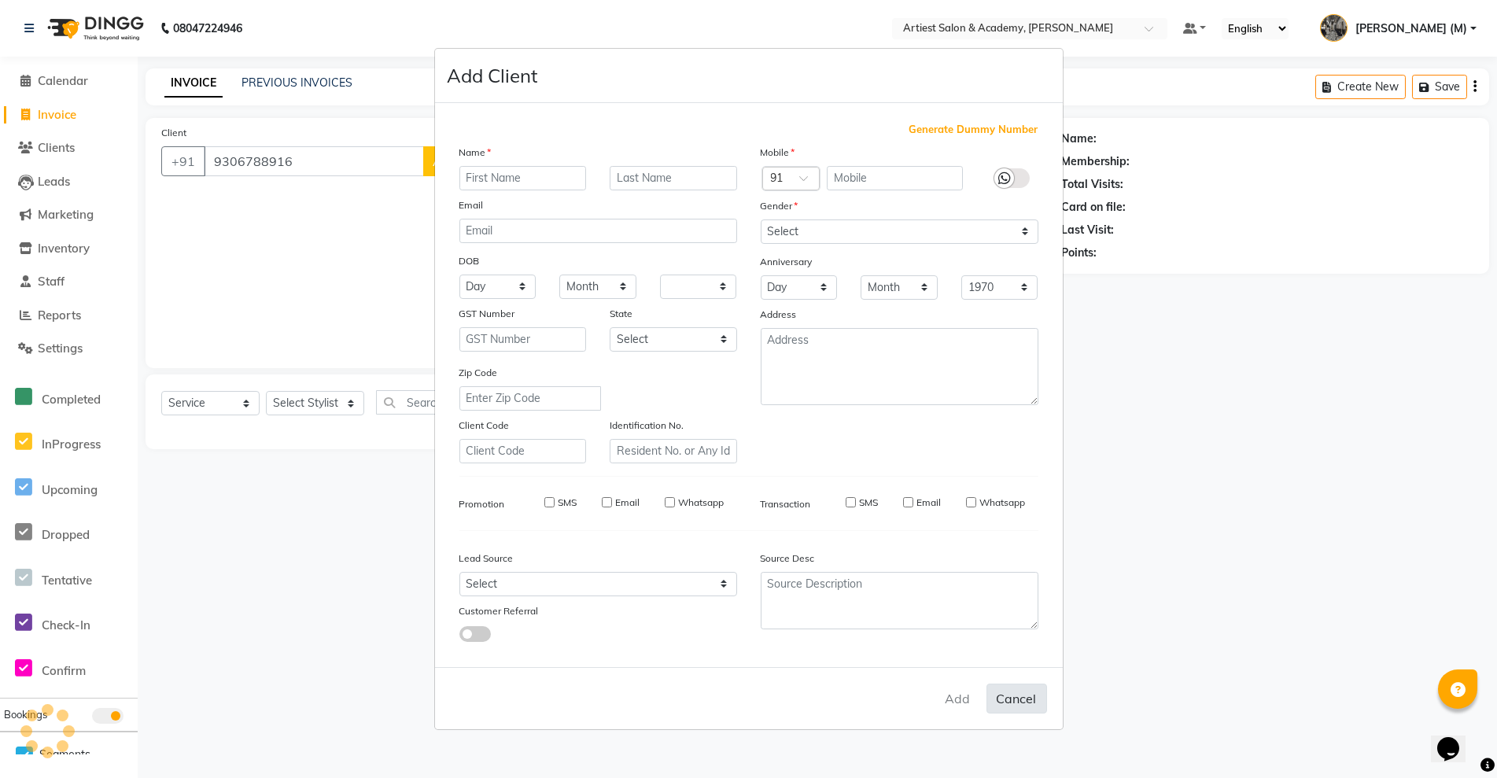
select select
checkbox input "false"
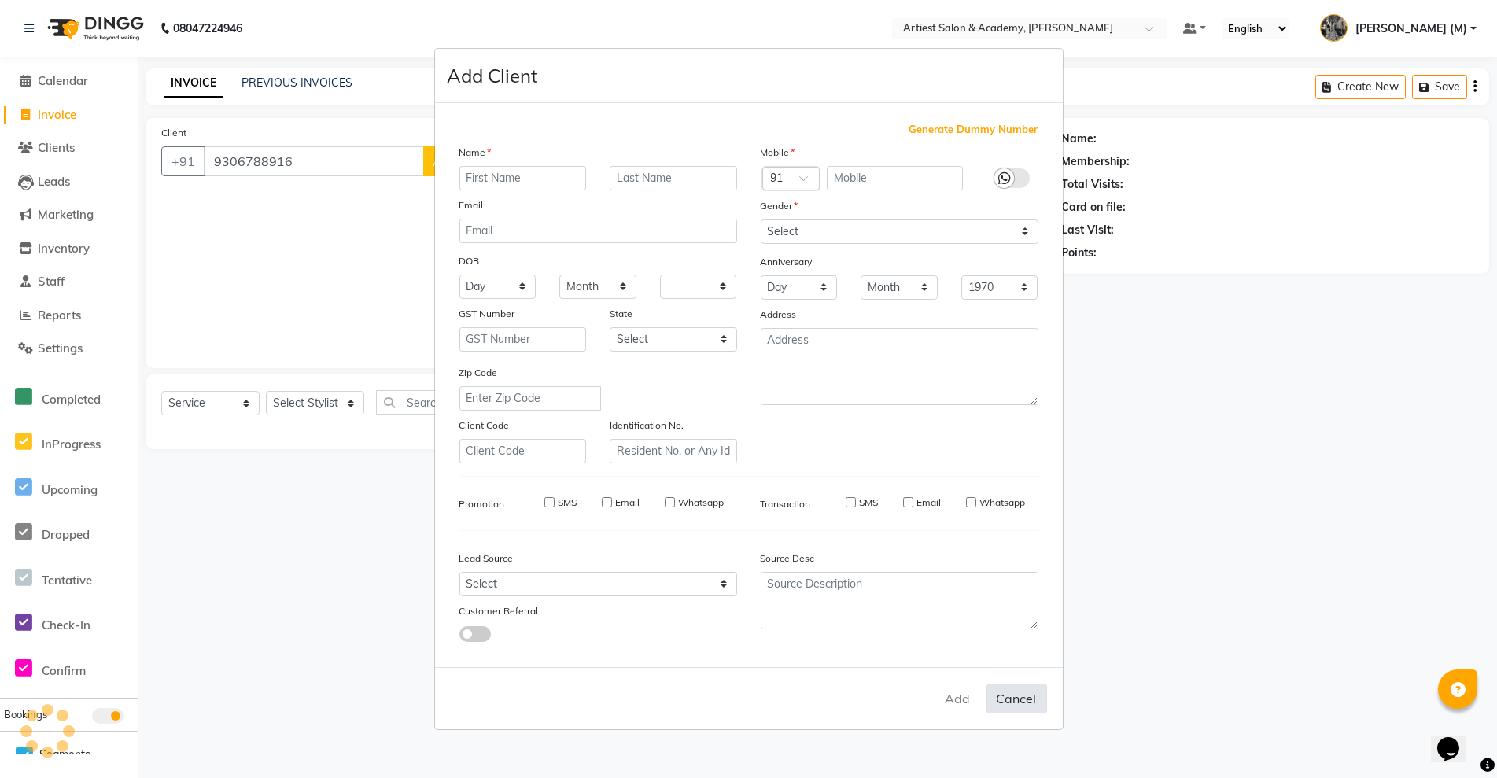
checkbox input "false"
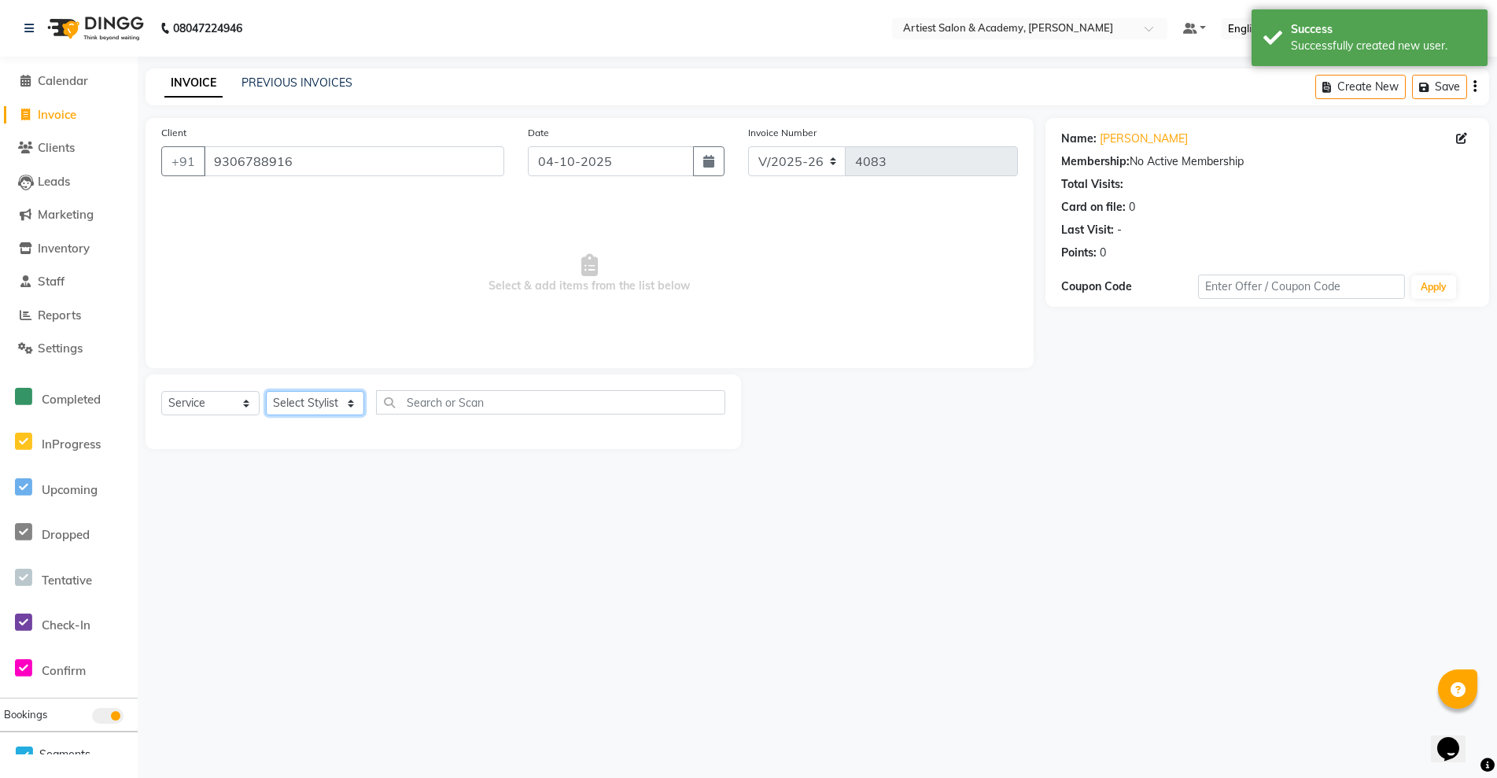
click at [353, 398] on select "Select Stylist [PERSON_NAME] (M) [PERSON_NAME] (F) [PERSON_NAME] DRASHTI [PERSO…" at bounding box center [315, 403] width 98 height 24
select select "64849"
click at [266, 391] on select "Select Stylist [PERSON_NAME] (M) [PERSON_NAME] (F) [PERSON_NAME] DRASHTI [PERSO…" at bounding box center [315, 403] width 98 height 24
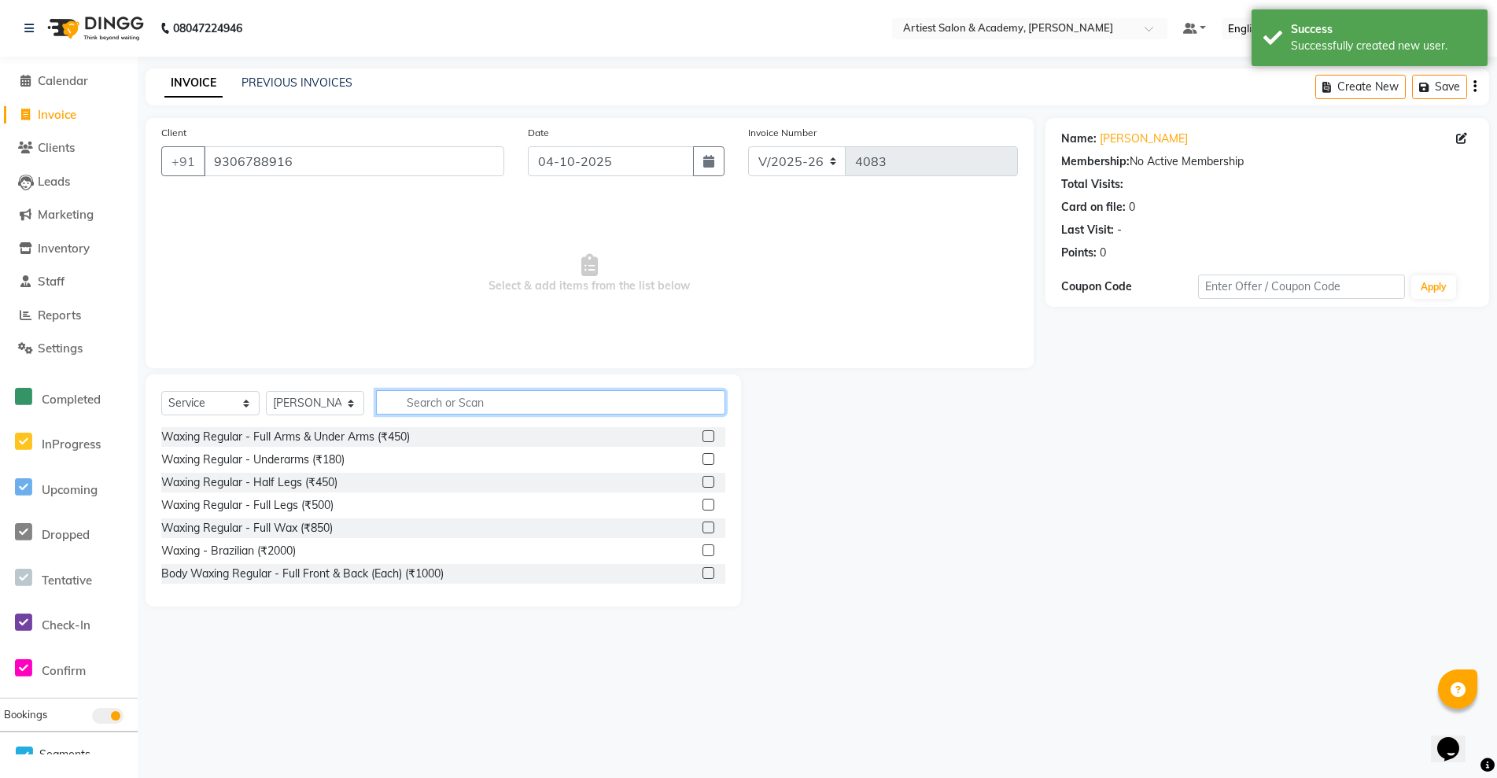
click at [422, 404] on input "text" at bounding box center [550, 402] width 349 height 24
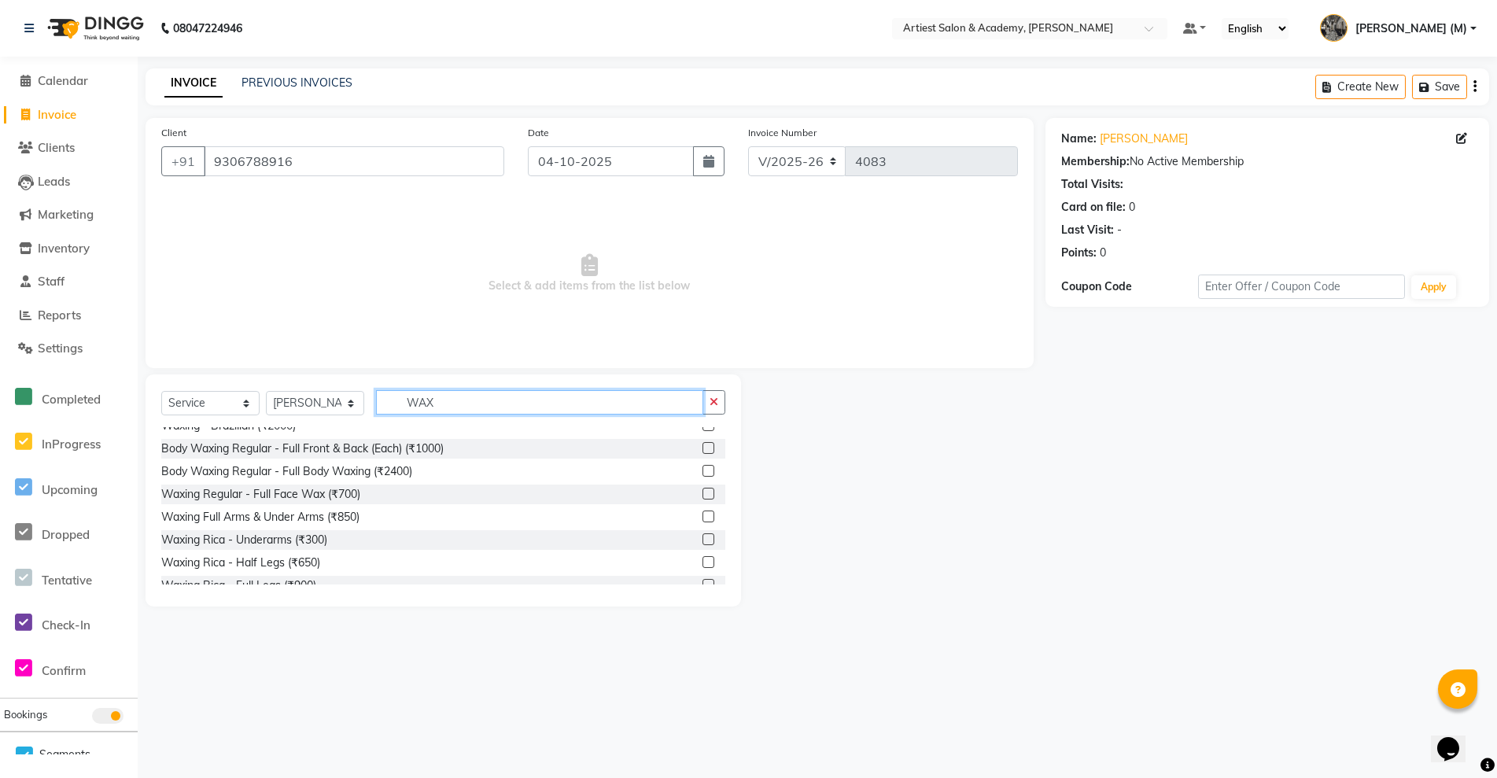
scroll to position [131, 0]
type input "WAX"
click at [703, 507] on label at bounding box center [709, 510] width 12 height 12
click at [703, 507] on input "checkbox" at bounding box center [708, 511] width 10 height 10
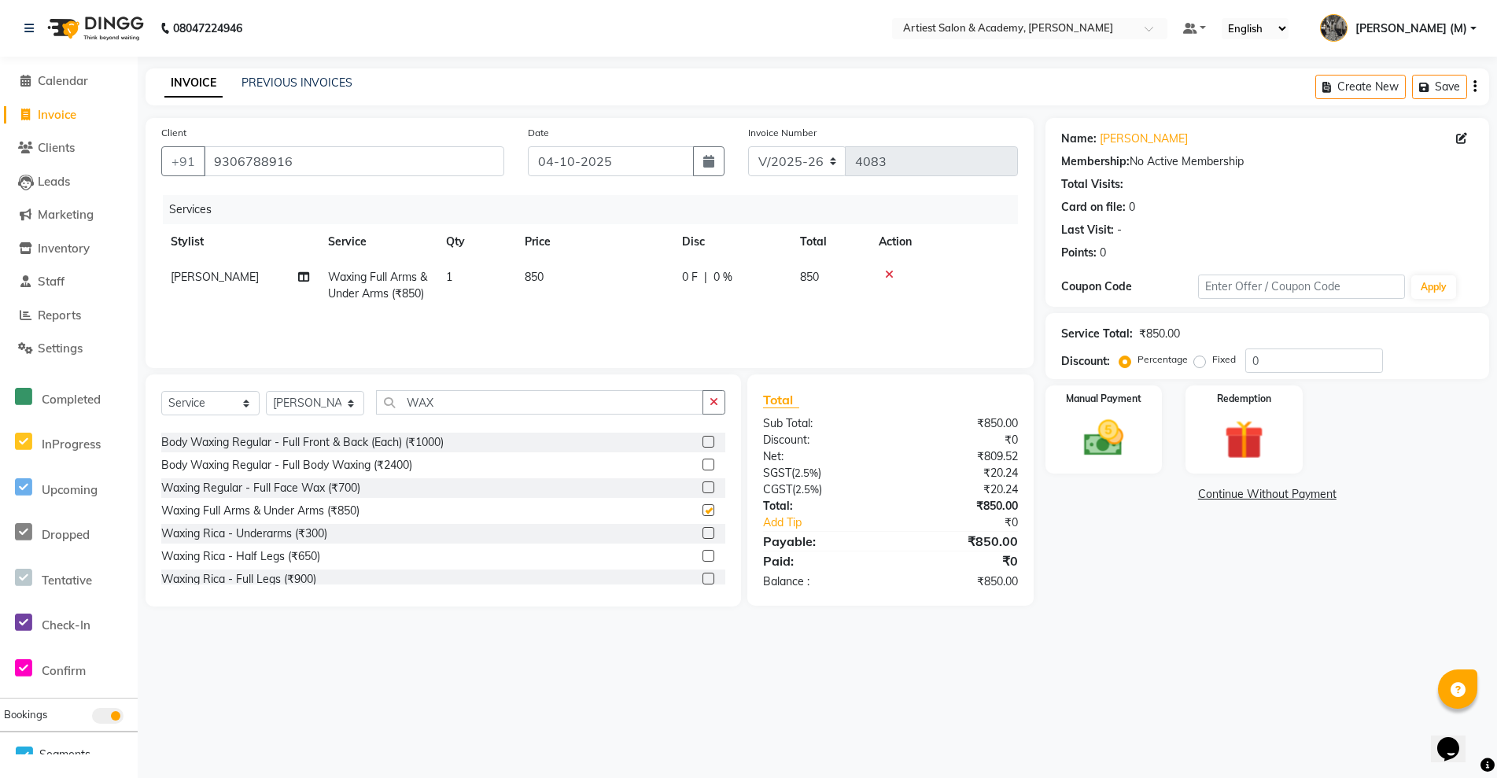
checkbox input "false"
click at [478, 410] on input "WAX" at bounding box center [539, 402] width 327 height 24
type input "W"
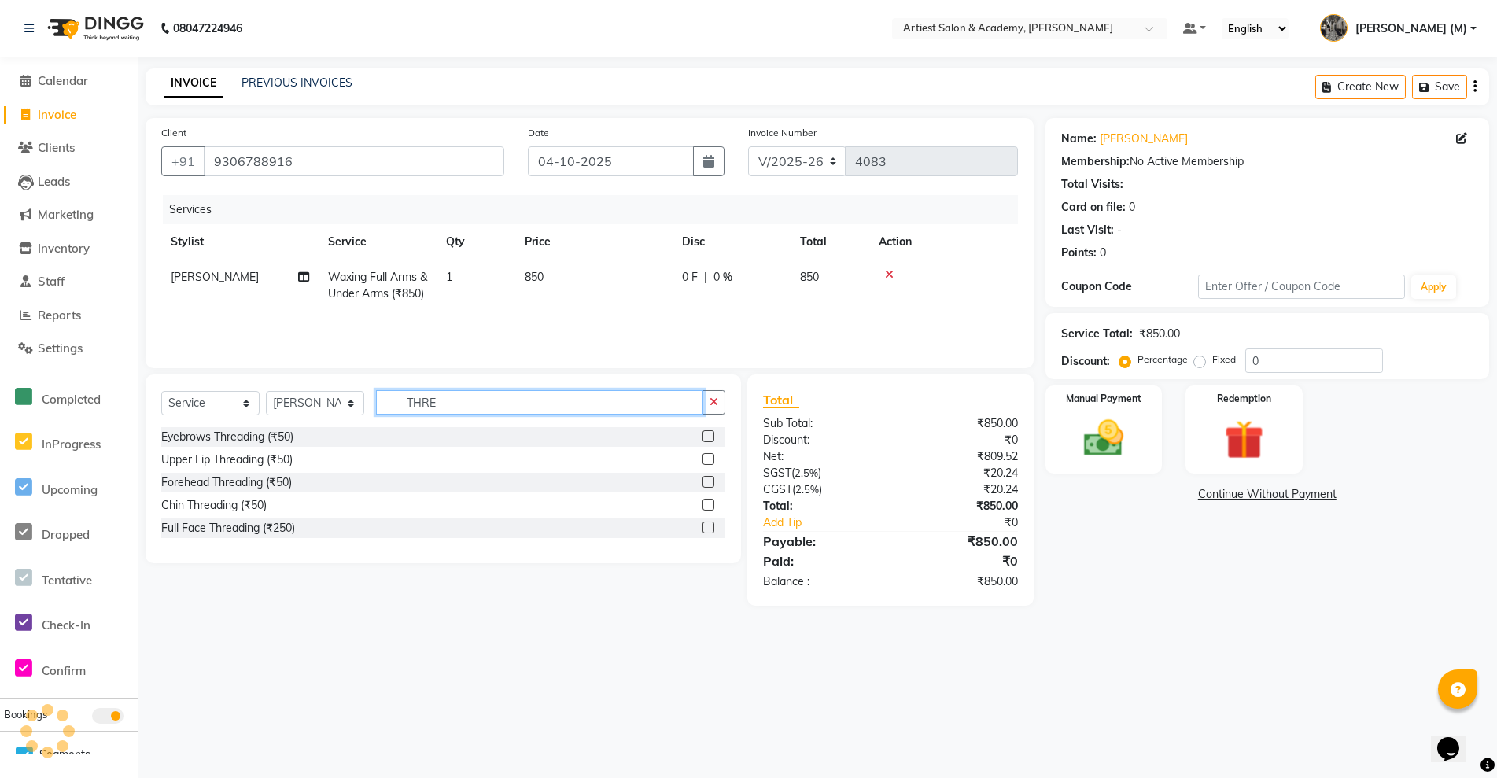
type input "THRE"
click at [709, 533] on label at bounding box center [709, 528] width 12 height 12
click at [709, 533] on input "checkbox" at bounding box center [708, 528] width 10 height 10
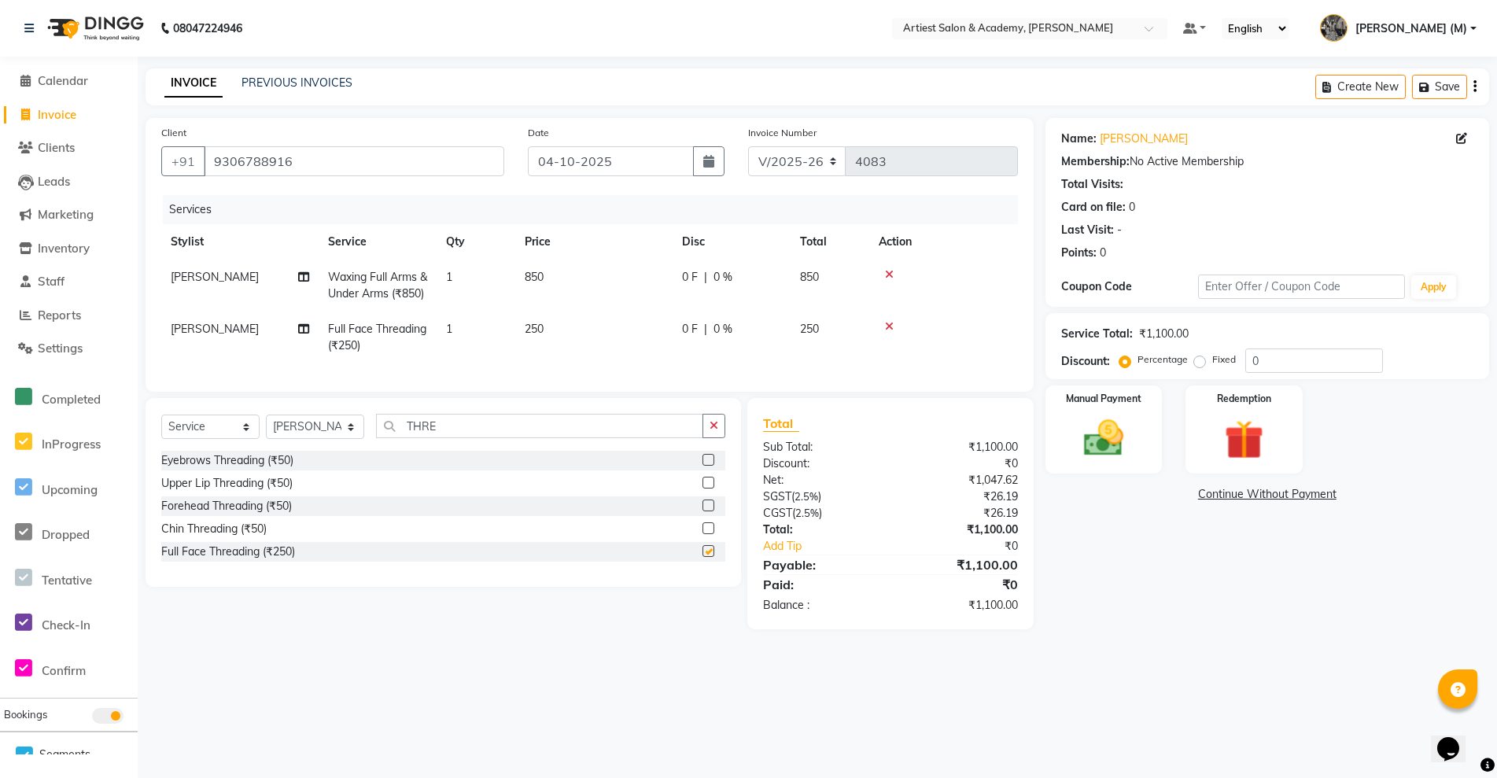
checkbox input "false"
click at [1096, 444] on img at bounding box center [1104, 438] width 67 height 47
click at [1175, 495] on span "CASH" at bounding box center [1177, 495] width 34 height 18
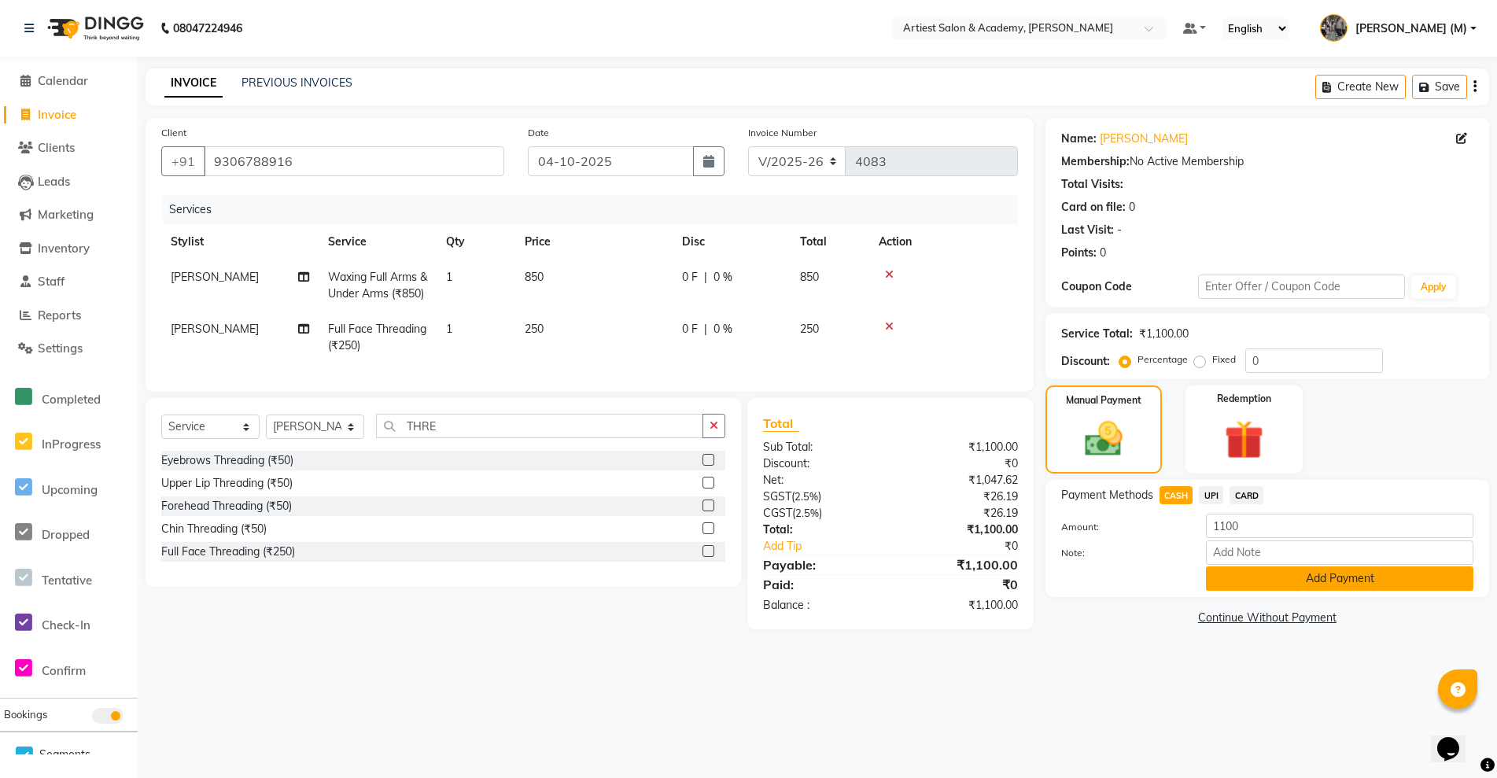
click at [1340, 580] on button "Add Payment" at bounding box center [1339, 578] width 267 height 24
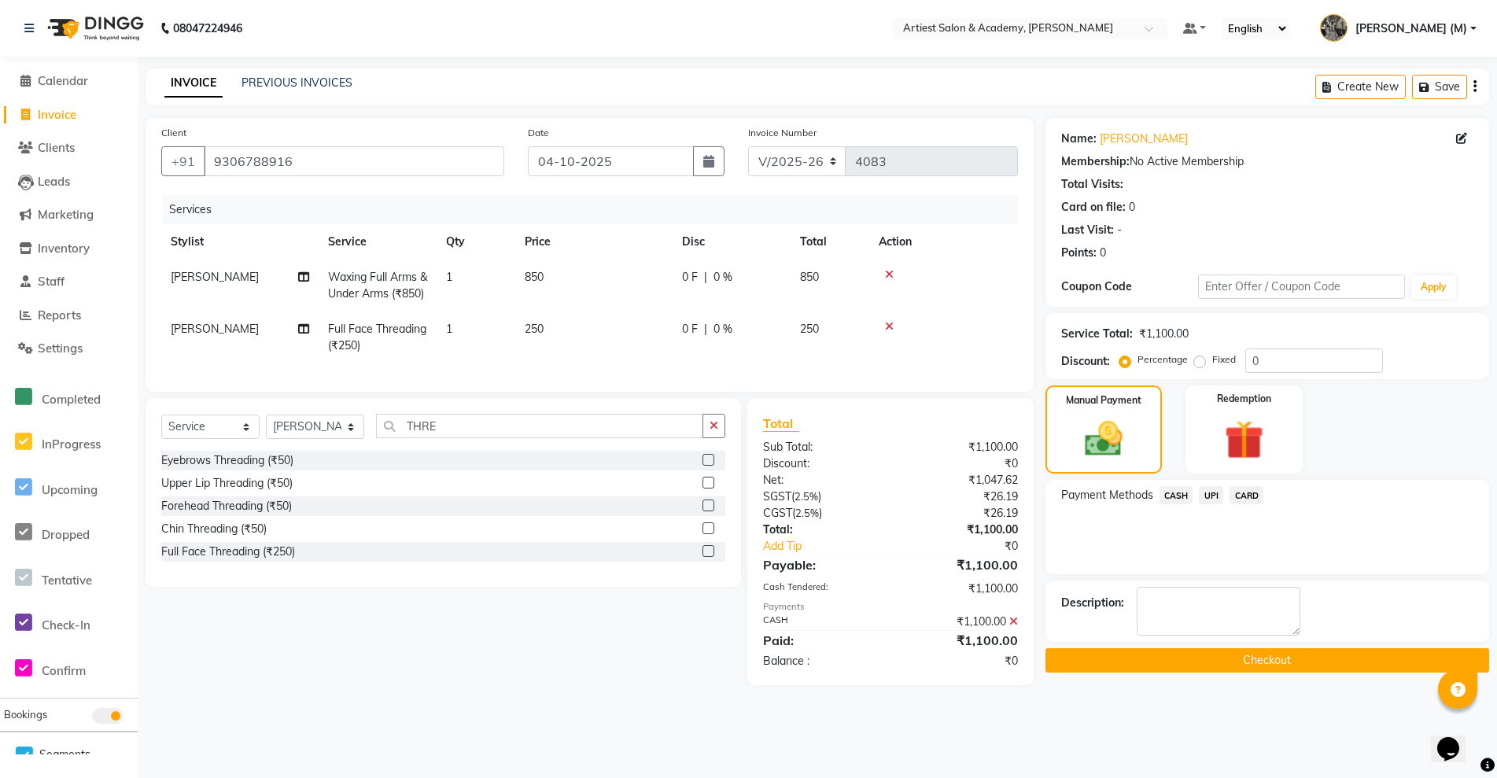
click at [1284, 661] on button "Checkout" at bounding box center [1268, 660] width 444 height 24
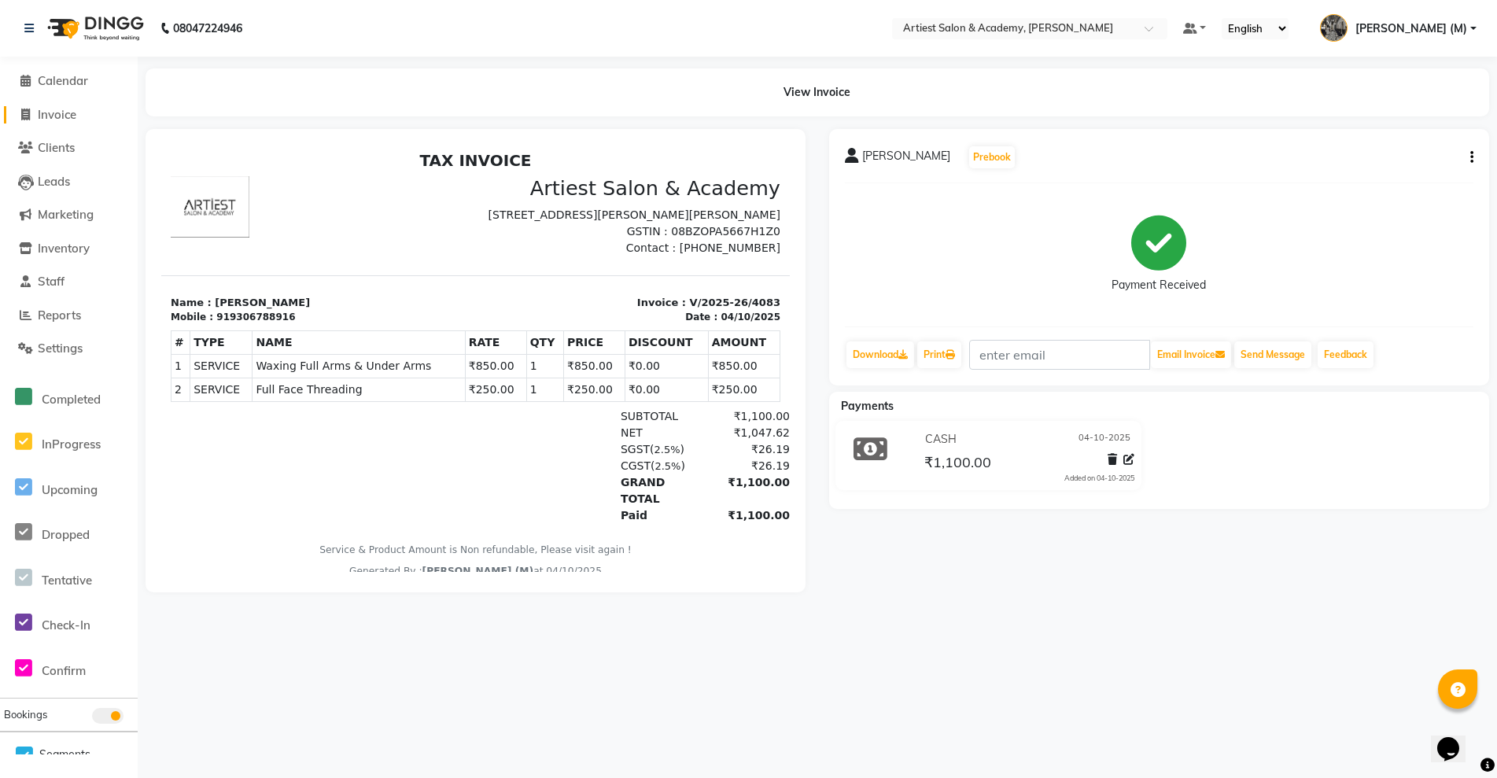
click at [57, 115] on span "Invoice" at bounding box center [57, 114] width 39 height 15
select select "service"
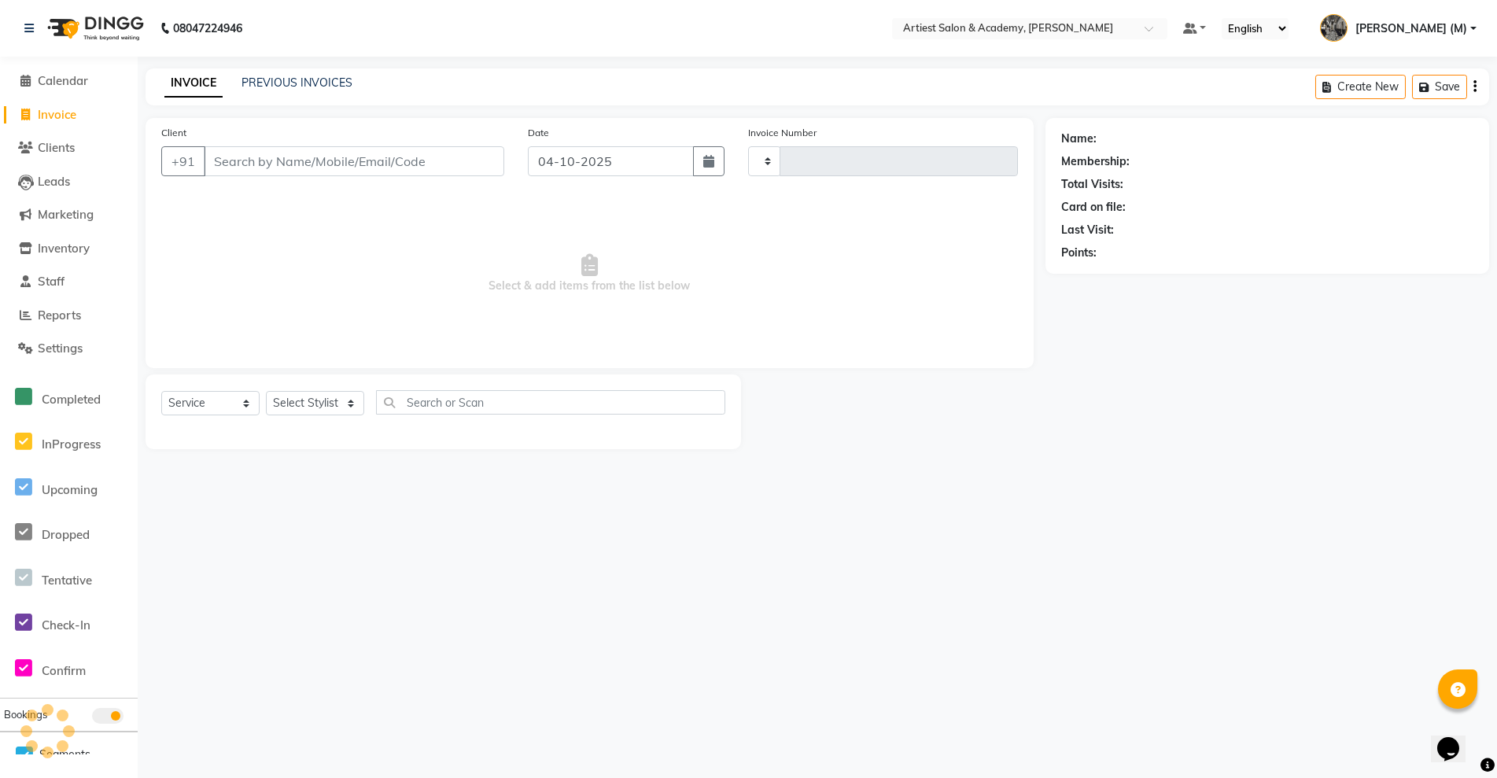
type input "4084"
select select "5123"
click at [265, 171] on input "Client" at bounding box center [354, 161] width 301 height 30
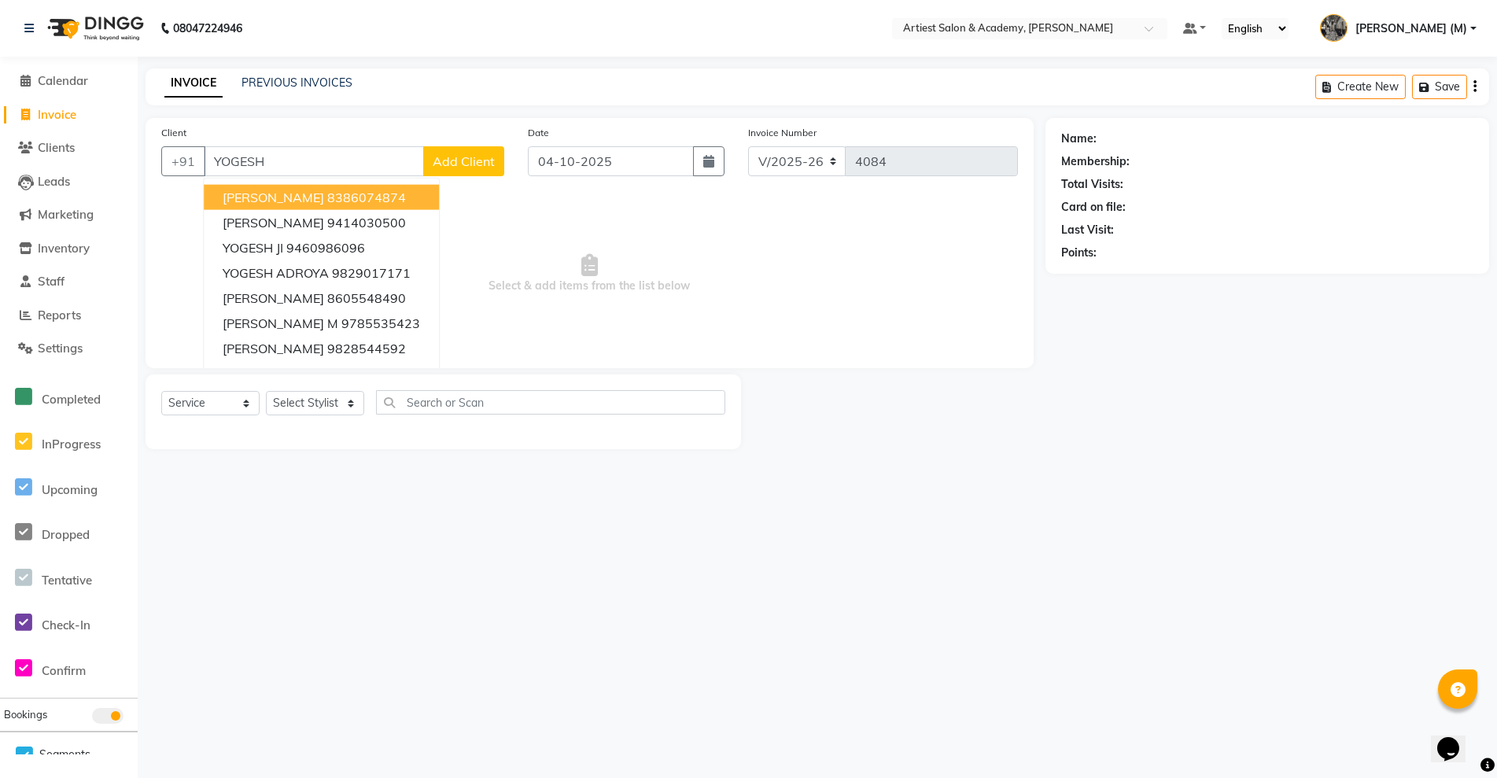
click at [324, 197] on span "YOGESH AGARWAL" at bounding box center [273, 198] width 101 height 16
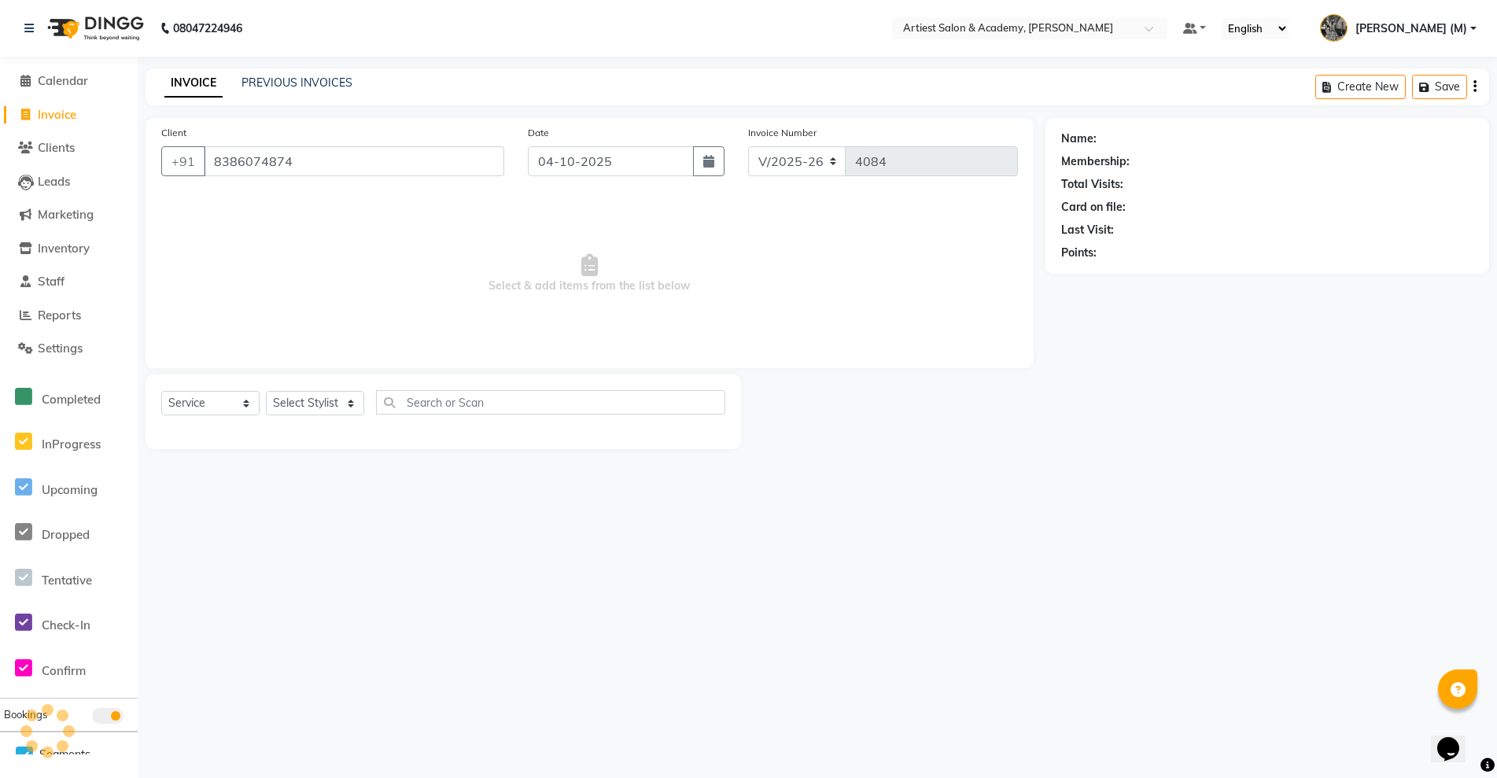
type input "8386074874"
click at [349, 404] on select "Select Stylist [PERSON_NAME] (M) [PERSON_NAME] (F) [PERSON_NAME] DRASHTI [PERSO…" at bounding box center [315, 403] width 98 height 24
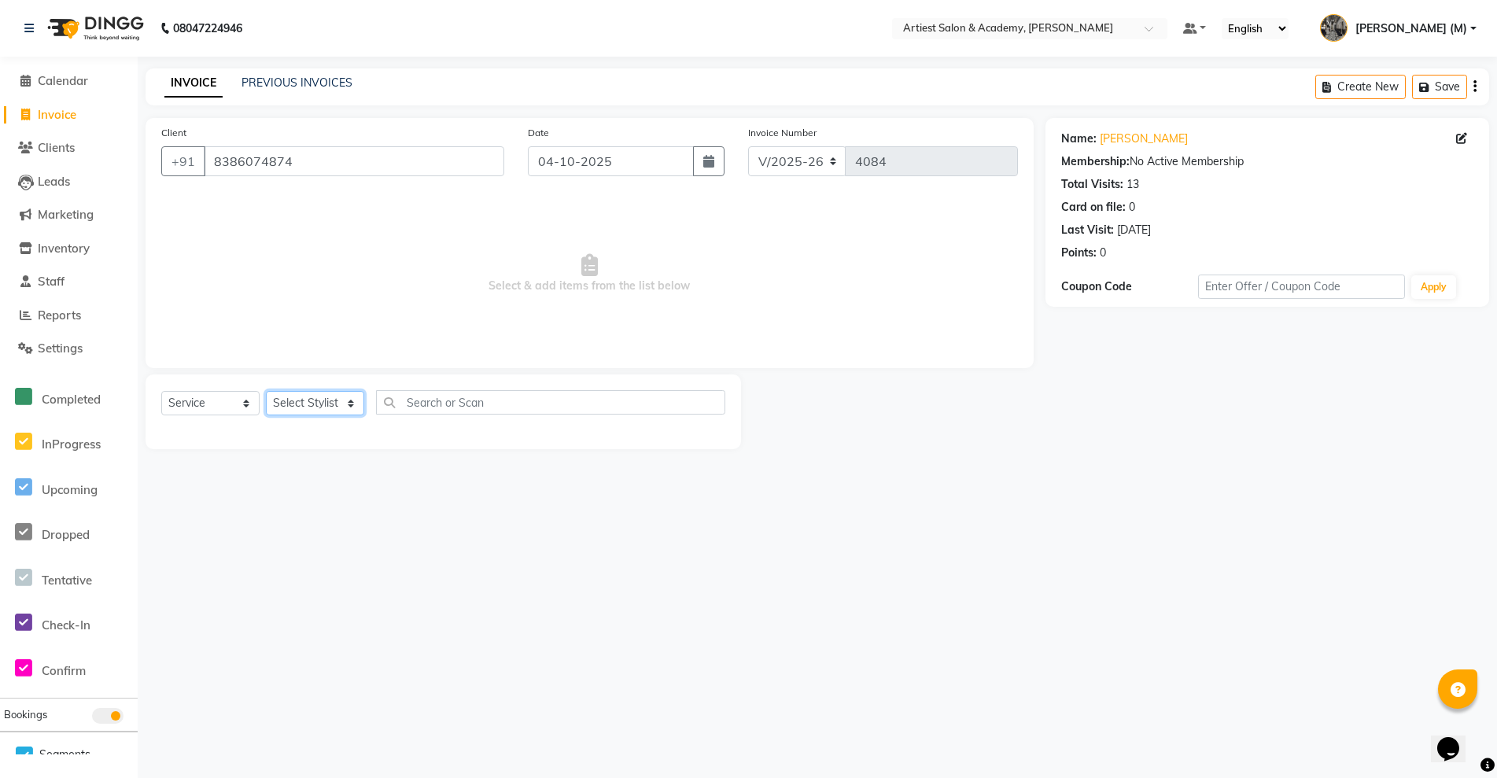
select select "33213"
click at [266, 391] on select "Select Stylist [PERSON_NAME] (M) [PERSON_NAME] (F) [PERSON_NAME] DRASHTI [PERSO…" at bounding box center [315, 403] width 98 height 24
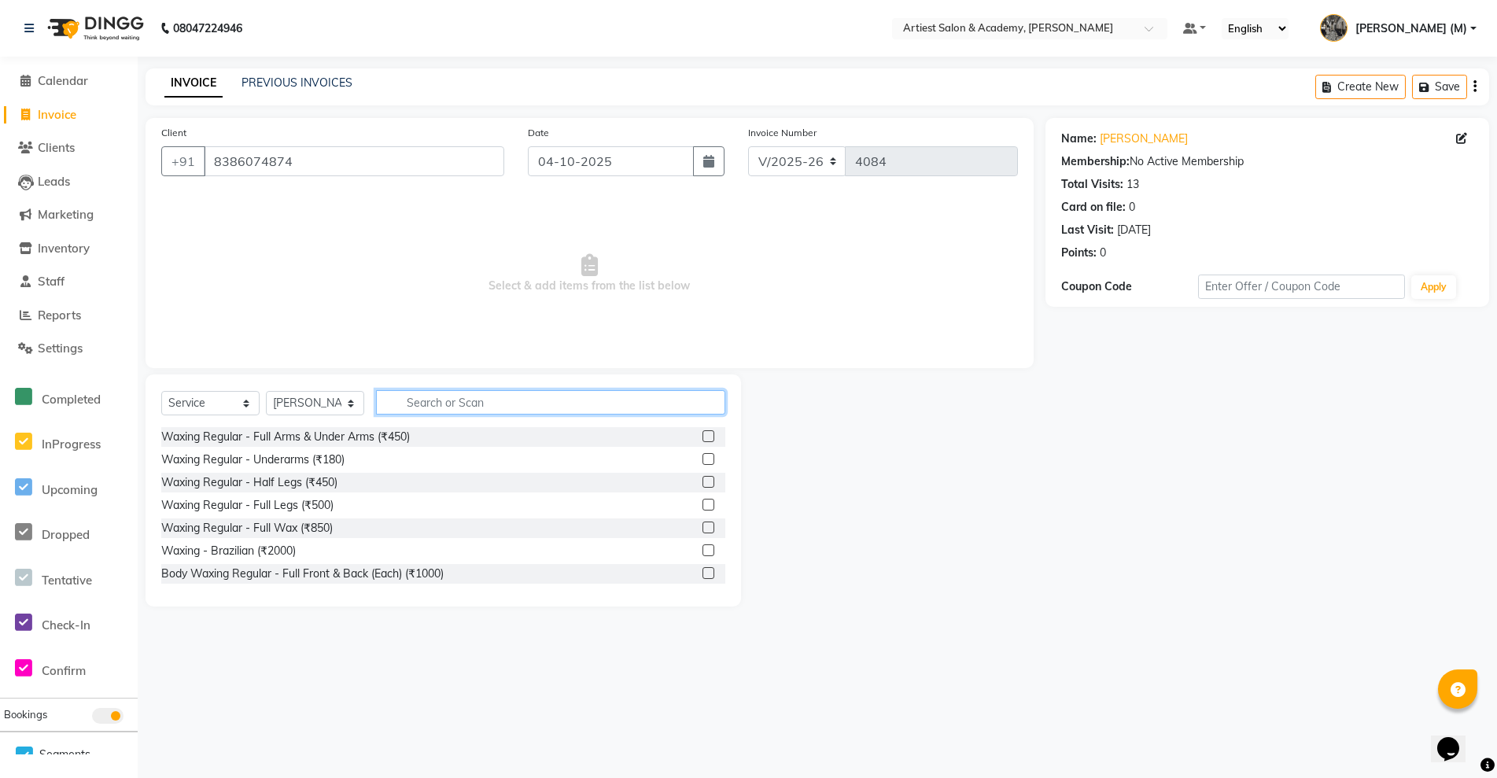
click at [467, 404] on input "text" at bounding box center [550, 402] width 349 height 24
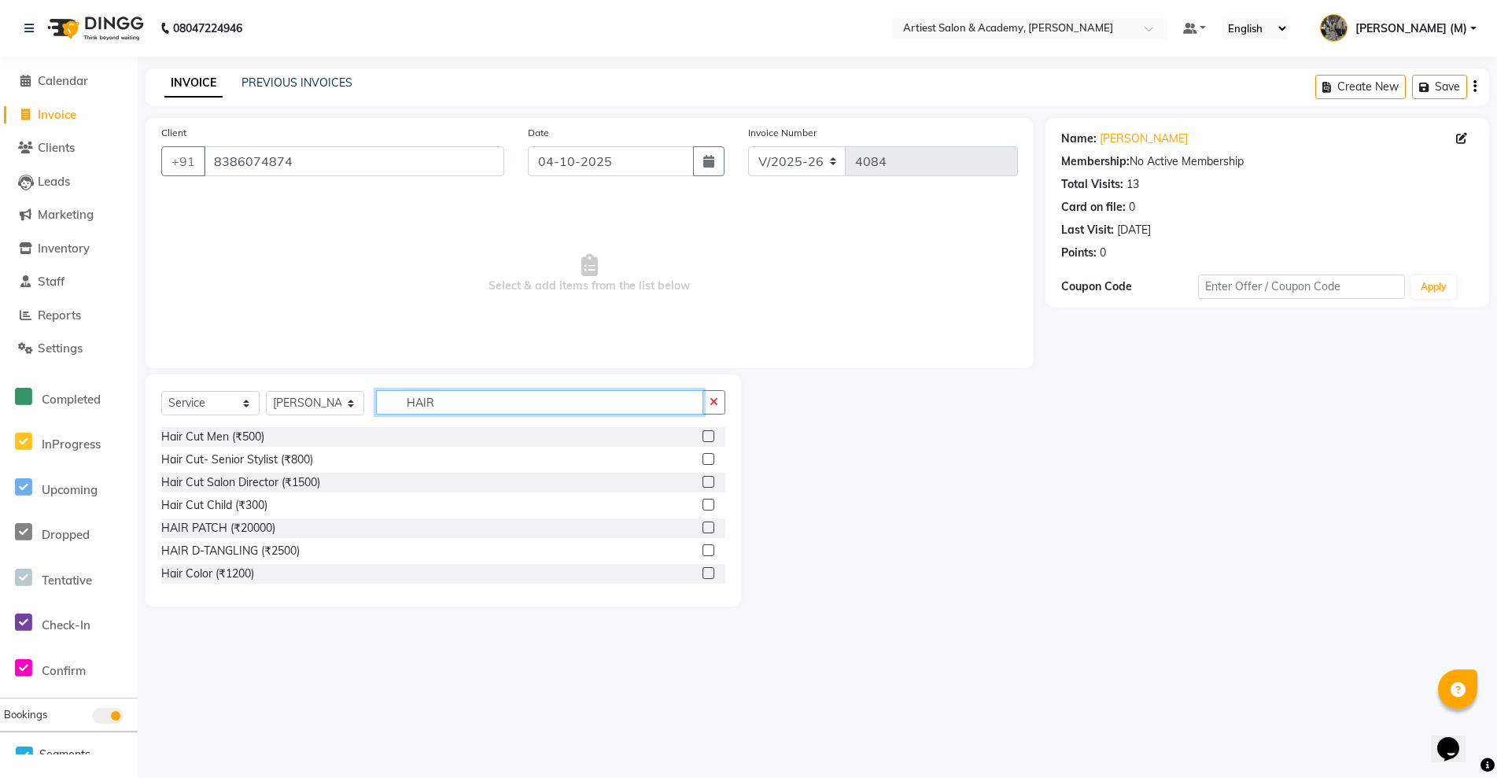
type input "HAIR"
click at [703, 439] on label at bounding box center [709, 436] width 12 height 12
click at [703, 439] on input "checkbox" at bounding box center [708, 437] width 10 height 10
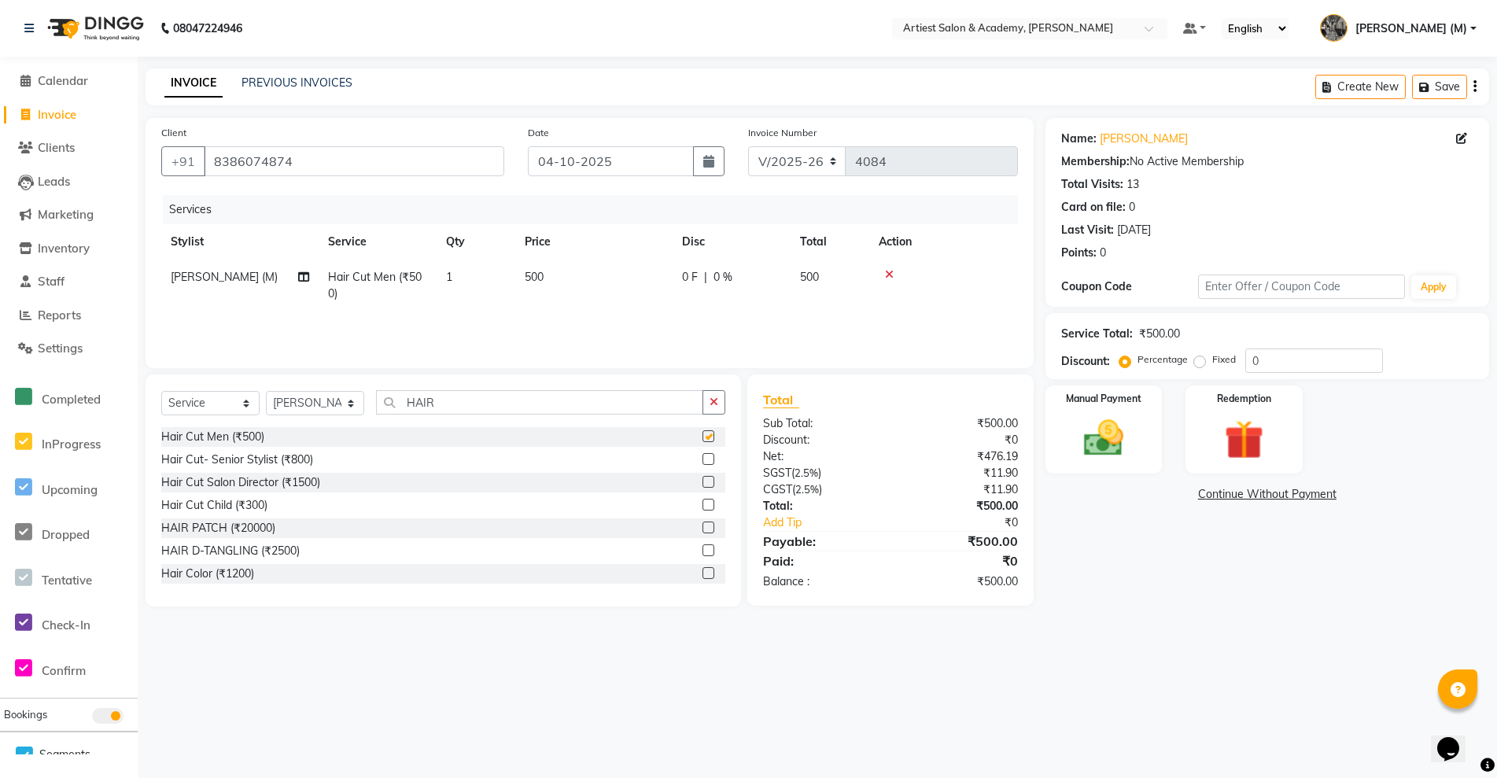
checkbox input "false"
click at [352, 403] on select "Select Stylist [PERSON_NAME] (M) [PERSON_NAME] (F) [PERSON_NAME] DRASHTI [PERSO…" at bounding box center [315, 403] width 98 height 24
select select "33212"
click at [266, 391] on select "Select Stylist [PERSON_NAME] (M) [PERSON_NAME] (F) [PERSON_NAME] DRASHTI [PERSO…" at bounding box center [315, 403] width 98 height 24
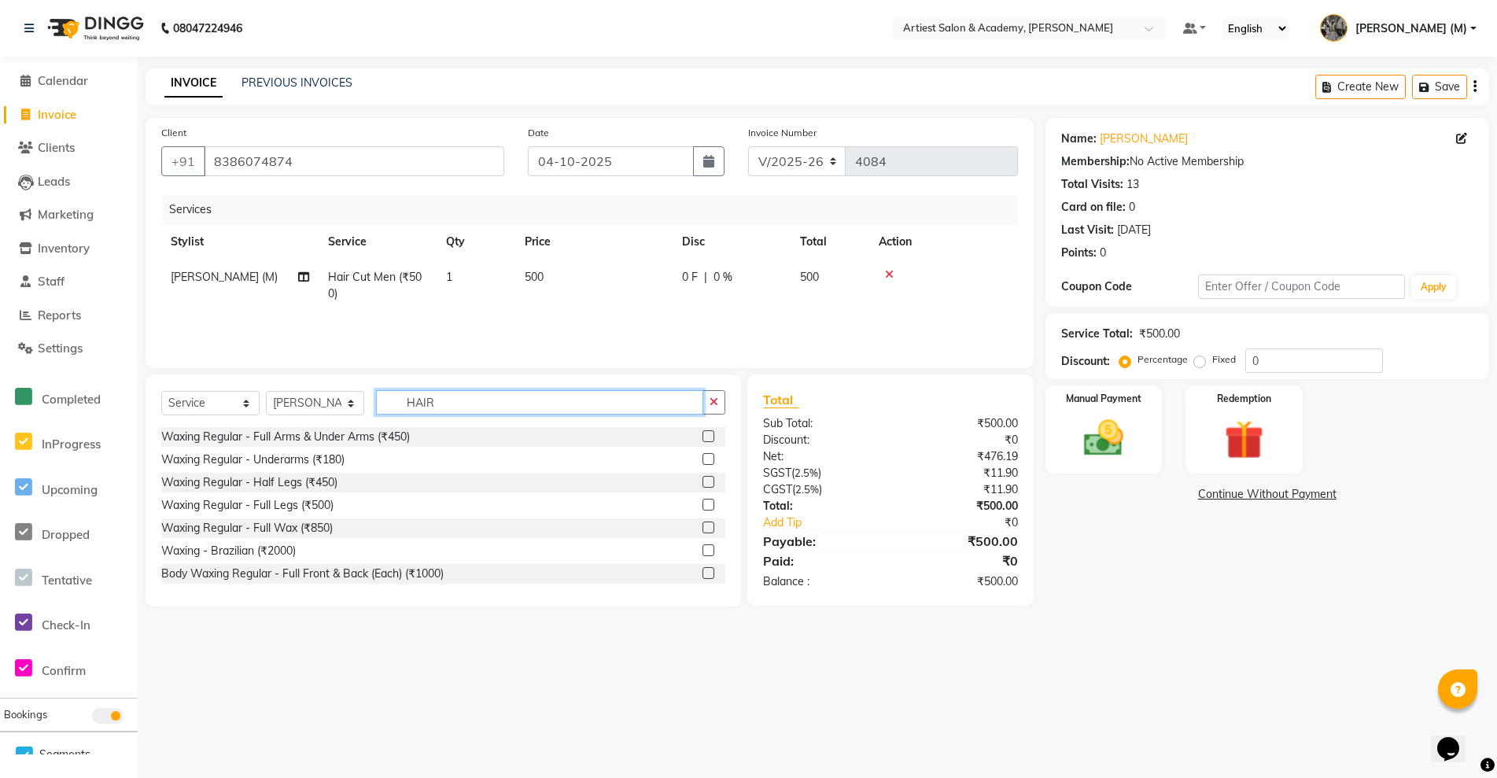
click at [463, 391] on input "HAIR" at bounding box center [539, 402] width 327 height 24
type input "H"
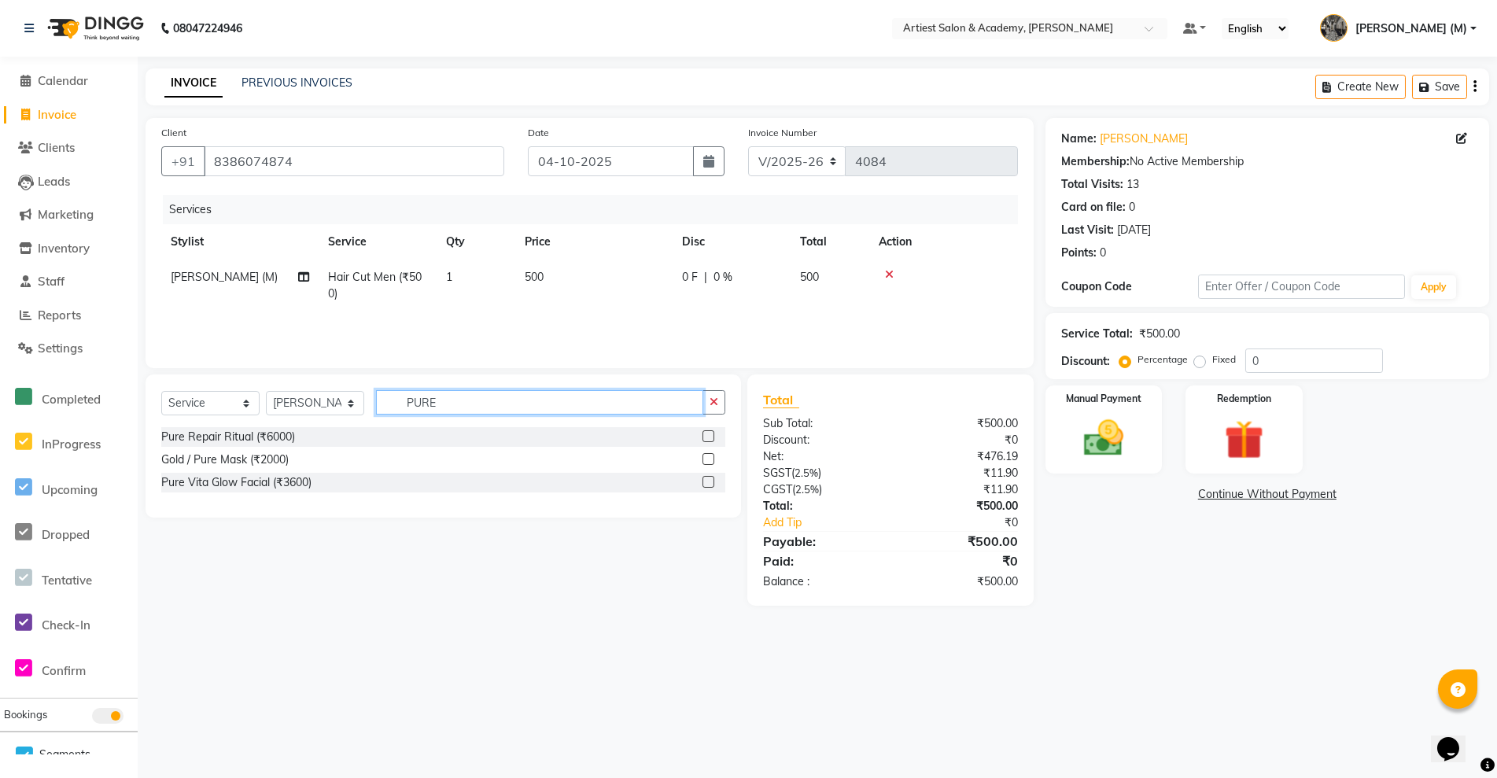
type input "PURE"
click at [707, 458] on label at bounding box center [709, 459] width 12 height 12
click at [707, 458] on input "checkbox" at bounding box center [708, 460] width 10 height 10
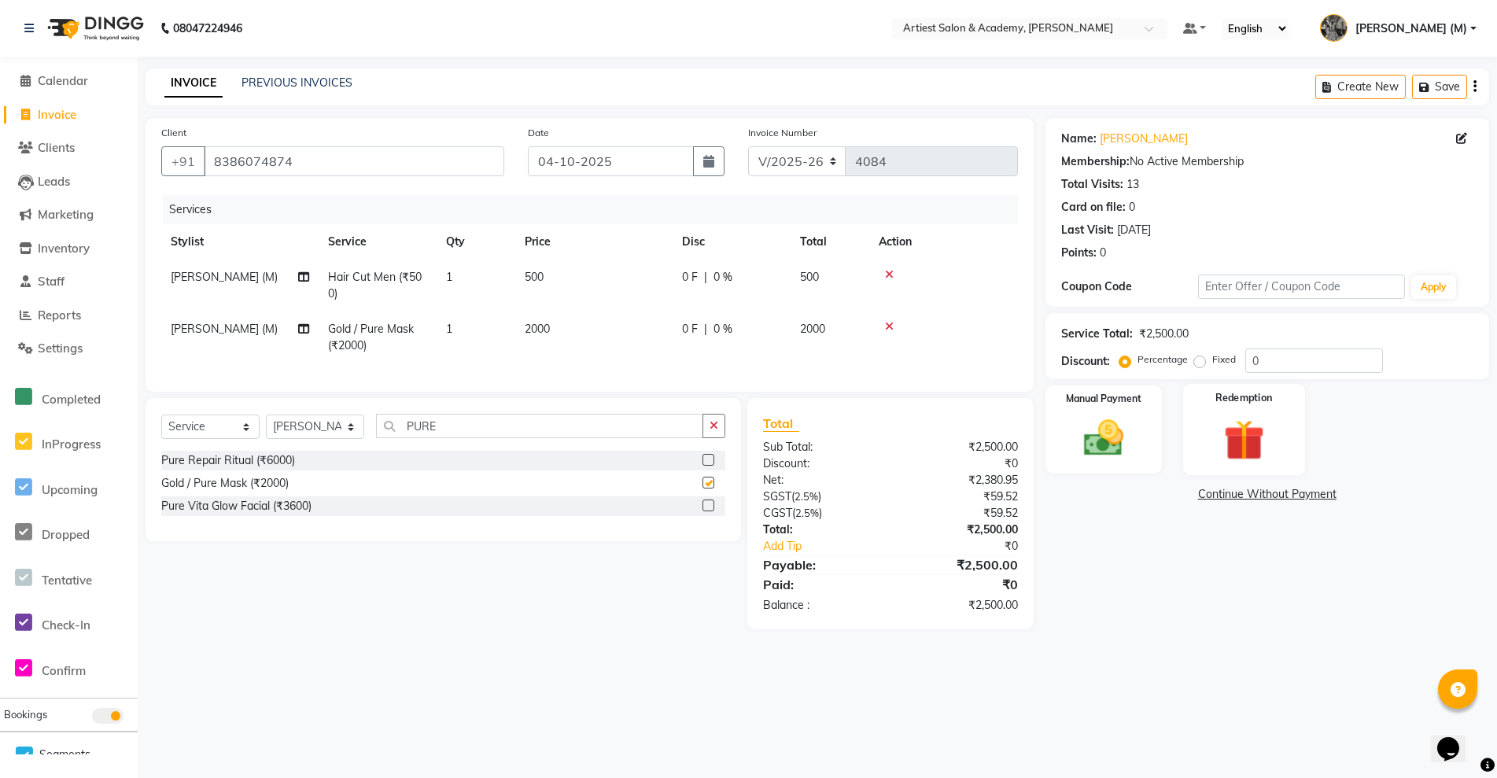
checkbox input "false"
click at [1086, 451] on img at bounding box center [1104, 438] width 67 height 47
click at [1208, 496] on span "UPI" at bounding box center [1211, 495] width 24 height 18
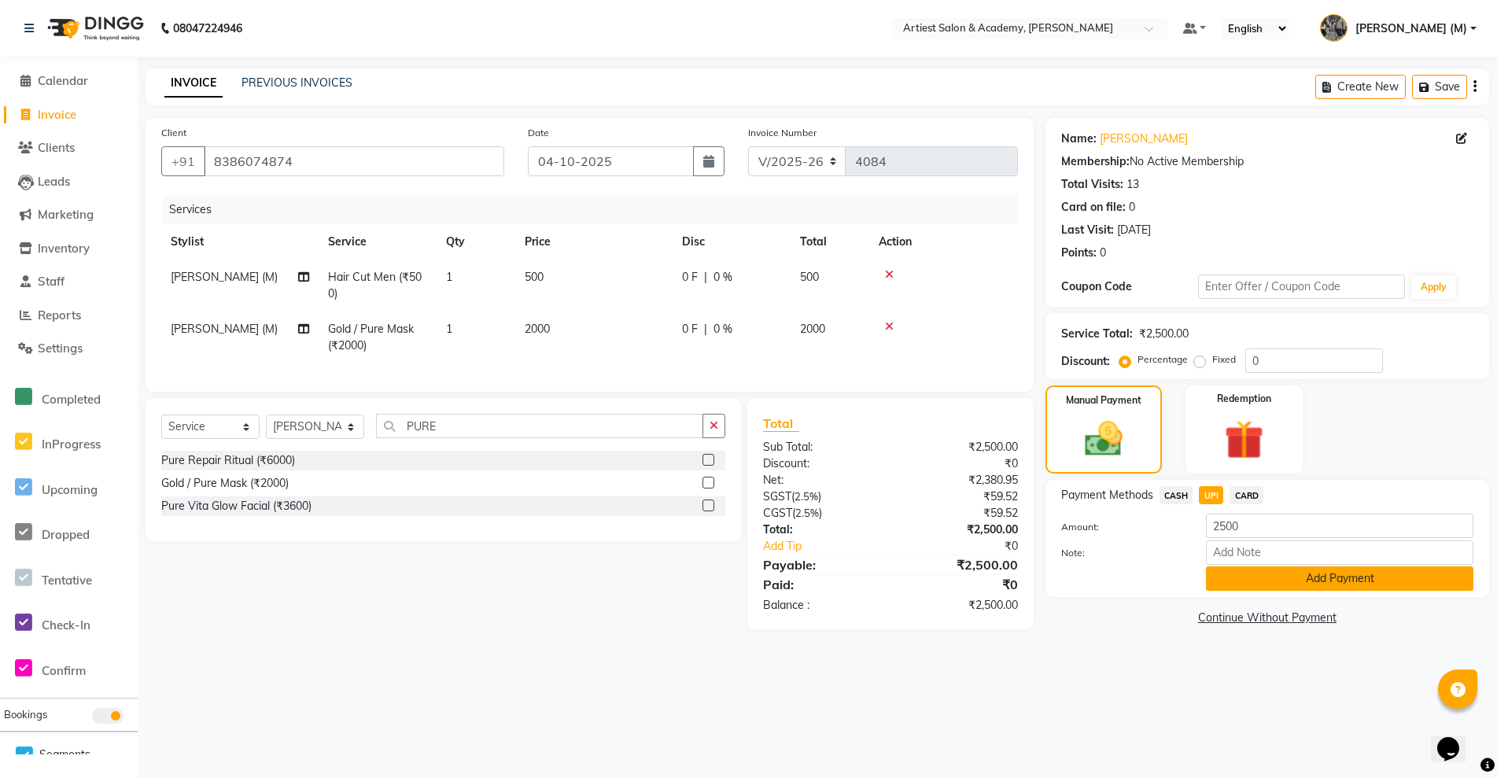
click at [1326, 580] on button "Add Payment" at bounding box center [1339, 578] width 267 height 24
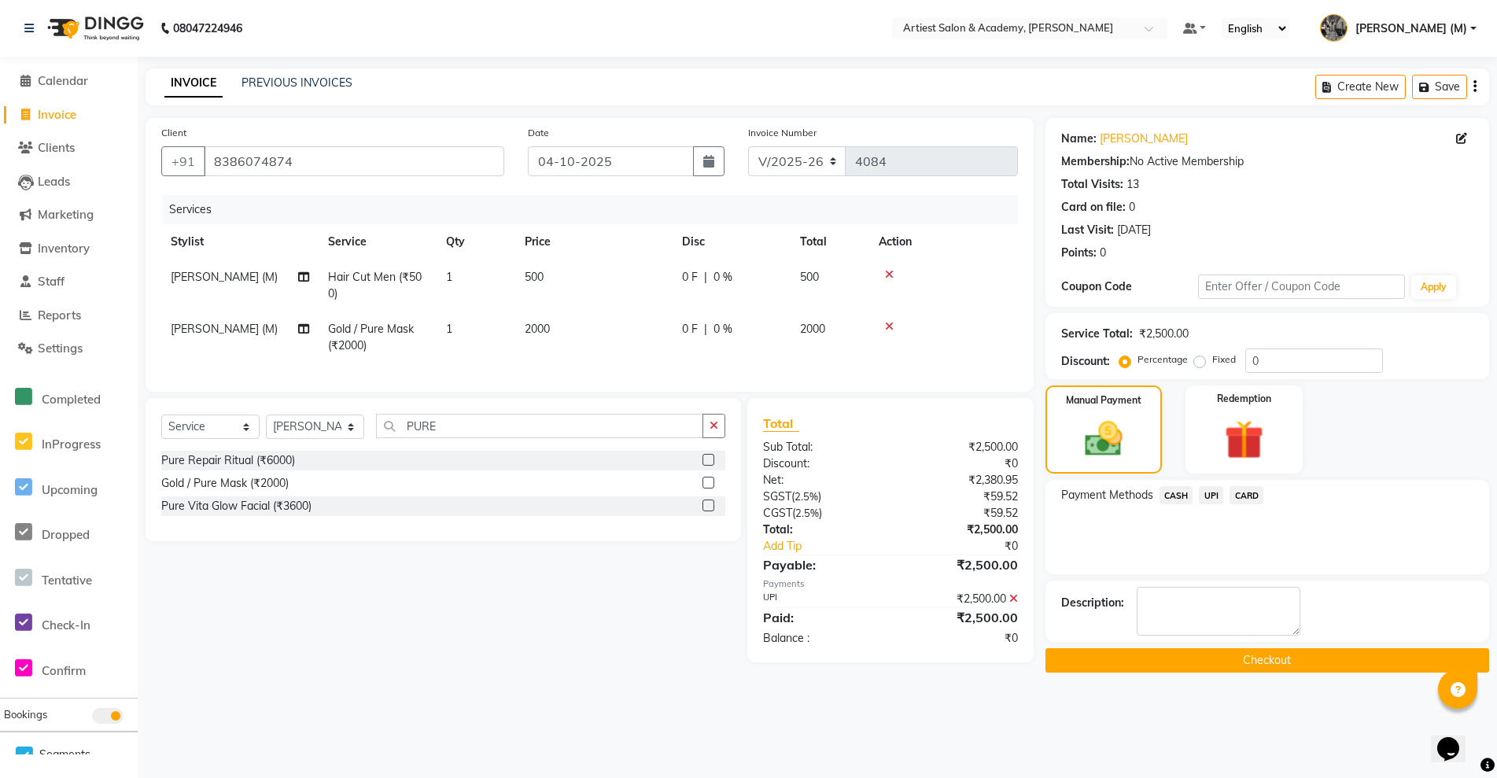
click at [1283, 666] on button "Checkout" at bounding box center [1268, 660] width 444 height 24
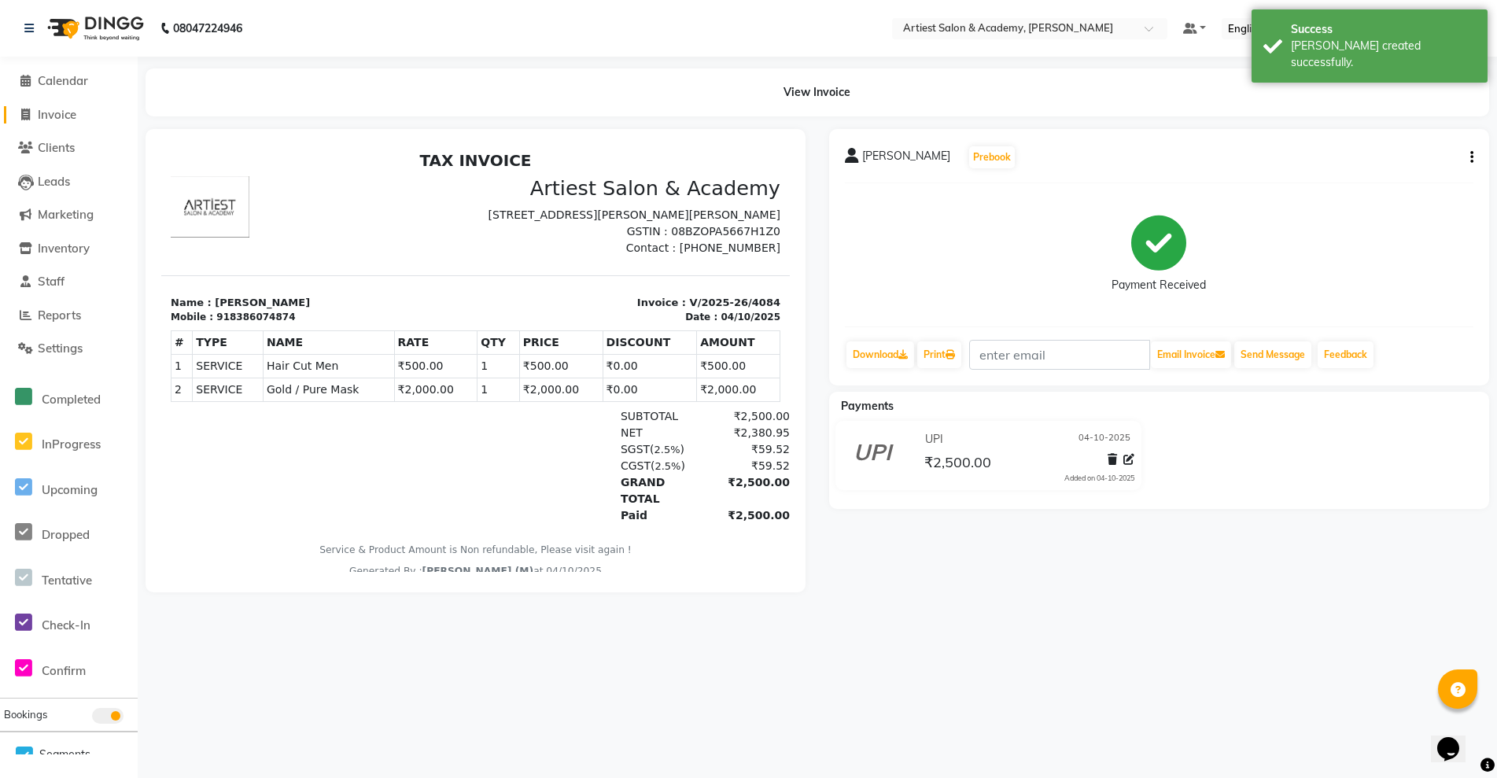
click at [56, 116] on span "Invoice" at bounding box center [57, 114] width 39 height 15
select select "service"
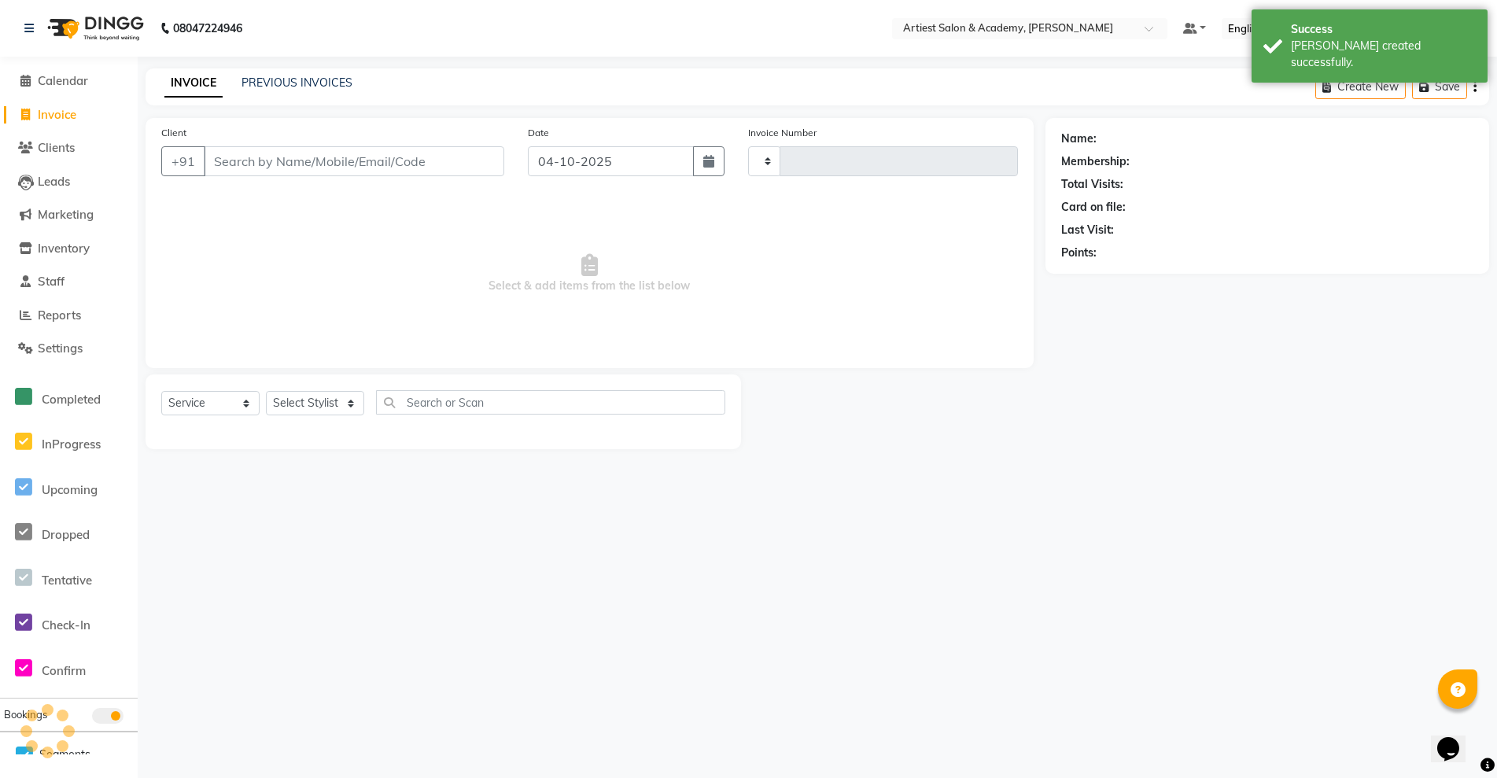
type input "4085"
select select "5123"
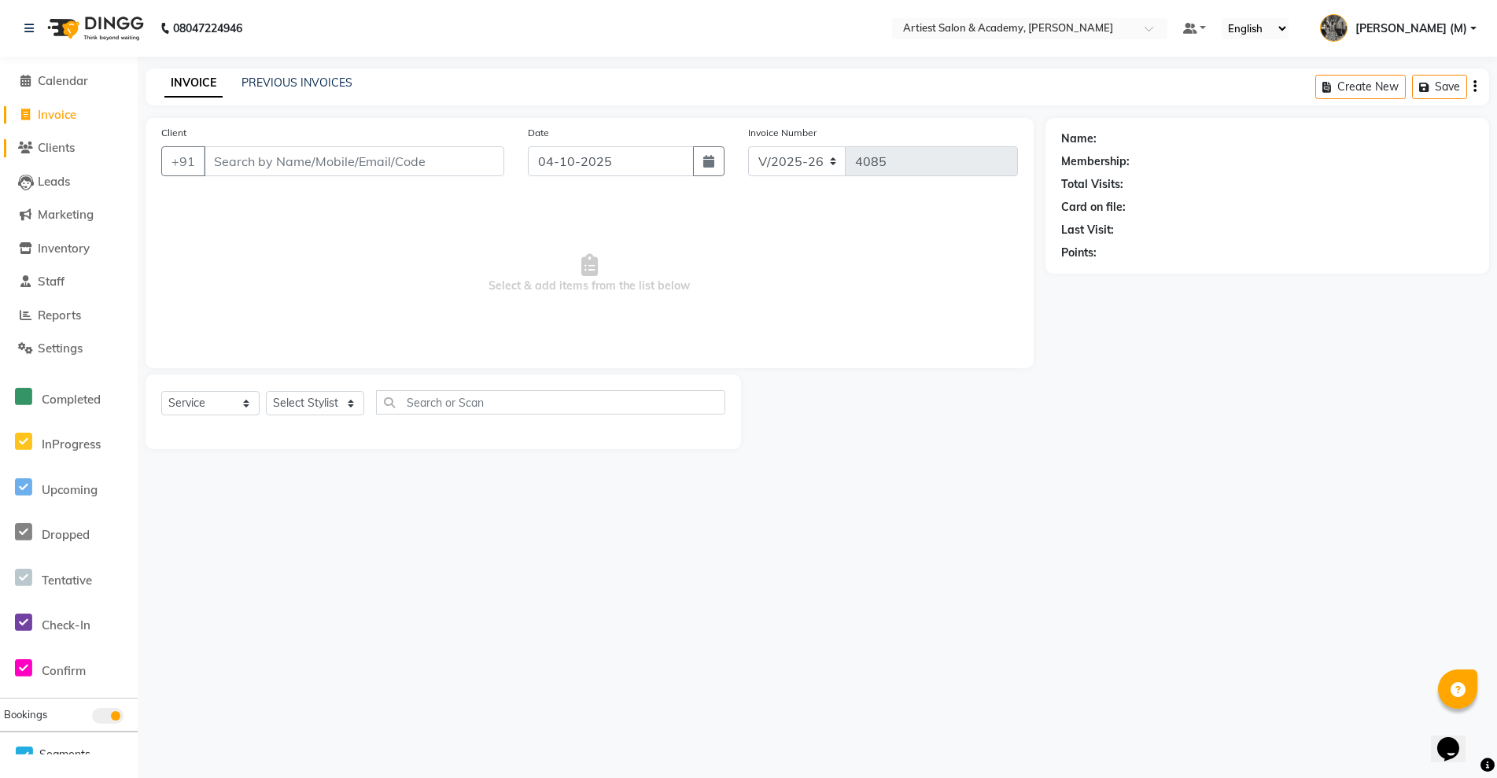
click at [57, 146] on span "Clients" at bounding box center [56, 147] width 37 height 15
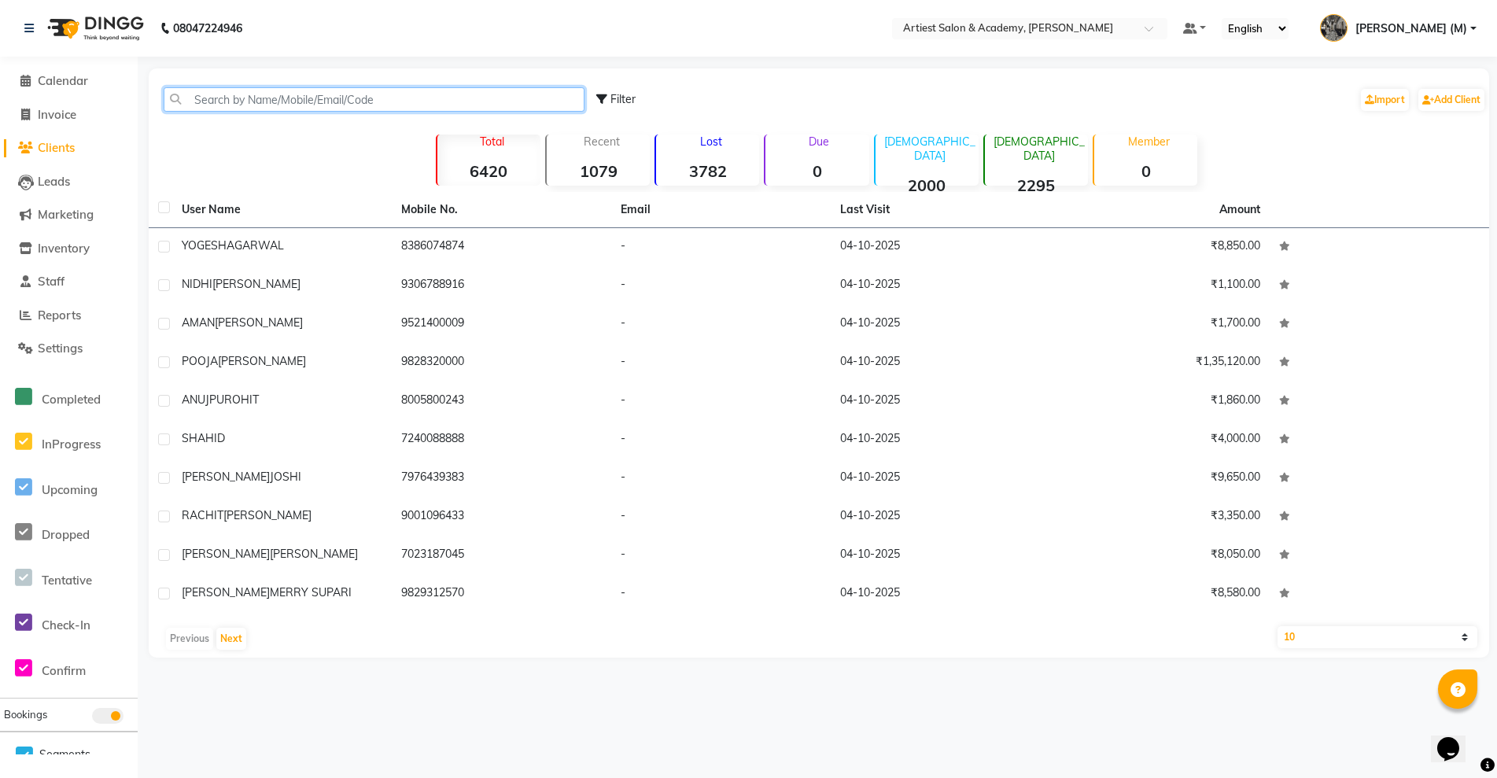
click at [214, 102] on input "text" at bounding box center [374, 99] width 421 height 24
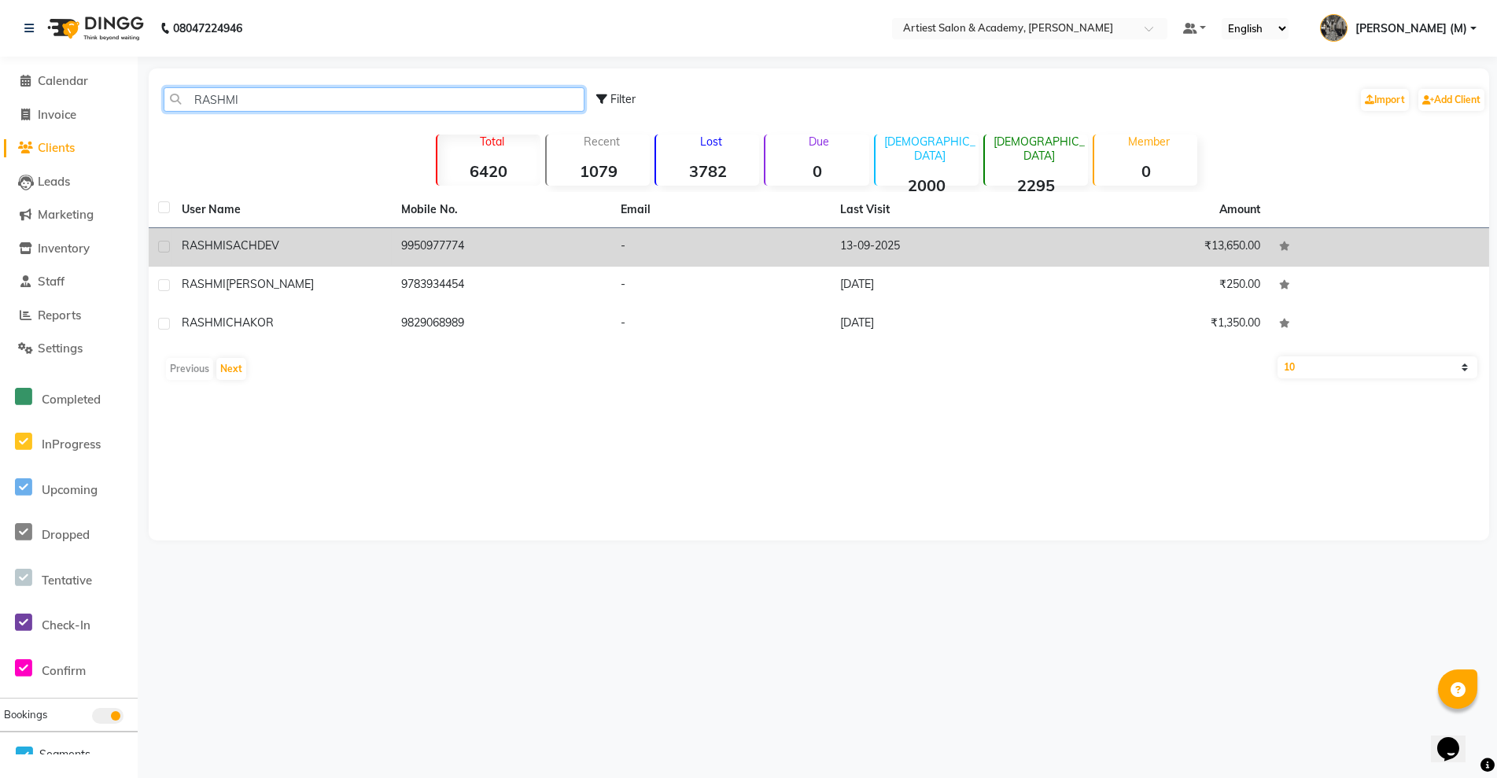
type input "RASHMI"
click at [905, 251] on td "13-09-2025" at bounding box center [940, 247] width 219 height 39
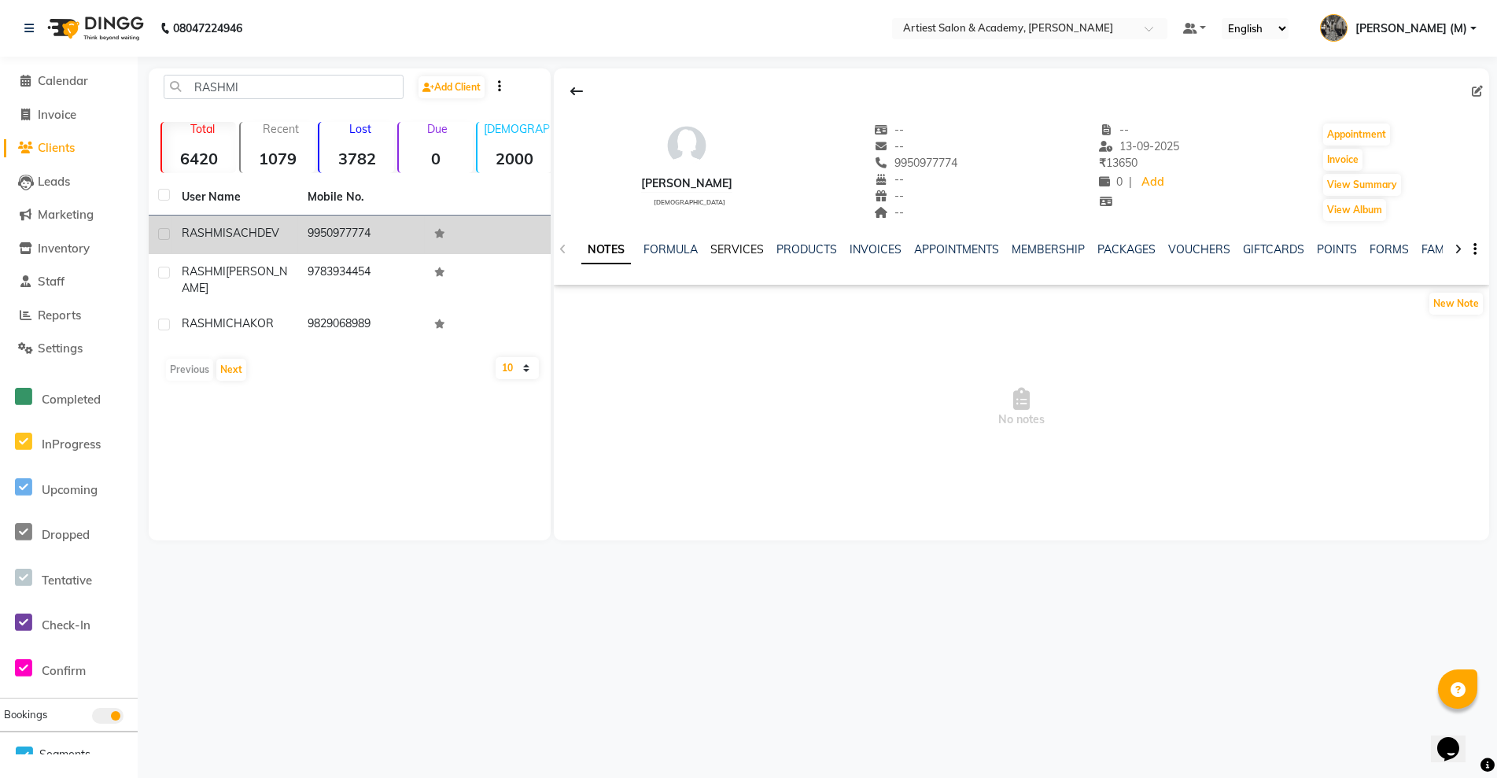
click at [740, 252] on link "SERVICES" at bounding box center [736, 249] width 53 height 14
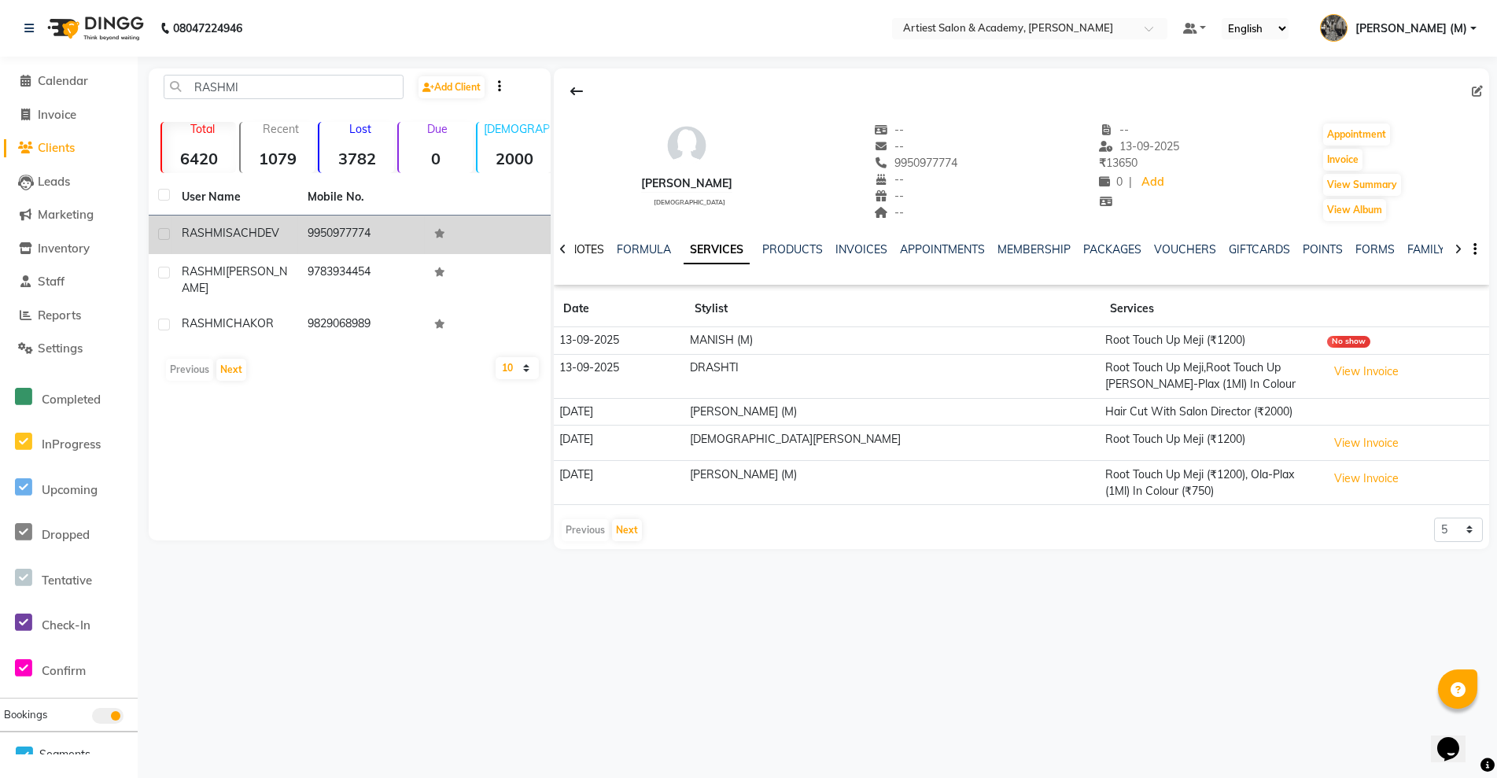
click at [587, 250] on link "NOTES" at bounding box center [586, 249] width 35 height 14
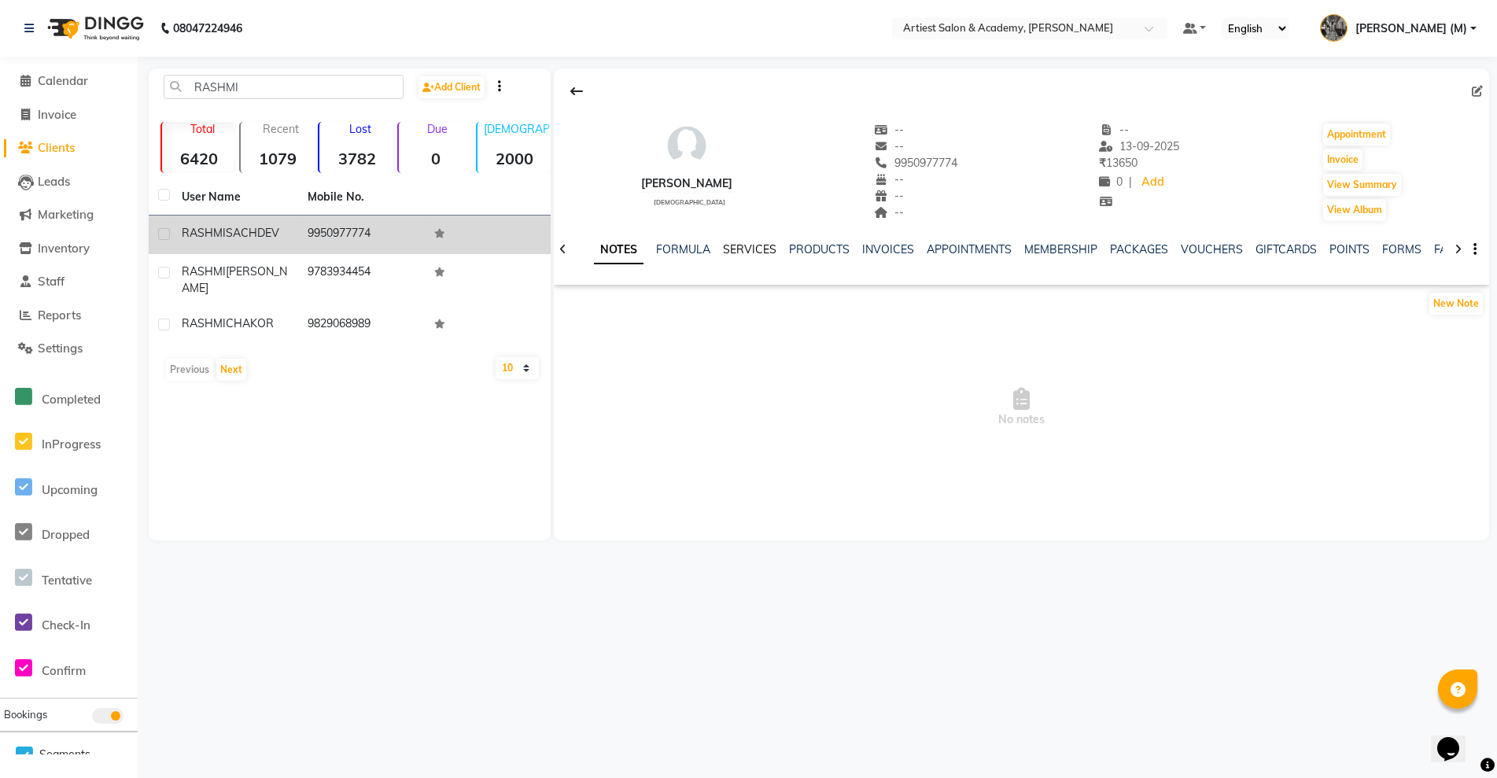
click at [754, 247] on link "SERVICES" at bounding box center [749, 249] width 53 height 14
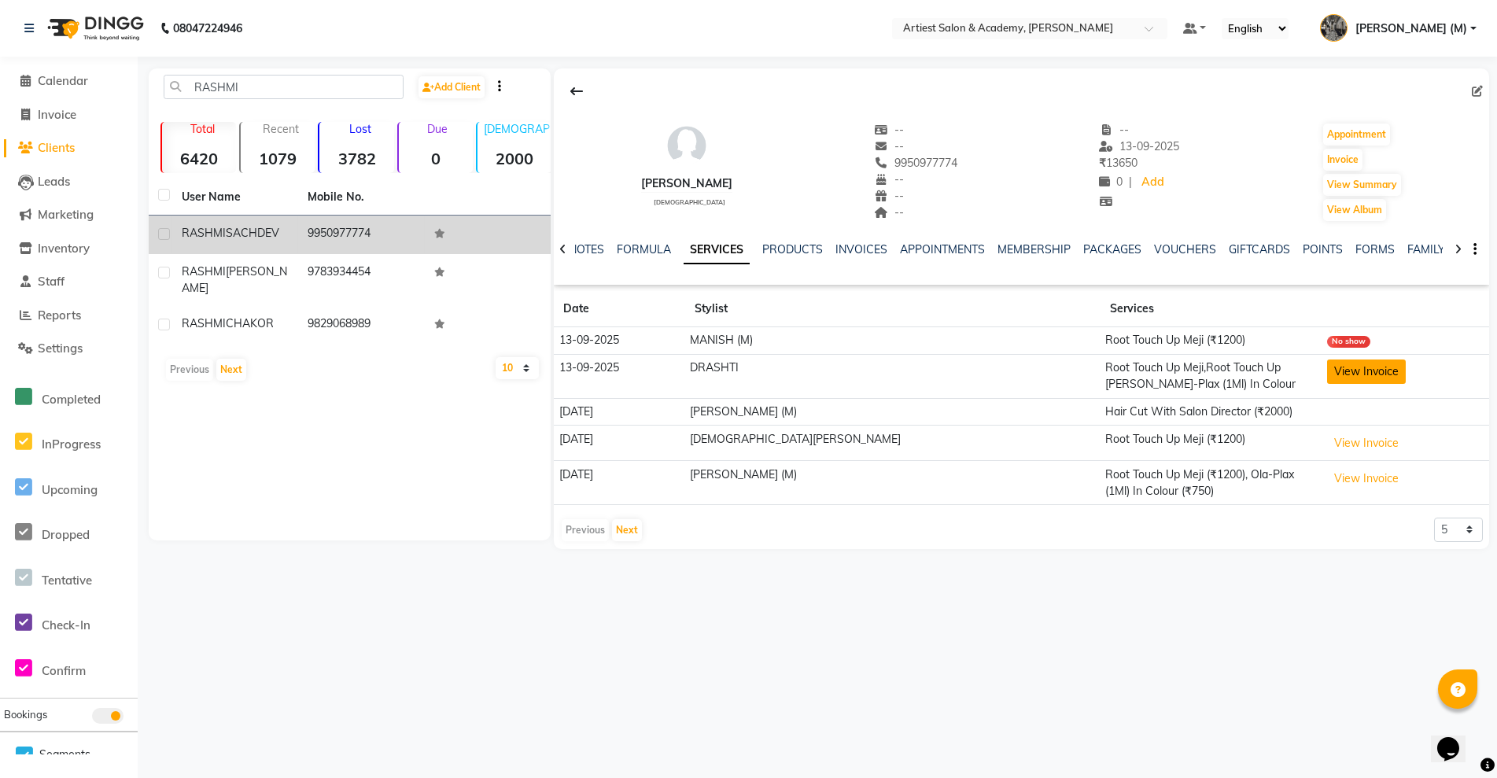
click at [1327, 372] on button "View Invoice" at bounding box center [1366, 372] width 79 height 24
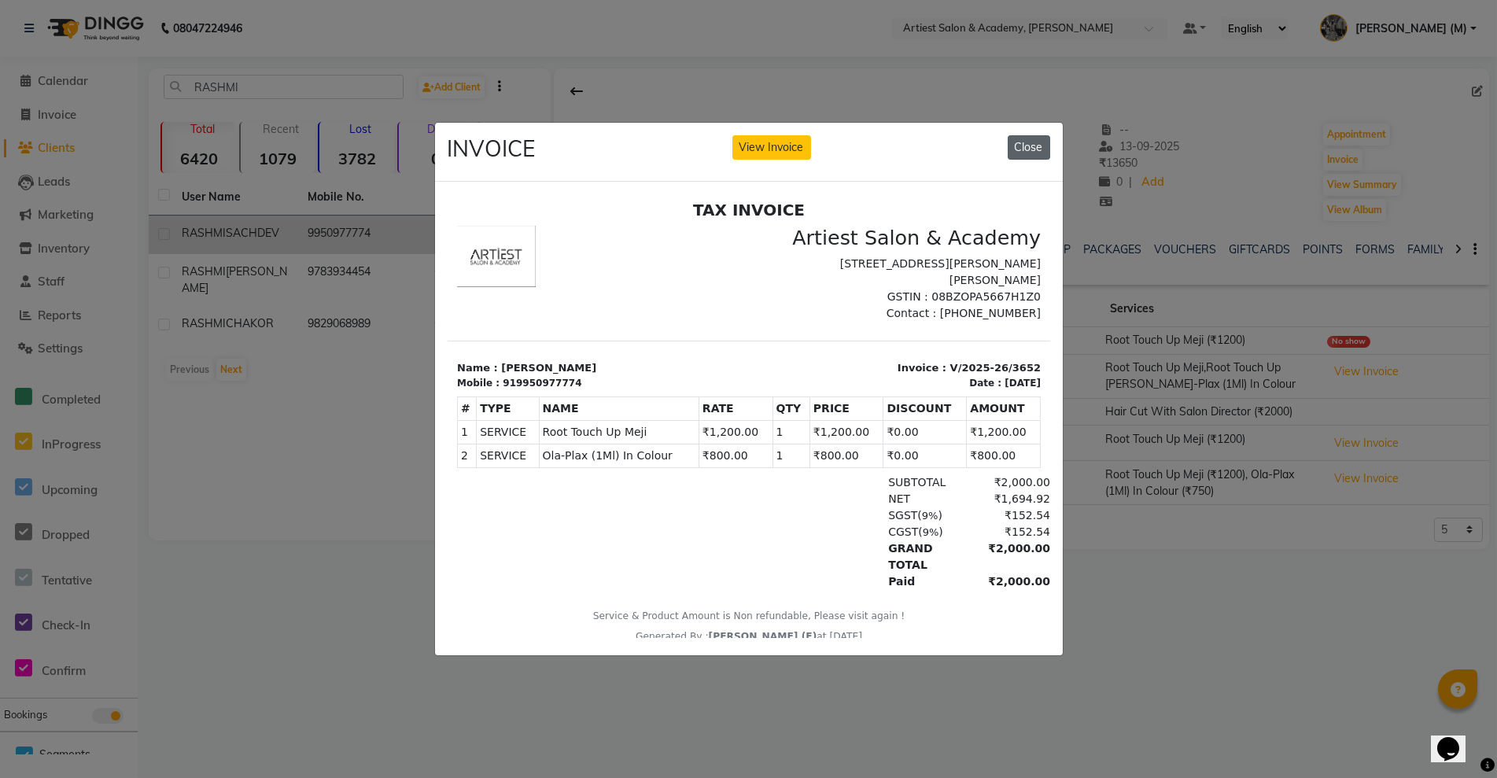
click at [1035, 140] on button "Close" at bounding box center [1029, 147] width 42 height 24
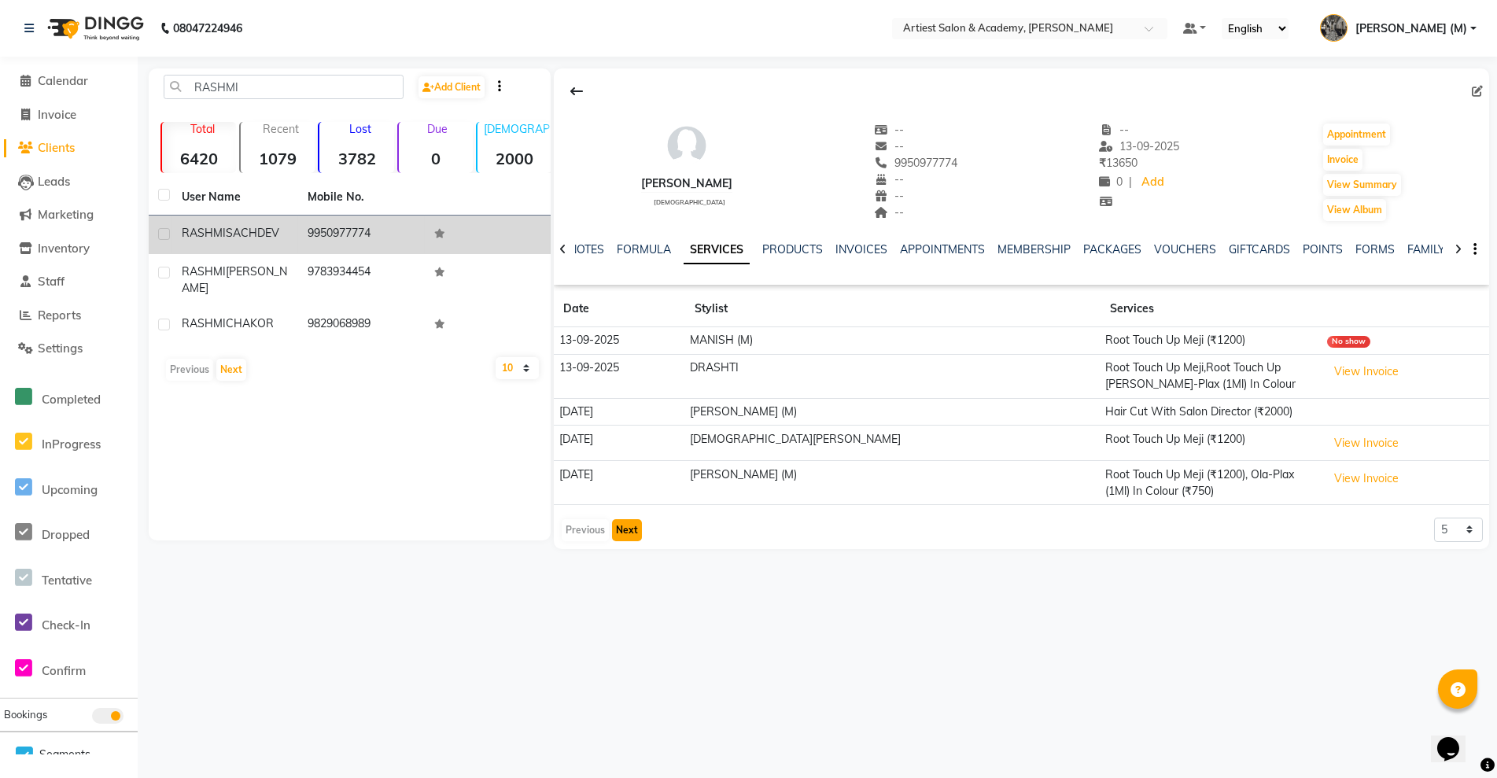
click at [623, 533] on button "Next" at bounding box center [627, 530] width 30 height 22
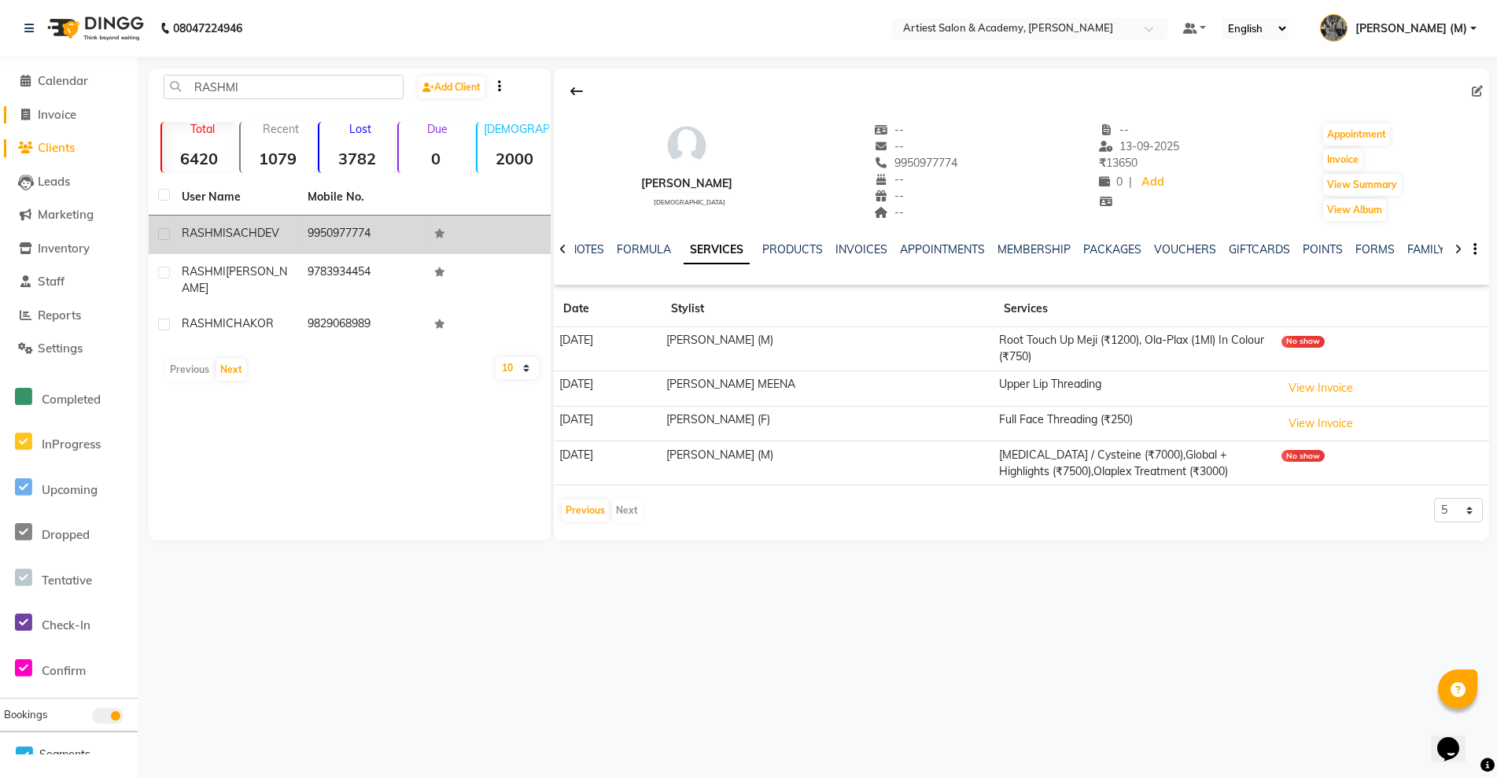
click at [65, 119] on span "Invoice" at bounding box center [57, 114] width 39 height 15
select select "service"
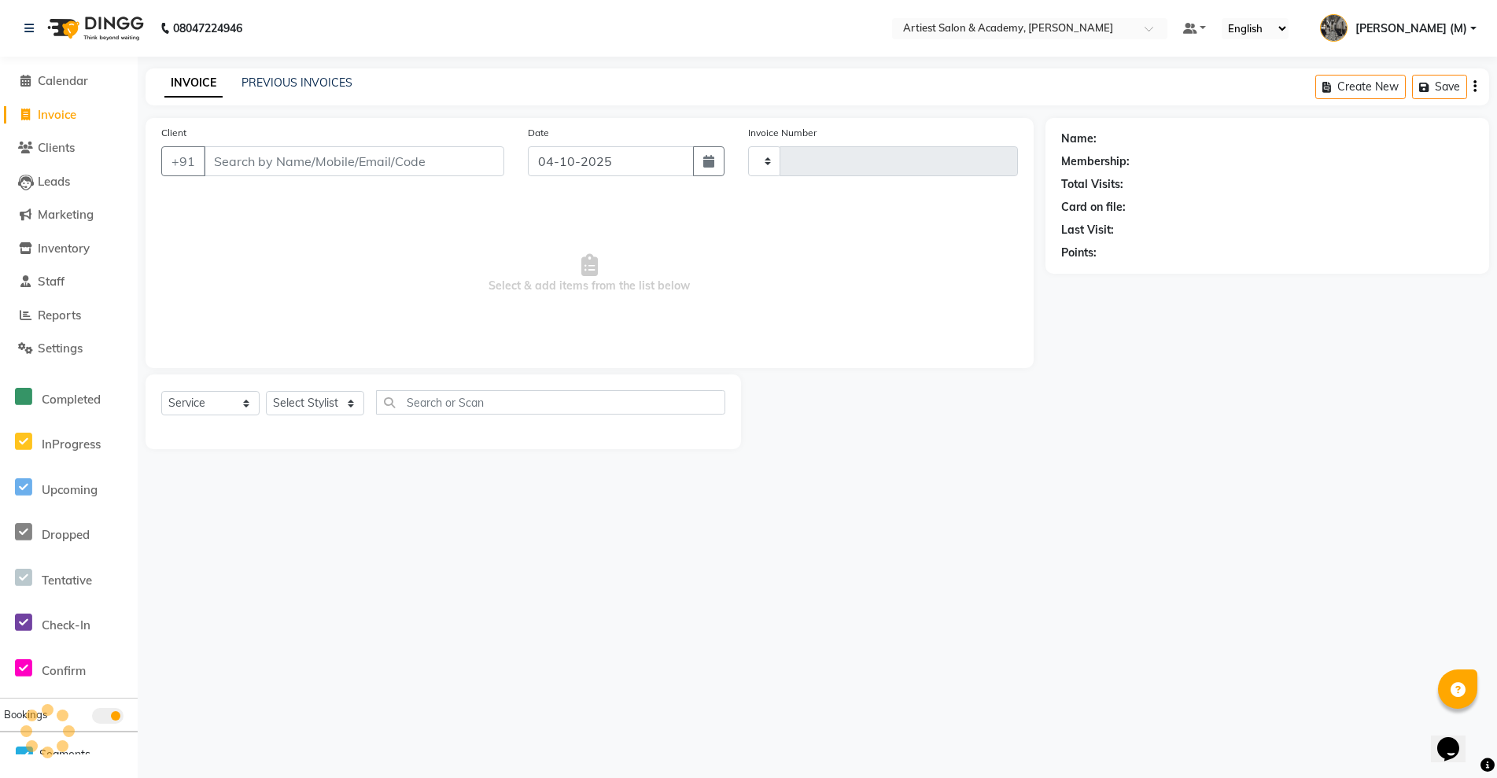
type input "4085"
select select "5123"
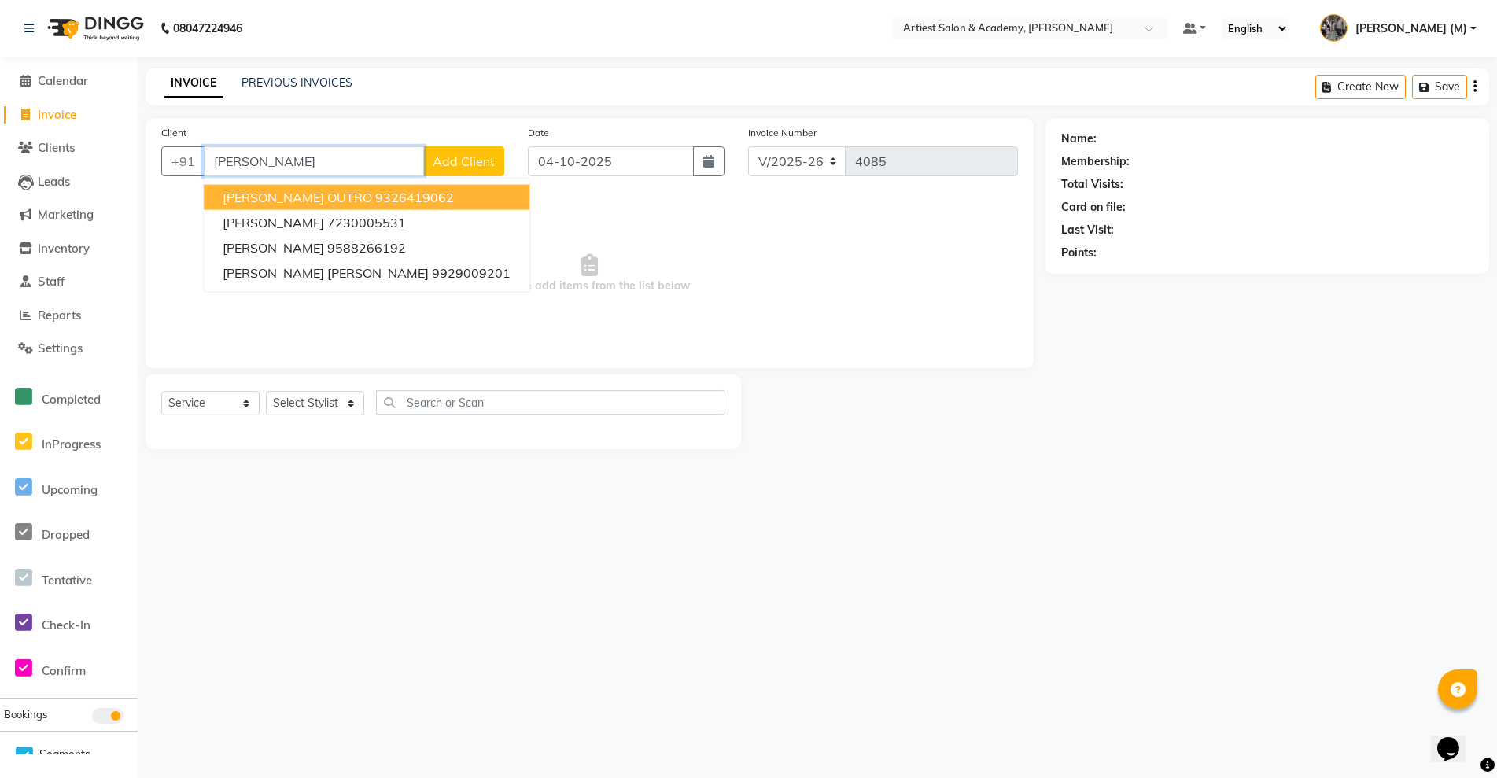
click at [454, 201] on ngb-highlight "9326419062" at bounding box center [414, 198] width 79 height 16
type input "9326419062"
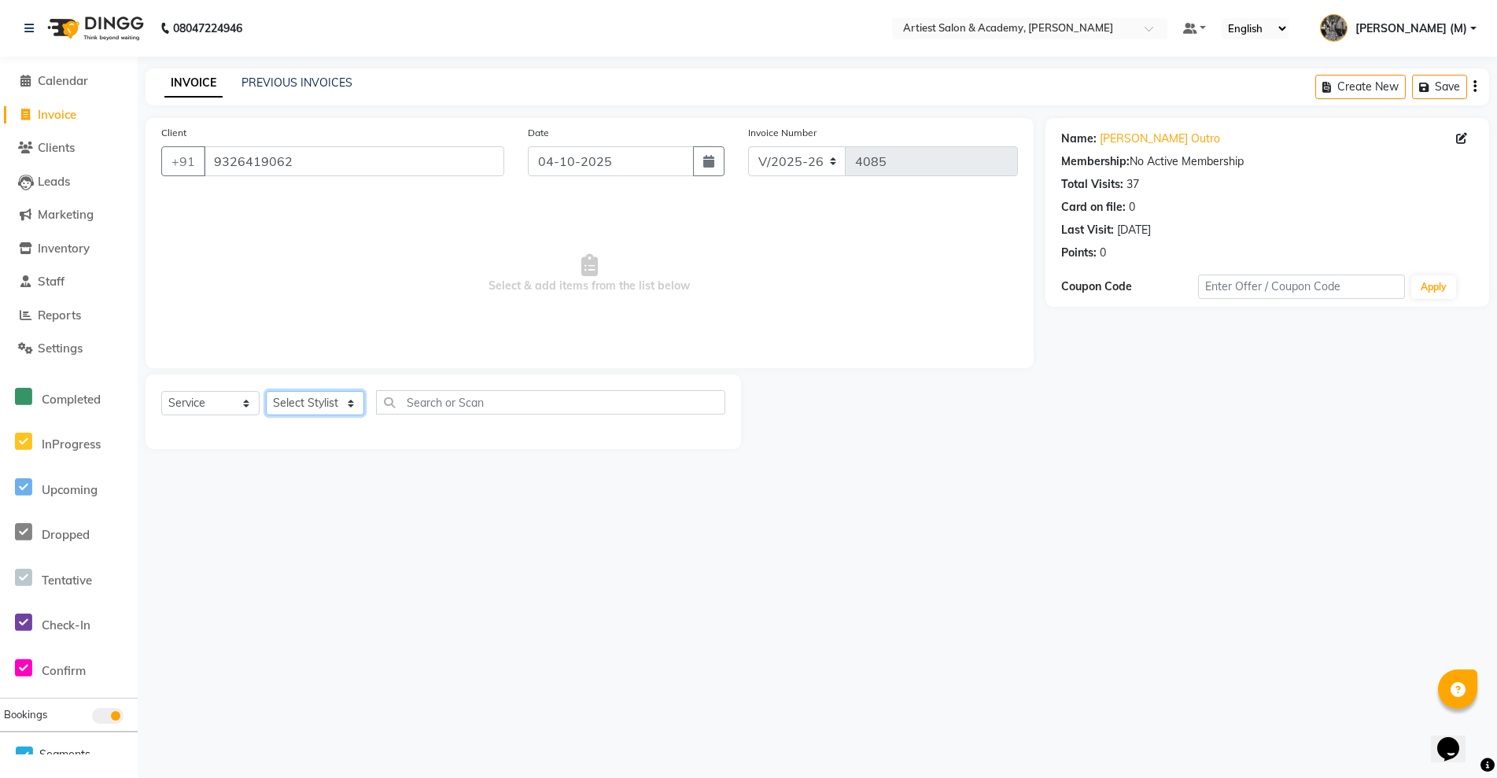
click at [346, 404] on select "Select Stylist [PERSON_NAME] (M) [PERSON_NAME] (F) [PERSON_NAME] DRASHTI [PERSO…" at bounding box center [315, 403] width 98 height 24
select select "64849"
click at [266, 391] on select "Select Stylist [PERSON_NAME] (M) [PERSON_NAME] (F) [PERSON_NAME] DRASHTI [PERSO…" at bounding box center [315, 403] width 98 height 24
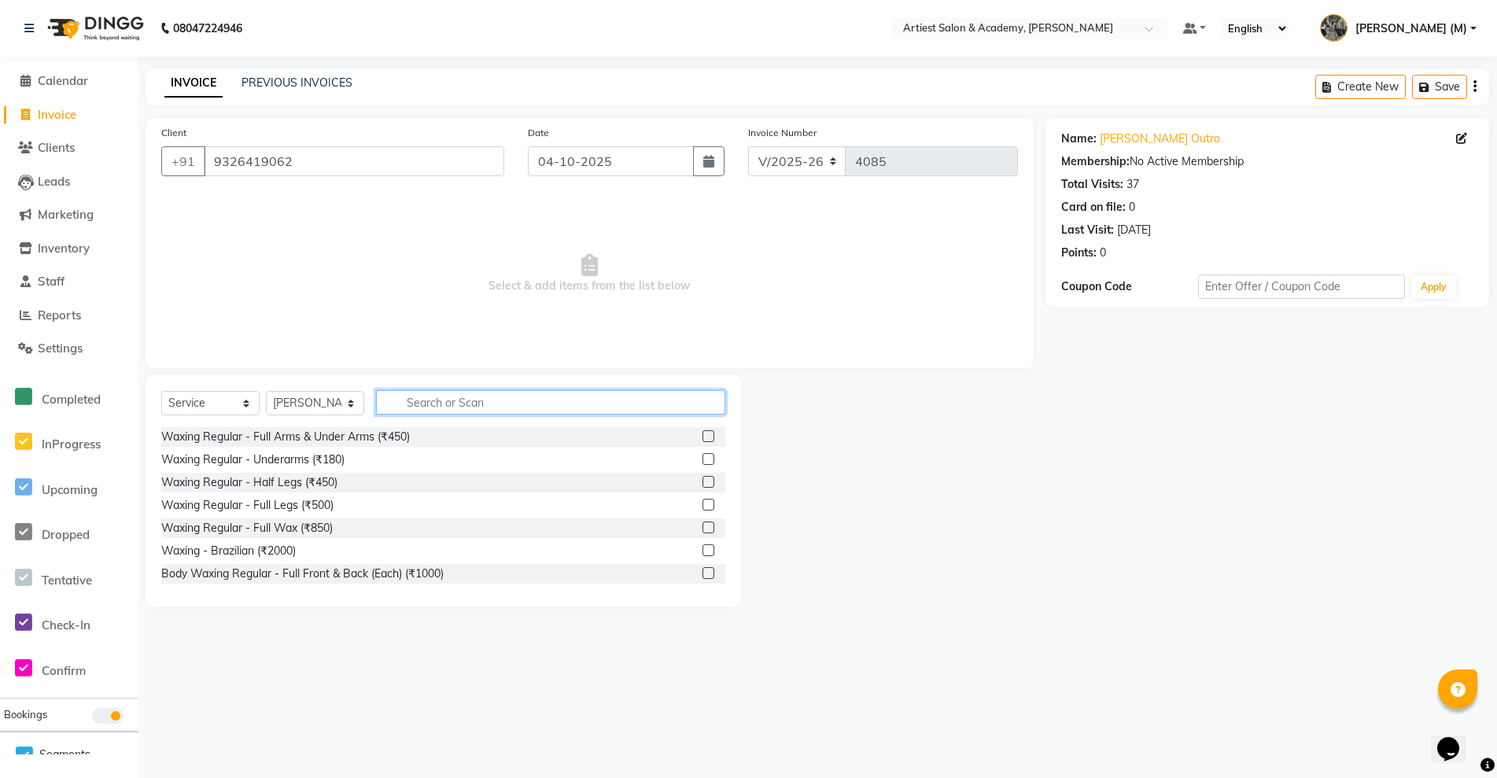
click at [424, 393] on input "text" at bounding box center [550, 402] width 349 height 24
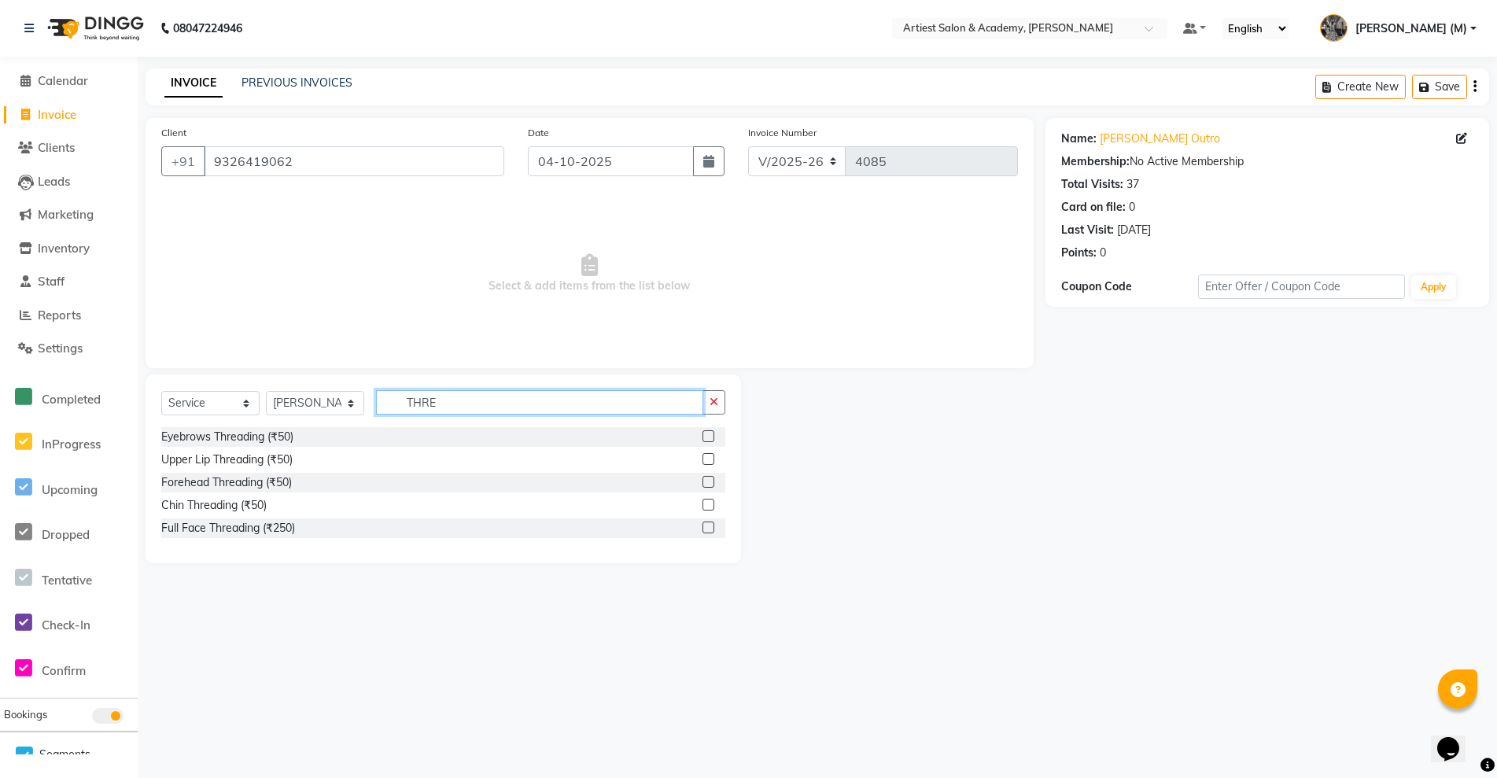
type input "THRE"
click at [706, 436] on label at bounding box center [709, 436] width 12 height 12
click at [706, 436] on input "checkbox" at bounding box center [708, 437] width 10 height 10
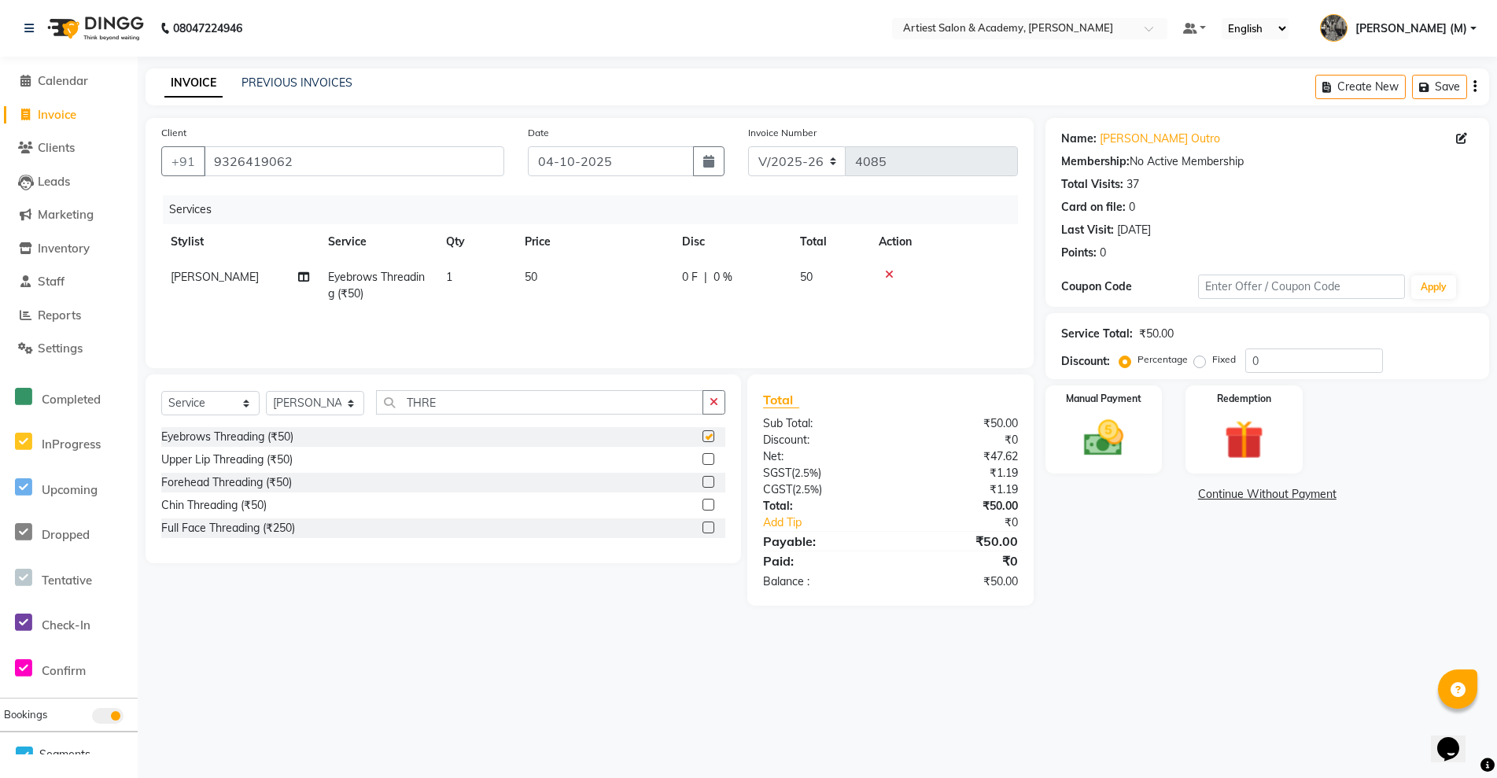
checkbox input "false"
click at [710, 459] on label at bounding box center [709, 459] width 12 height 12
click at [710, 459] on input "checkbox" at bounding box center [708, 460] width 10 height 10
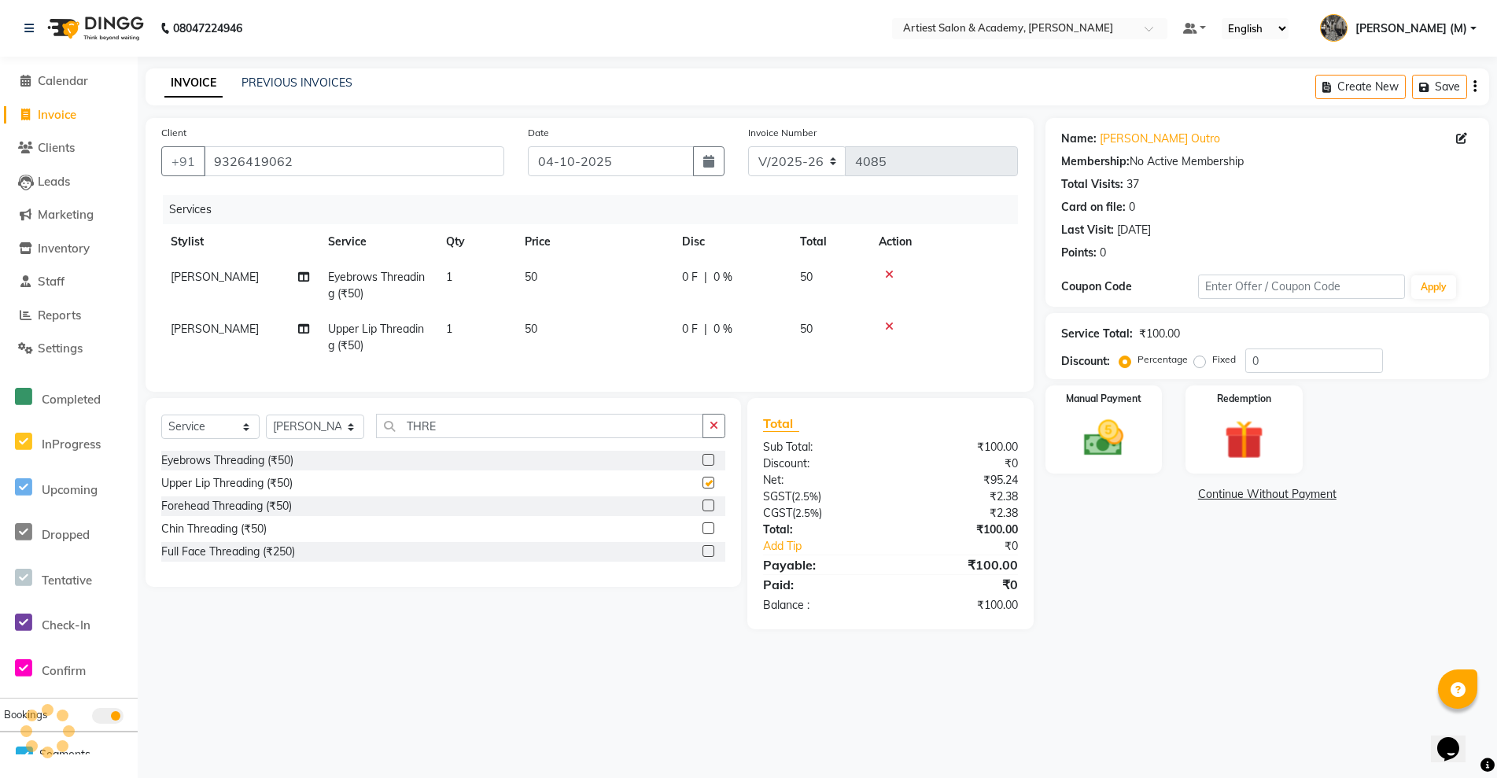
checkbox input "false"
click at [347, 438] on select "Select Stylist [PERSON_NAME] (M) [PERSON_NAME] (F) [PERSON_NAME] DRASHTI [PERSO…" at bounding box center [315, 427] width 98 height 24
select select "33208"
click at [266, 430] on select "Select Stylist [PERSON_NAME] (M) [PERSON_NAME] (F) [PERSON_NAME] DRASHTI [PERSO…" at bounding box center [315, 427] width 98 height 24
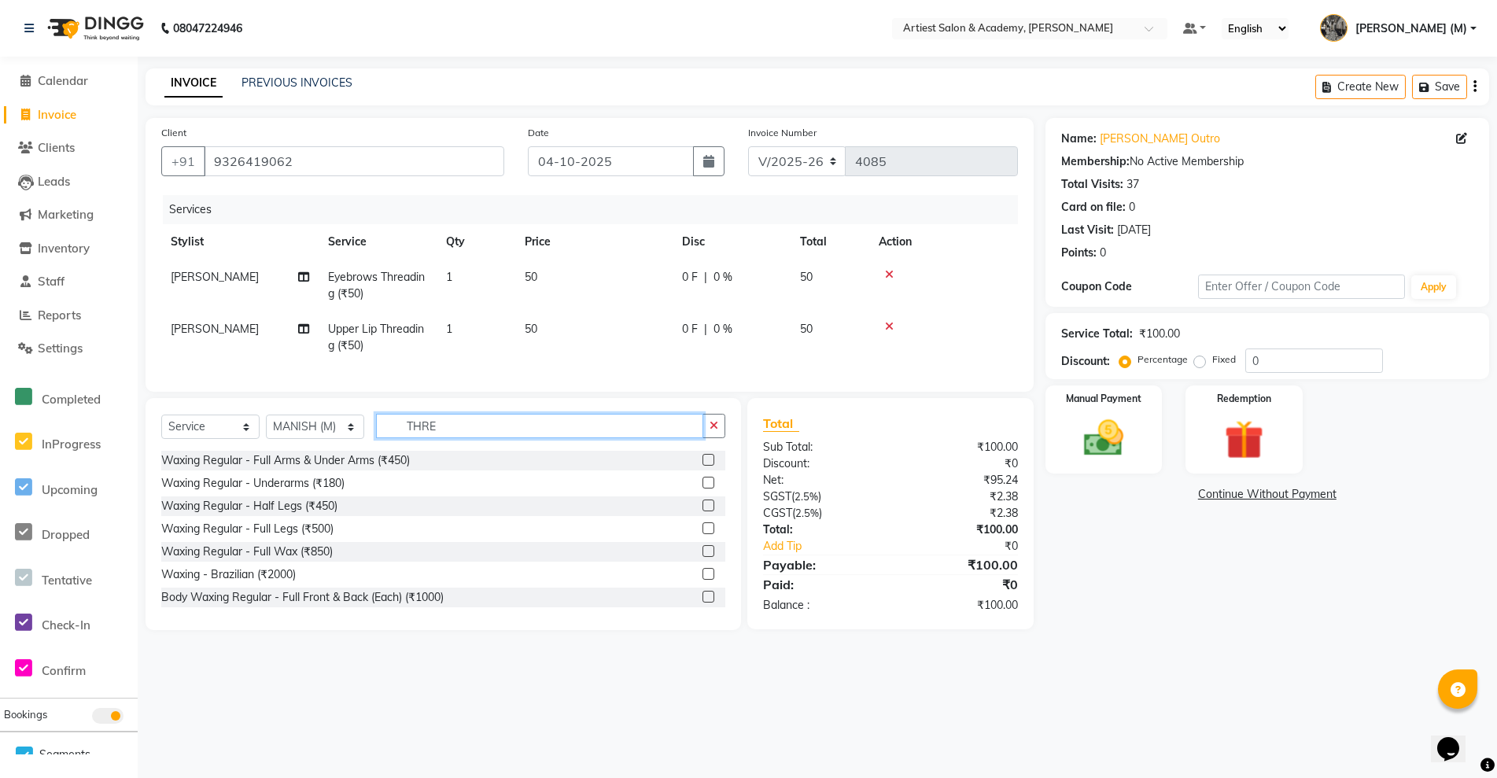
click at [462, 438] on input "THRE" at bounding box center [539, 426] width 327 height 24
type input "T"
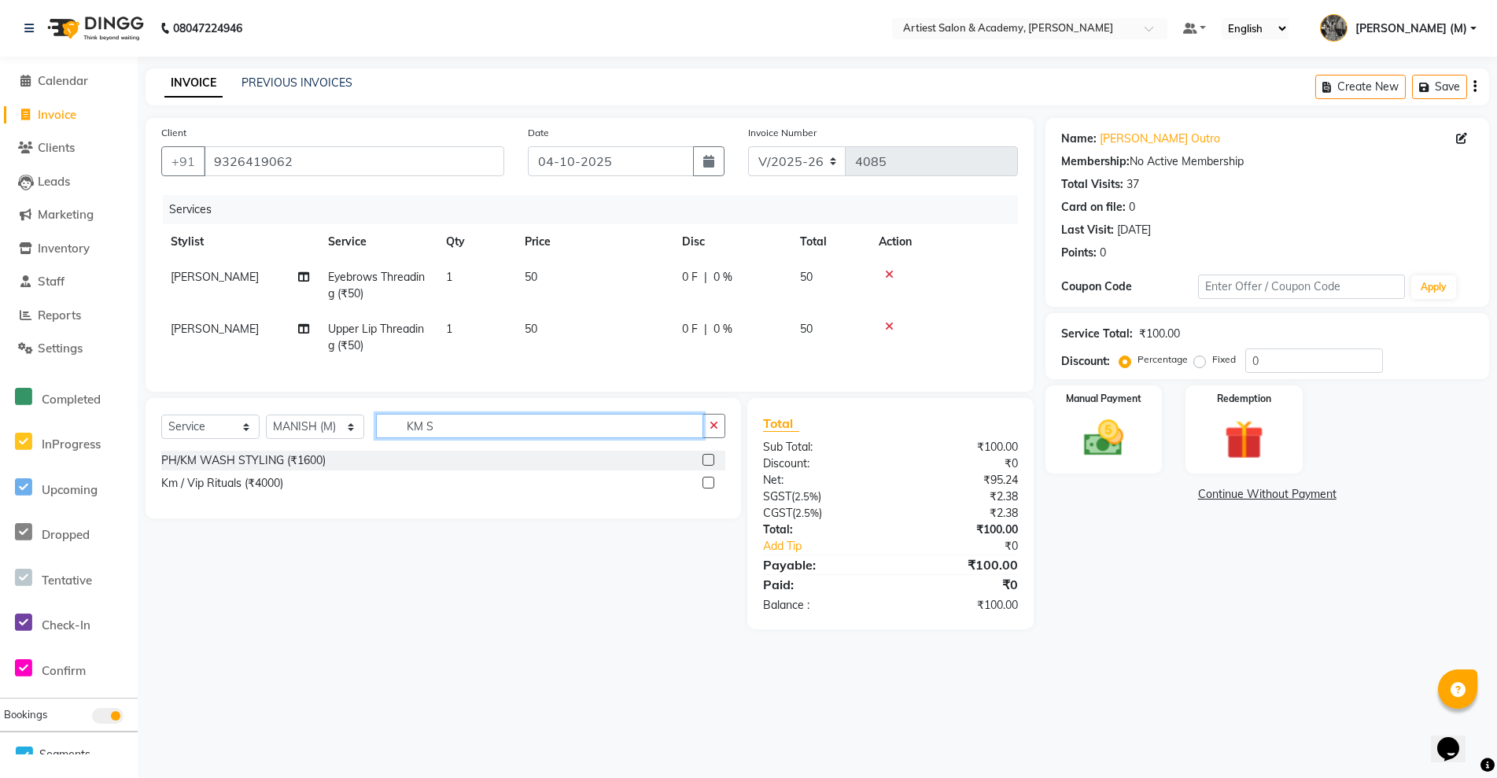
type input "KM S"
click at [707, 466] on label at bounding box center [709, 460] width 12 height 12
click at [707, 466] on input "checkbox" at bounding box center [708, 461] width 10 height 10
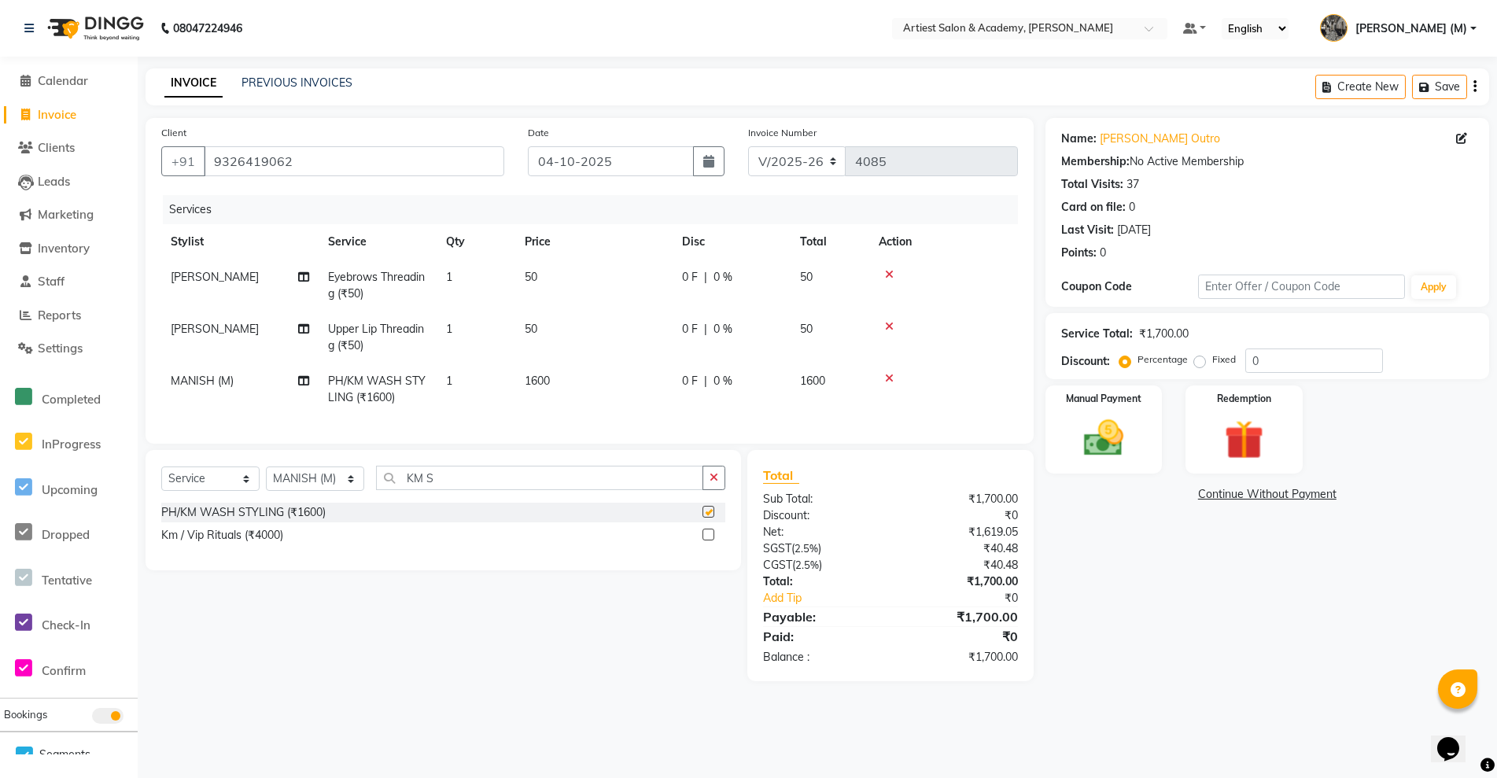
checkbox input "false"
click at [540, 379] on span "1600" at bounding box center [537, 381] width 25 height 14
select select "33208"
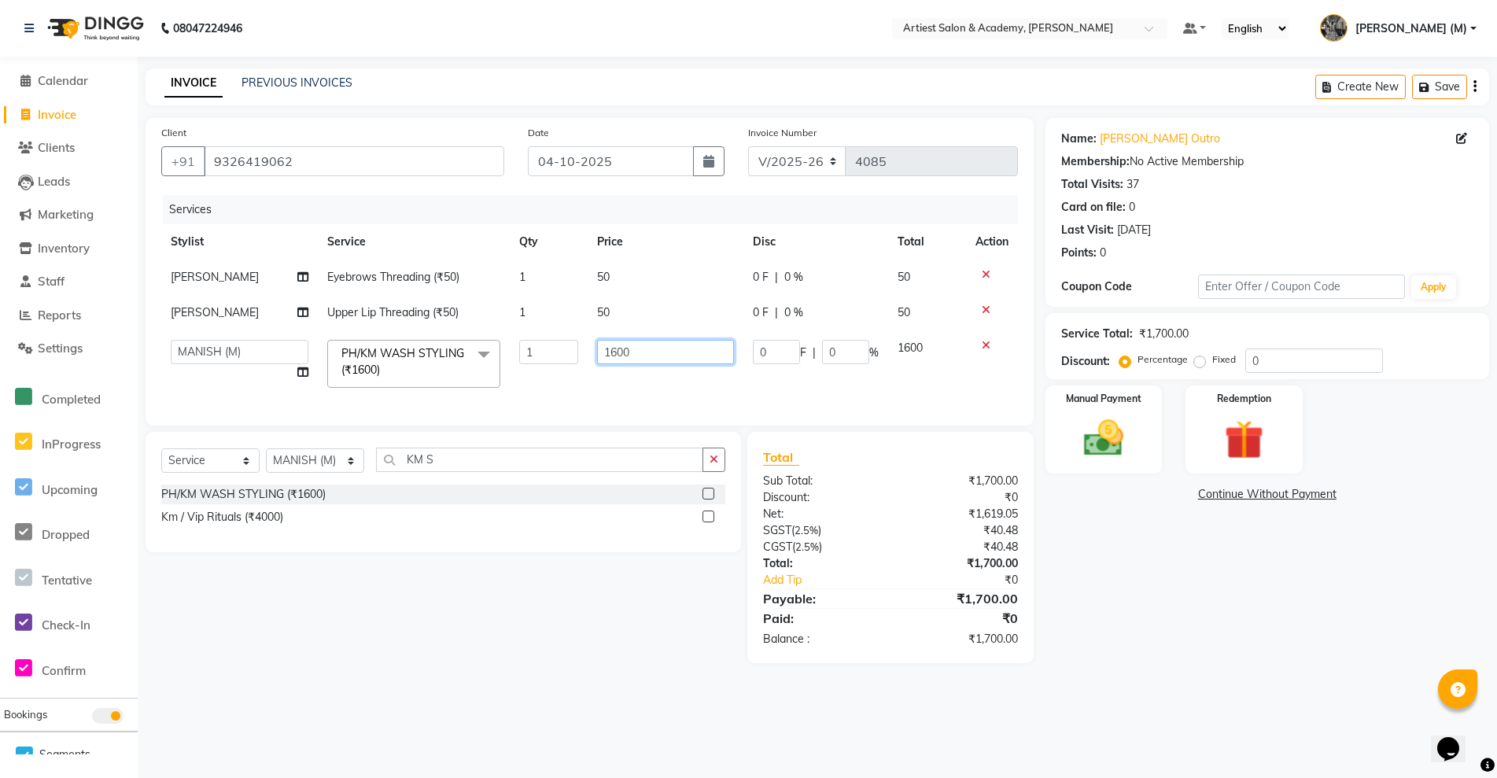
click at [615, 345] on input "1600" at bounding box center [665, 352] width 137 height 24
type input "2000"
drag, startPoint x: 1208, startPoint y: 641, endPoint x: 1217, endPoint y: 640, distance: 9.5
click at [1208, 640] on div "Name: Anulika Choudhary Outro Membership: No Active Membership Total Visits: 37…" at bounding box center [1274, 390] width 456 height 545
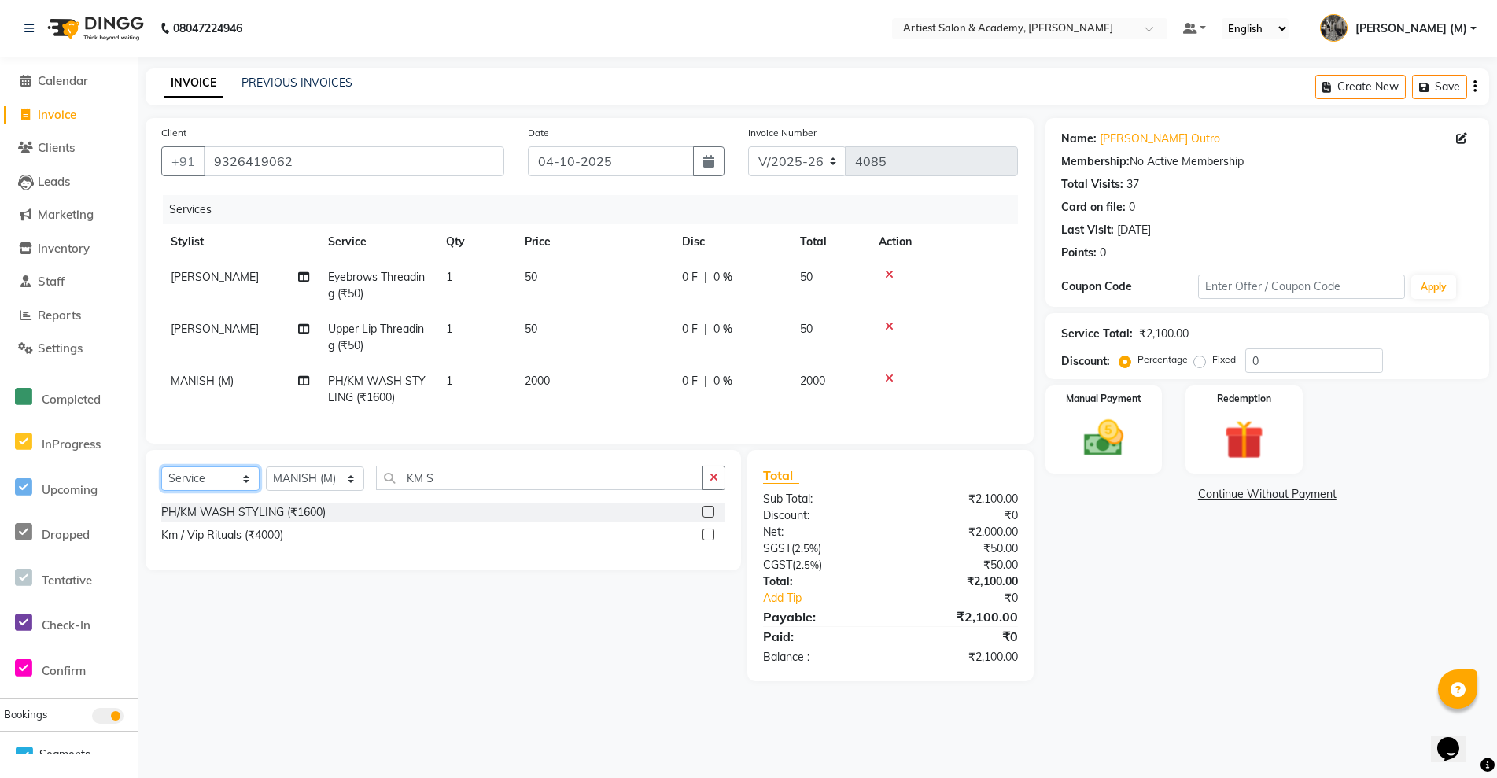
click at [238, 491] on select "Select Service Product Membership Package Voucher Prepaid Gift Card" at bounding box center [210, 479] width 98 height 24
select select "product"
click at [161, 481] on select "Select Service Product Membership Package Voucher Prepaid Gift Card" at bounding box center [210, 479] width 98 height 24
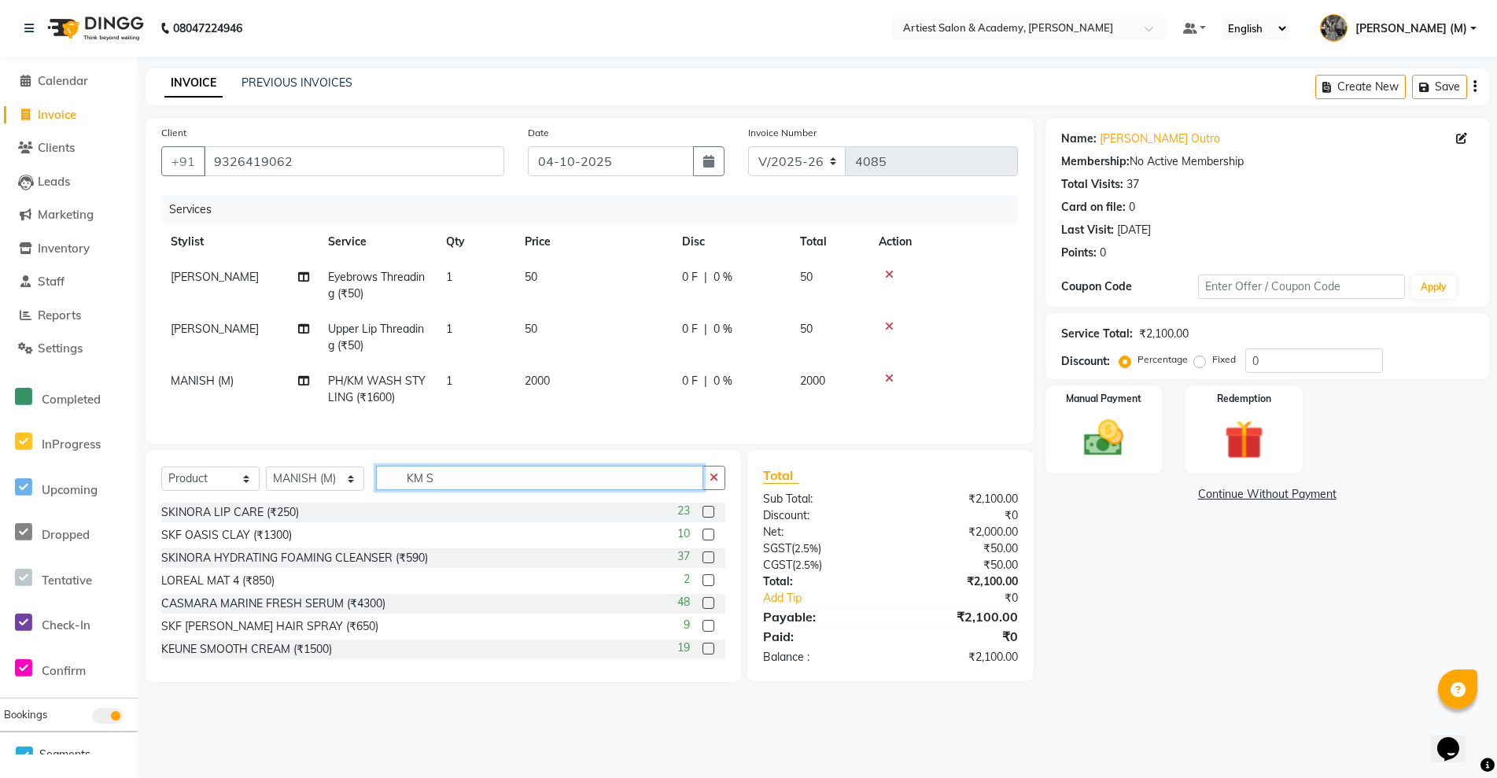
click at [455, 490] on input "KM S" at bounding box center [539, 478] width 327 height 24
type input "K"
type input "HYDRA"
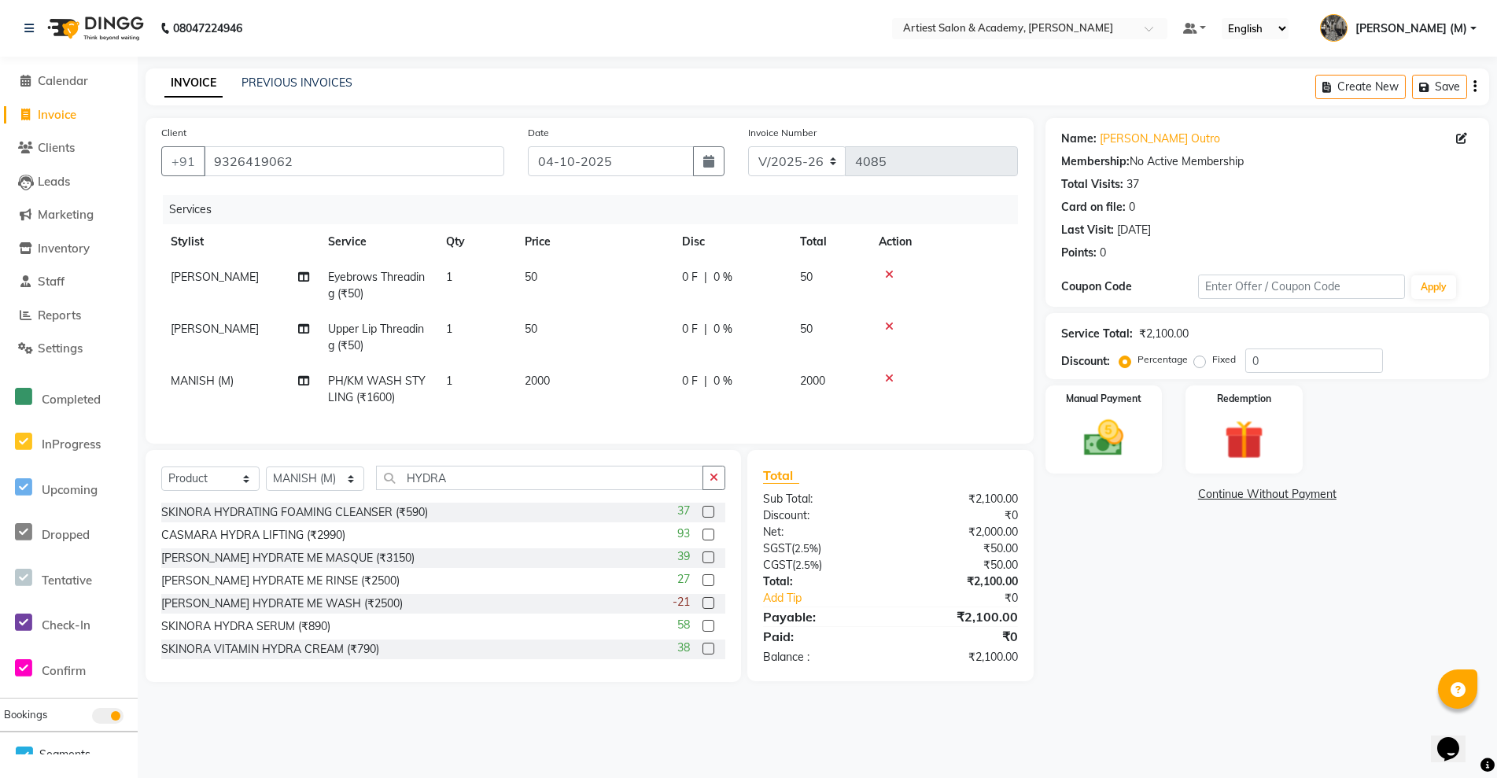
click at [537, 381] on span "2000" at bounding box center [537, 381] width 25 height 14
select select "33208"
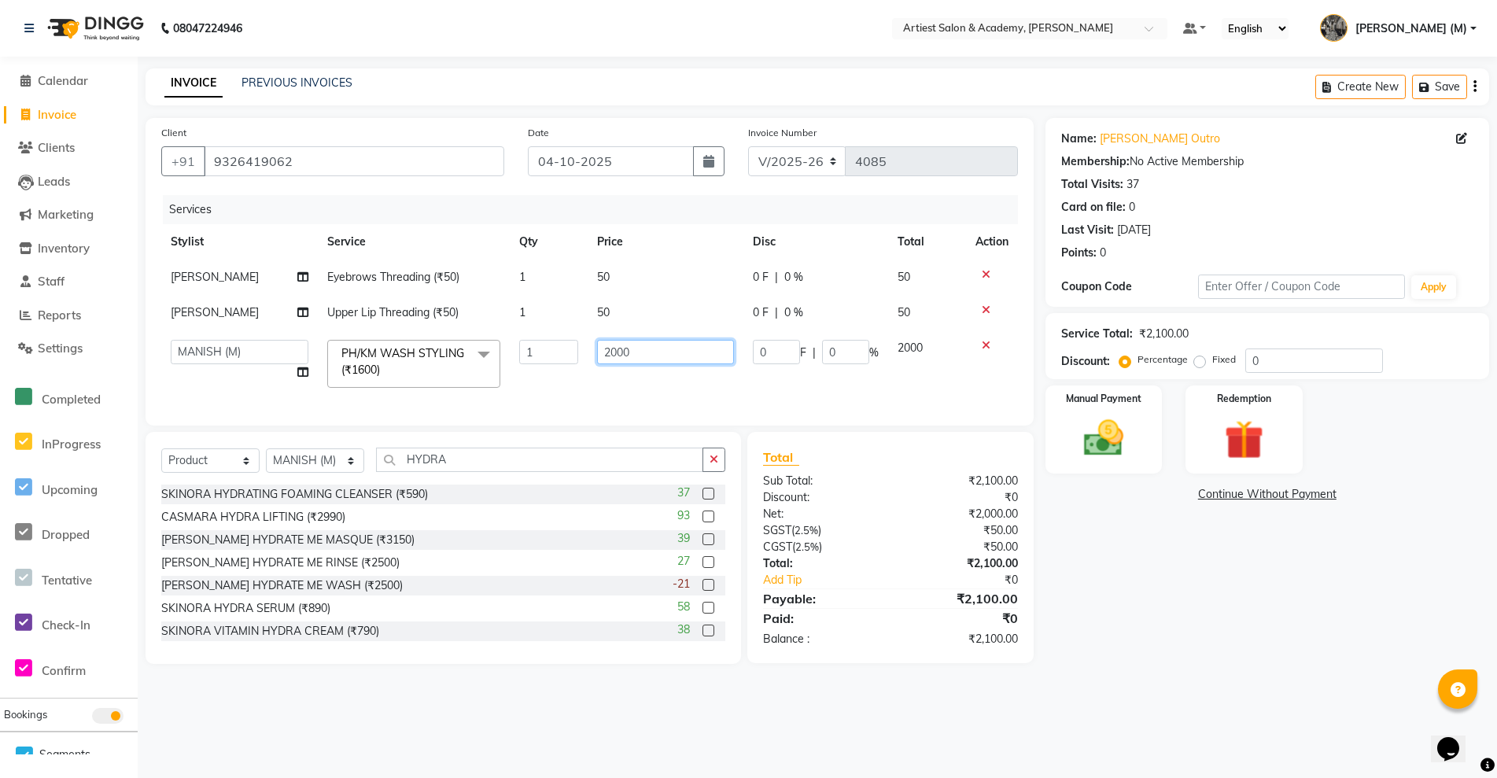
click at [618, 350] on input "2000" at bounding box center [665, 352] width 137 height 24
type input "1500"
click at [1183, 615] on div "Name: Anulika Choudhary Outro Membership: No Active Membership Total Visits: 37…" at bounding box center [1274, 391] width 456 height 546
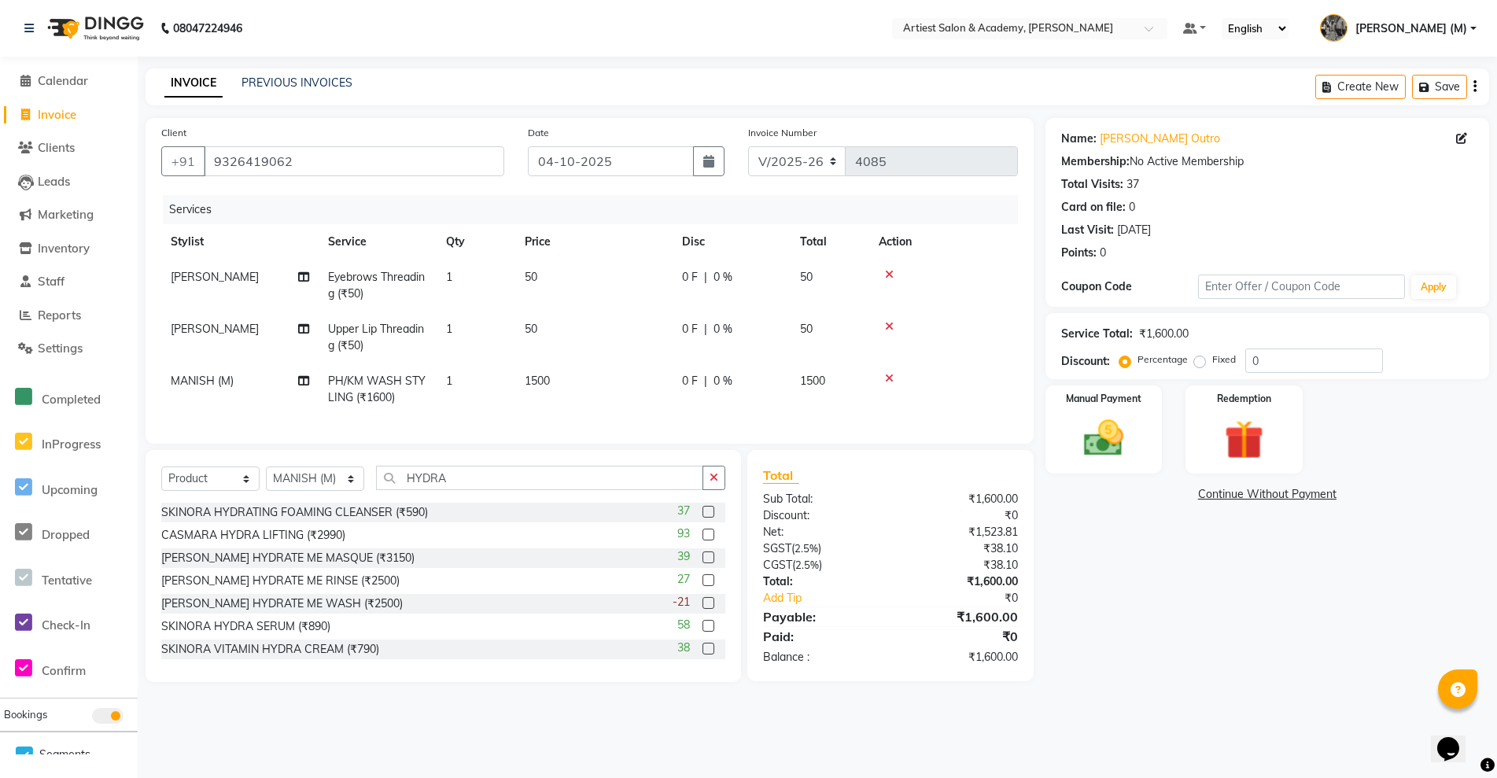
click at [703, 563] on label at bounding box center [709, 557] width 12 height 12
click at [703, 563] on input "checkbox" at bounding box center [708, 558] width 10 height 10
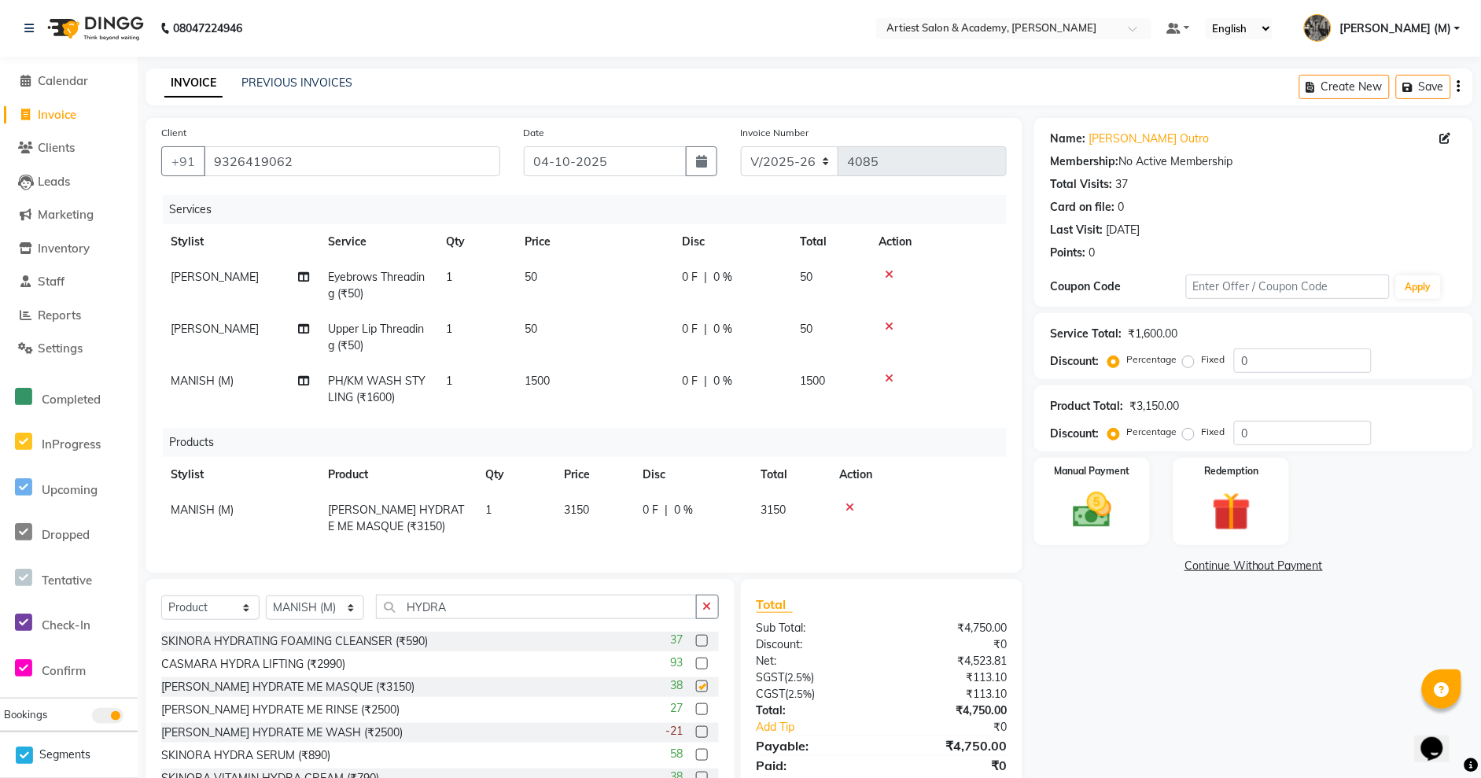
checkbox input "false"
click at [464, 619] on input "HYDRA" at bounding box center [536, 607] width 321 height 24
type input "H"
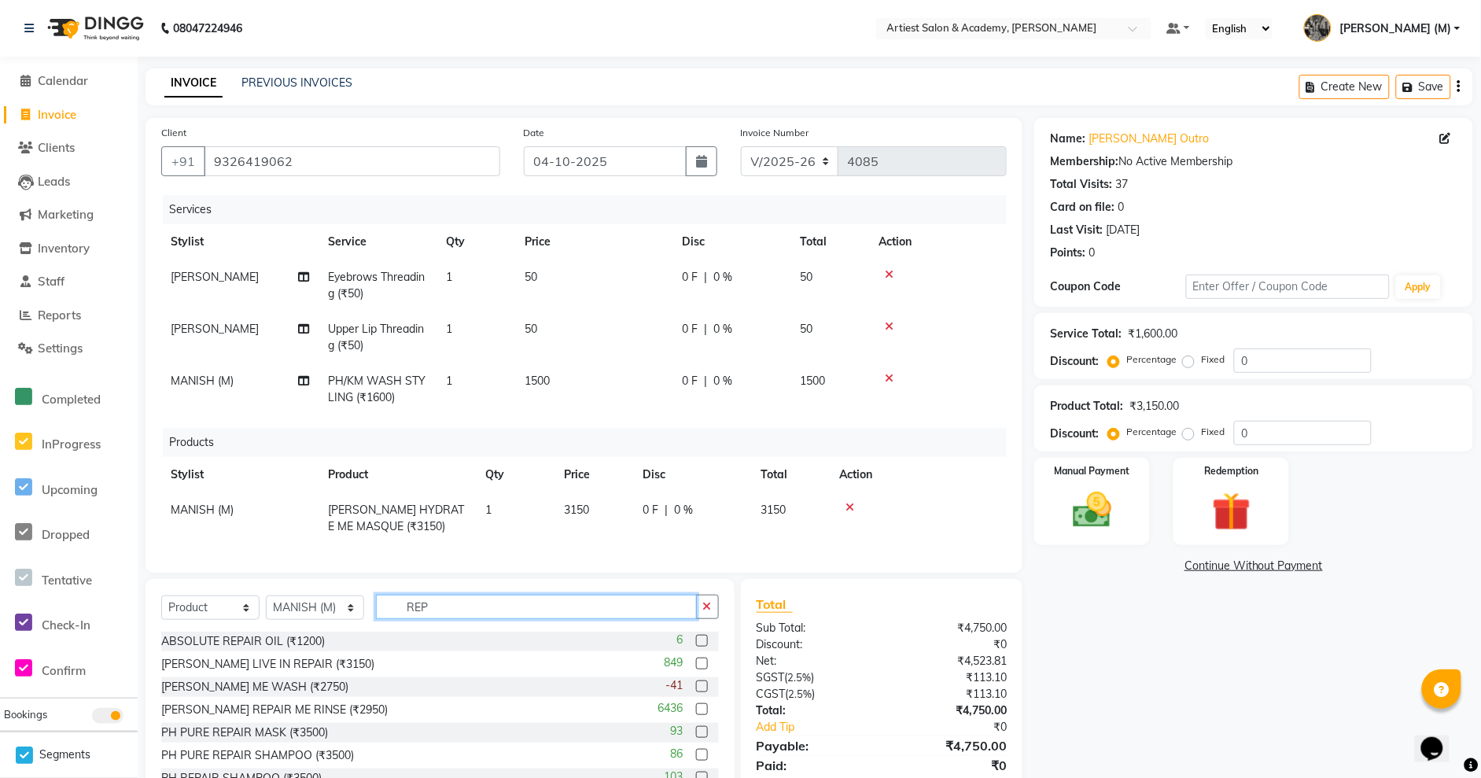
type input "REP"
click at [696, 692] on label at bounding box center [702, 687] width 12 height 12
click at [696, 692] on input "checkbox" at bounding box center [701, 687] width 10 height 10
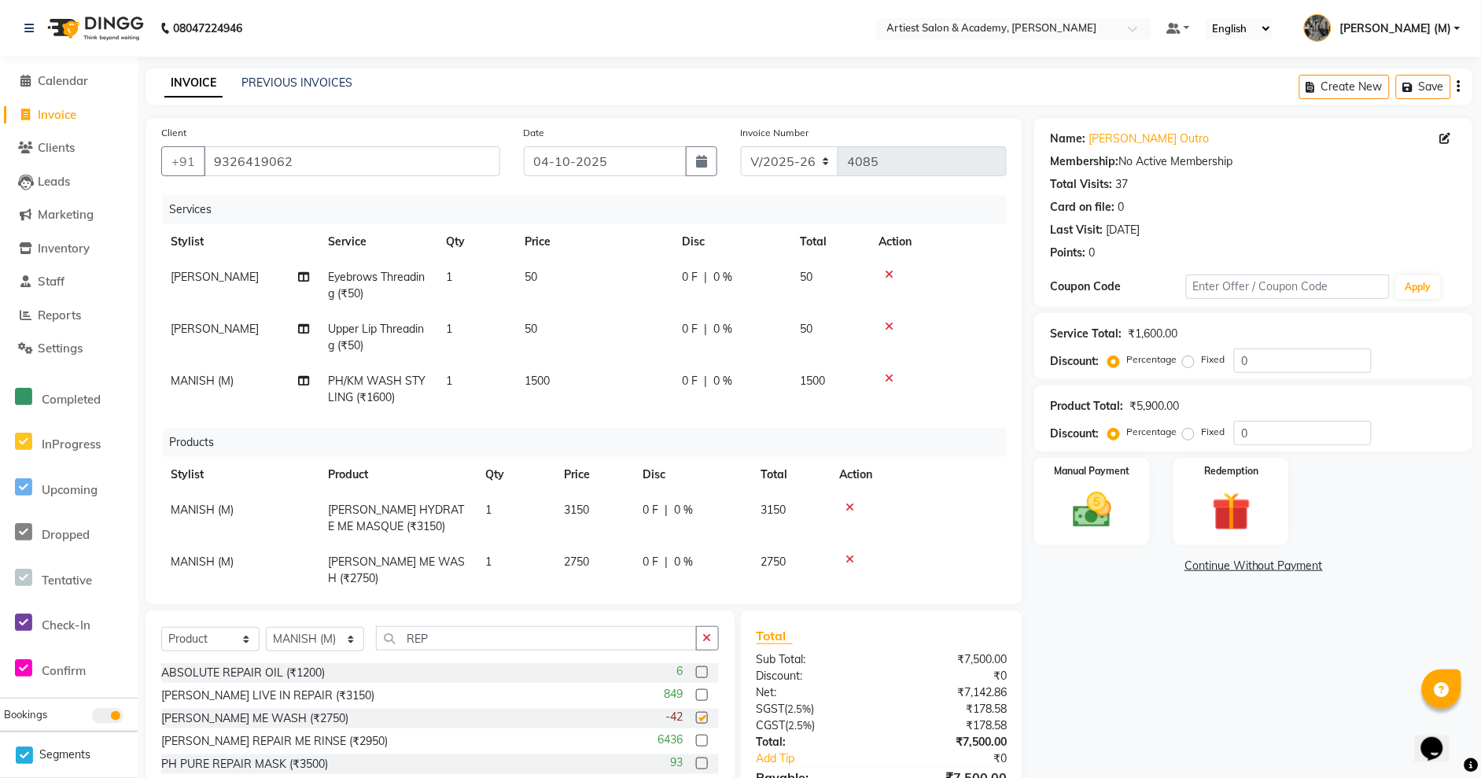
checkbox input "false"
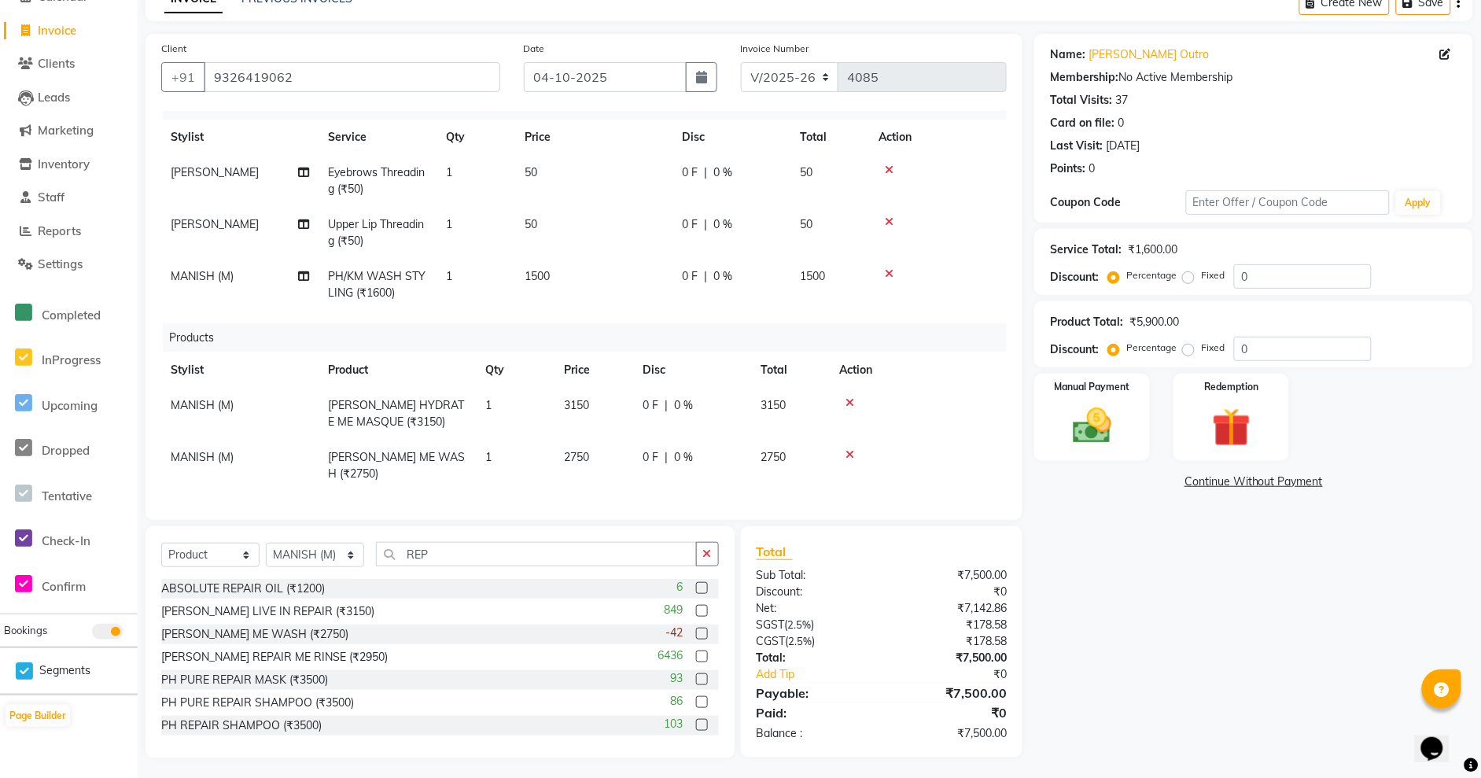
scroll to position [88, 0]
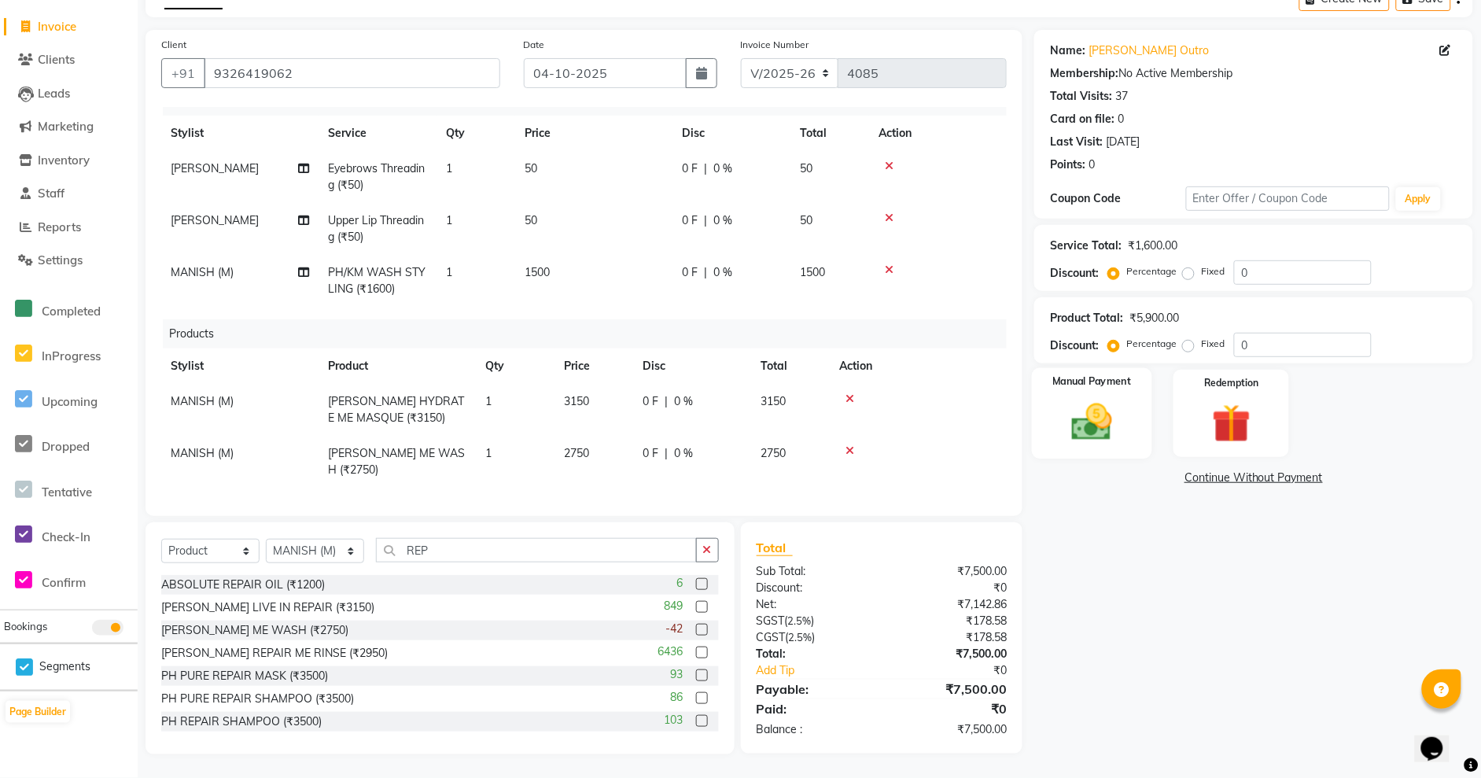
click at [1082, 424] on img at bounding box center [1092, 422] width 65 height 46
click at [1169, 474] on span "CASH" at bounding box center [1166, 479] width 34 height 18
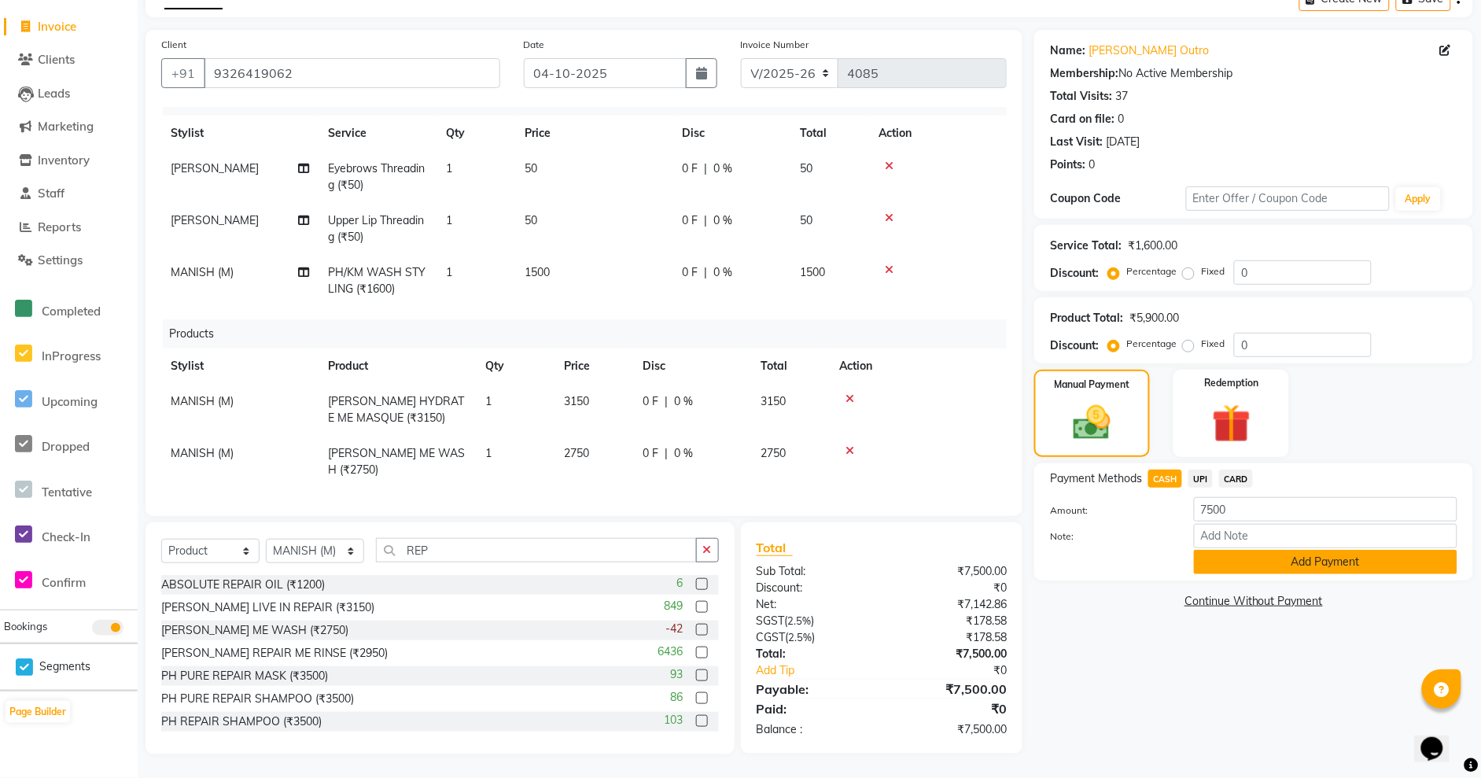
click at [1359, 564] on button "Add Payment" at bounding box center [1326, 562] width 264 height 24
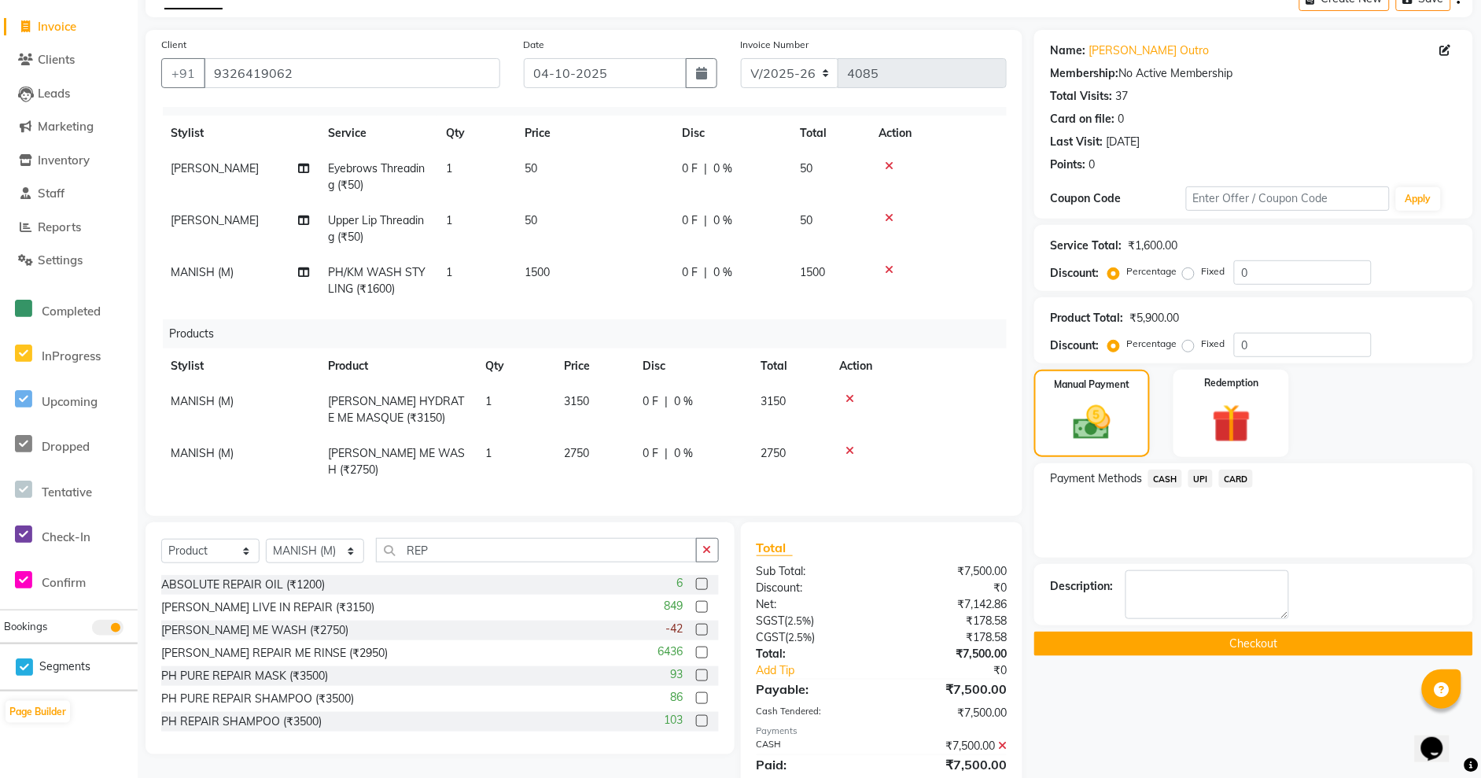
click at [1242, 642] on button "Checkout" at bounding box center [1254, 644] width 439 height 24
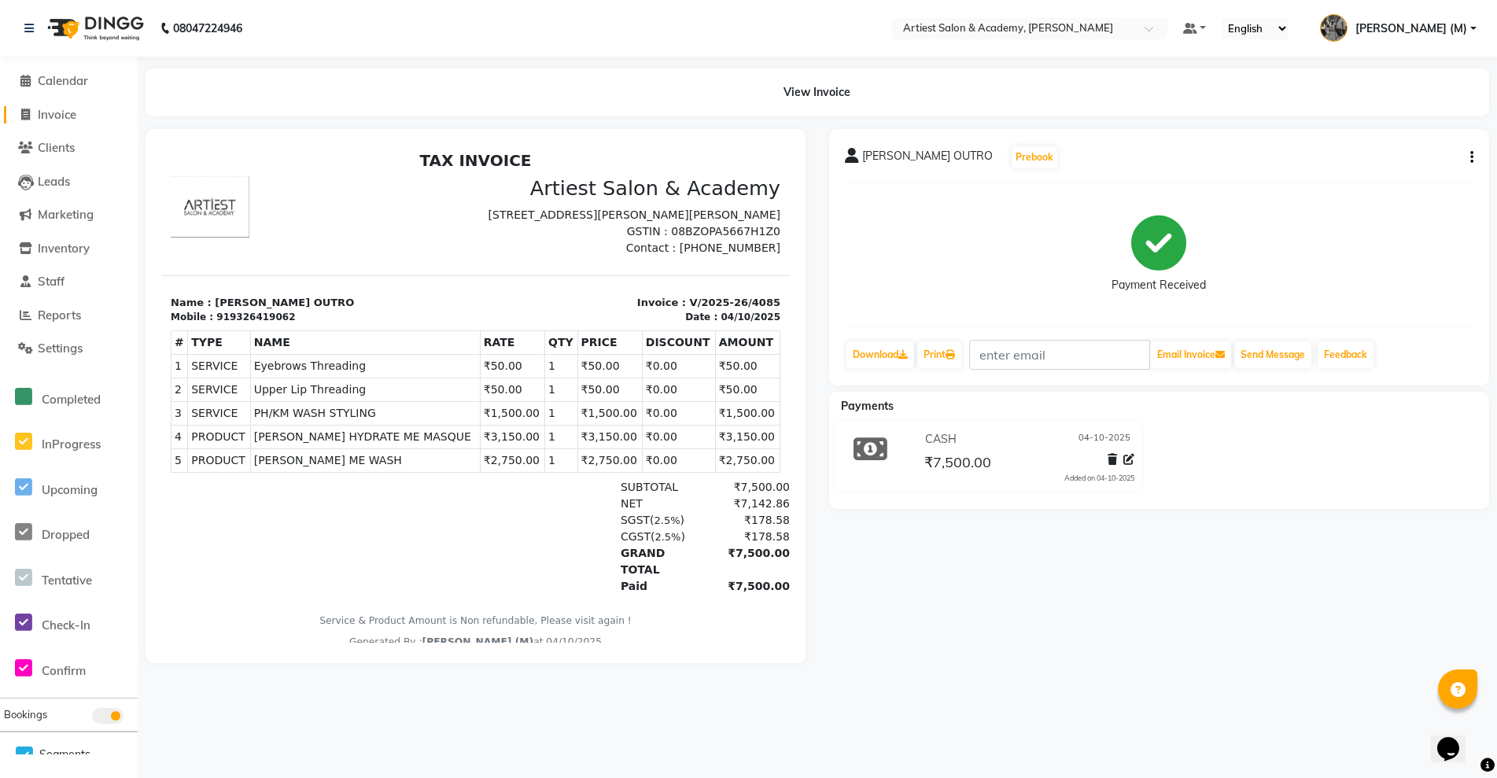
click at [68, 116] on span "Invoice" at bounding box center [57, 114] width 39 height 15
select select "service"
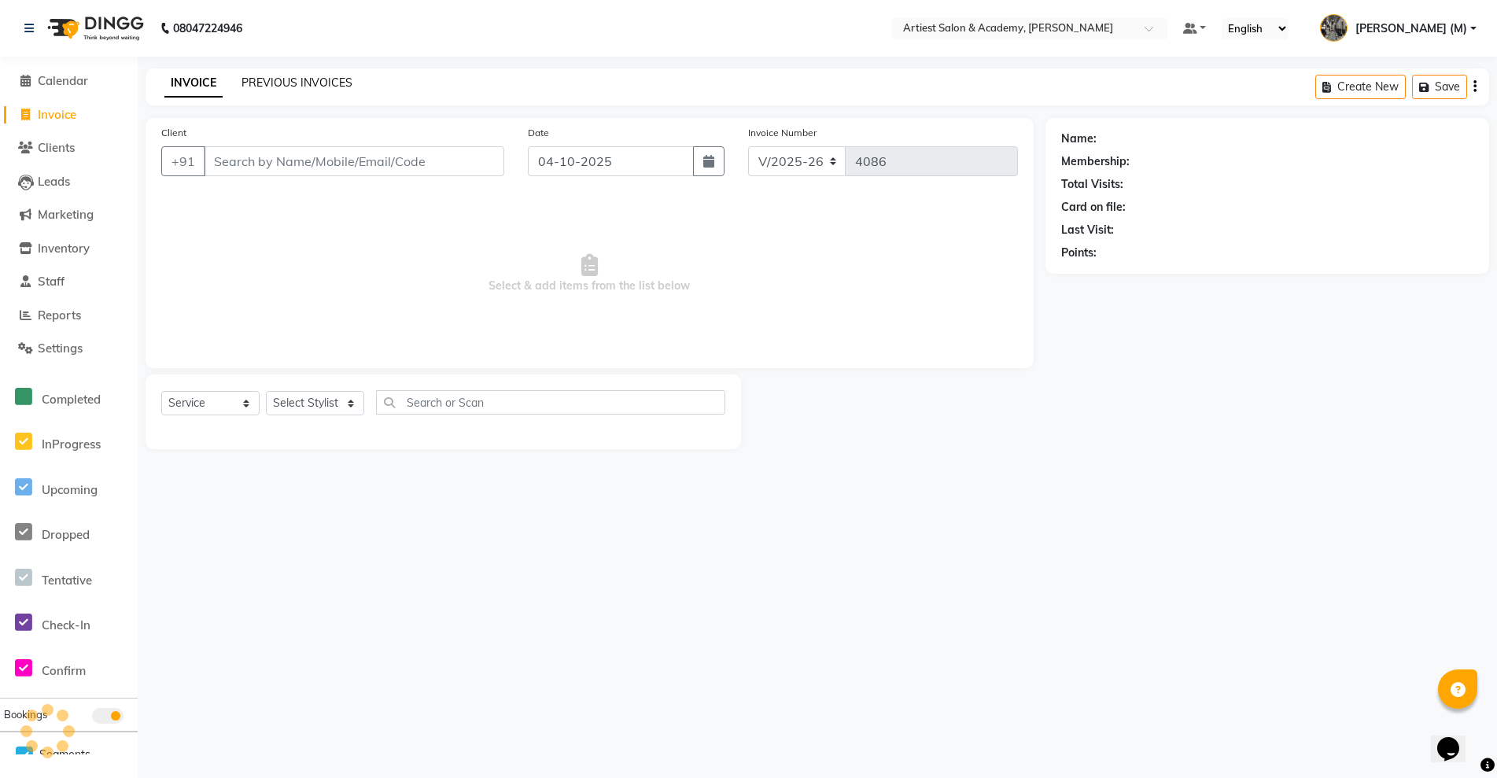
click at [305, 83] on link "PREVIOUS INVOICES" at bounding box center [297, 83] width 111 height 14
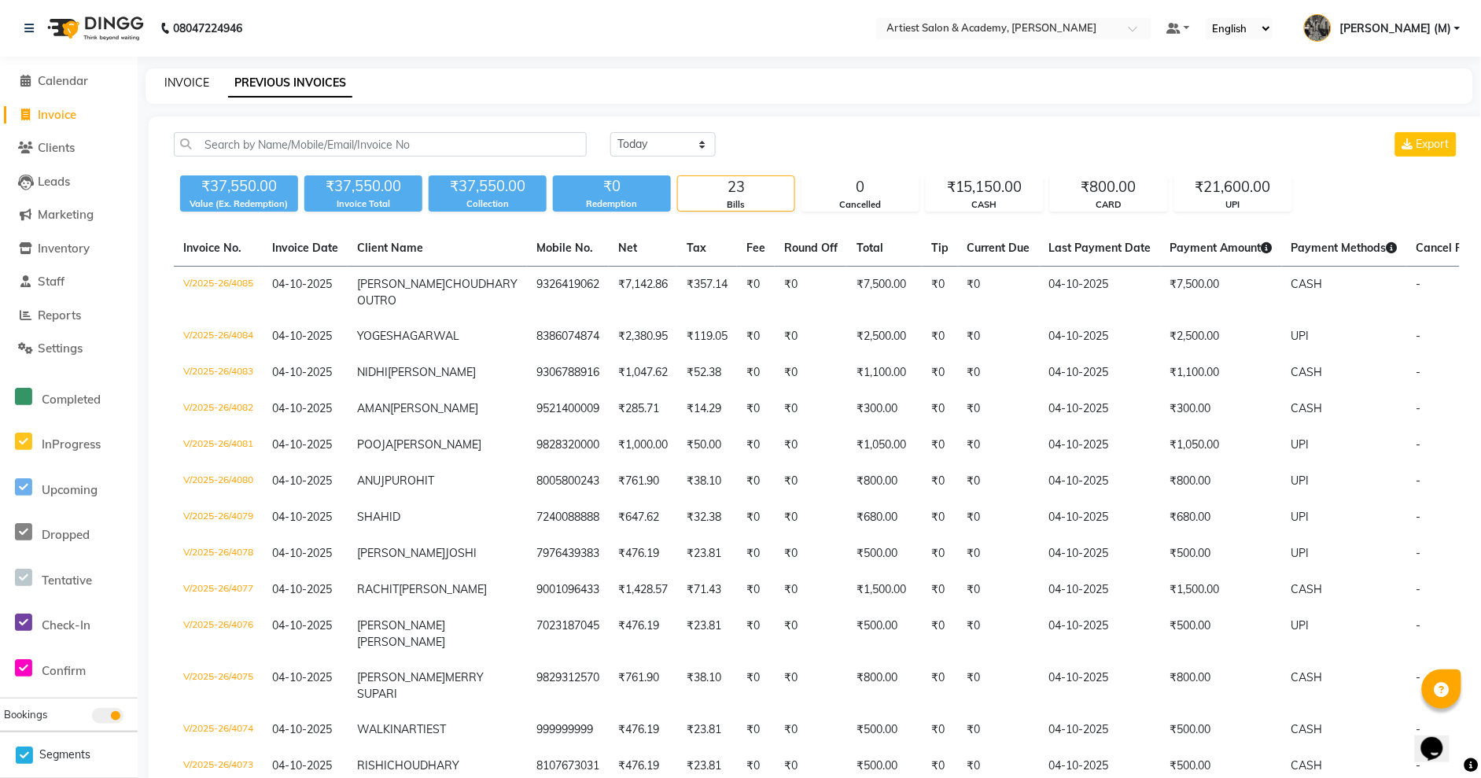
click at [185, 81] on link "INVOICE" at bounding box center [186, 83] width 45 height 14
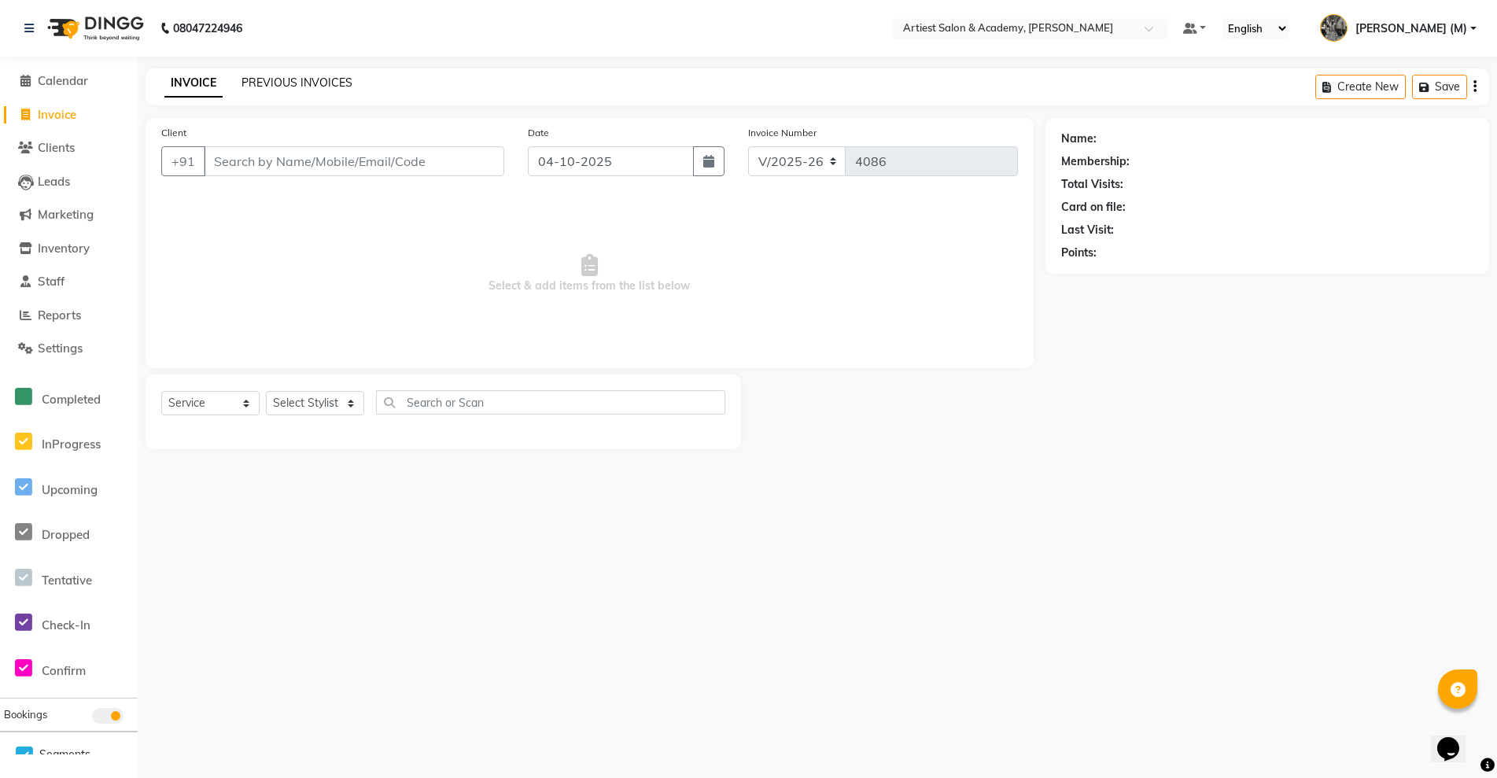
click at [318, 79] on link "PREVIOUS INVOICES" at bounding box center [297, 83] width 111 height 14
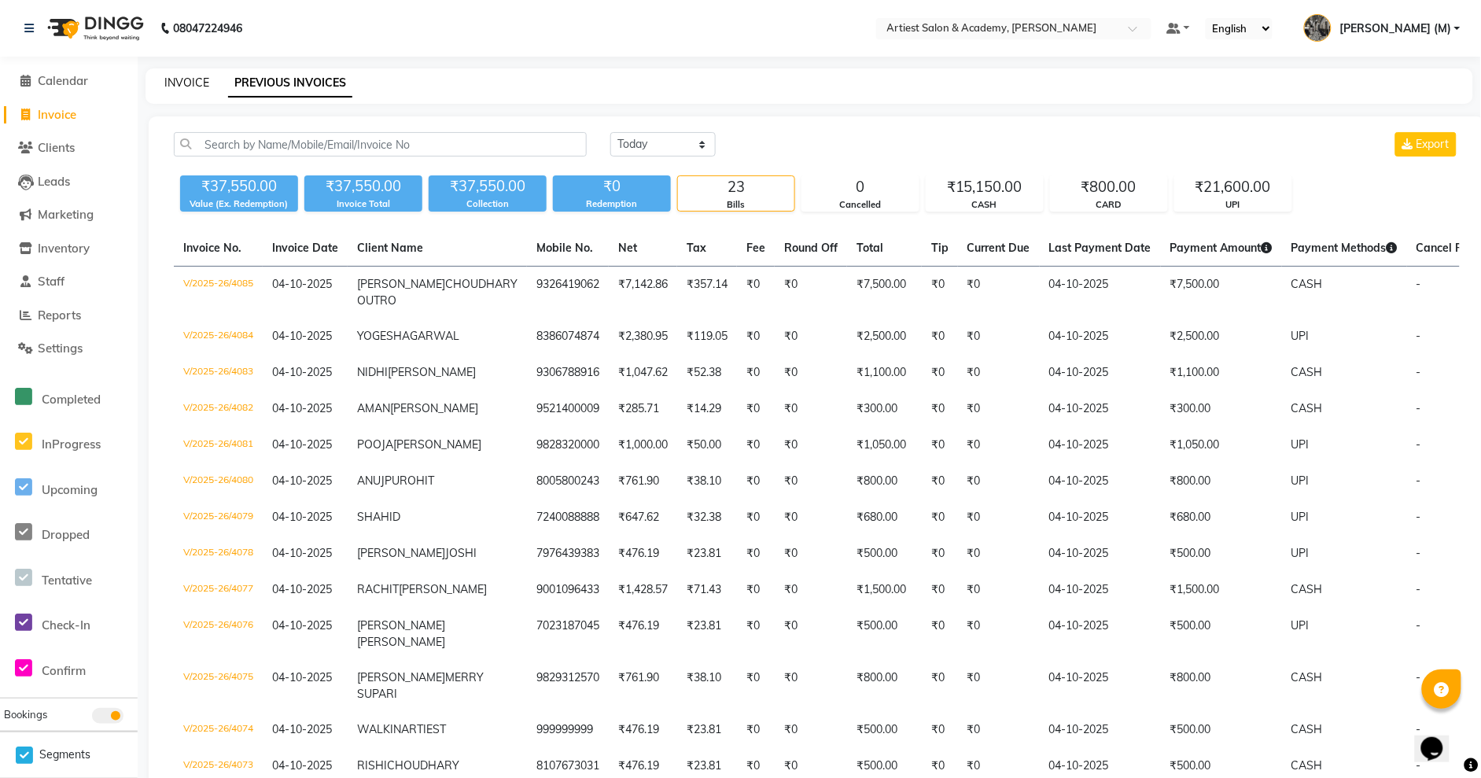
click at [181, 83] on link "INVOICE" at bounding box center [186, 83] width 45 height 14
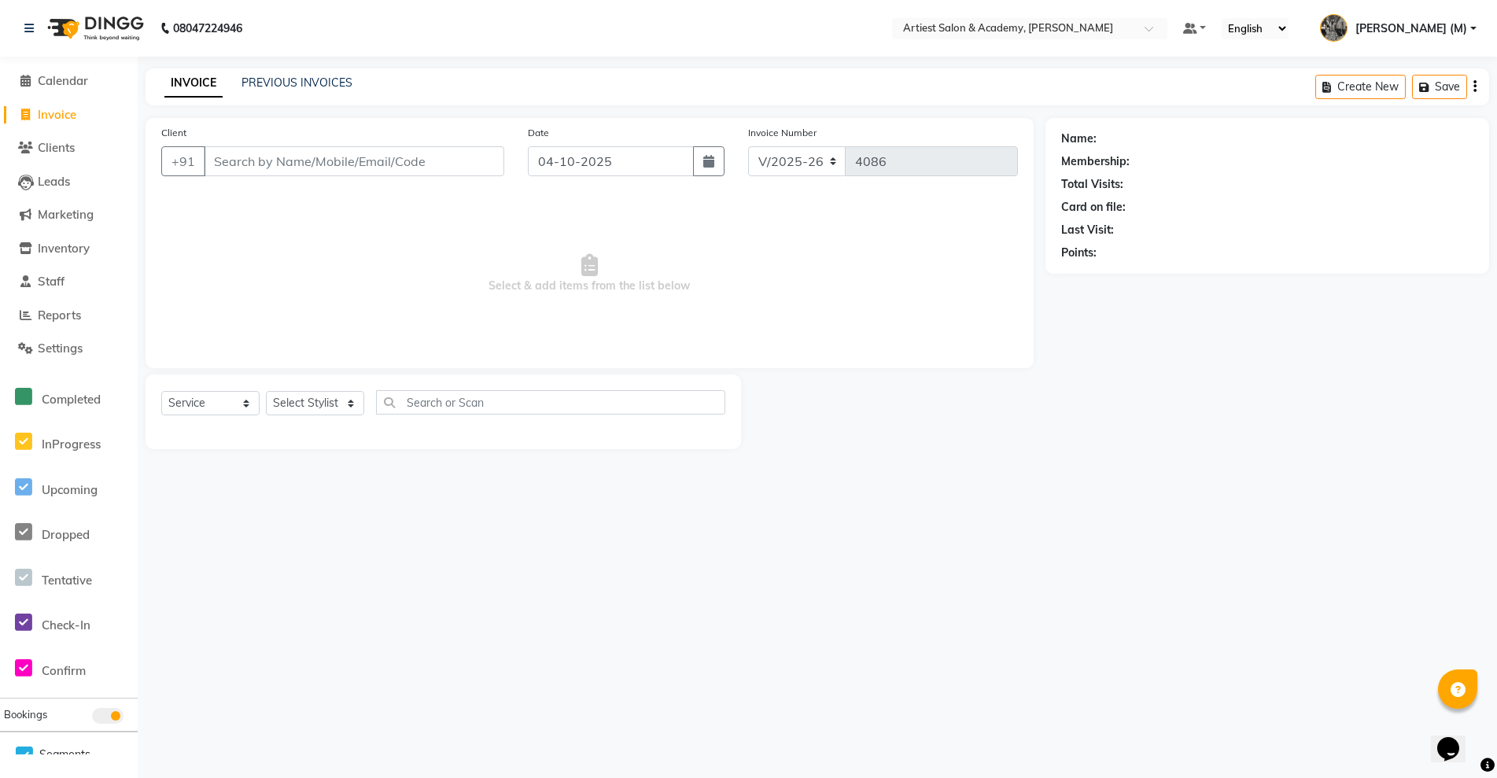
click at [245, 171] on input "Client" at bounding box center [354, 161] width 301 height 30
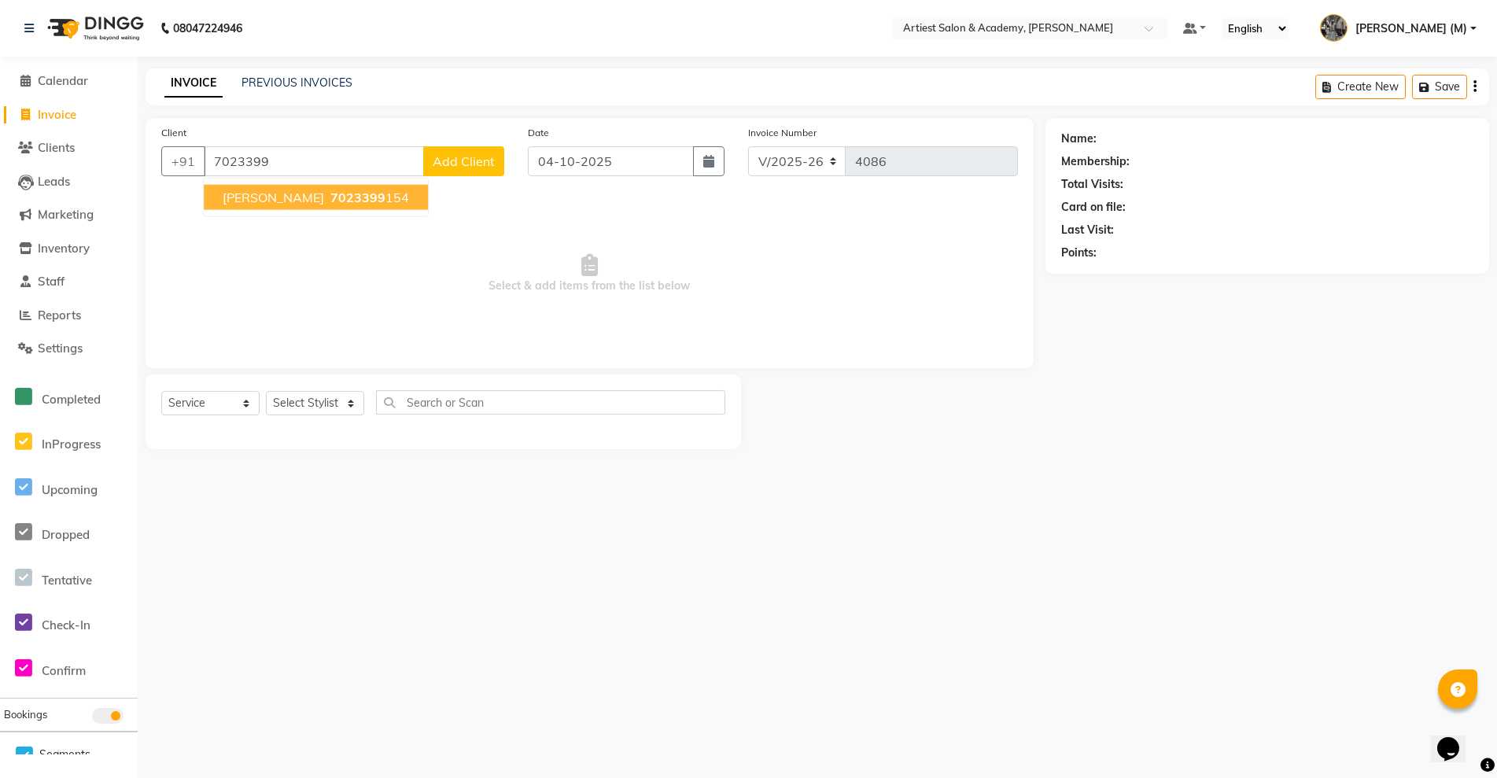
click at [342, 197] on span "7023399" at bounding box center [357, 198] width 55 height 16
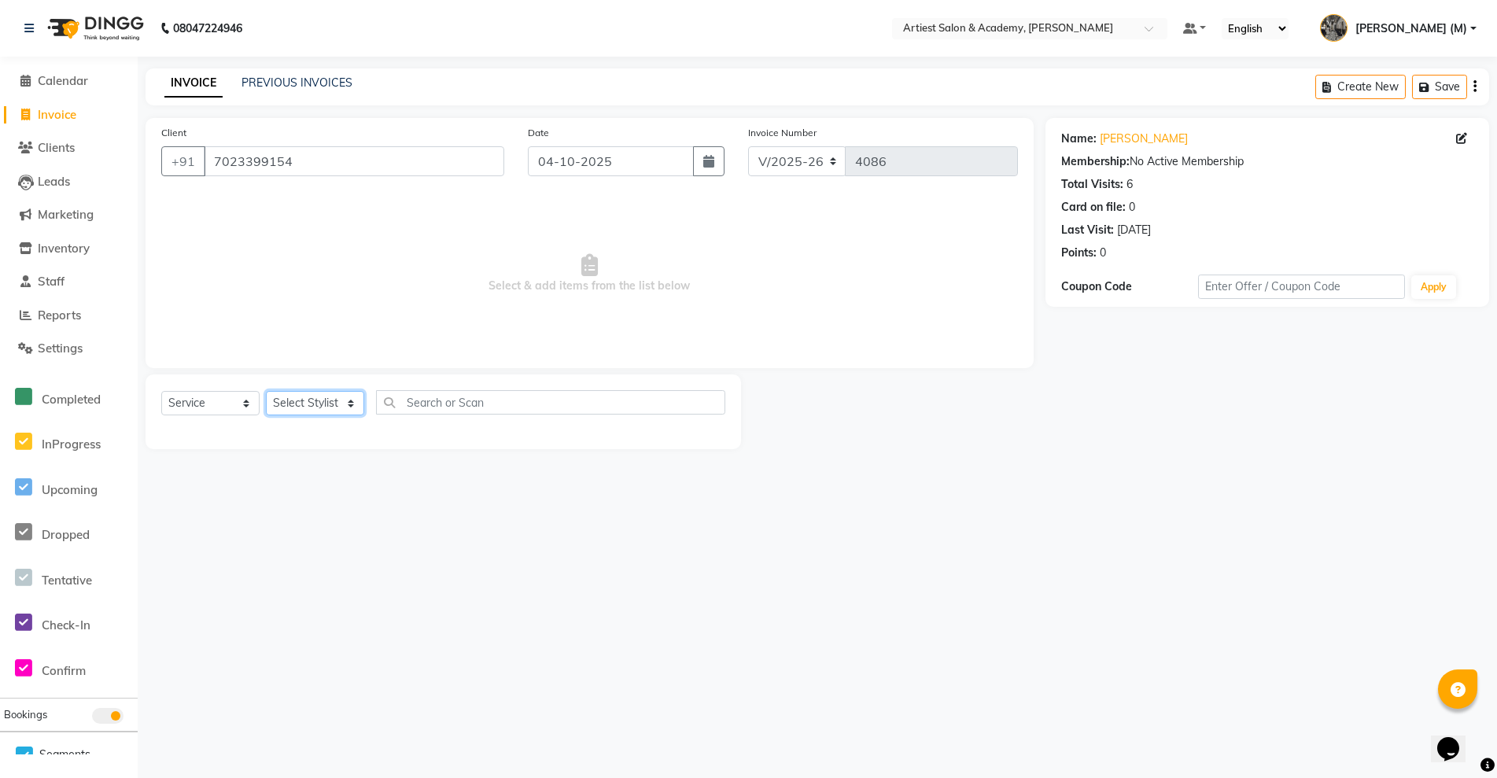
click at [338, 404] on select "Select Stylist [PERSON_NAME] (M) [PERSON_NAME] (F) [PERSON_NAME] DRASHTI [PERSO…" at bounding box center [315, 403] width 98 height 24
click at [266, 391] on select "Select Stylist [PERSON_NAME] (M) [PERSON_NAME] (F) [PERSON_NAME] DRASHTI [PERSO…" at bounding box center [315, 403] width 98 height 24
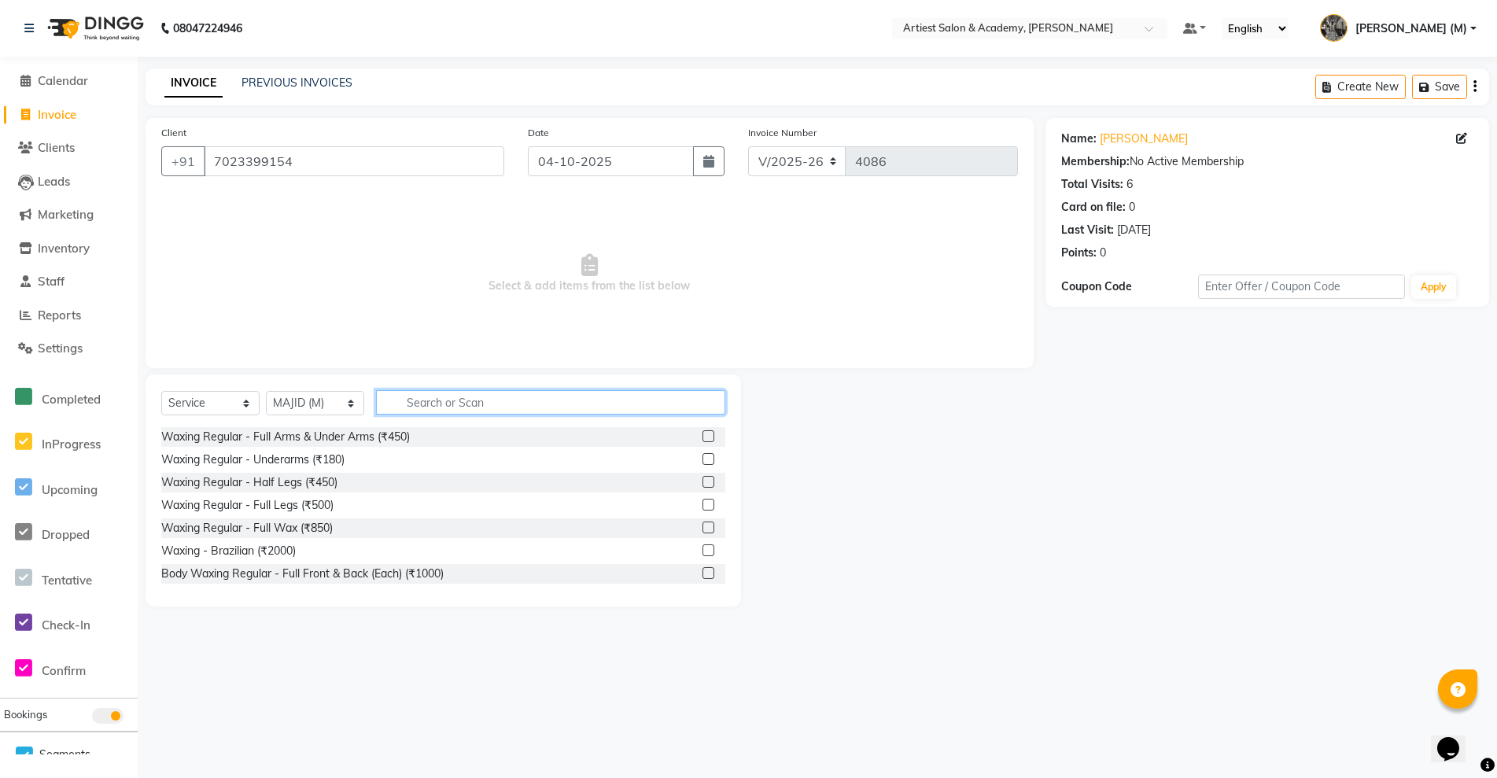
click at [478, 400] on input "text" at bounding box center [550, 402] width 349 height 24
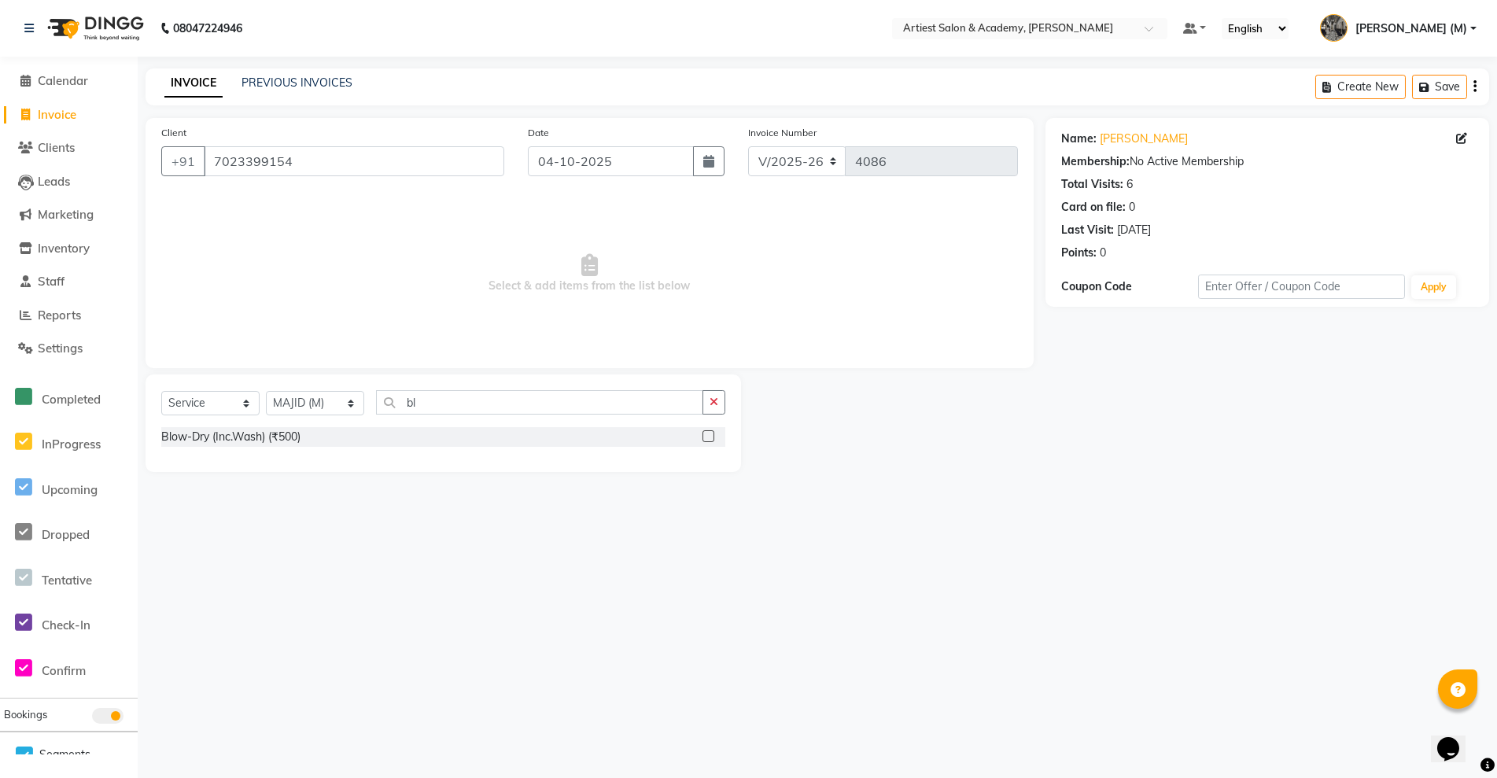
click at [707, 434] on label at bounding box center [709, 436] width 12 height 12
click at [707, 434] on input "checkbox" at bounding box center [708, 437] width 10 height 10
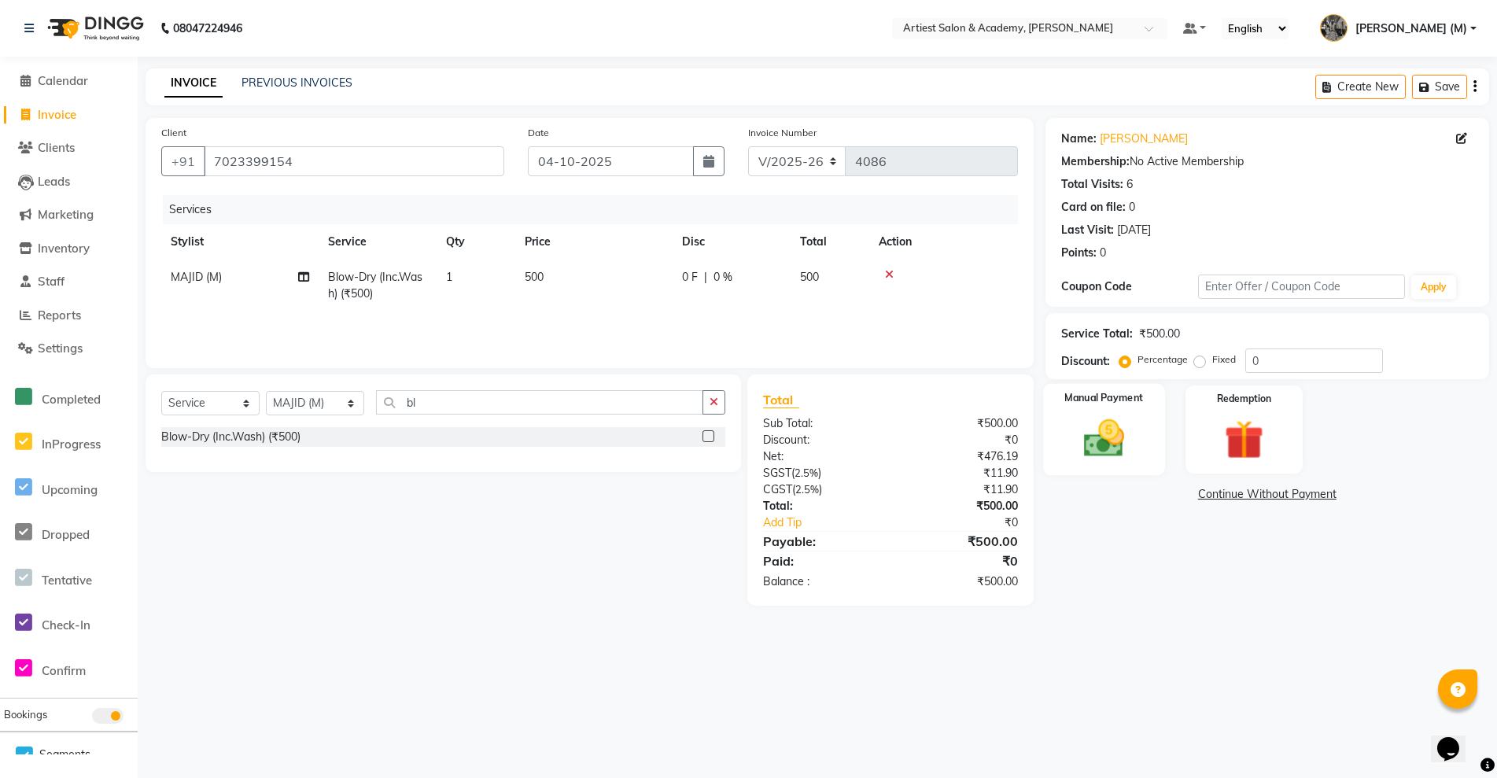
click at [1090, 449] on img at bounding box center [1104, 438] width 67 height 47
click at [1183, 499] on span "CASH" at bounding box center [1177, 495] width 34 height 18
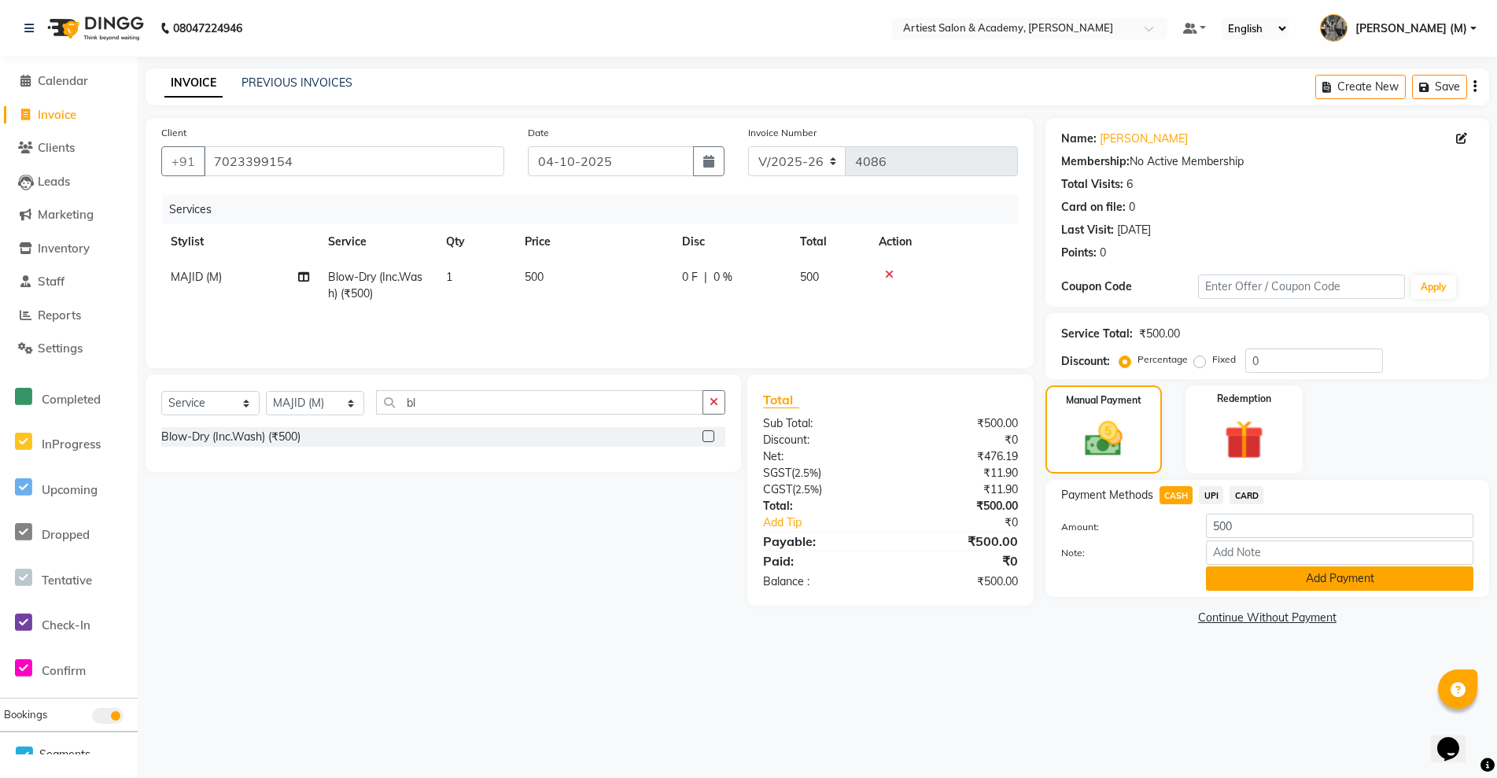
click at [1282, 572] on button "Add Payment" at bounding box center [1339, 578] width 267 height 24
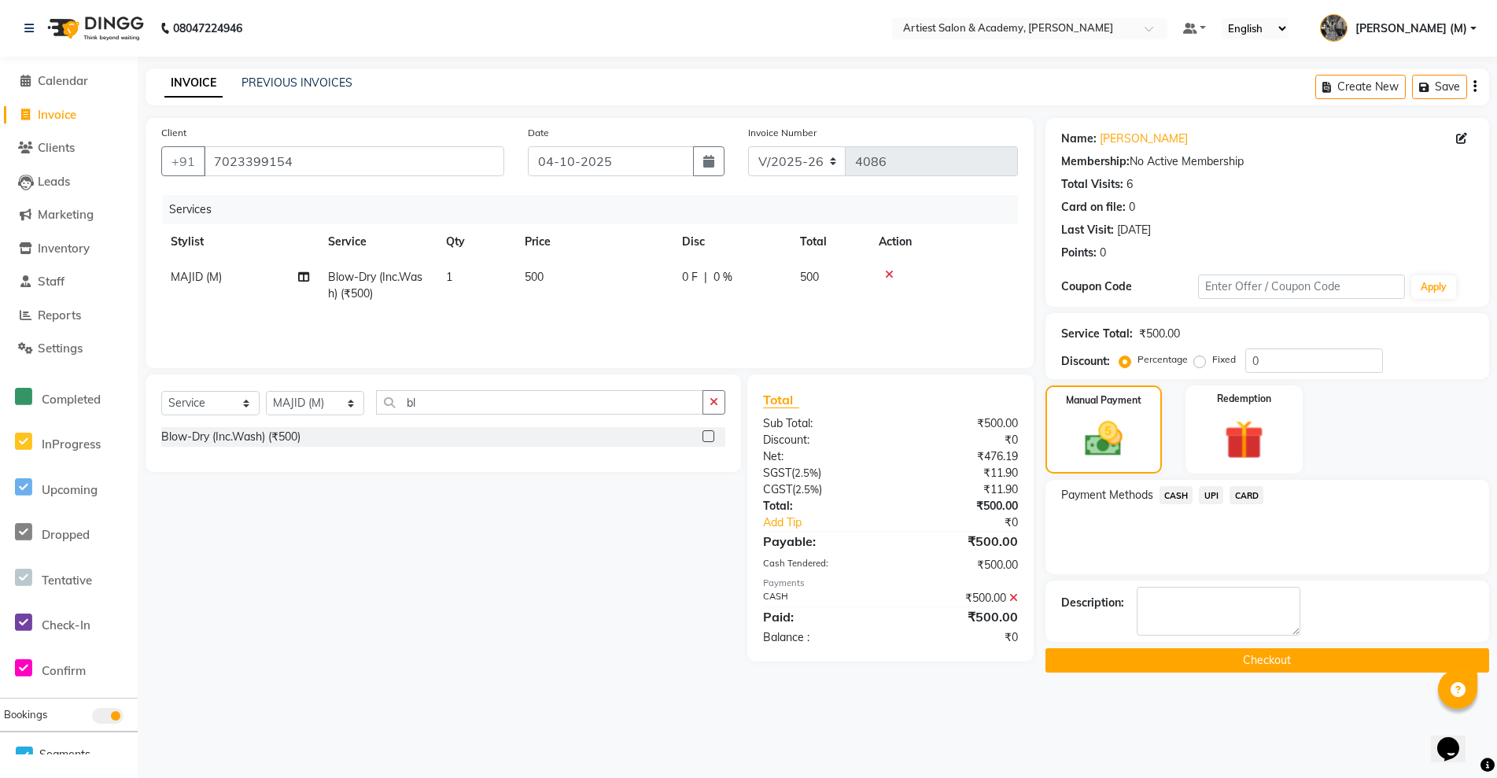
click at [1178, 669] on button "Checkout" at bounding box center [1268, 660] width 444 height 24
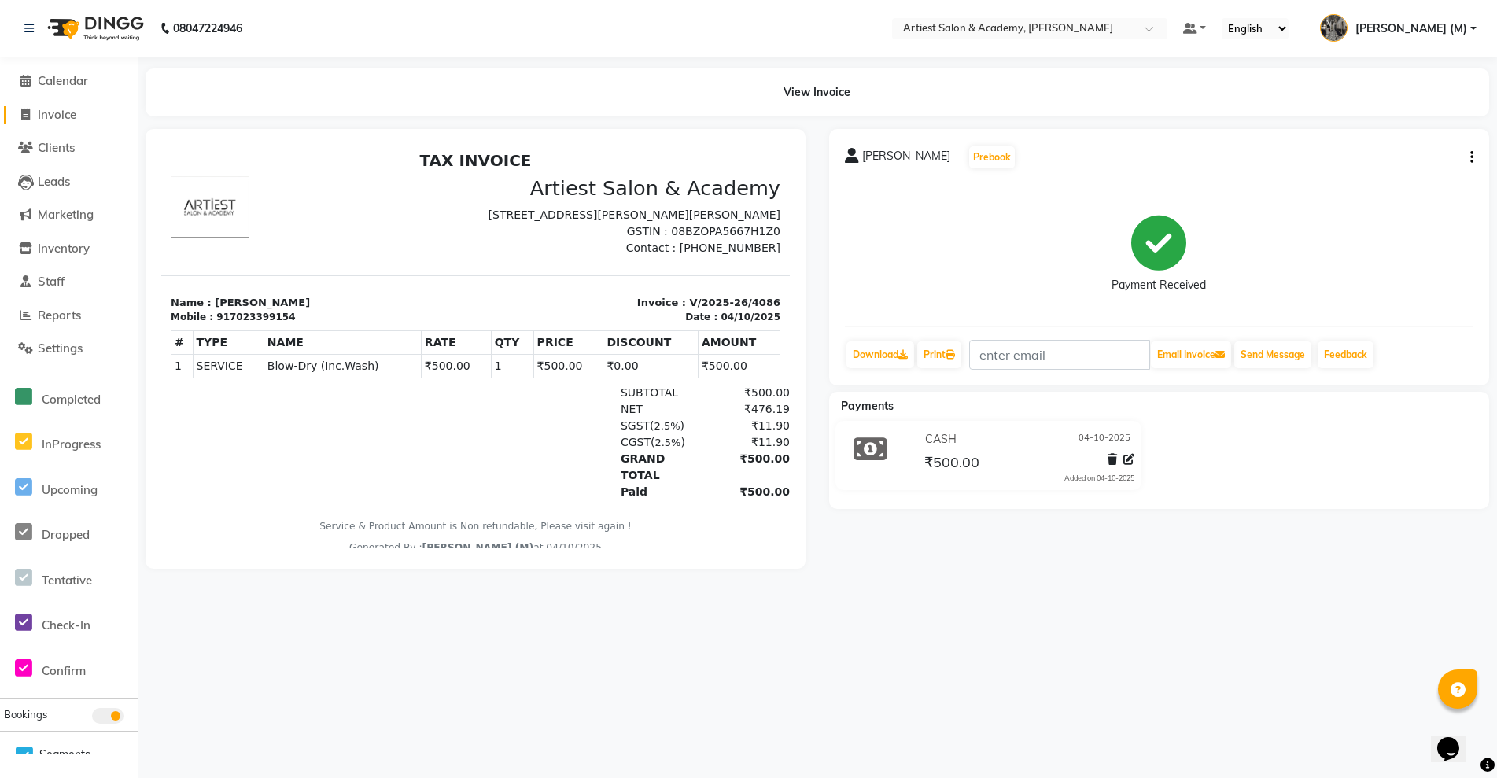
click at [58, 117] on span "Invoice" at bounding box center [57, 114] width 39 height 15
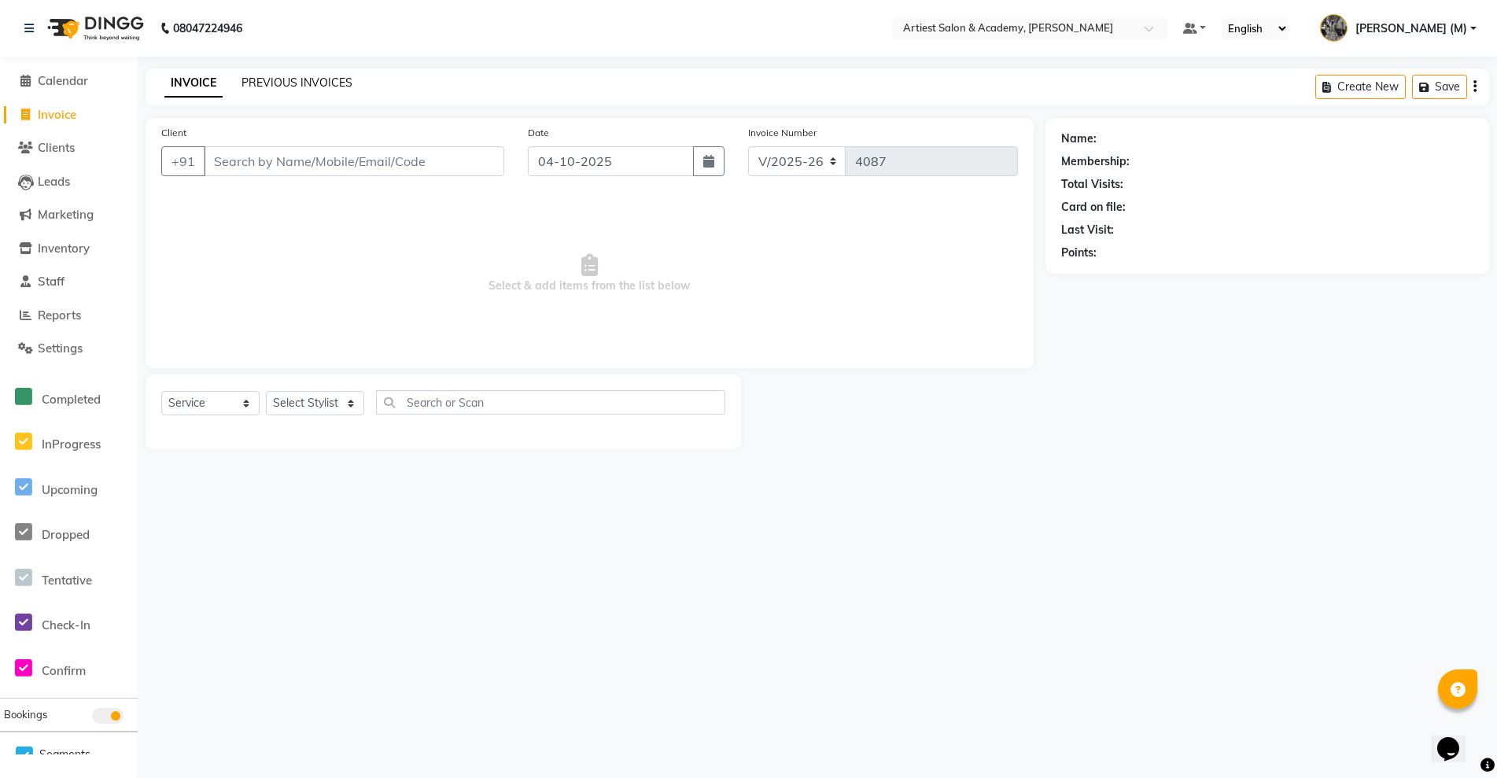
click at [296, 76] on link "PREVIOUS INVOICES" at bounding box center [297, 83] width 111 height 14
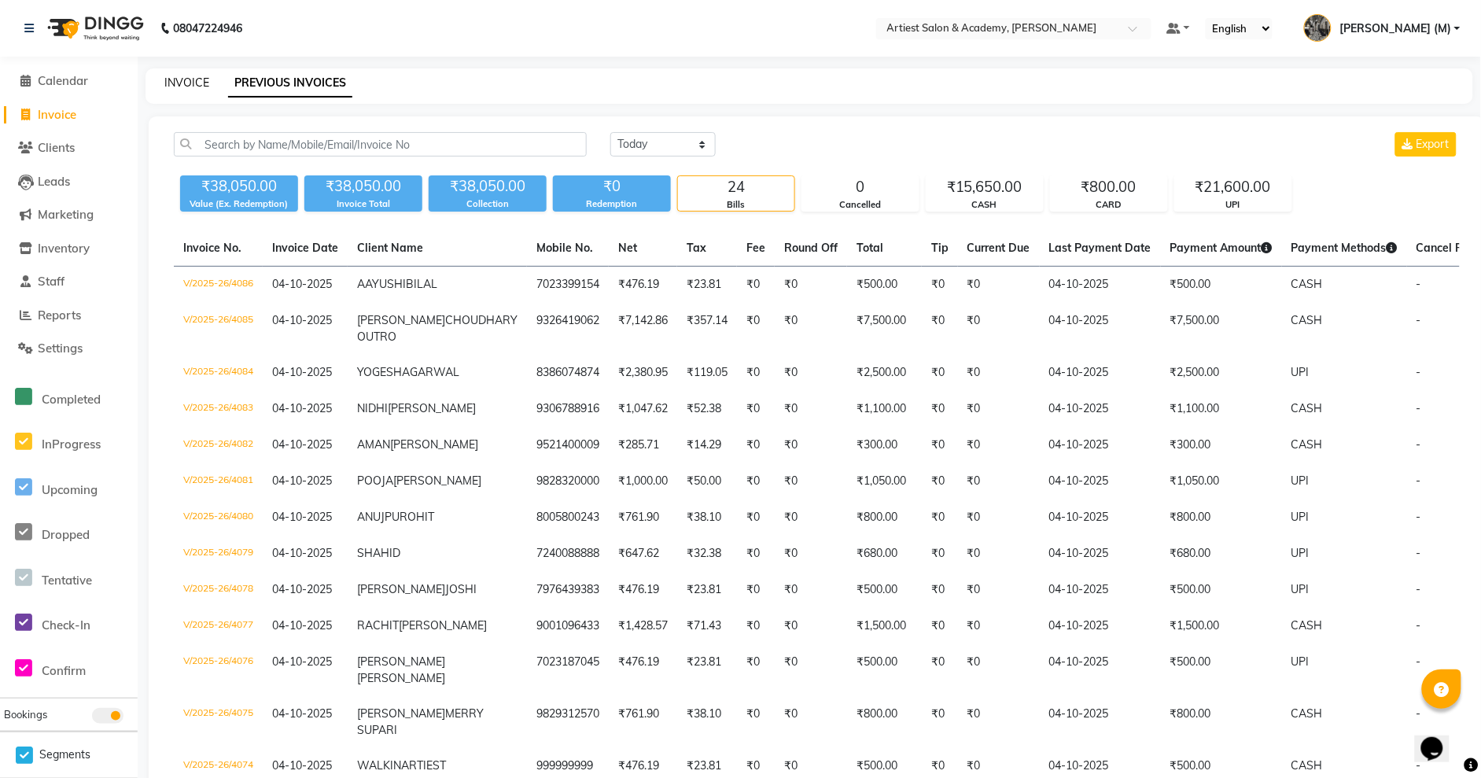
click at [186, 83] on link "INVOICE" at bounding box center [186, 83] width 45 height 14
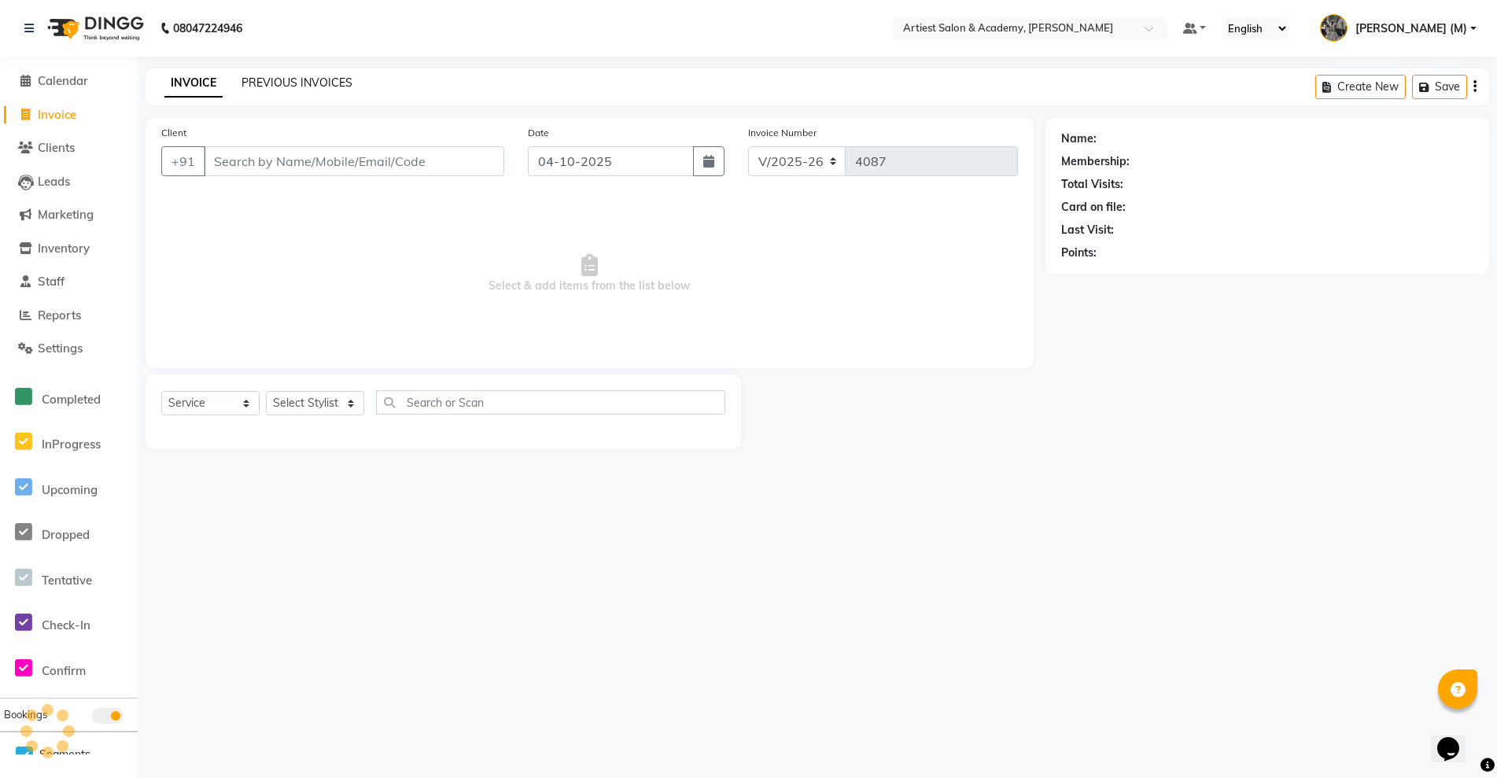
click at [304, 80] on link "PREVIOUS INVOICES" at bounding box center [297, 83] width 111 height 14
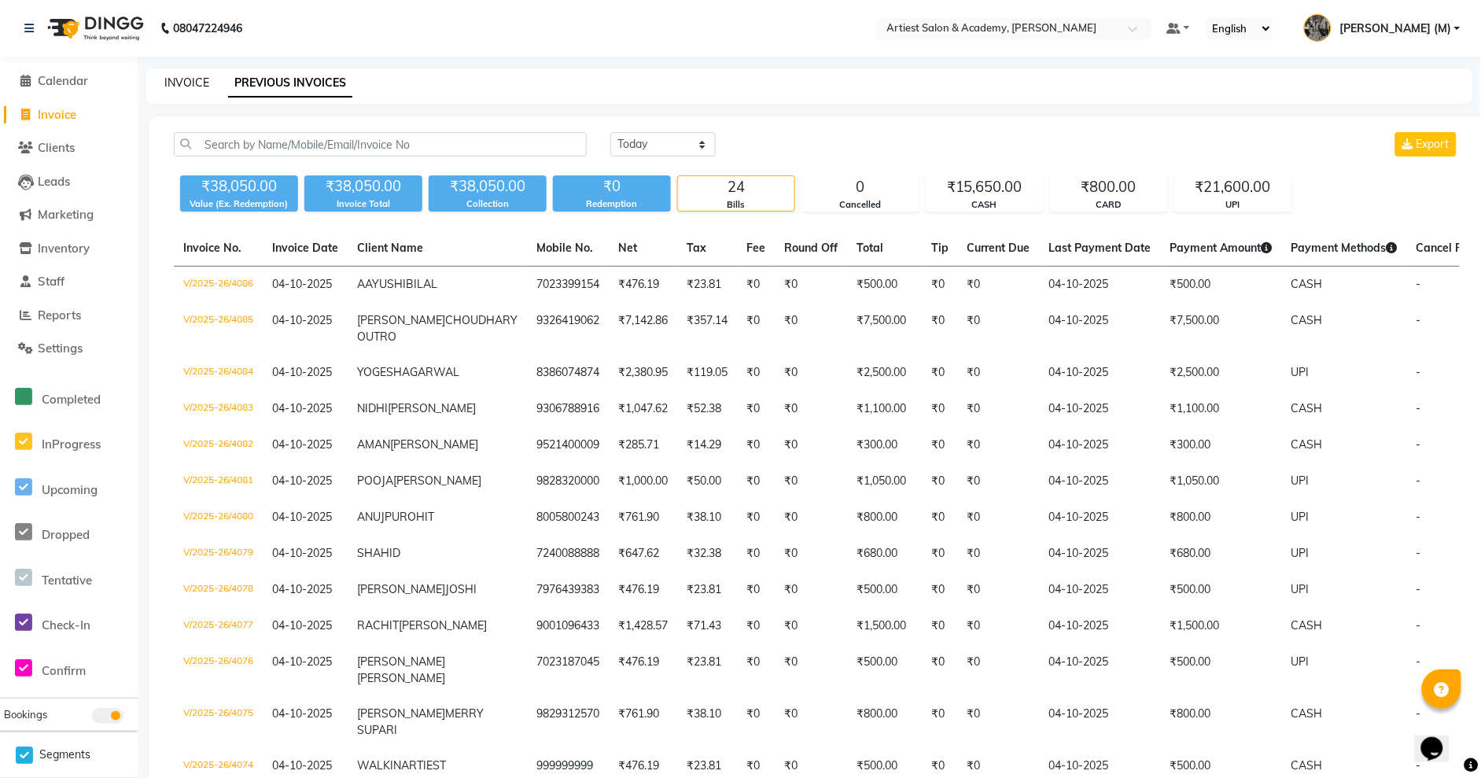
click at [191, 83] on link "INVOICE" at bounding box center [186, 83] width 45 height 14
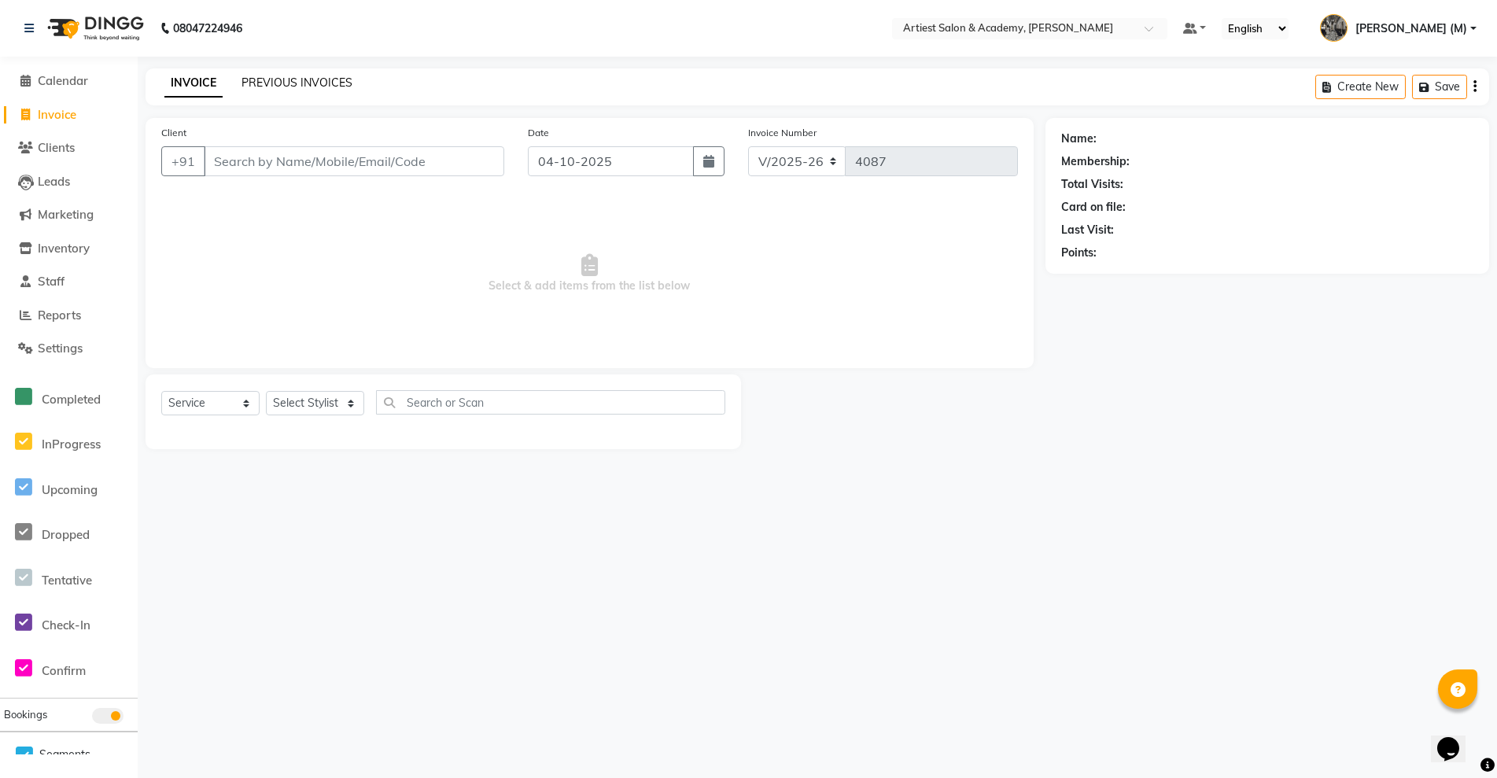
click at [299, 79] on link "PREVIOUS INVOICES" at bounding box center [297, 83] width 111 height 14
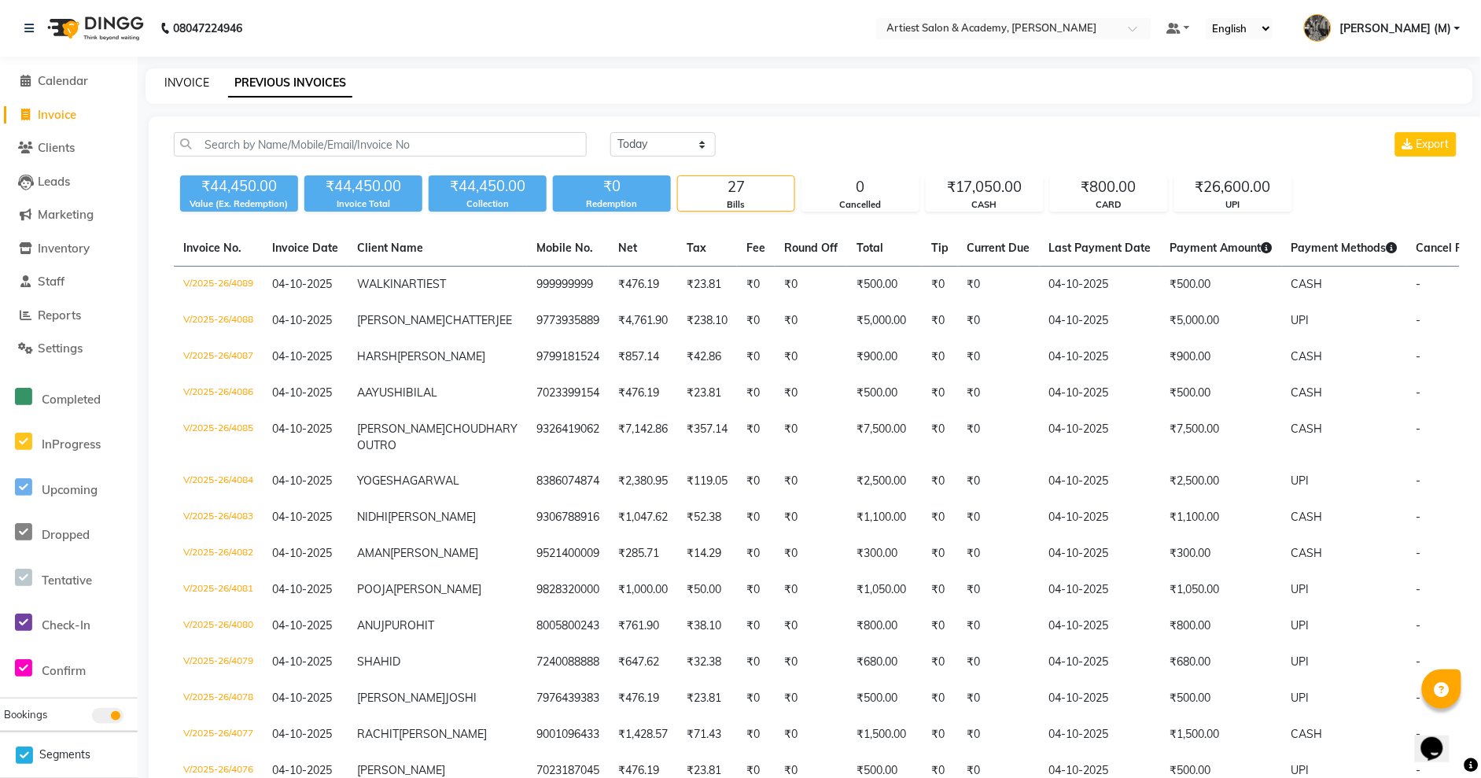
click at [190, 81] on link "INVOICE" at bounding box center [186, 83] width 45 height 14
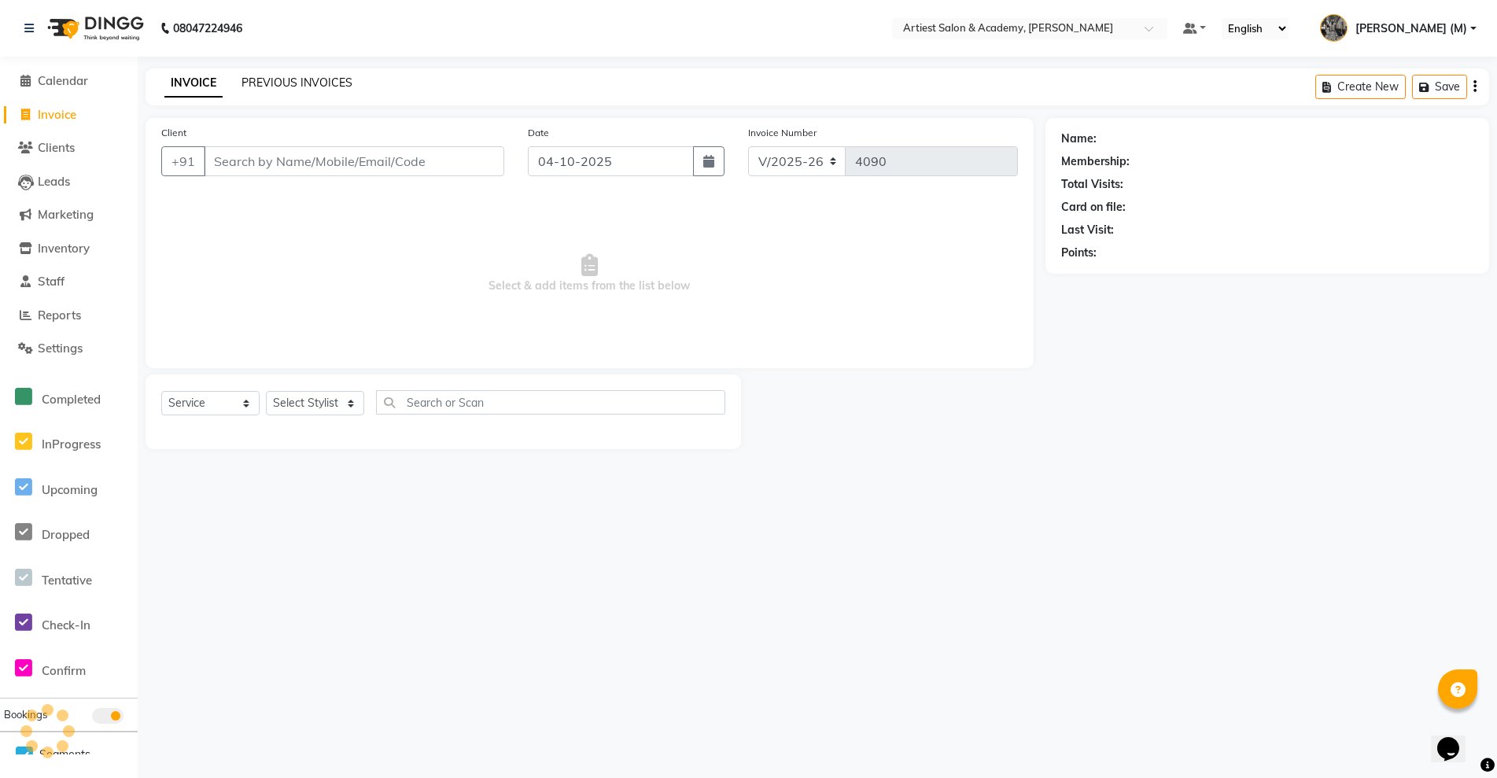
click at [264, 77] on link "PREVIOUS INVOICES" at bounding box center [297, 83] width 111 height 14
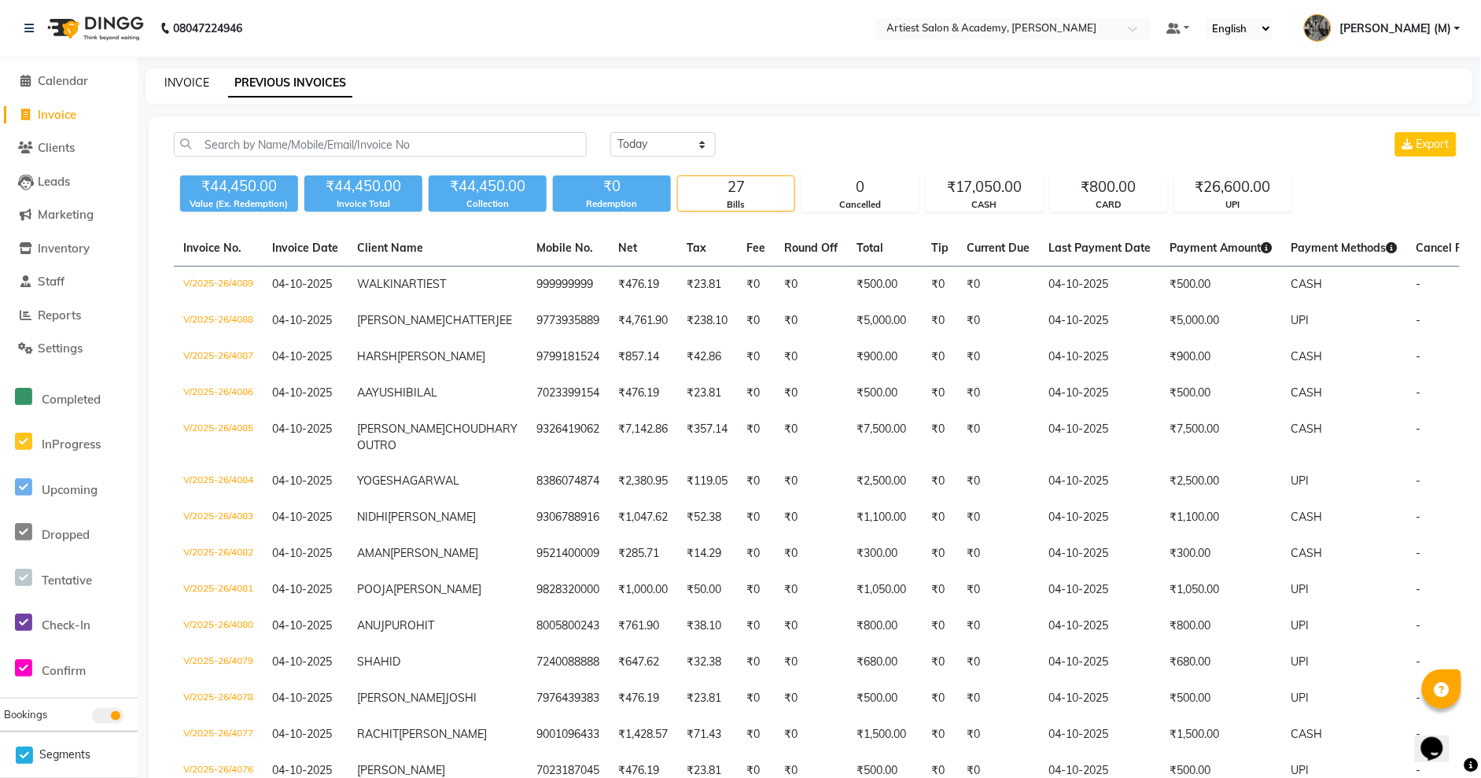
click at [190, 83] on link "INVOICE" at bounding box center [186, 83] width 45 height 14
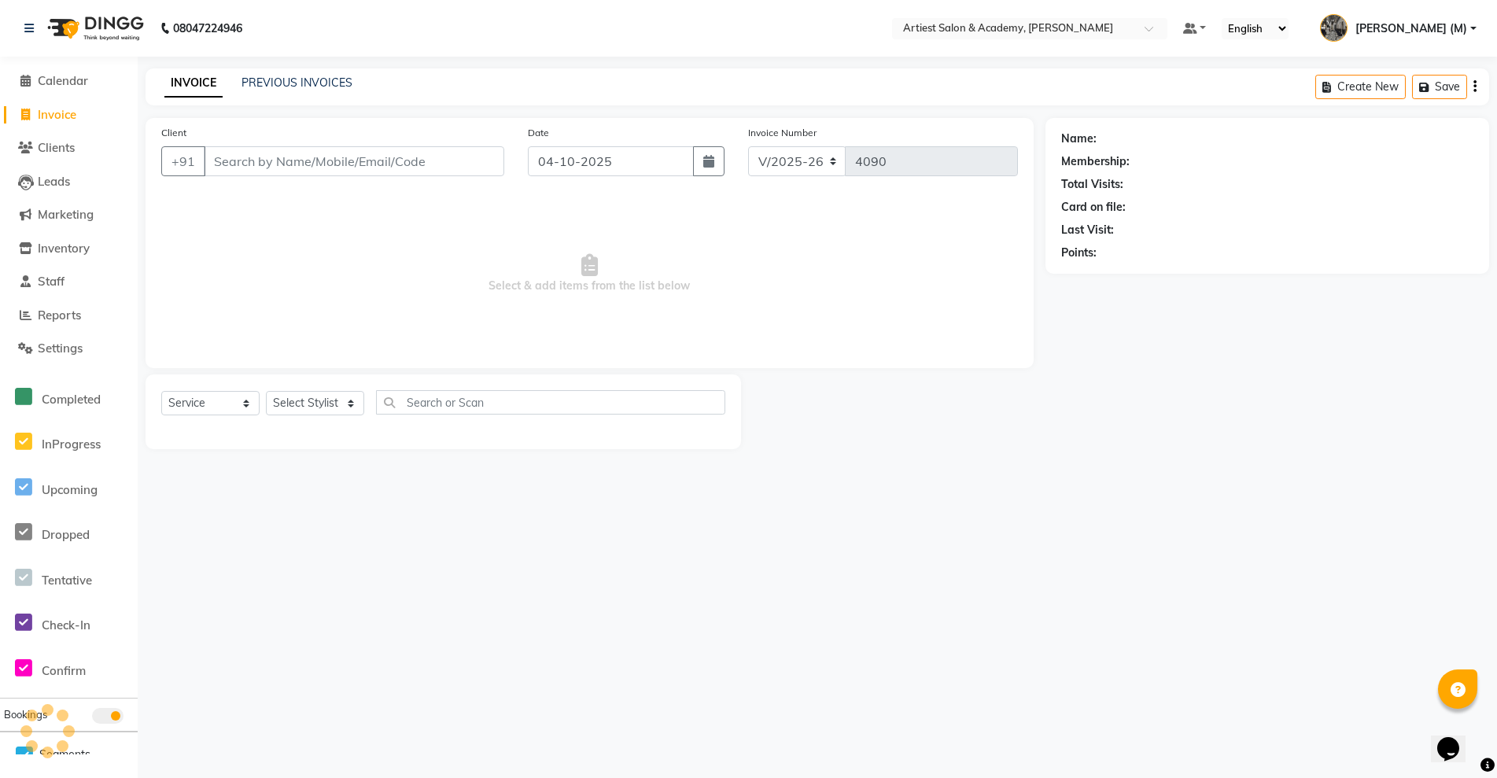
click at [249, 161] on input "Client" at bounding box center [354, 161] width 301 height 30
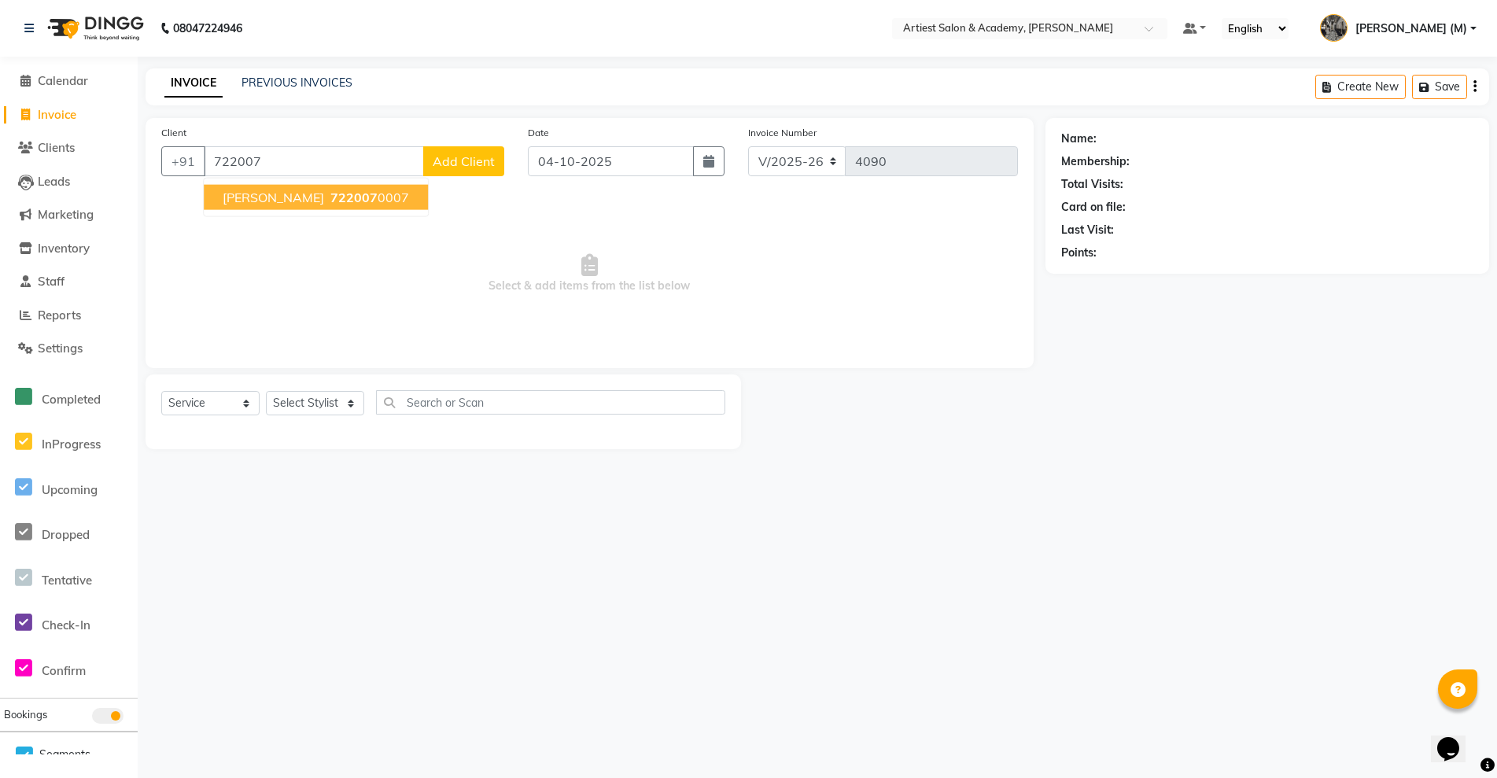
click at [378, 194] on span "722007" at bounding box center [353, 198] width 47 height 16
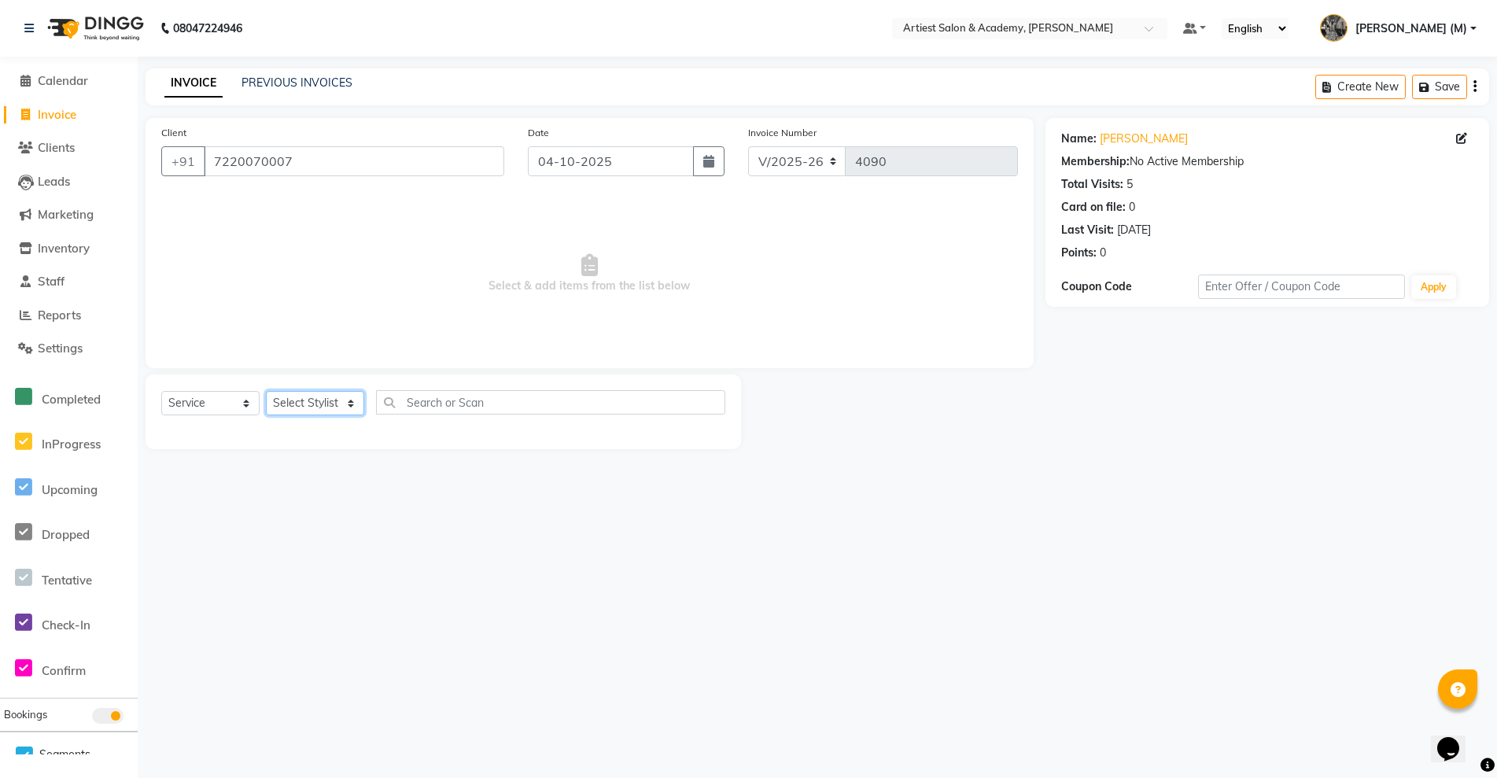
click at [348, 404] on select "Select Stylist [PERSON_NAME] (M) [PERSON_NAME] (F) [PERSON_NAME] DRASHTI [PERSO…" at bounding box center [315, 403] width 98 height 24
click at [266, 391] on select "Select Stylist [PERSON_NAME] (M) [PERSON_NAME] (F) [PERSON_NAME] DRASHTI [PERSO…" at bounding box center [315, 403] width 98 height 24
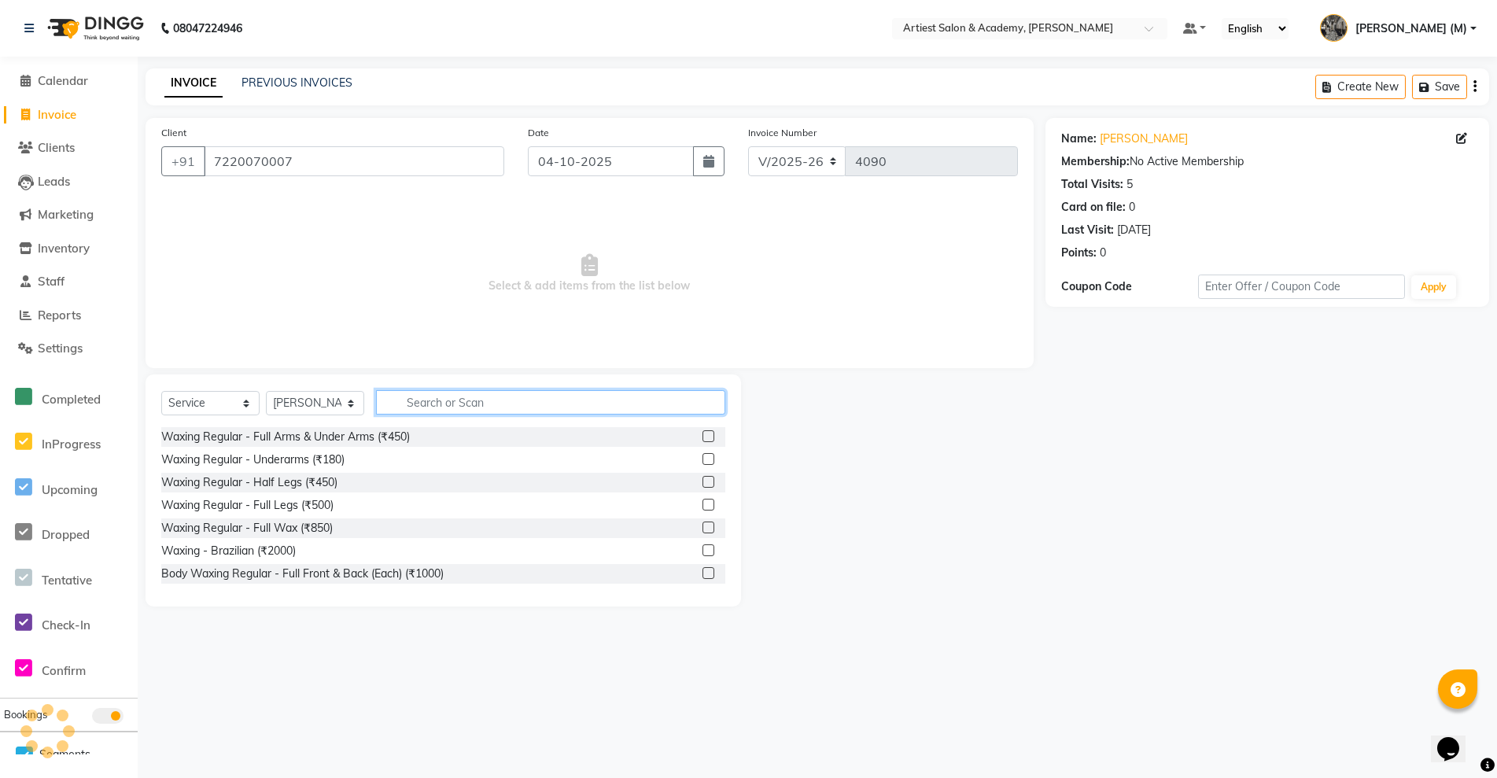
click at [427, 405] on input "text" at bounding box center [550, 402] width 349 height 24
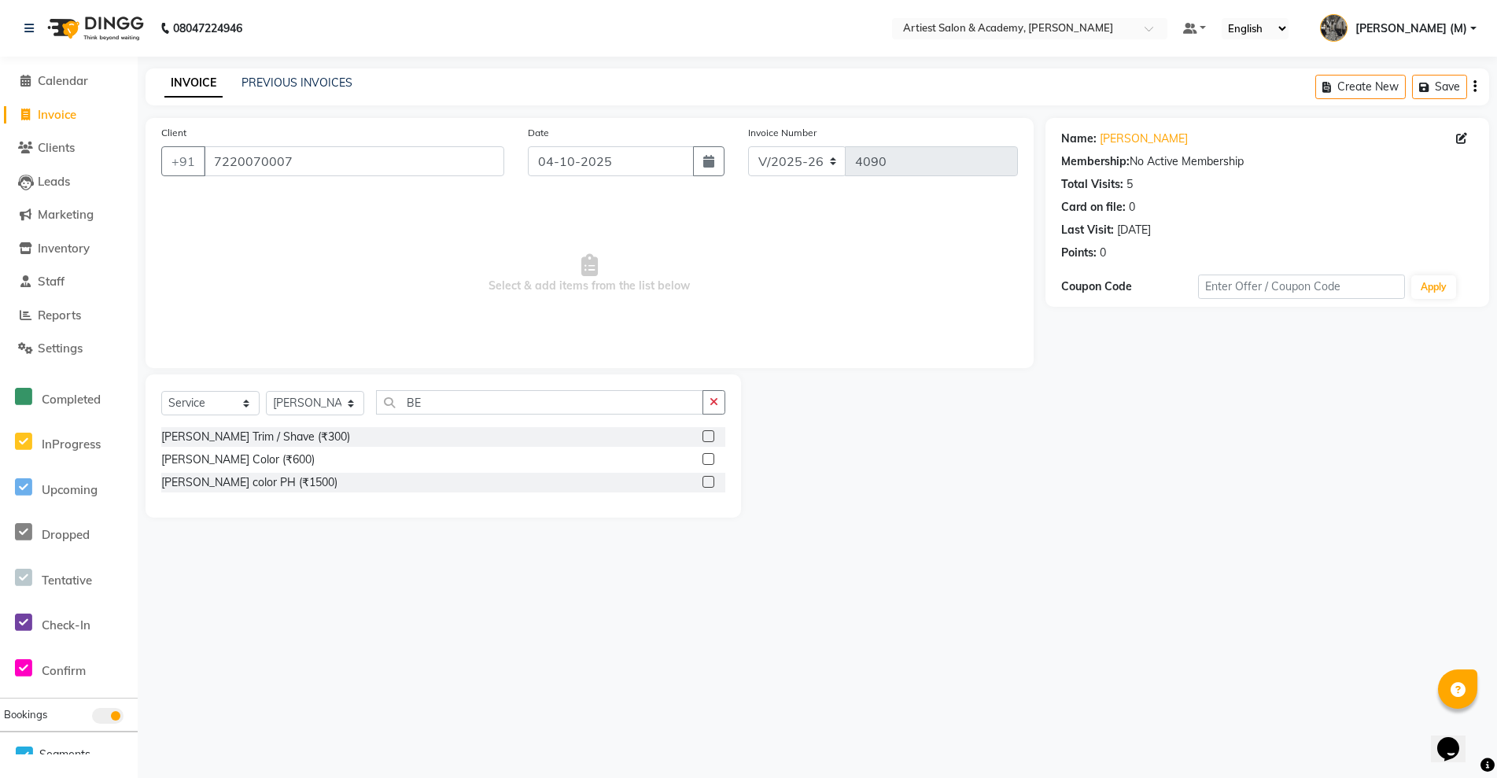
click at [710, 438] on label at bounding box center [709, 436] width 12 height 12
click at [710, 438] on input "checkbox" at bounding box center [708, 437] width 10 height 10
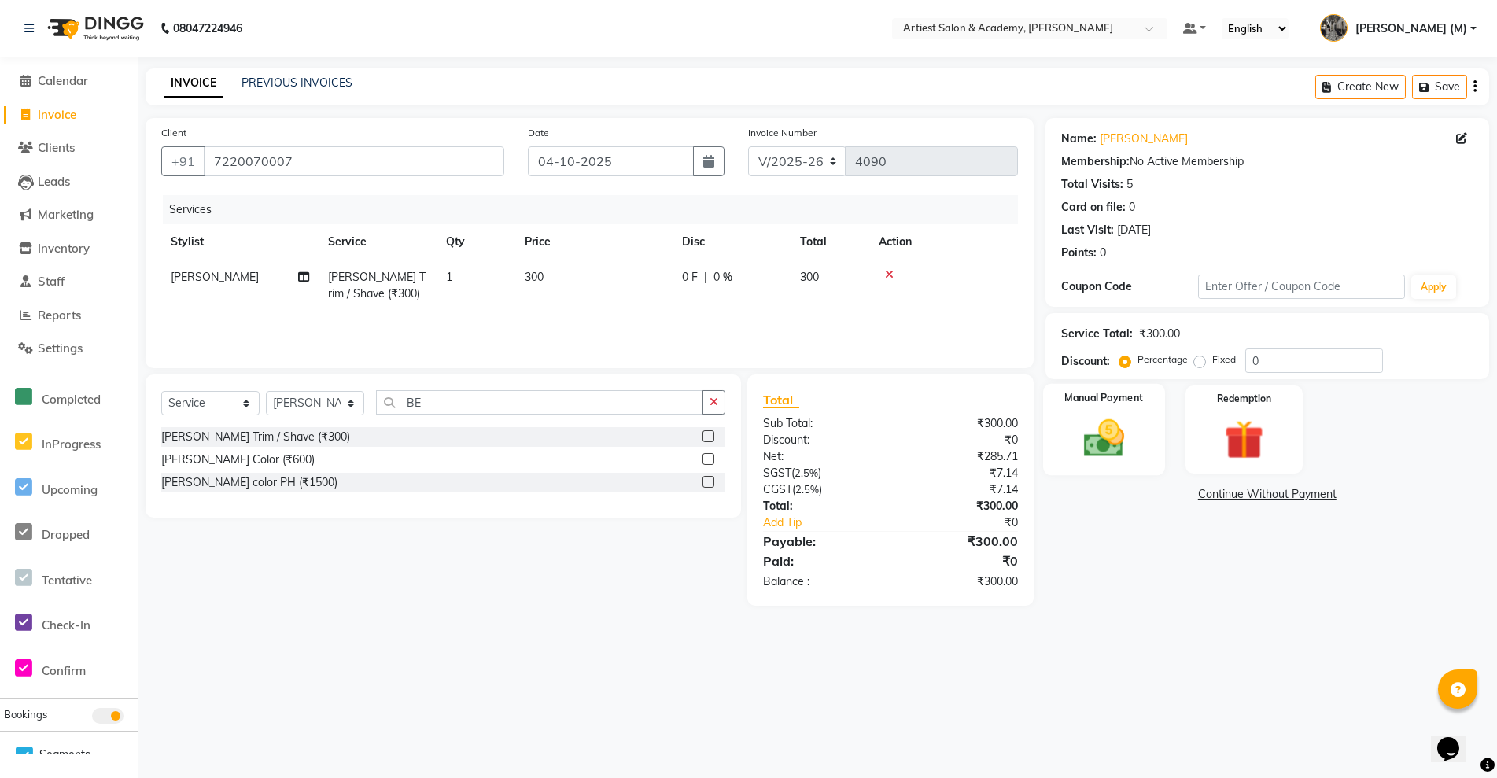
click at [1110, 446] on img at bounding box center [1104, 438] width 67 height 47
click at [1212, 494] on span "UPI" at bounding box center [1211, 495] width 24 height 18
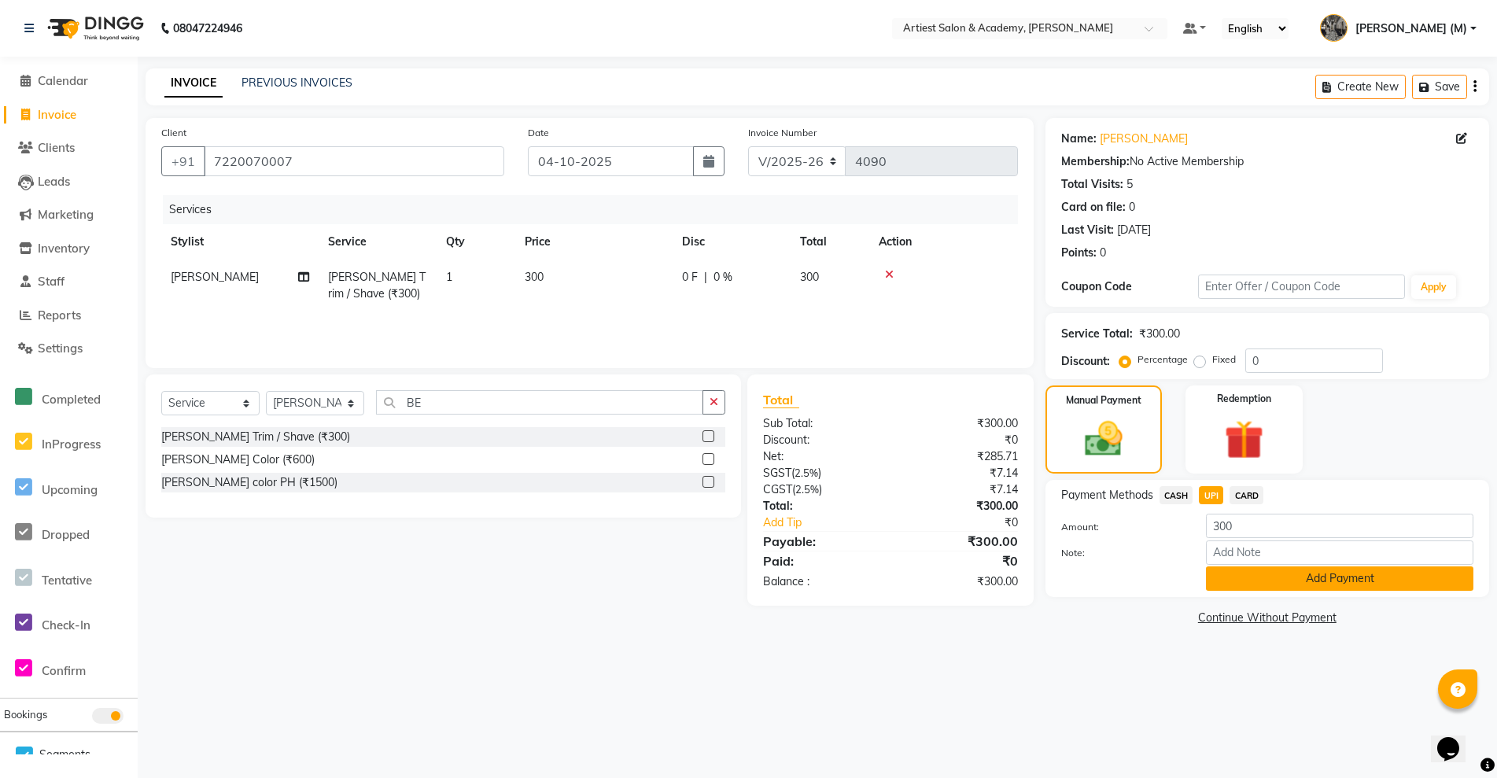
click at [1340, 573] on button "Add Payment" at bounding box center [1339, 578] width 267 height 24
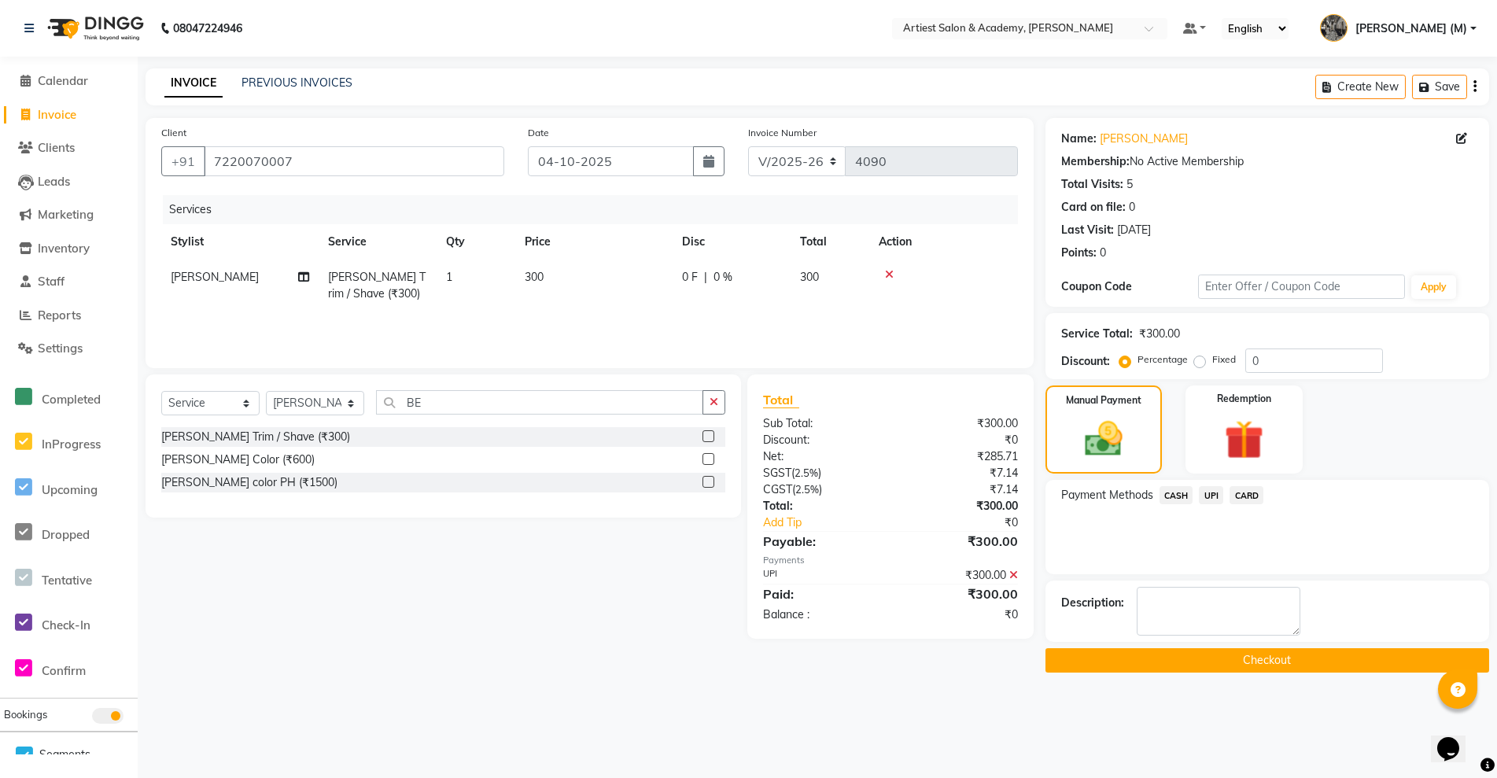
click at [1313, 666] on button "Checkout" at bounding box center [1268, 660] width 444 height 24
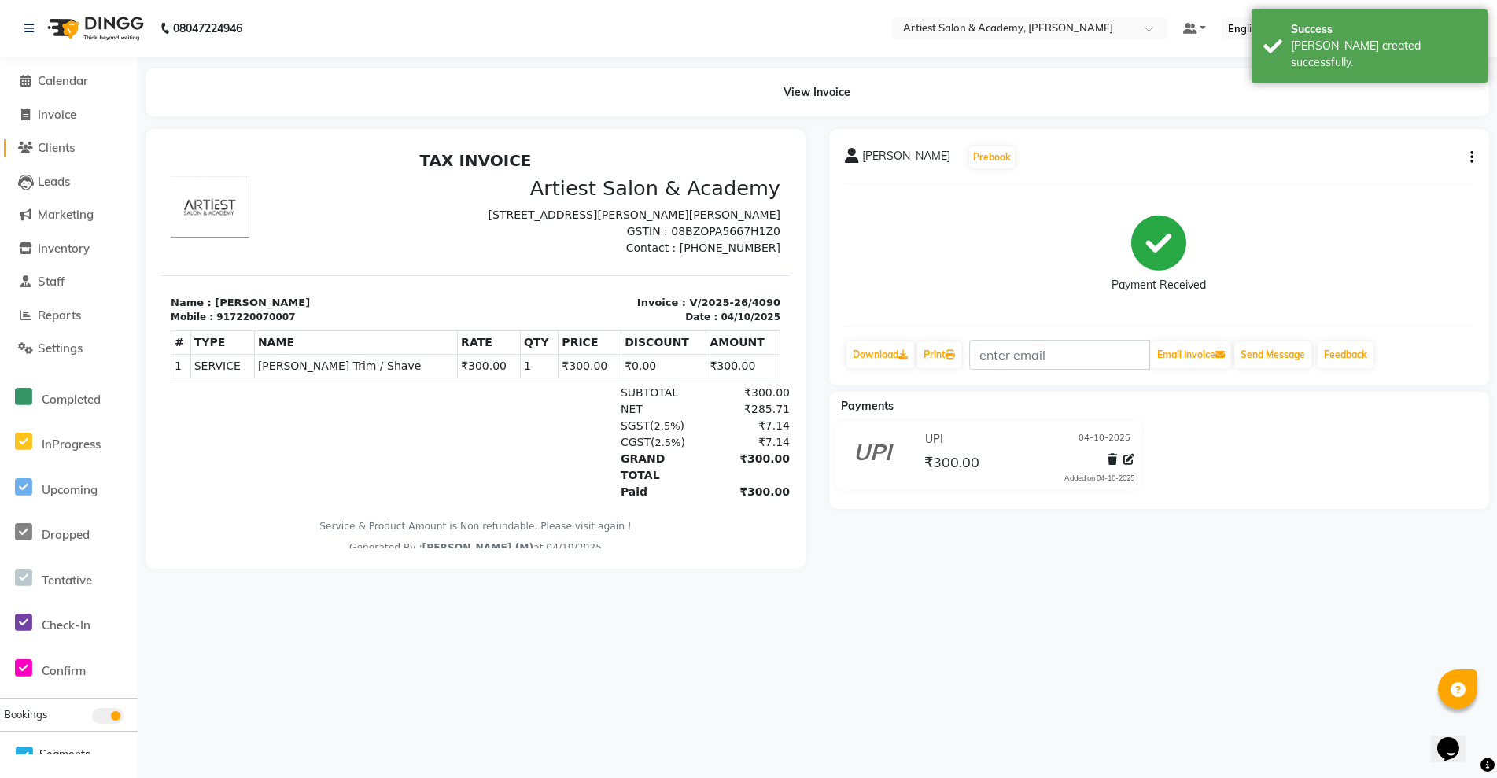
click at [59, 142] on span "Clients" at bounding box center [56, 147] width 37 height 15
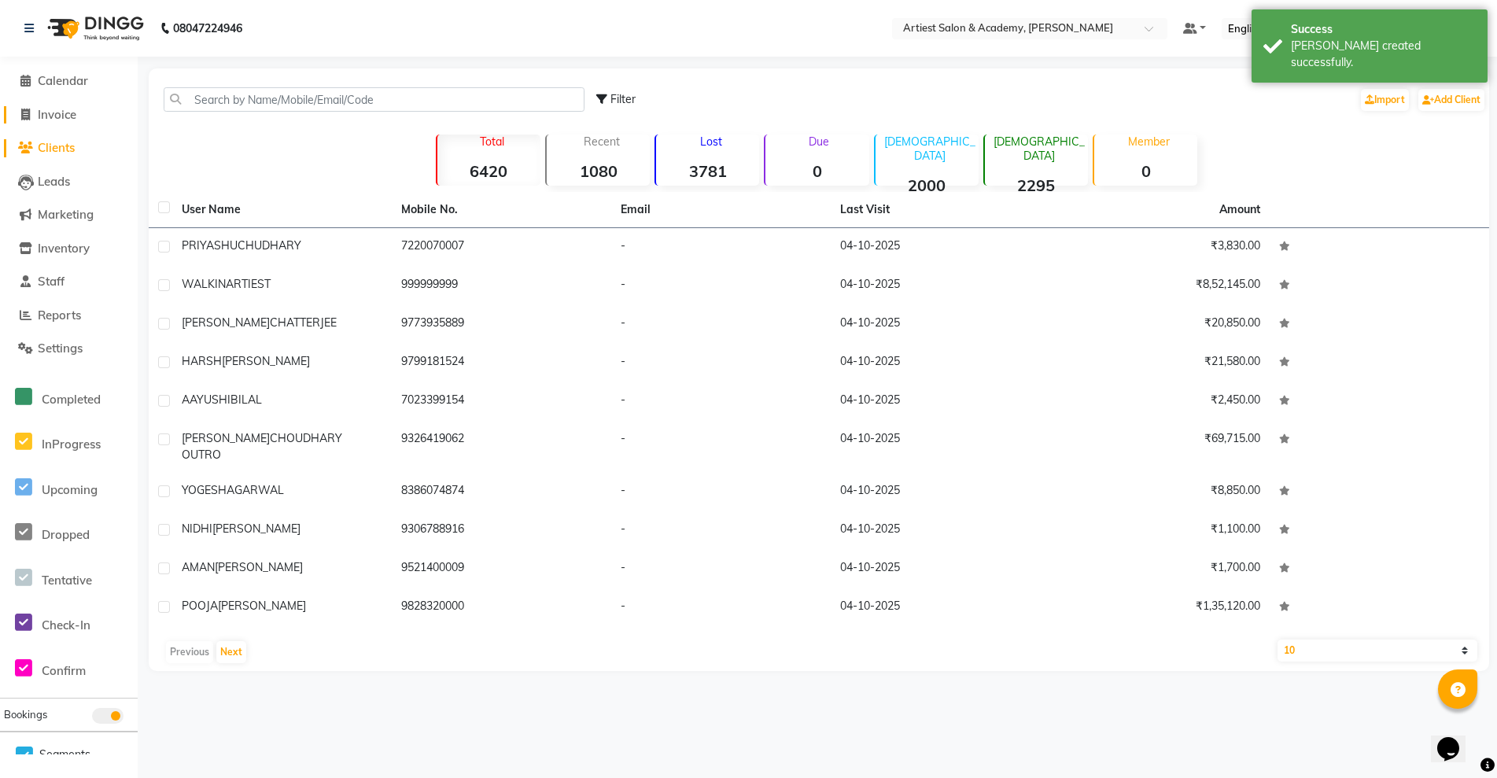
click at [59, 116] on span "Invoice" at bounding box center [57, 114] width 39 height 15
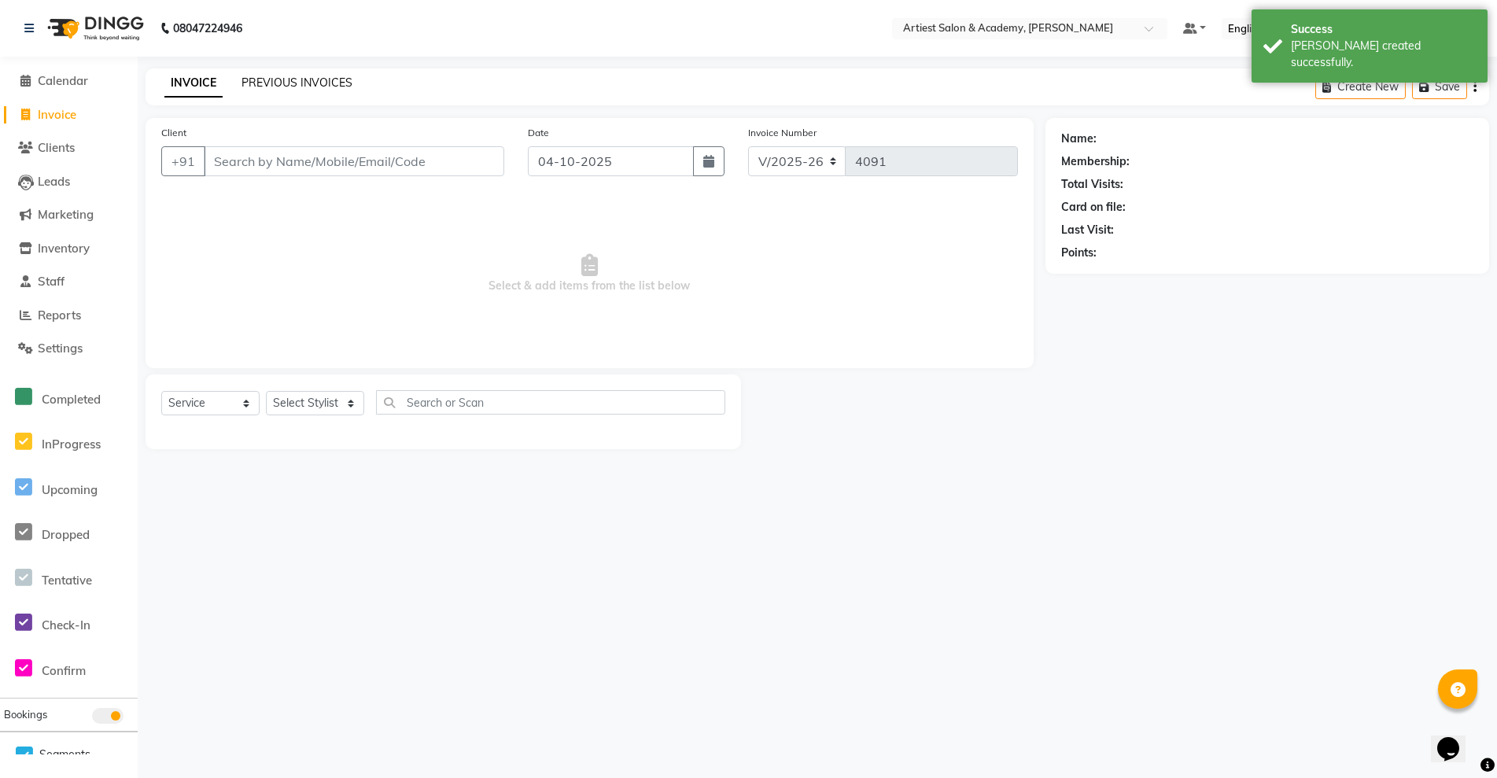
click at [273, 83] on link "PREVIOUS INVOICES" at bounding box center [297, 83] width 111 height 14
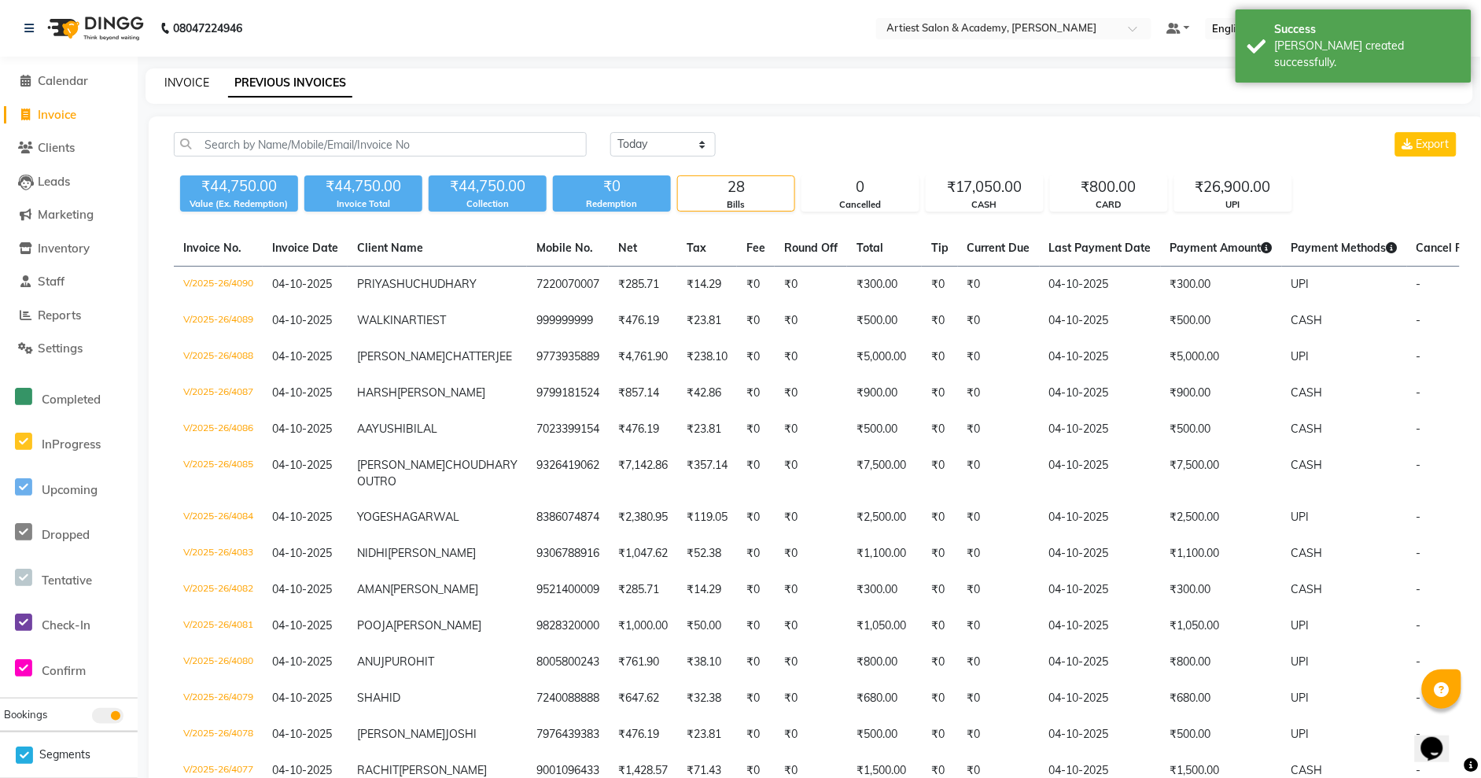
click at [192, 83] on link "INVOICE" at bounding box center [186, 83] width 45 height 14
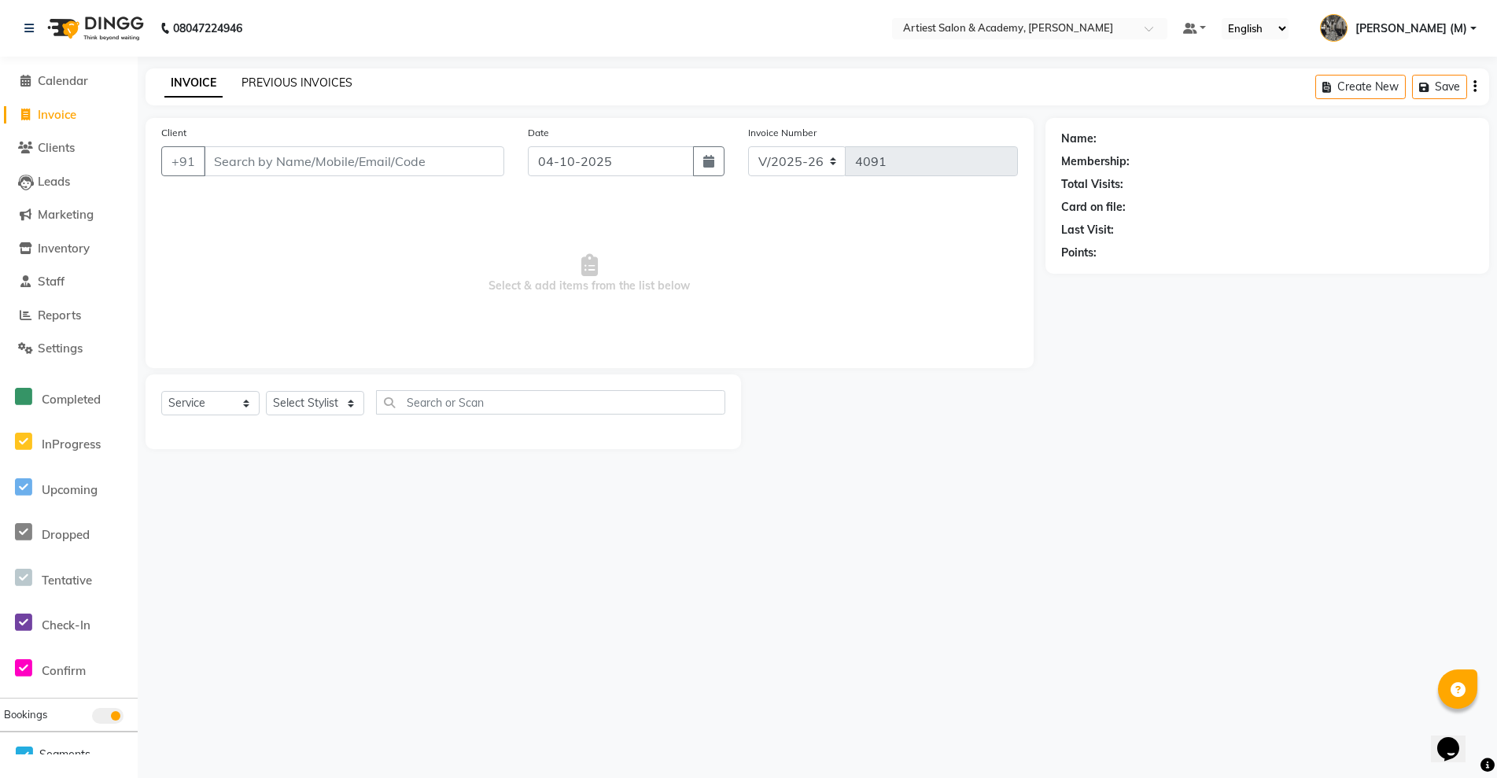
click at [295, 82] on link "PREVIOUS INVOICES" at bounding box center [297, 83] width 111 height 14
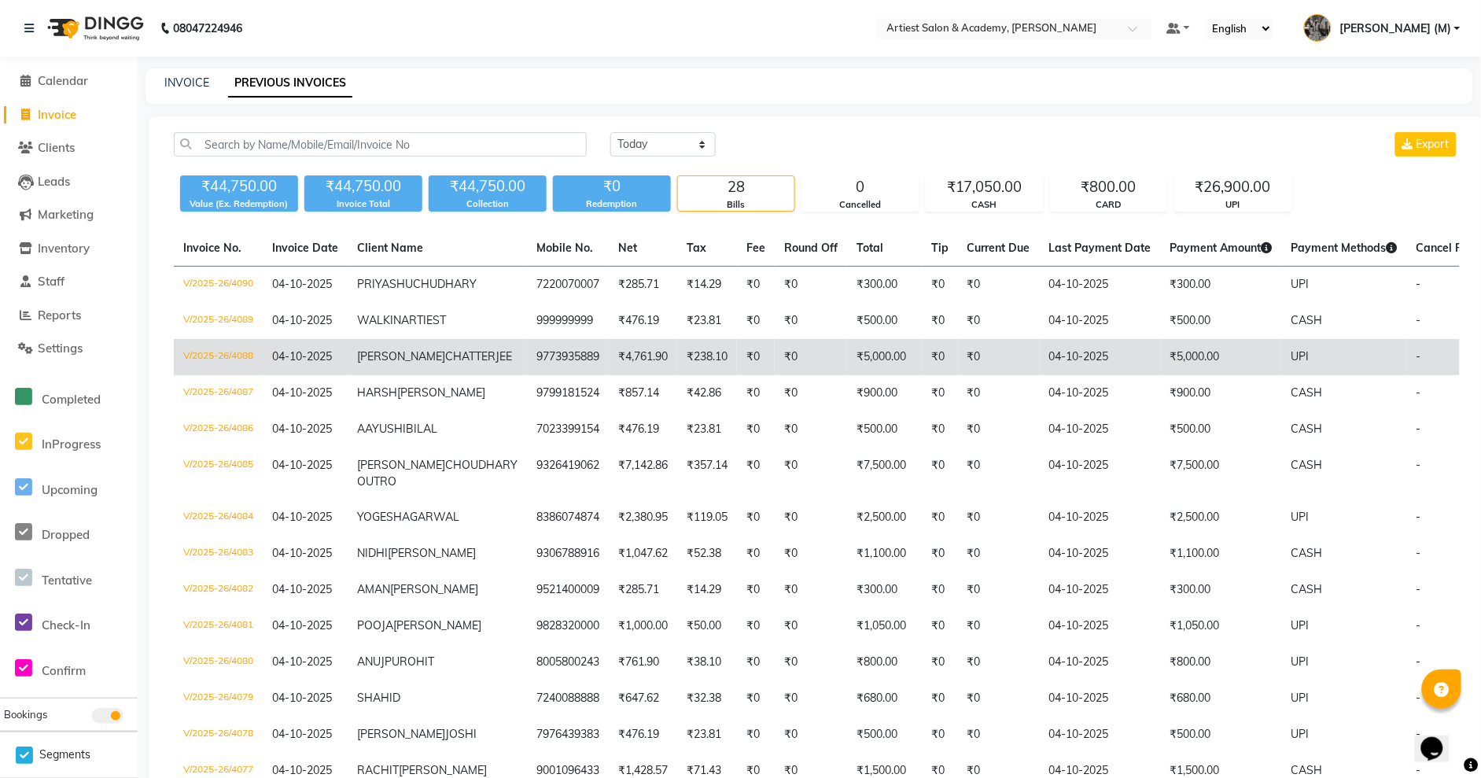
click at [1161, 375] on td "₹5,000.00" at bounding box center [1221, 357] width 121 height 36
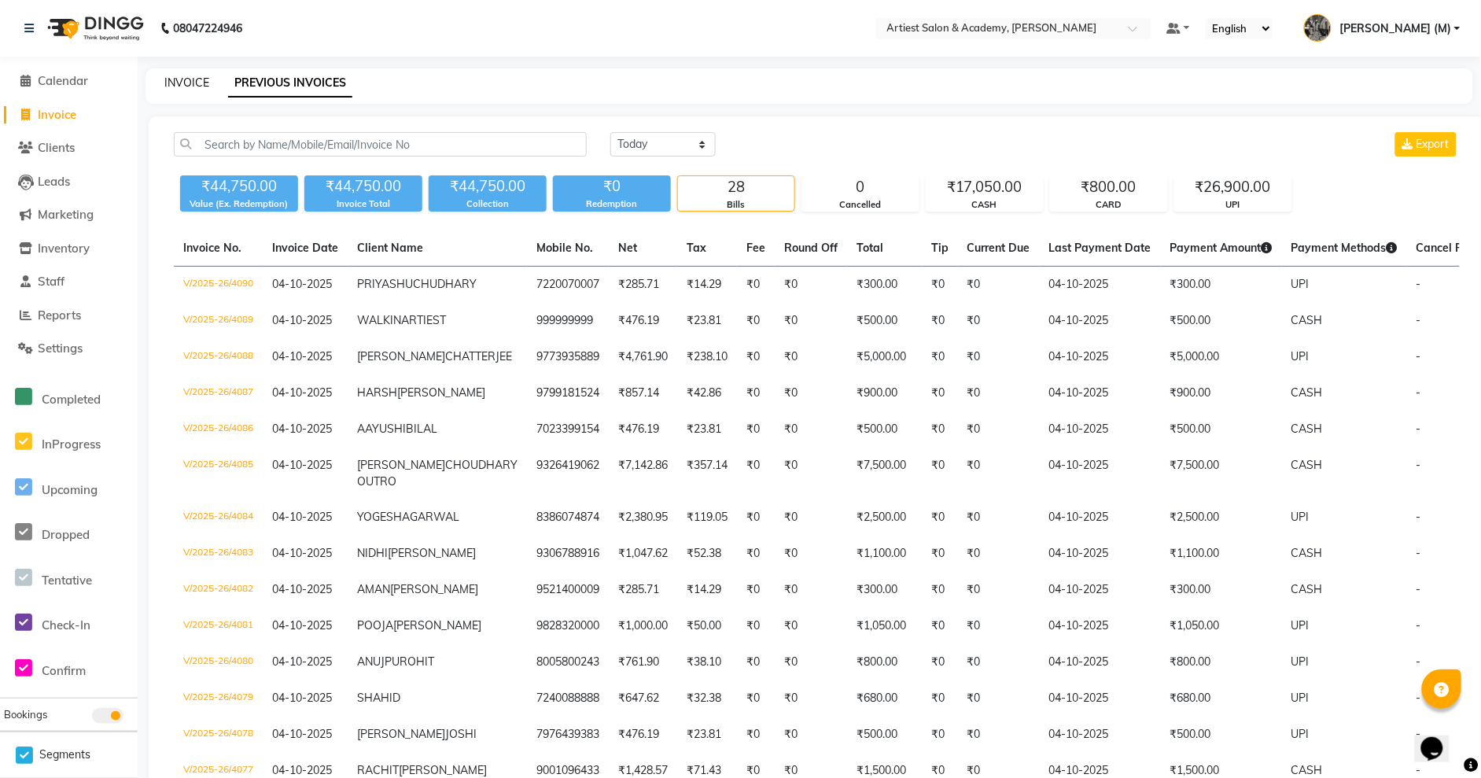
click at [186, 84] on link "INVOICE" at bounding box center [186, 83] width 45 height 14
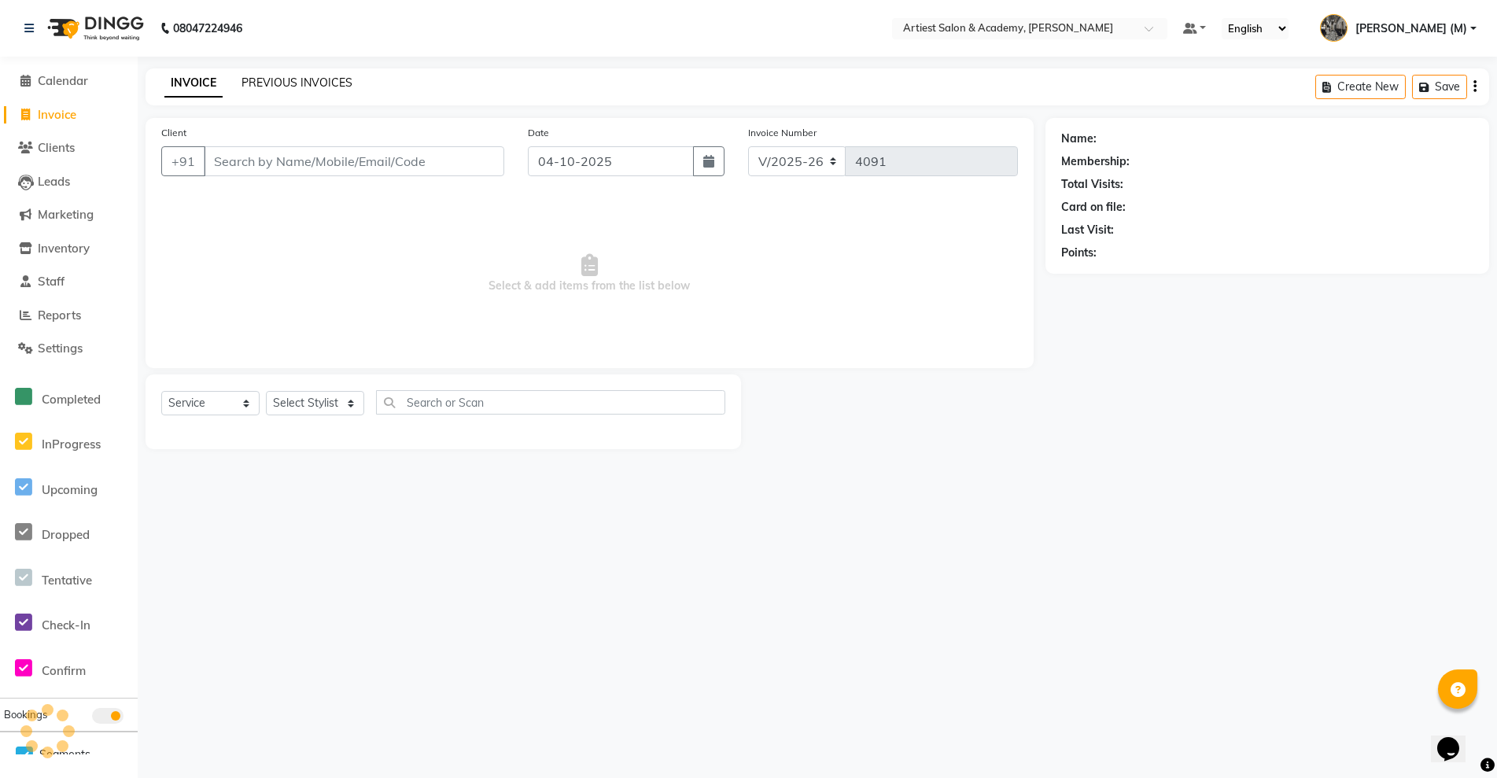
click at [284, 81] on link "PREVIOUS INVOICES" at bounding box center [297, 83] width 111 height 14
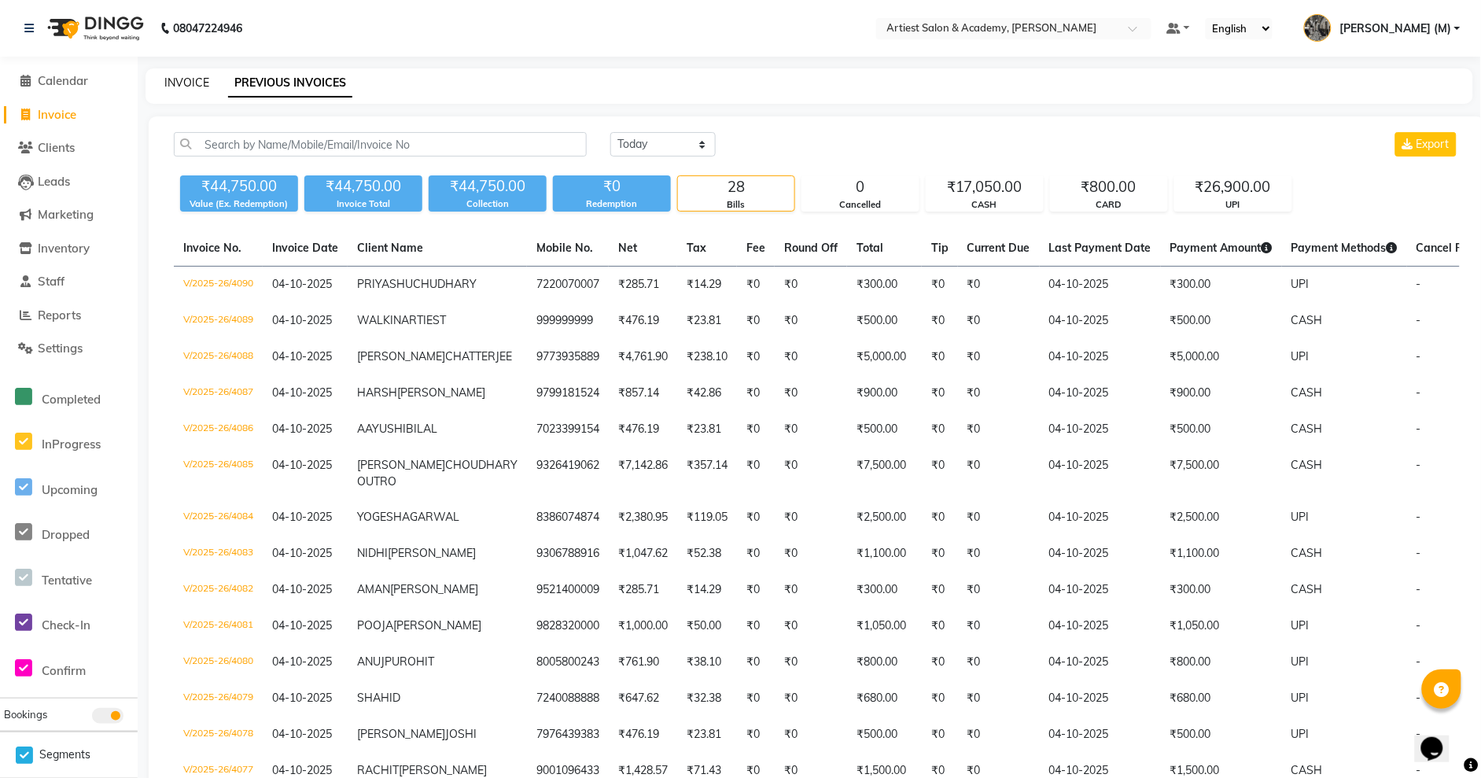
click at [183, 86] on link "INVOICE" at bounding box center [186, 83] width 45 height 14
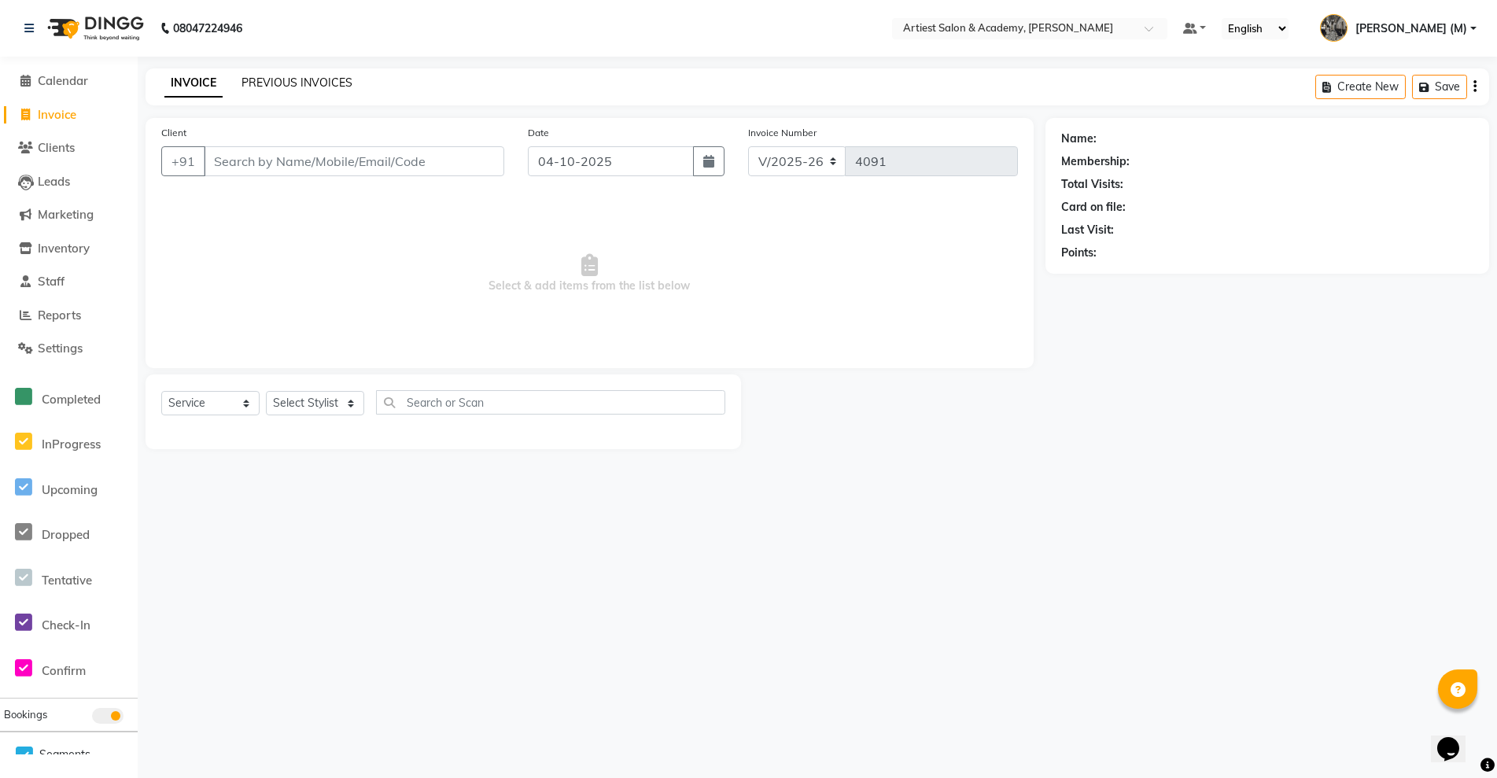
click at [317, 82] on link "PREVIOUS INVOICES" at bounding box center [297, 83] width 111 height 14
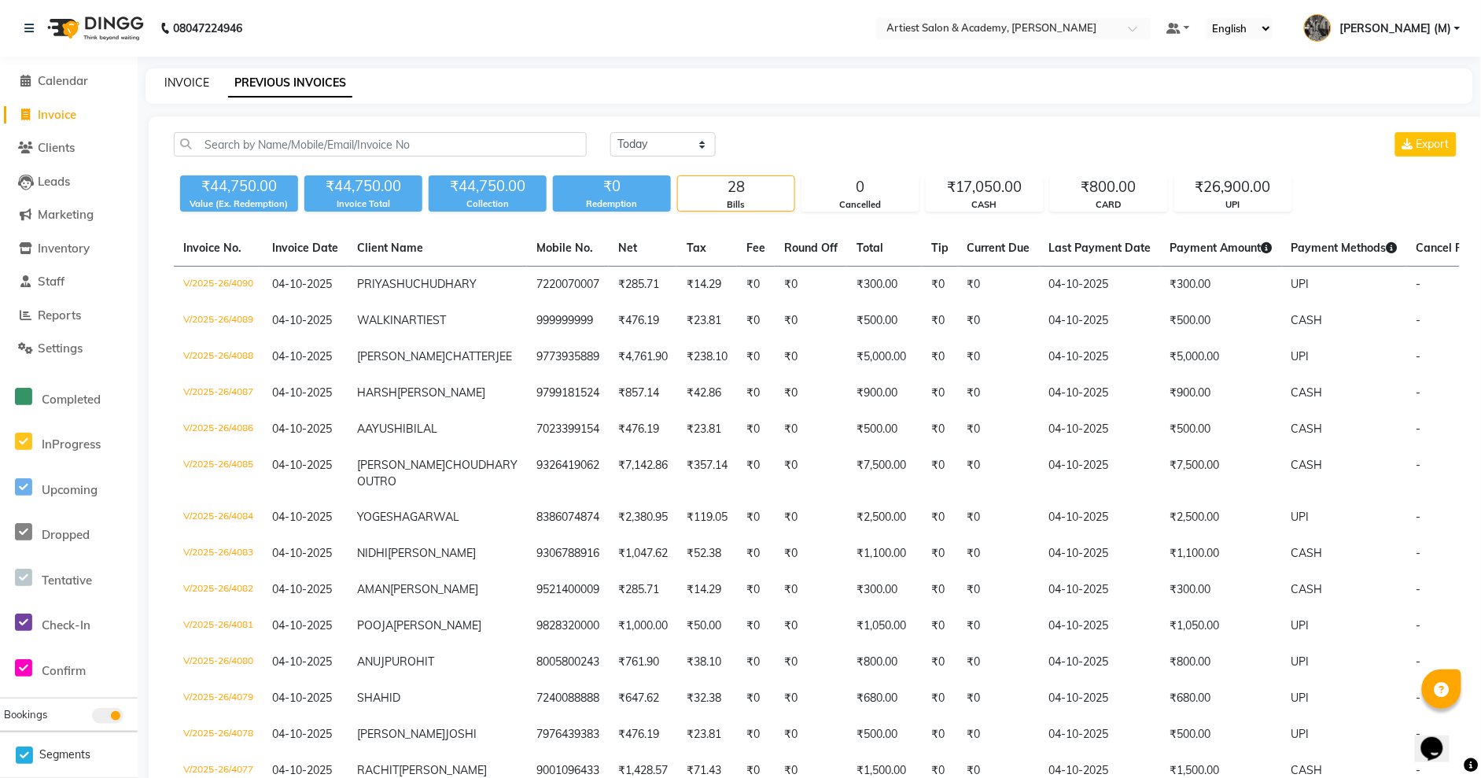
click at [190, 82] on link "INVOICE" at bounding box center [186, 83] width 45 height 14
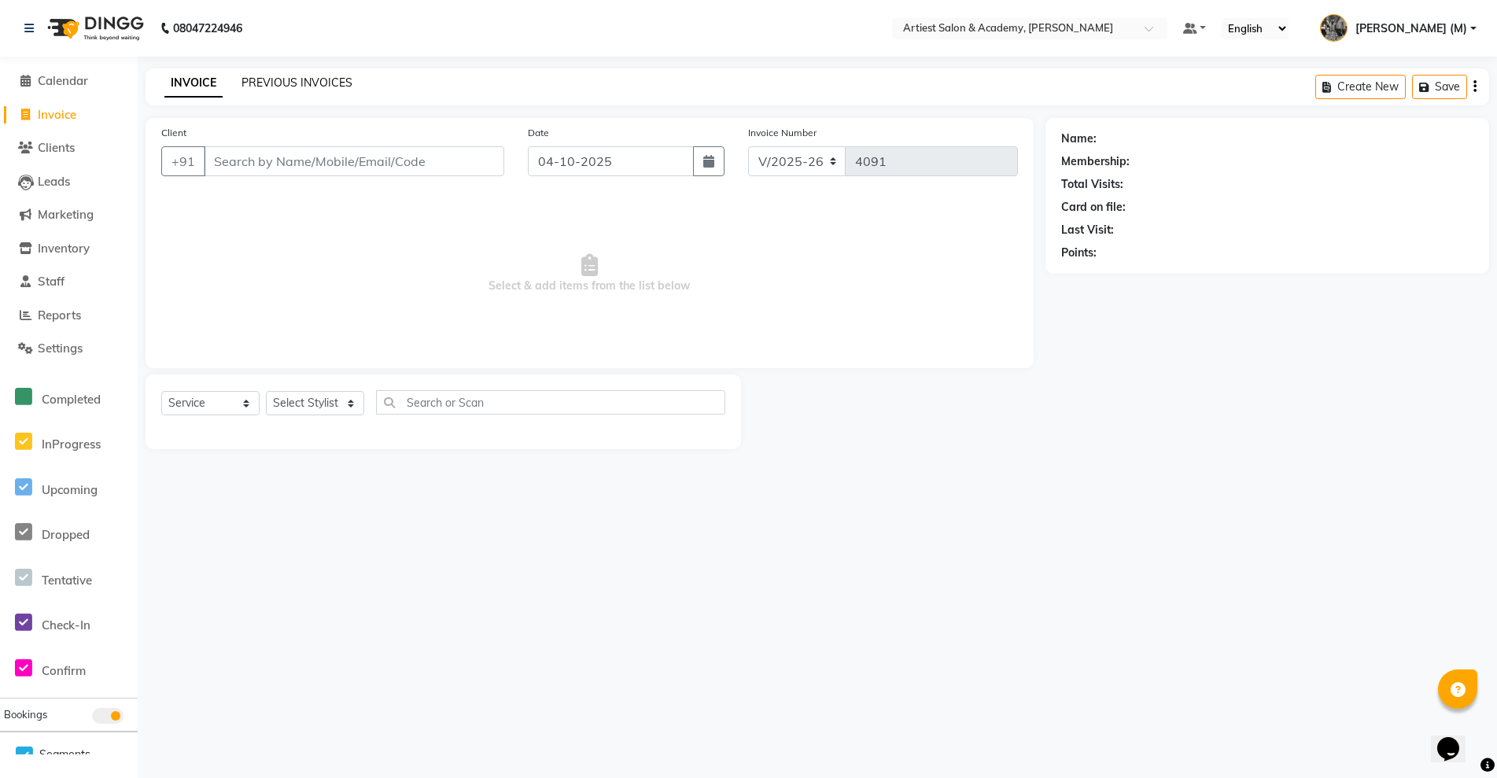
click at [283, 83] on link "PREVIOUS INVOICES" at bounding box center [297, 83] width 111 height 14
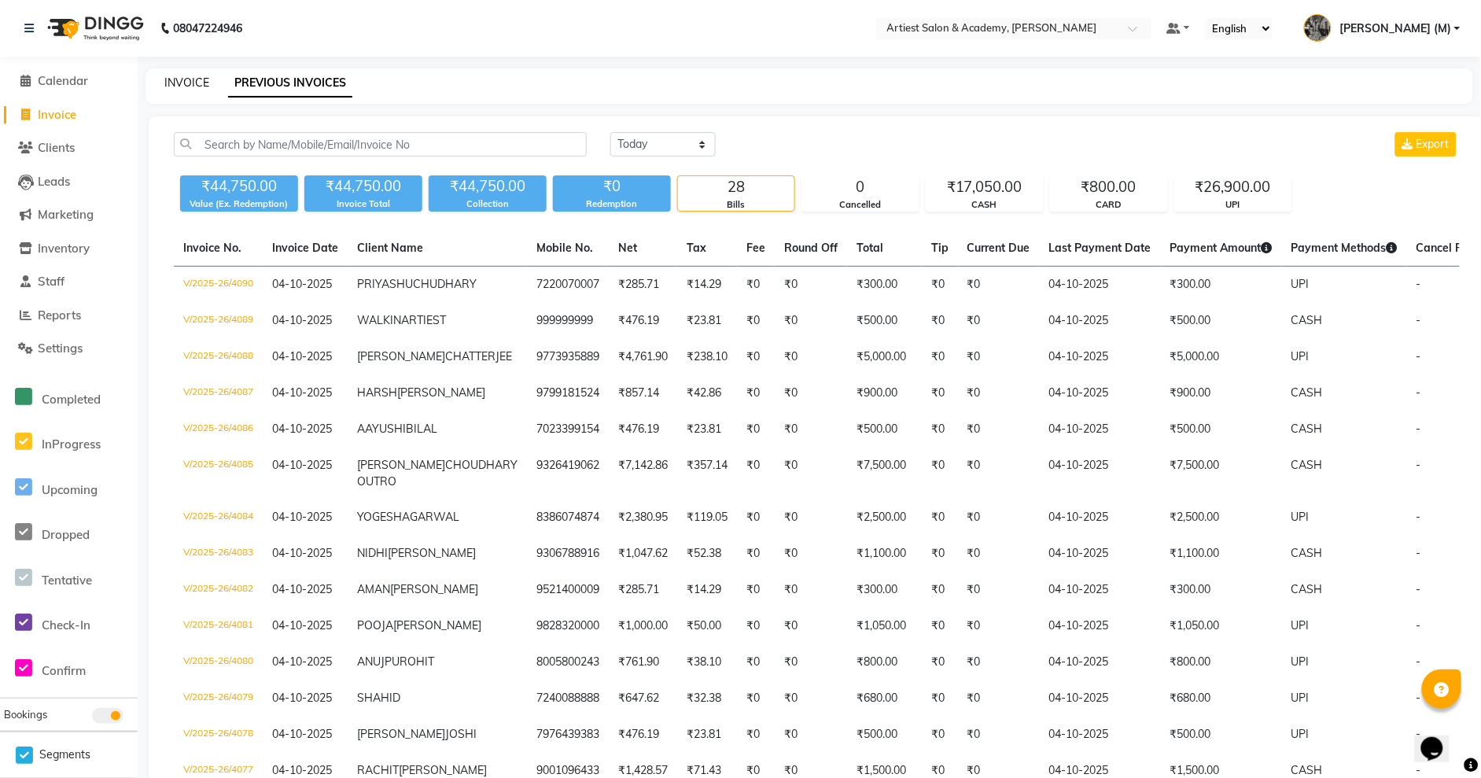
click at [185, 79] on link "INVOICE" at bounding box center [186, 83] width 45 height 14
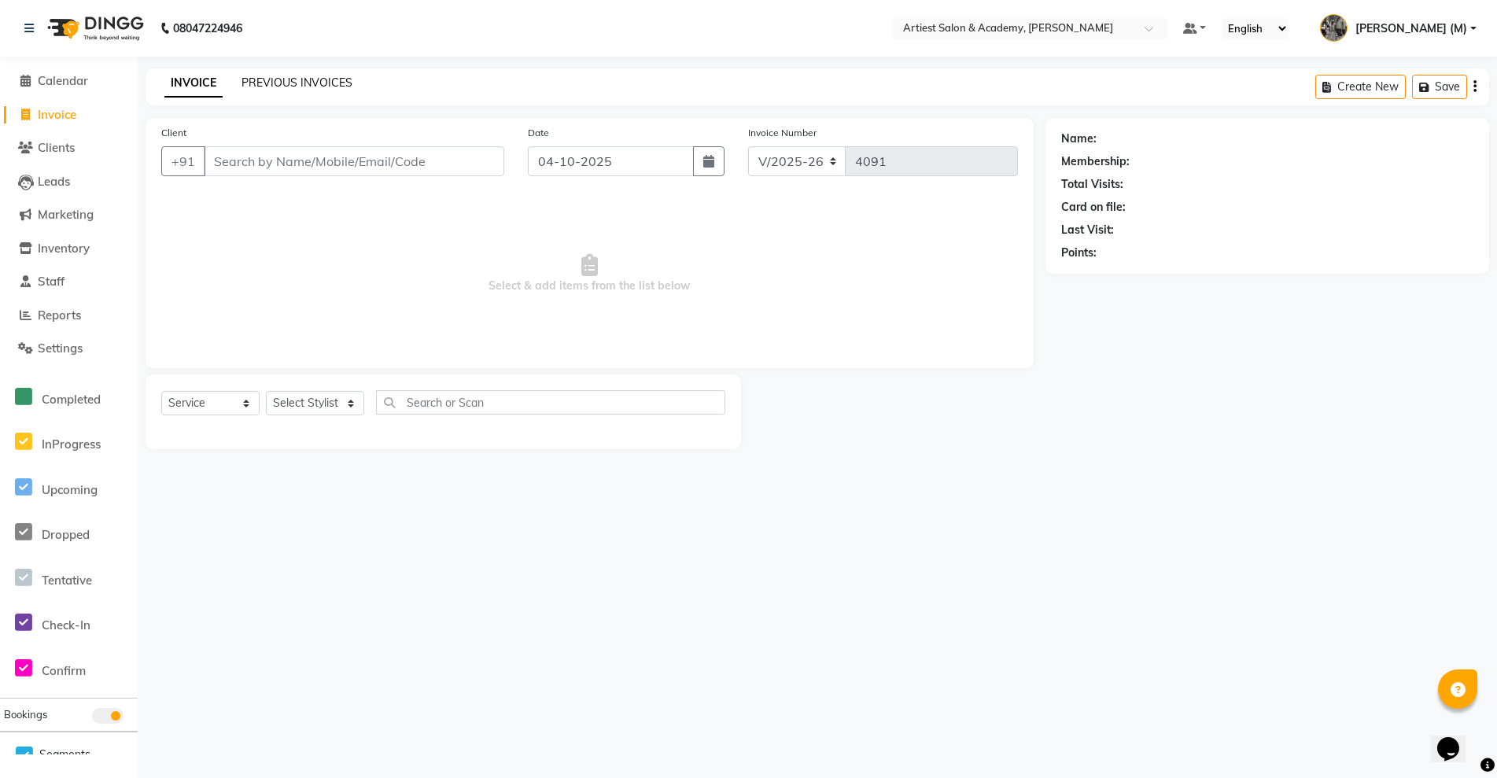
click at [287, 84] on link "PREVIOUS INVOICES" at bounding box center [297, 83] width 111 height 14
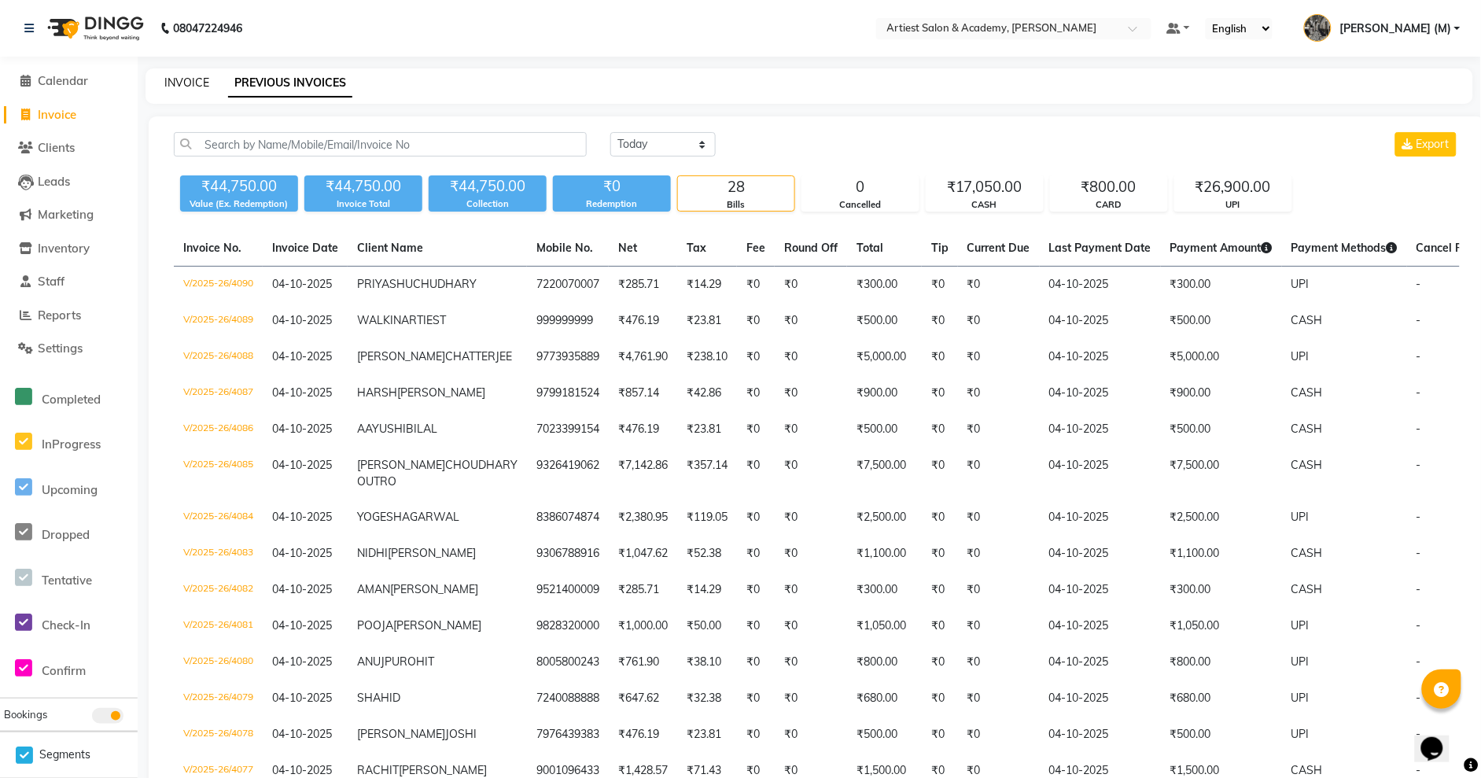
click at [193, 83] on link "INVOICE" at bounding box center [186, 83] width 45 height 14
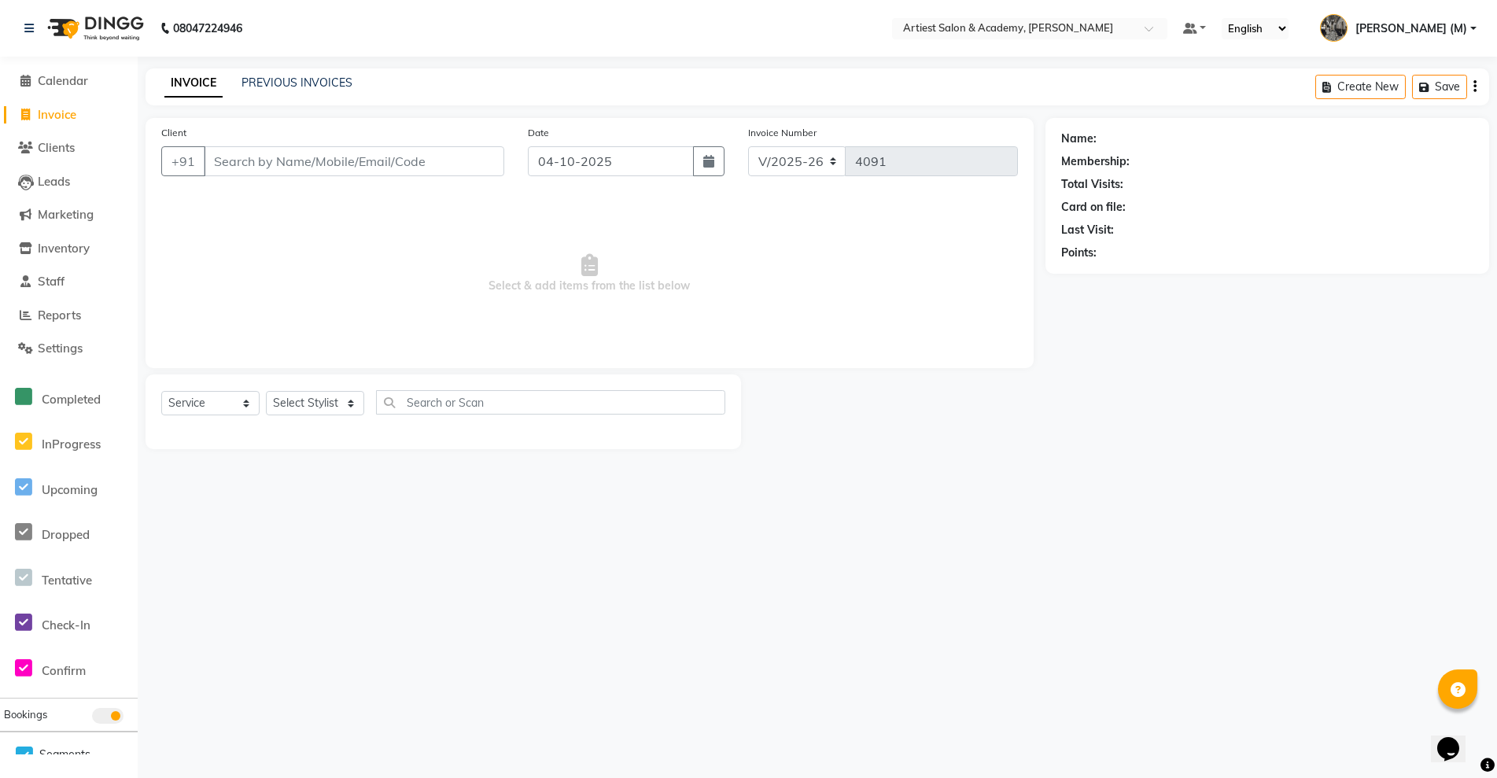
click at [248, 169] on input "Client" at bounding box center [354, 161] width 301 height 30
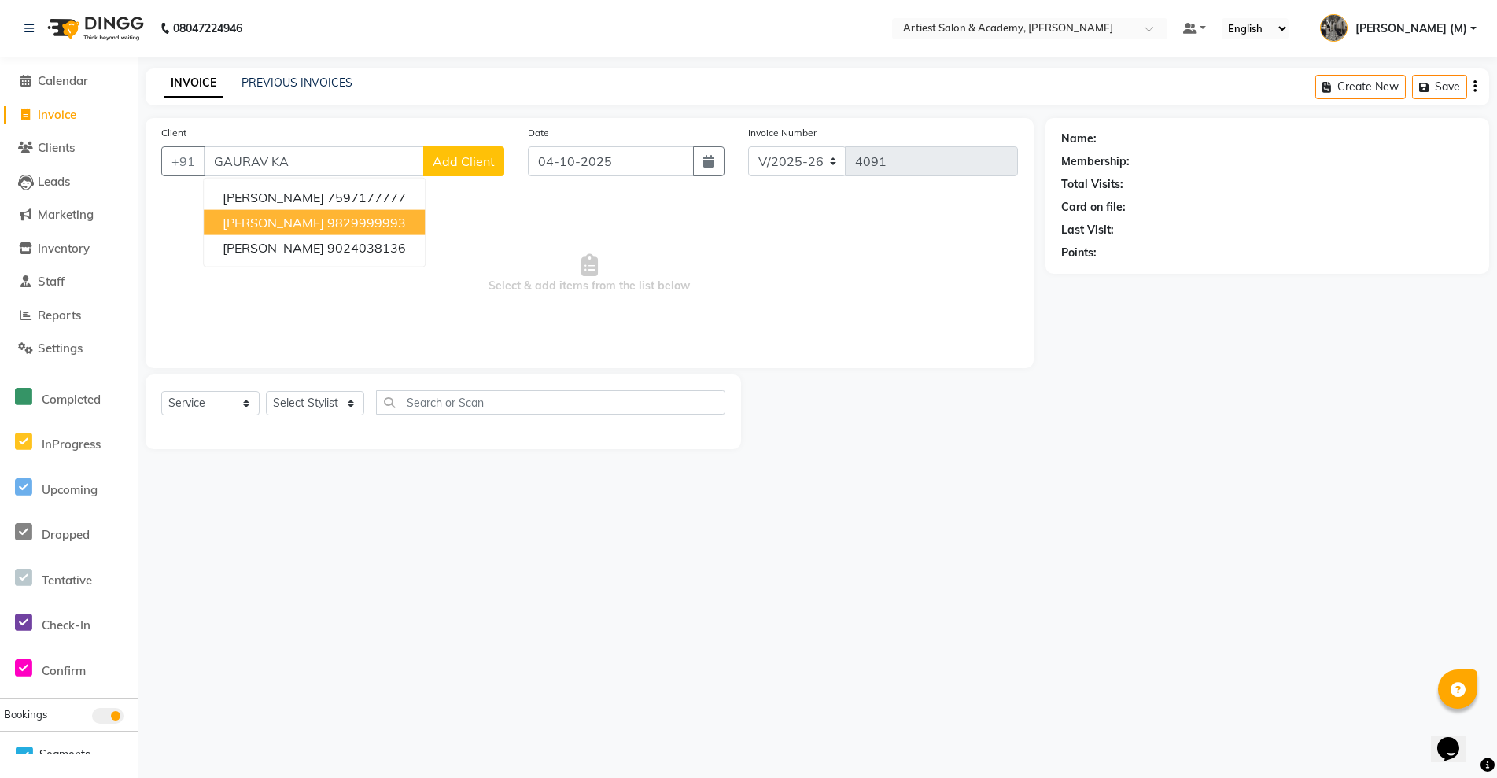
click at [368, 218] on ngb-highlight "9829999993" at bounding box center [366, 223] width 79 height 16
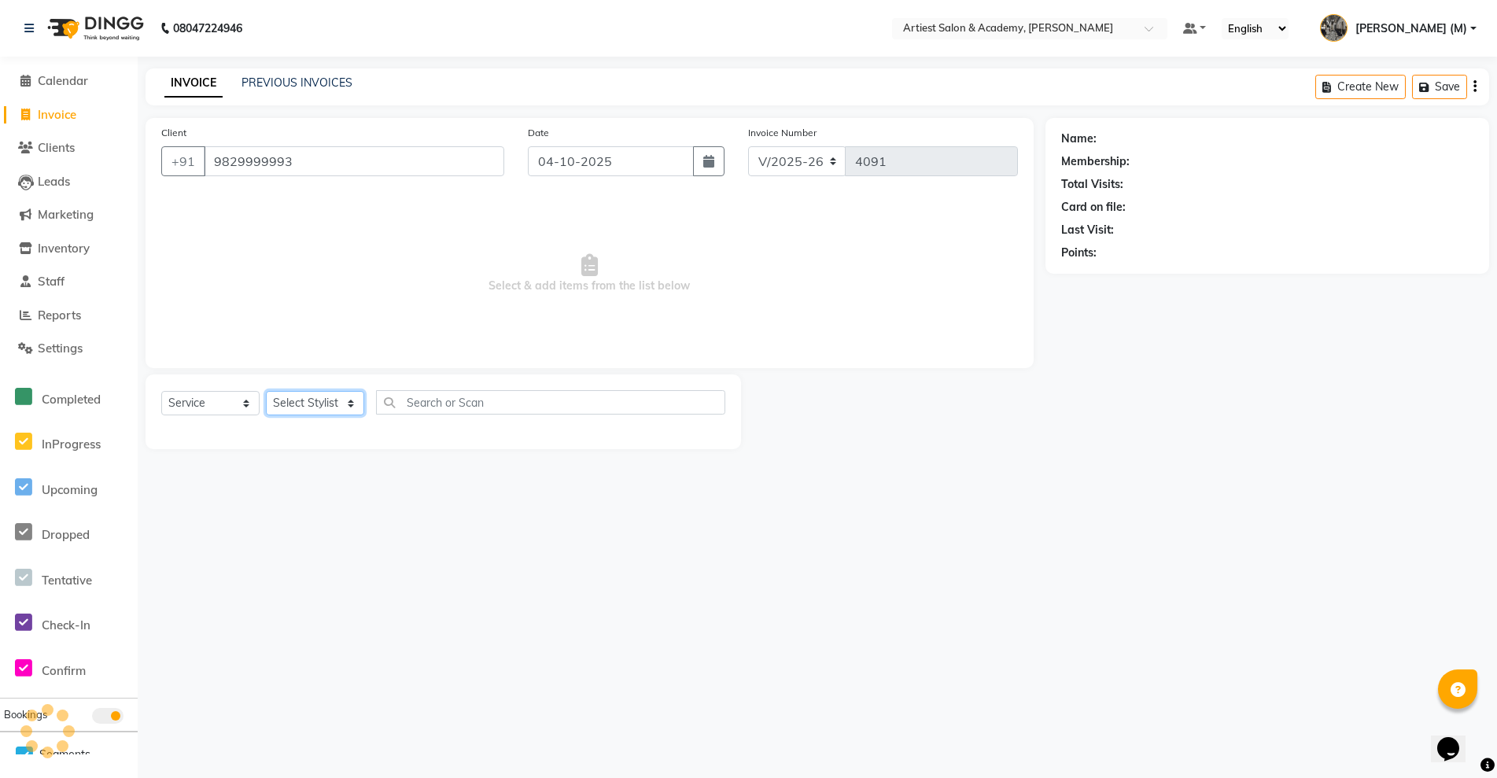
click at [347, 403] on select "Select Stylist [PERSON_NAME] (M) [PERSON_NAME] (F) [PERSON_NAME] DRASHTI [PERSO…" at bounding box center [315, 403] width 98 height 24
click at [266, 391] on select "Select Stylist [PERSON_NAME] (M) [PERSON_NAME] (F) [PERSON_NAME] DRASHTI [PERSO…" at bounding box center [315, 403] width 98 height 24
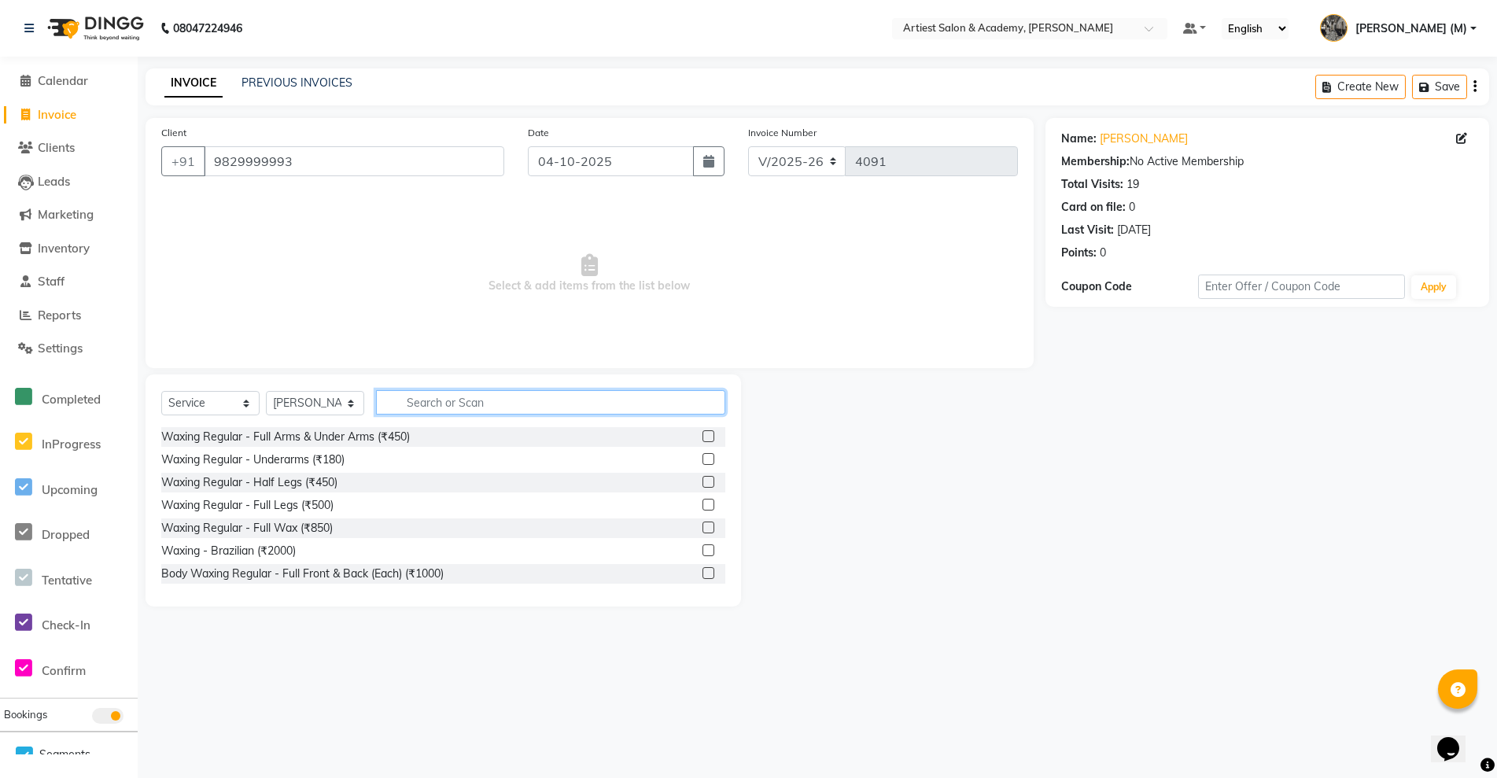
click at [429, 403] on input "text" at bounding box center [550, 402] width 349 height 24
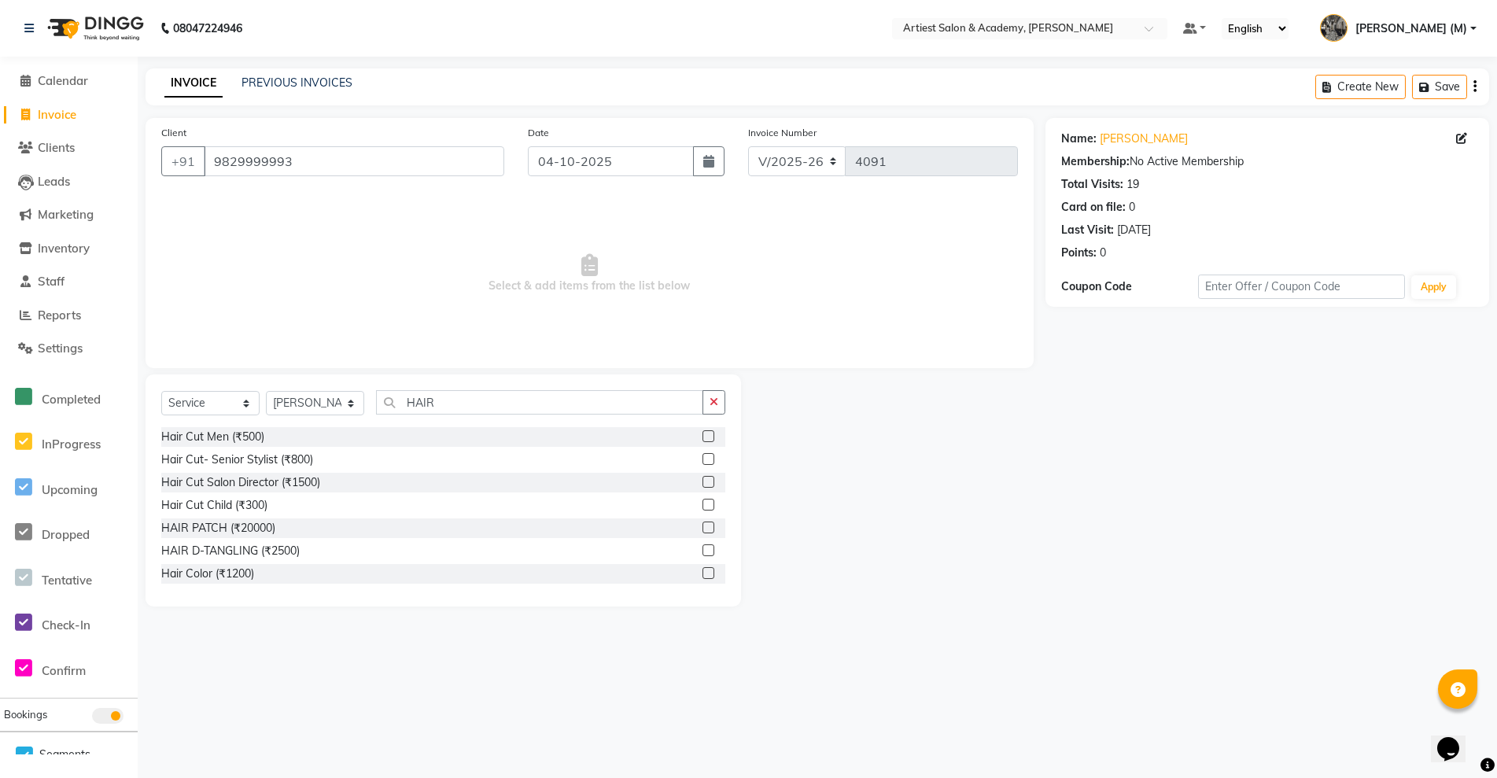
click at [703, 439] on label at bounding box center [709, 436] width 12 height 12
click at [703, 439] on input "checkbox" at bounding box center [708, 437] width 10 height 10
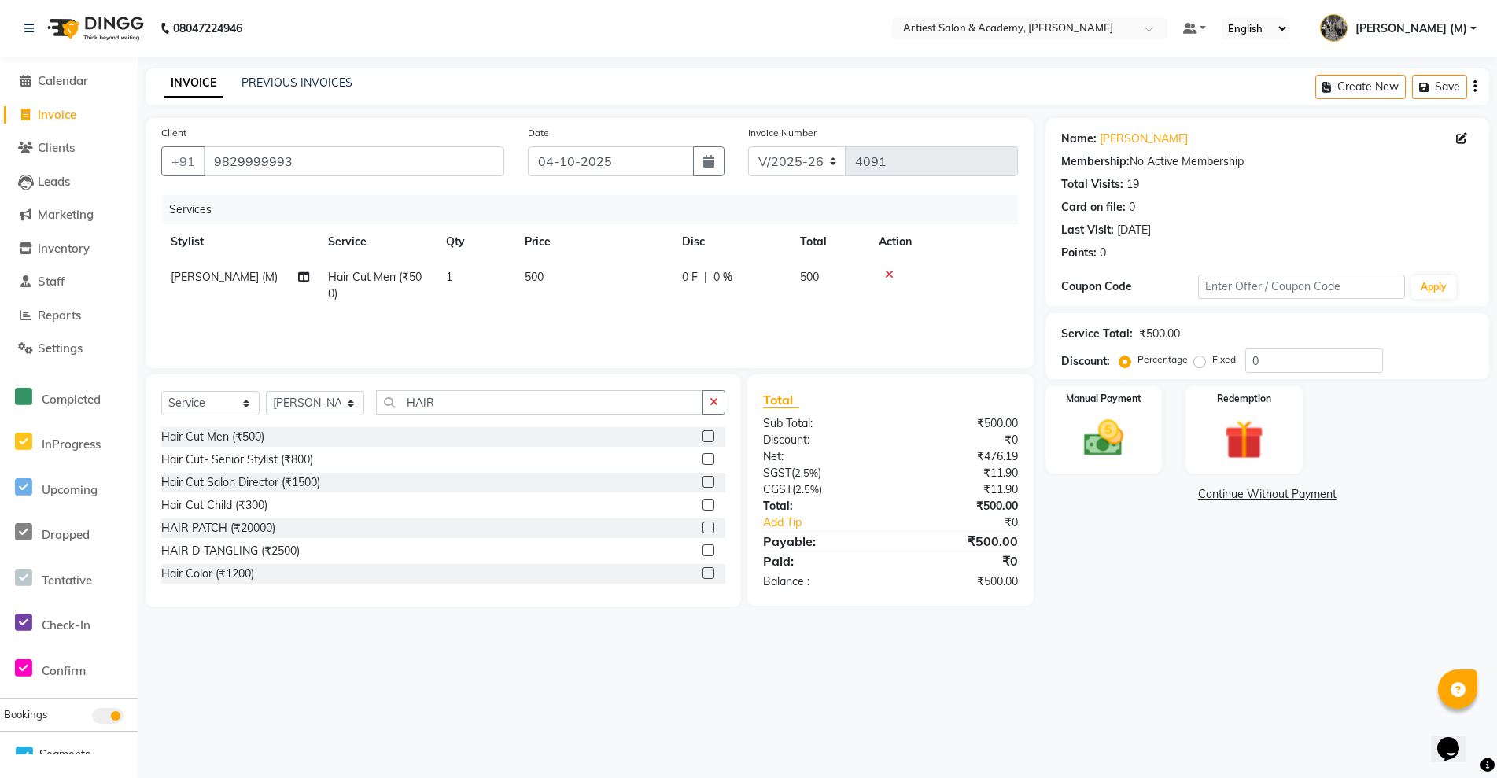
click at [470, 699] on div "08047224946 Select Location × Artiest Salon & Academy, Subhash Marg Default Pan…" at bounding box center [748, 389] width 1497 height 778
click at [302, 406] on select "Select Stylist [PERSON_NAME] (M) [PERSON_NAME] (F) [PERSON_NAME] DRASHTI [PERSO…" at bounding box center [315, 403] width 98 height 24
click at [266, 391] on select "Select Stylist [PERSON_NAME] (M) [PERSON_NAME] (F) [PERSON_NAME] DRASHTI [PERSO…" at bounding box center [315, 403] width 98 height 24
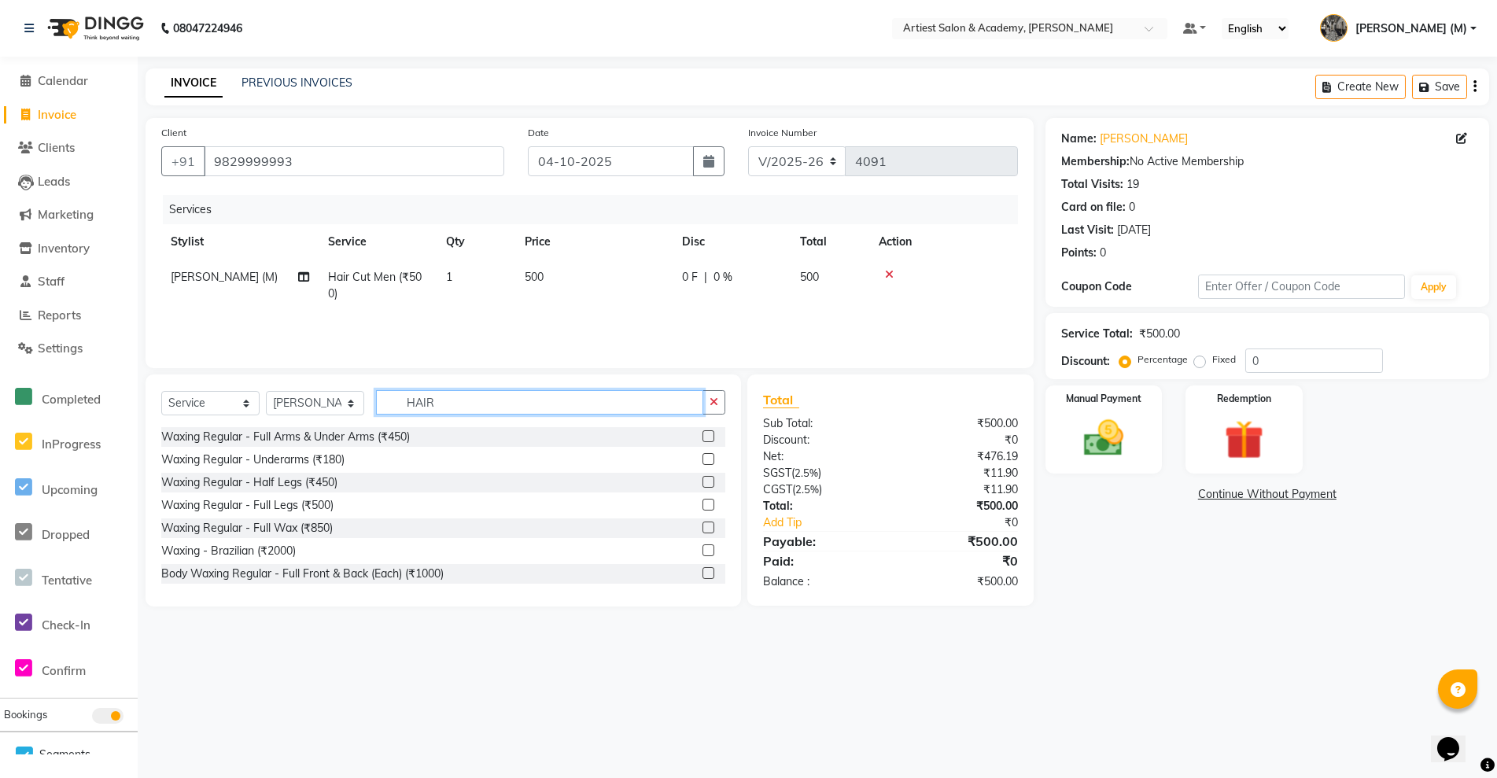
drag, startPoint x: 451, startPoint y: 396, endPoint x: 260, endPoint y: 414, distance: 192.0
click at [260, 414] on div "Select Service Product Membership Package Voucher Prepaid Gift Card Select Styl…" at bounding box center [443, 408] width 564 height 37
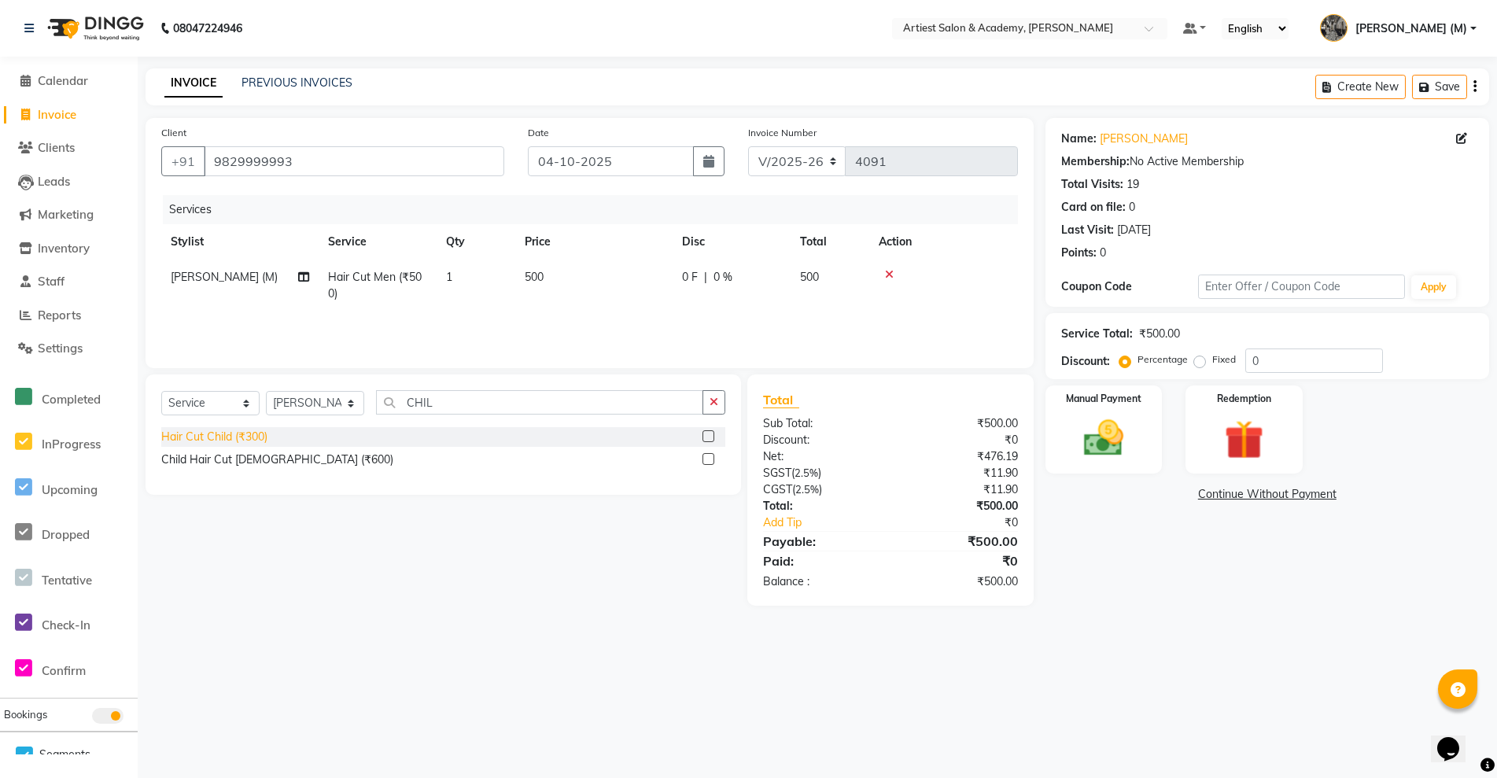
click at [244, 441] on div "Hair Cut Child (₹300)" at bounding box center [214, 437] width 106 height 17
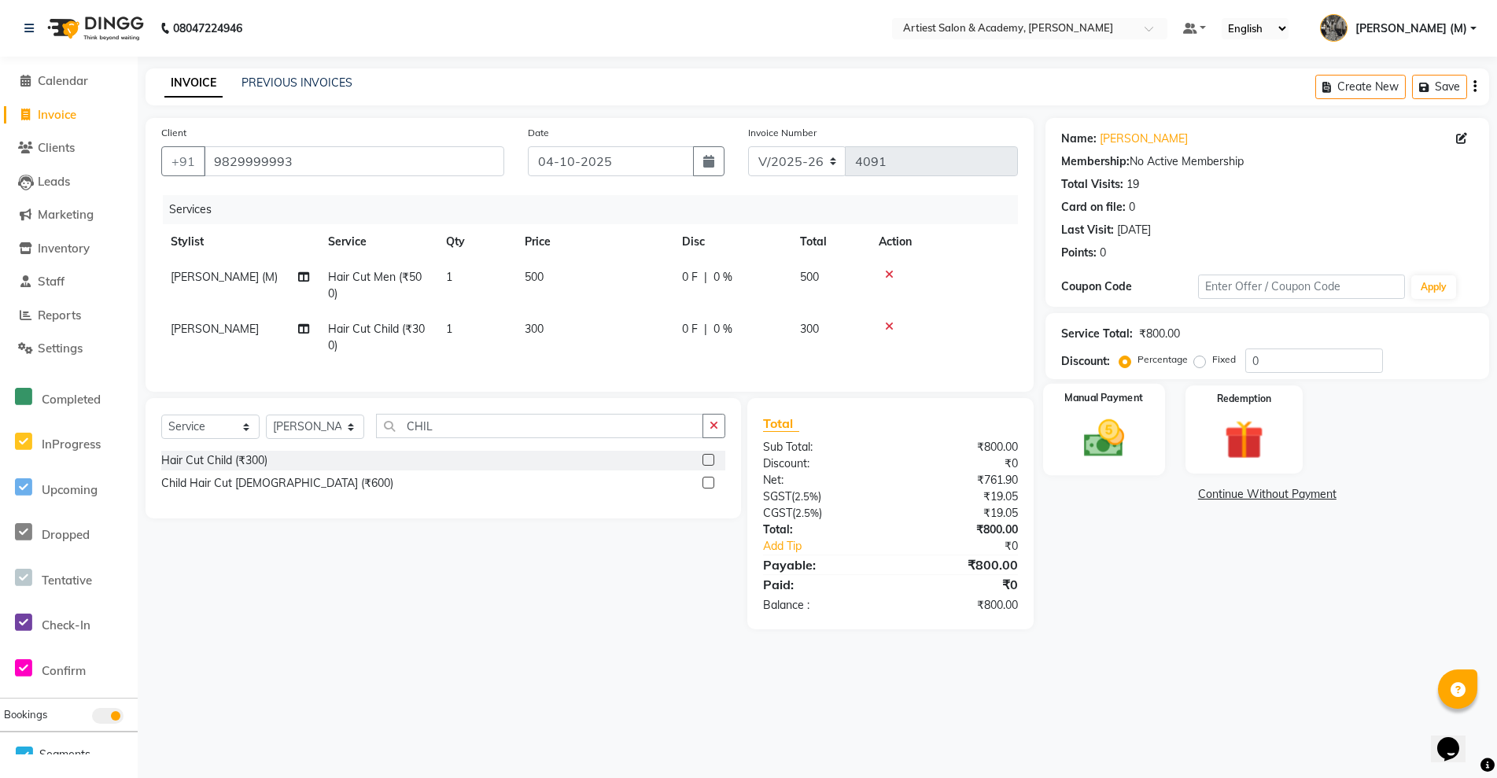
click at [1110, 426] on img at bounding box center [1104, 438] width 67 height 47
click at [1219, 499] on span "UPI" at bounding box center [1211, 495] width 24 height 18
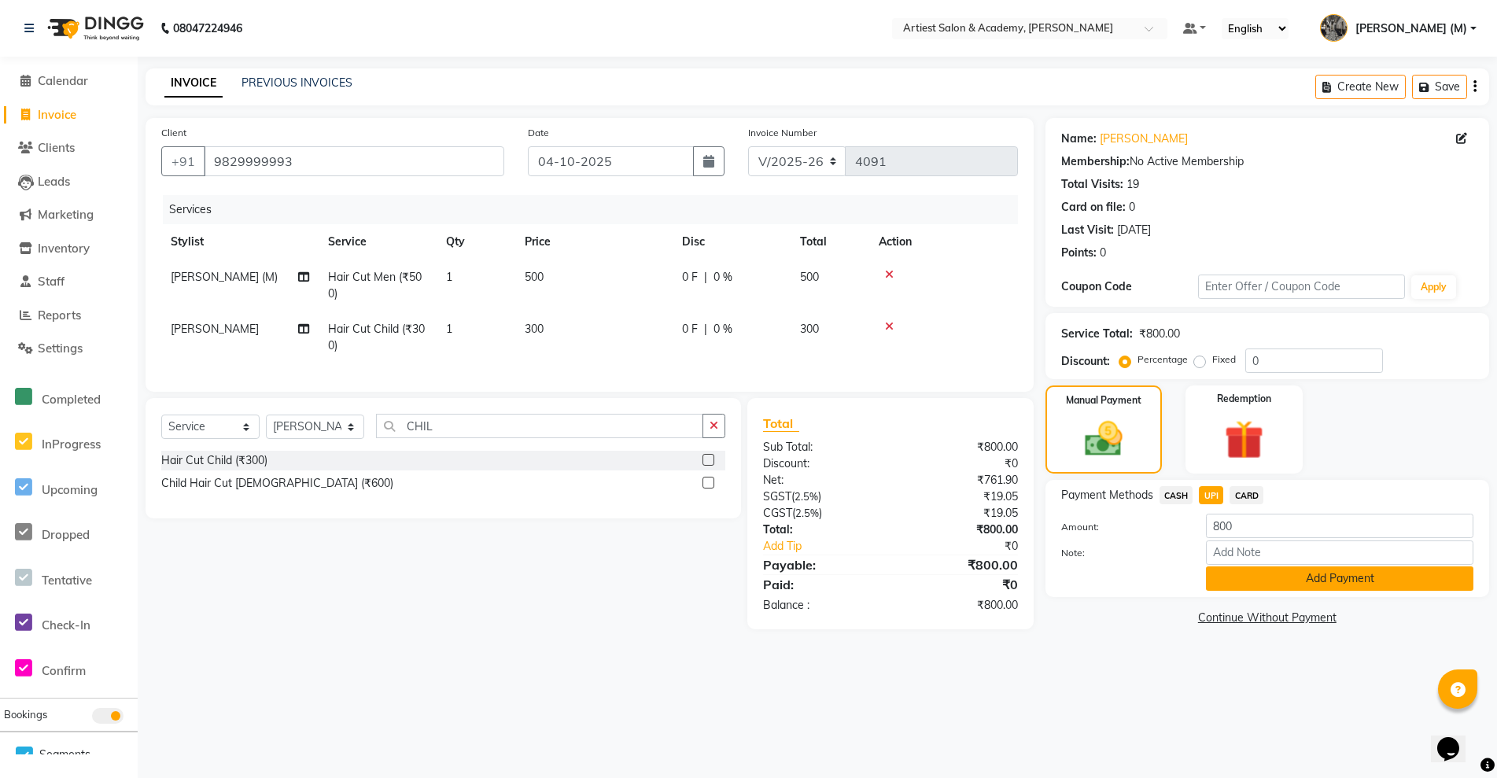
click at [1338, 580] on button "Add Payment" at bounding box center [1339, 578] width 267 height 24
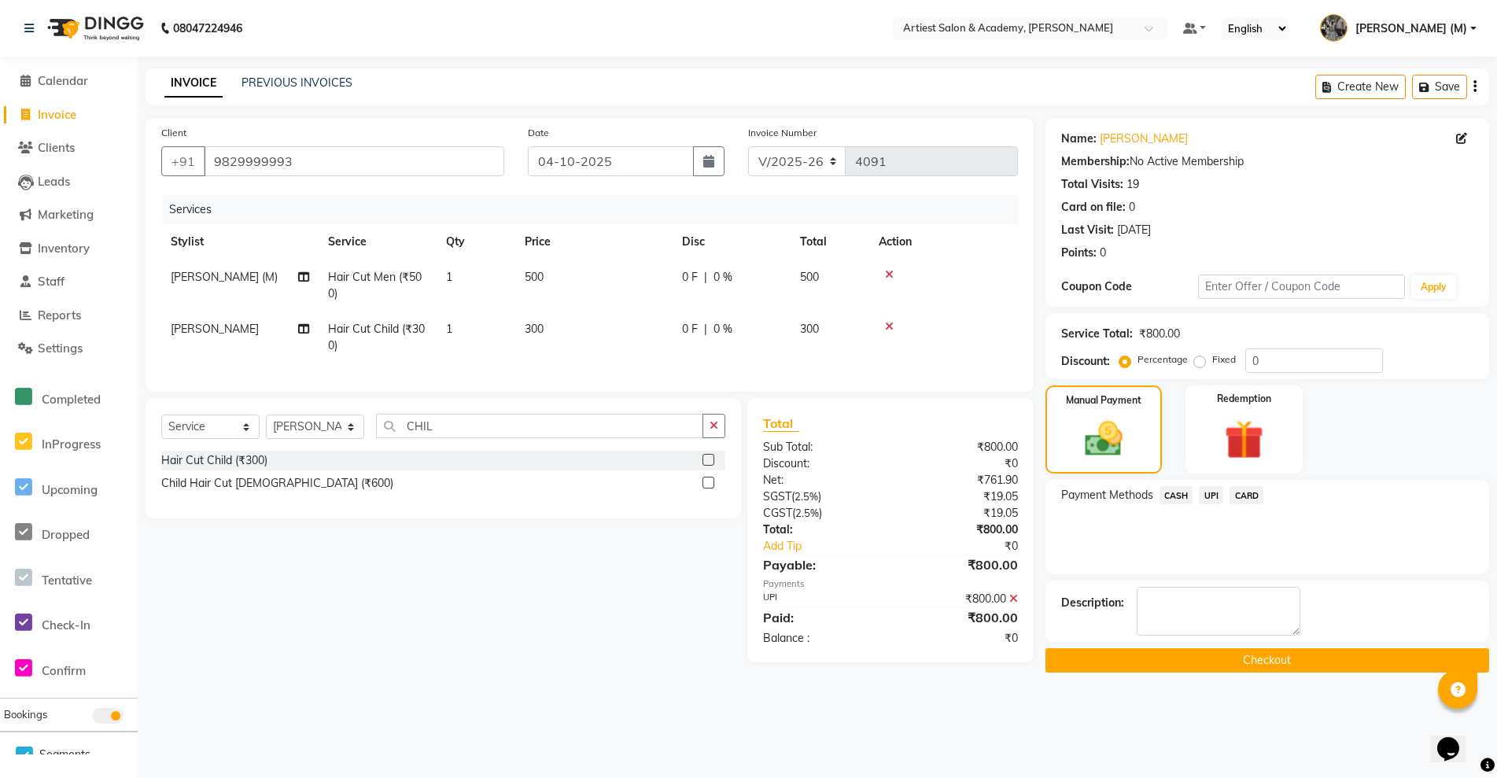
click at [1219, 673] on div "Name: Gaurav Kala Membership: No Active Membership Total Visits: 19 Card on fil…" at bounding box center [1274, 395] width 456 height 555
click at [1224, 668] on button "Checkout" at bounding box center [1268, 660] width 444 height 24
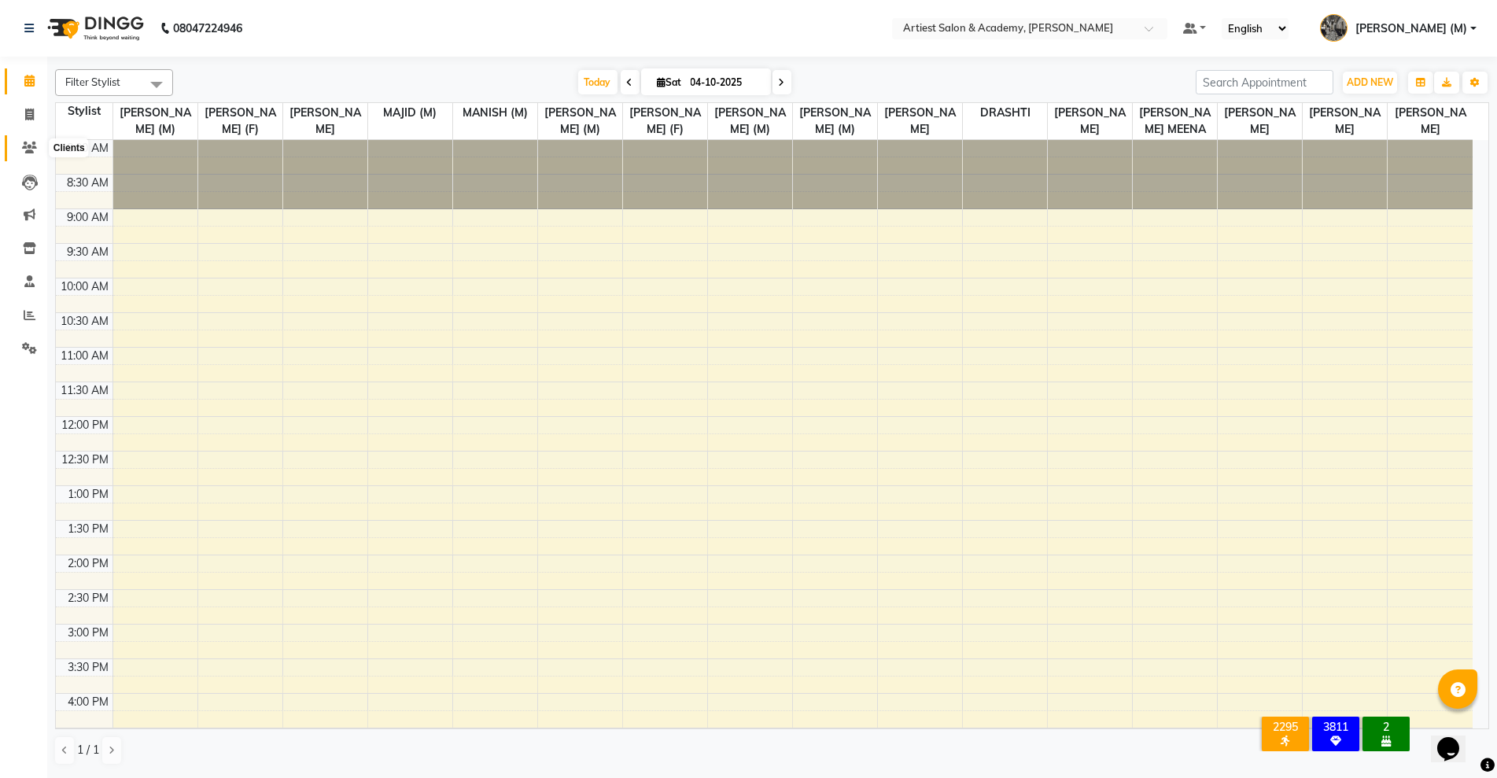
click at [25, 145] on icon at bounding box center [29, 148] width 15 height 12
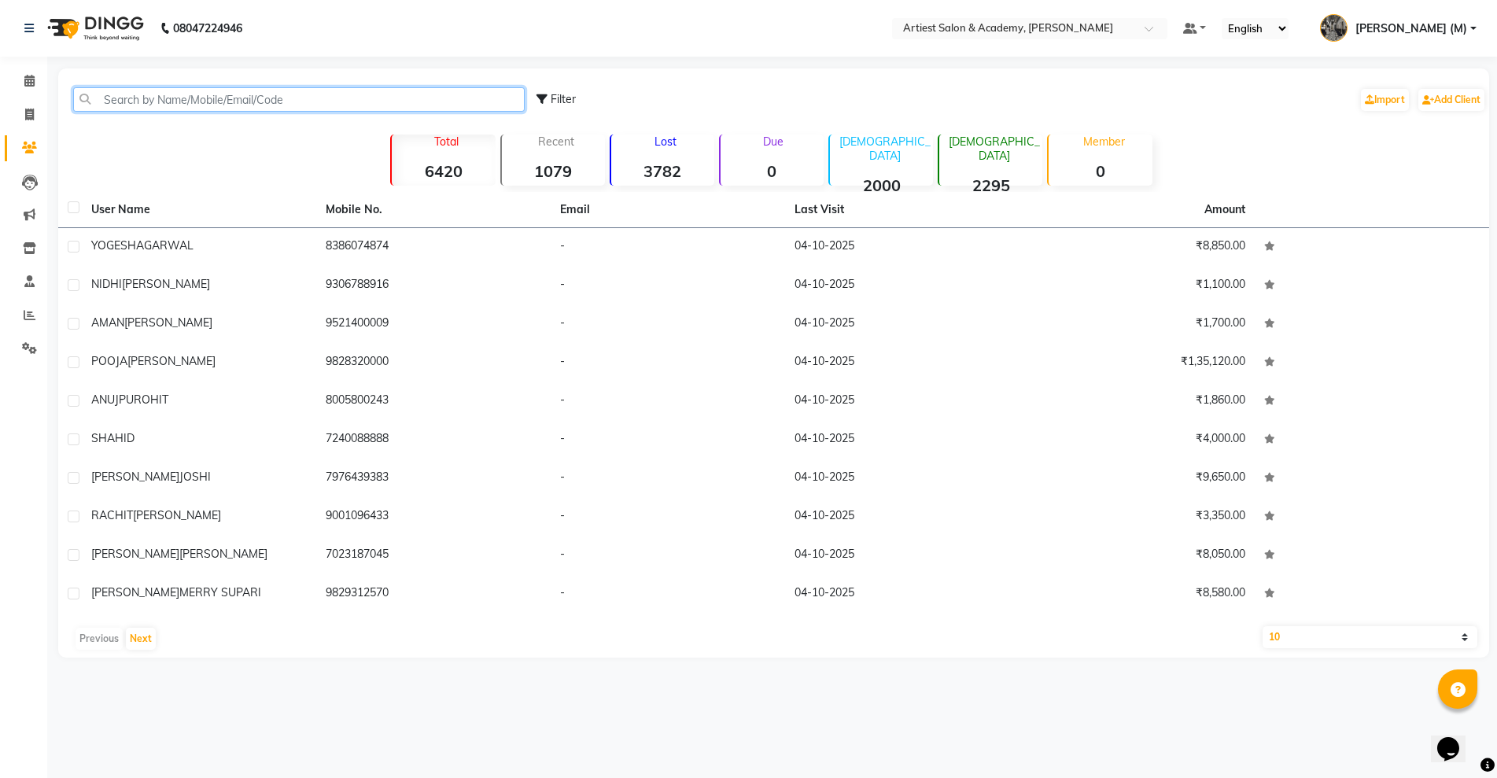
click at [149, 101] on input "text" at bounding box center [299, 99] width 452 height 24
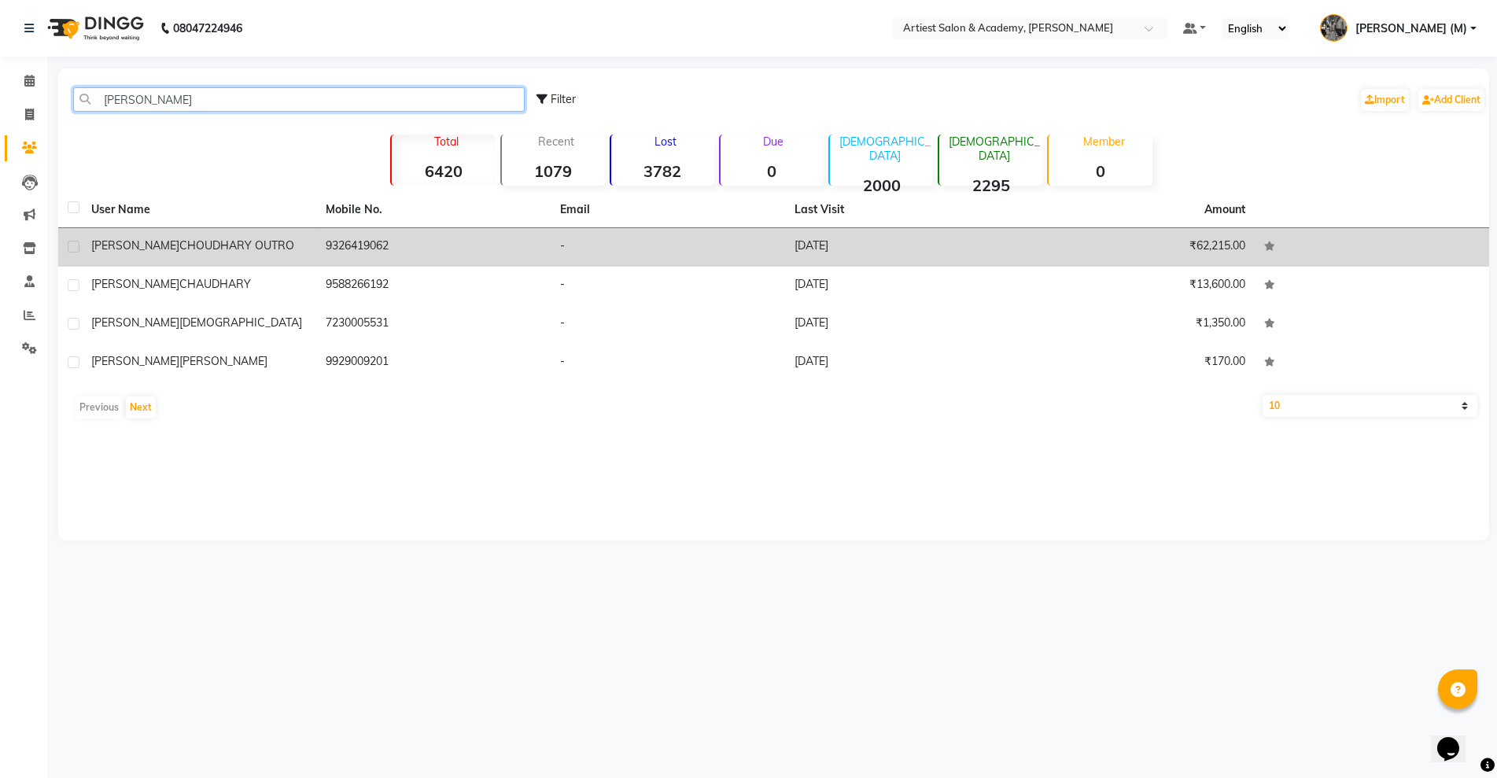
type input "ANULIKA"
click at [388, 250] on td "9326419062" at bounding box center [433, 247] width 234 height 39
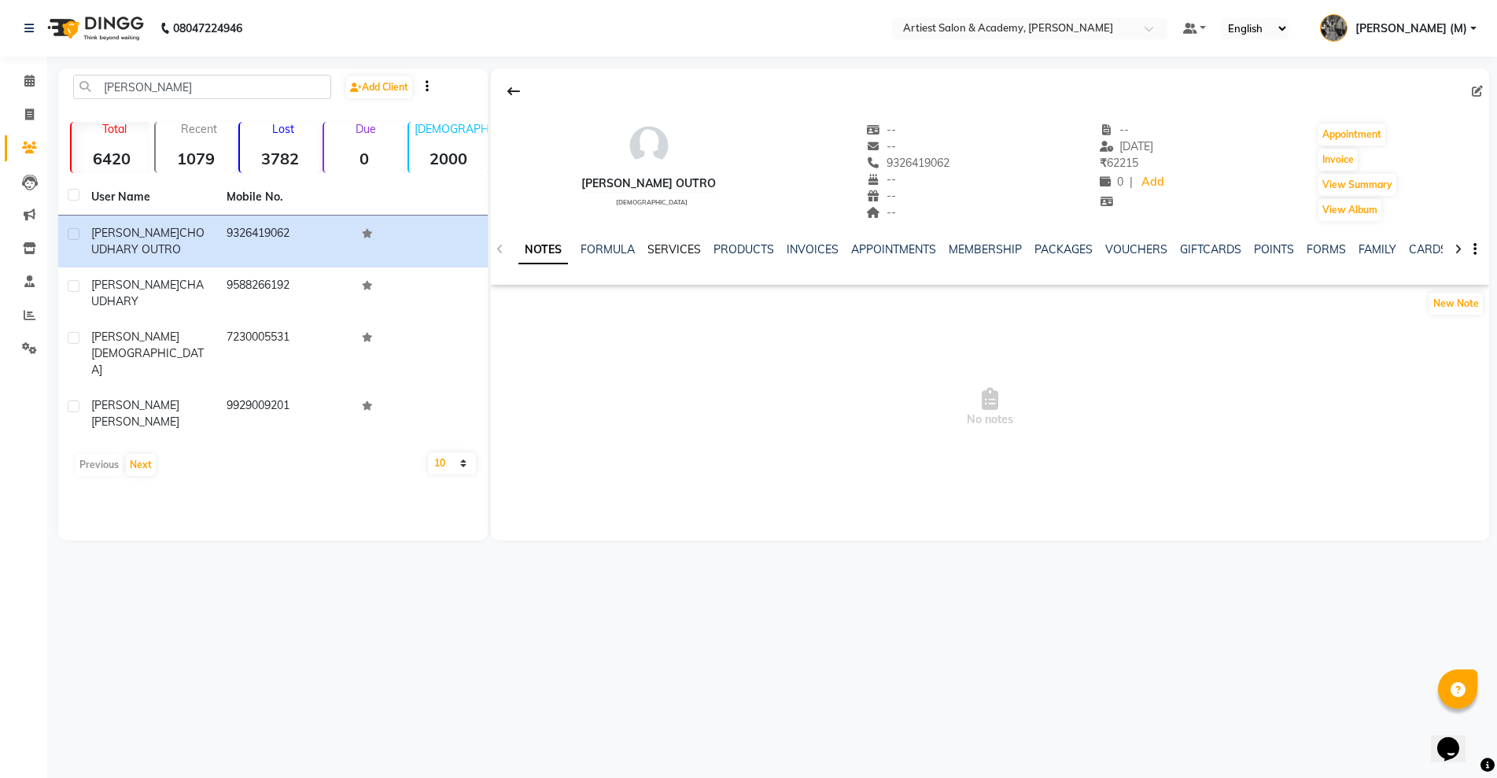
click at [669, 250] on link "SERVICES" at bounding box center [673, 249] width 53 height 14
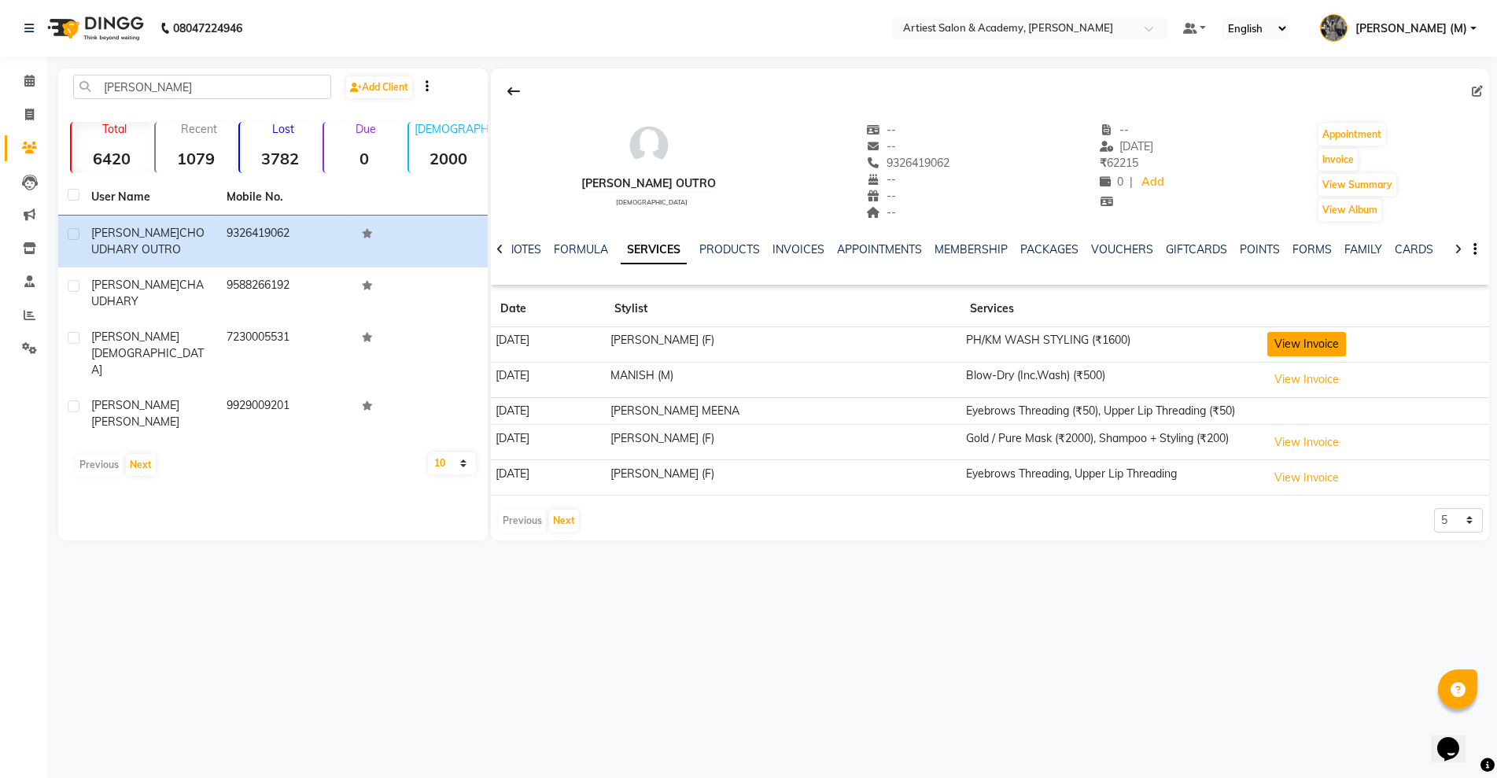
click at [1293, 345] on button "View Invoice" at bounding box center [1306, 344] width 79 height 24
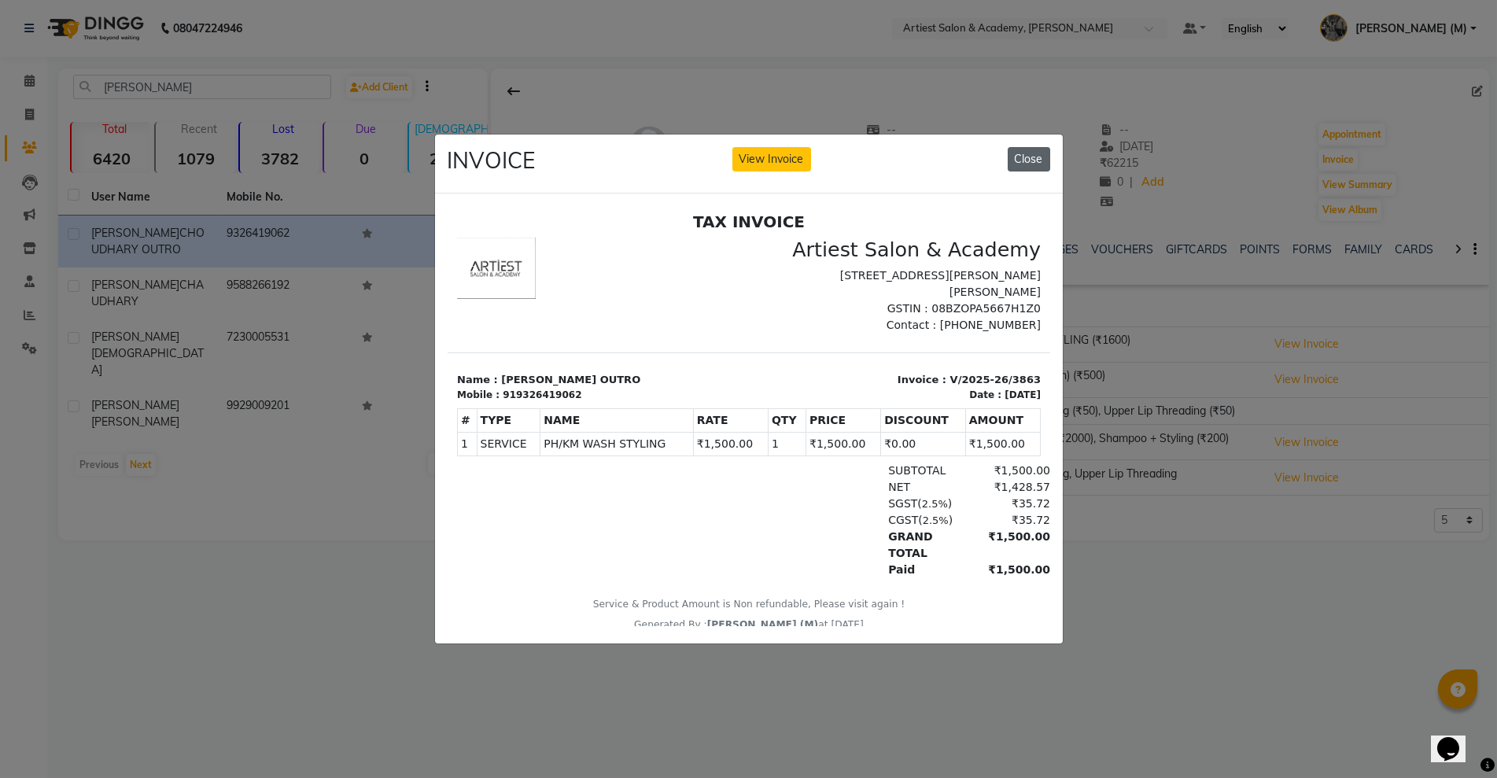
click at [1035, 153] on button "Close" at bounding box center [1029, 159] width 42 height 24
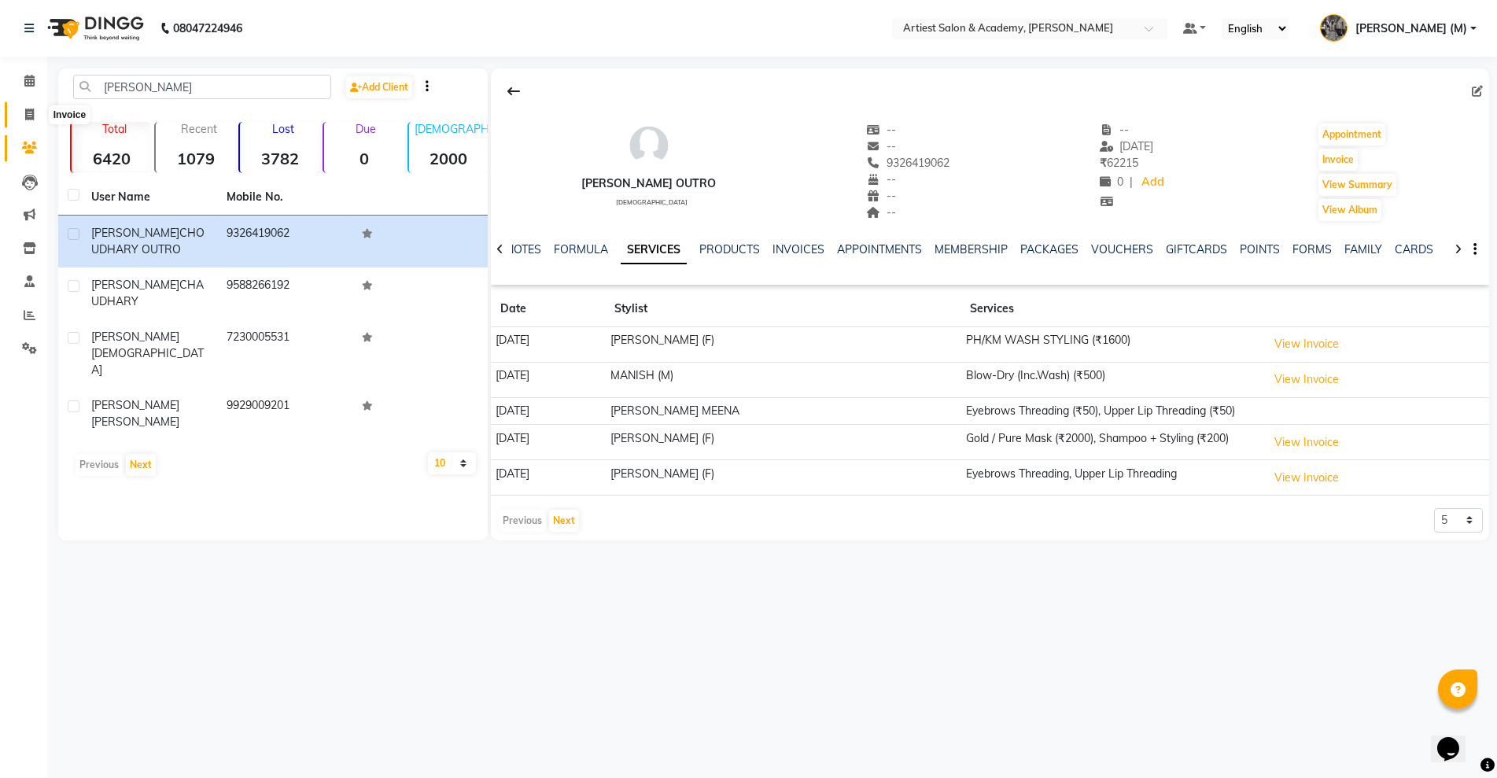
click at [28, 109] on icon at bounding box center [29, 115] width 9 height 12
select select "service"
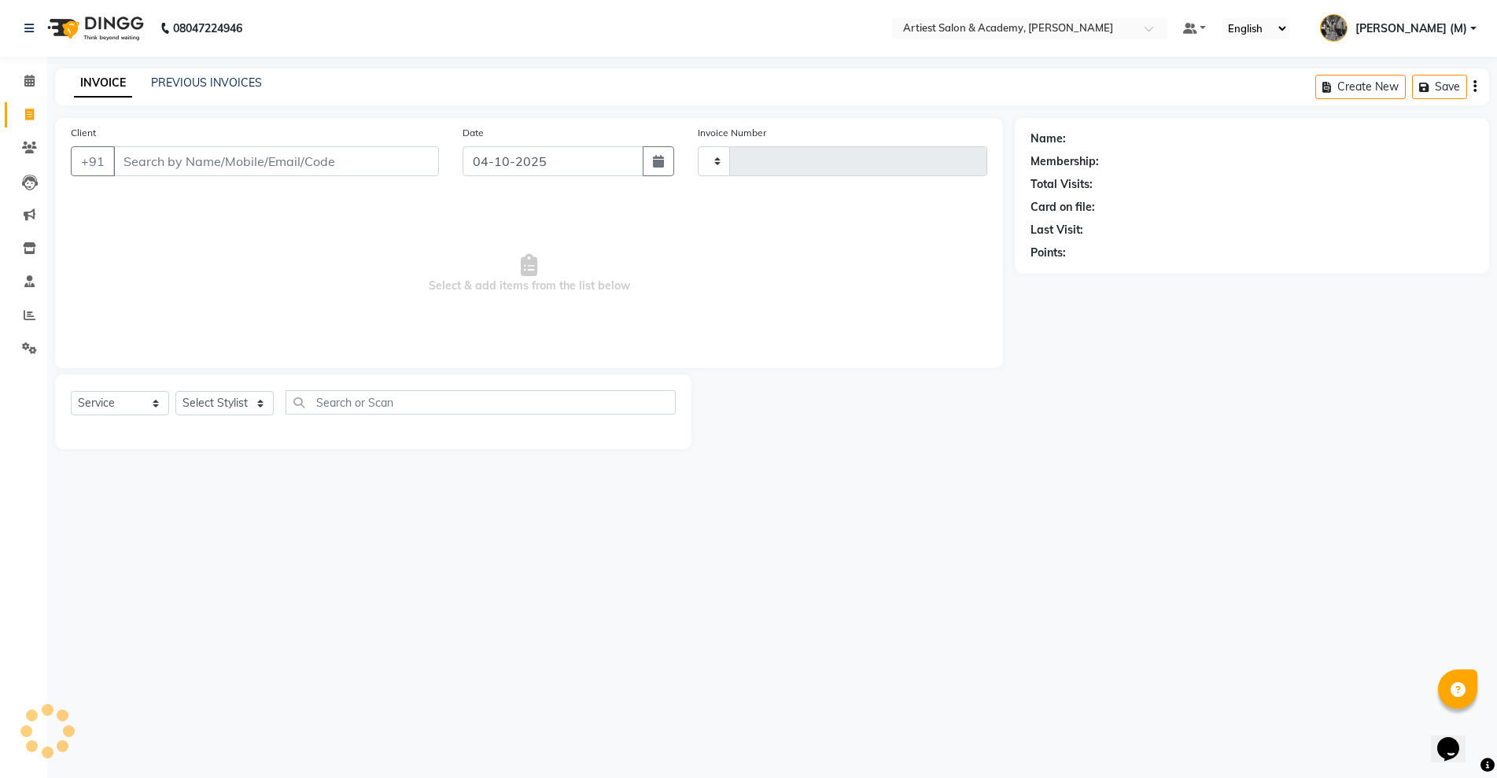
type input "4085"
select select "5123"
click at [197, 82] on link "PREVIOUS INVOICES" at bounding box center [206, 83] width 111 height 14
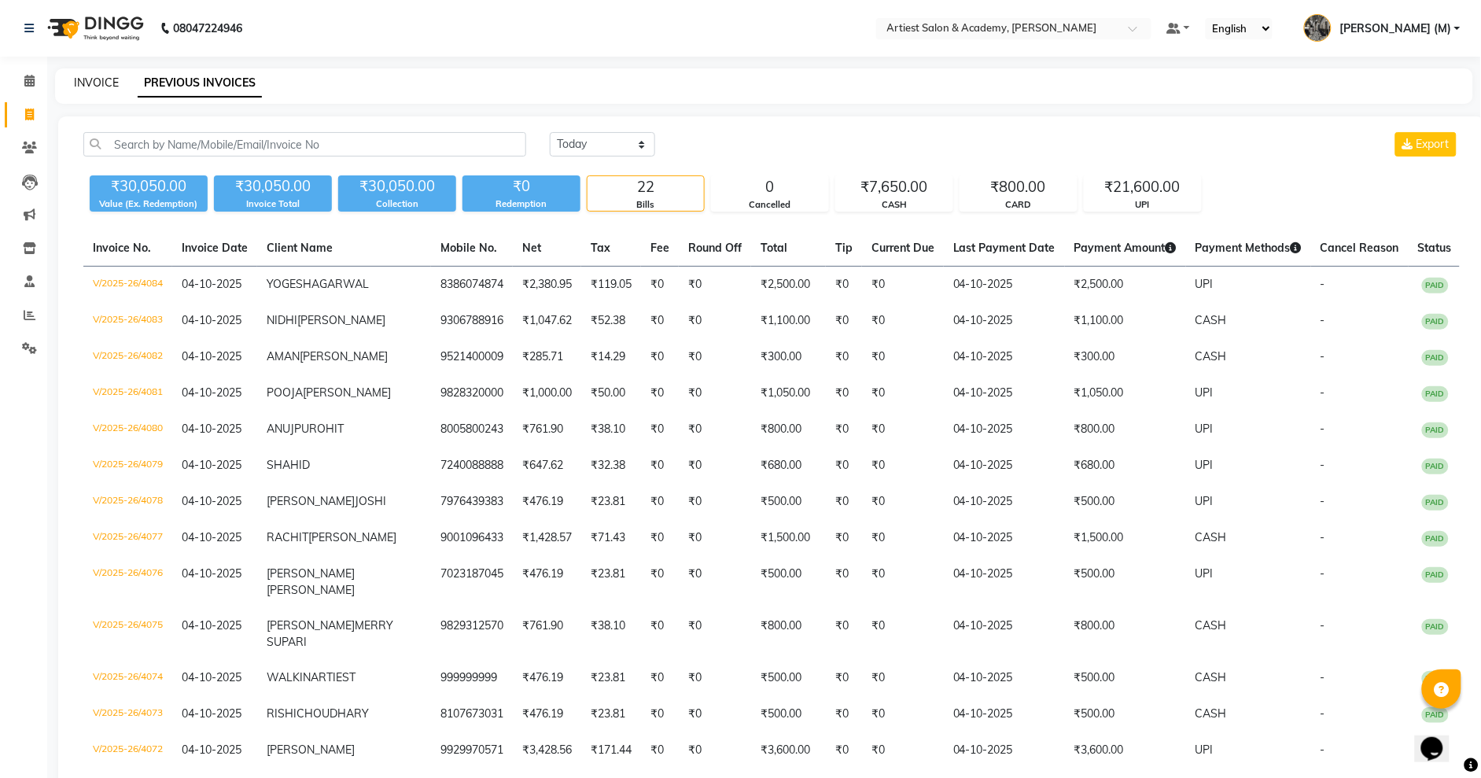
click at [100, 83] on link "INVOICE" at bounding box center [96, 83] width 45 height 14
select select "service"
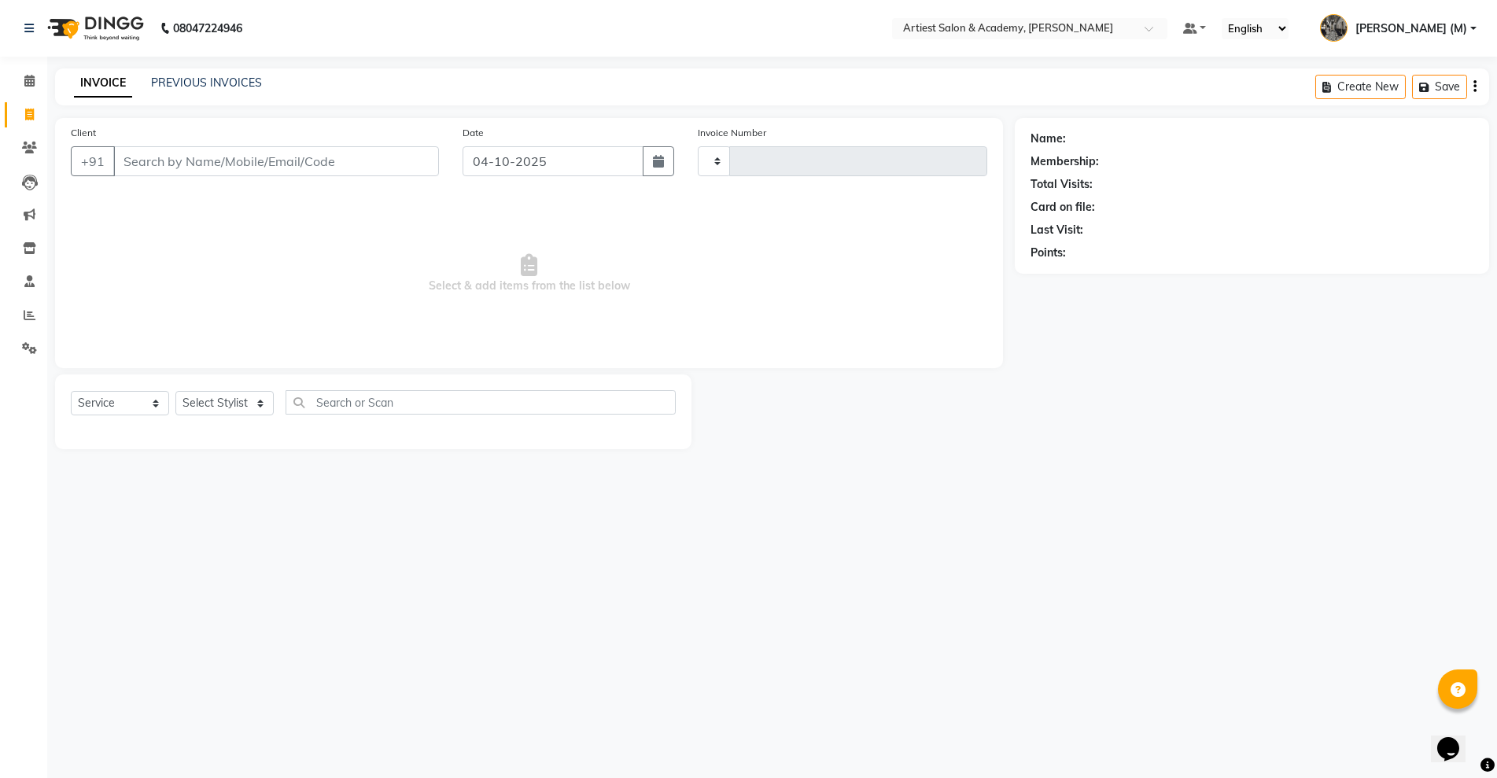
type input "4085"
select select "5123"
click at [221, 76] on link "PREVIOUS INVOICES" at bounding box center [206, 83] width 111 height 14
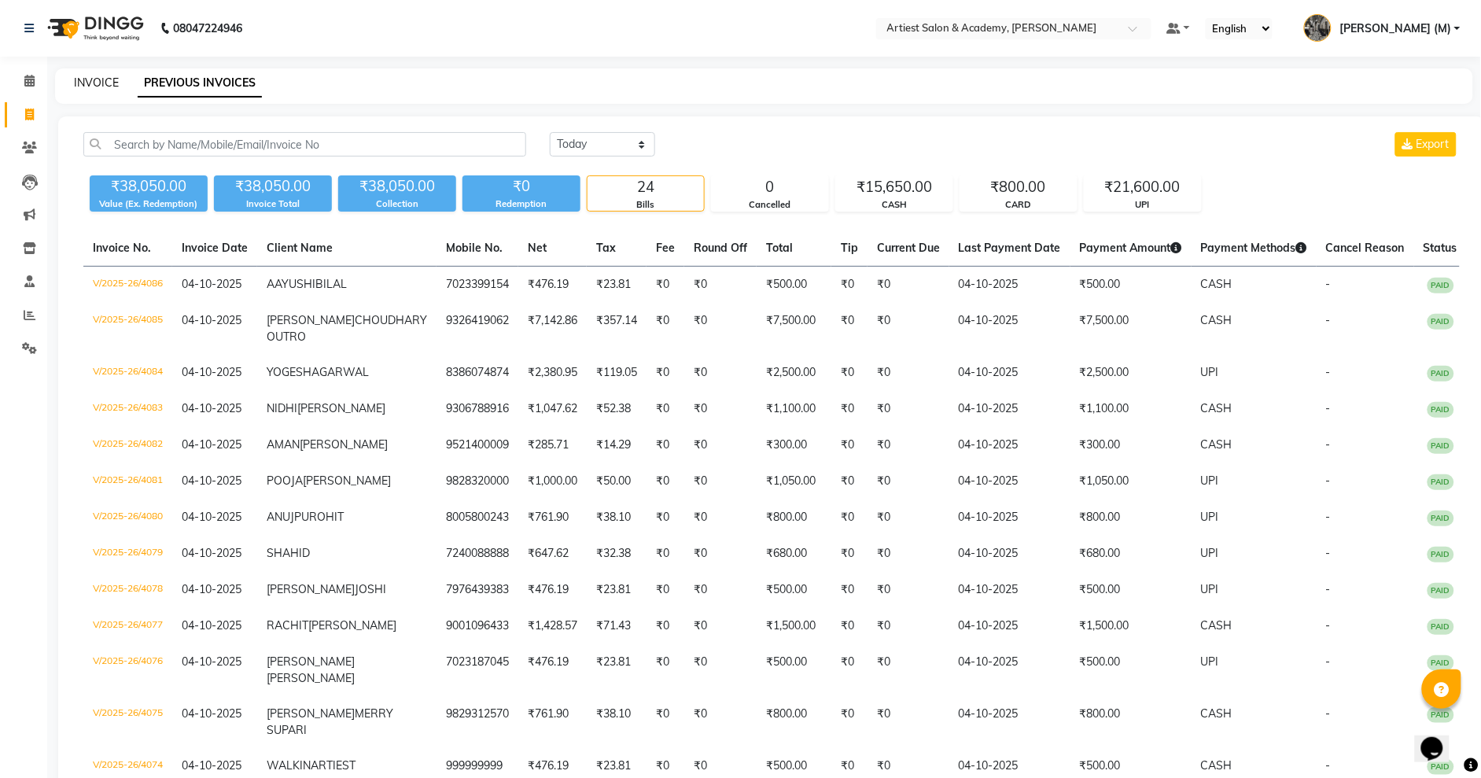
click at [105, 82] on link "INVOICE" at bounding box center [96, 83] width 45 height 14
select select "5123"
select select "service"
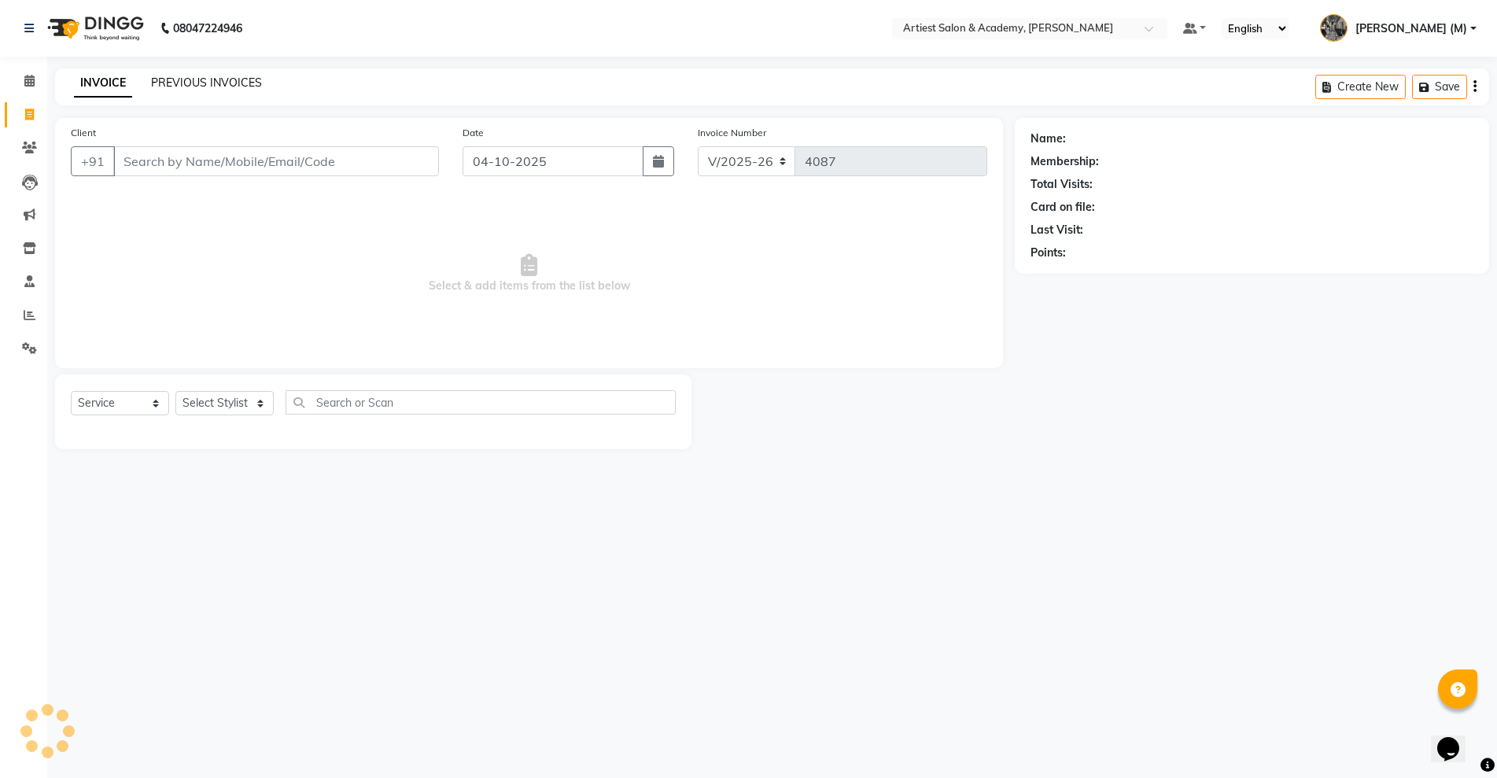
click at [191, 84] on link "PREVIOUS INVOICES" at bounding box center [206, 83] width 111 height 14
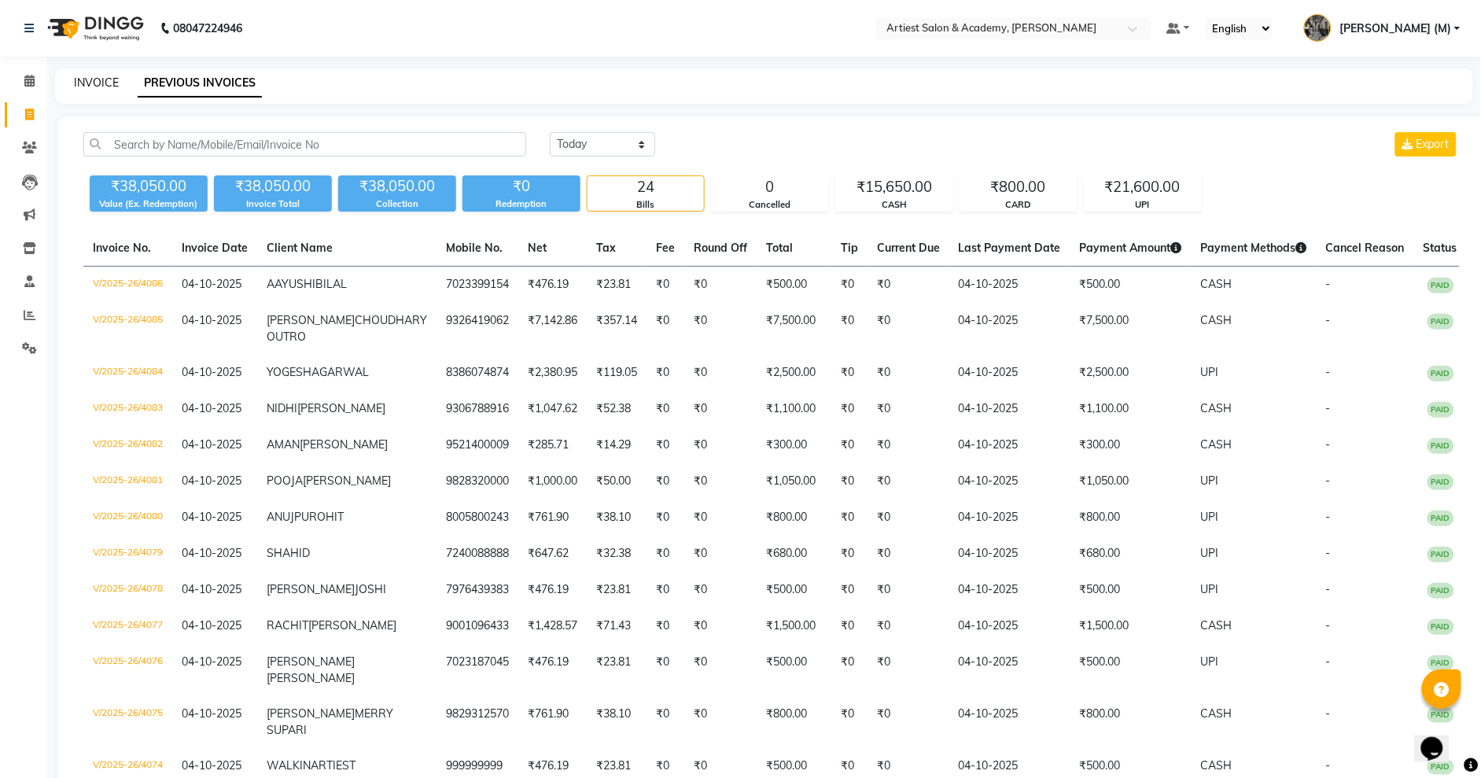
click at [101, 87] on link "INVOICE" at bounding box center [96, 83] width 45 height 14
select select "service"
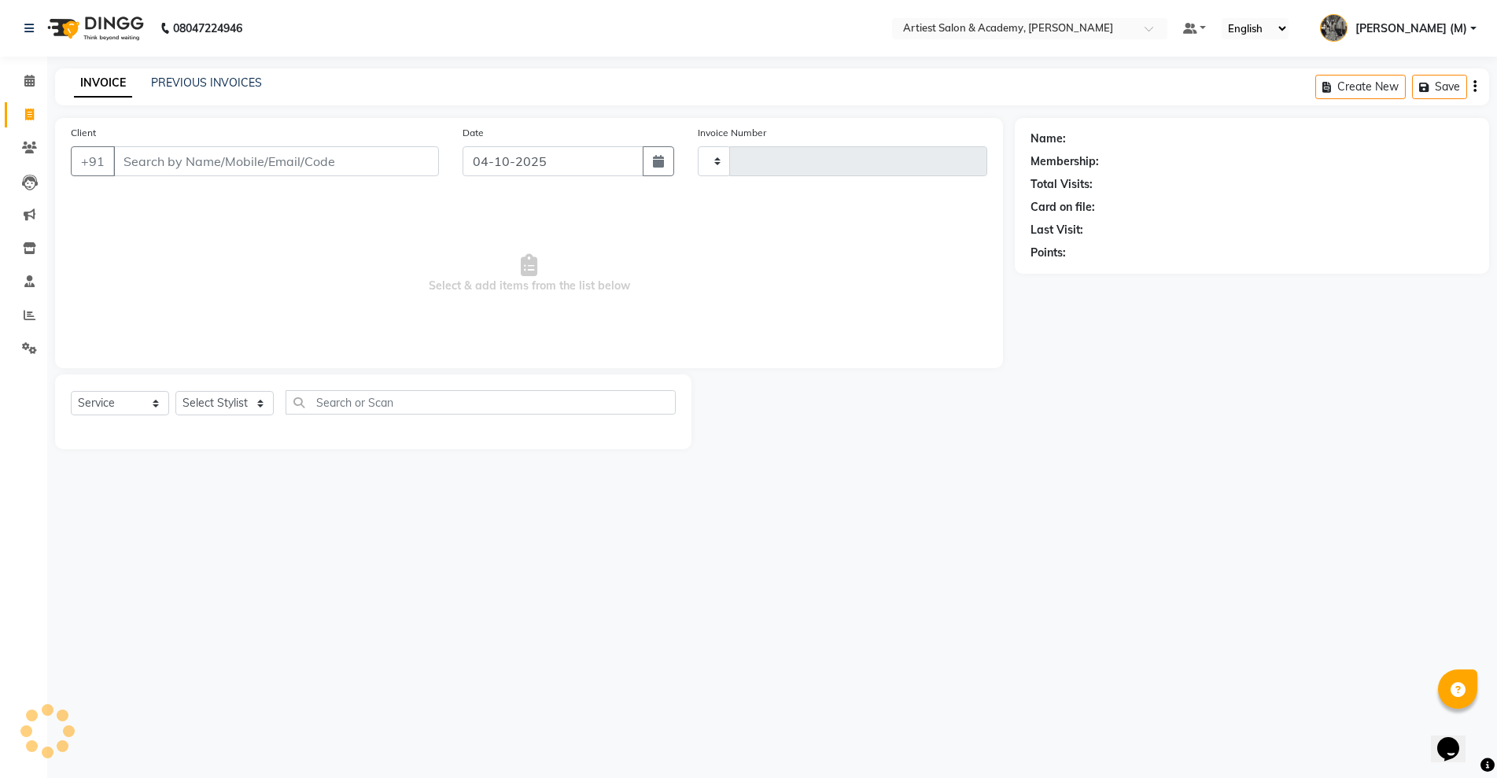
type input "4087"
select select "5123"
click at [233, 82] on link "PREVIOUS INVOICES" at bounding box center [206, 83] width 111 height 14
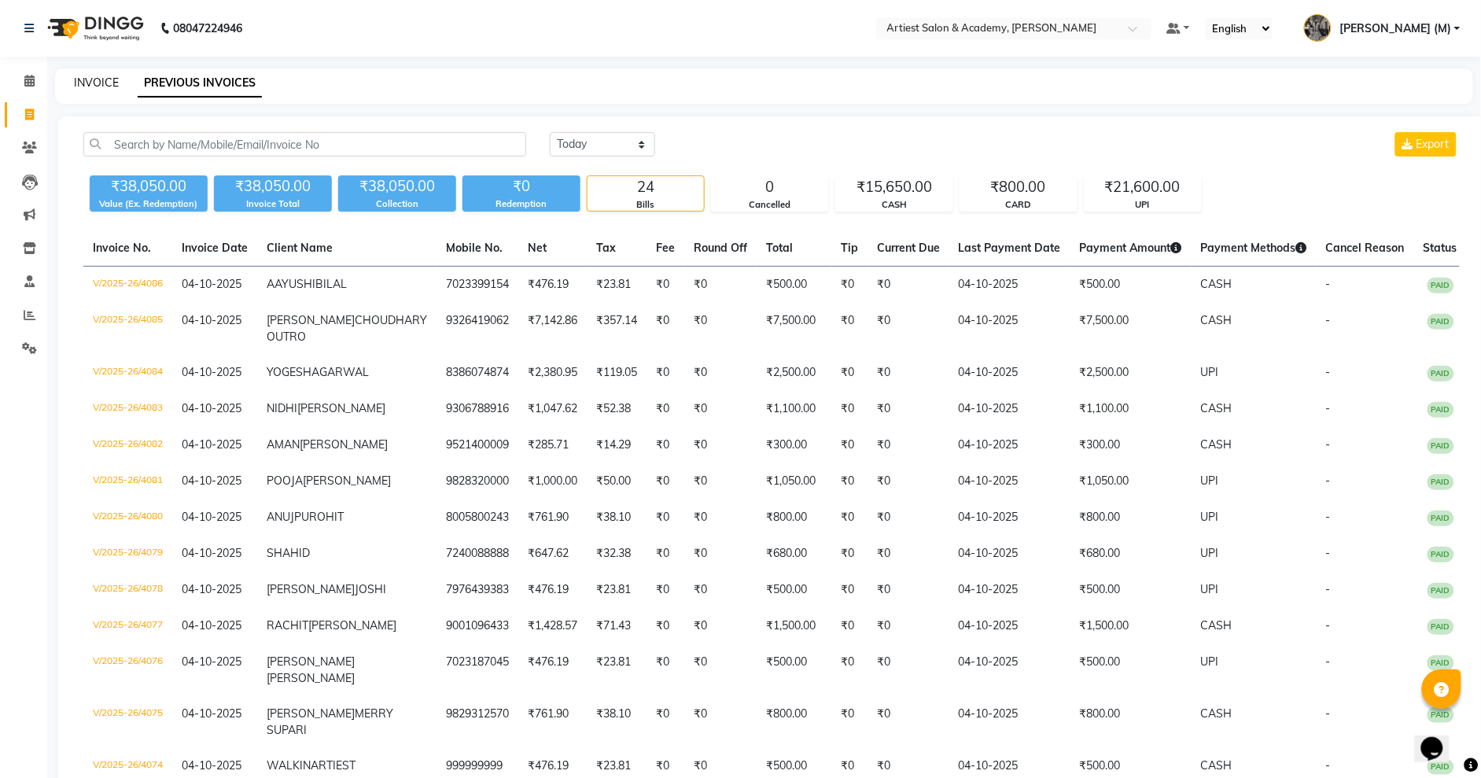
click at [90, 81] on link "INVOICE" at bounding box center [96, 83] width 45 height 14
select select "service"
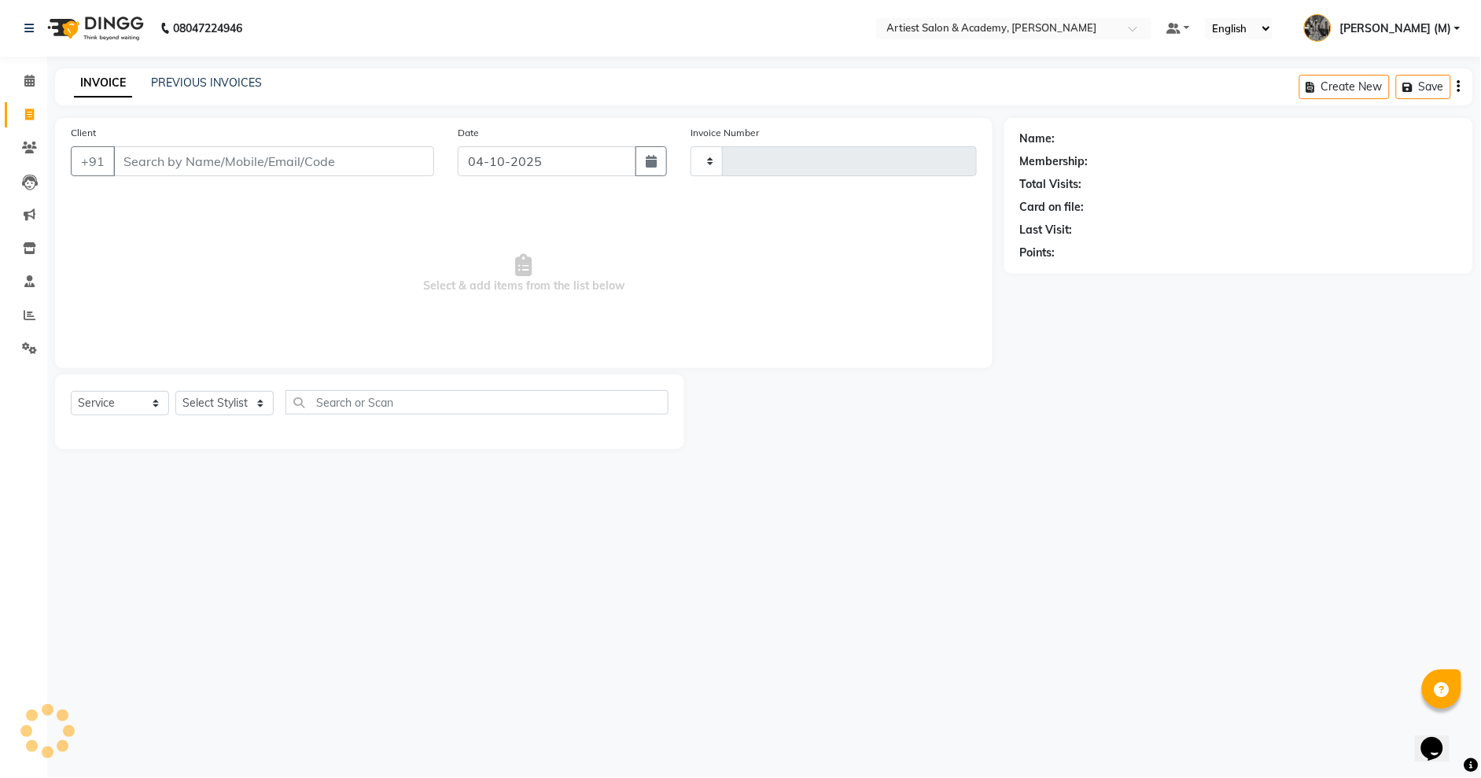
type input "4087"
select select "5123"
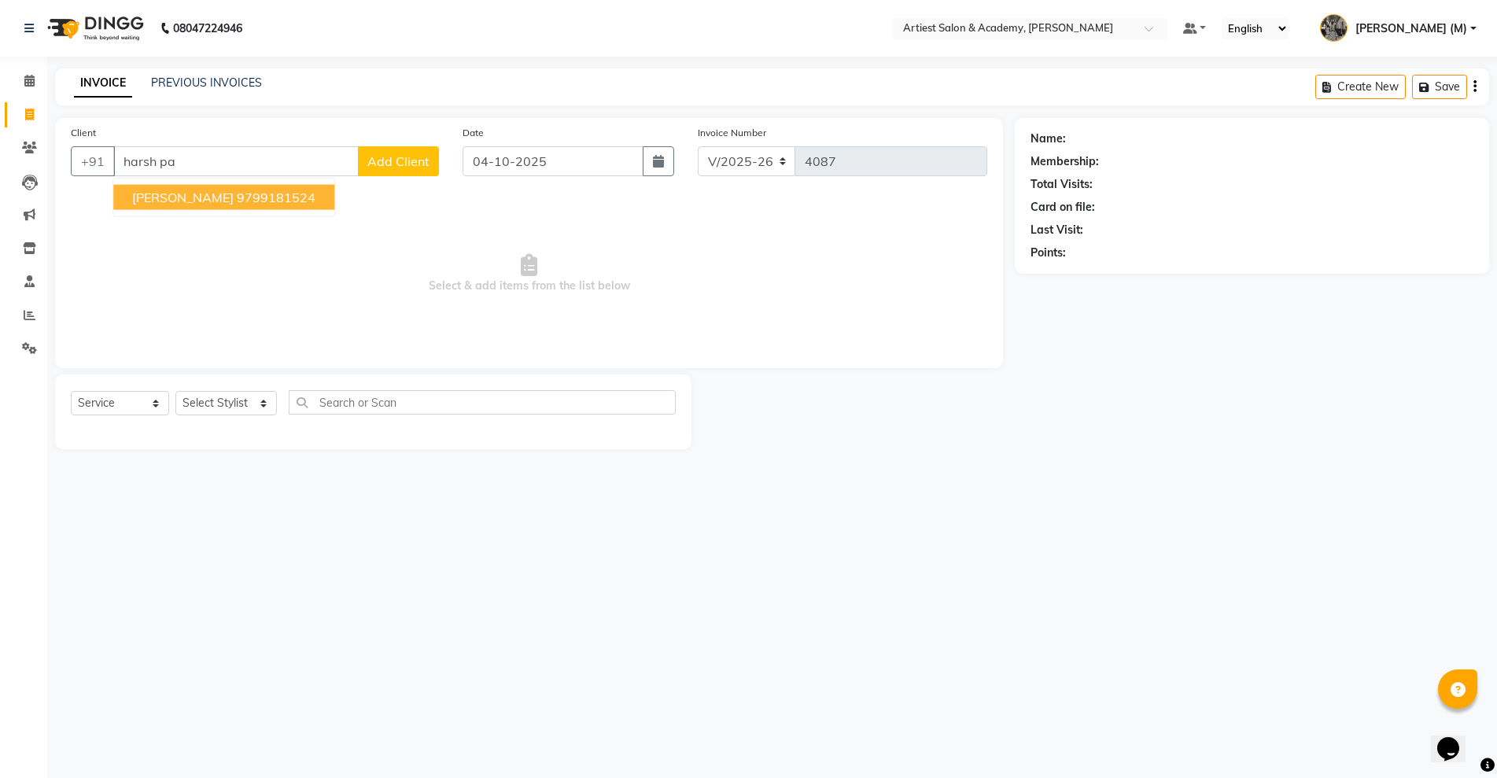
click at [242, 201] on ngb-highlight "9799181524" at bounding box center [276, 198] width 79 height 16
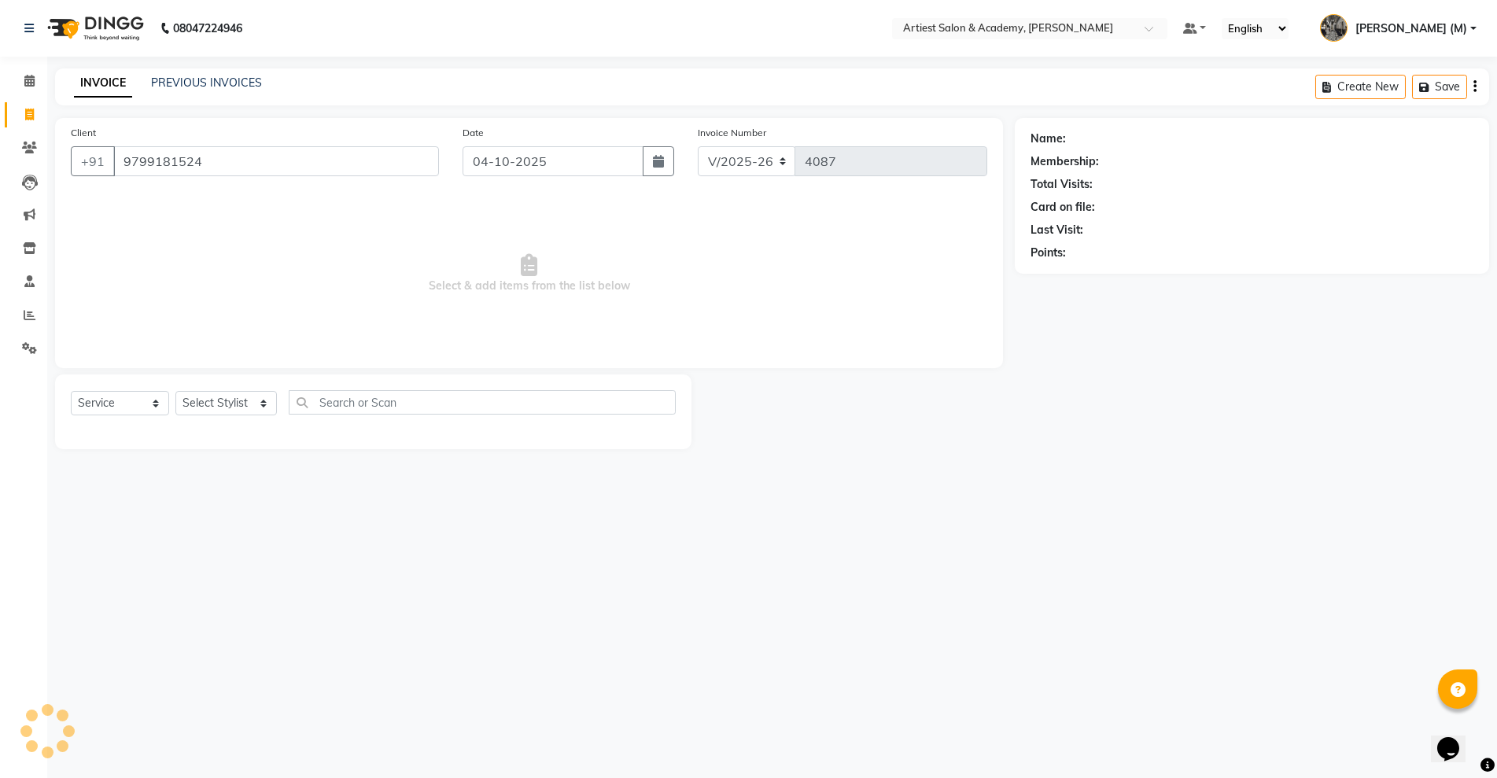
type input "9799181524"
click at [257, 404] on select "Select Stylist [PERSON_NAME] (M) [PERSON_NAME] (F) [PERSON_NAME] DRASHTI [PERSO…" at bounding box center [225, 403] width 101 height 24
select select "33213"
click at [175, 391] on select "Select Stylist [PERSON_NAME] (M) [PERSON_NAME] (F) [PERSON_NAME] DRASHTI [PERSO…" at bounding box center [225, 403] width 101 height 24
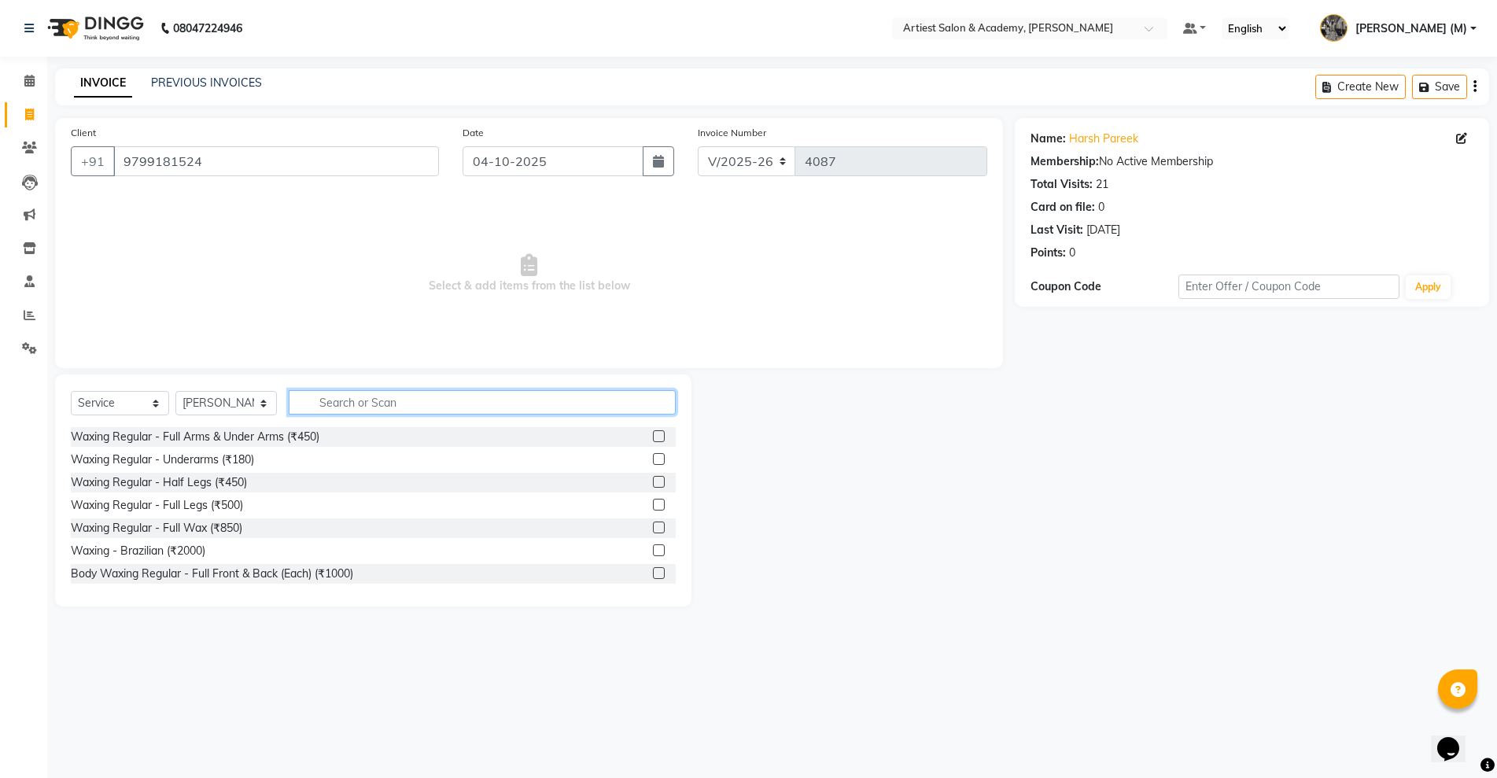
click at [355, 406] on input "text" at bounding box center [482, 402] width 387 height 24
type input "hair"
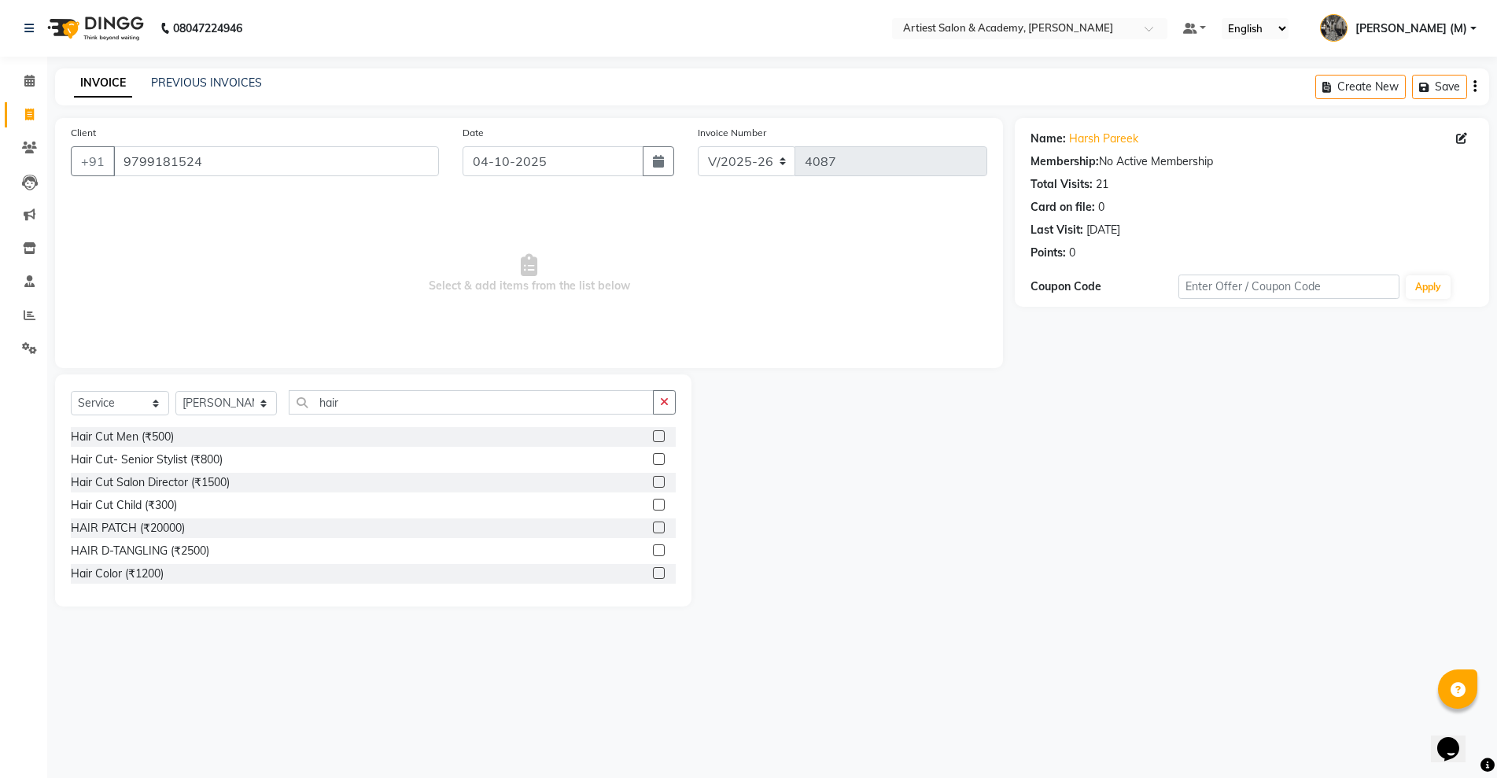
click at [653, 433] on label at bounding box center [659, 436] width 12 height 12
click at [653, 433] on input "checkbox" at bounding box center [658, 437] width 10 height 10
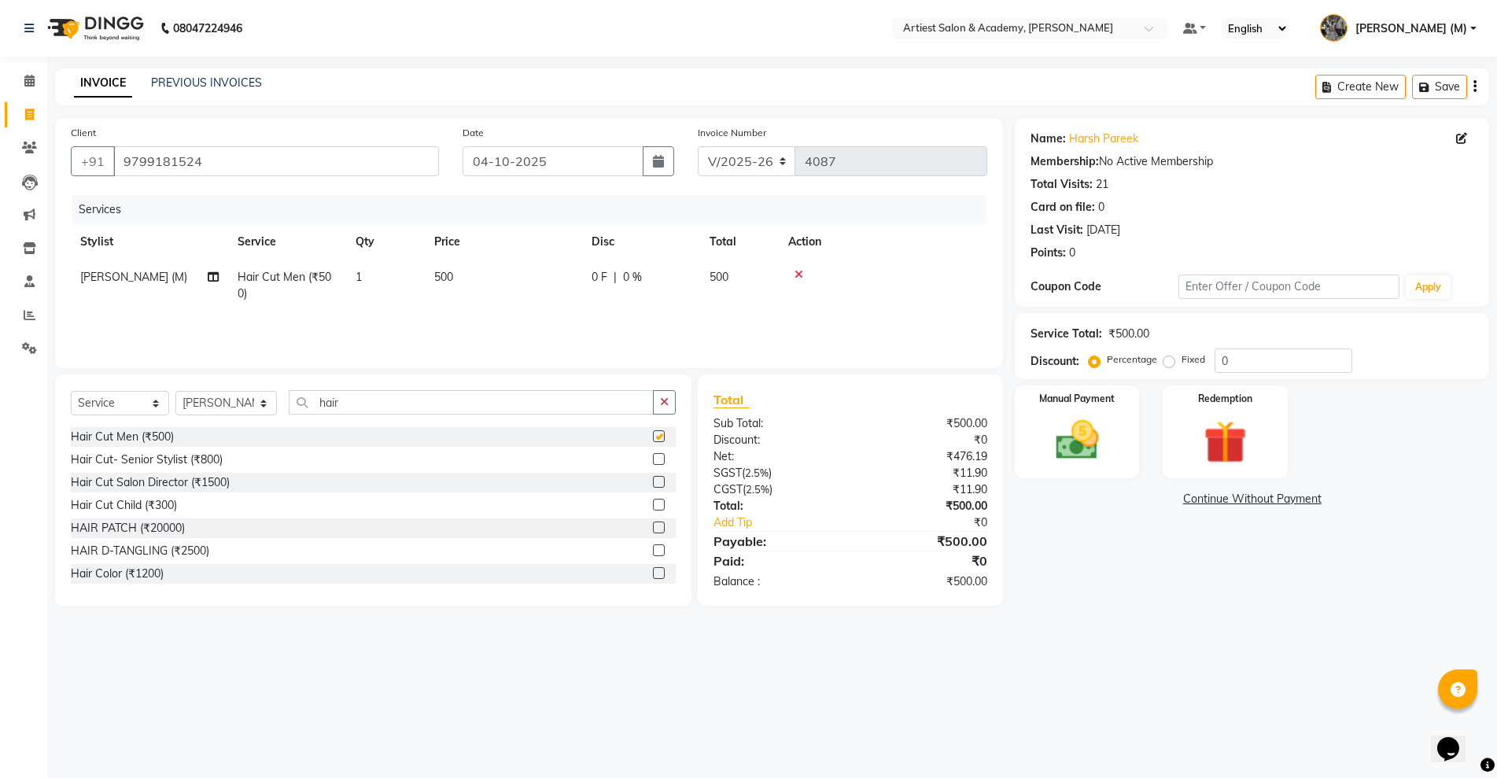
checkbox input "false"
click at [264, 399] on select "Select Stylist [PERSON_NAME] (M) [PERSON_NAME] (F) [PERSON_NAME] DRASHTI [PERSO…" at bounding box center [225, 403] width 101 height 24
select select "90981"
click at [175, 391] on select "Select Stylist [PERSON_NAME] (M) [PERSON_NAME] (F) [PERSON_NAME] DRASHTI [PERSO…" at bounding box center [225, 403] width 101 height 24
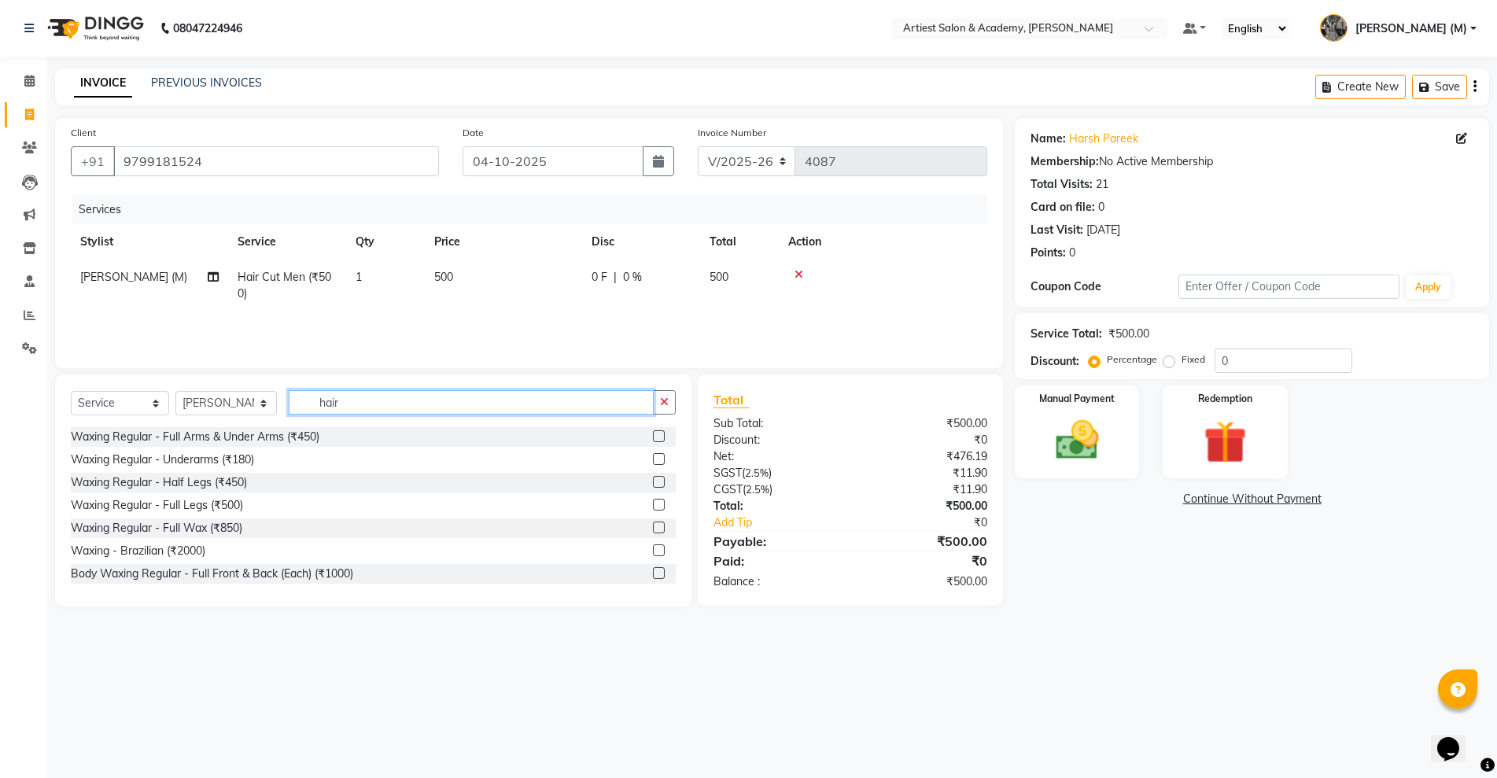
click at [399, 407] on input "hair" at bounding box center [471, 402] width 365 height 24
type input "h"
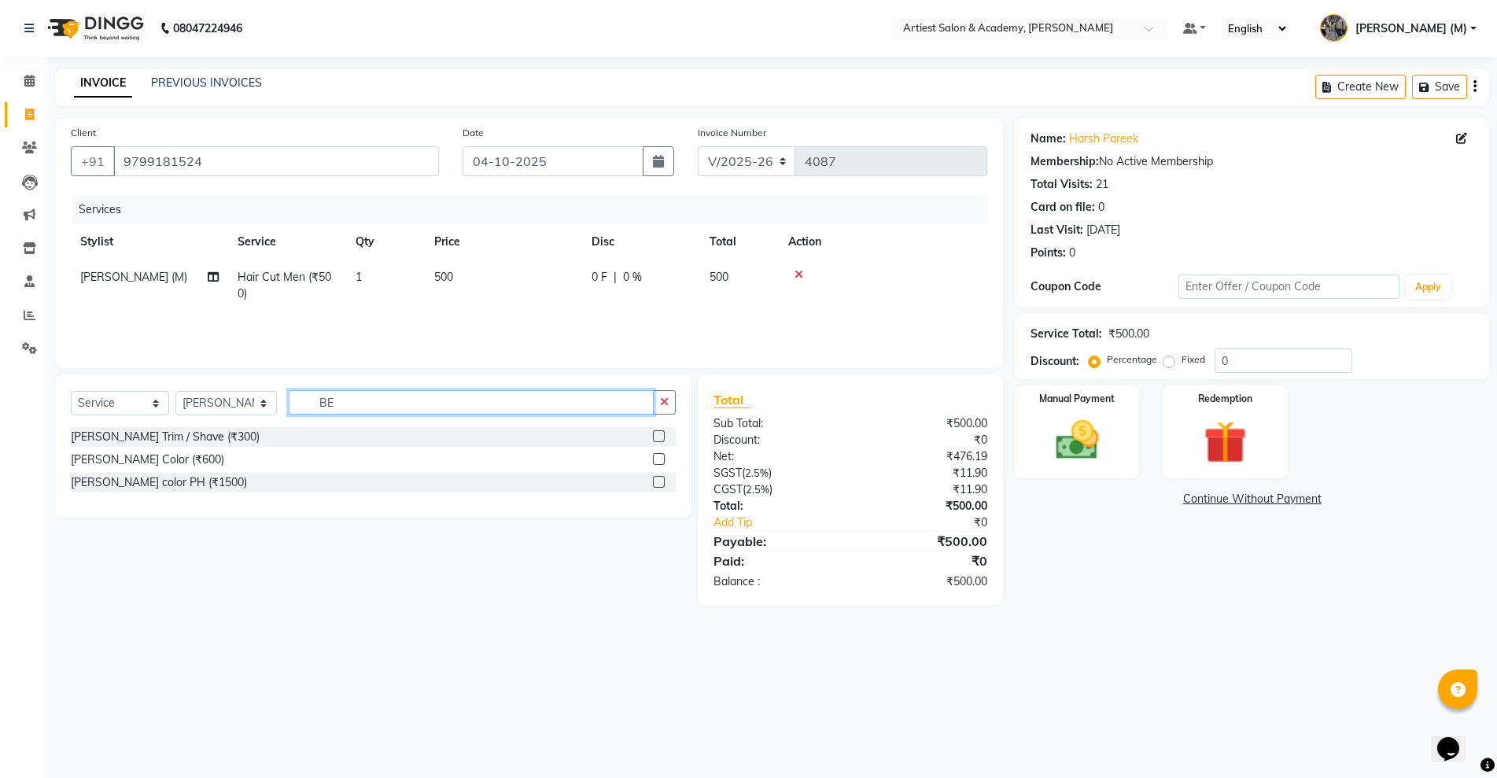
type input "BE"
click at [662, 434] on label at bounding box center [659, 436] width 12 height 12
click at [662, 434] on input "checkbox" at bounding box center [658, 437] width 10 height 10
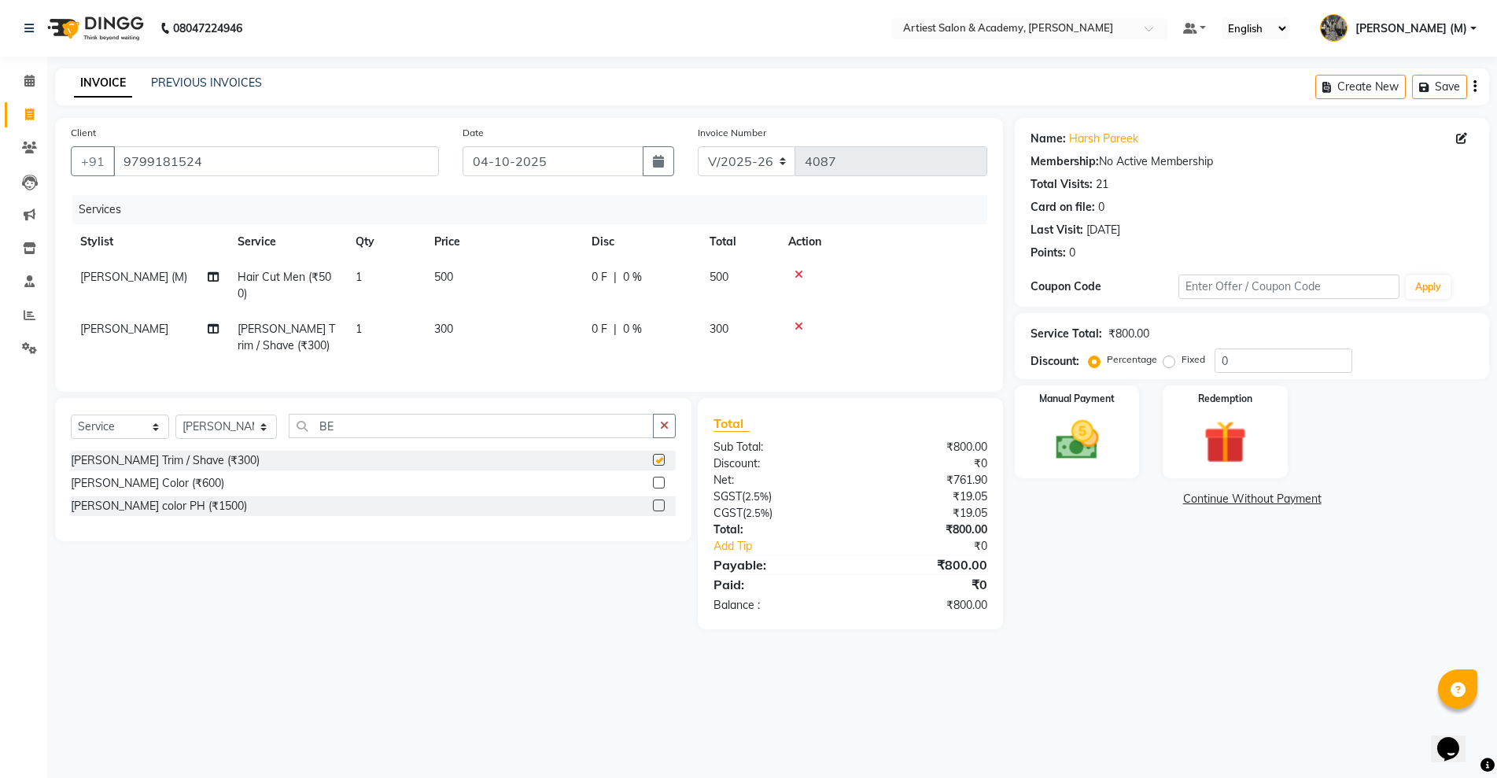
checkbox input "false"
click at [440, 278] on span "500" at bounding box center [443, 277] width 19 height 14
select select "33213"
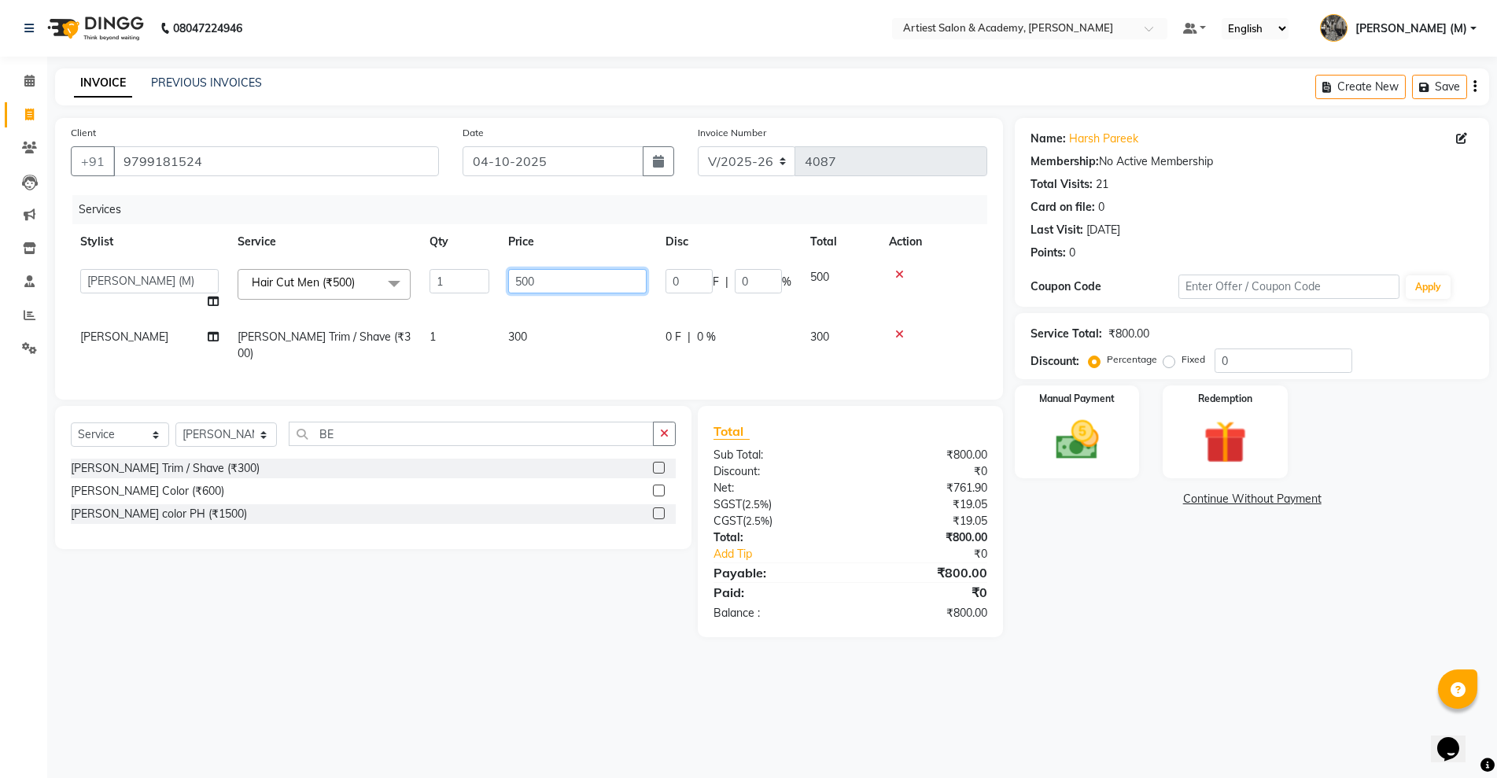
click at [522, 282] on input "500" at bounding box center [577, 281] width 138 height 24
type input "600"
click at [1075, 580] on div "Name: Harsh Pareek Membership: No Active Membership Total Visits: 21 Card on fi…" at bounding box center [1258, 377] width 486 height 519
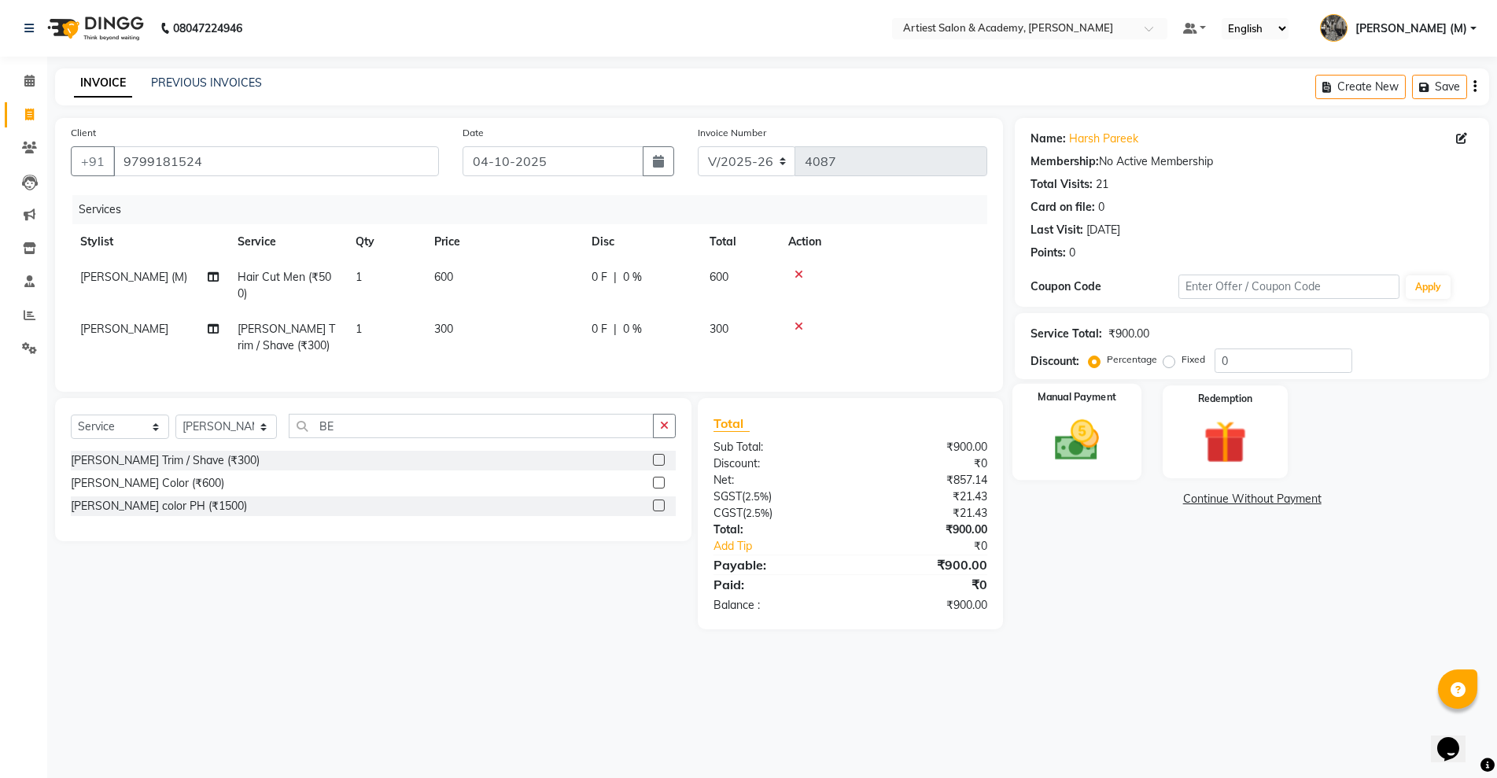
click at [1068, 439] on img at bounding box center [1077, 440] width 72 height 51
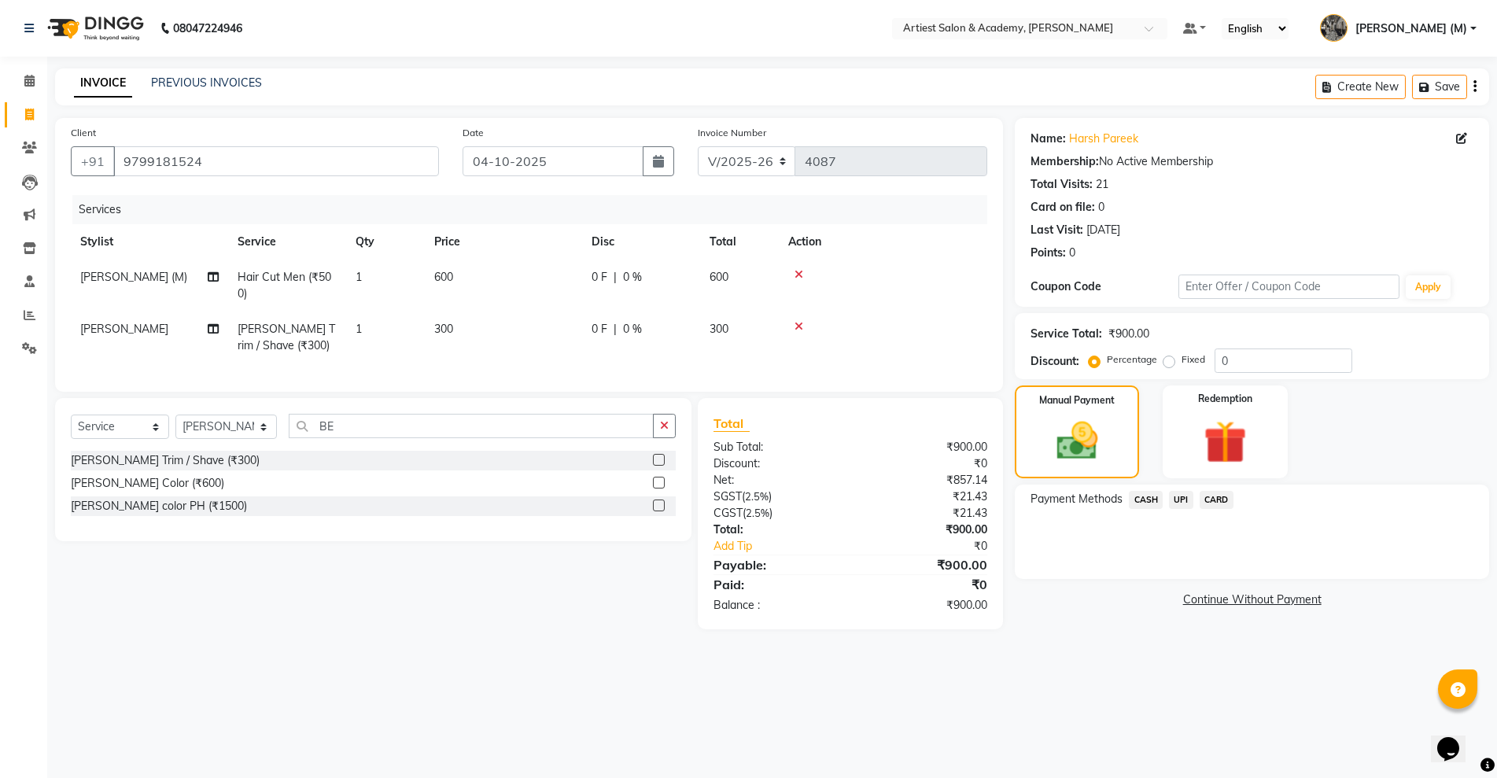
click at [1148, 500] on span "CASH" at bounding box center [1146, 500] width 34 height 18
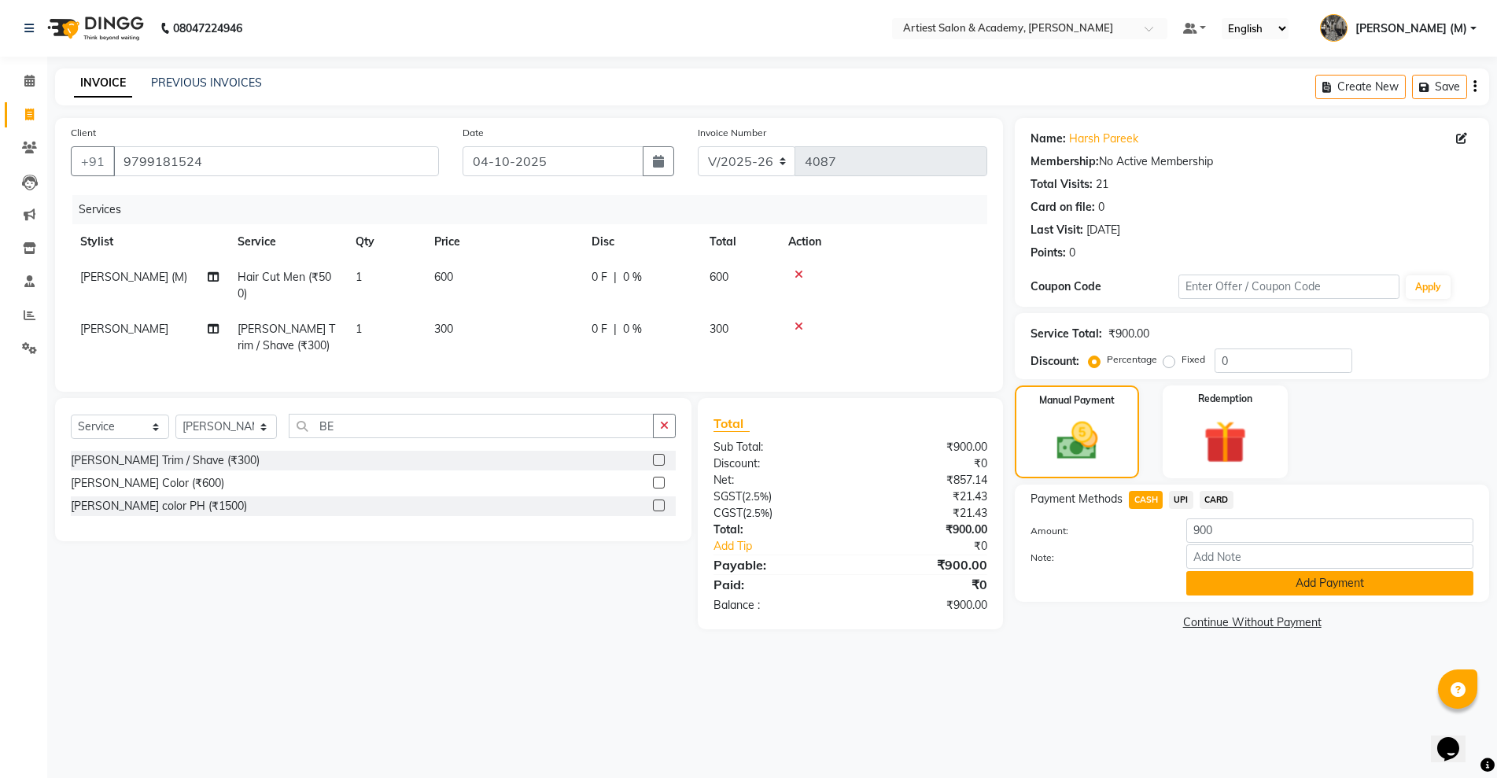
click at [1336, 586] on button "Add Payment" at bounding box center [1329, 583] width 287 height 24
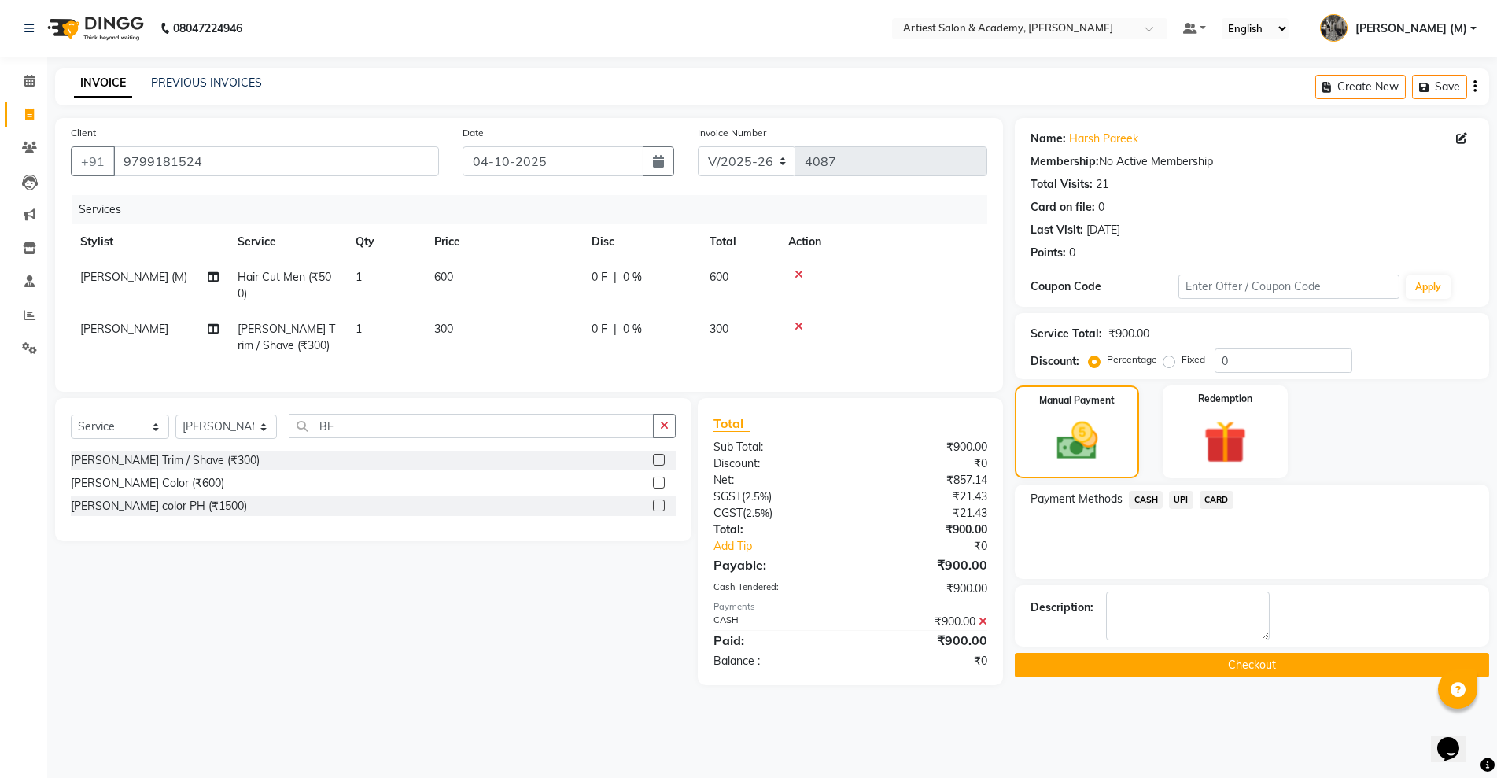
click at [1275, 668] on button "Checkout" at bounding box center [1252, 665] width 474 height 24
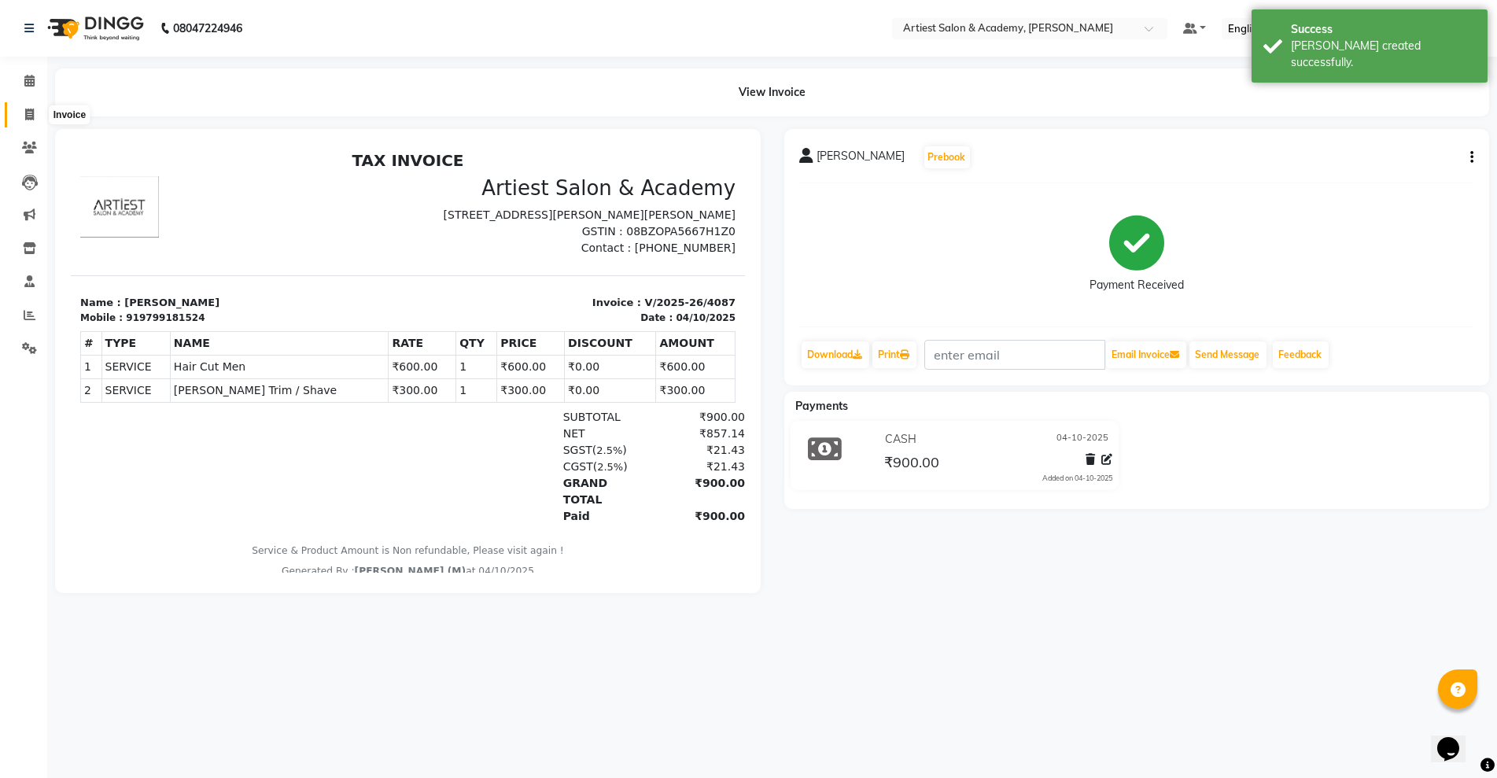
drag, startPoint x: 32, startPoint y: 111, endPoint x: 17, endPoint y: 107, distance: 15.5
click at [30, 110] on icon at bounding box center [29, 115] width 9 height 12
select select "service"
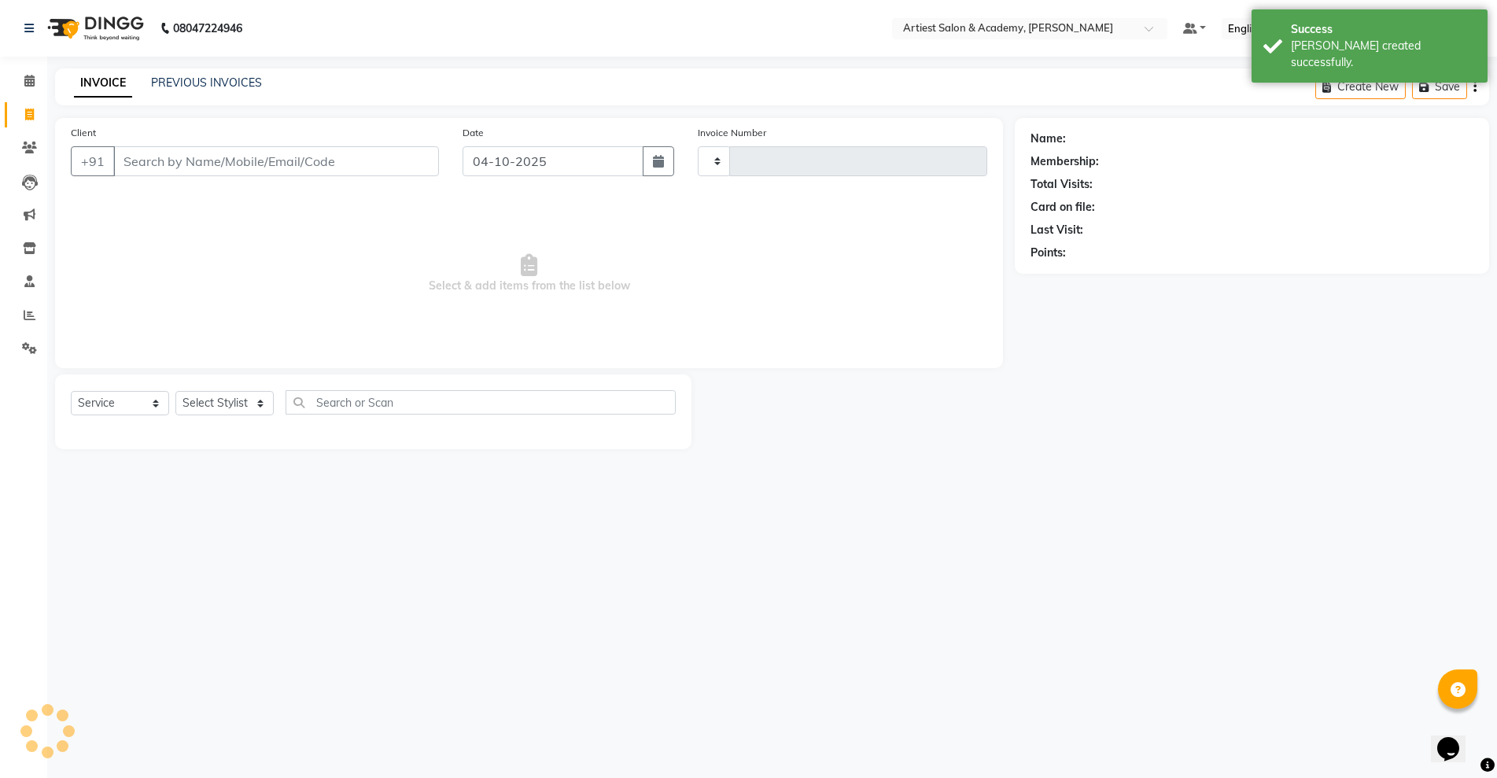
type input "4088"
select select "5123"
click at [206, 83] on link "PREVIOUS INVOICES" at bounding box center [206, 83] width 111 height 14
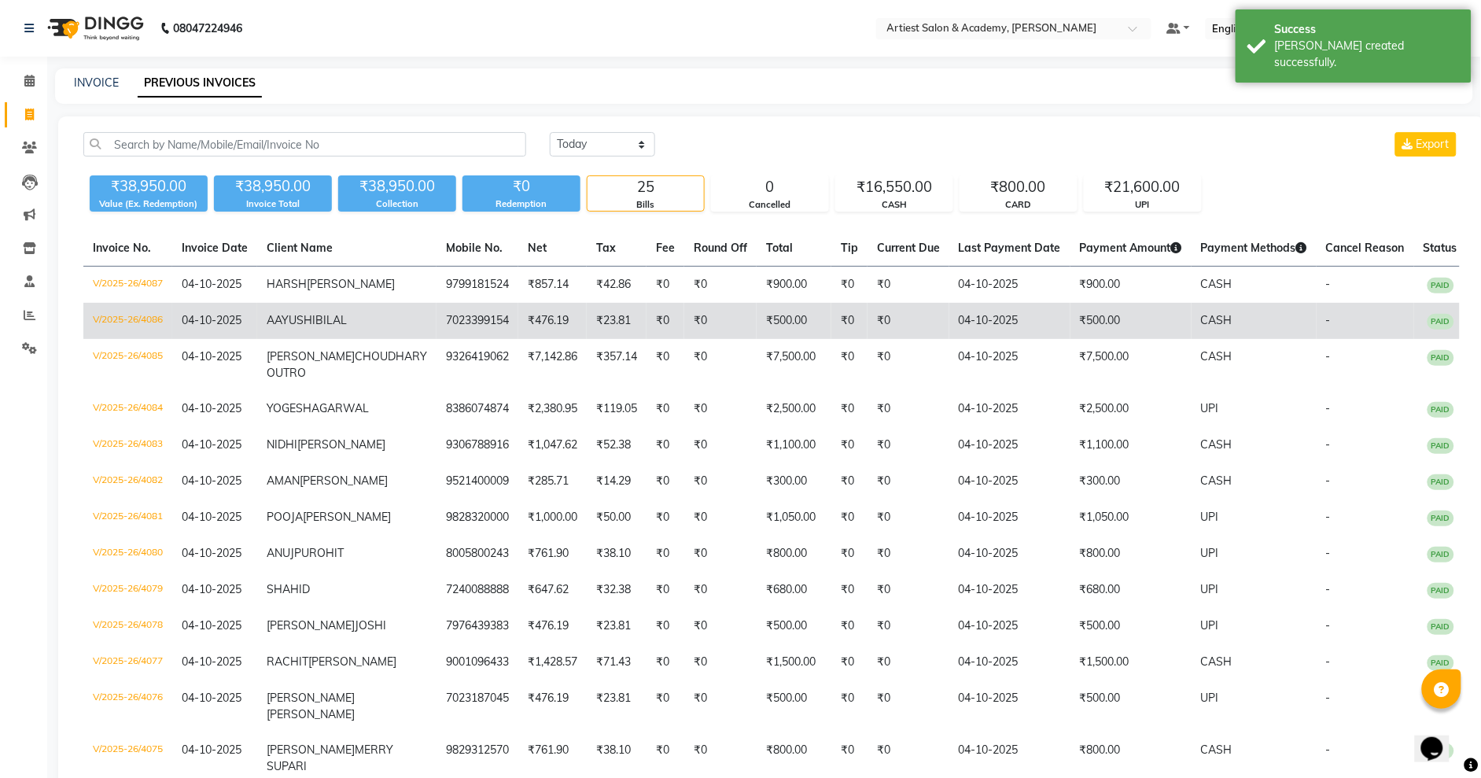
click at [1079, 339] on td "₹500.00" at bounding box center [1131, 321] width 121 height 36
